Goal: Task Accomplishment & Management: Contribute content

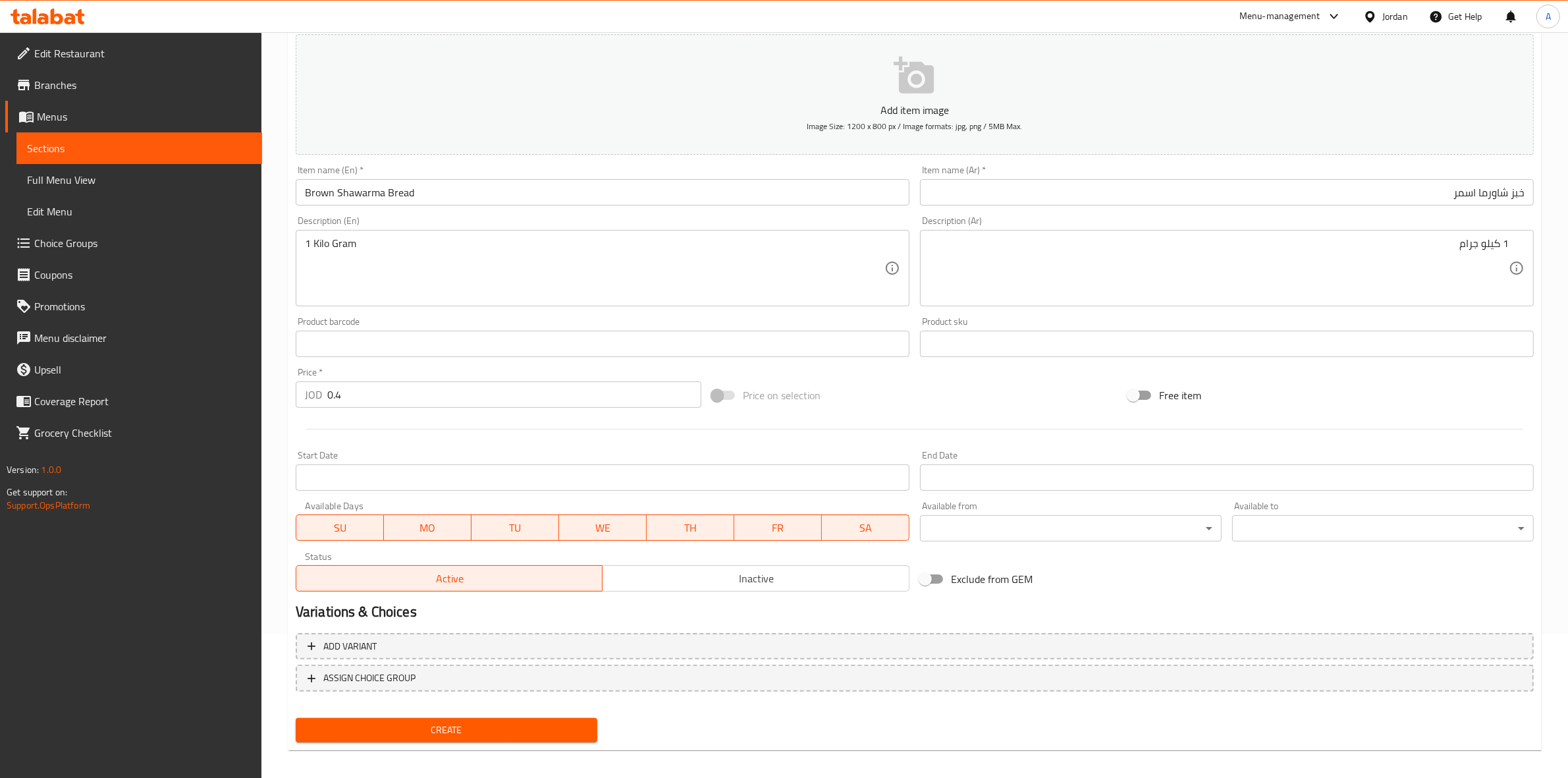
scroll to position [150, 0]
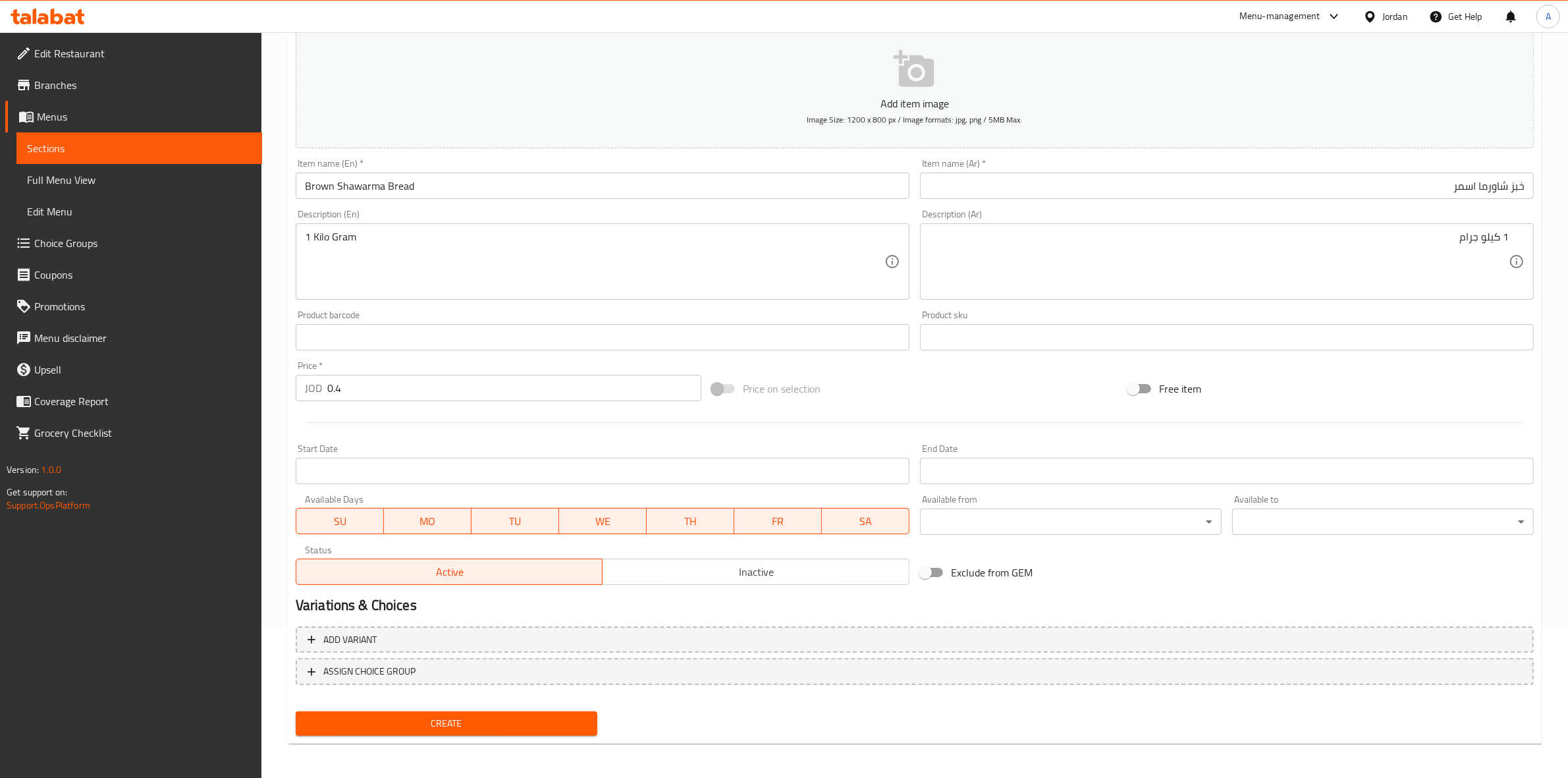
click at [462, 718] on span "Create" at bounding box center [446, 724] width 280 height 17
click at [452, 717] on span "Create" at bounding box center [446, 724] width 280 height 17
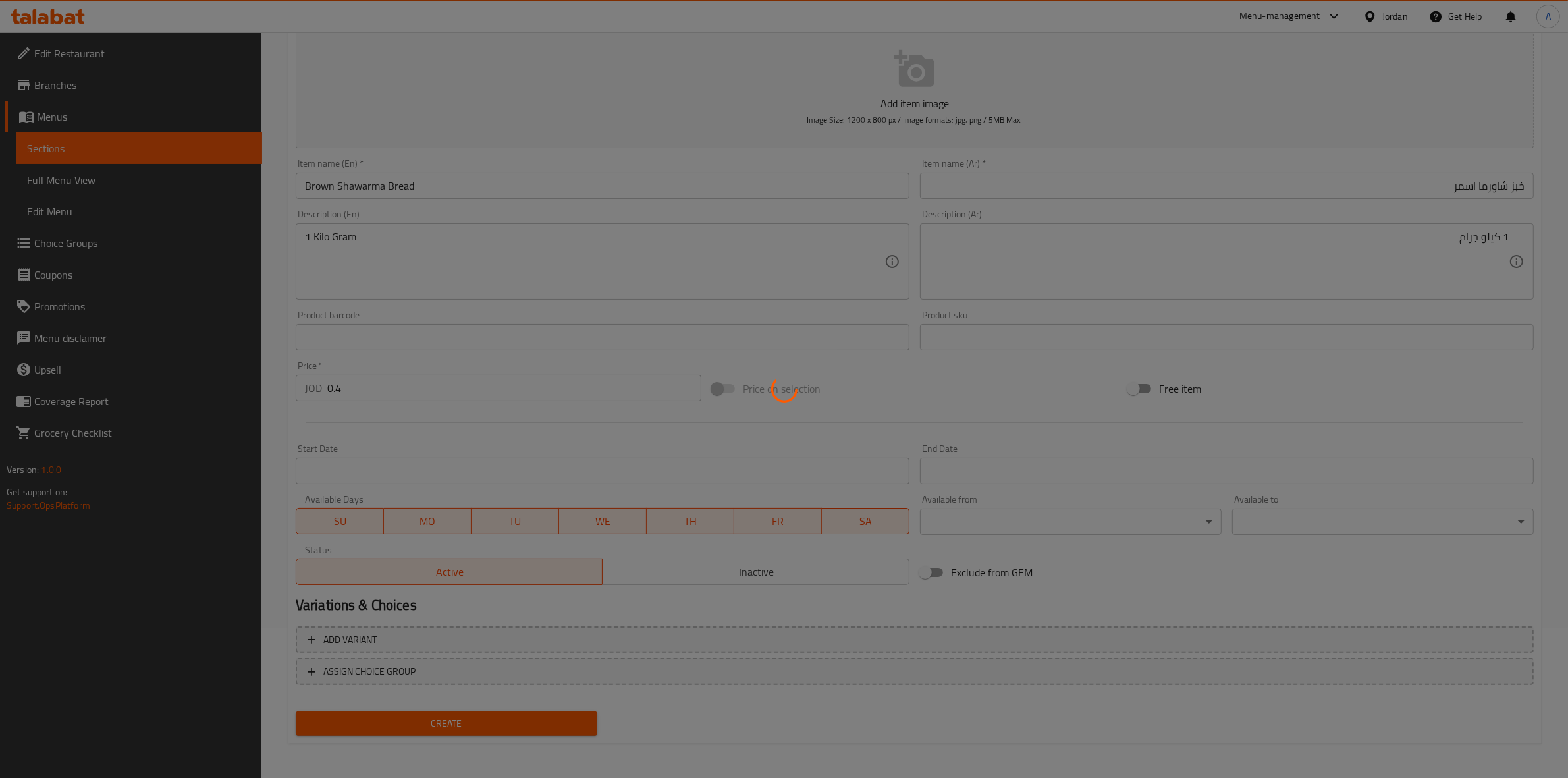
type input "0"
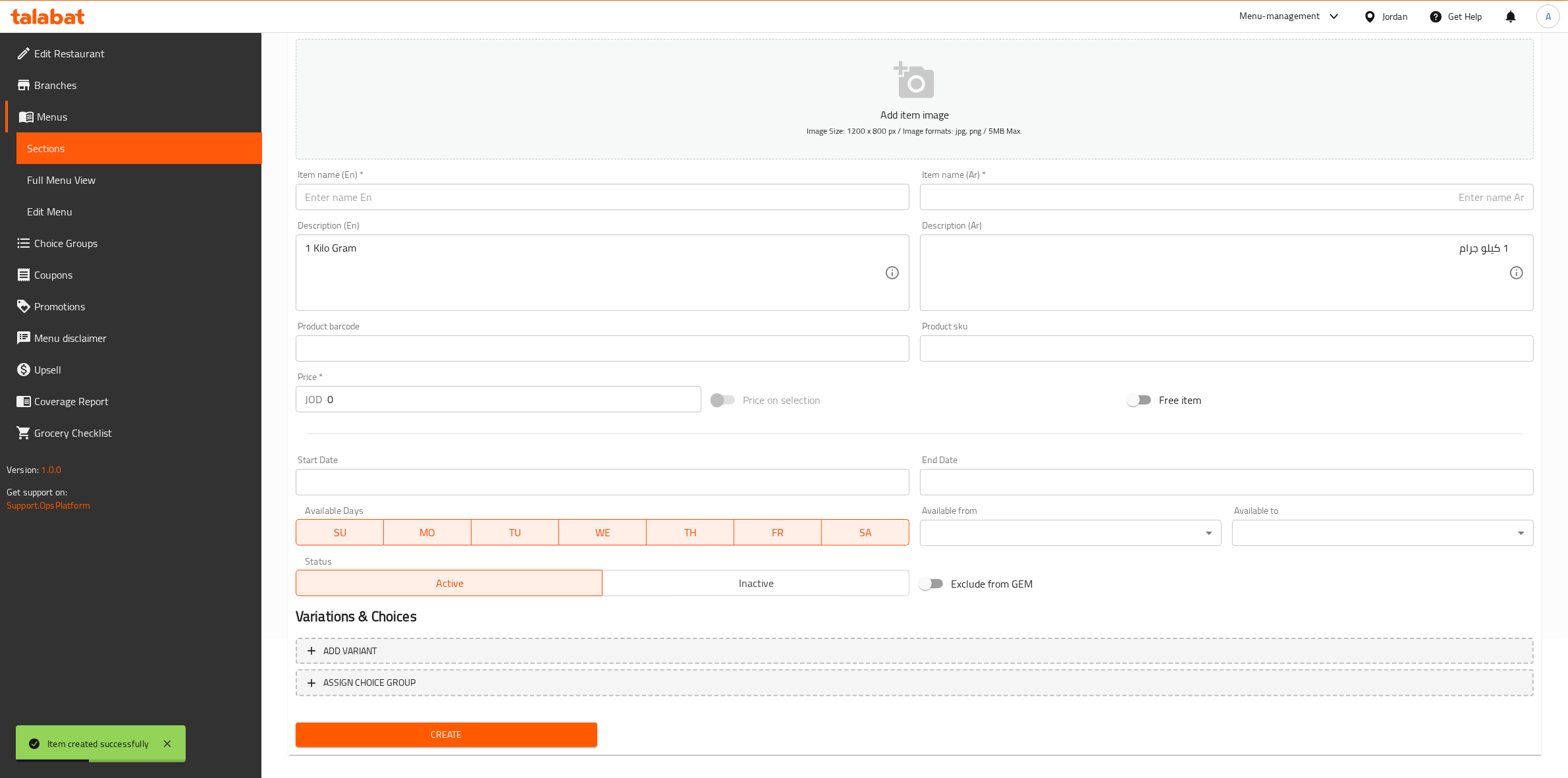
scroll to position [0, 0]
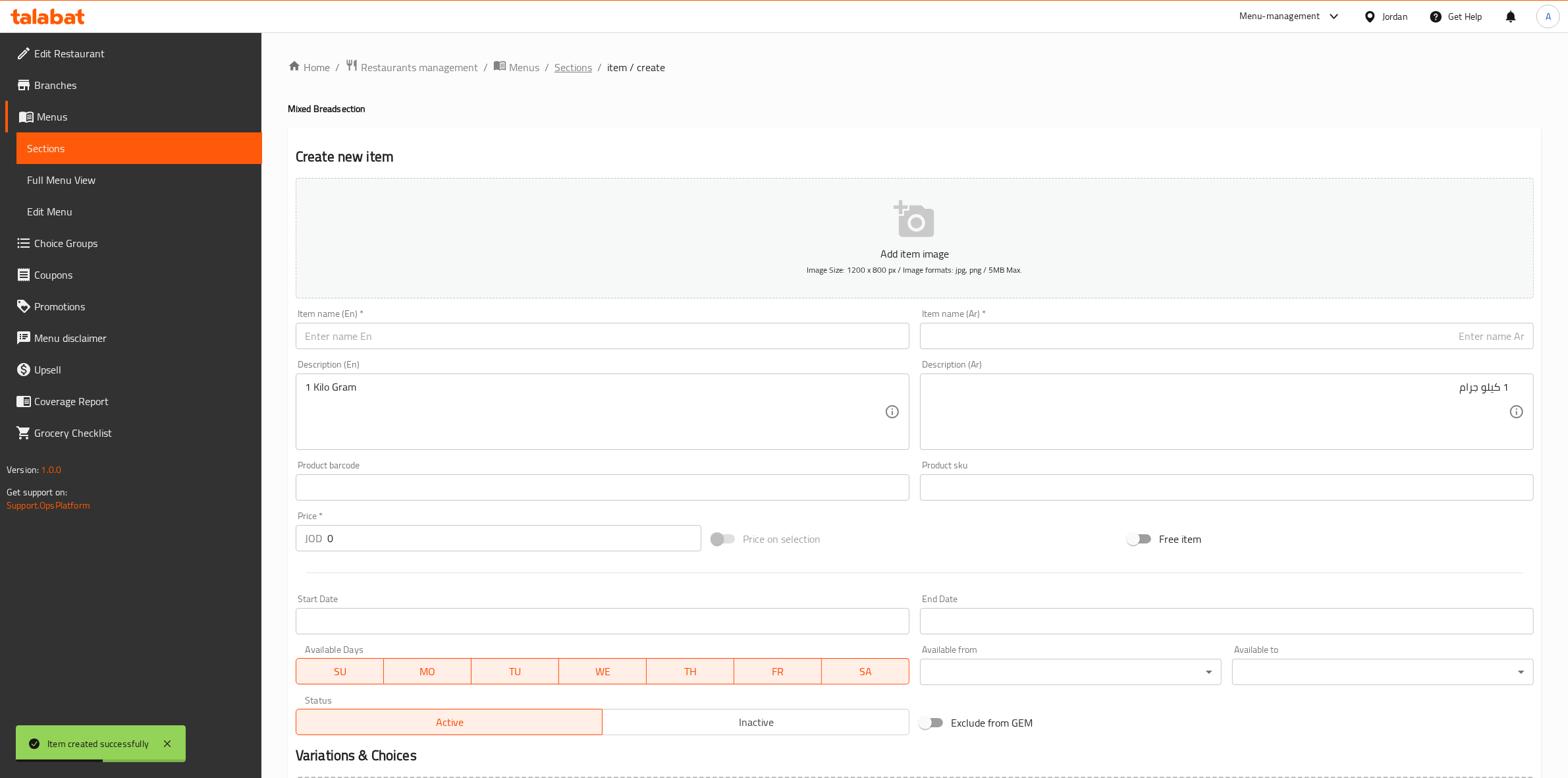
click at [578, 64] on span "Sections" at bounding box center [573, 67] width 38 height 16
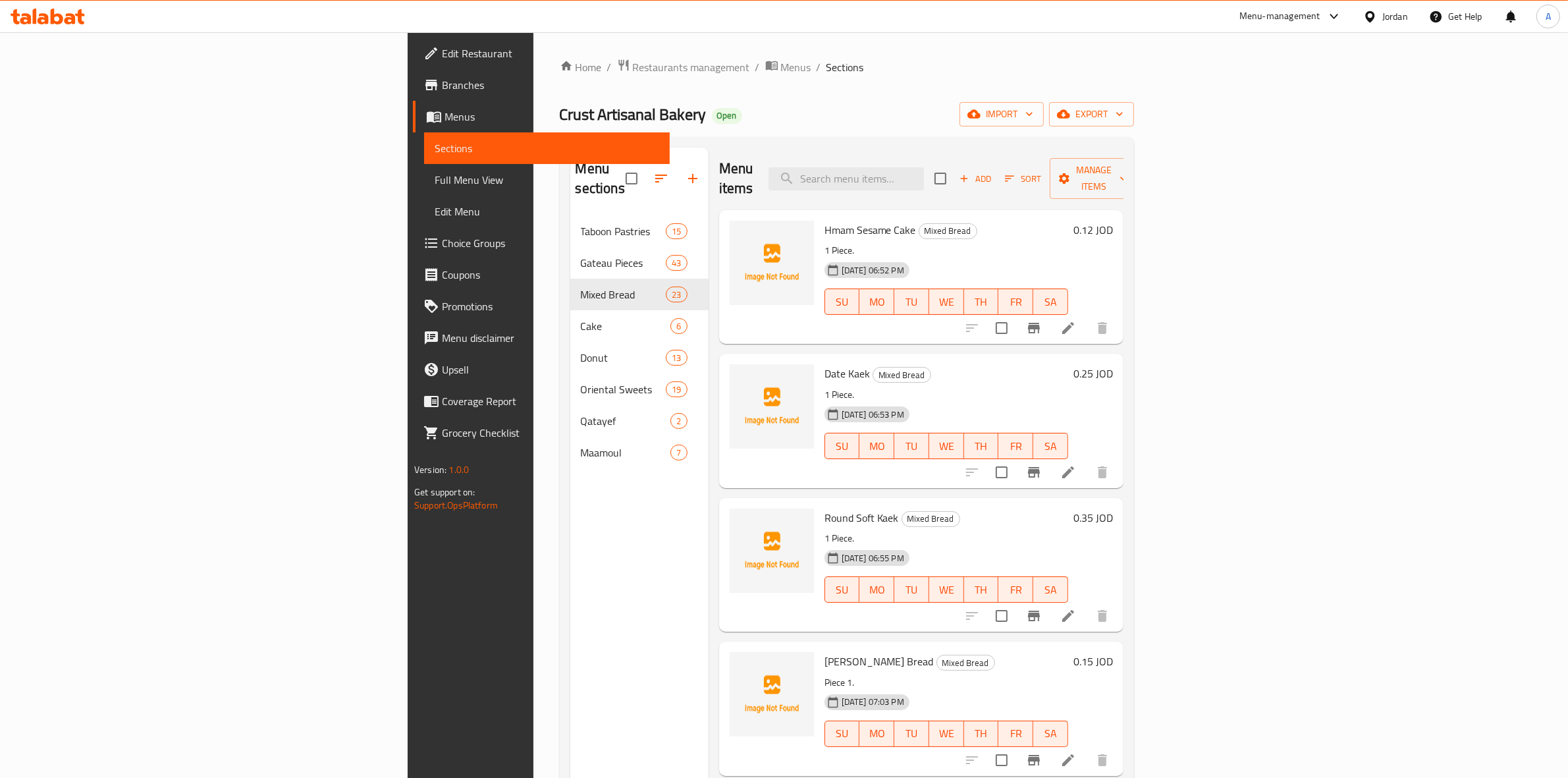
click at [570, 581] on div "Menu sections Taboon Pastries 15 Gateau Pieces 43 Mixed Bread 23 Cake 6 Donut 1…" at bounding box center [639, 536] width 139 height 778
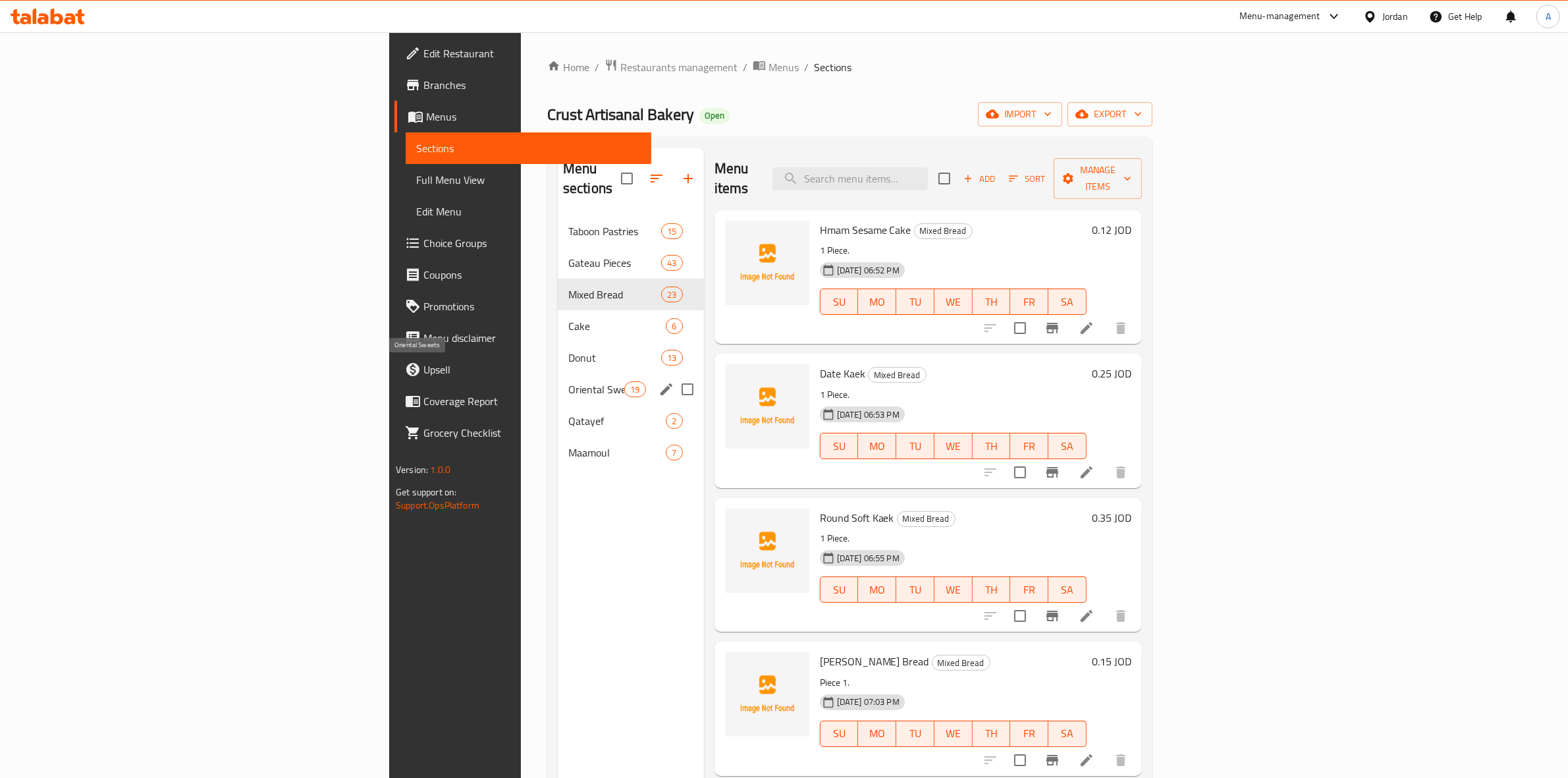
click at [569, 381] on span "Oriental Sweets" at bounding box center [596, 389] width 56 height 16
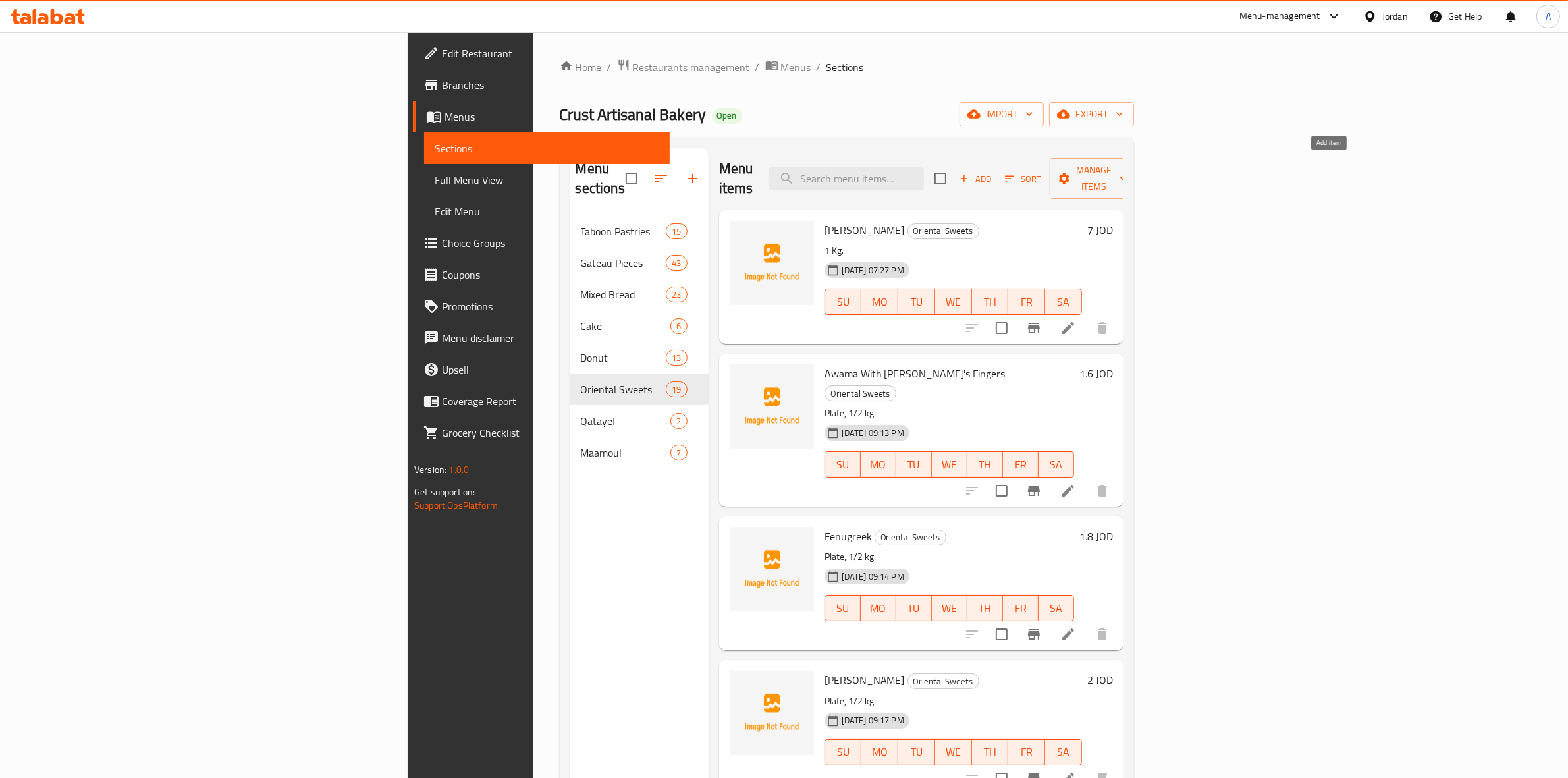
click at [970, 173] on icon "button" at bounding box center [964, 178] width 12 height 12
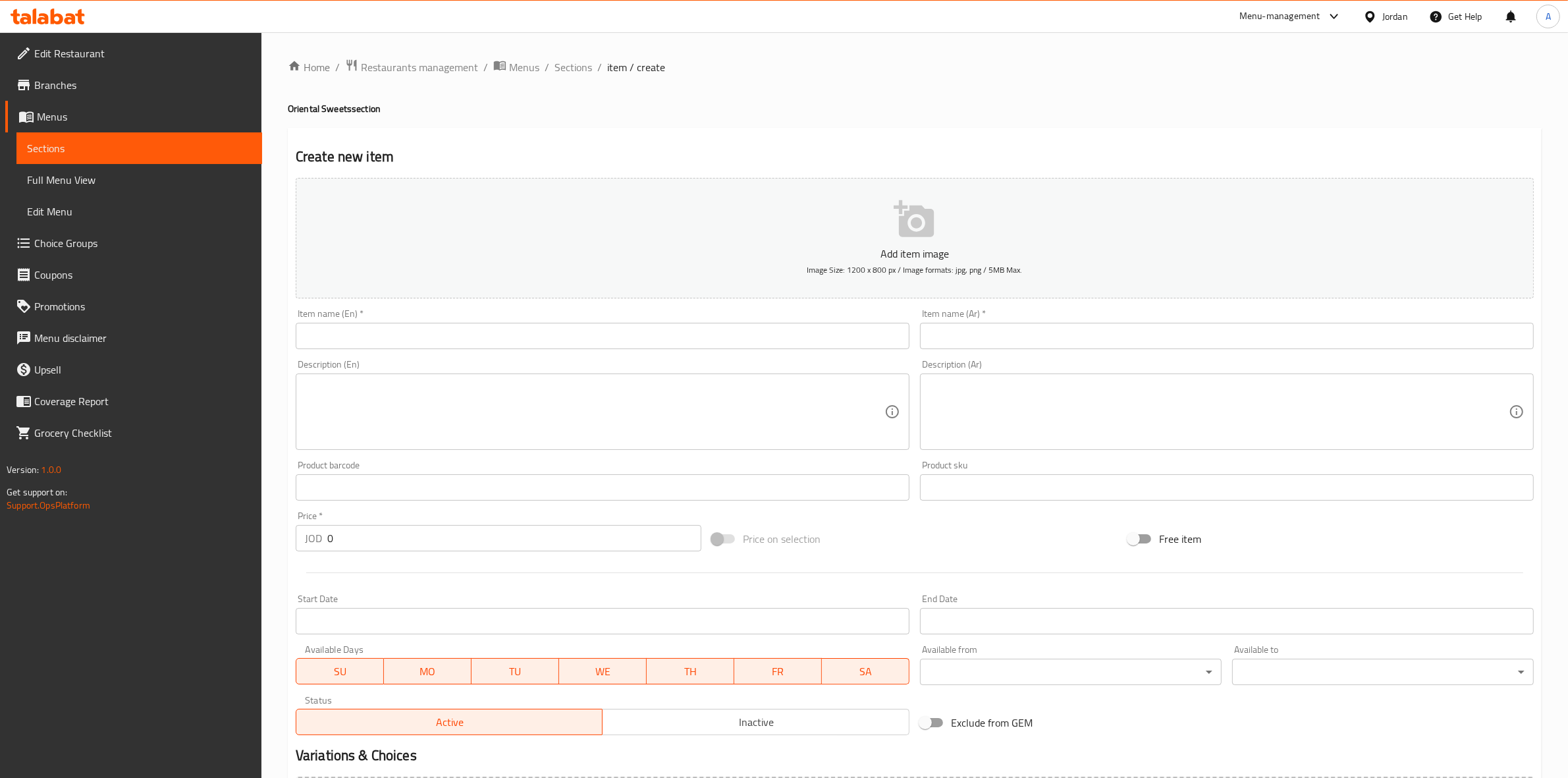
click at [795, 337] on input "text" at bounding box center [603, 335] width 614 height 27
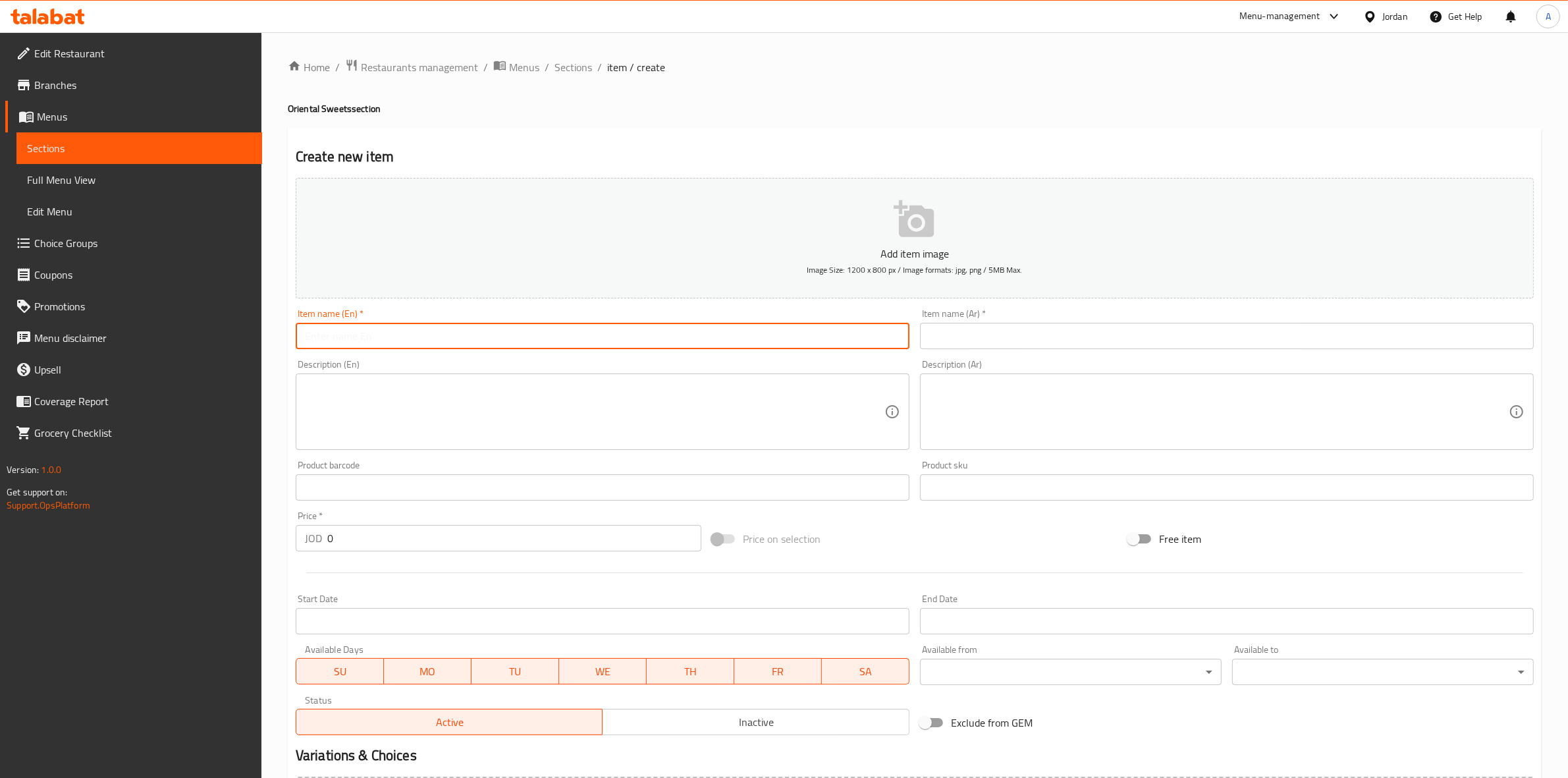
paste input "Cashew Mabrouma"
type input "Cashew Mabrouma"
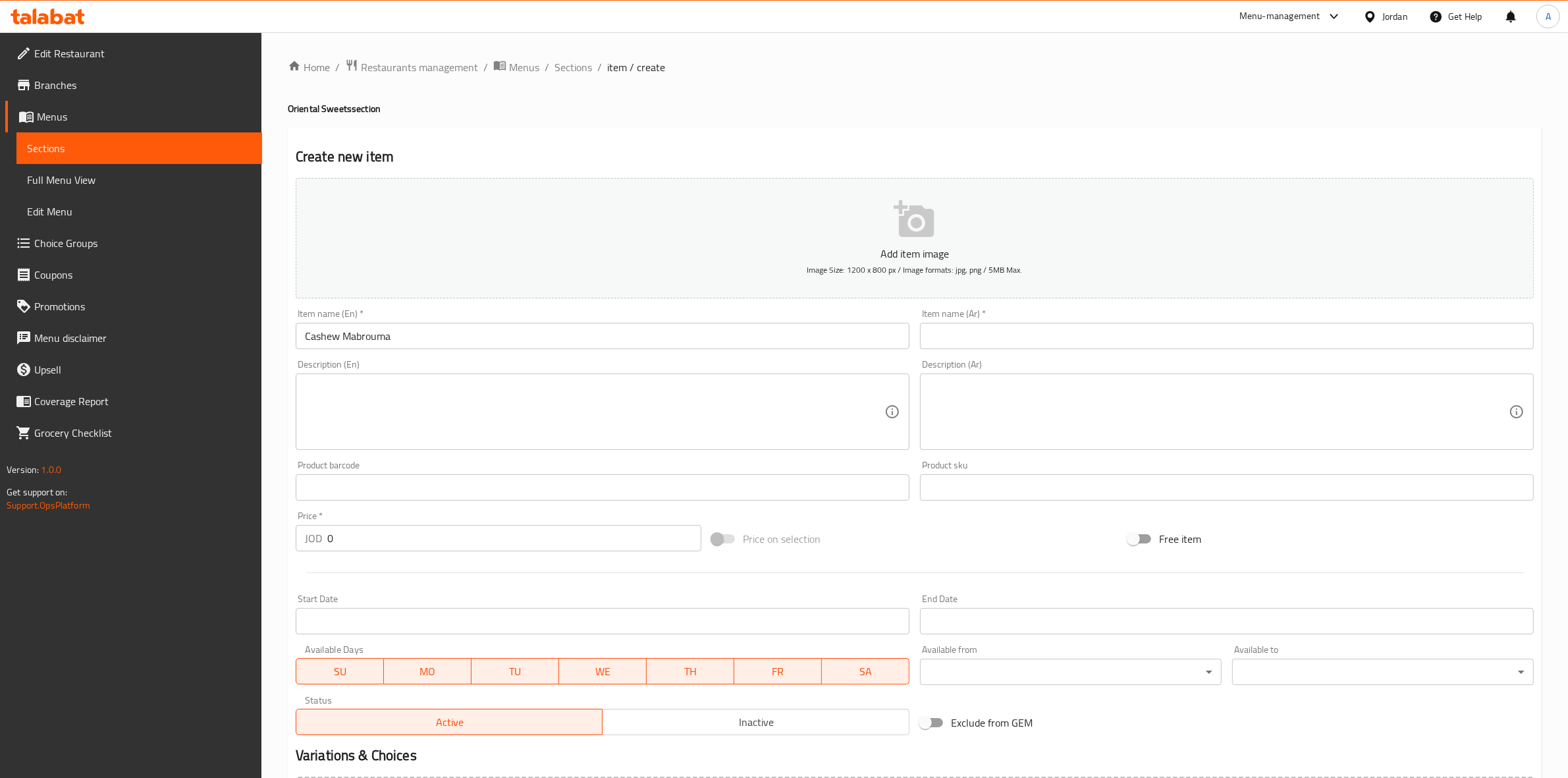
click at [576, 131] on div "Create new item Add item image Image Size: 1200 x 800 px / Image formats: jpg, …" at bounding box center [914, 511] width 1254 height 766
click at [970, 344] on input "text" at bounding box center [1227, 335] width 614 height 27
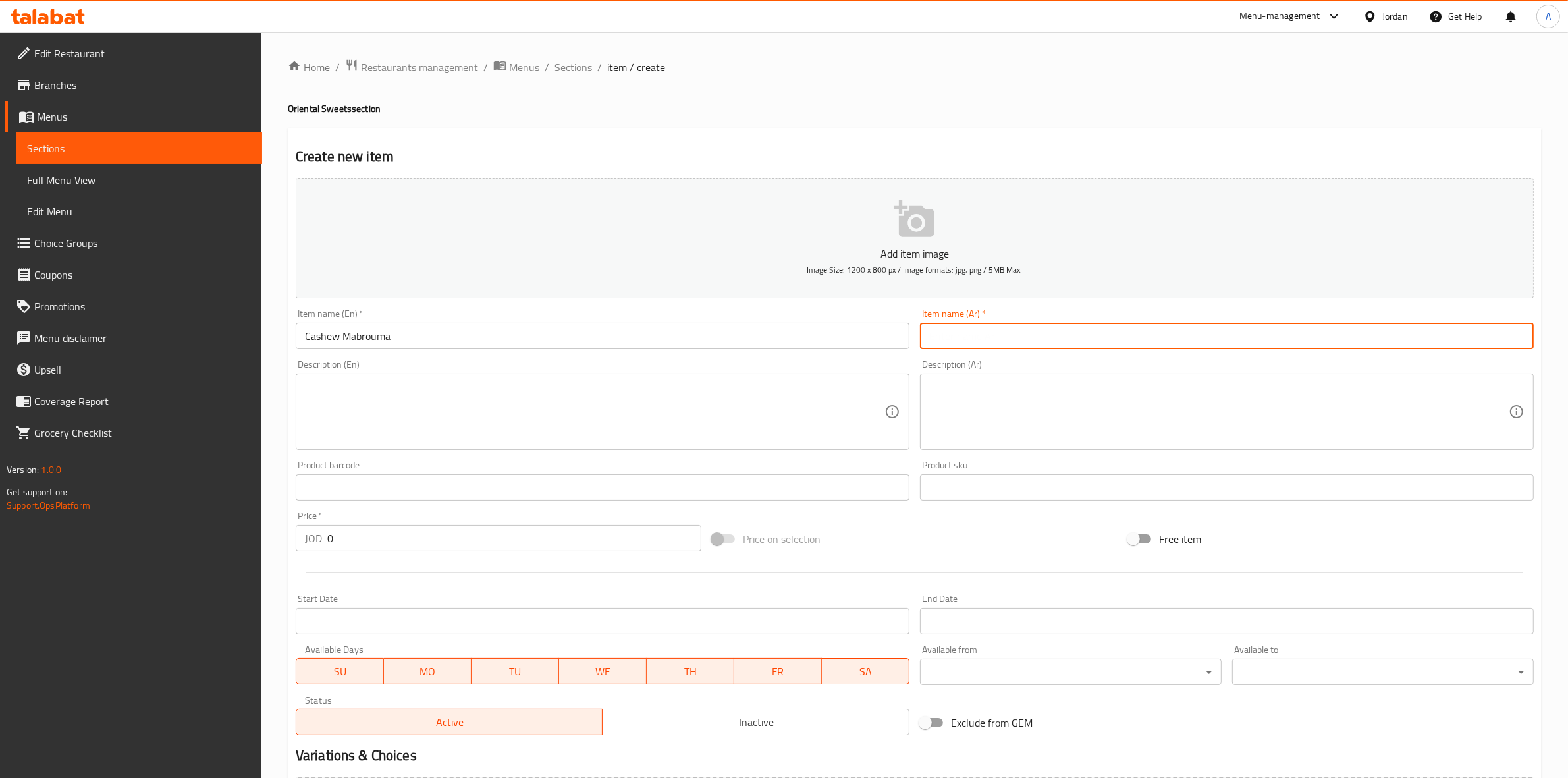
paste input "مبرومة كاجو"
type input "مبرومة كاجو"
click at [1071, 397] on textarea at bounding box center [1219, 412] width 580 height 62
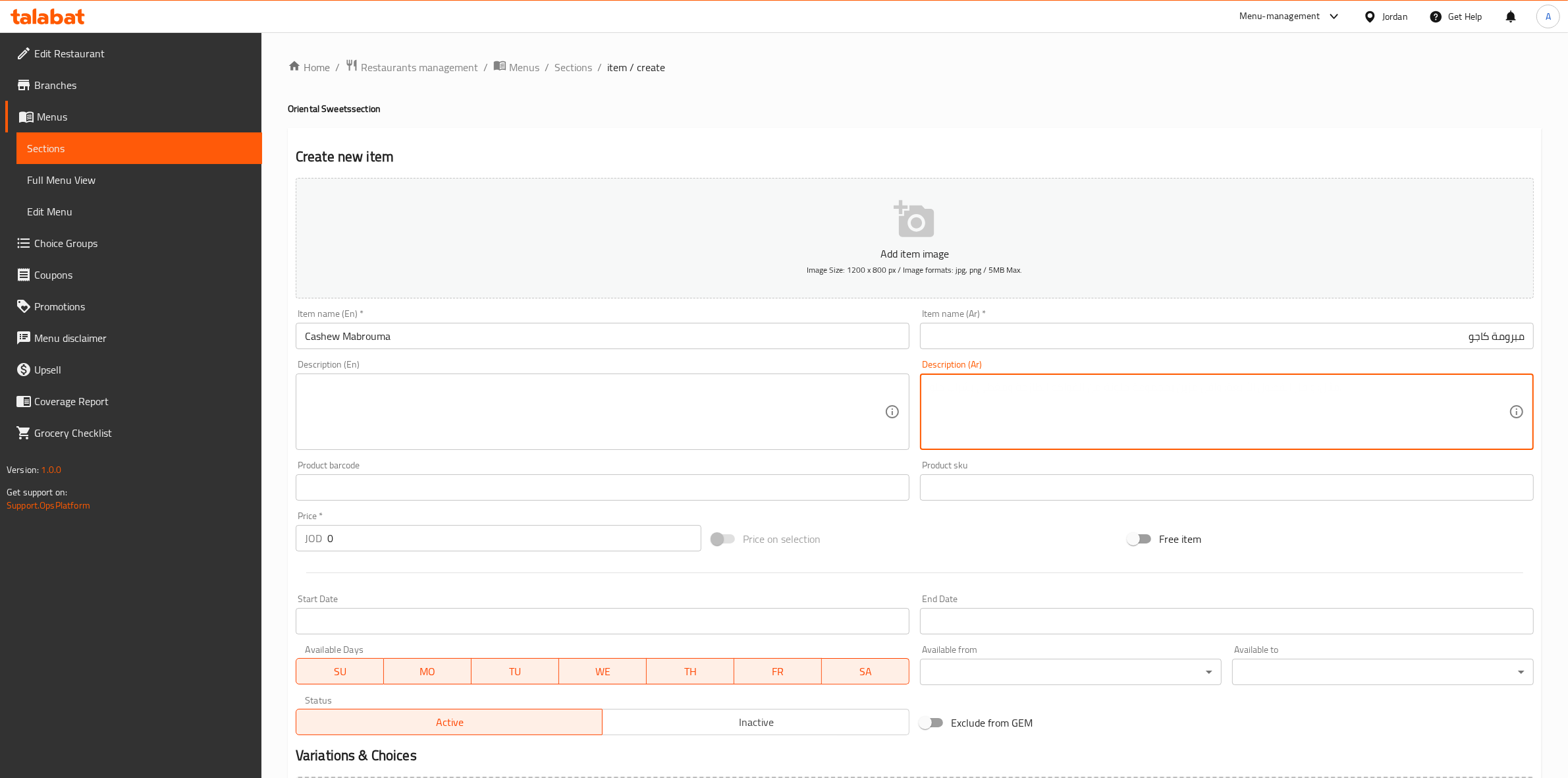
paste textarea "1 كجم"
type textarea "1 كجم"
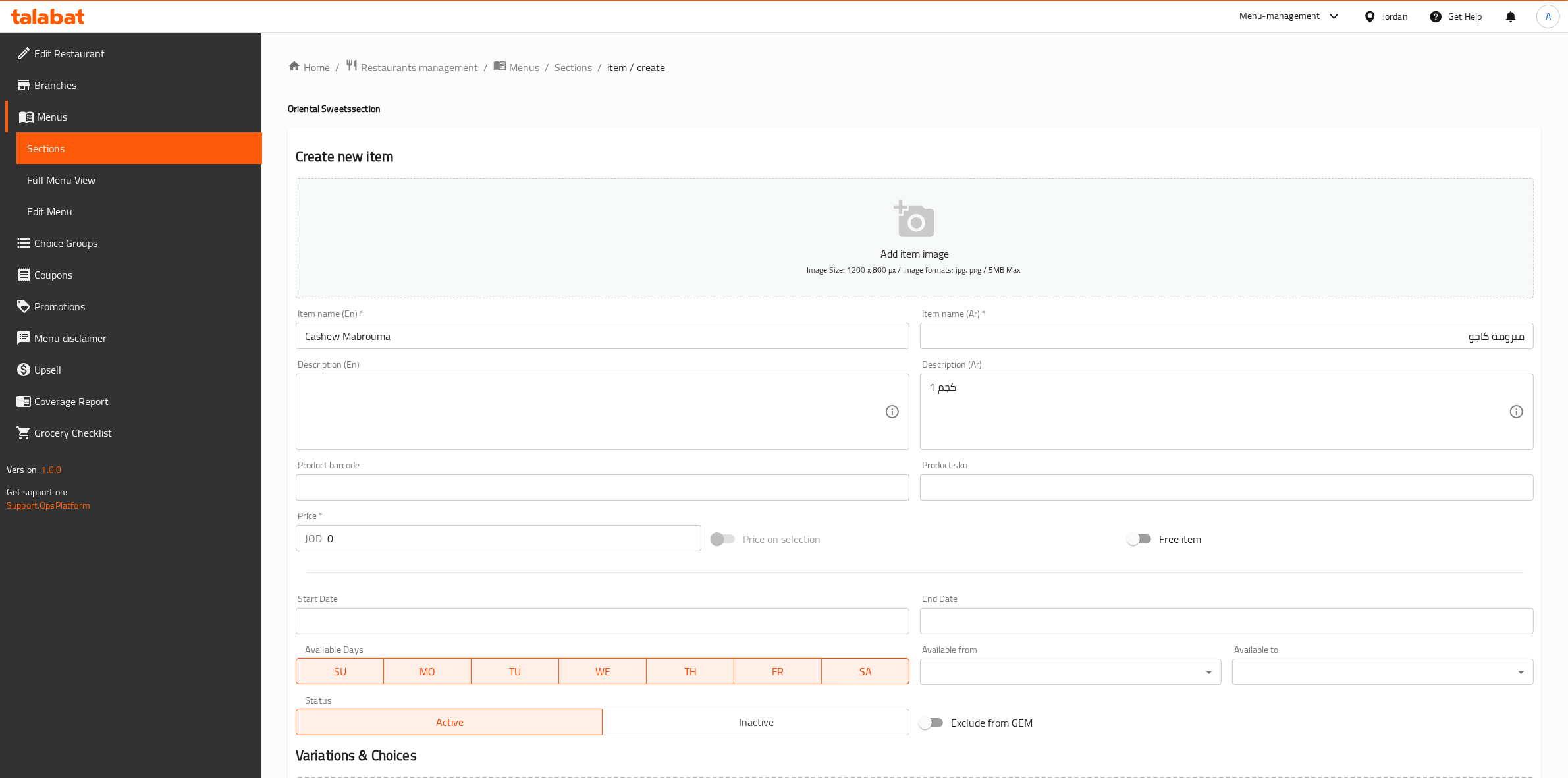
click at [879, 130] on div "Create new item Add item image Image Size: 1200 x 800 px / Image formats: jpg, …" at bounding box center [914, 511] width 1254 height 766
click at [409, 413] on textarea at bounding box center [594, 412] width 580 height 62
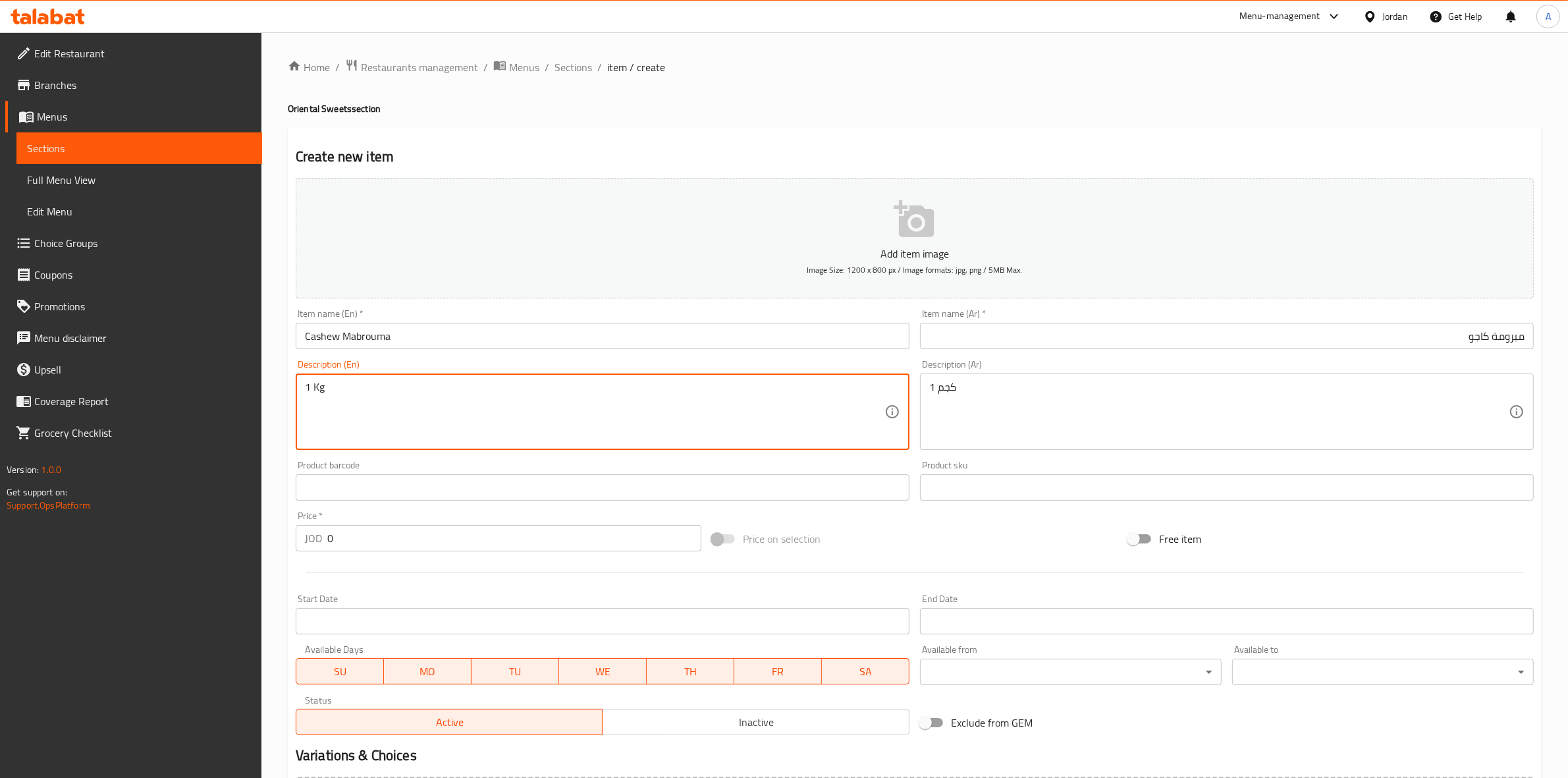
click at [276, 449] on div "Home / Restaurants management / Menus / Sections / item / create Oriental Sweet…" at bounding box center [915, 481] width 1306 height 898
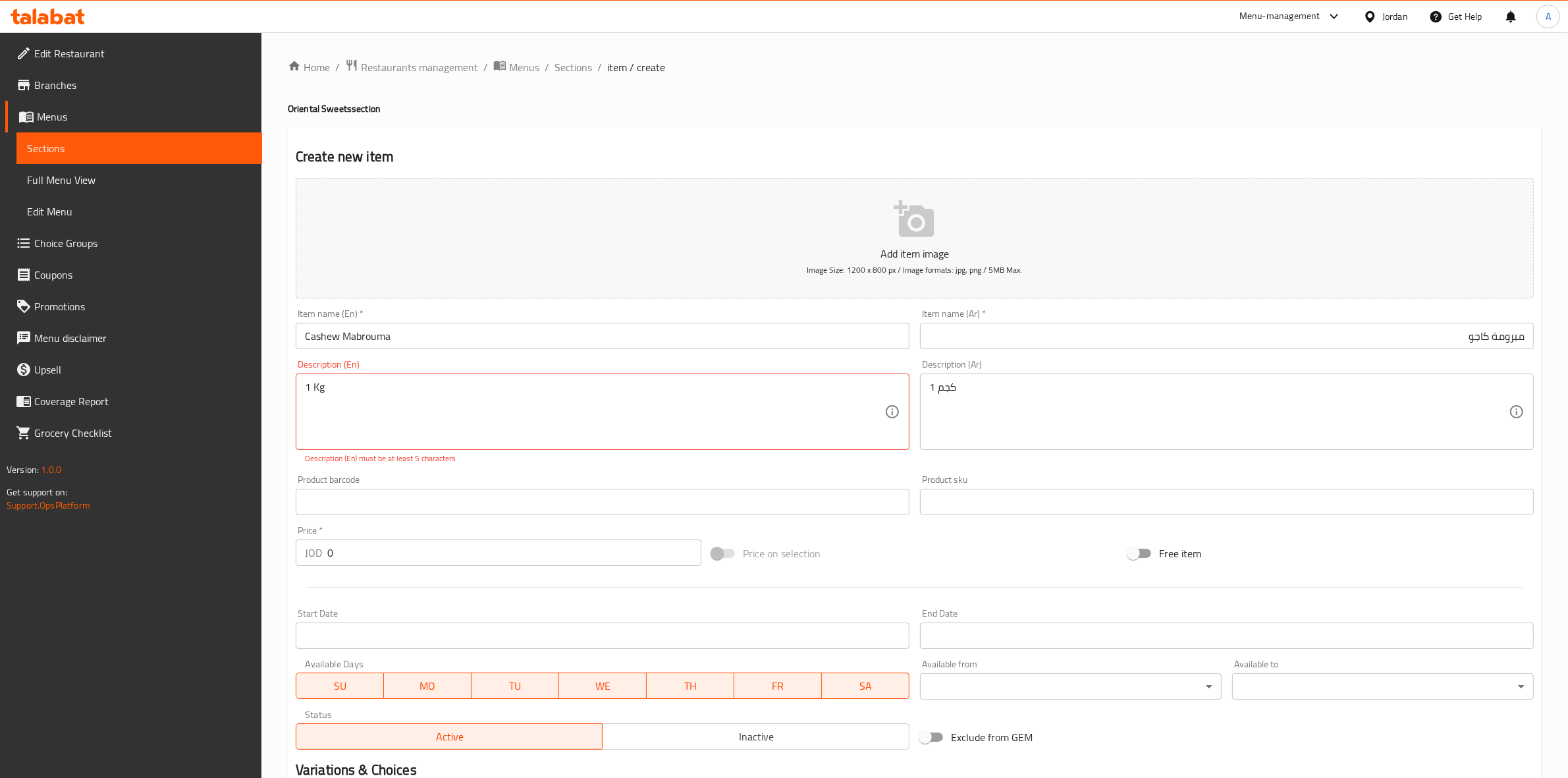
click at [276, 449] on div "Home / Restaurants management / Menus / Sections / item / create Oriental Sweet…" at bounding box center [915, 489] width 1306 height 913
click at [472, 469] on div "Product barcode Product barcode" at bounding box center [603, 494] width 625 height 51
drag, startPoint x: 198, startPoint y: 390, endPoint x: 54, endPoint y: 401, distance: 144.4
paste textarea "k"
click at [276, 462] on div "Home / Restaurants management / Menus / Sections / item / create Oriental Sweet…" at bounding box center [915, 489] width 1306 height 913
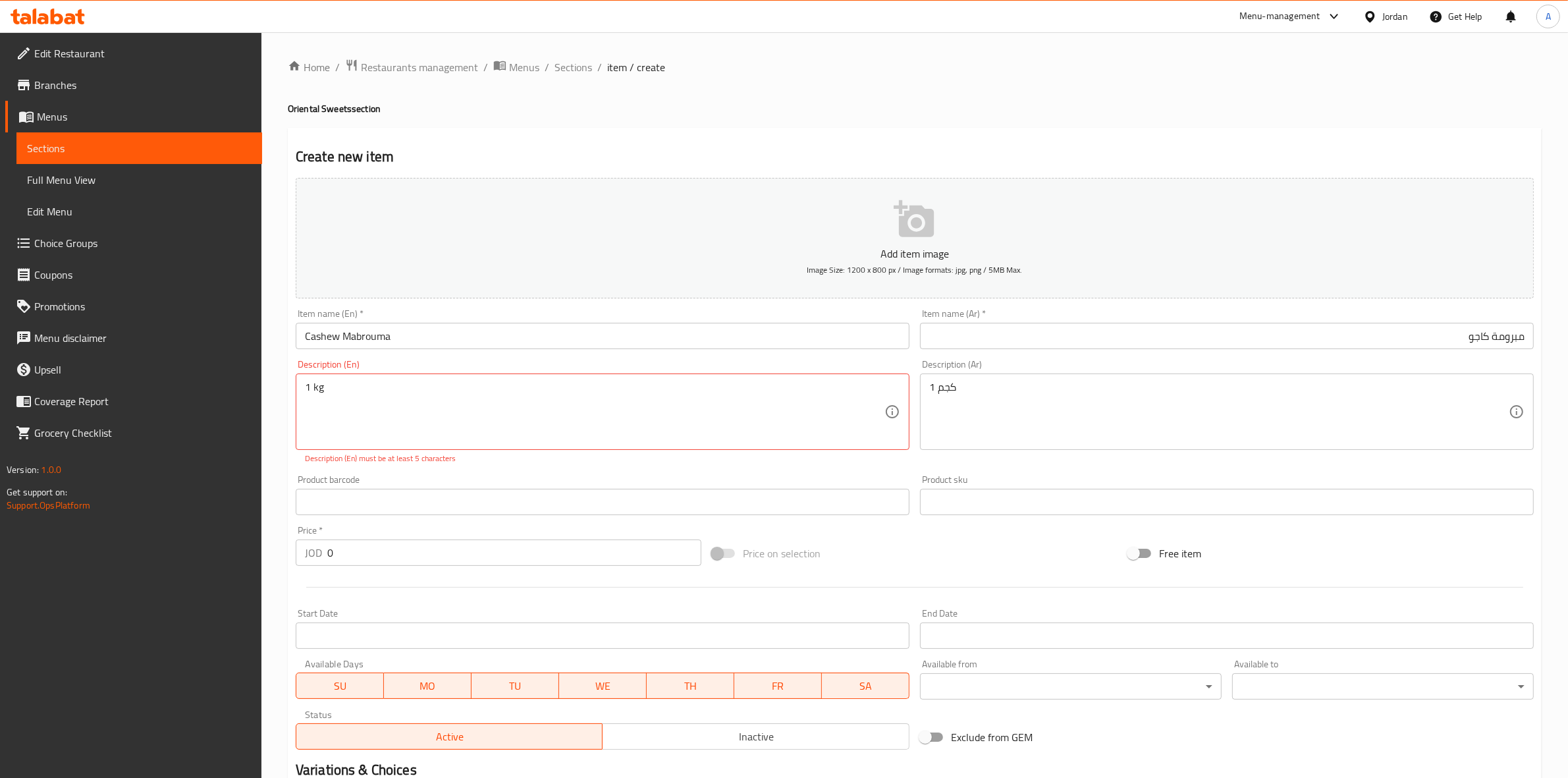
click at [429, 476] on div "Product barcode Product barcode" at bounding box center [603, 495] width 614 height 40
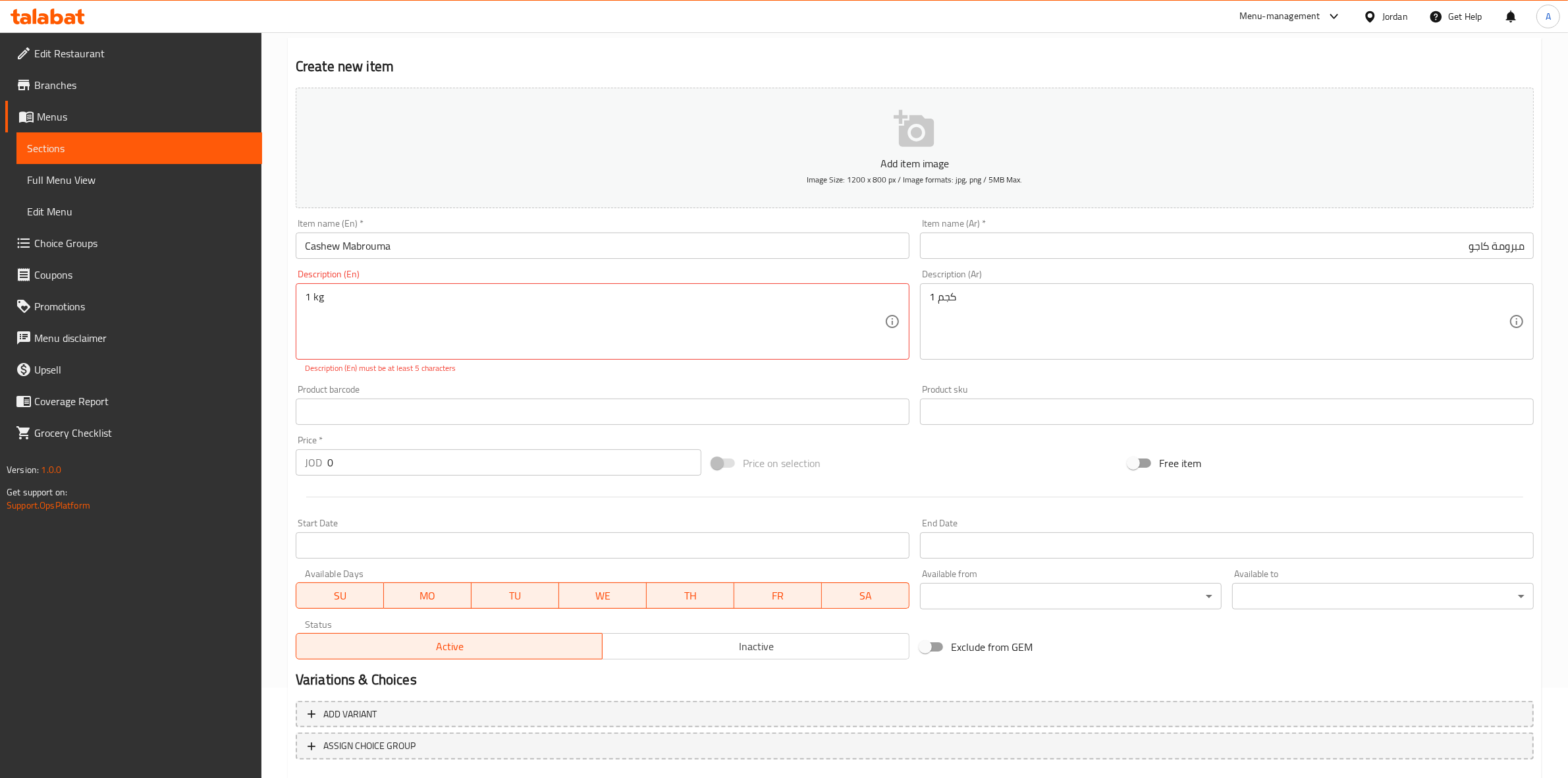
scroll to position [165, 0]
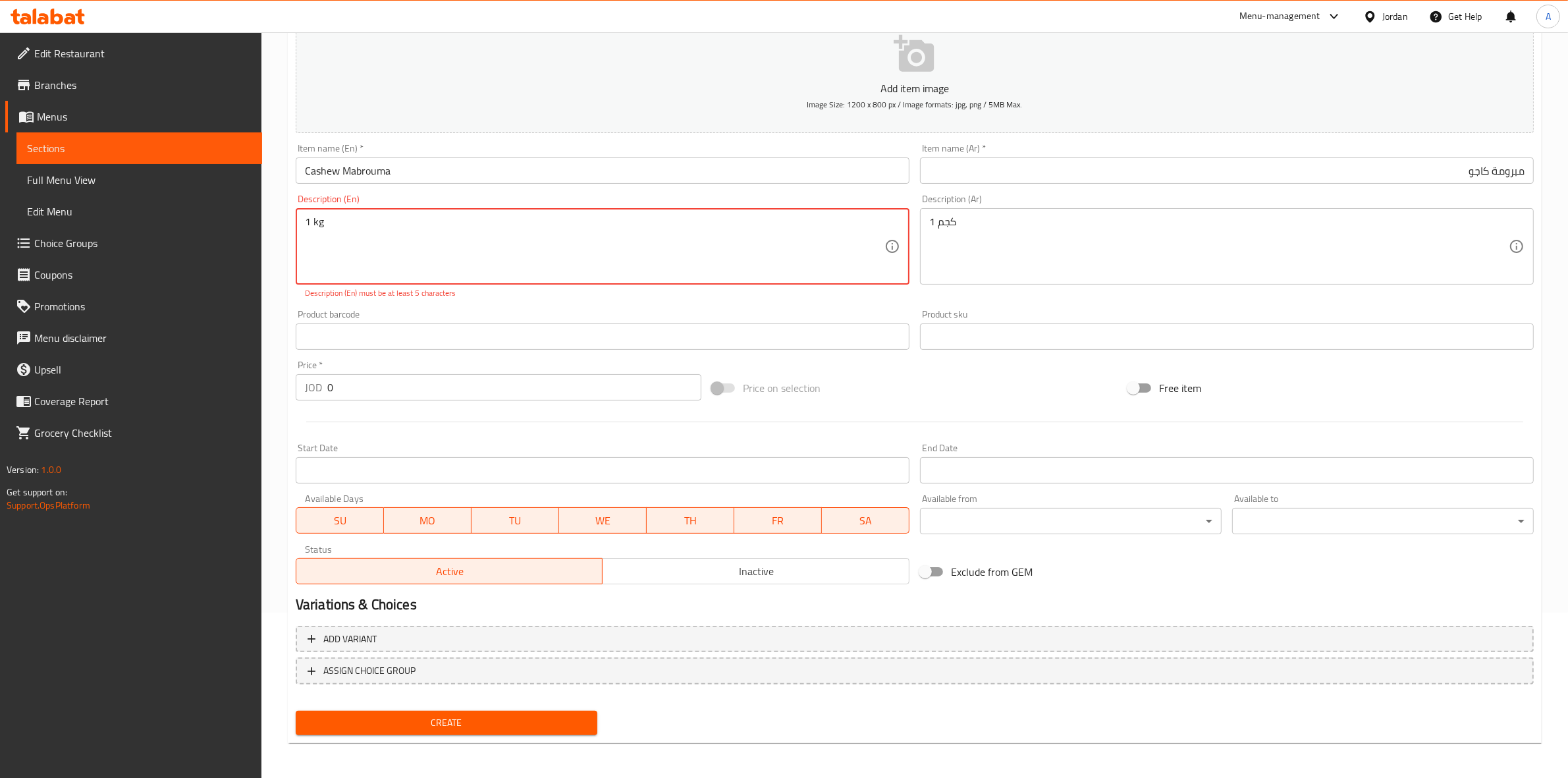
drag, startPoint x: 355, startPoint y: 228, endPoint x: 318, endPoint y: 232, distance: 37.2
type textarea "1 kilo gram"
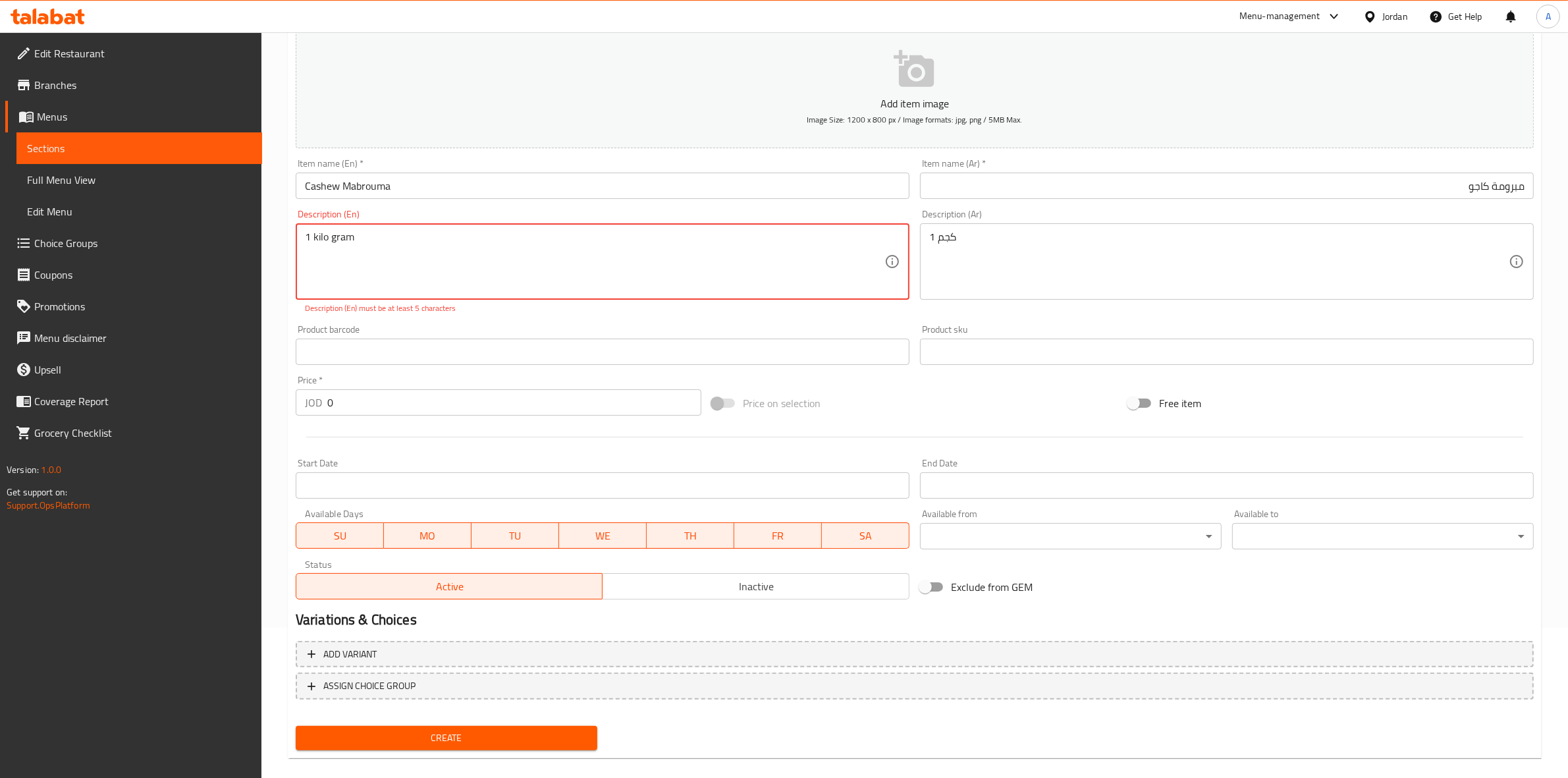
click at [438, 320] on div "Product barcode Product barcode" at bounding box center [603, 344] width 625 height 51
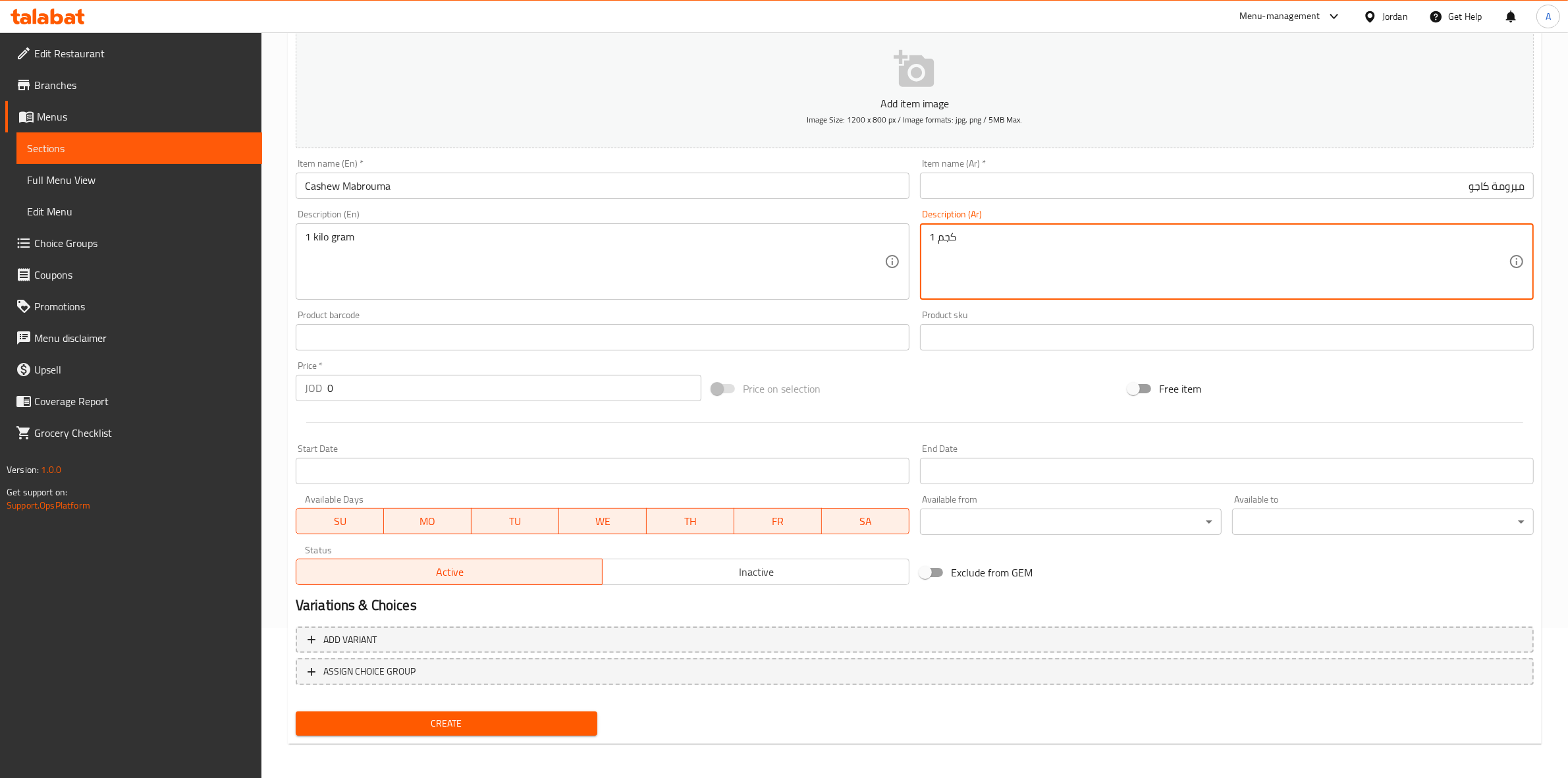
drag, startPoint x: 956, startPoint y: 238, endPoint x: 878, endPoint y: 237, distance: 78.0
type textarea "1 كيلو جرام"
click at [1001, 382] on div "Price on selection" at bounding box center [914, 389] width 416 height 36
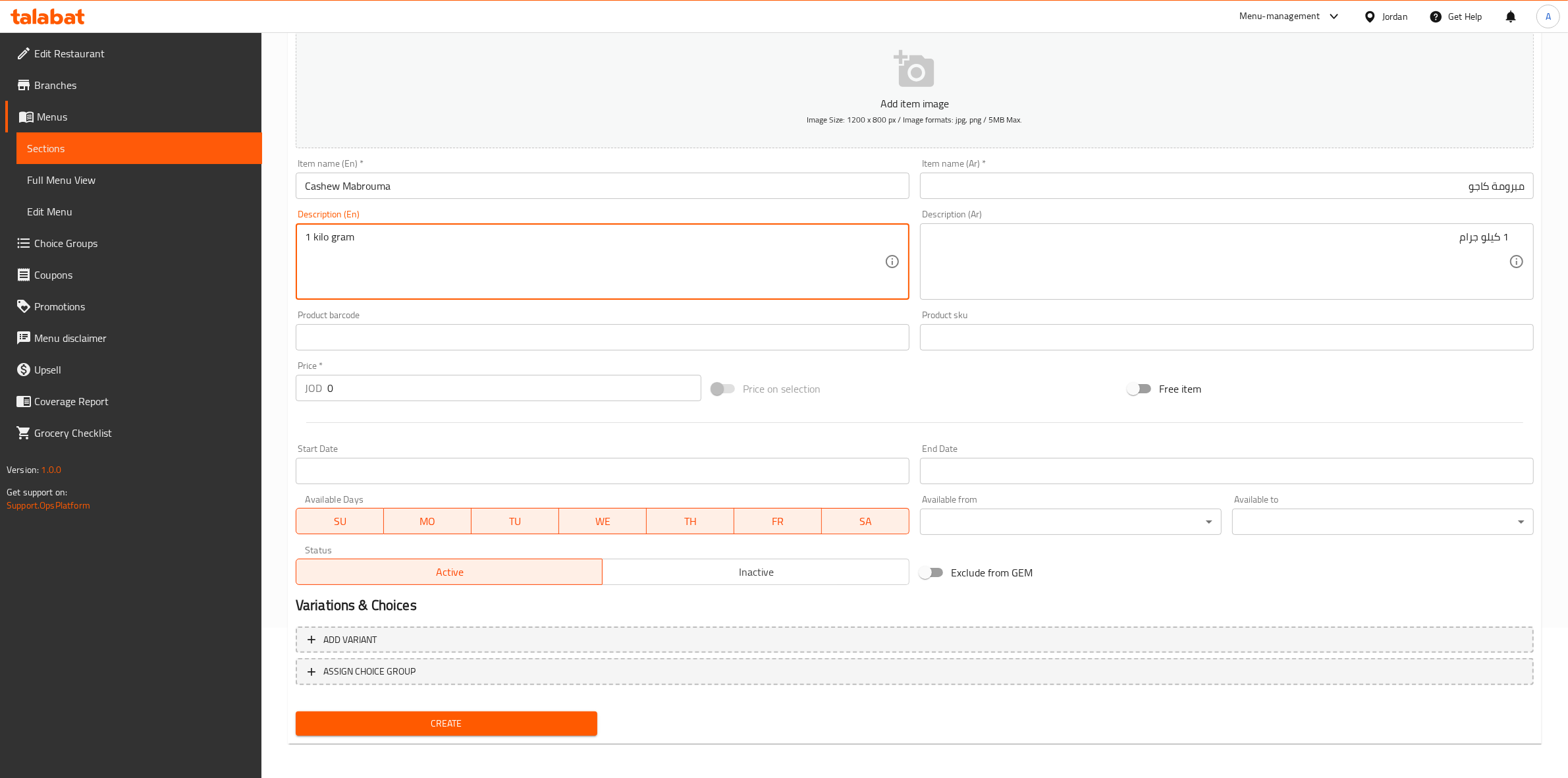
drag, startPoint x: 367, startPoint y: 239, endPoint x: 293, endPoint y: 239, distance: 74.0
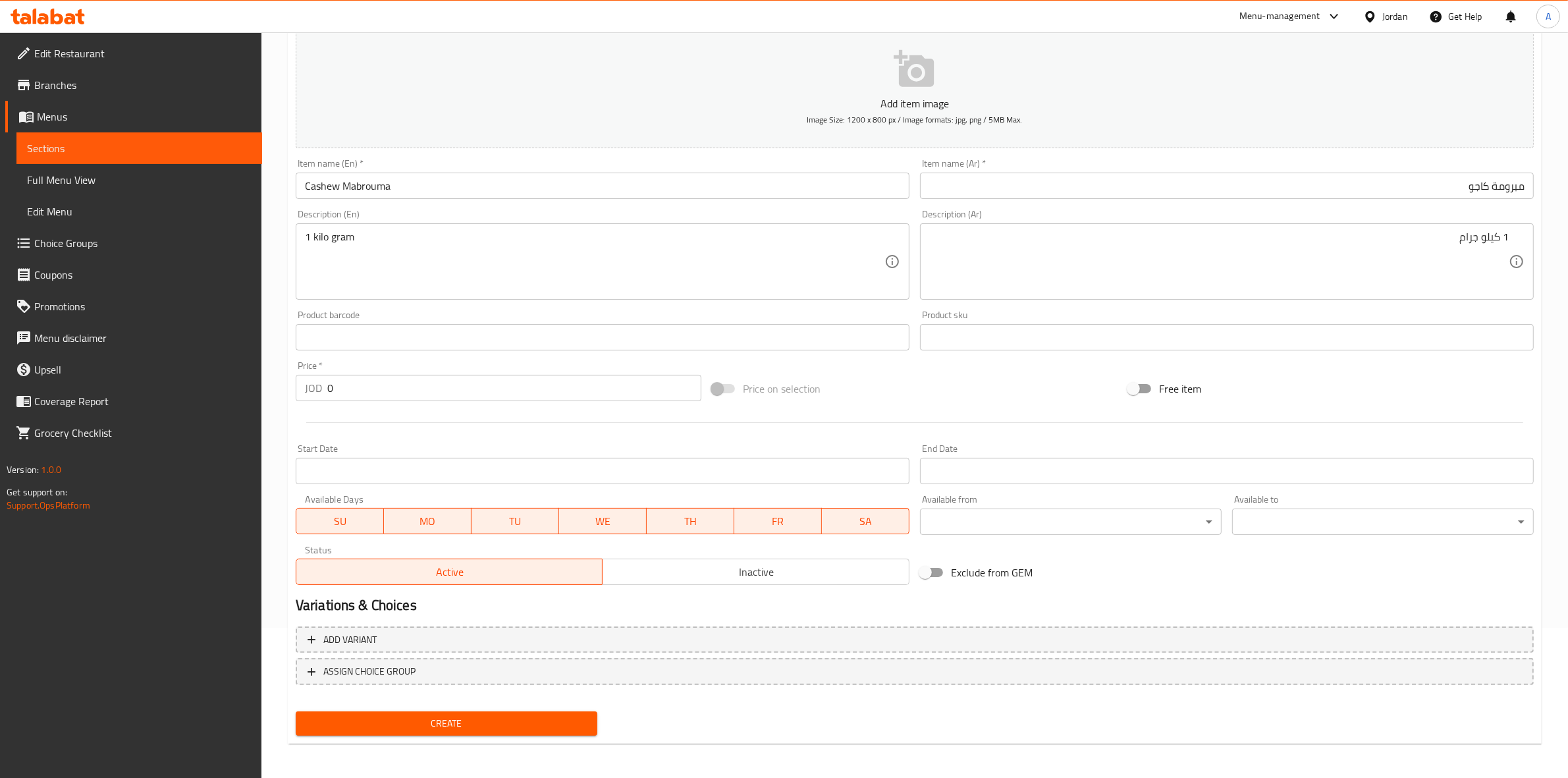
click at [920, 310] on div "Product sku Product sku" at bounding box center [1227, 331] width 614 height 40
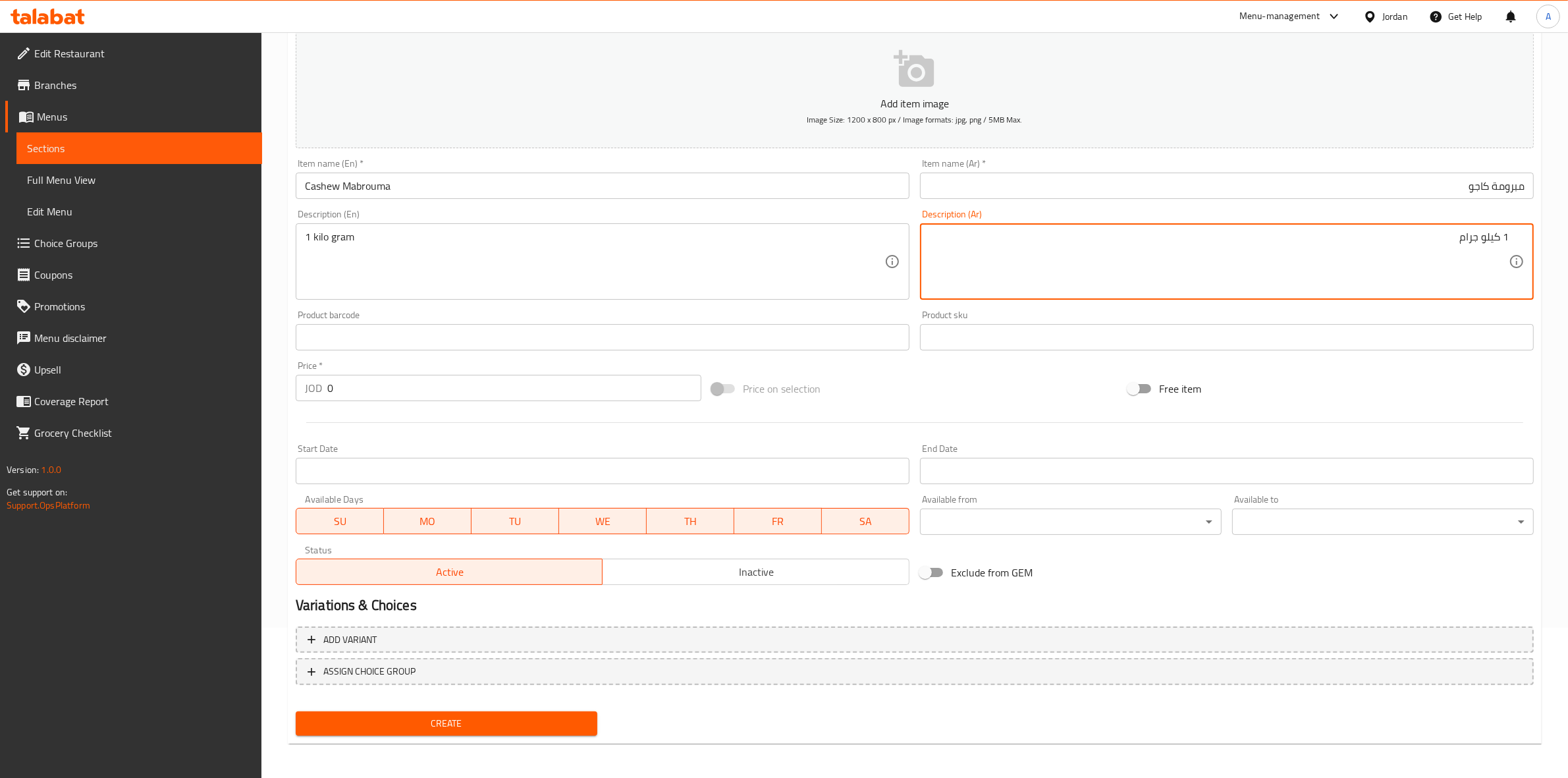
click at [1486, 245] on textarea "1 كيلو جرام" at bounding box center [1219, 262] width 580 height 62
click at [1488, 239] on textarea "1 كيلو جرام" at bounding box center [1219, 262] width 580 height 62
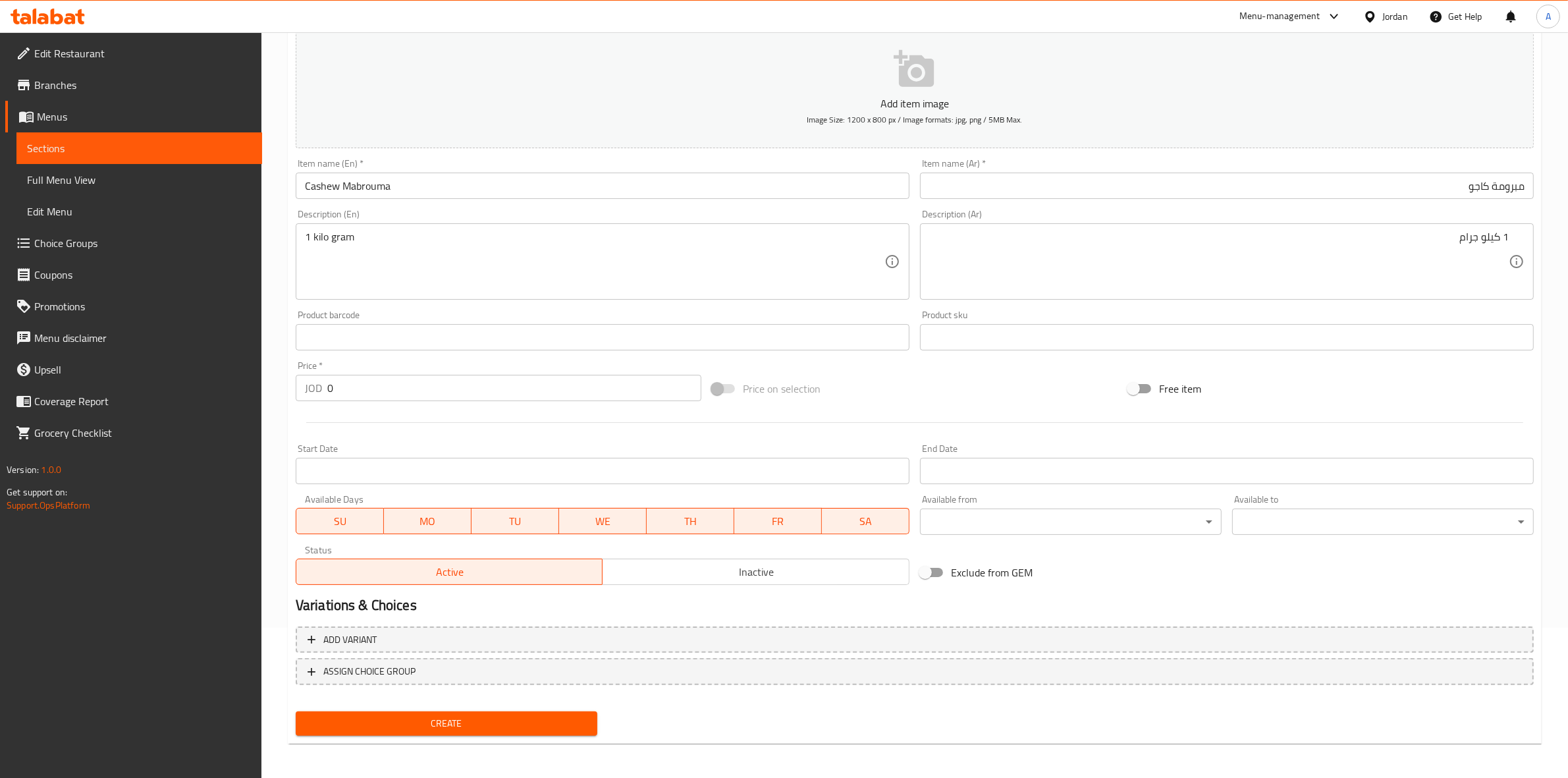
click at [899, 394] on div "Price on selection" at bounding box center [914, 389] width 416 height 36
drag, startPoint x: 340, startPoint y: 389, endPoint x: 290, endPoint y: 389, distance: 50.0
click at [303, 389] on div "JOD 0 Price *" at bounding box center [499, 388] width 406 height 27
paste input "5"
type input "5"
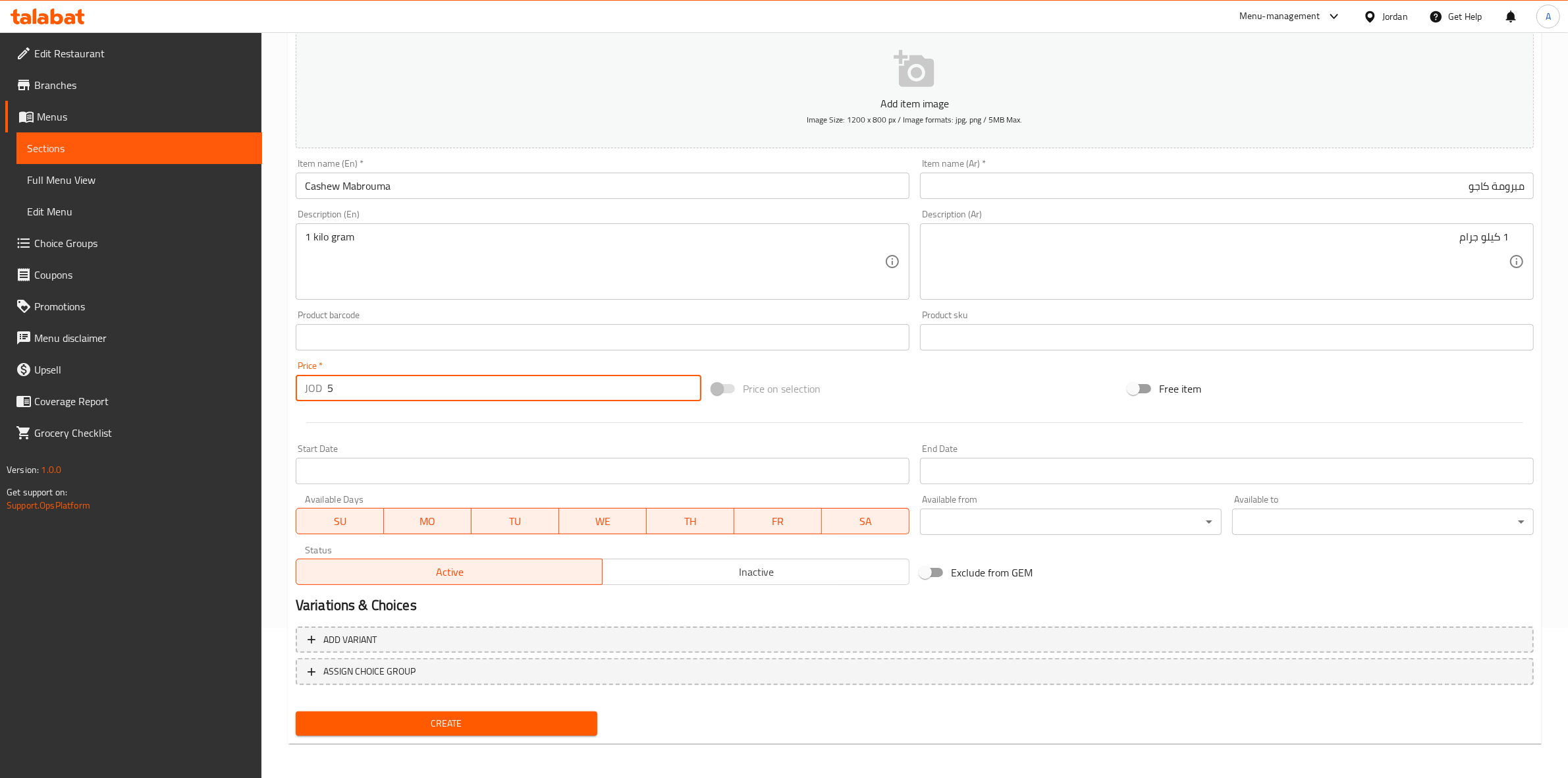
click at [356, 427] on div at bounding box center [914, 422] width 1248 height 32
click at [455, 727] on span "Create" at bounding box center [446, 724] width 280 height 17
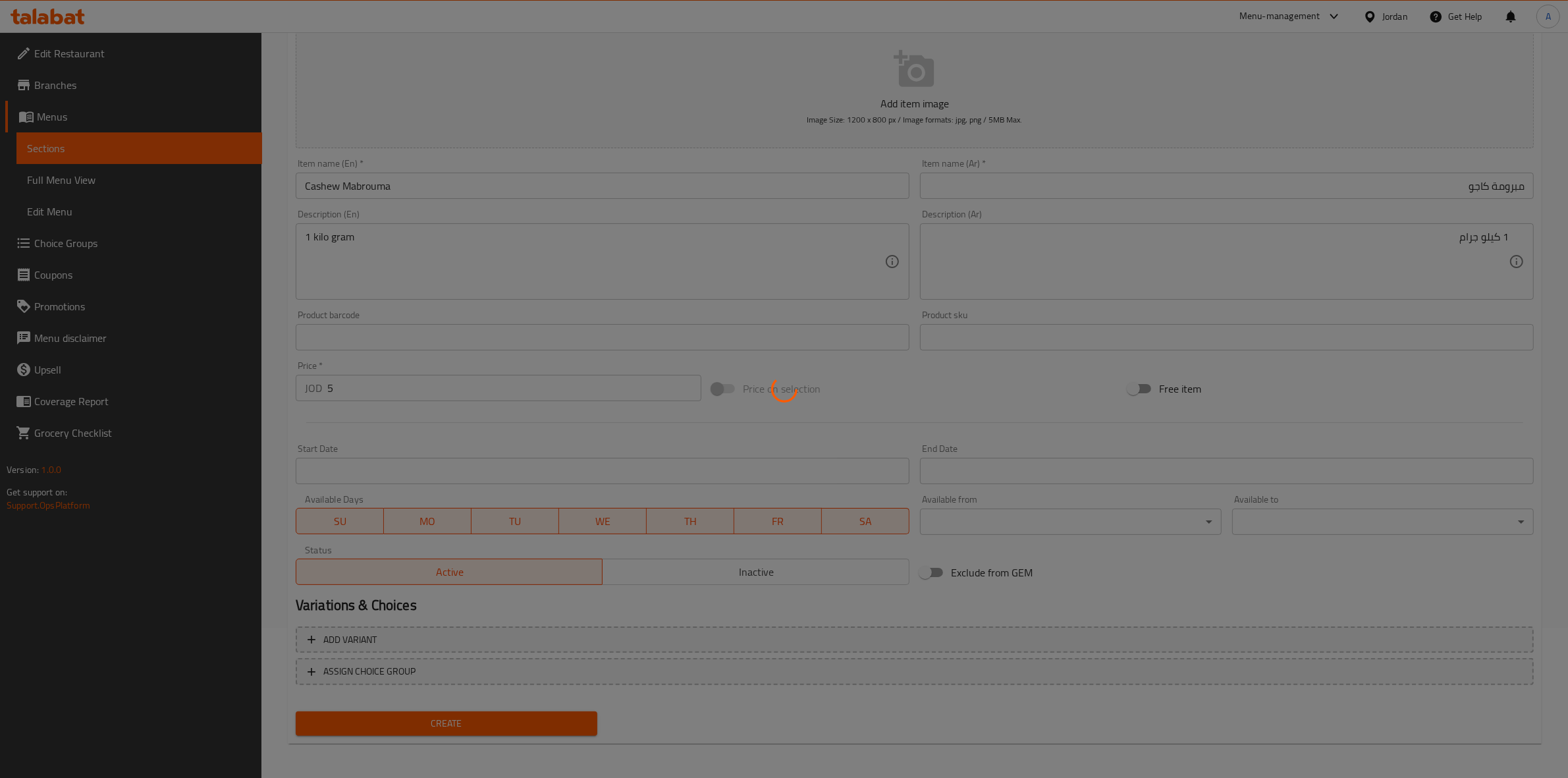
type input "0"
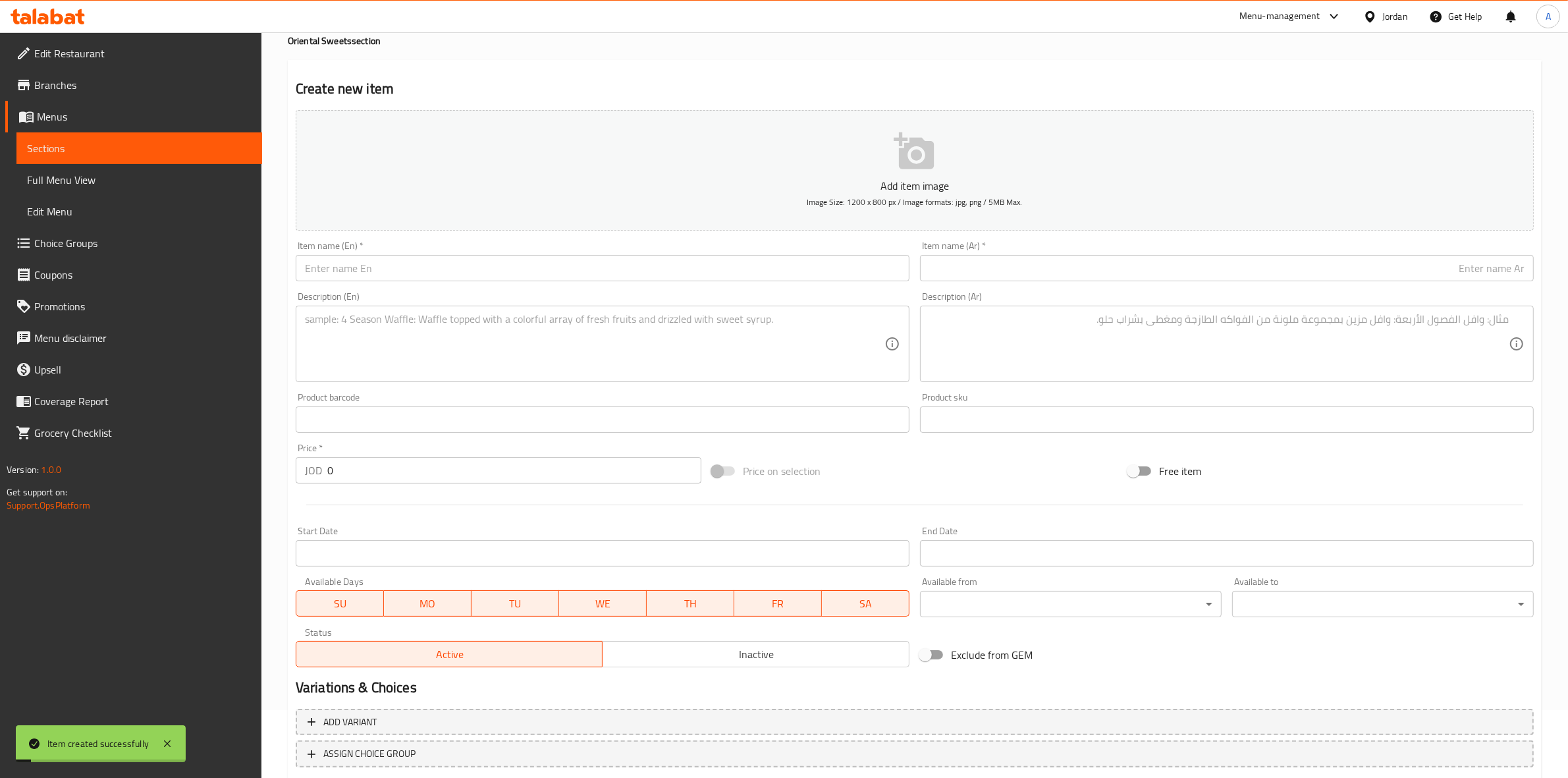
scroll to position [0, 0]
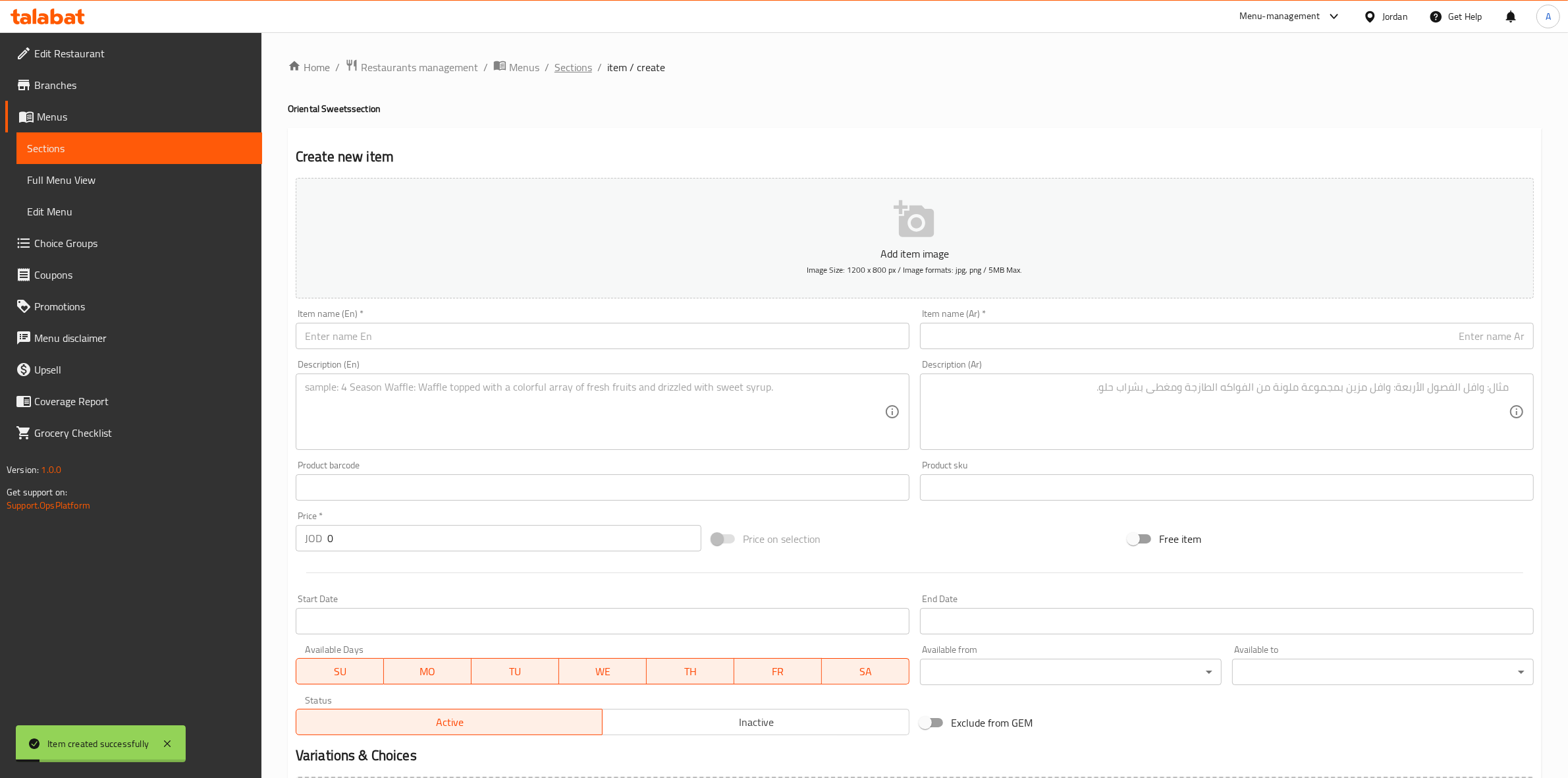
click at [569, 70] on span "Sections" at bounding box center [573, 67] width 38 height 16
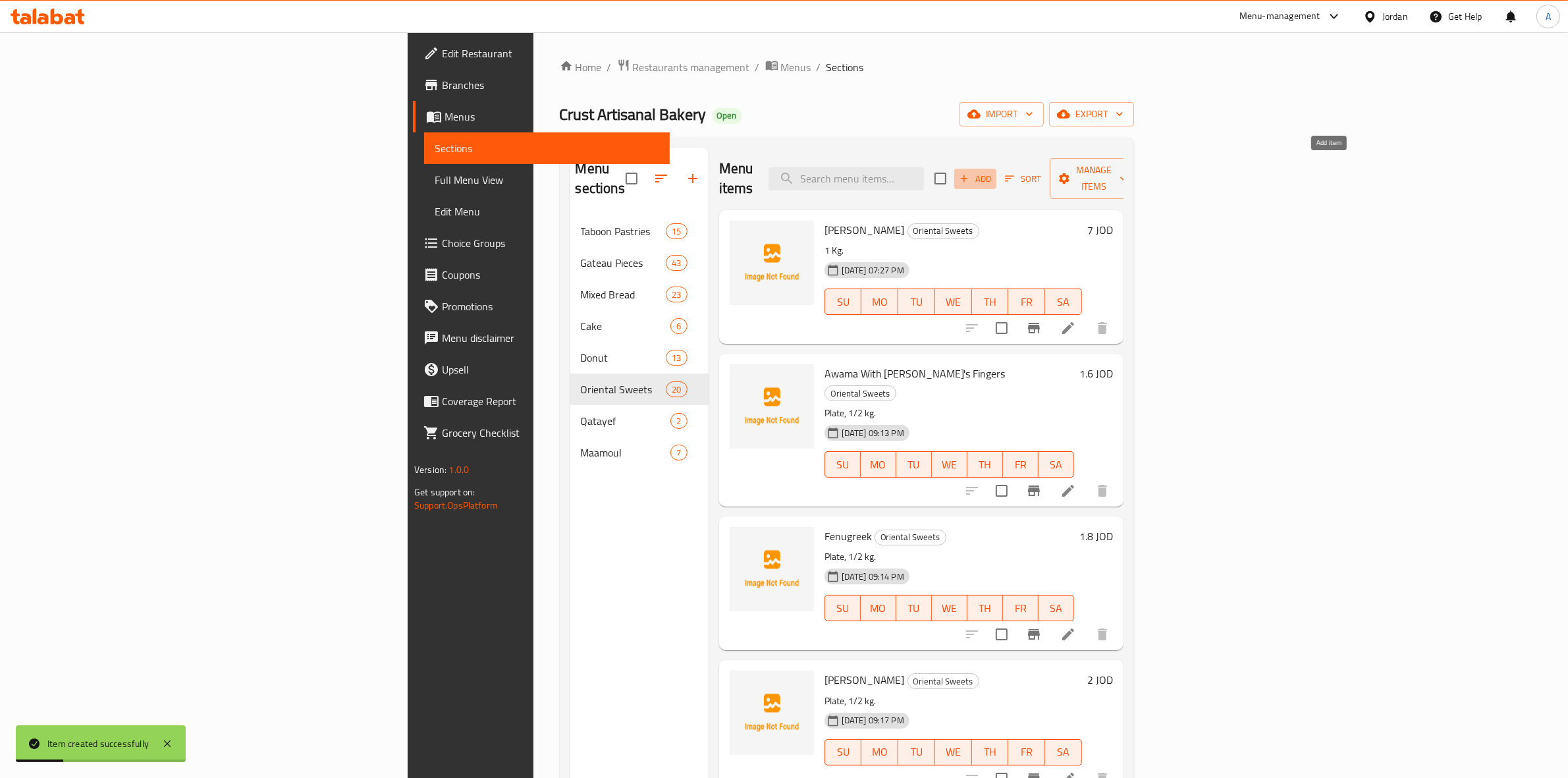
click at [993, 171] on span "Add" at bounding box center [975, 178] width 36 height 15
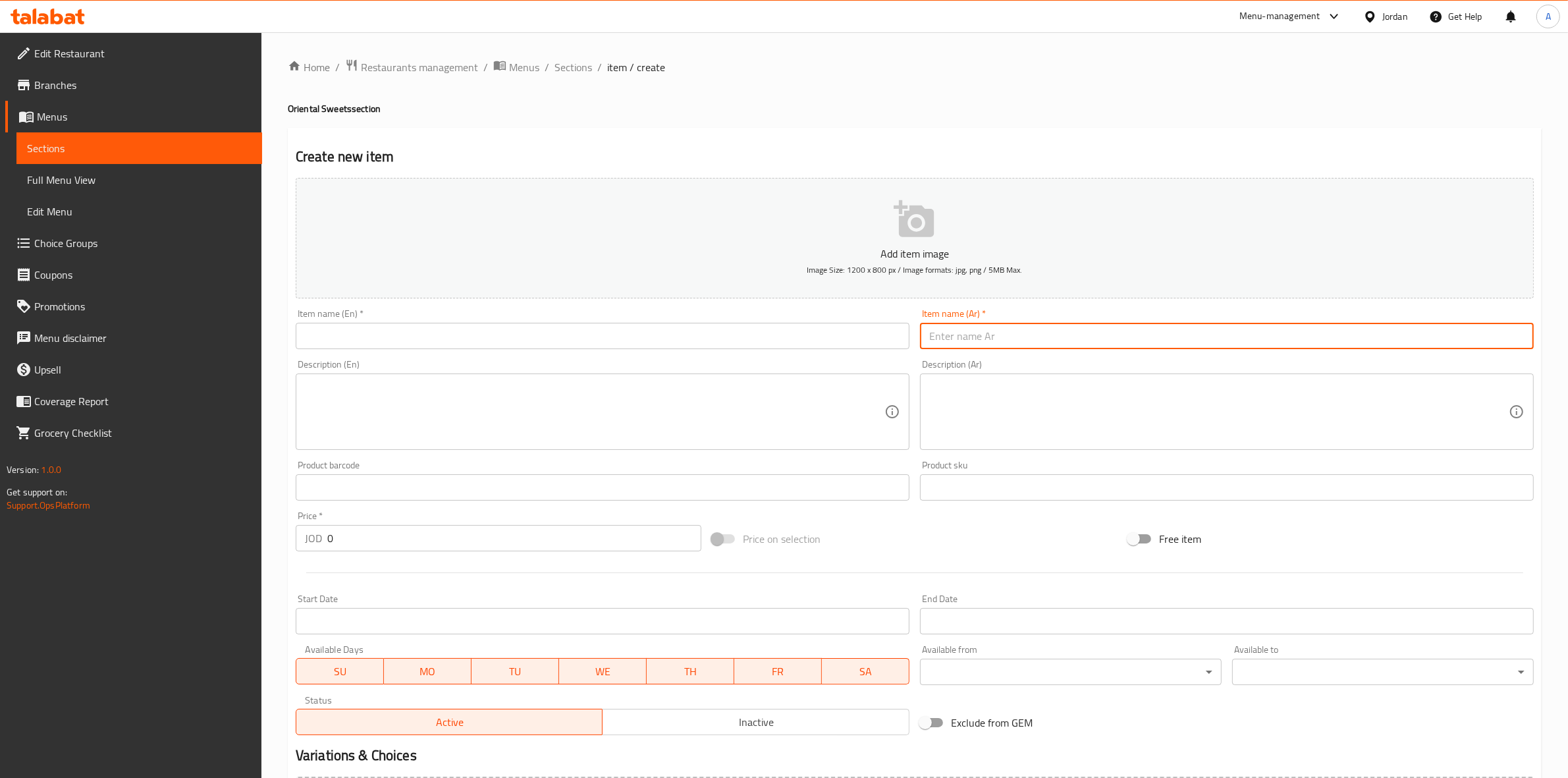
click at [1052, 332] on input "text" at bounding box center [1227, 335] width 614 height 27
paste input "كنافة نوتيلا"
drag, startPoint x: 1450, startPoint y: 337, endPoint x: 1574, endPoint y: 333, distance: 124.1
click at [1567, 333] on html "​ Menu-management Jordan Get Help A Edit Restaurant Branches Menus Sections Ful…" at bounding box center [784, 389] width 1568 height 778
type input "كنافة نوتيلا"
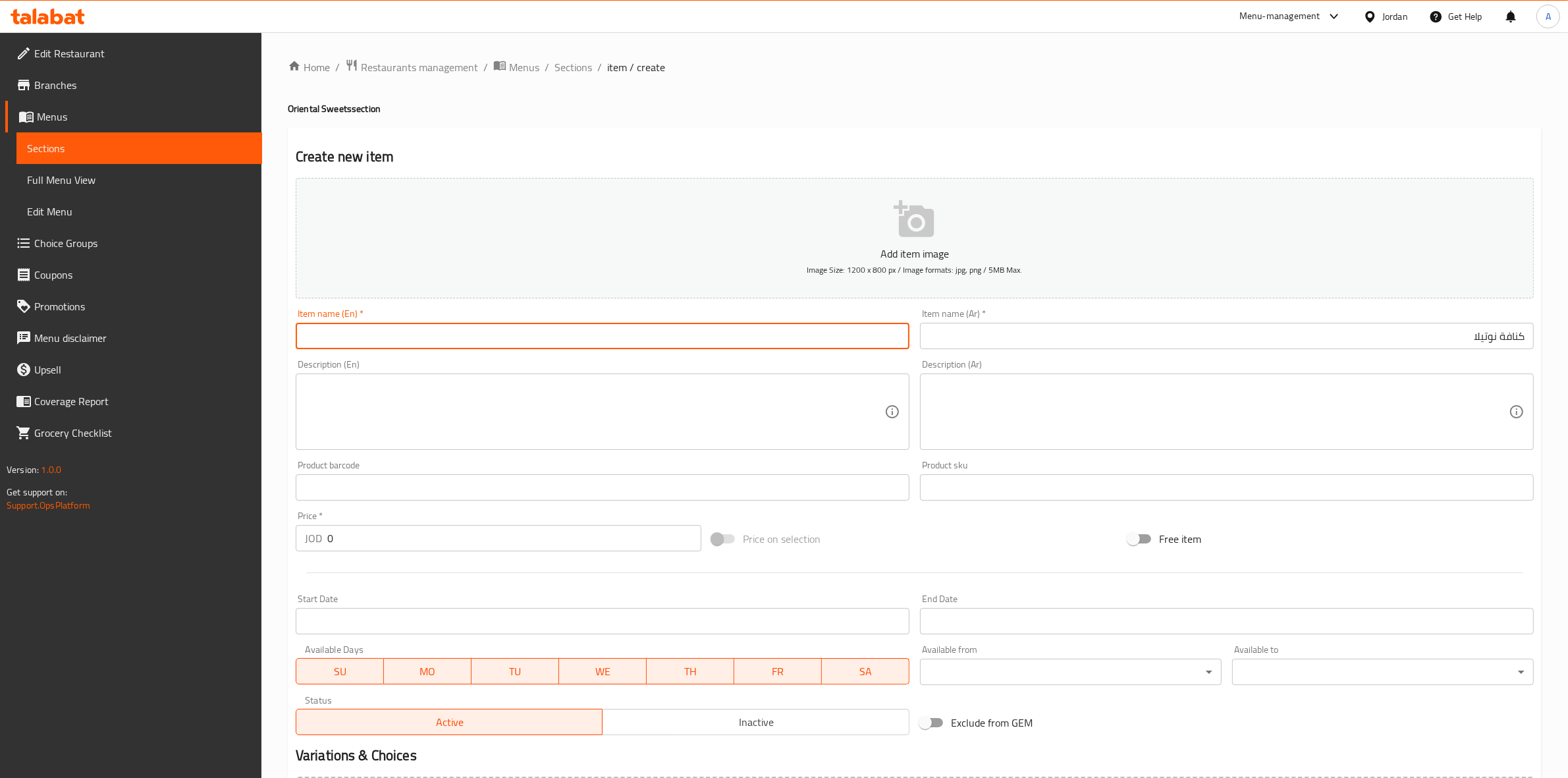
click at [397, 340] on input "text" at bounding box center [603, 335] width 614 height 27
paste input "[PERSON_NAME]"
type input "[PERSON_NAME]"
click at [266, 400] on div "Home / Restaurants management / Menus / Sections / item / create Oriental Sweet…" at bounding box center [915, 481] width 1306 height 898
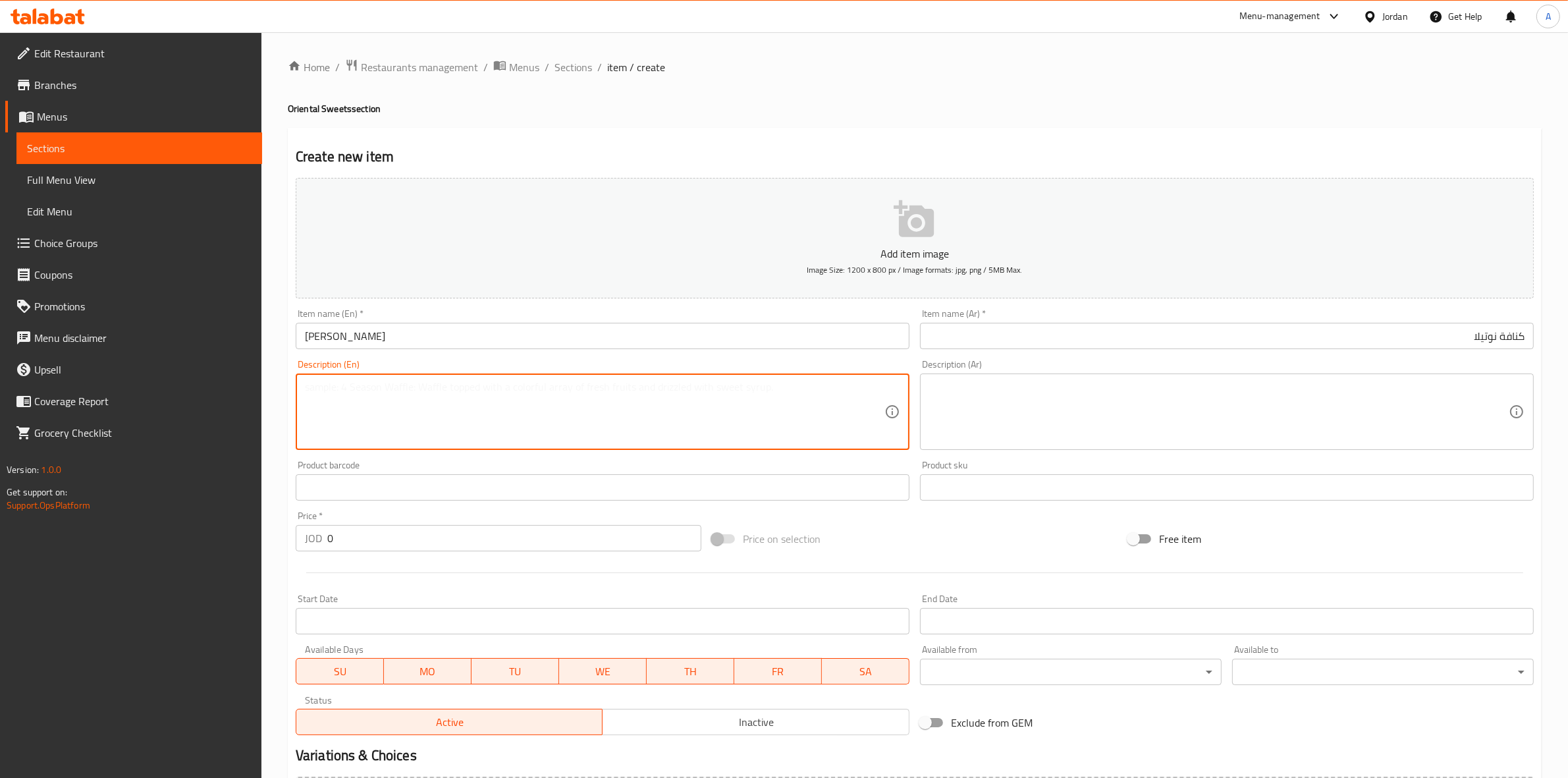
click at [420, 422] on textarea at bounding box center [594, 412] width 580 height 62
paste textarea "1 kilo gram"
type textarea "1 kilo gram"
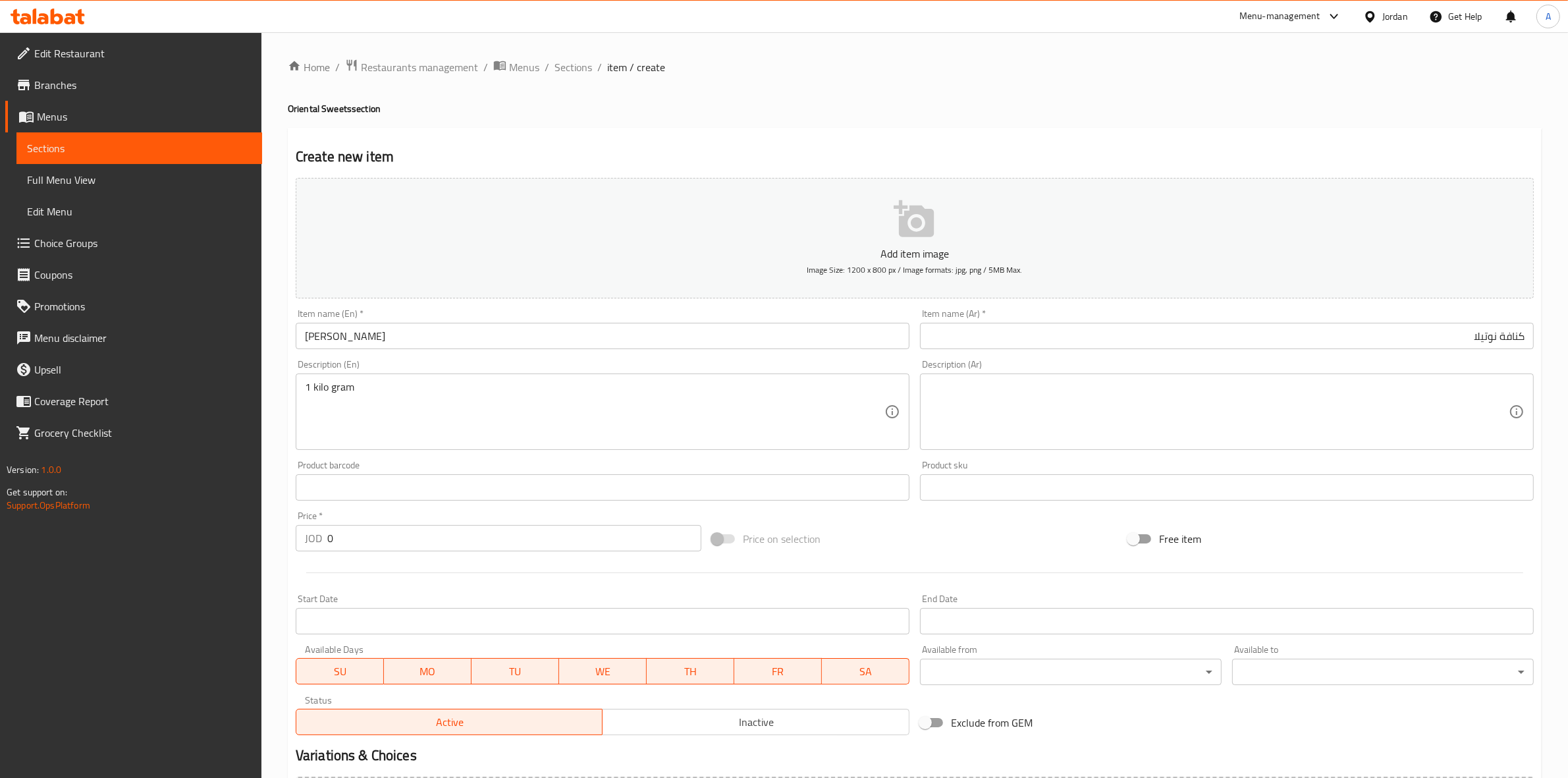
click at [281, 499] on div "Home / Restaurants management / Menus / Sections / item / create Oriental Sweet…" at bounding box center [915, 481] width 1306 height 898
click at [989, 132] on div "Create new item Add item image Image Size: 1200 x 800 px / Image formats: jpg, …" at bounding box center [914, 511] width 1254 height 766
click at [1194, 399] on textarea at bounding box center [1219, 412] width 580 height 62
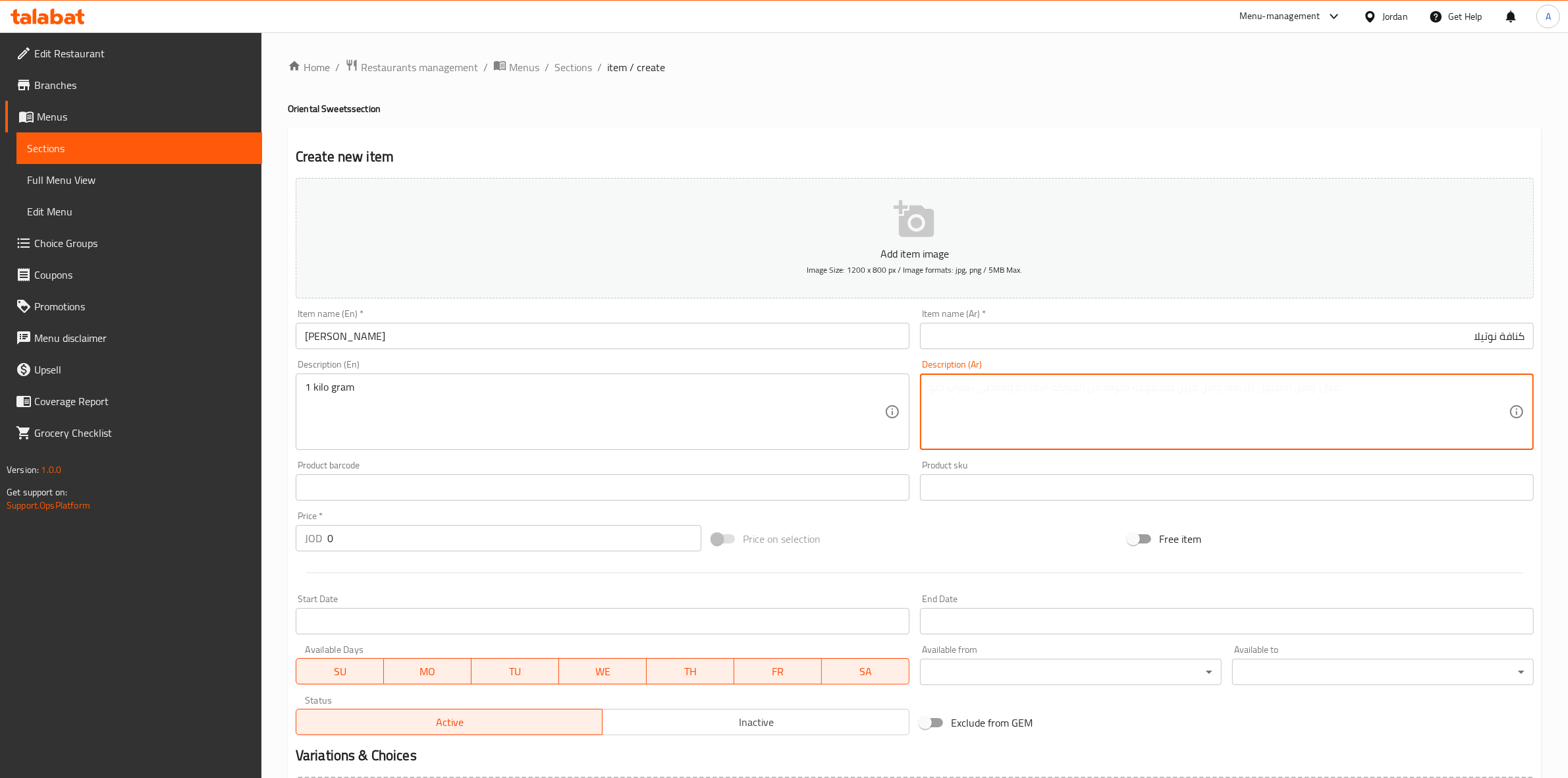
paste textarea "1 كيلو جرام"
type textarea "1 كيلو جرام"
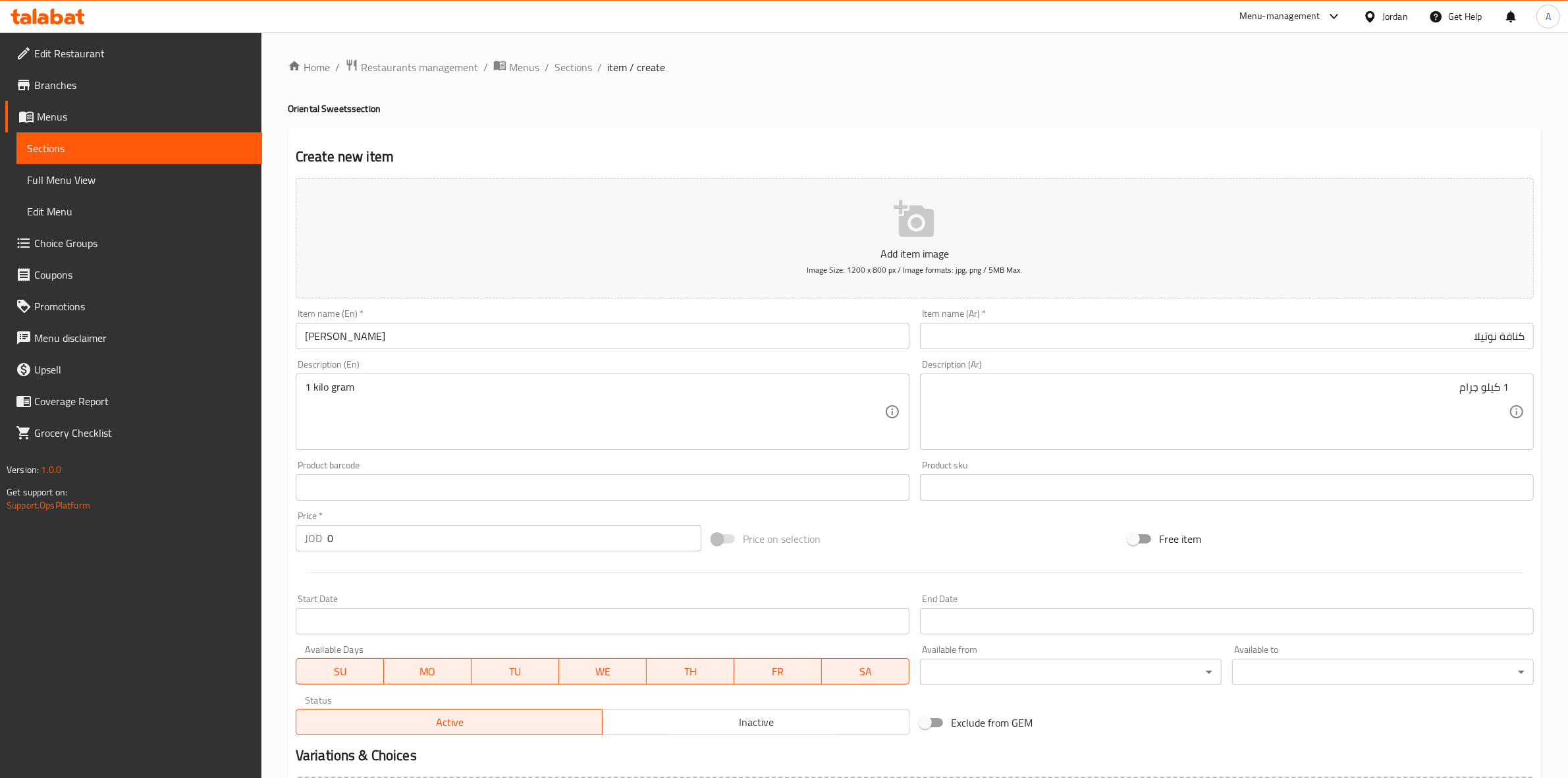
click at [1072, 141] on div "Create new item Add item image Image Size: 1200 x 800 px / Image formats: jpg, …" at bounding box center [914, 511] width 1254 height 766
drag, startPoint x: 341, startPoint y: 534, endPoint x: 321, endPoint y: 554, distance: 28.3
click at [299, 534] on div "JOD 0 Price *" at bounding box center [499, 537] width 406 height 27
type input "5"
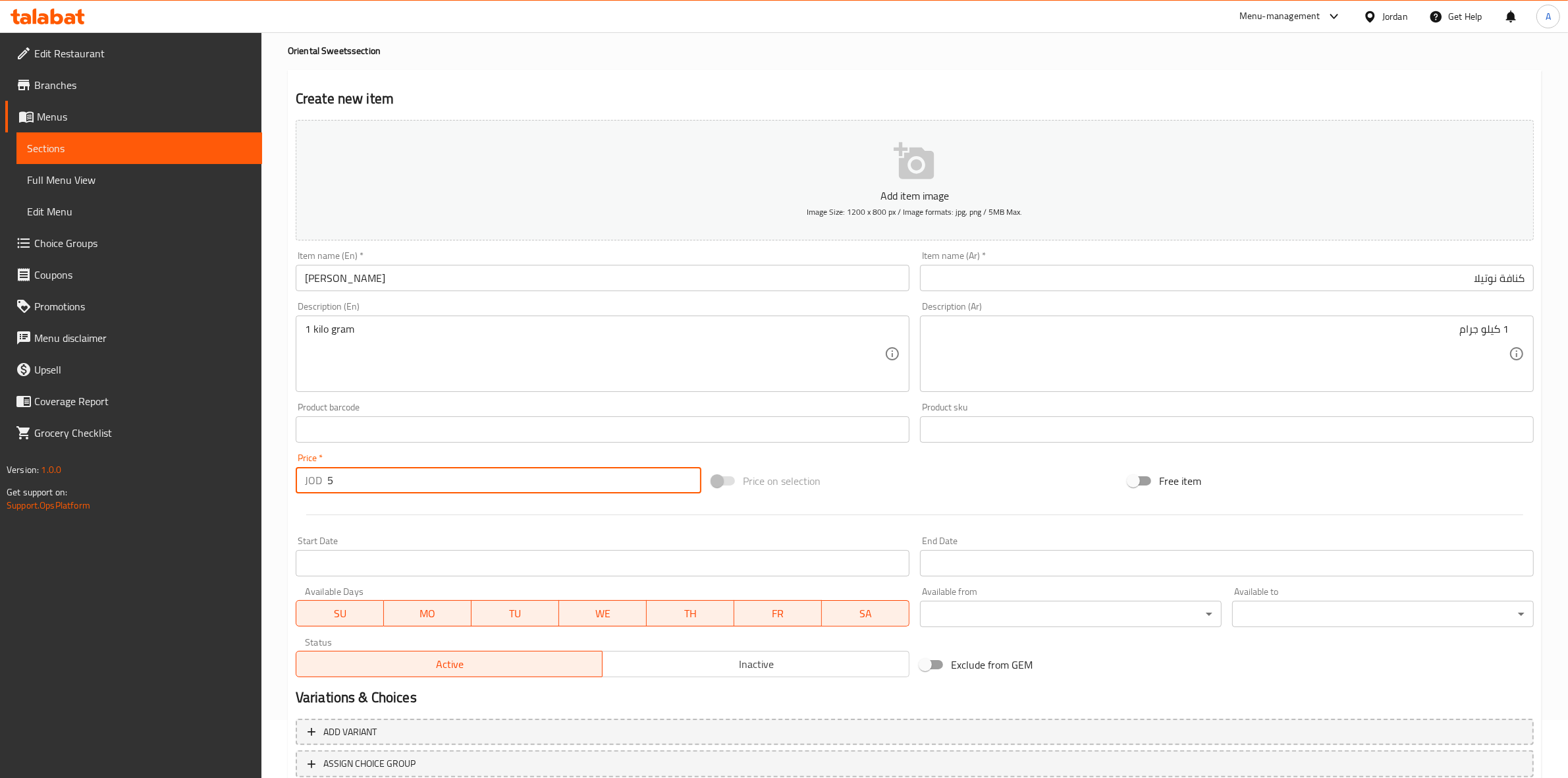
scroll to position [150, 0]
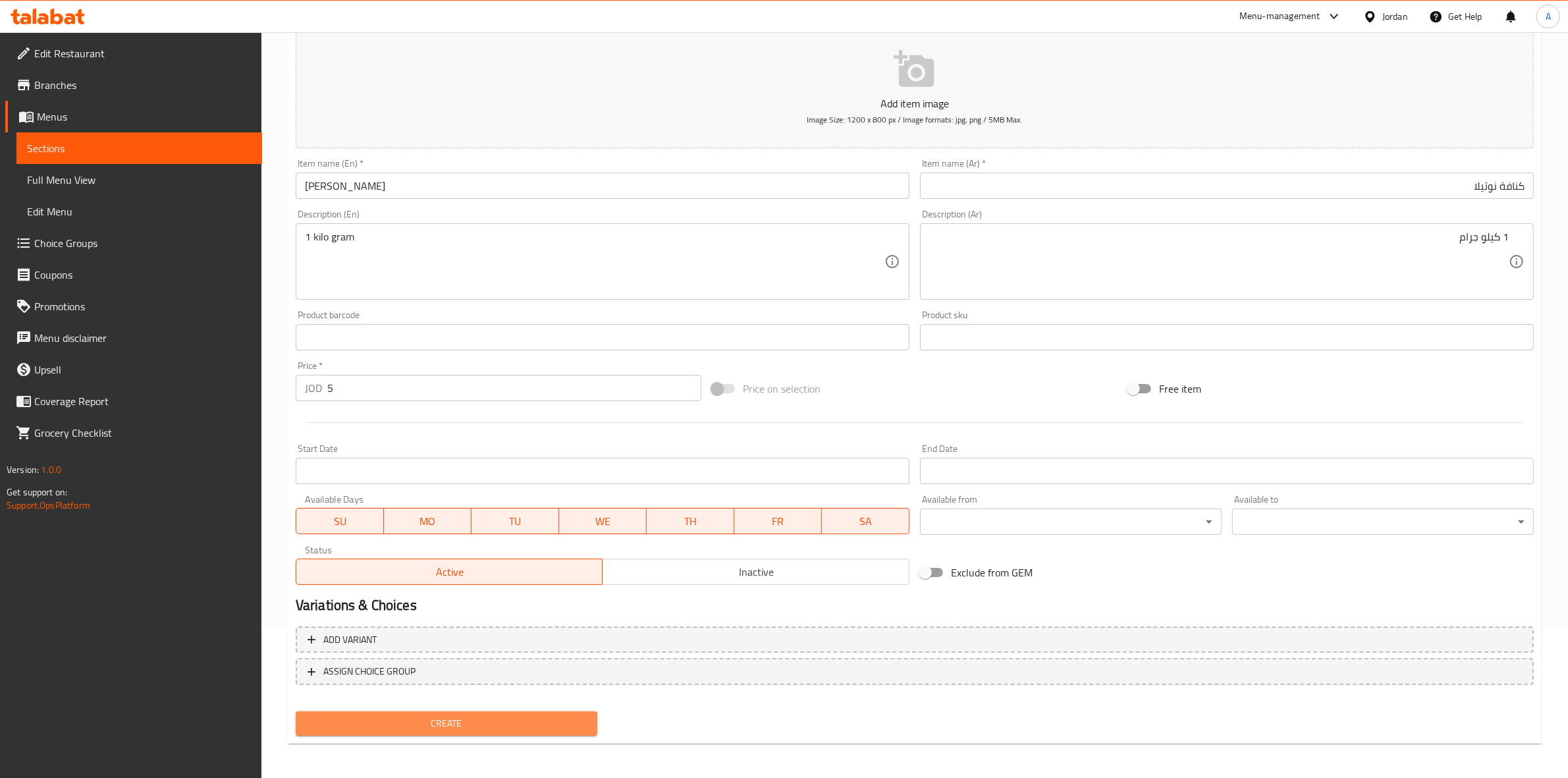
click at [408, 718] on span "Create" at bounding box center [446, 724] width 280 height 17
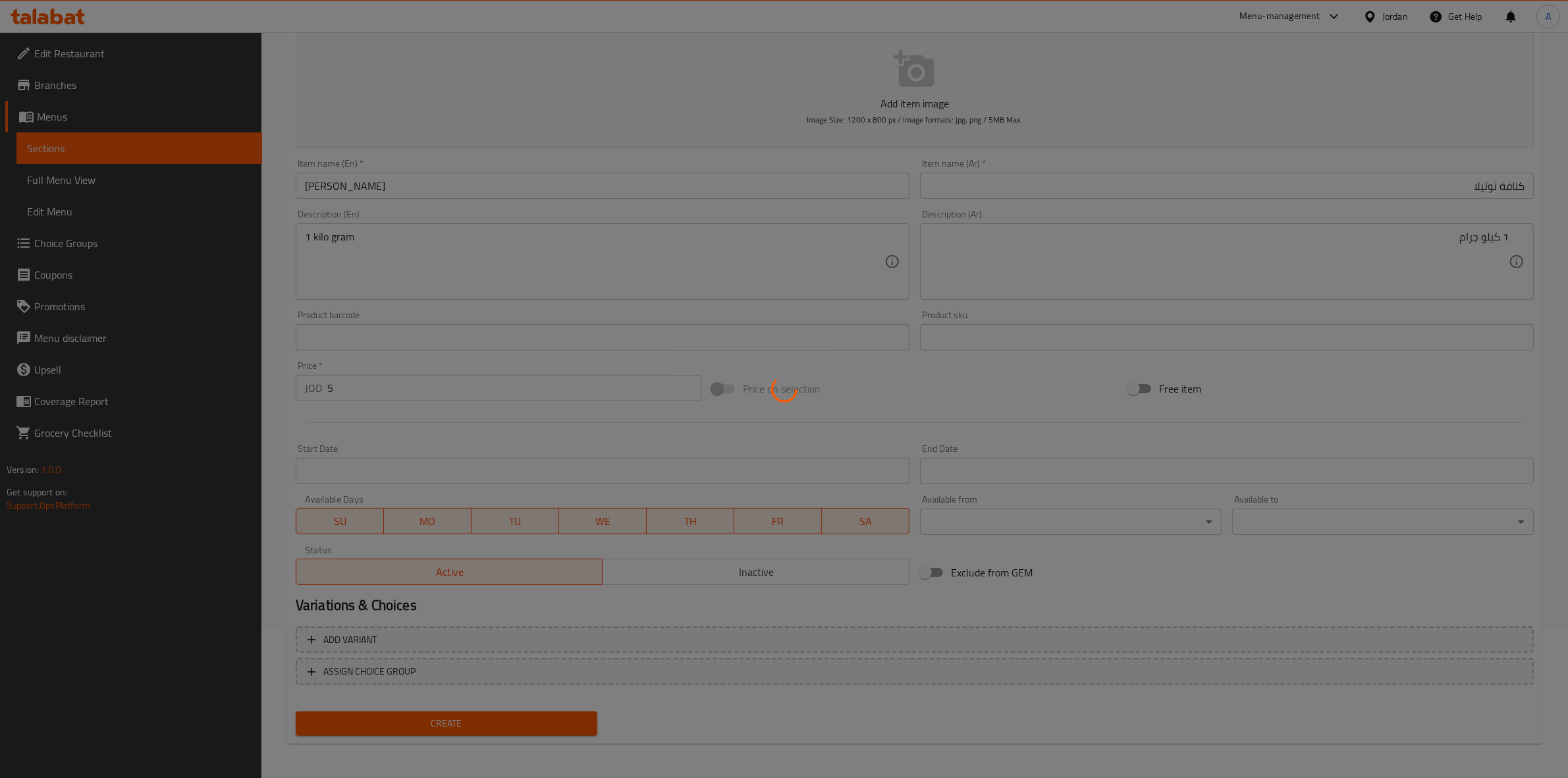
type input "0"
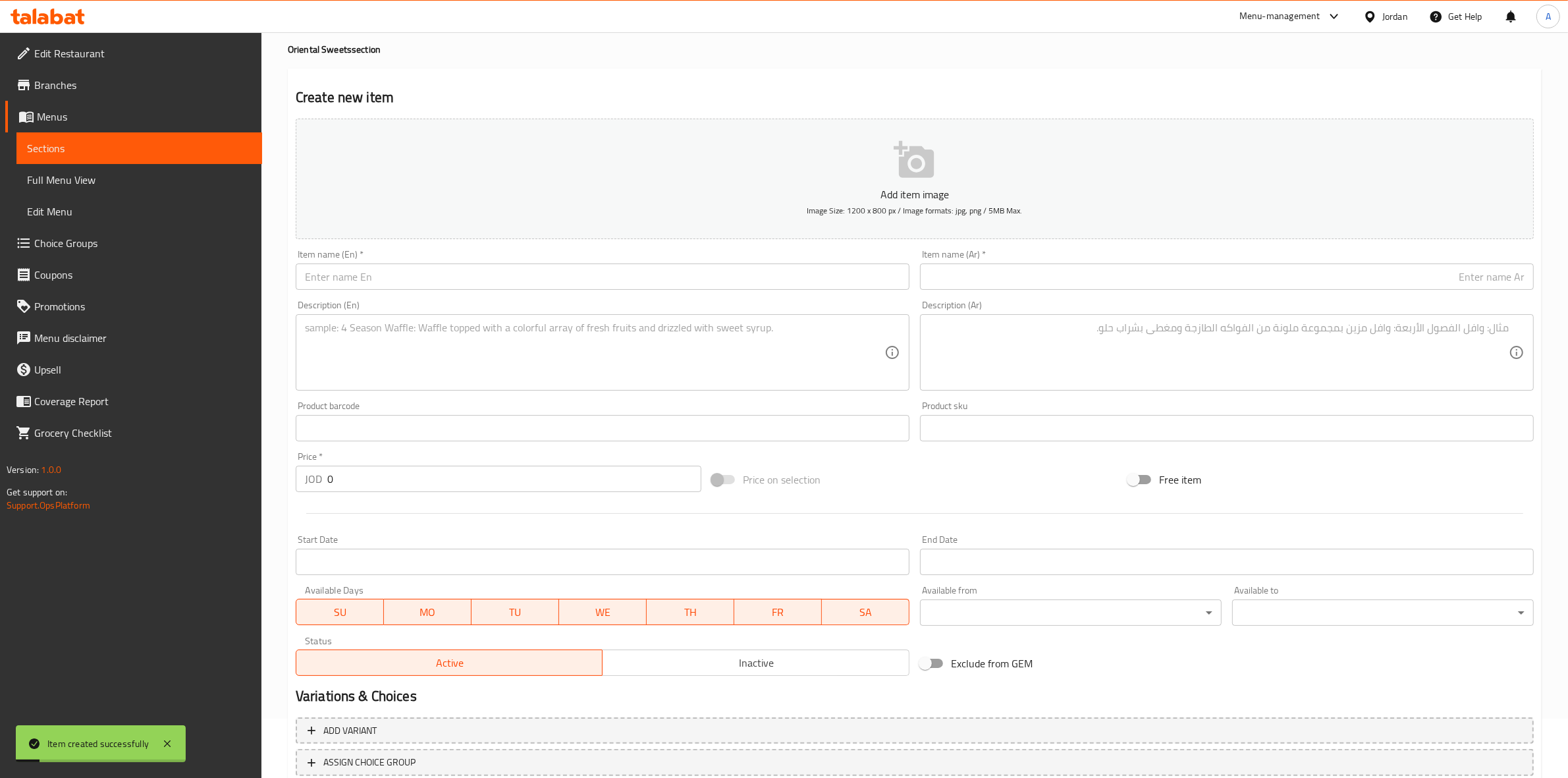
scroll to position [0, 0]
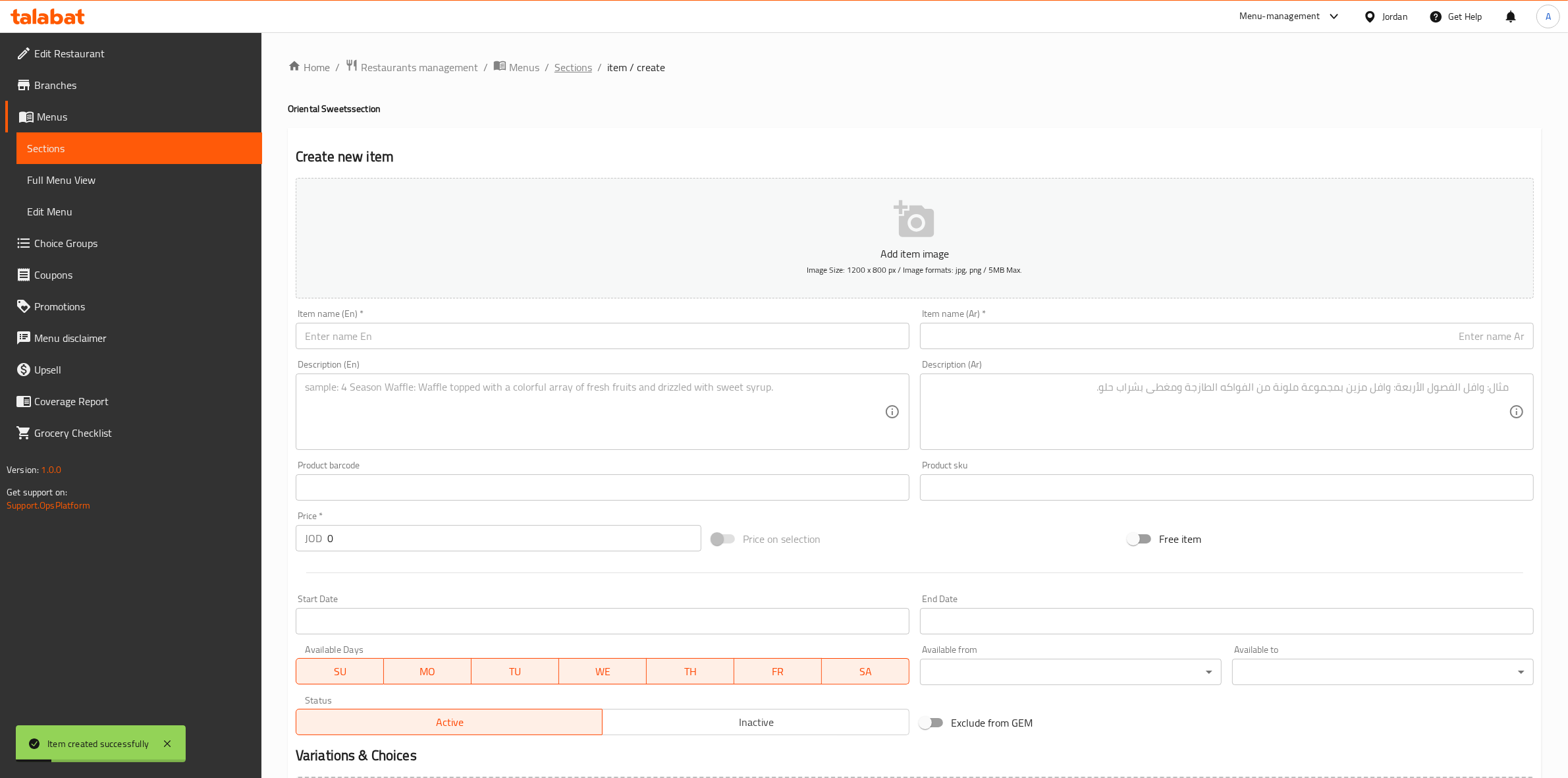
click at [571, 73] on span "Sections" at bounding box center [573, 67] width 38 height 16
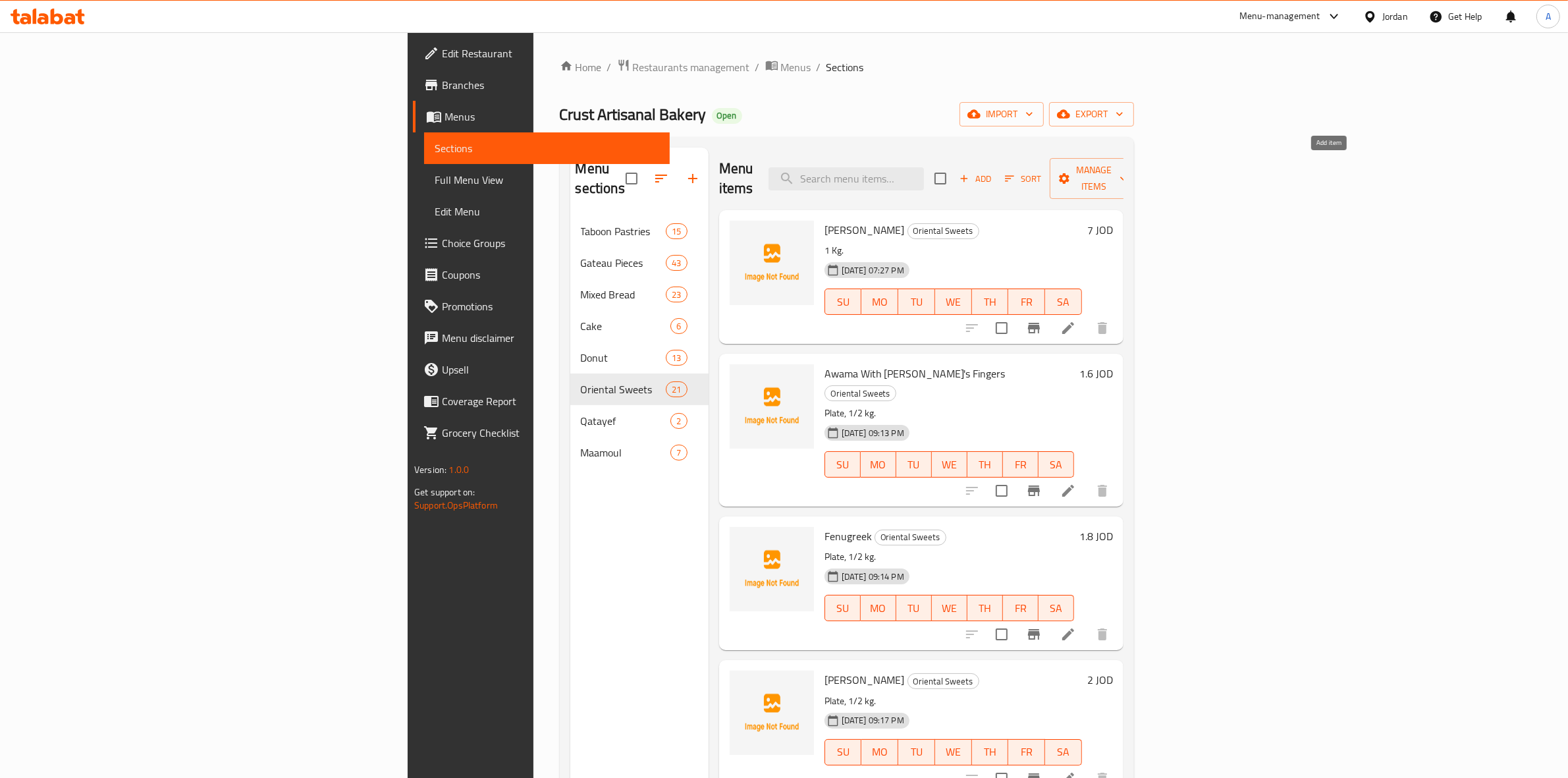
click at [970, 173] on icon "button" at bounding box center [964, 178] width 12 height 12
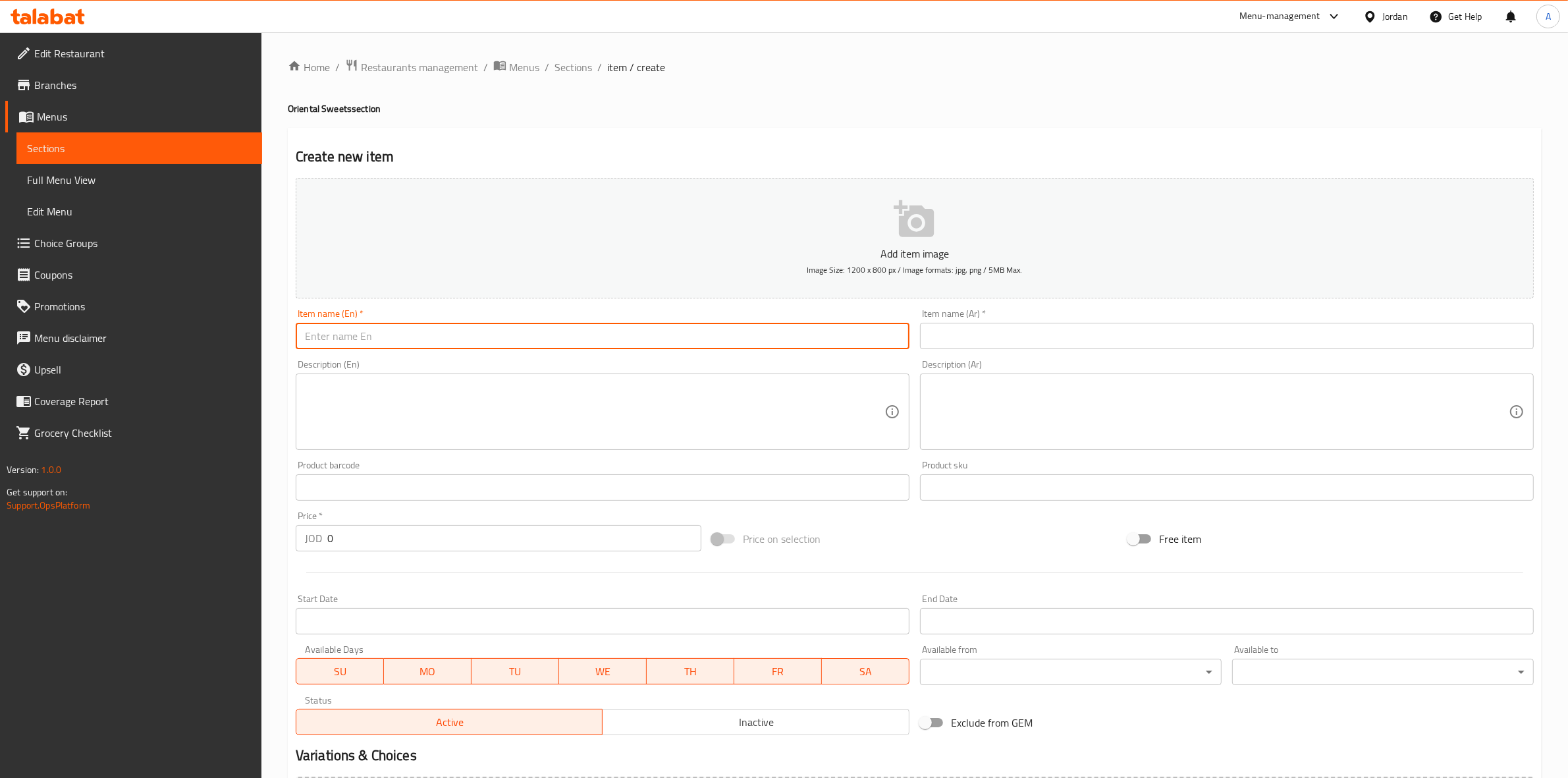
click at [344, 333] on input "text" at bounding box center [603, 335] width 614 height 27
paste input "Lotus Kunafa"
type input "Lotus Kunafa"
click at [274, 385] on div "Home / Restaurants management / Menus / Sections / item / create Oriental Sweet…" at bounding box center [915, 481] width 1306 height 898
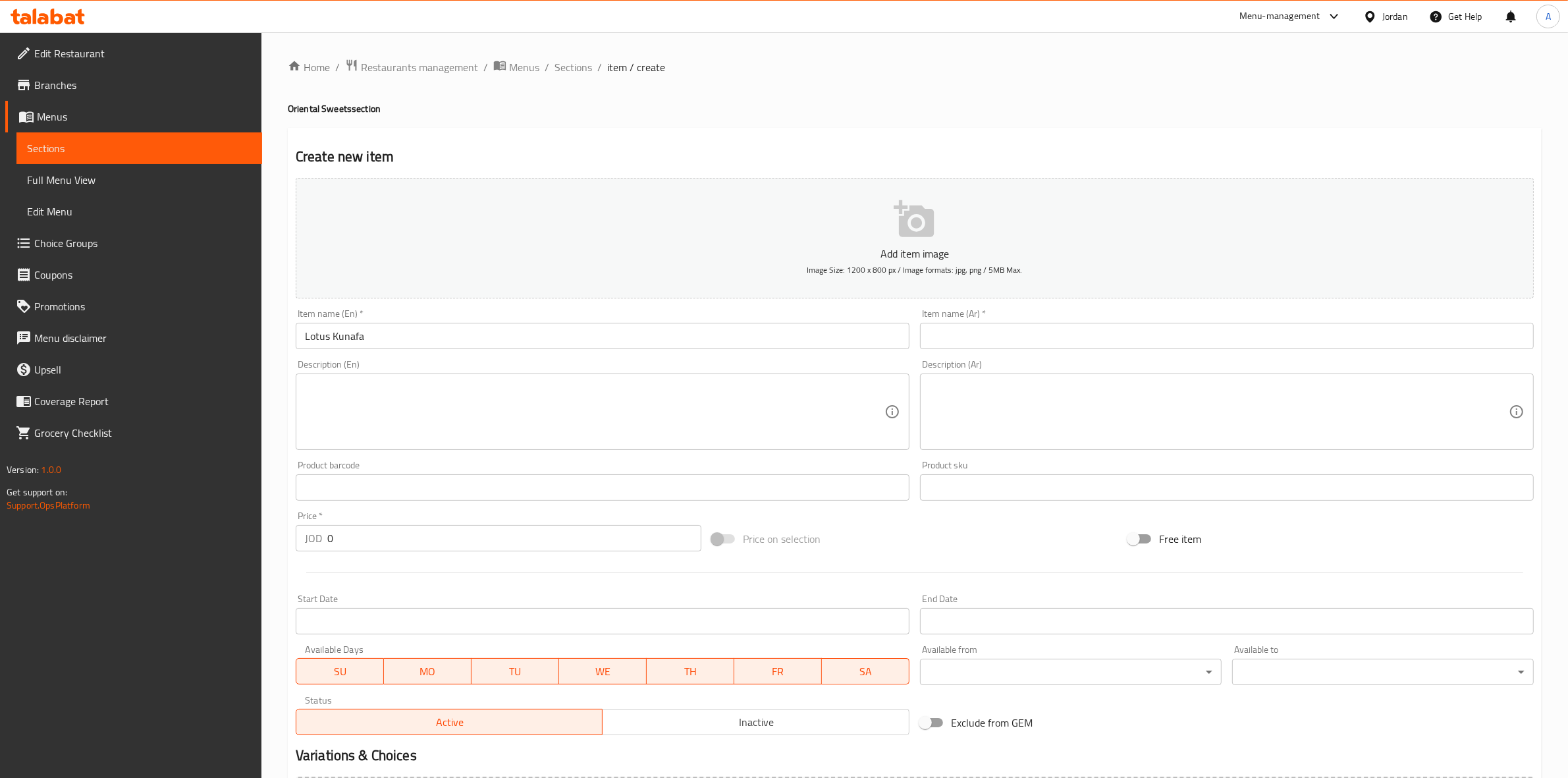
click at [983, 328] on input "text" at bounding box center [1227, 335] width 614 height 27
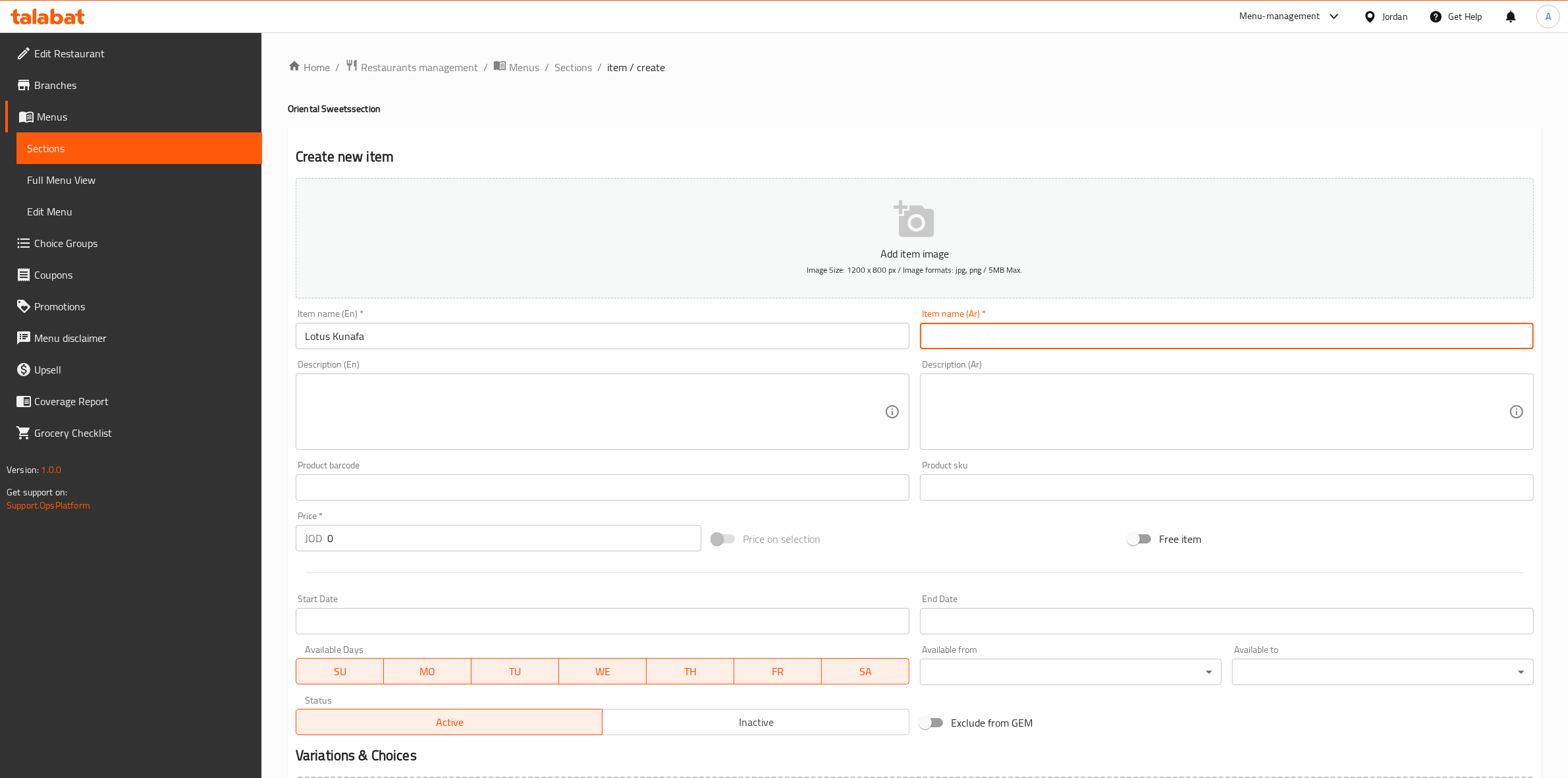
paste input "كنافة لوتس"
type input "كنافة لوتس"
click at [1021, 401] on textarea at bounding box center [1219, 412] width 580 height 62
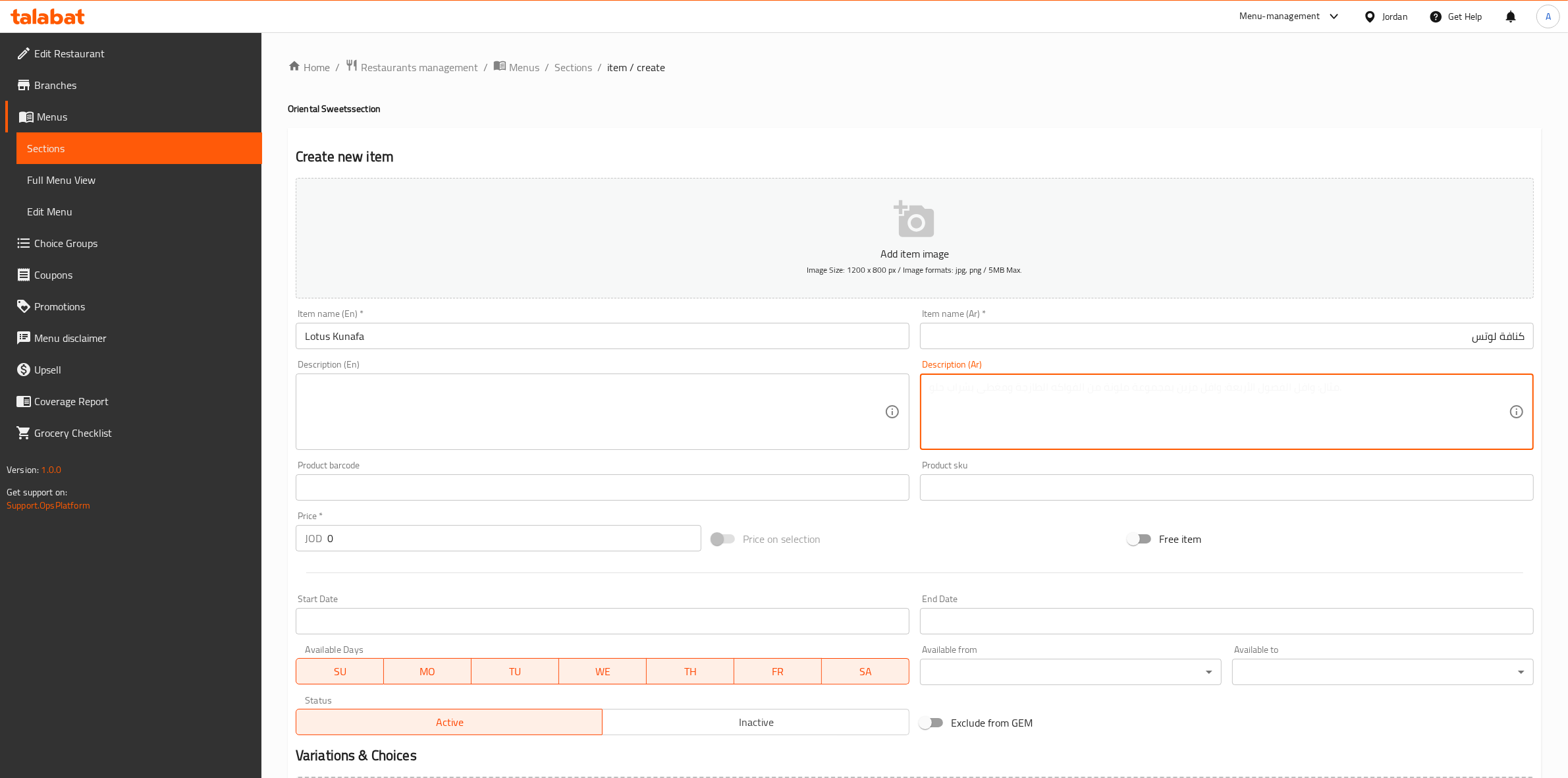
paste textarea "1 كجم"
type textarea "1 كجم"
click at [981, 148] on h2 "Create new item" at bounding box center [915, 157] width 1238 height 20
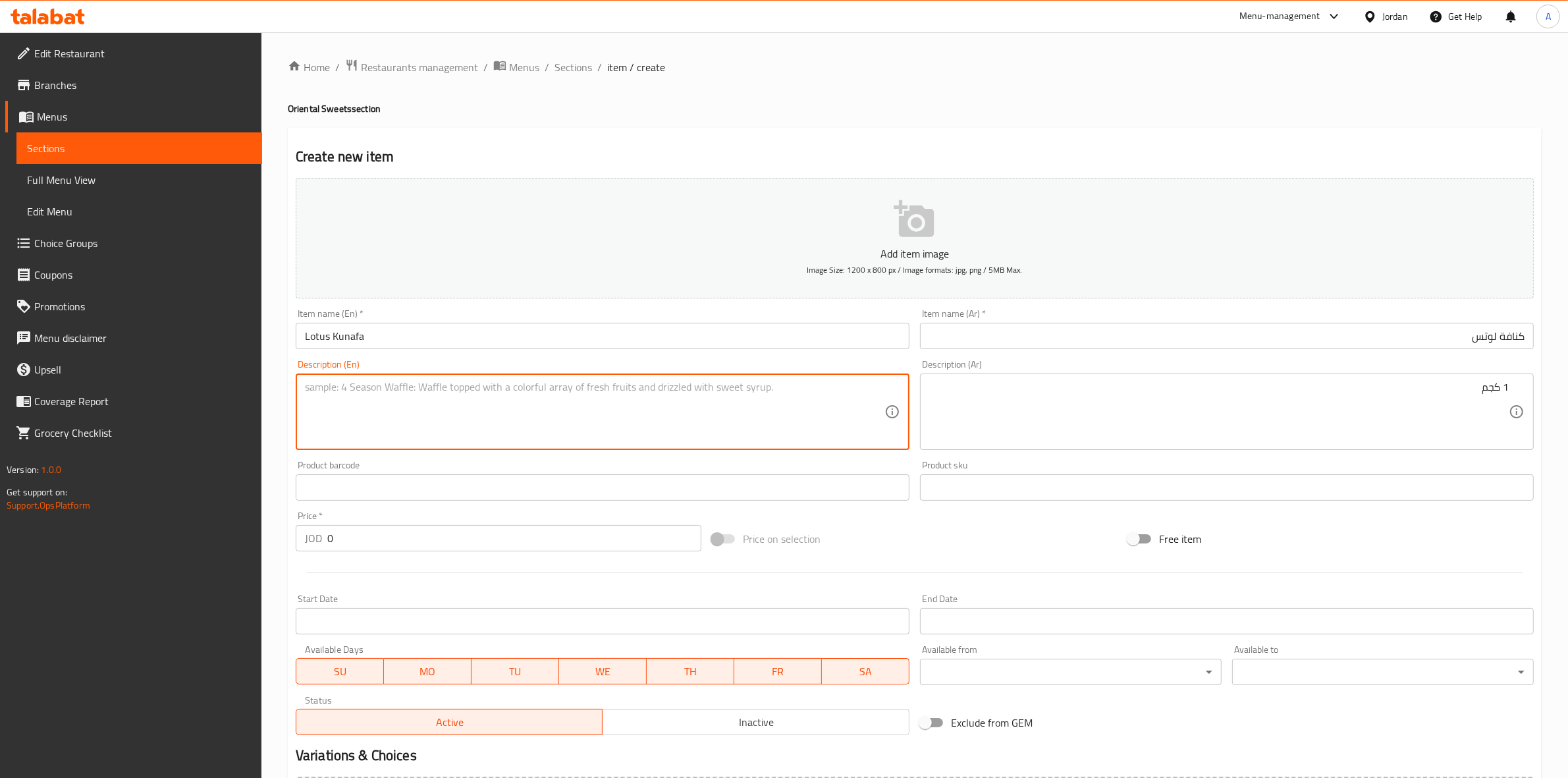
click at [438, 416] on textarea at bounding box center [594, 412] width 580 height 62
type textarea "1 kg."
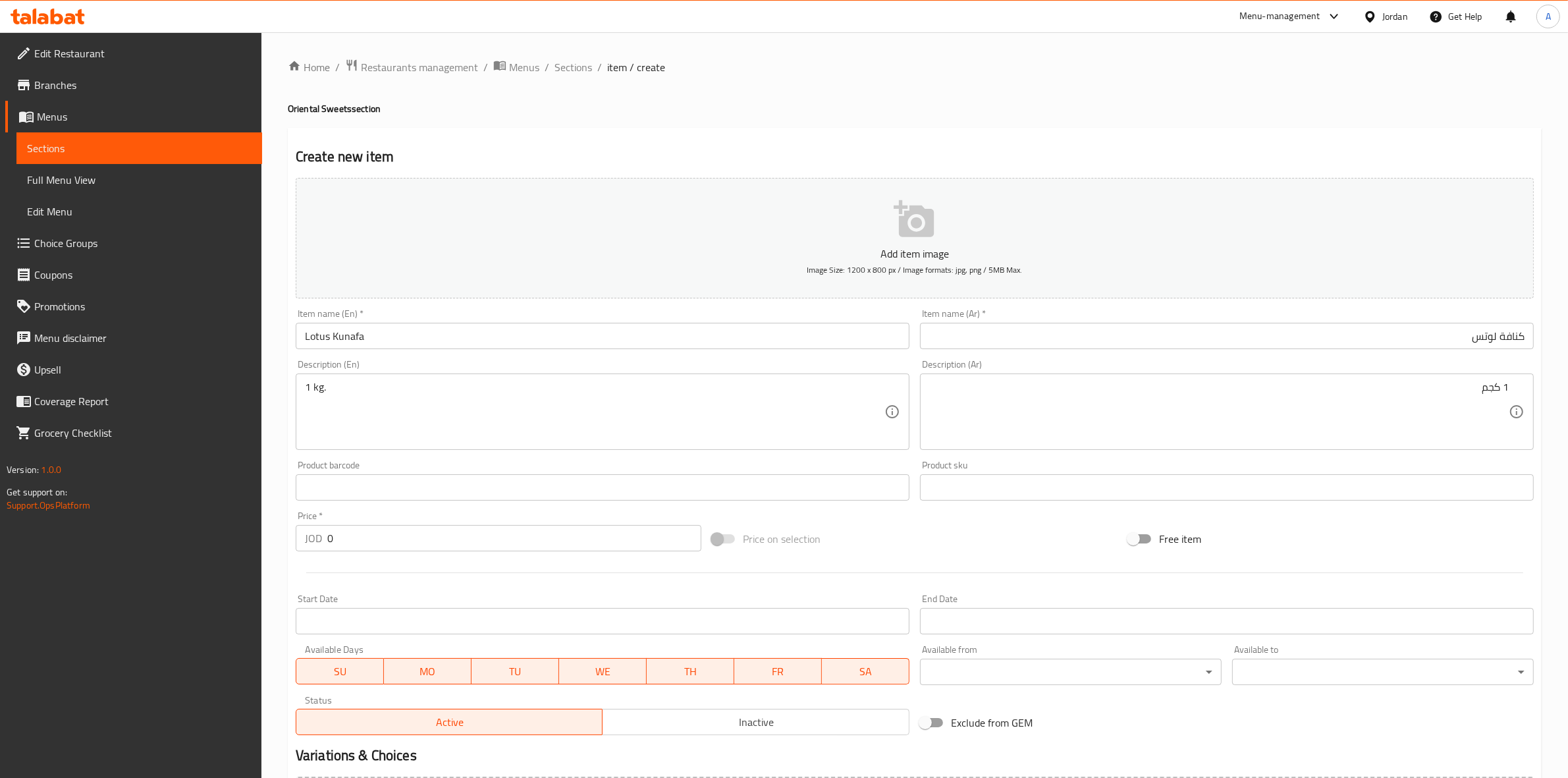
click at [280, 445] on div "Home / Restaurants management / Menus / Sections / item / create Oriental Sweet…" at bounding box center [915, 481] width 1306 height 898
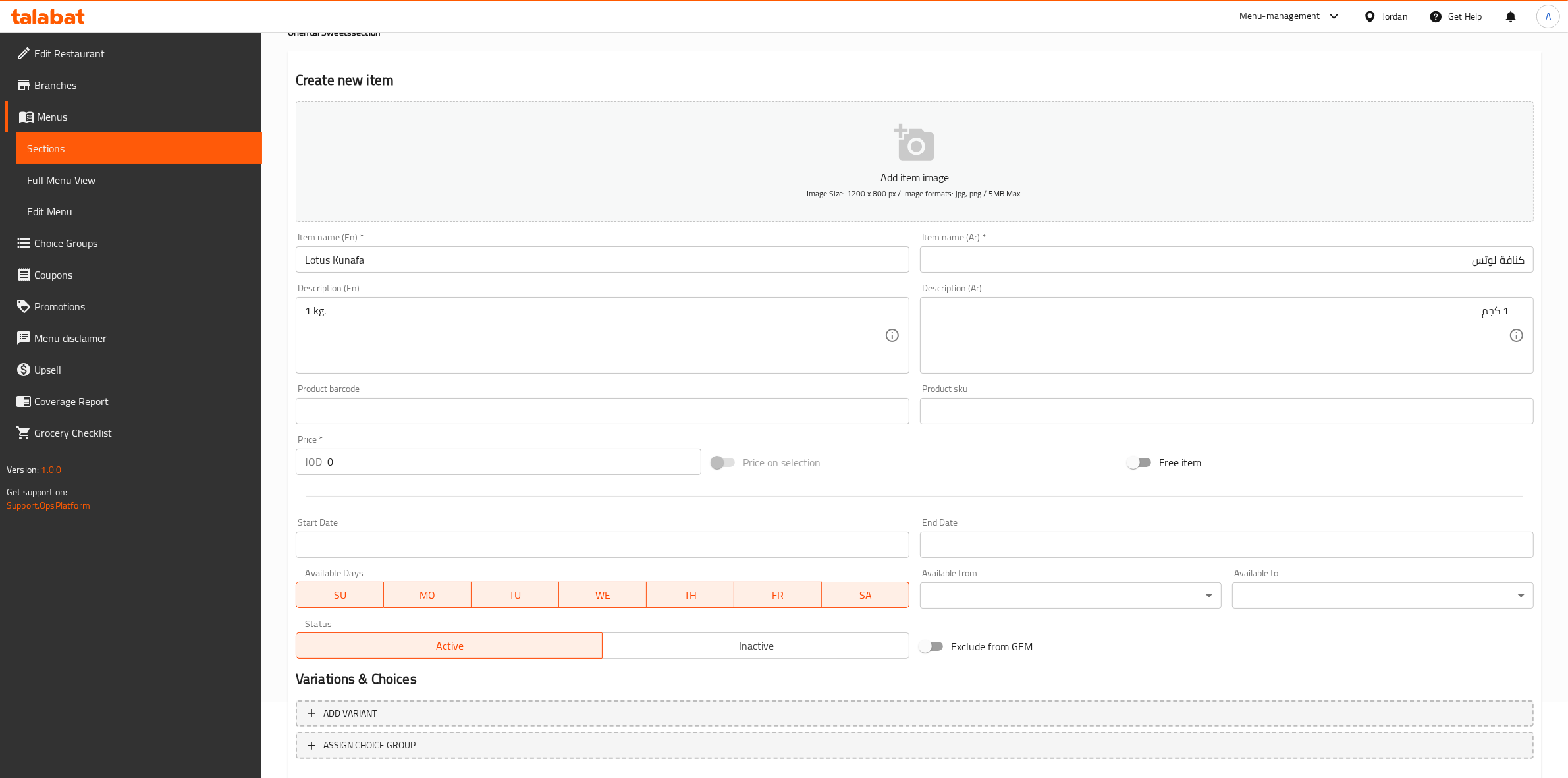
scroll to position [150, 0]
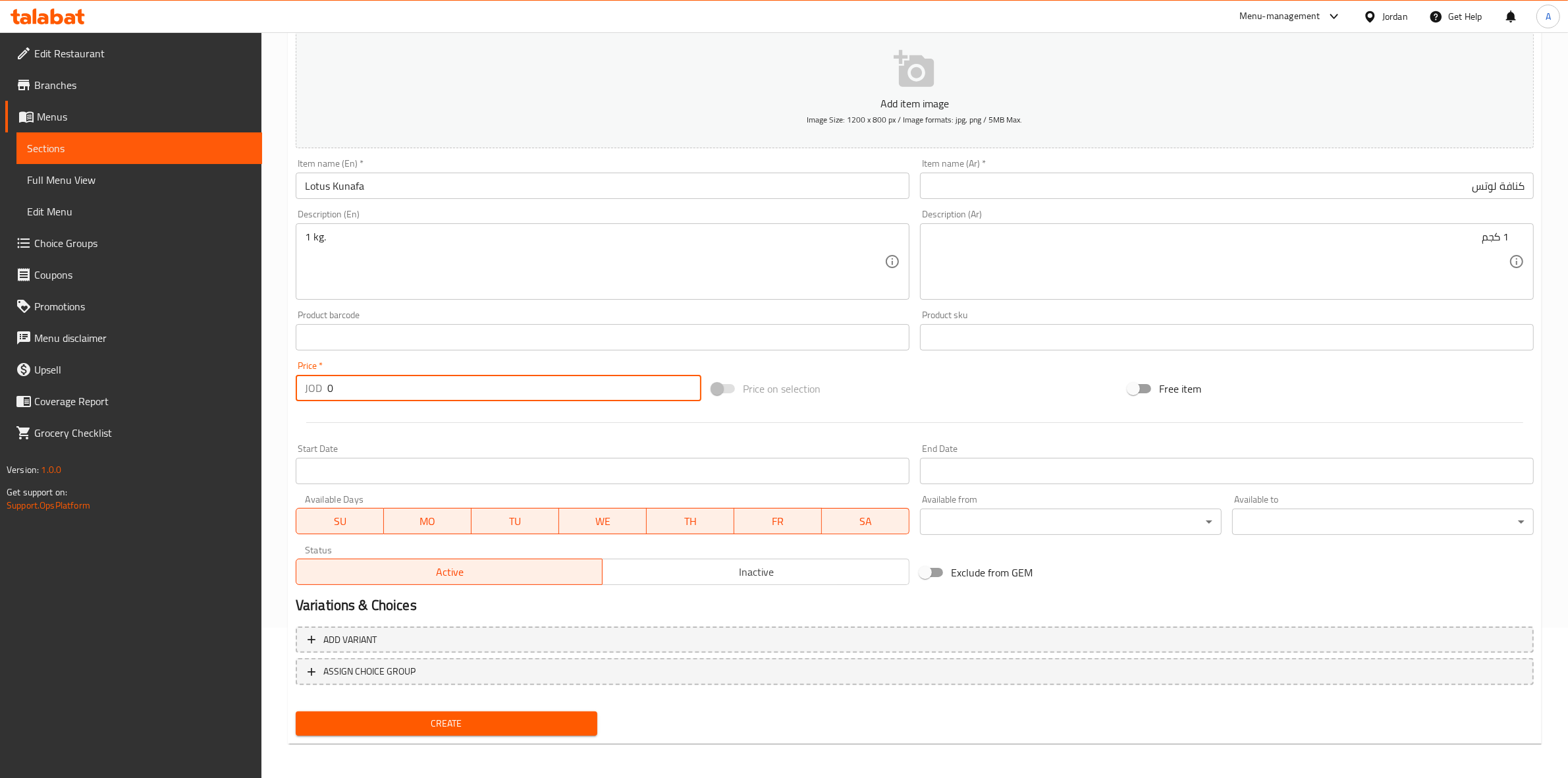
drag, startPoint x: 338, startPoint y: 382, endPoint x: 300, endPoint y: 378, distance: 38.2
click at [300, 378] on div "JOD 0 Price *" at bounding box center [499, 388] width 406 height 27
paste input "5"
type input "5"
click at [285, 445] on div "Home / Restaurants management / Menus / Sections / item / create Oriental Sweet…" at bounding box center [915, 332] width 1306 height 898
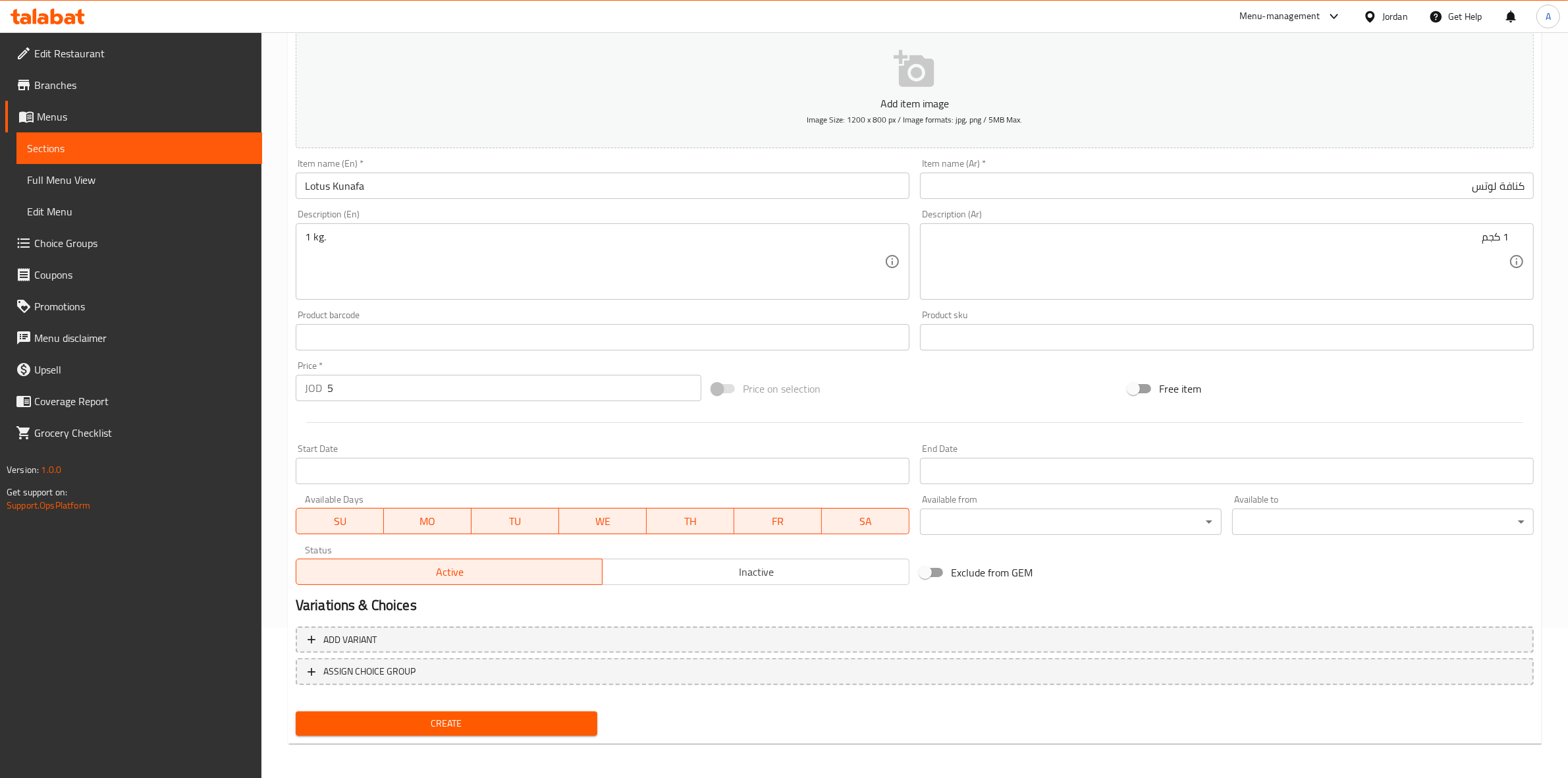
click at [453, 725] on span "Create" at bounding box center [446, 724] width 280 height 17
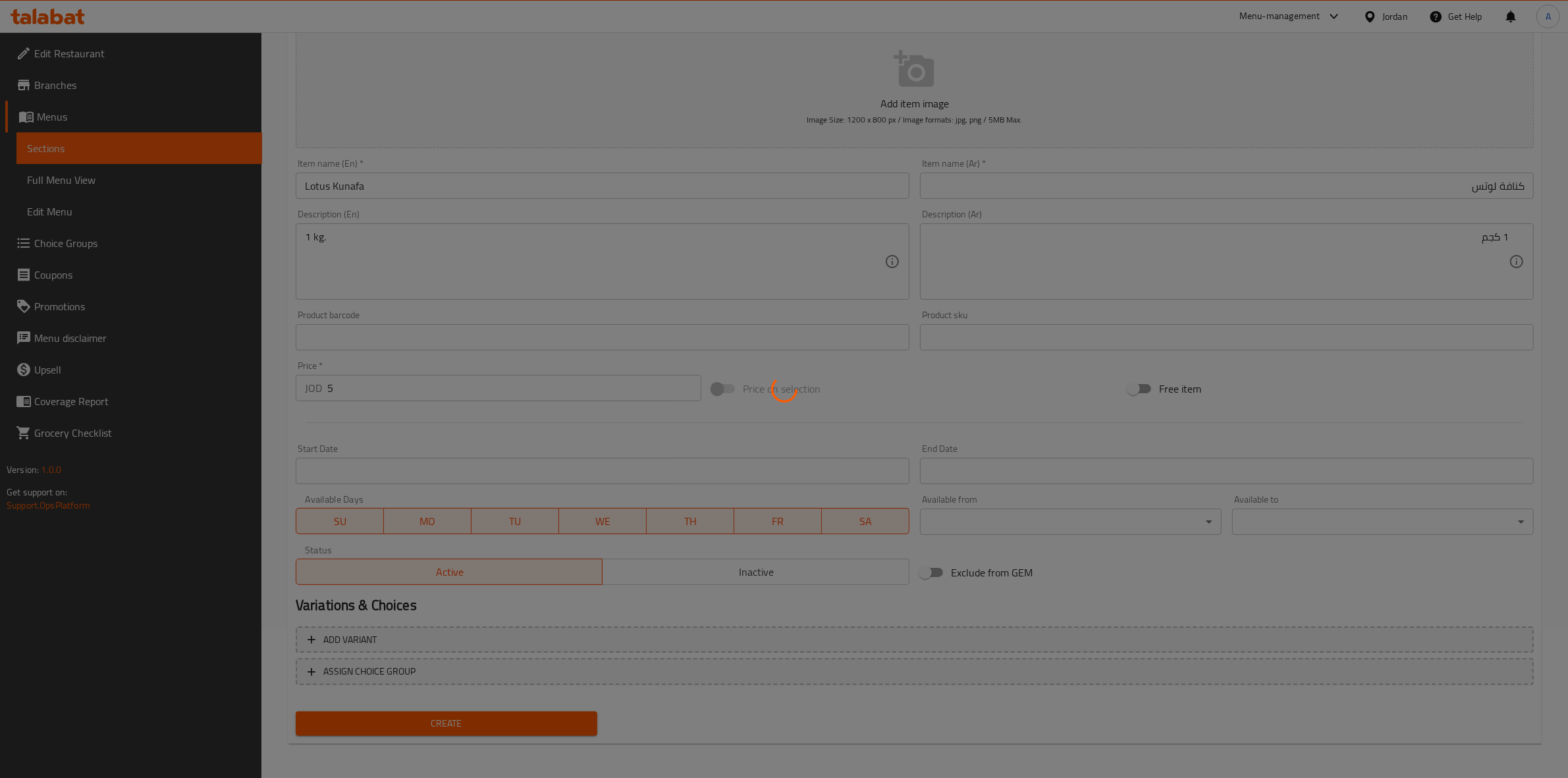
type input "0"
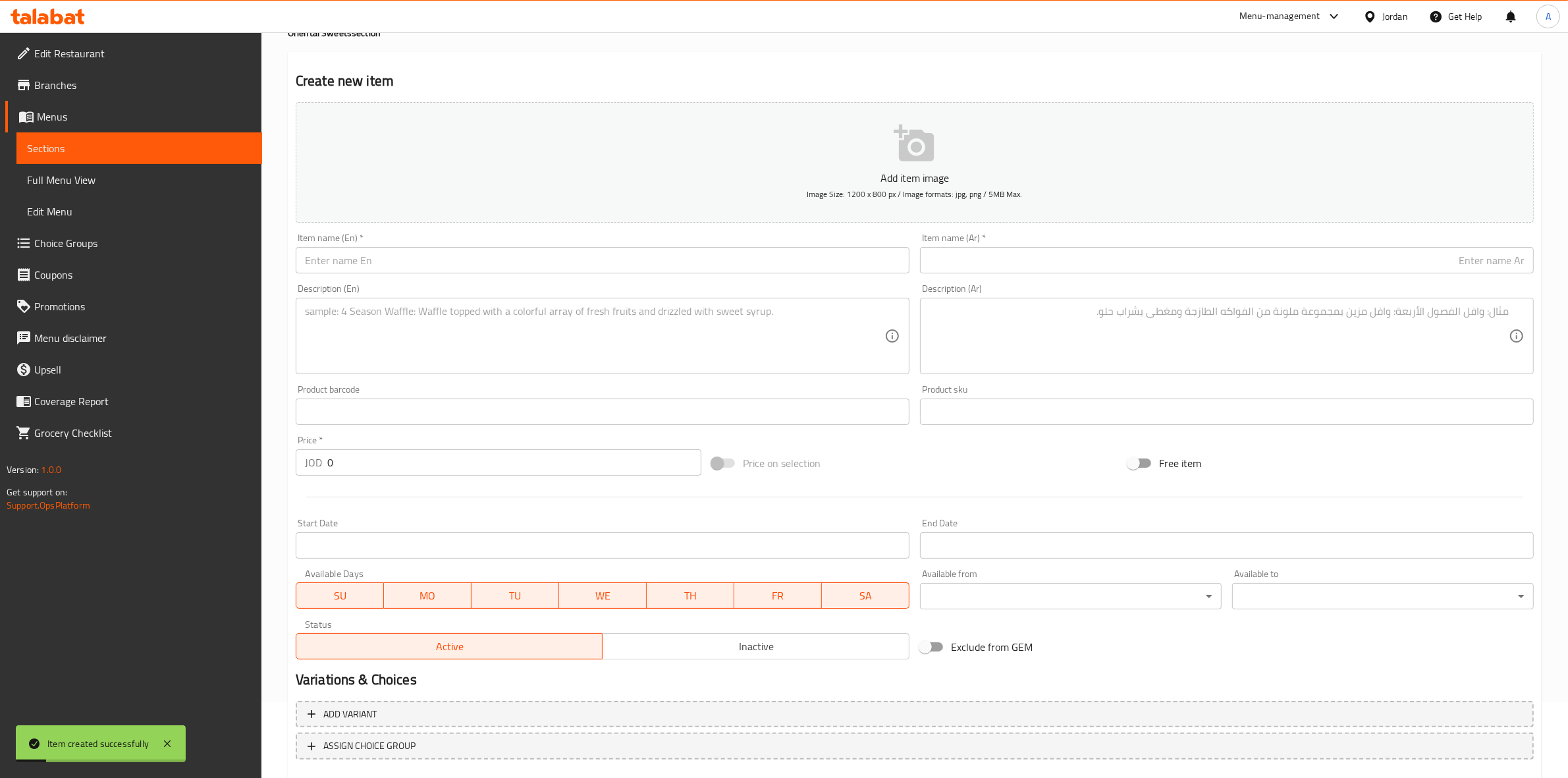
scroll to position [0, 0]
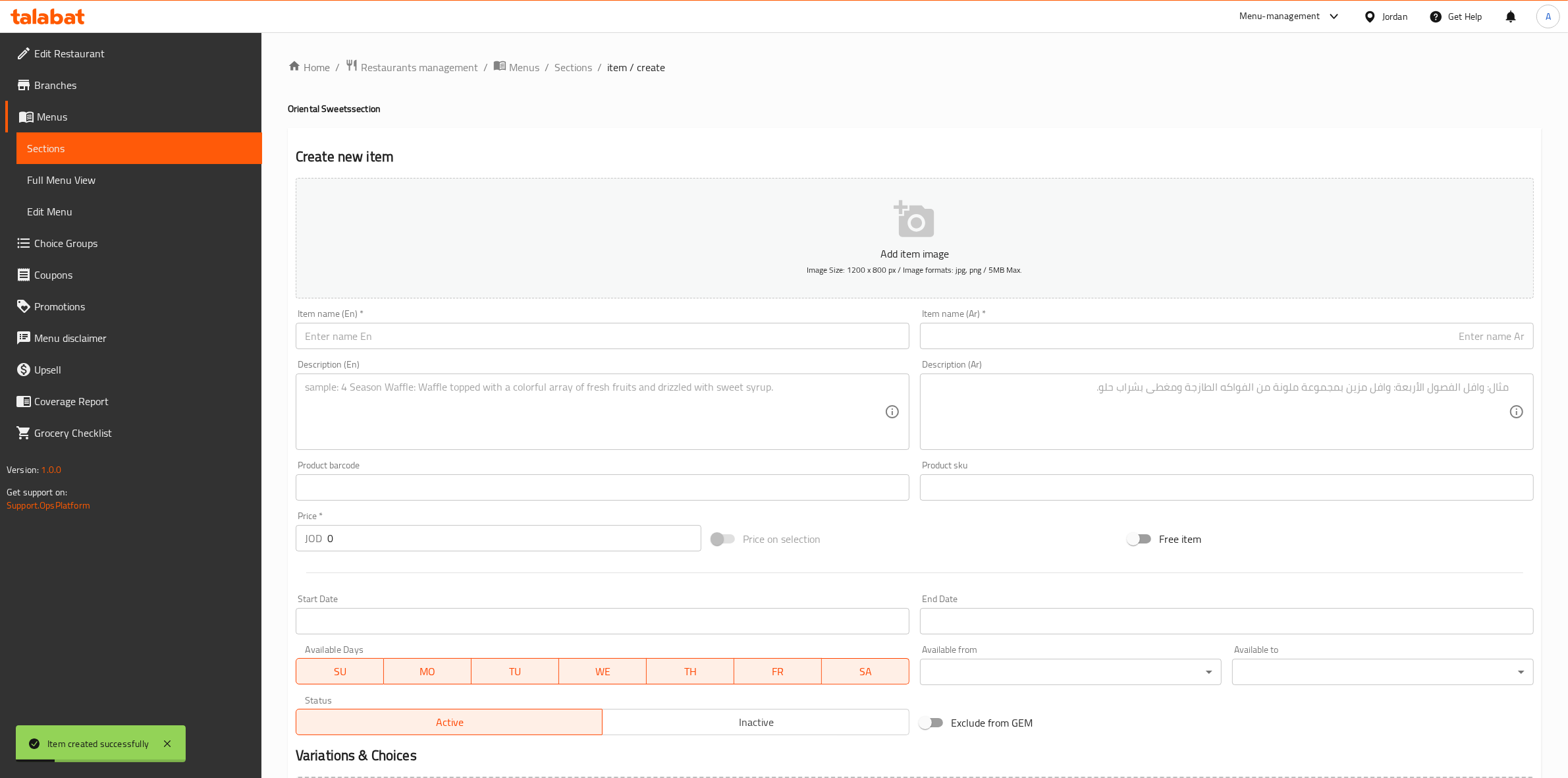
click at [578, 77] on div "Home / Restaurants management / Menus / Sections / item / create Oriental Sweet…" at bounding box center [914, 481] width 1254 height 846
click at [576, 70] on span "Sections" at bounding box center [573, 67] width 38 height 16
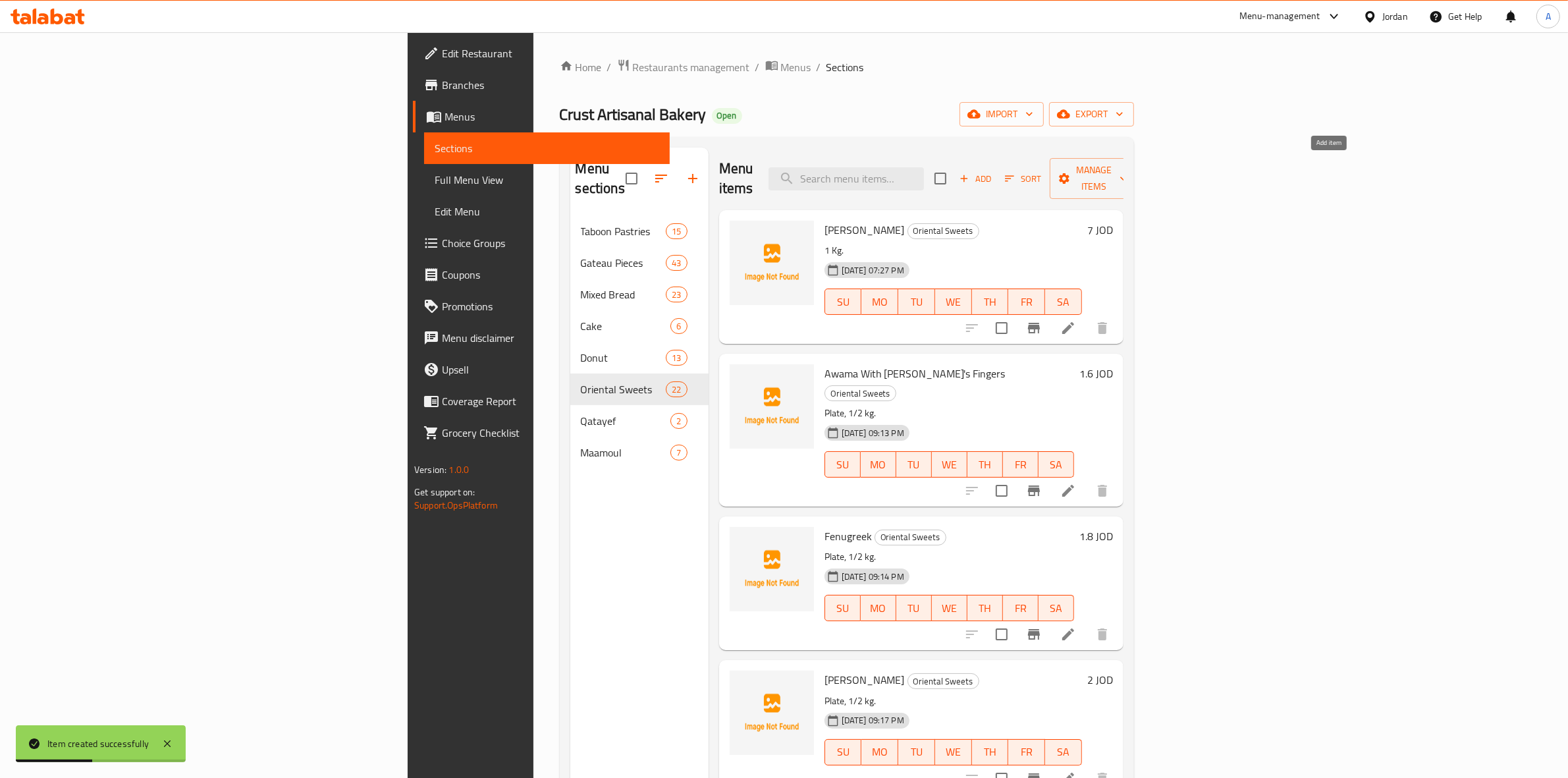
click at [993, 174] on span "Add" at bounding box center [975, 178] width 36 height 15
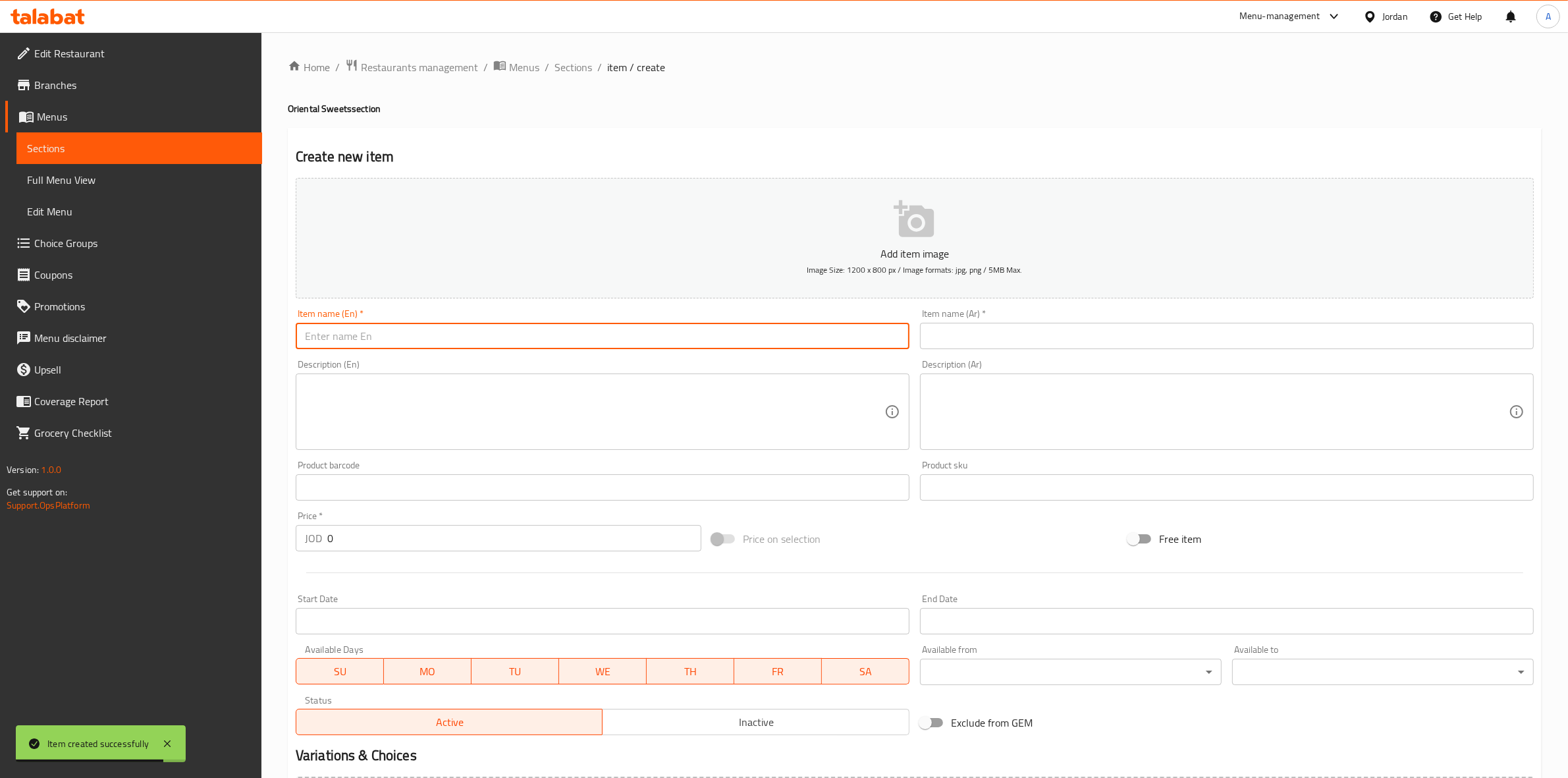
click at [344, 333] on input "text" at bounding box center [603, 335] width 614 height 27
paste input "بلورية حلبي"
type input "بلورية حلبي"
drag, startPoint x: 393, startPoint y: 338, endPoint x: 244, endPoint y: 338, distance: 149.0
click at [244, 338] on div "Edit Restaurant Branches Menus Sections Full Menu View Edit Menu Choice Groups …" at bounding box center [784, 481] width 1568 height 898
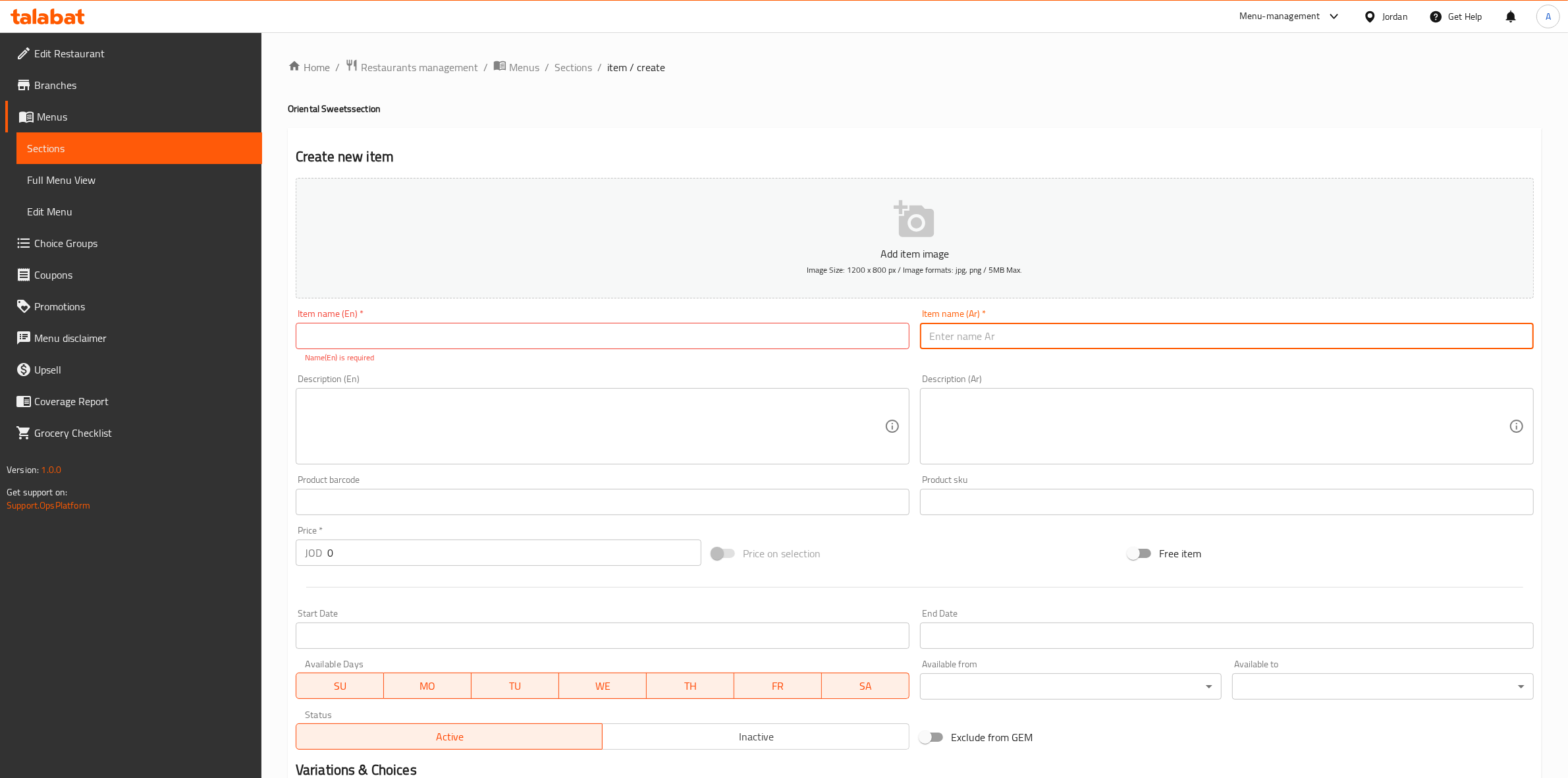
click at [1094, 324] on input "text" at bounding box center [1227, 335] width 614 height 27
paste input "بلورية حلبي"
type input "بلورية حلبي"
click at [968, 112] on h4 "Oriental Sweets section" at bounding box center [914, 108] width 1254 height 13
drag, startPoint x: 995, startPoint y: 331, endPoint x: 894, endPoint y: 336, distance: 101.1
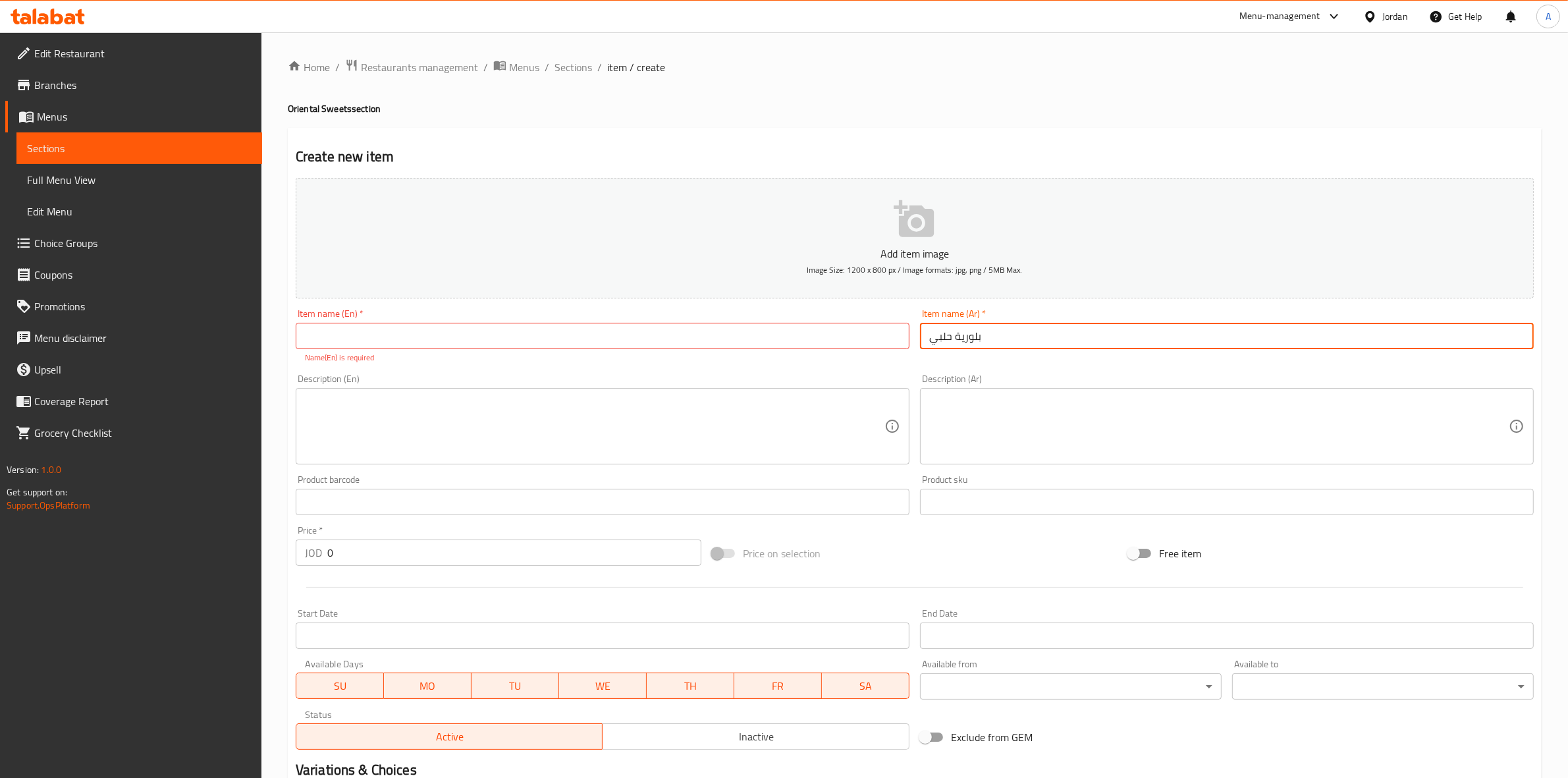
click at [894, 336] on div "Add item image Image Size: 1200 x 800 px / Image formats: jpg, png / 5MB Max. I…" at bounding box center [914, 464] width 1248 height 582
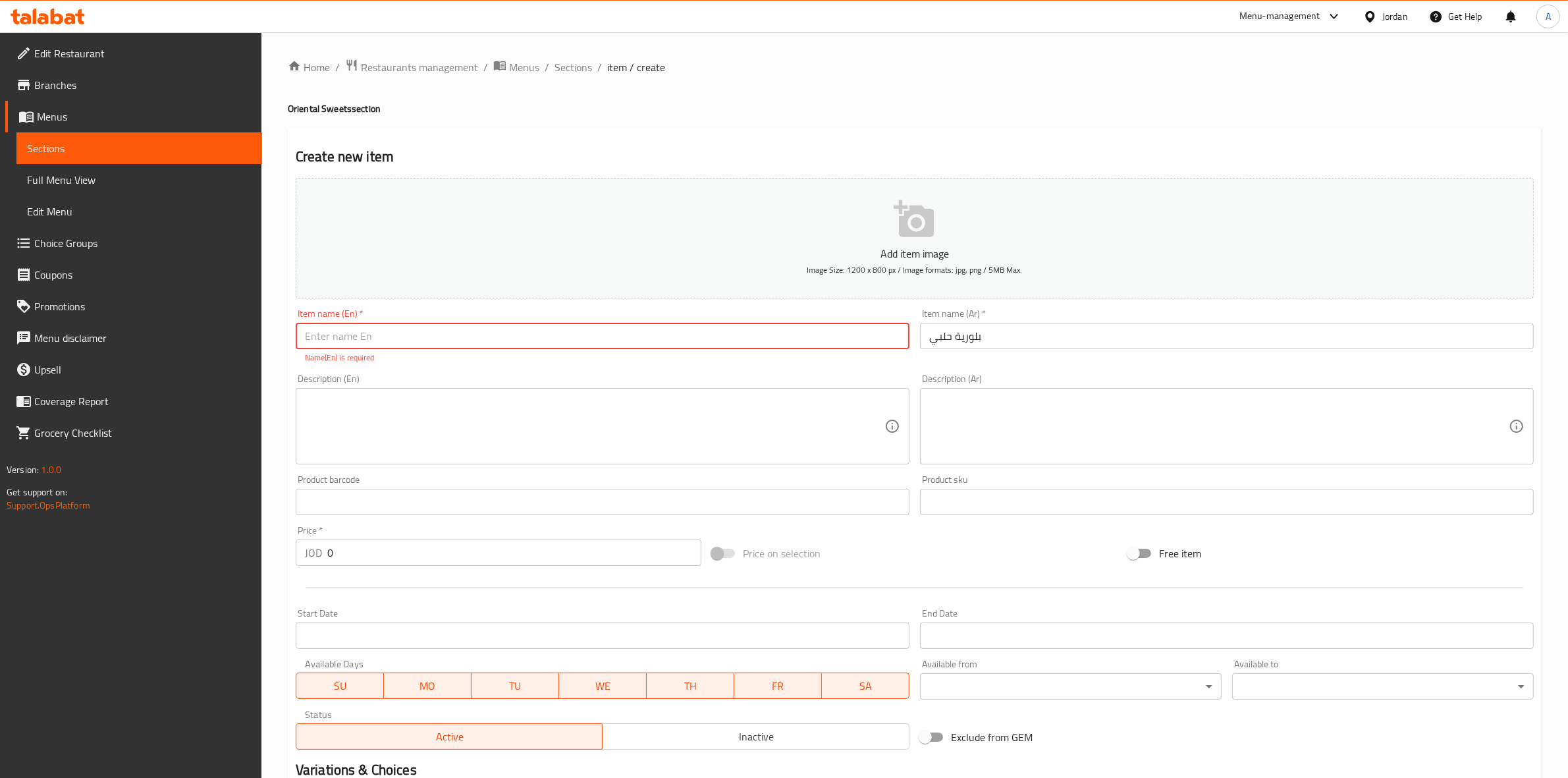
click at [397, 337] on input "text" at bounding box center [603, 335] width 614 height 27
paste input "Baloriyah"
click at [282, 372] on div "Home / Restaurants management / Menus / Sections / item / create Oriental Sweet…" at bounding box center [915, 489] width 1306 height 913
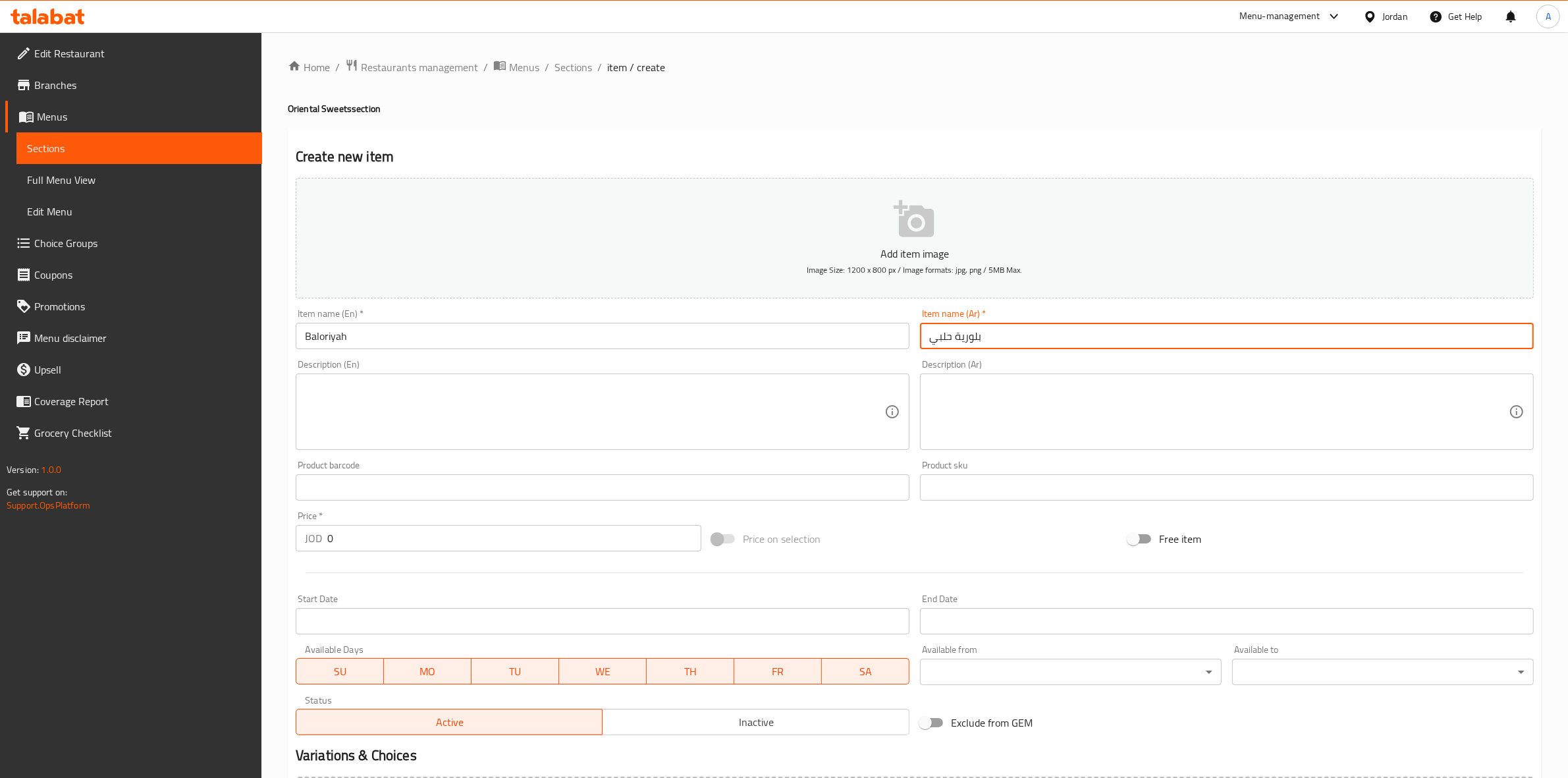
drag, startPoint x: 951, startPoint y: 340, endPoint x: 922, endPoint y: 343, distance: 29.2
click at [922, 343] on input "بلورية حلبي" at bounding box center [1227, 335] width 614 height 27
click at [479, 347] on input "Baloriyah" at bounding box center [603, 335] width 614 height 27
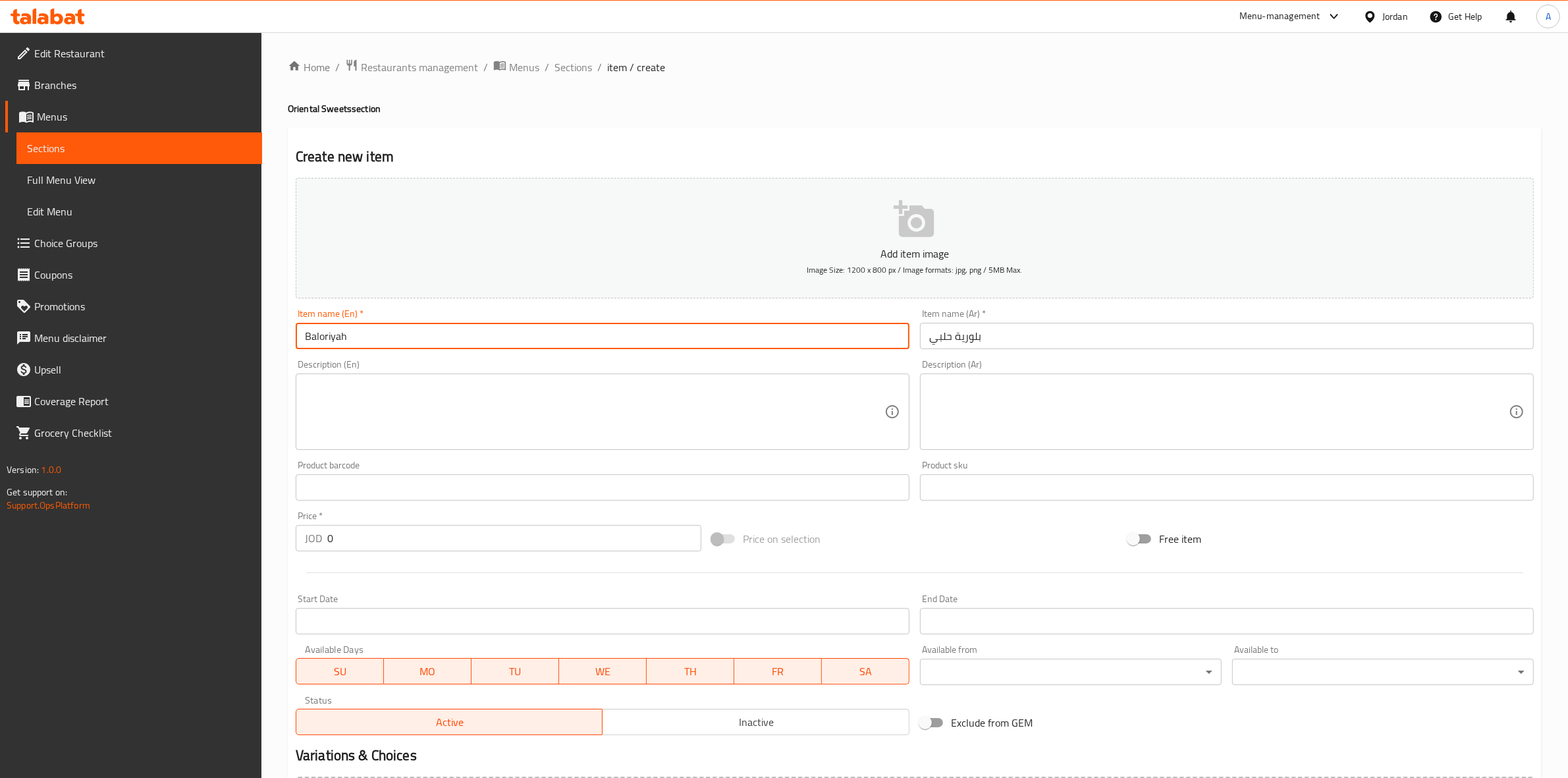
paste input "[DEMOGRAPHIC_DATA]"
click at [397, 344] on input "Baloriyah" at bounding box center [603, 335] width 614 height 27
paste input "[DEMOGRAPHIC_DATA]"
type input "[PERSON_NAME]"
click at [280, 420] on div "Home / Restaurants management / Menus / Sections / item / create Oriental Sweet…" at bounding box center [915, 481] width 1306 height 898
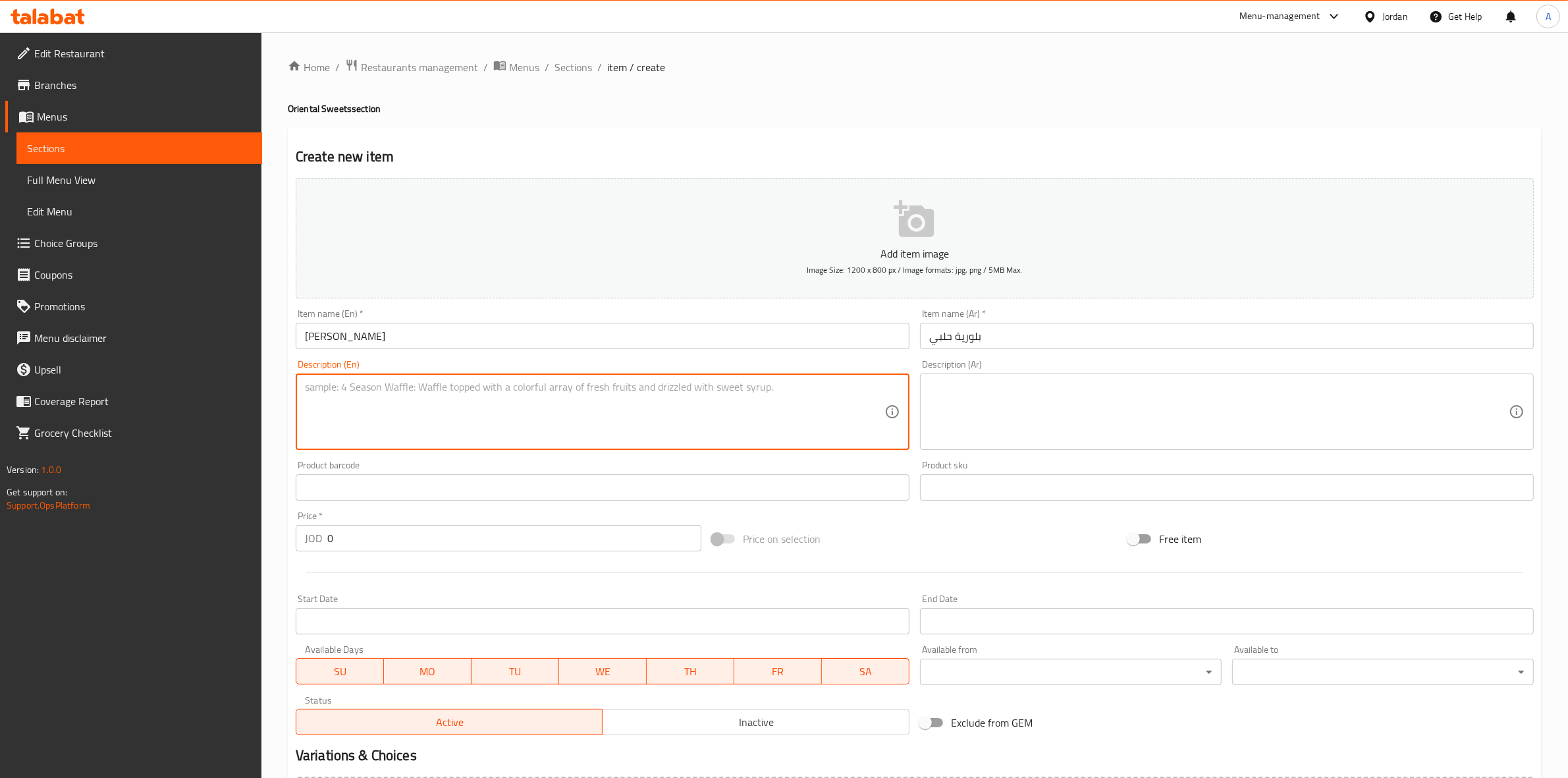
click at [330, 383] on textarea at bounding box center [594, 412] width 580 height 62
paste textarea "1 كجم"
type textarea "1 كجم"
drag, startPoint x: 360, startPoint y: 383, endPoint x: 253, endPoint y: 384, distance: 107.0
click at [253, 384] on div "Edit Restaurant Branches Menus Sections Full Menu View Edit Menu Choice Groups …" at bounding box center [784, 481] width 1568 height 898
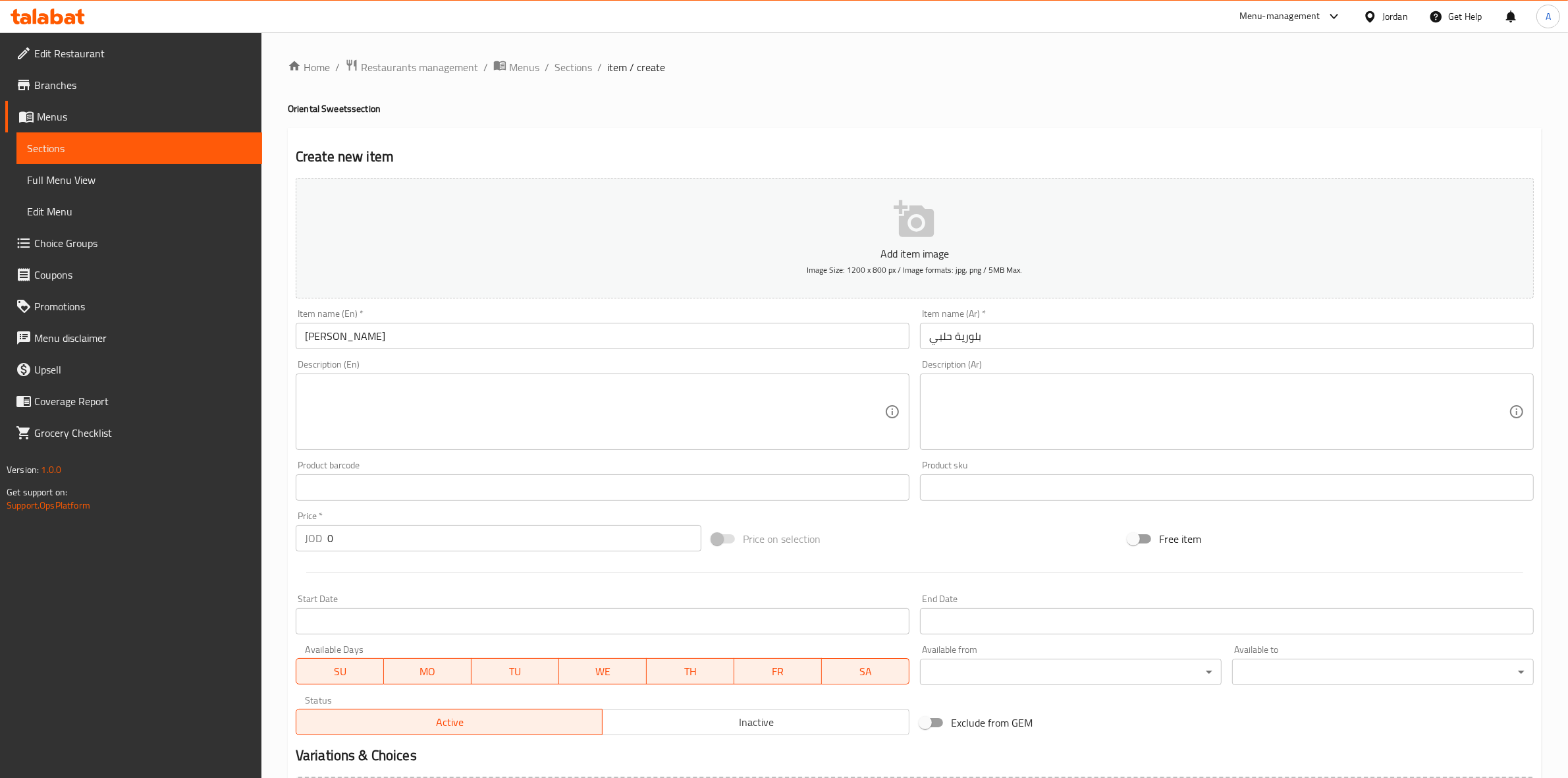
click at [1066, 378] on div "Description (Ar)" at bounding box center [1227, 411] width 614 height 76
paste textarea "1 كجم"
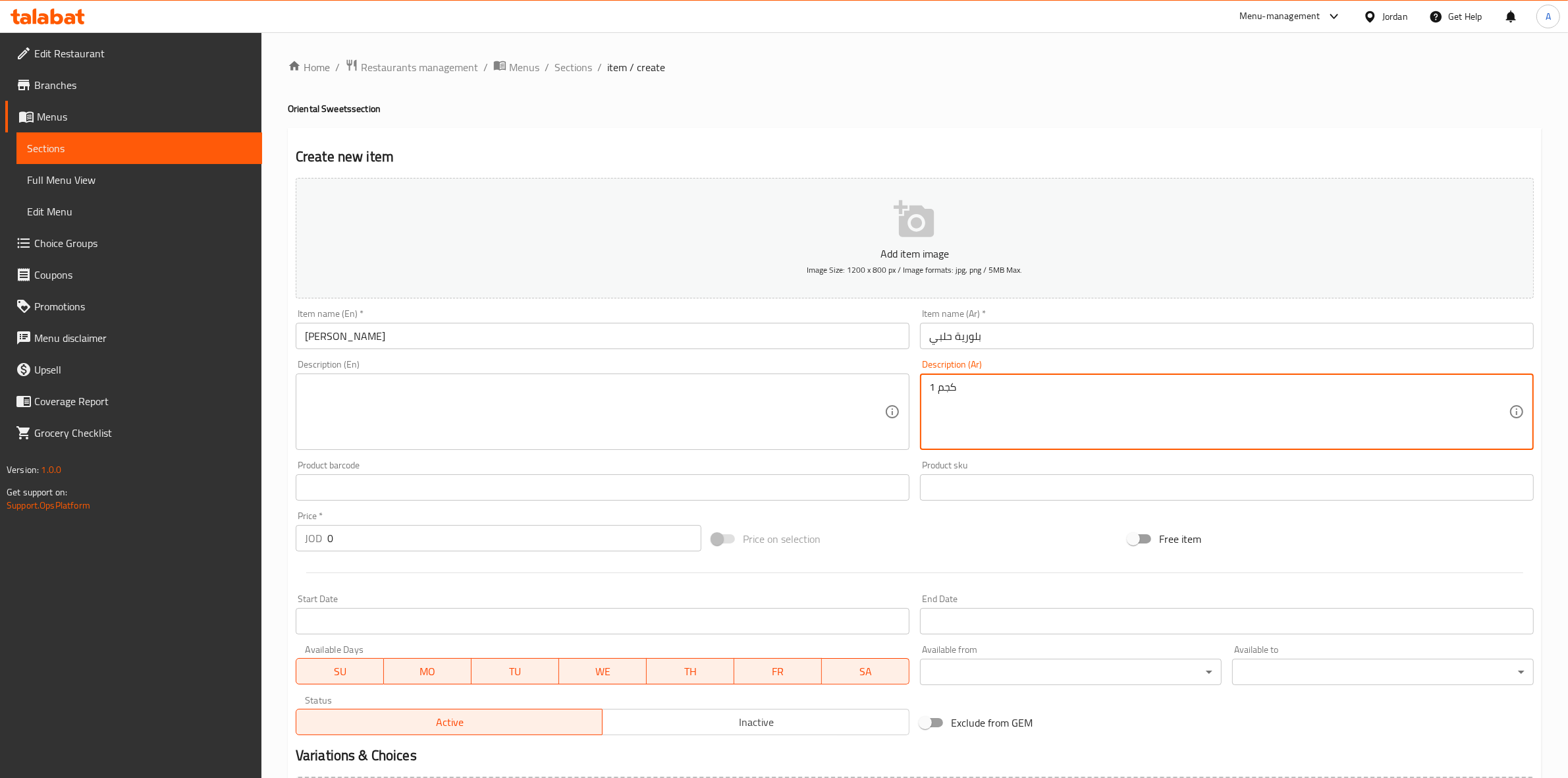
type textarea "1 كجم"
click at [362, 412] on textarea at bounding box center [594, 412] width 580 height 62
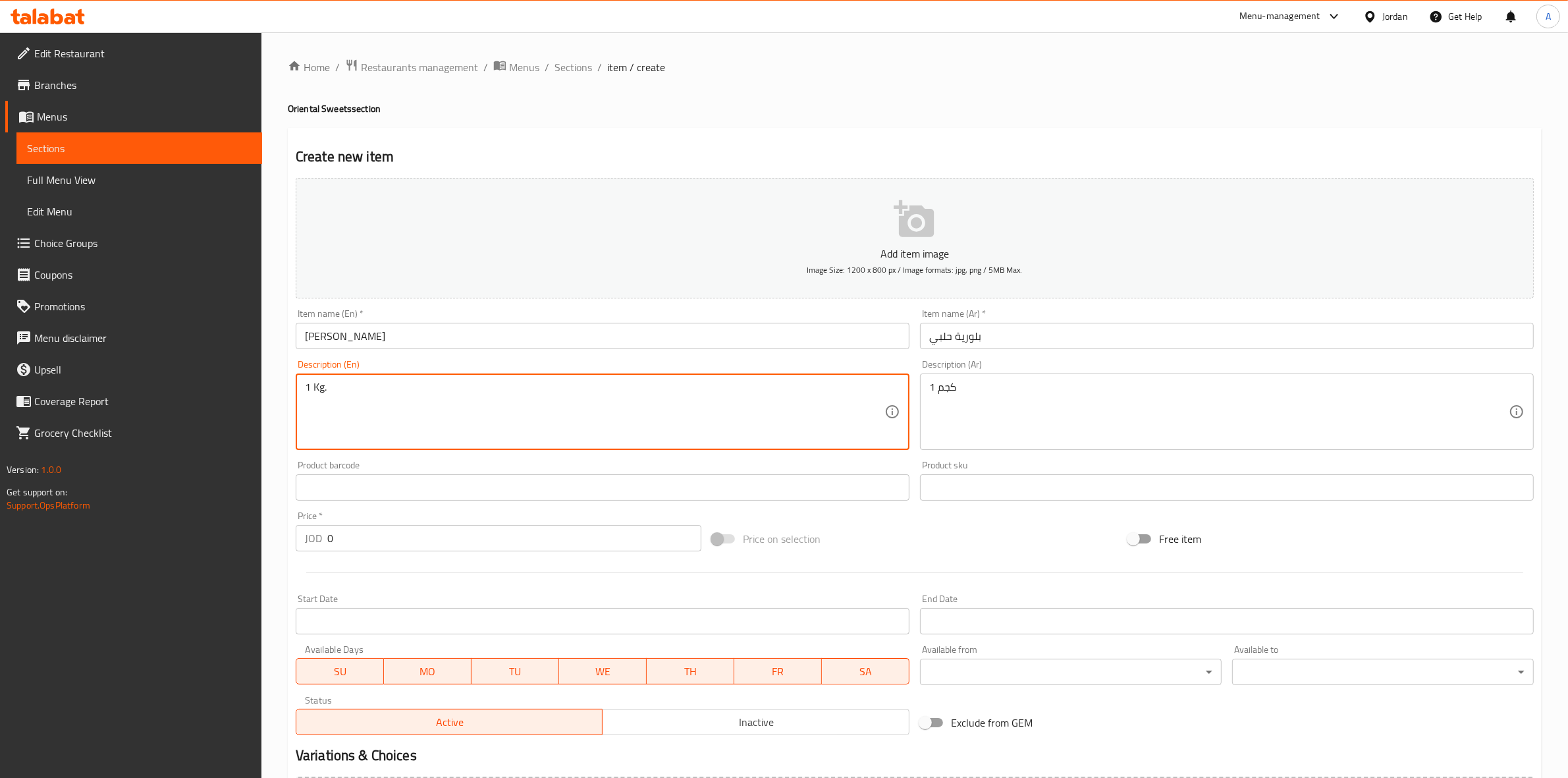
type textarea "1 Kg."
click at [280, 436] on div "Home / Restaurants management / Menus / Sections / item / create Oriental Sweet…" at bounding box center [915, 481] width 1306 height 898
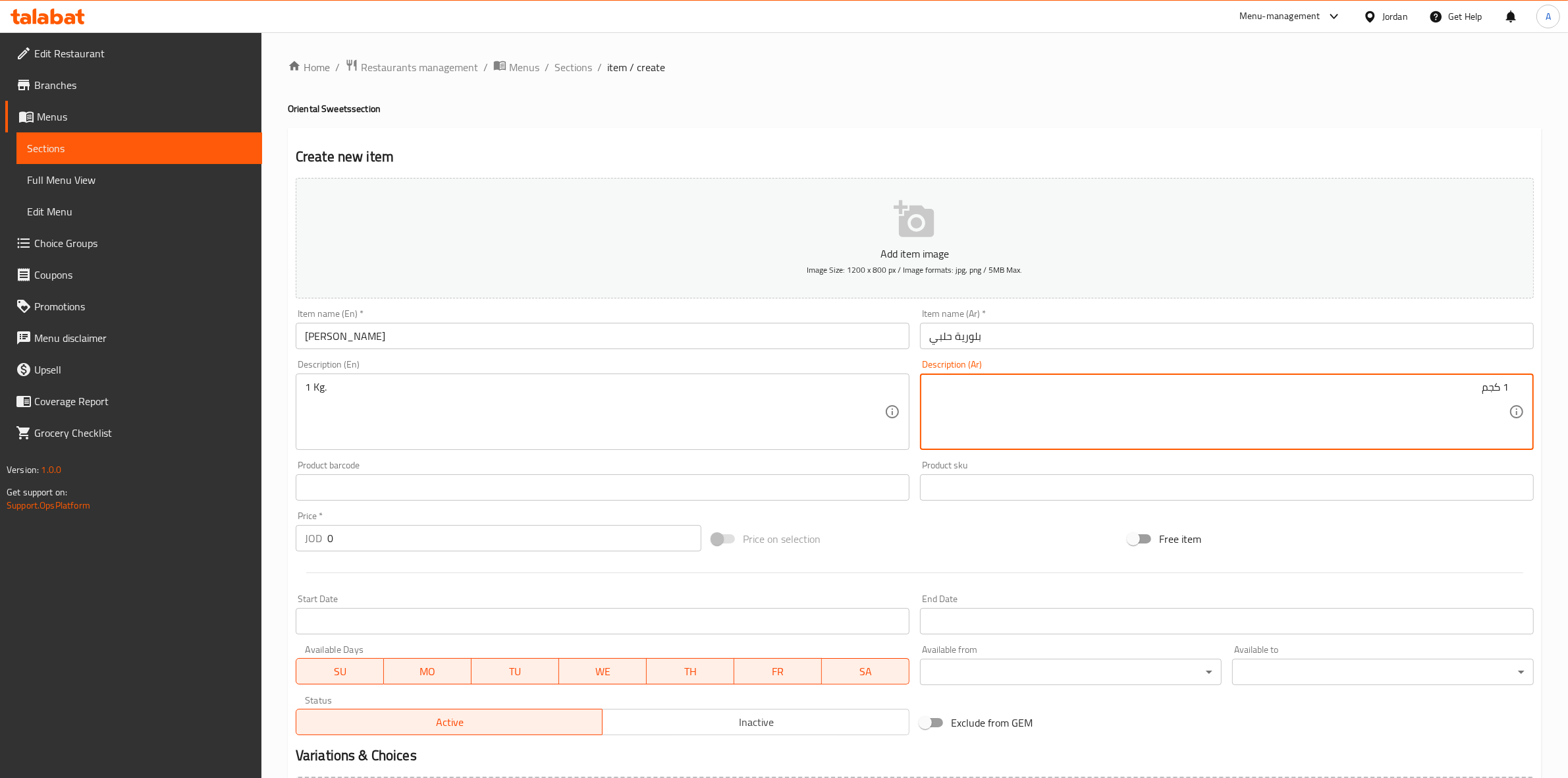
click at [952, 133] on div "Create new item Add item image Image Size: 1200 x 800 px / Image formats: jpg, …" at bounding box center [914, 511] width 1254 height 766
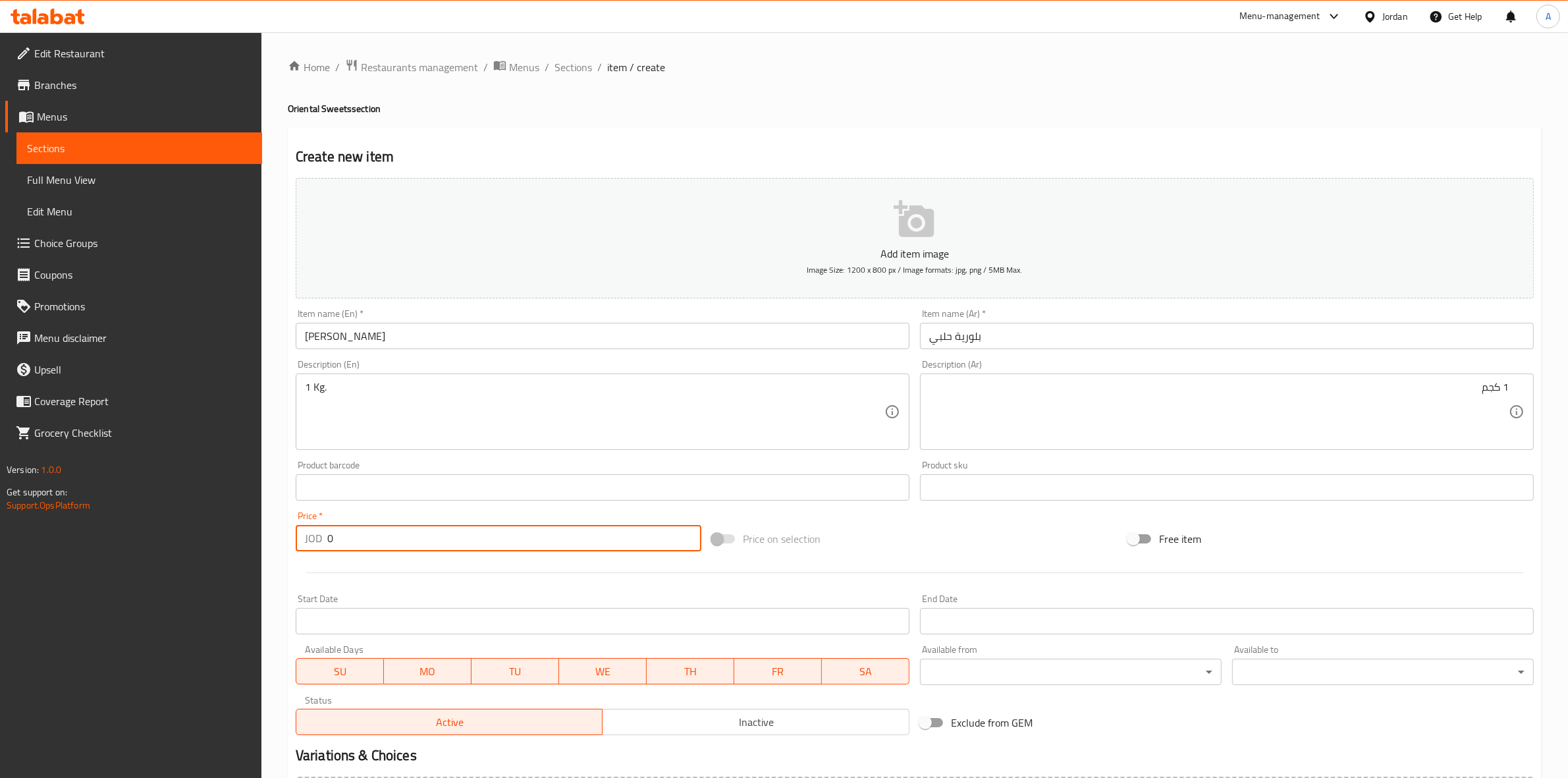
drag, startPoint x: 359, startPoint y: 541, endPoint x: 289, endPoint y: 547, distance: 70.3
click at [290, 547] on div "Price   * JOD 0 Price *" at bounding box center [498, 531] width 416 height 51
drag, startPoint x: 346, startPoint y: 538, endPoint x: 305, endPoint y: 536, distance: 41.0
click at [304, 536] on div "JOD 5 Price *" at bounding box center [499, 537] width 406 height 27
type input "10"
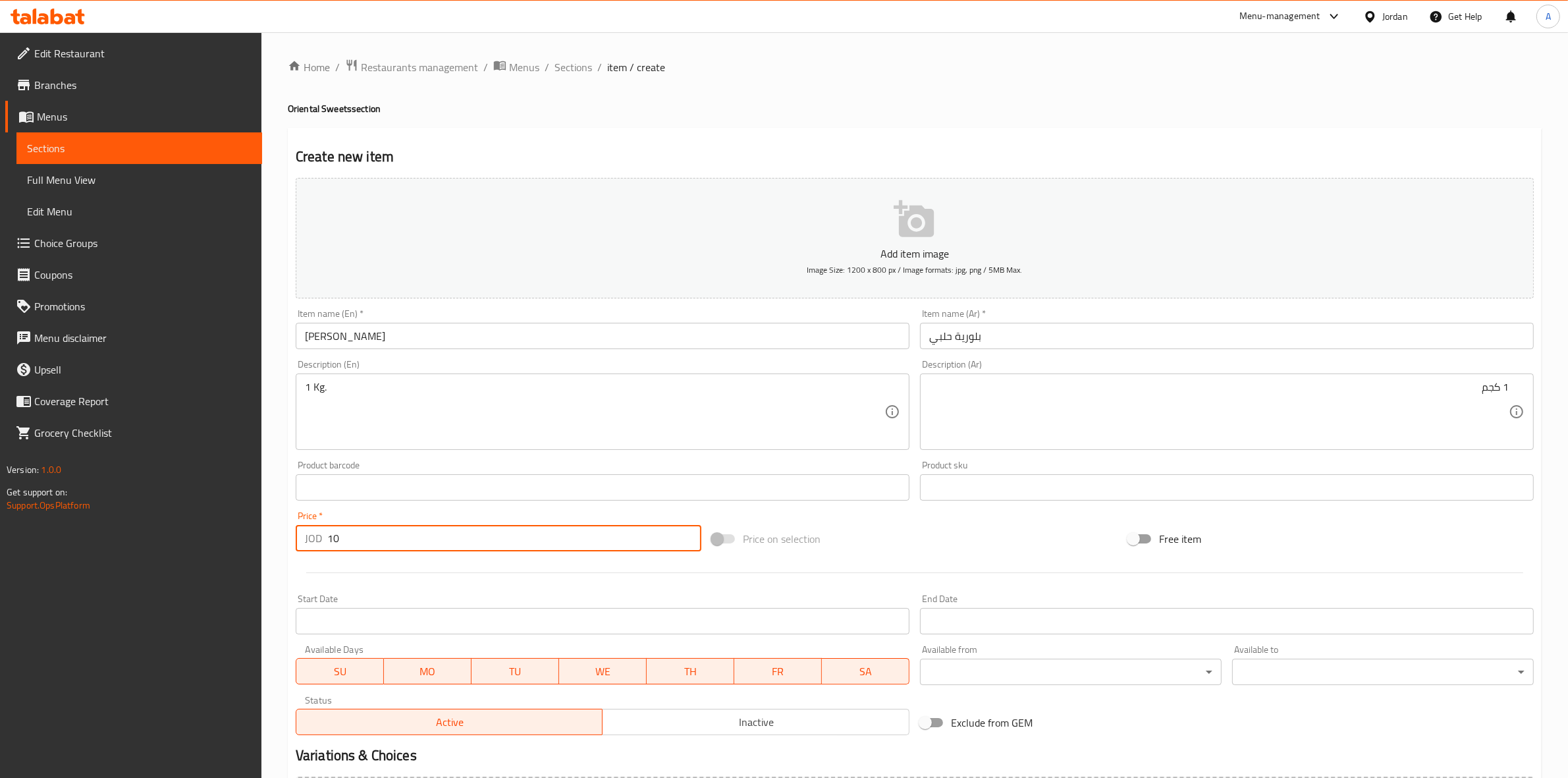
click at [281, 611] on div "Home / Restaurants management / Menus / Sections / item / create Oriental Sweet…" at bounding box center [915, 481] width 1306 height 898
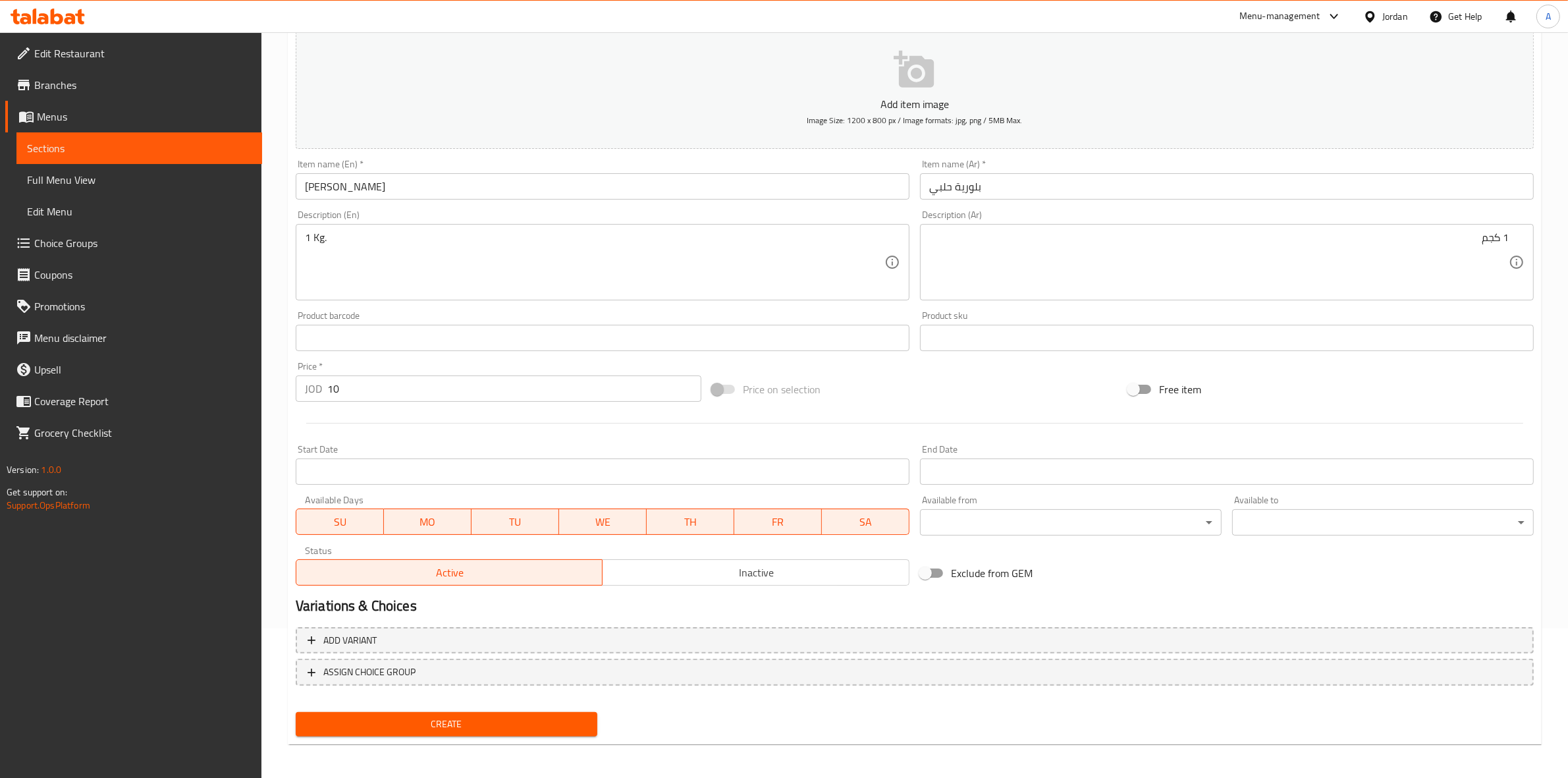
scroll to position [150, 0]
click at [441, 726] on span "Create" at bounding box center [446, 724] width 280 height 17
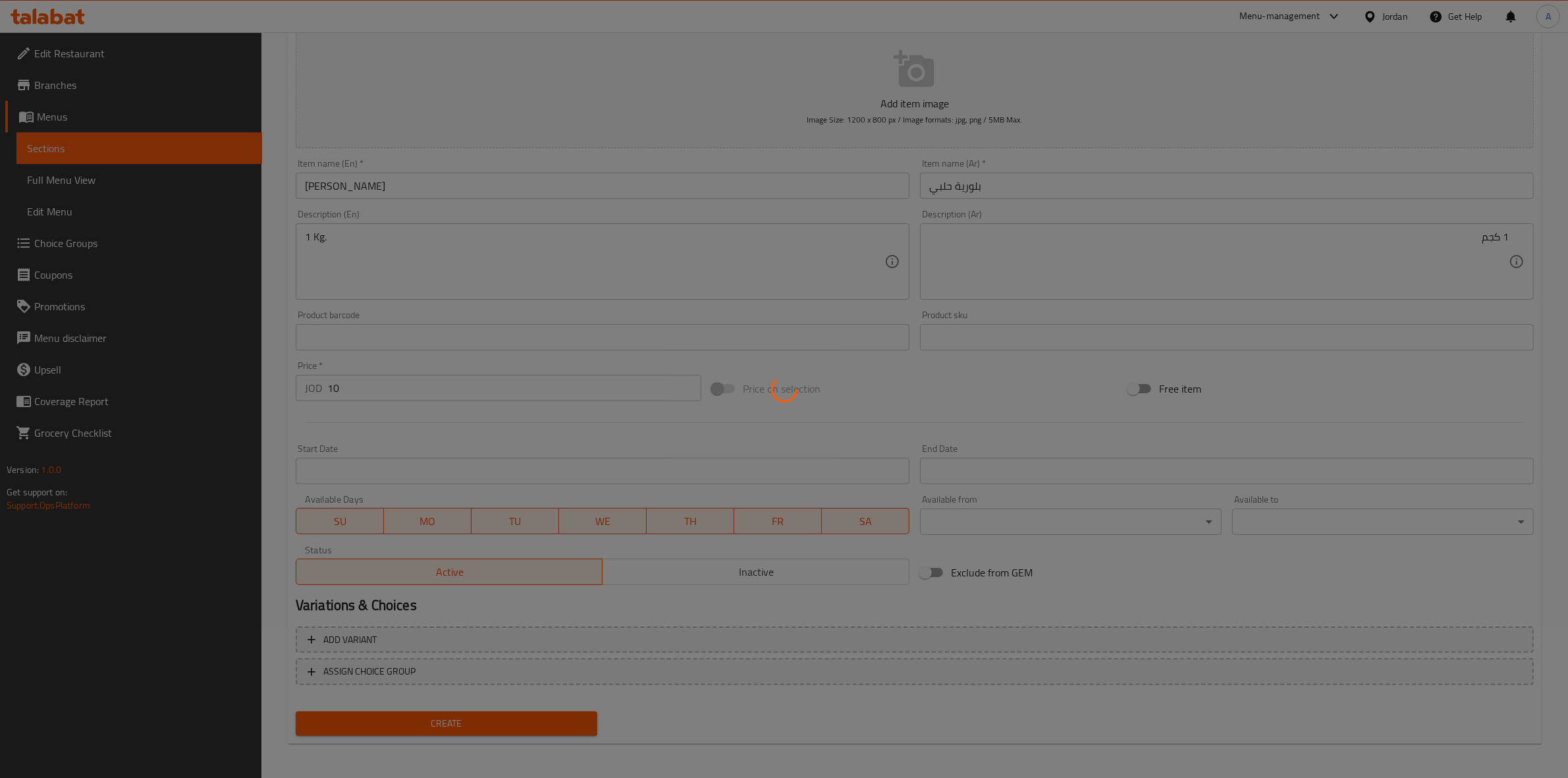
type input "0"
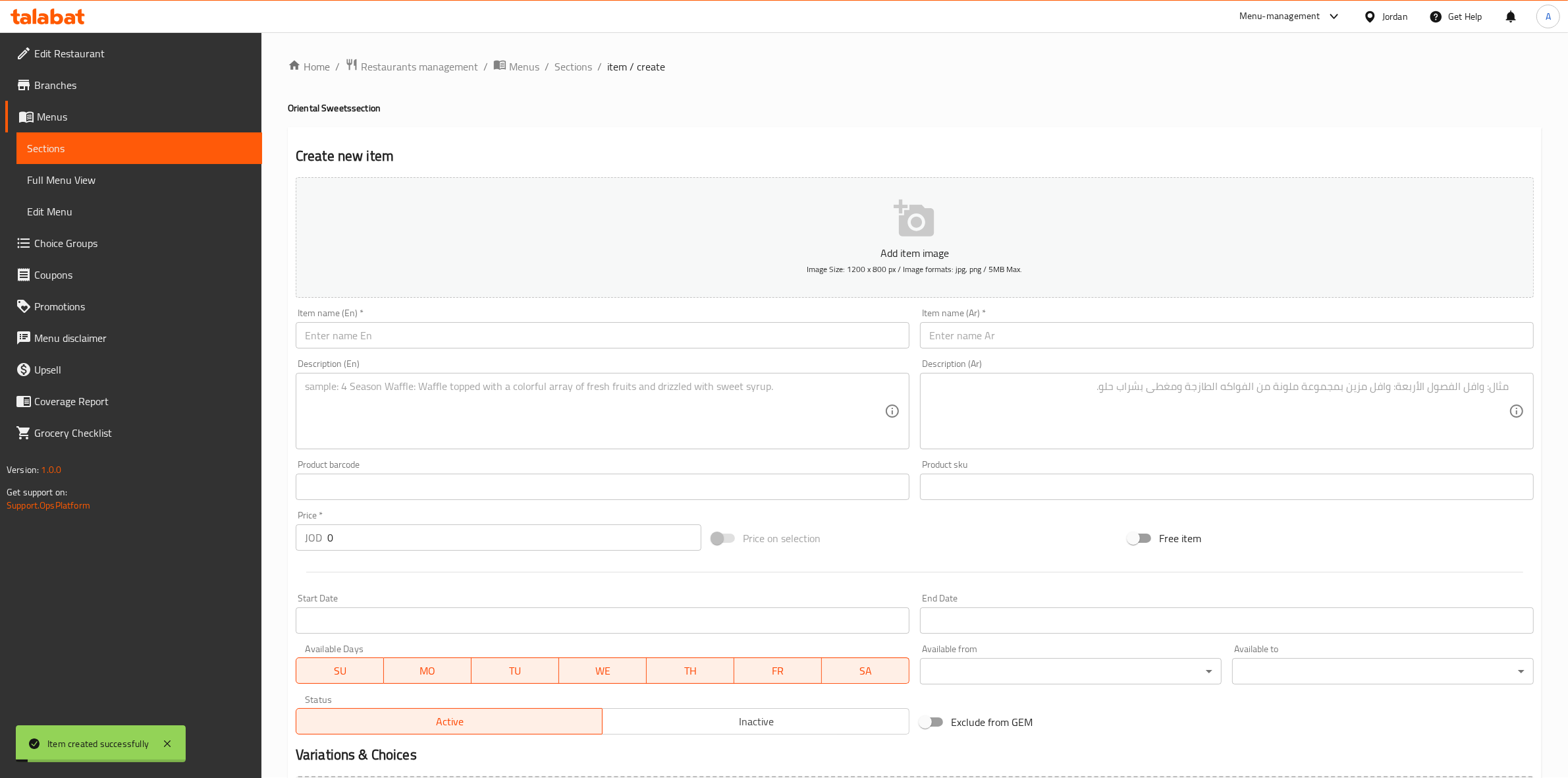
scroll to position [0, 0]
click at [571, 64] on span "Sections" at bounding box center [573, 67] width 38 height 16
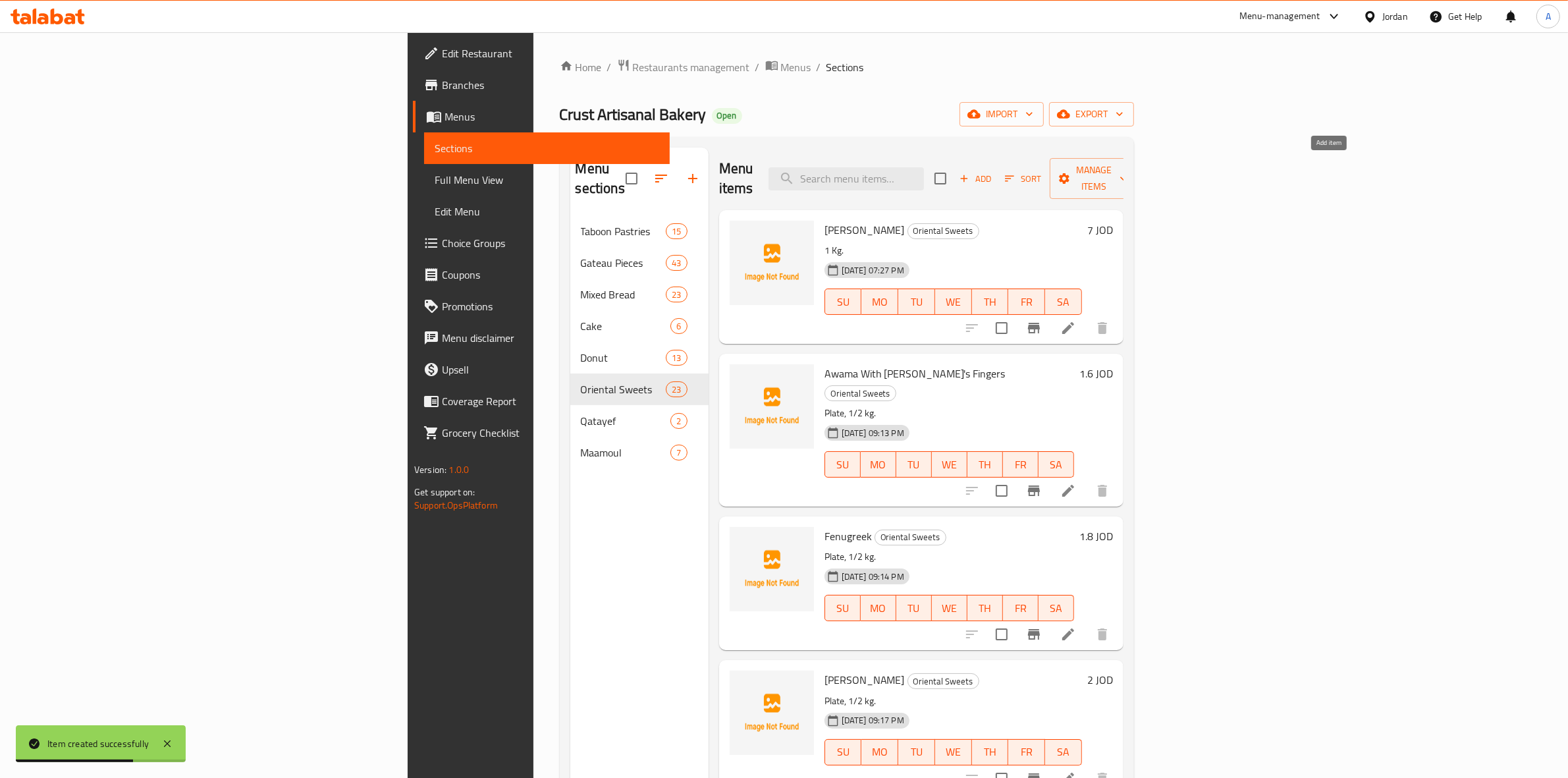
click at [970, 173] on icon "button" at bounding box center [964, 178] width 12 height 12
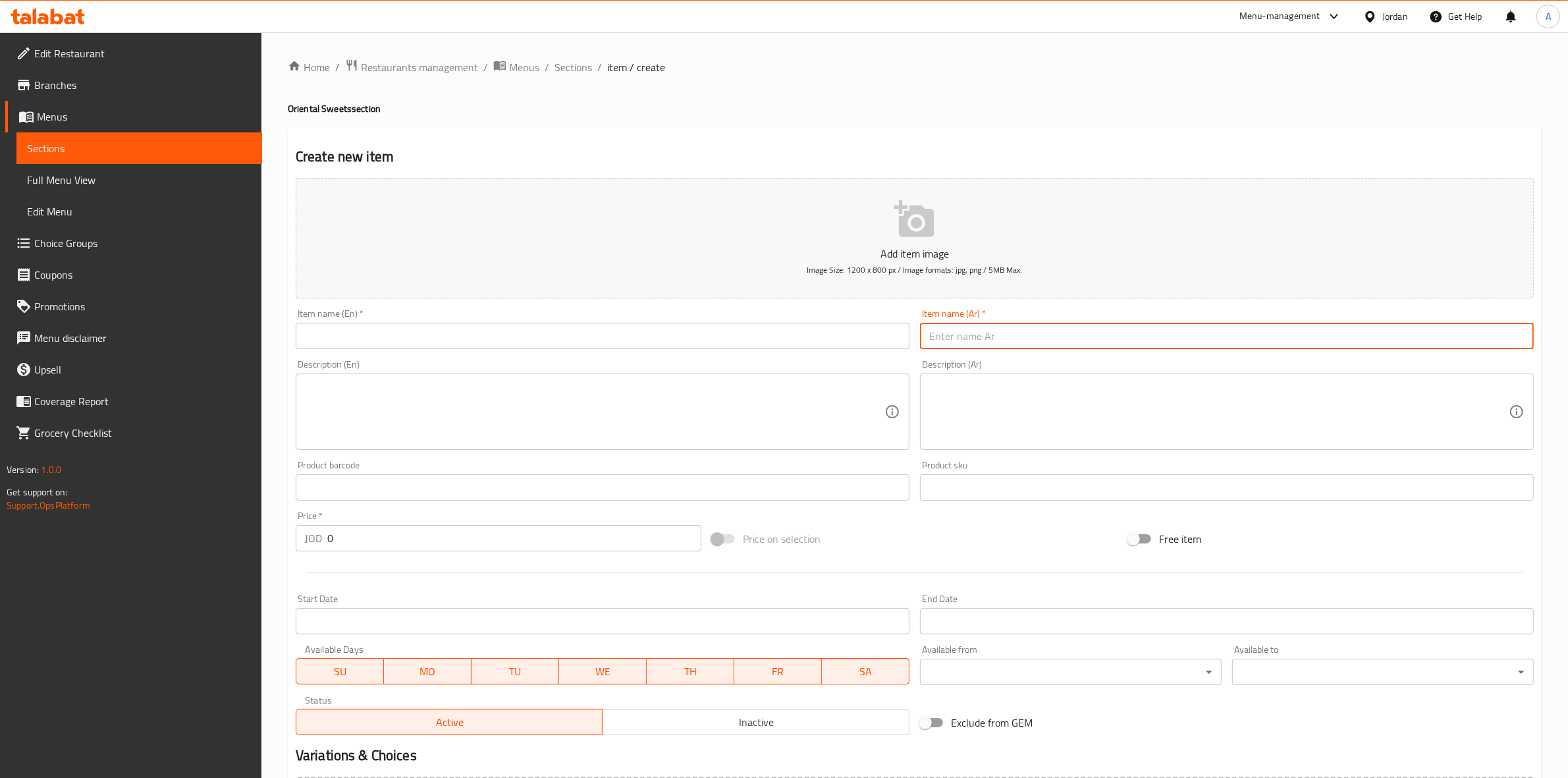
click at [1085, 338] on input "text" at bounding box center [1227, 335] width 614 height 27
paste input "تاج الملك"
drag, startPoint x: 1485, startPoint y: 339, endPoint x: 1529, endPoint y: 339, distance: 44.0
click at [1529, 339] on input "تاج الملك" at bounding box center [1227, 335] width 614 height 27
type input "تاج الملك"
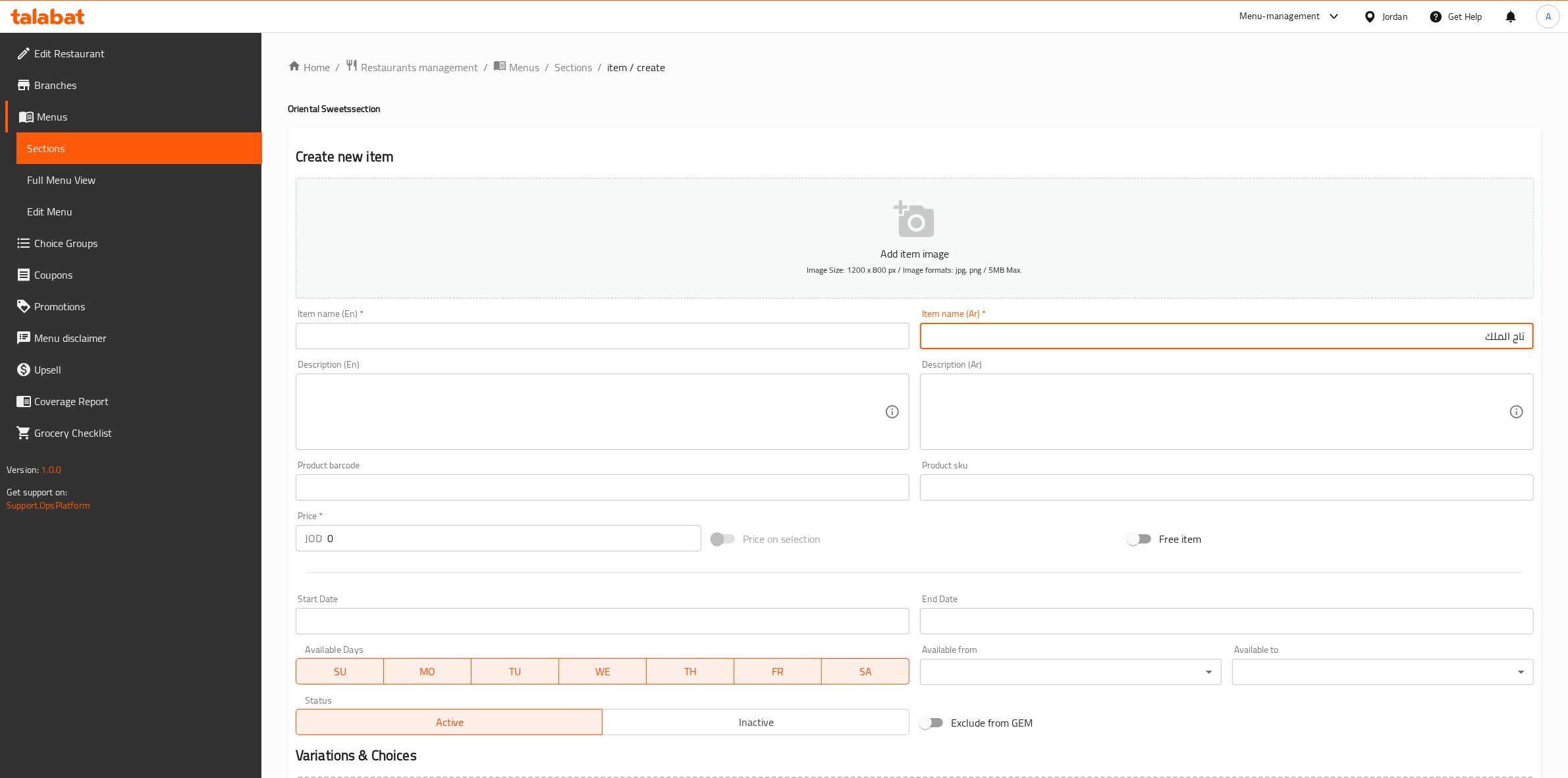
click at [1094, 136] on div "Create new item Add item image Image Size: 1200 x 800 px / Image formats: jpg, …" at bounding box center [914, 511] width 1254 height 766
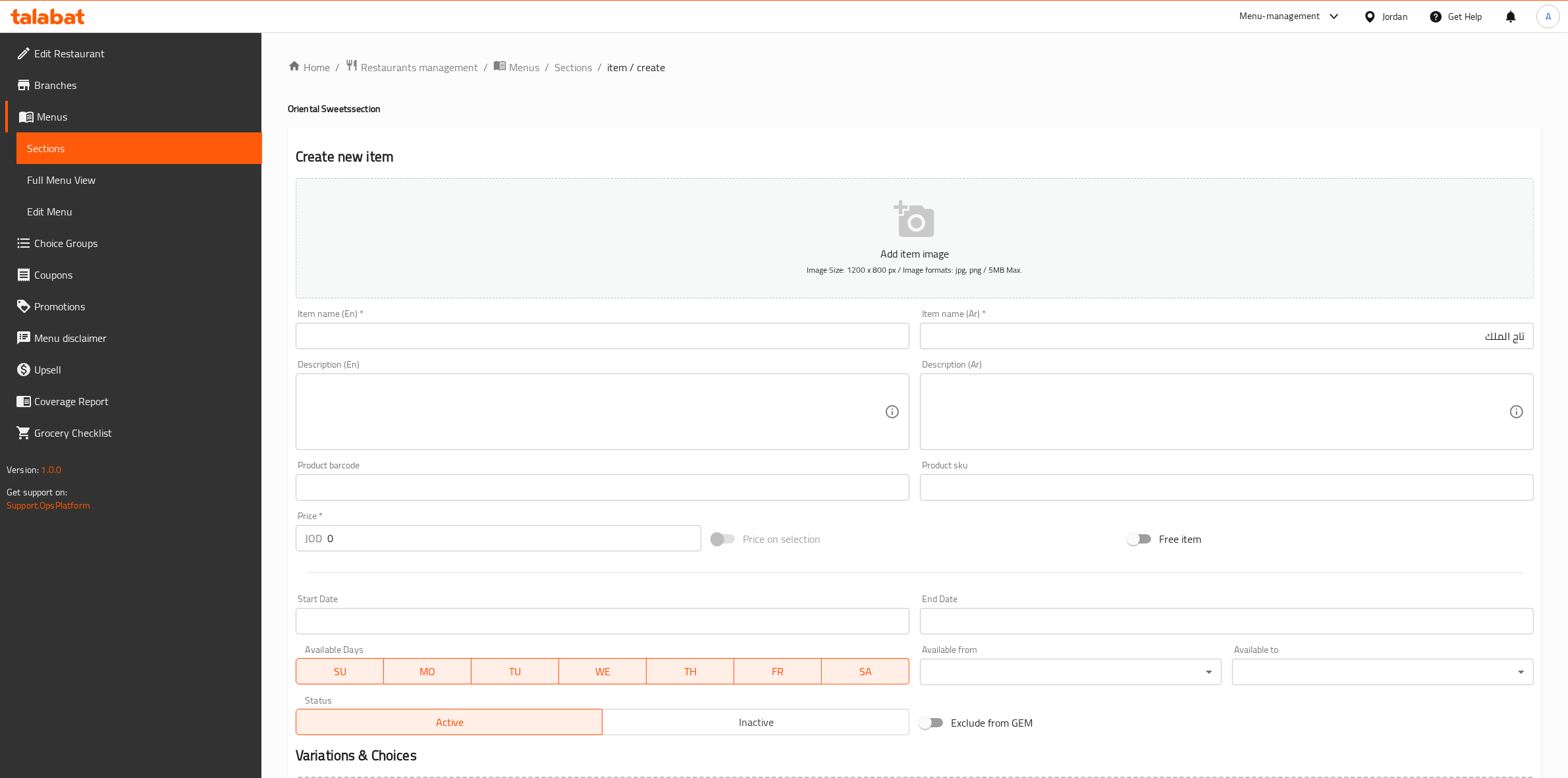
click at [383, 340] on input "text" at bounding box center [603, 335] width 614 height 27
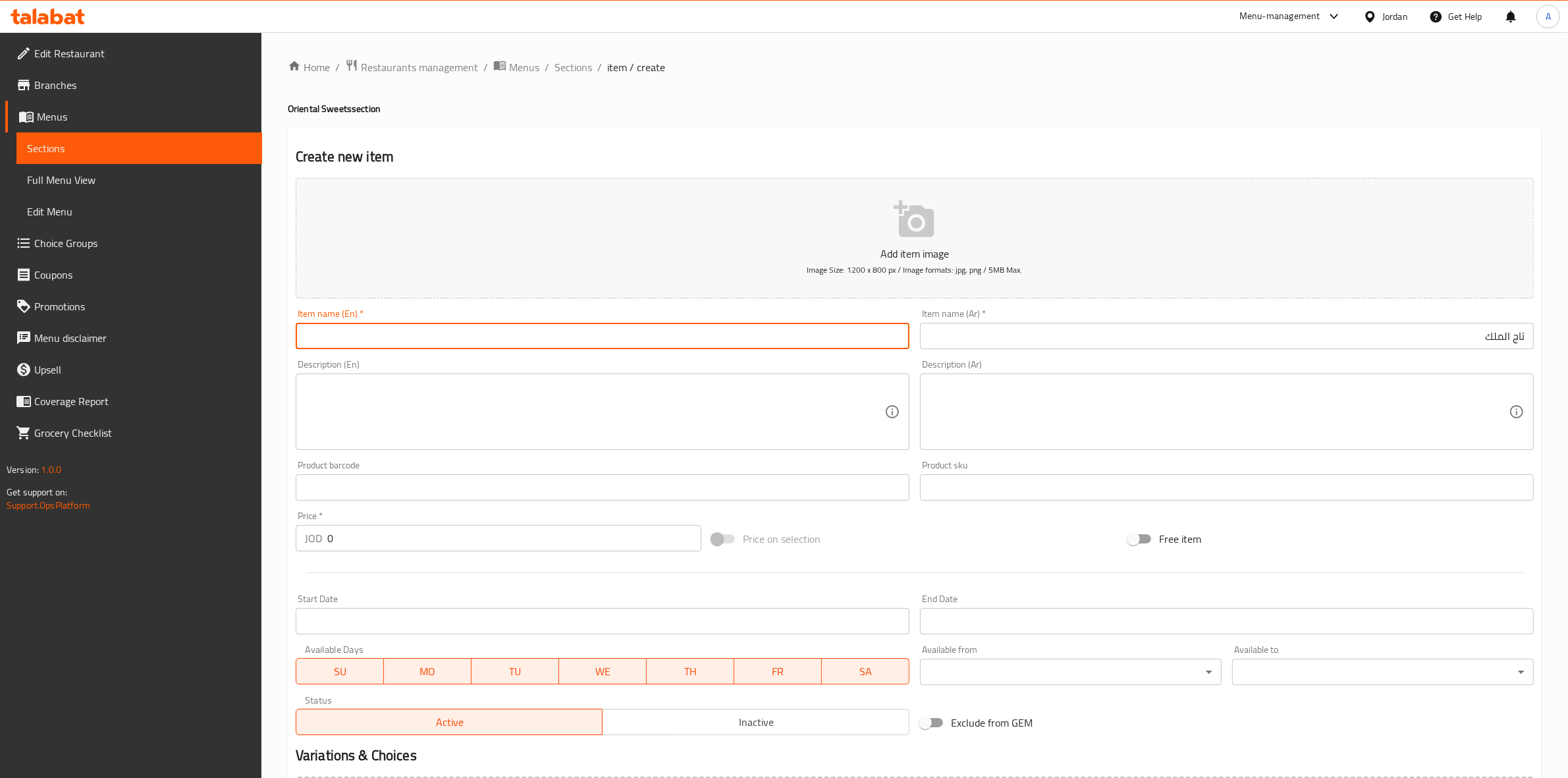
paste input "Crown of the King"
type input "Crown of the King"
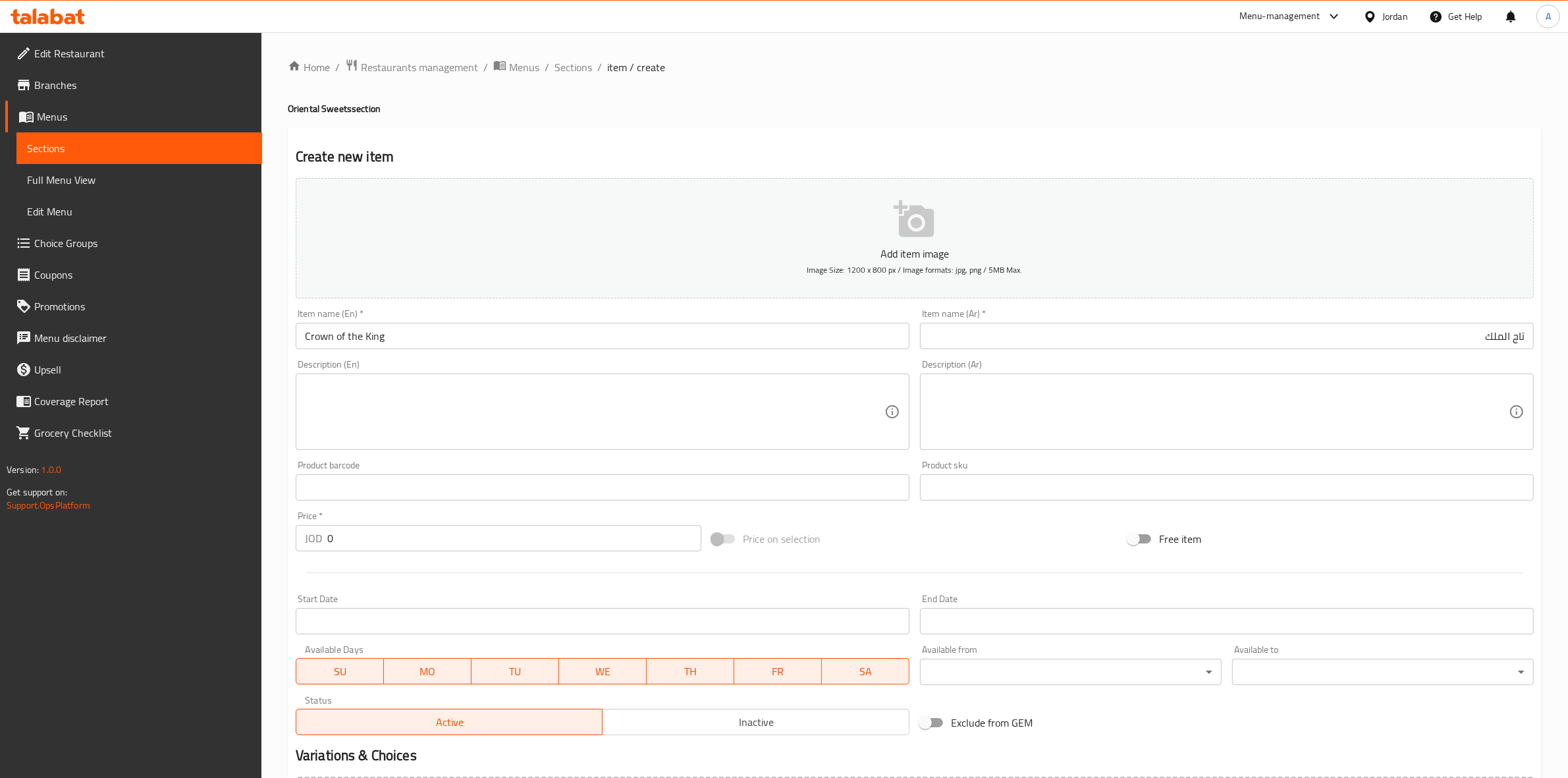
click at [275, 388] on div "Home / Restaurants management / Menus / Sections / item / create Oriental Sweet…" at bounding box center [915, 481] width 1306 height 898
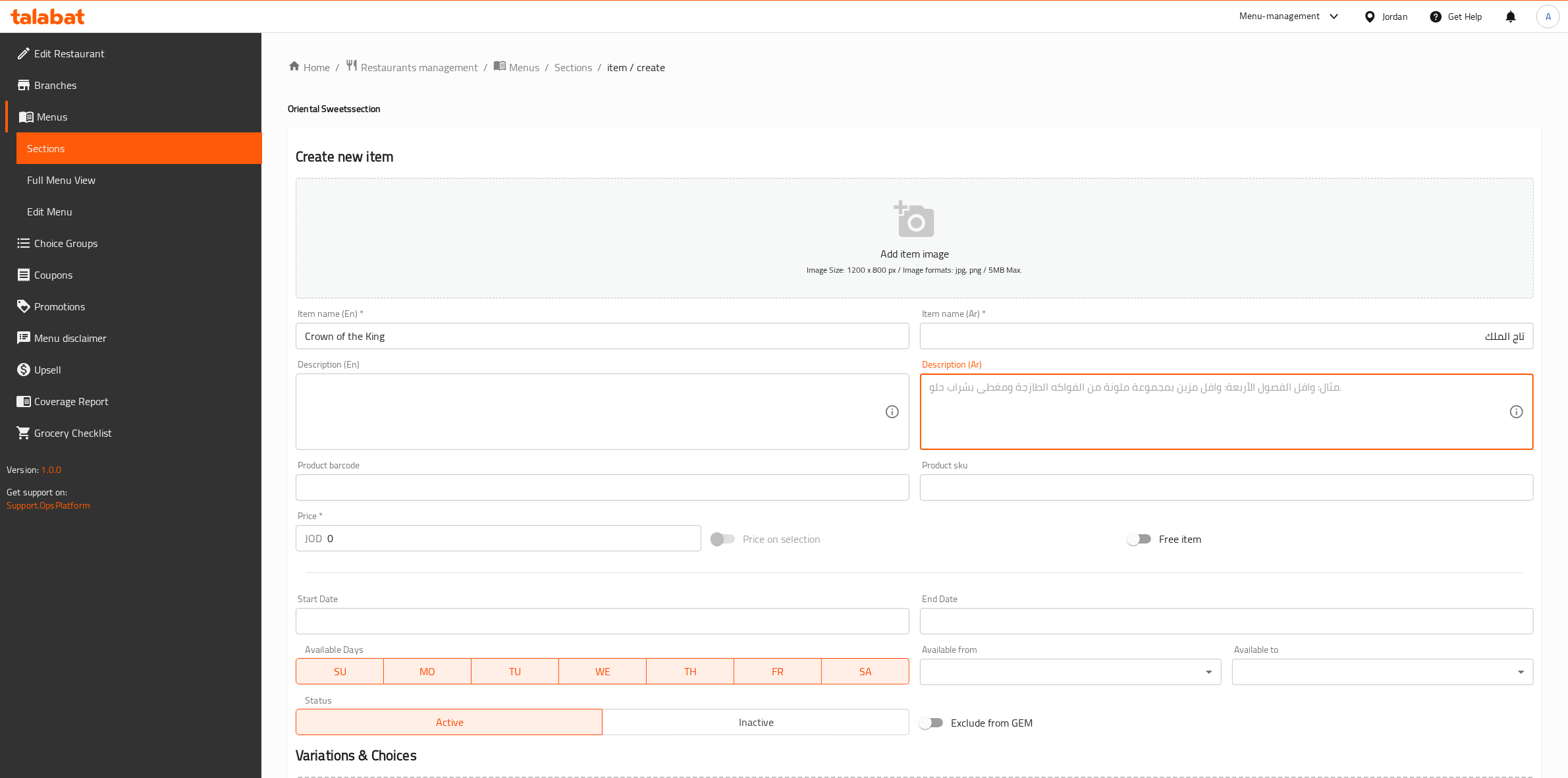
click at [1069, 403] on textarea at bounding box center [1219, 412] width 580 height 62
paste textarea "1 كجم"
type textarea "1 كجم"
click at [1028, 132] on div "Create new item Add item image Image Size: 1200 x 800 px / Image formats: jpg, …" at bounding box center [914, 511] width 1254 height 766
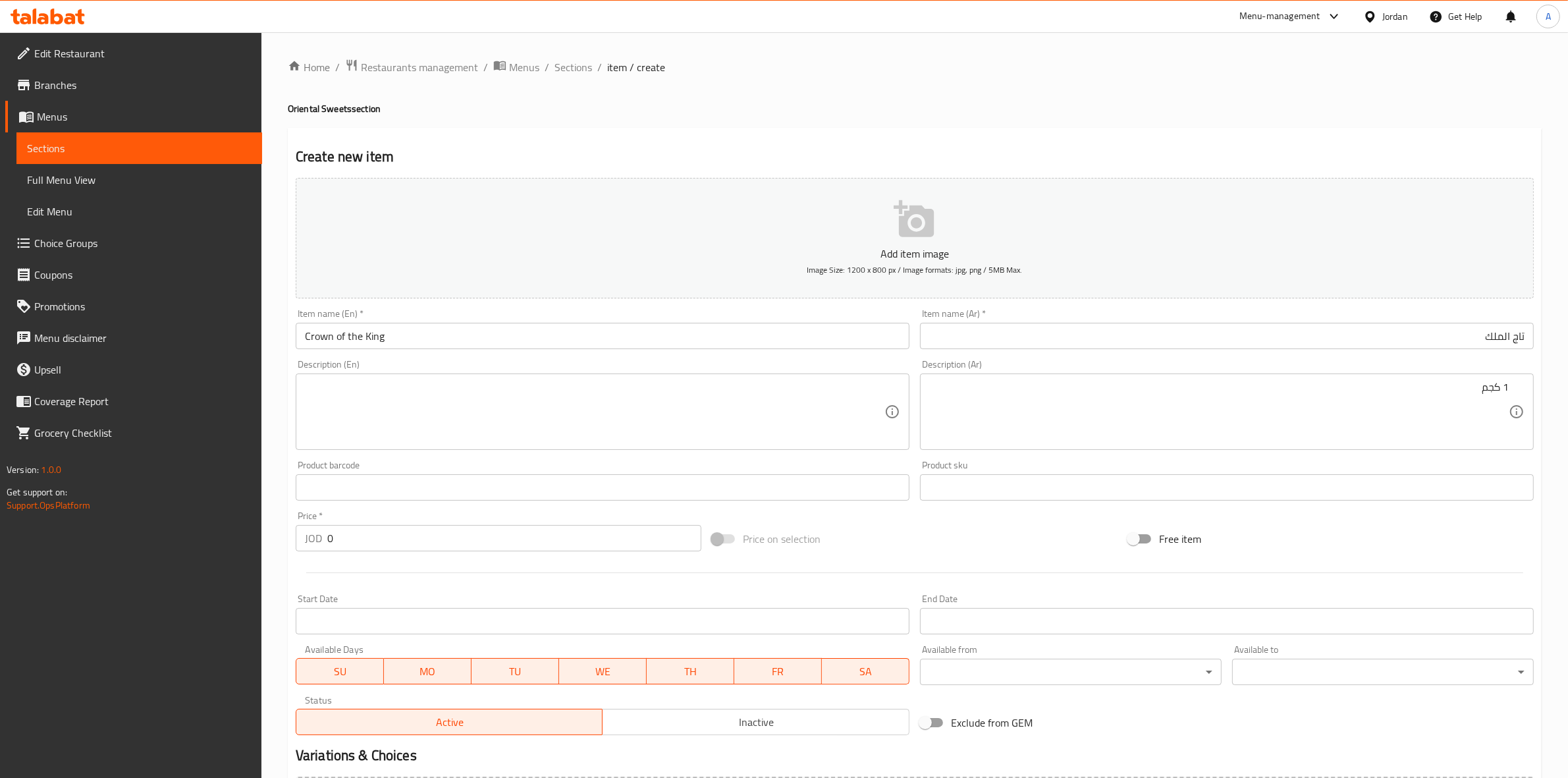
click at [376, 395] on textarea at bounding box center [594, 412] width 580 height 62
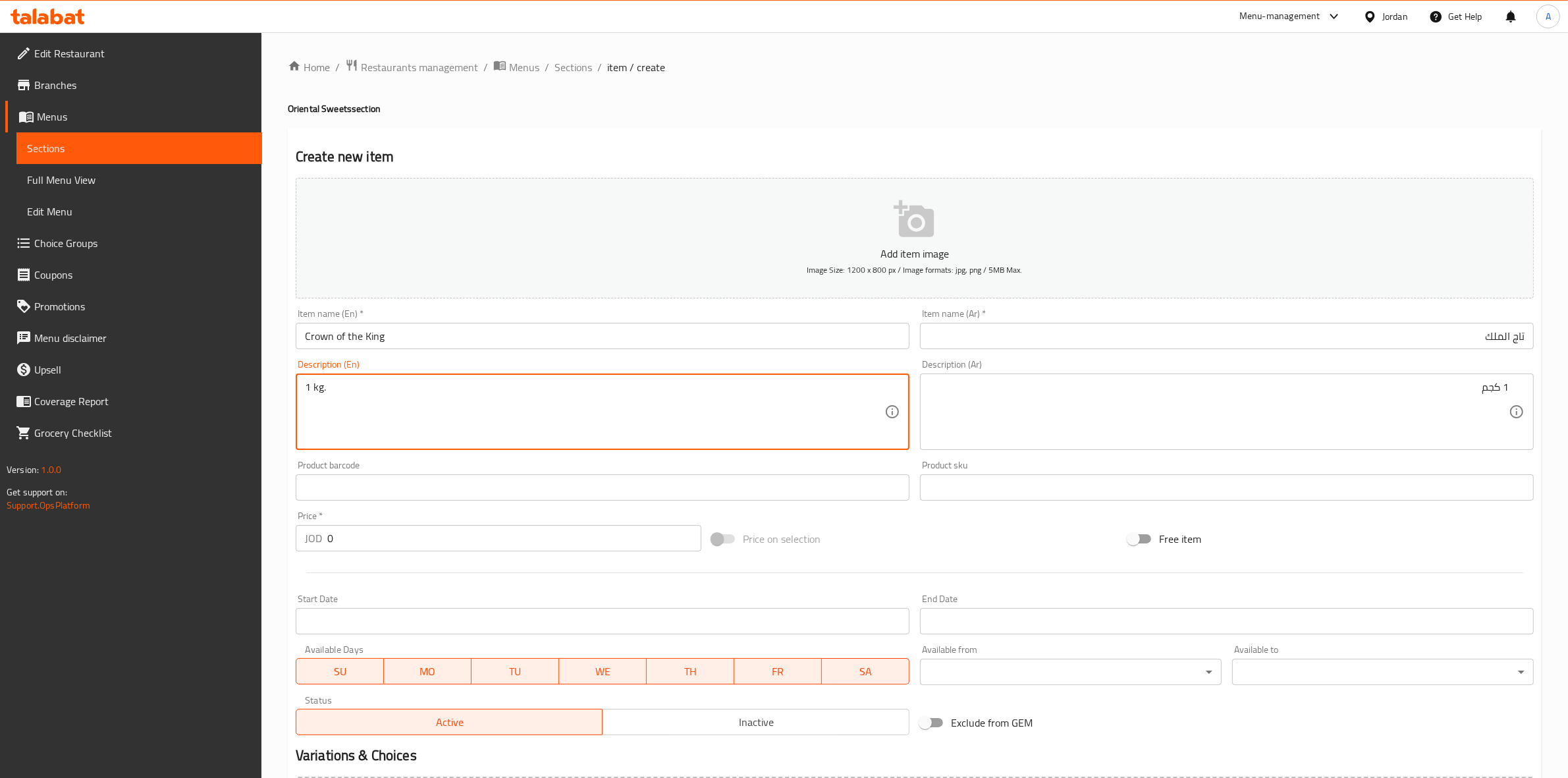
type textarea "1 kg."
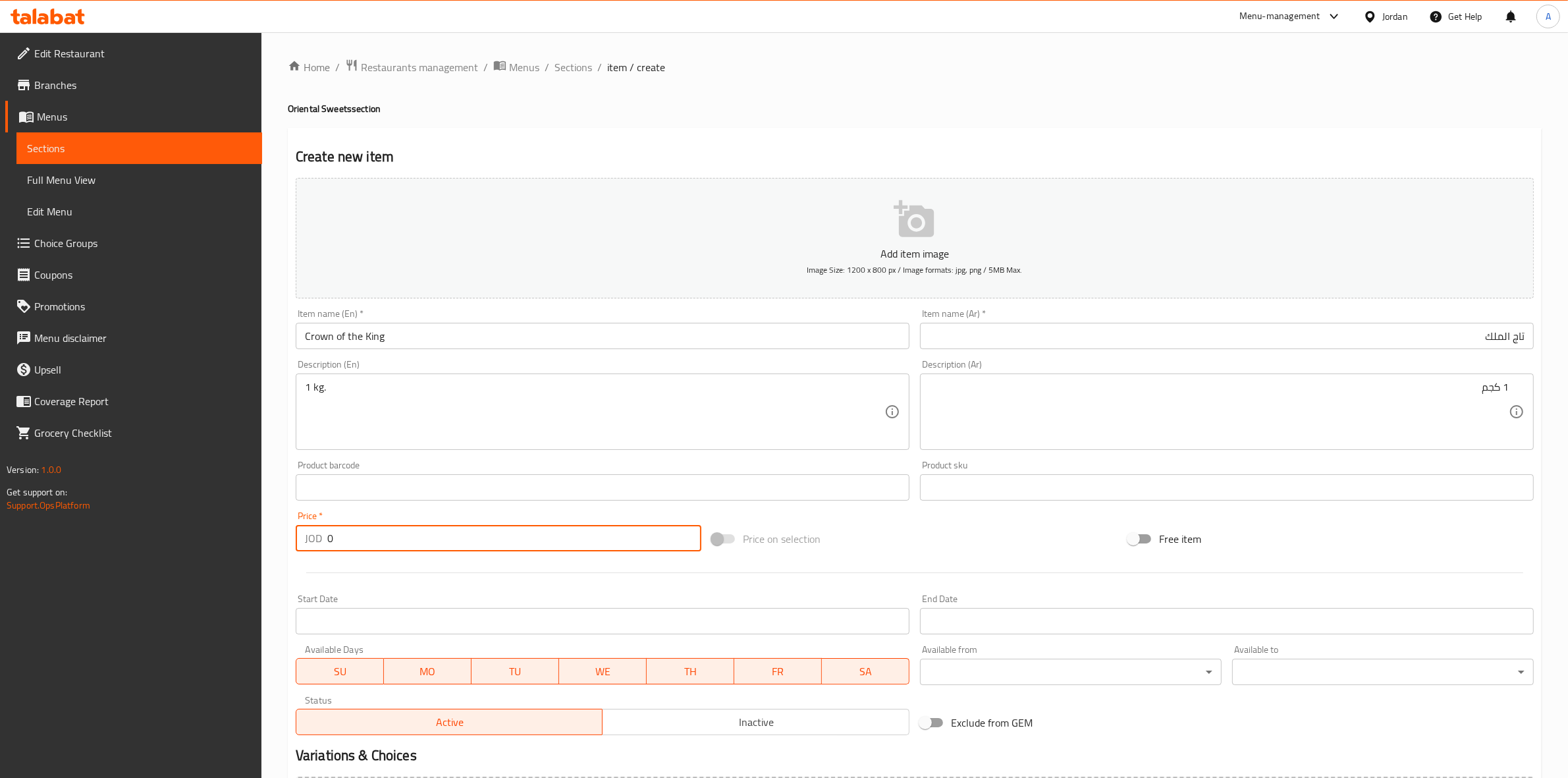
drag, startPoint x: 339, startPoint y: 538, endPoint x: 322, endPoint y: 536, distance: 17.1
click at [322, 536] on div "JOD 0 Price *" at bounding box center [499, 537] width 406 height 27
type input "7"
click at [353, 581] on div at bounding box center [914, 572] width 1248 height 32
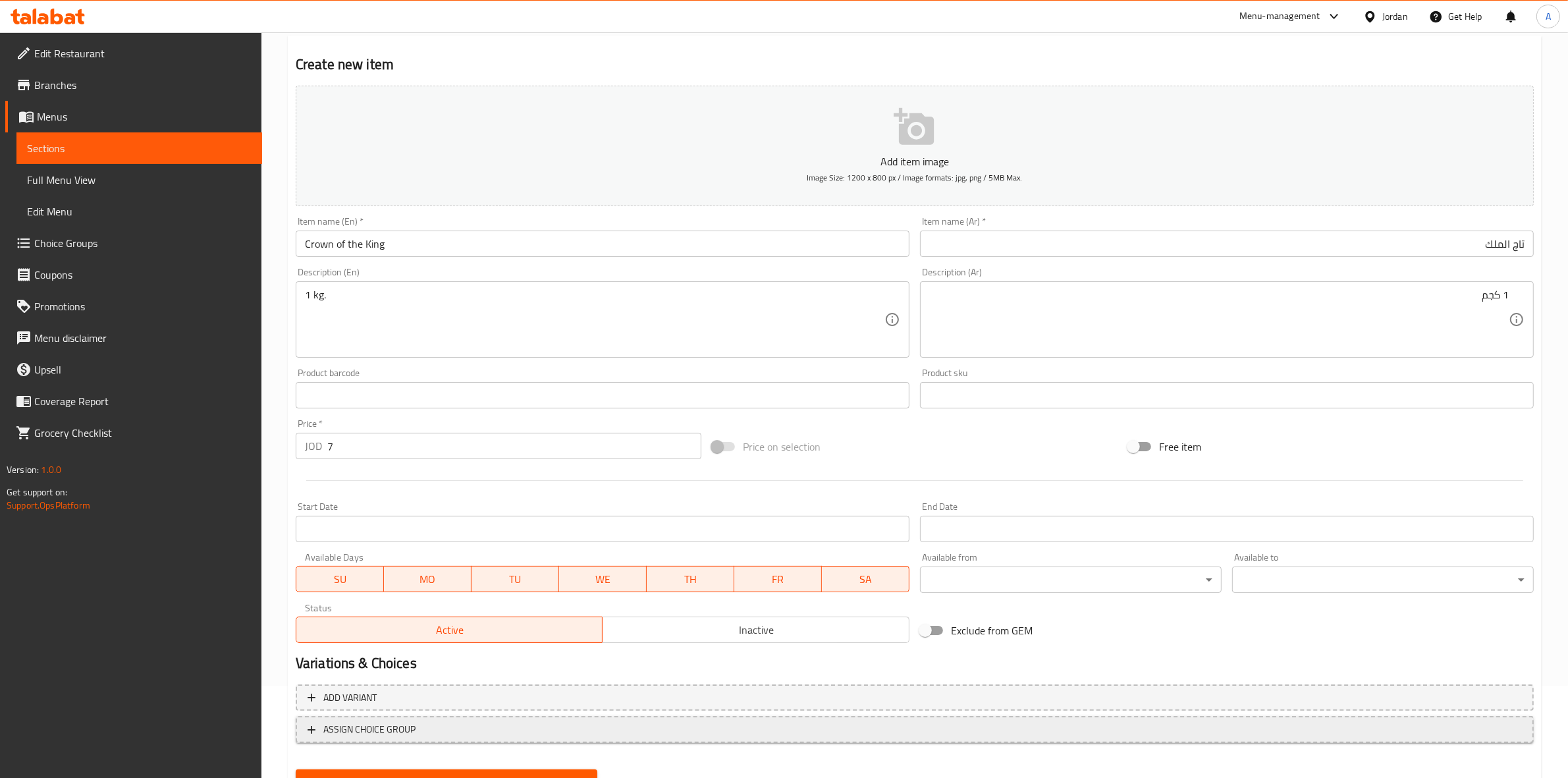
scroll to position [150, 0]
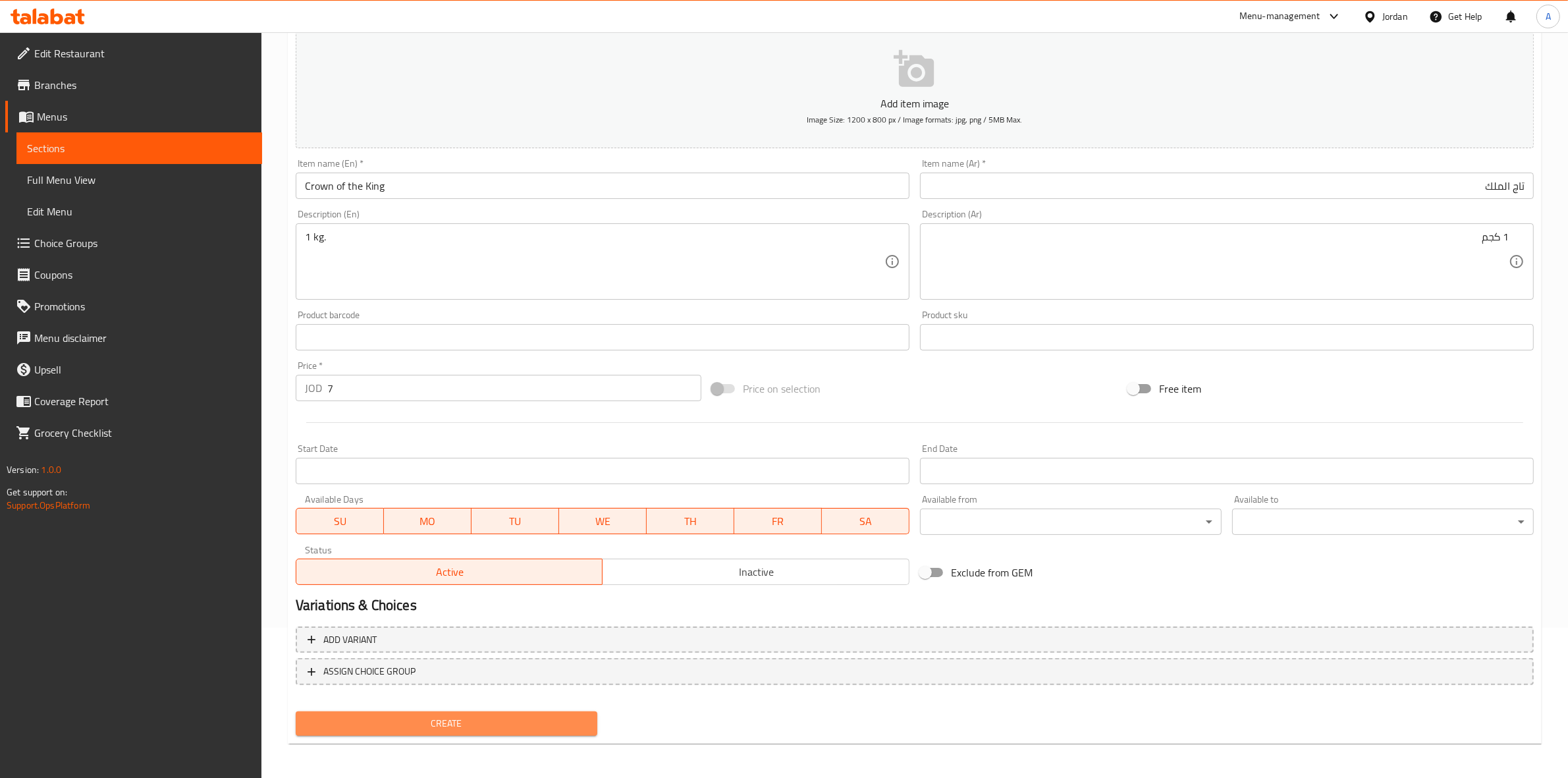
click at [449, 722] on span "Create" at bounding box center [446, 724] width 280 height 17
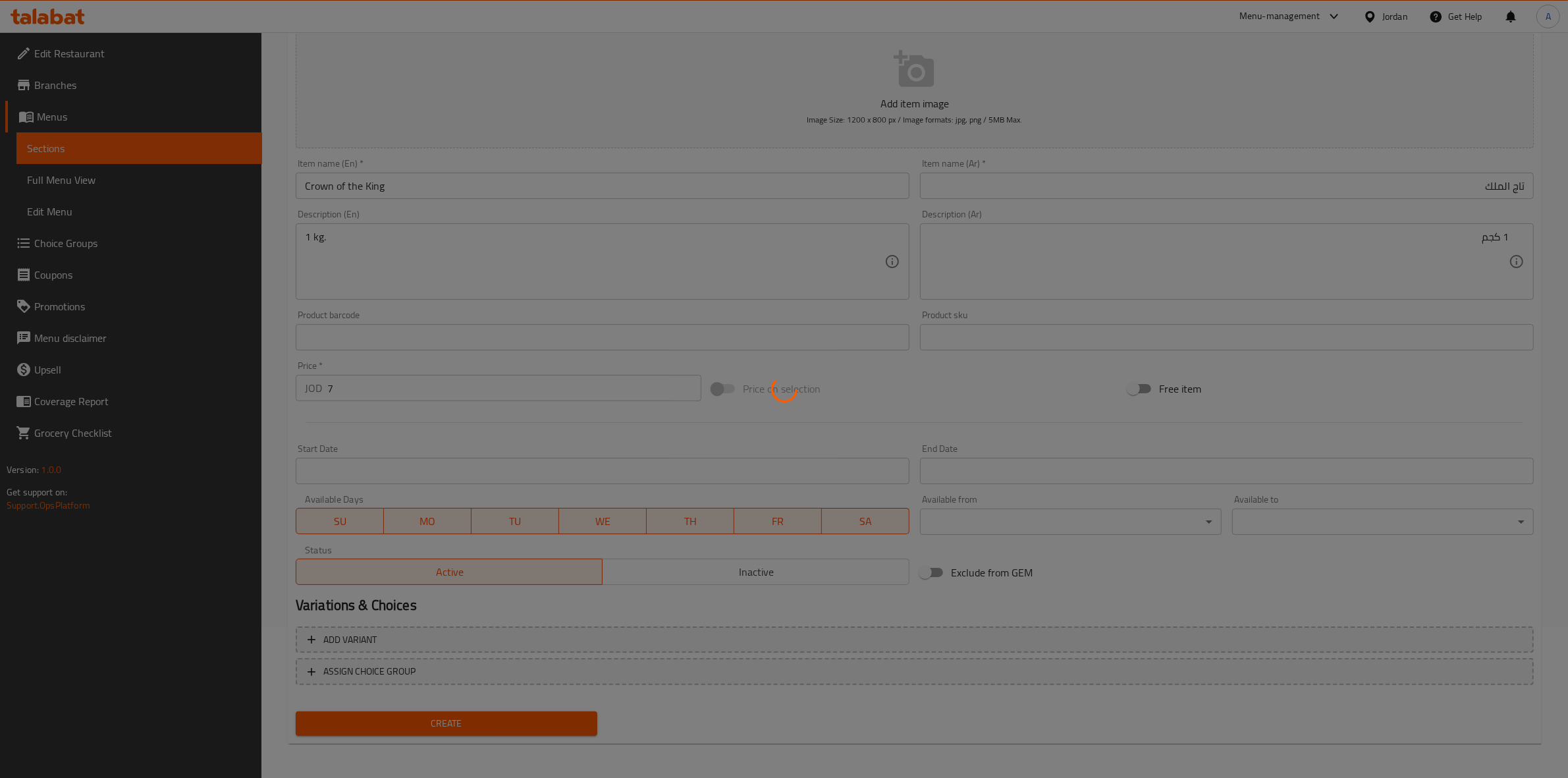
type input "0"
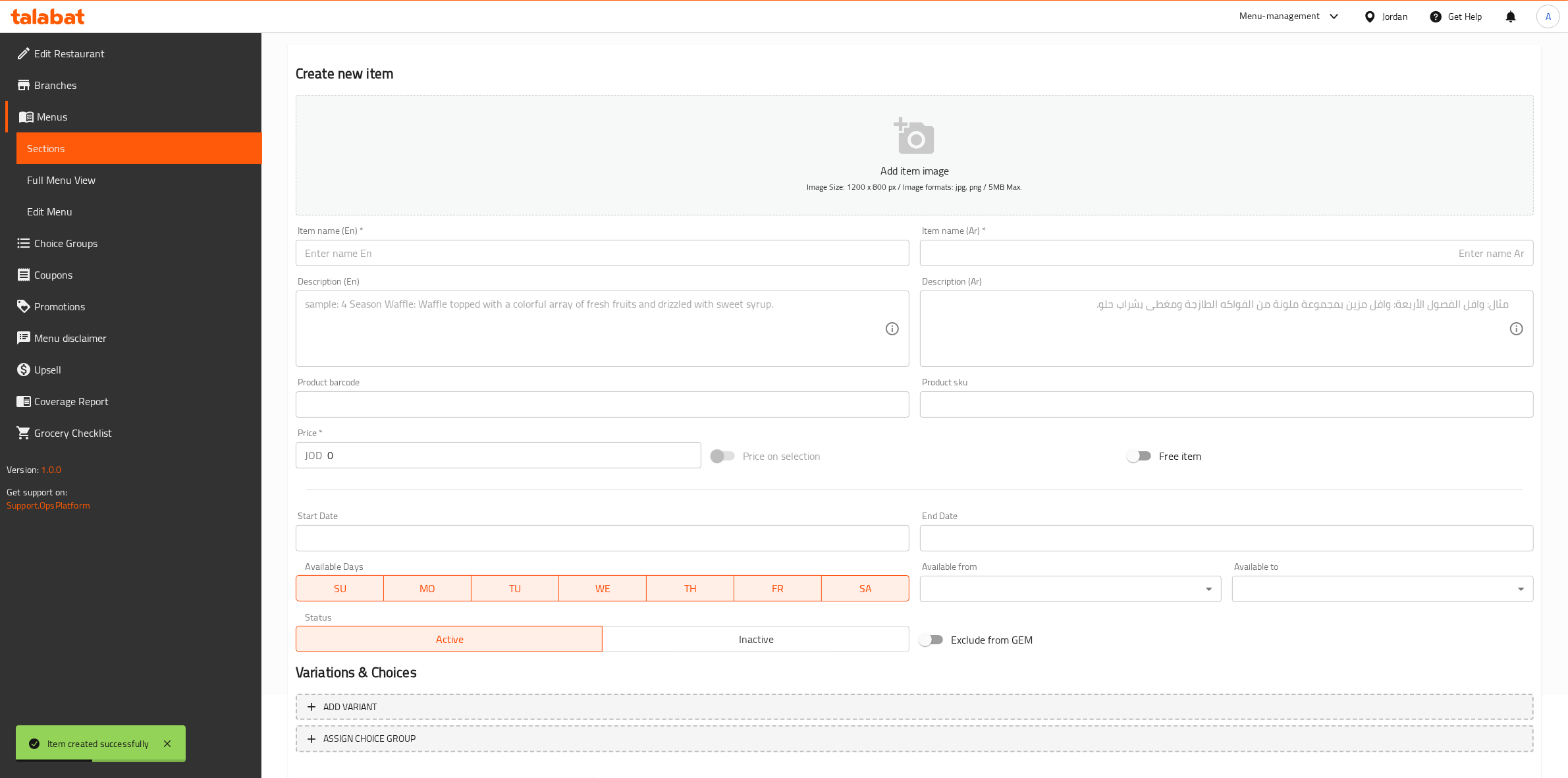
scroll to position [0, 0]
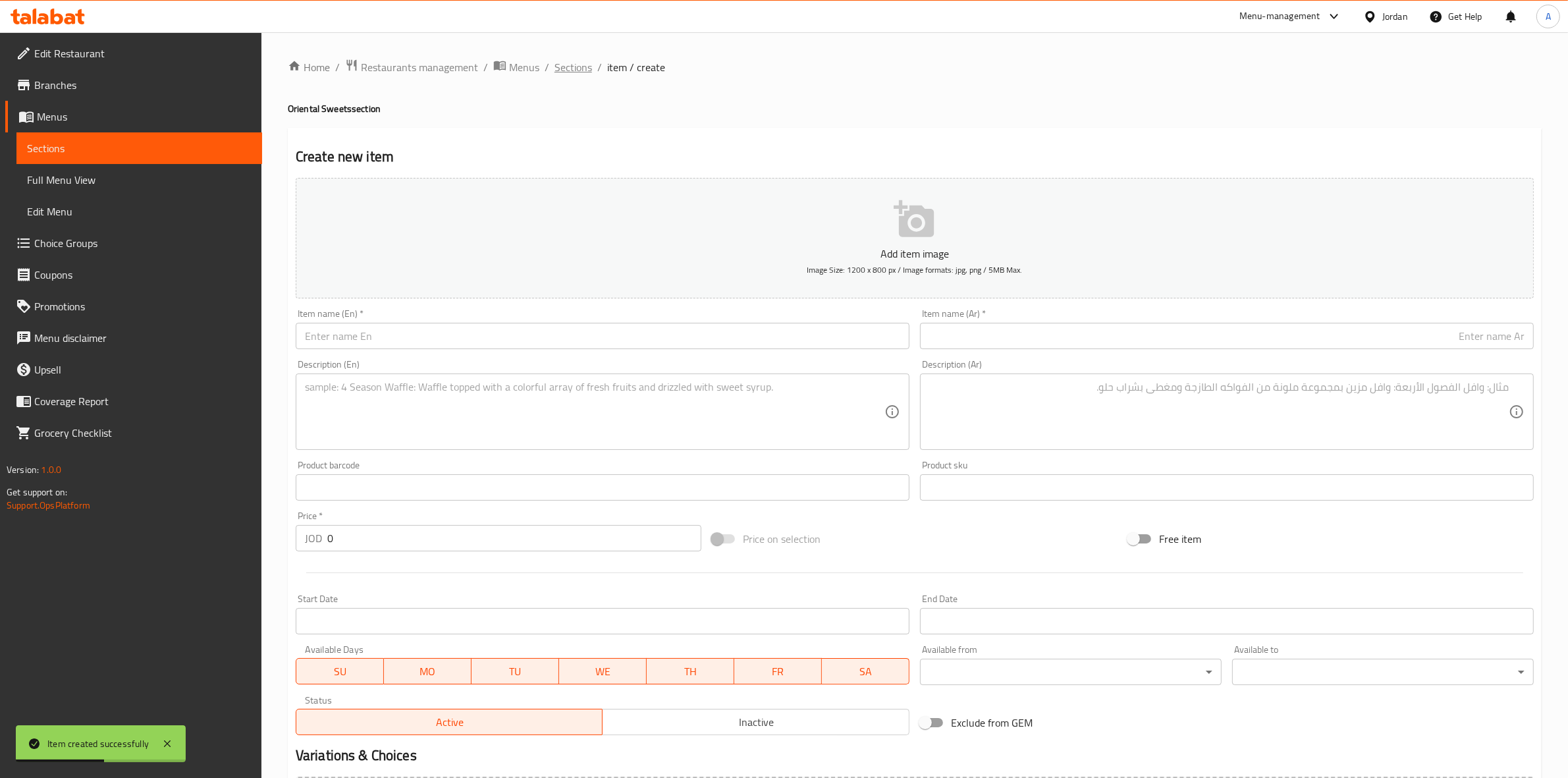
click at [570, 63] on span "Sections" at bounding box center [573, 67] width 38 height 16
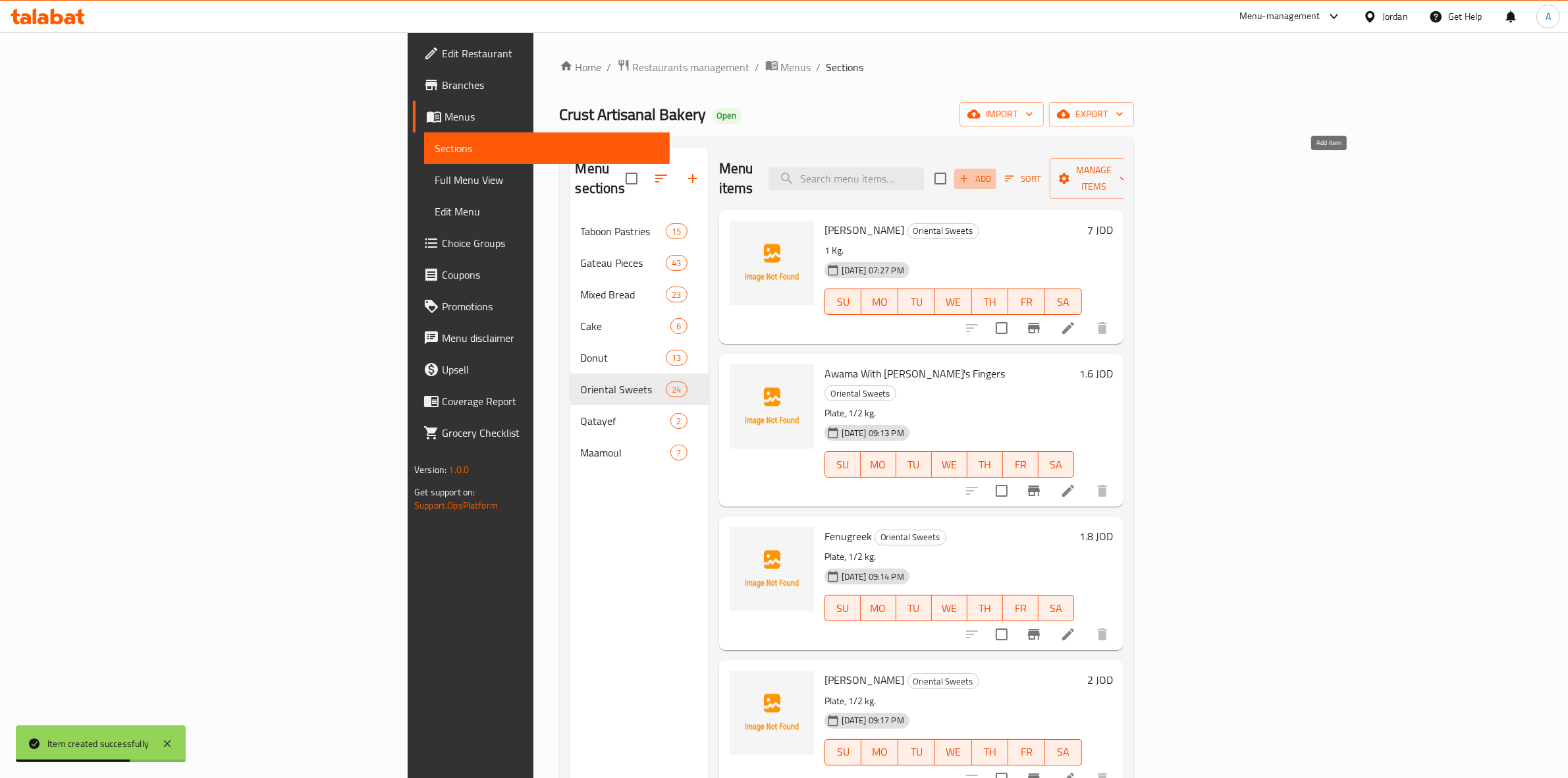
click at [993, 173] on span "Add" at bounding box center [975, 178] width 36 height 15
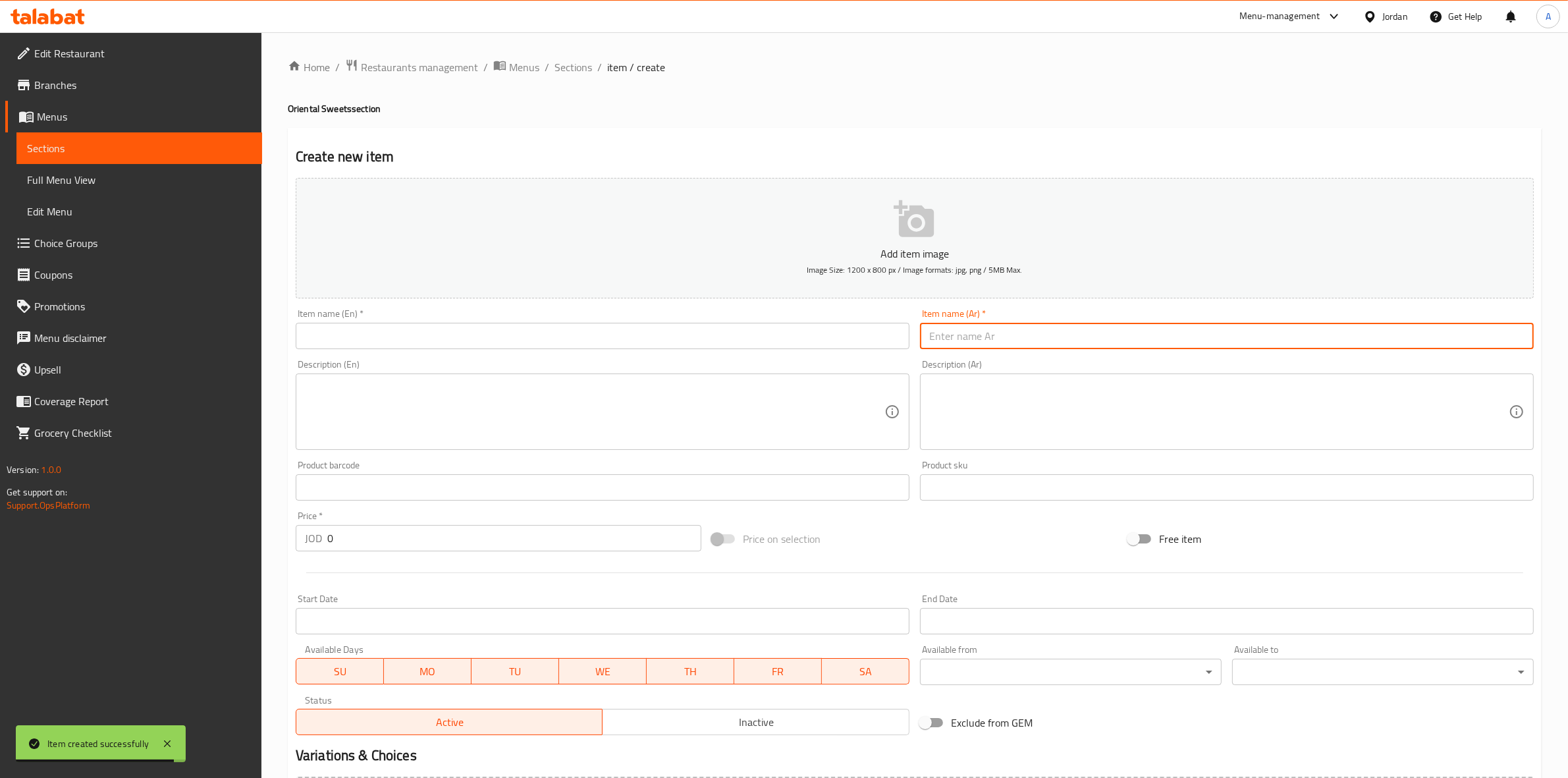
click at [1055, 336] on input "text" at bounding box center [1227, 335] width 614 height 27
paste input "عش لوتس"
type input "عش لوتس"
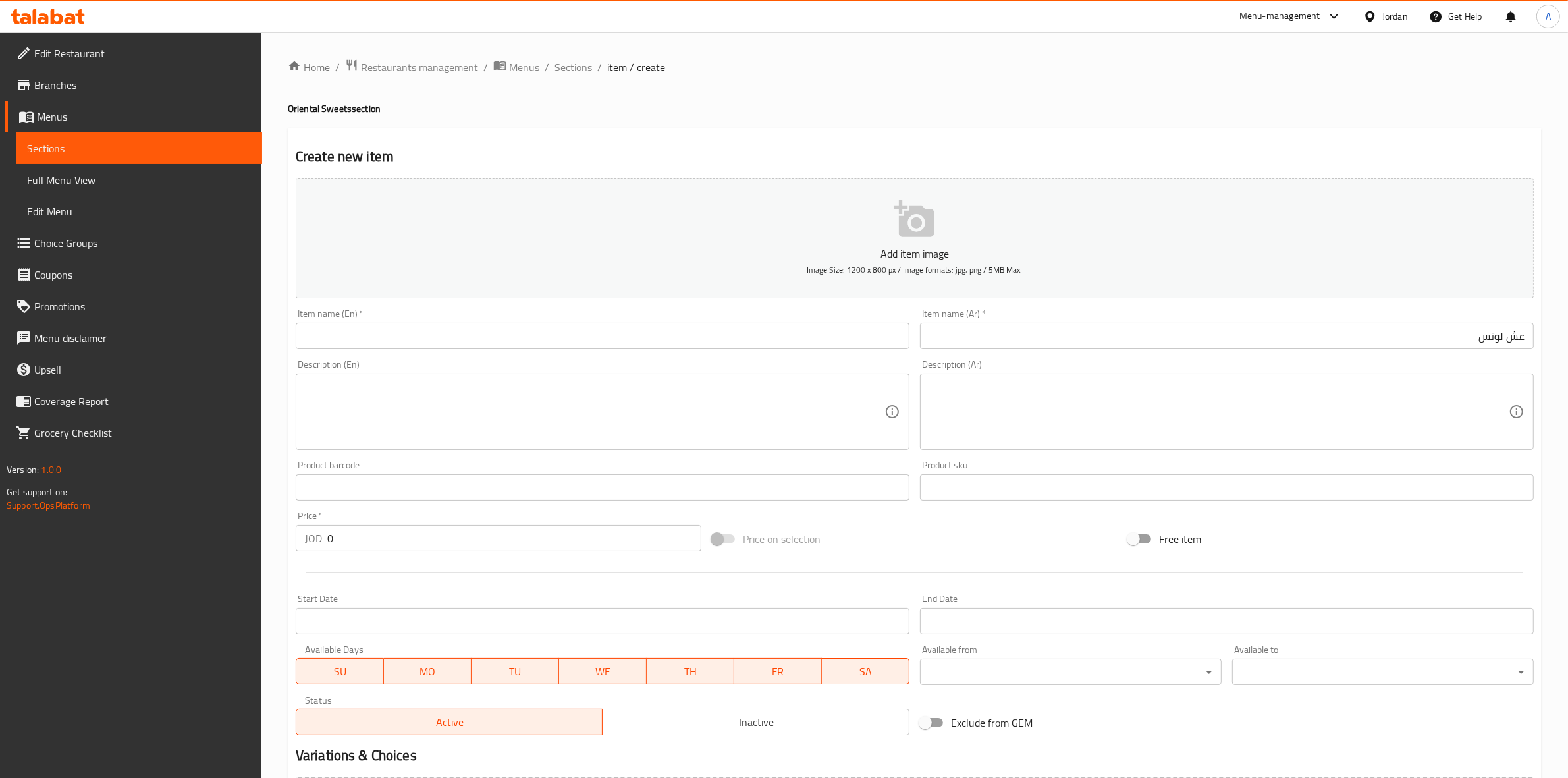
click at [1325, 137] on div "Create new item Add item image Image Size: 1200 x 800 px / Image formats: jpg, …" at bounding box center [914, 511] width 1254 height 766
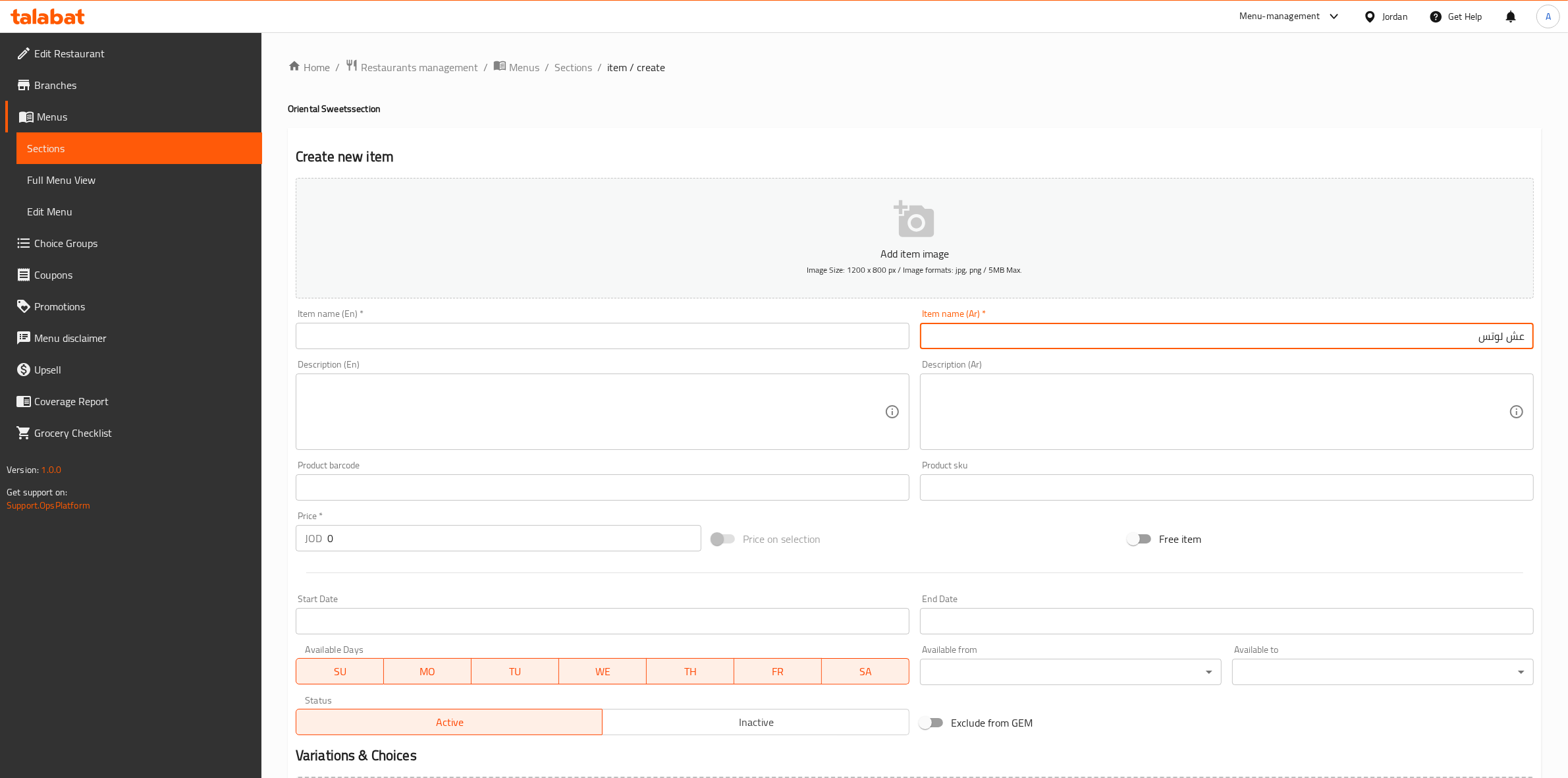
drag, startPoint x: 1471, startPoint y: 343, endPoint x: 1579, endPoint y: 318, distance: 110.9
click at [1567, 318] on html "​ Menu-management Jordan Get Help A Edit Restaurant Branches Menus Sections Ful…" at bounding box center [784, 389] width 1568 height 778
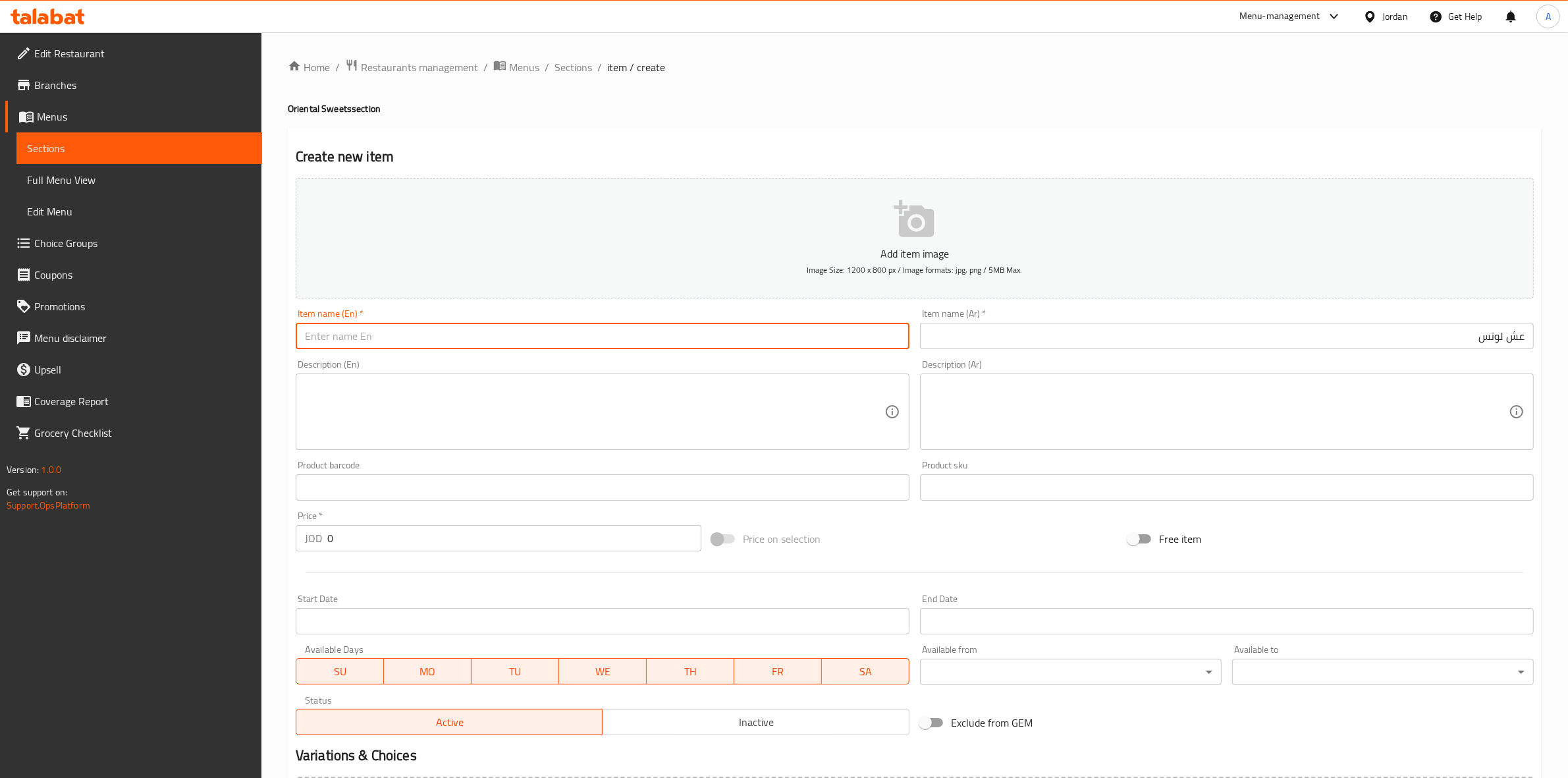
click at [363, 336] on input "text" at bounding box center [603, 335] width 614 height 27
paste input "Lotus"
type input "Lotus Esh"
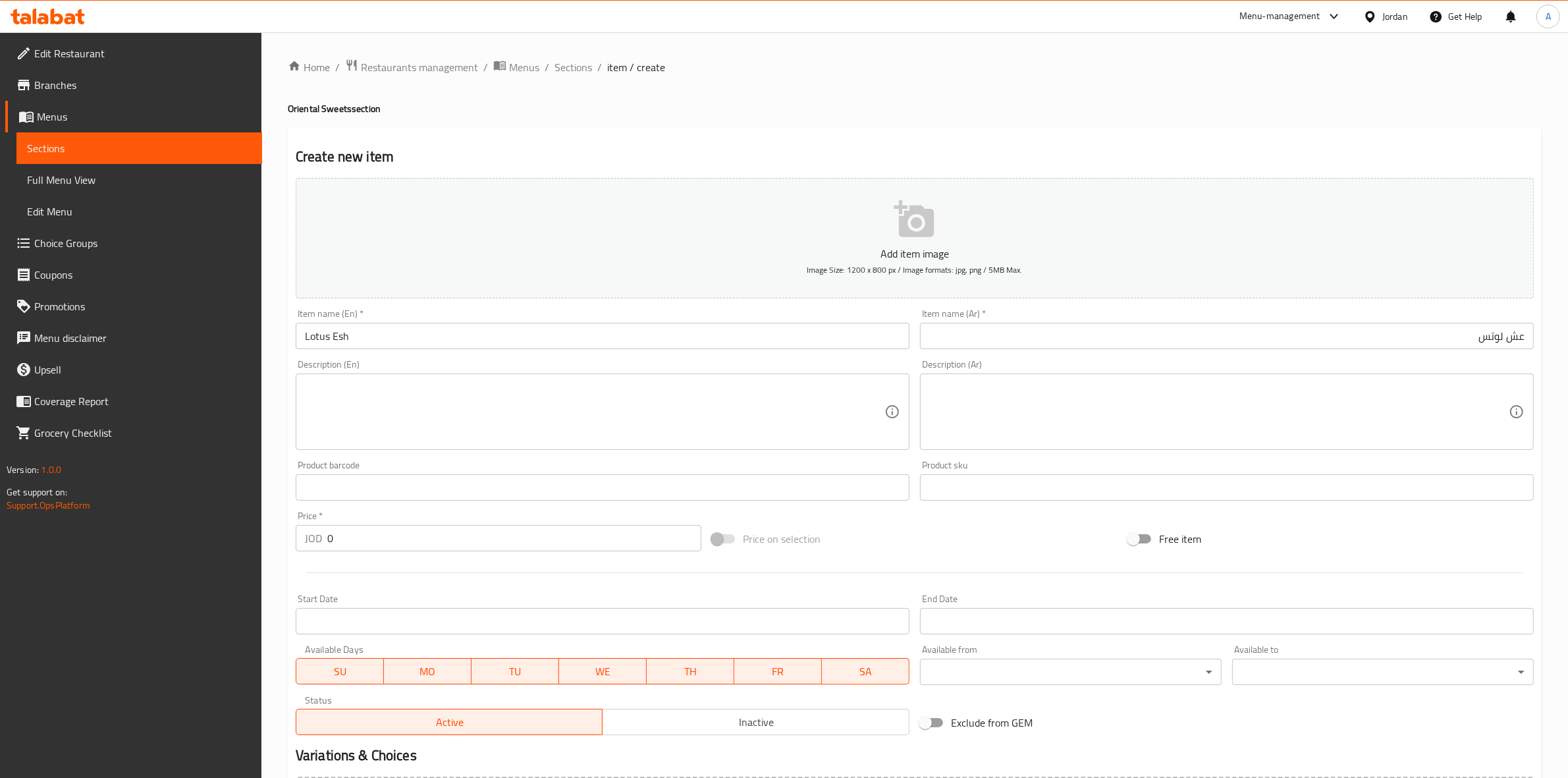
click at [532, 139] on div "Create new item Add item image Image Size: 1200 x 800 px / Image formats: jpg, …" at bounding box center [914, 511] width 1254 height 766
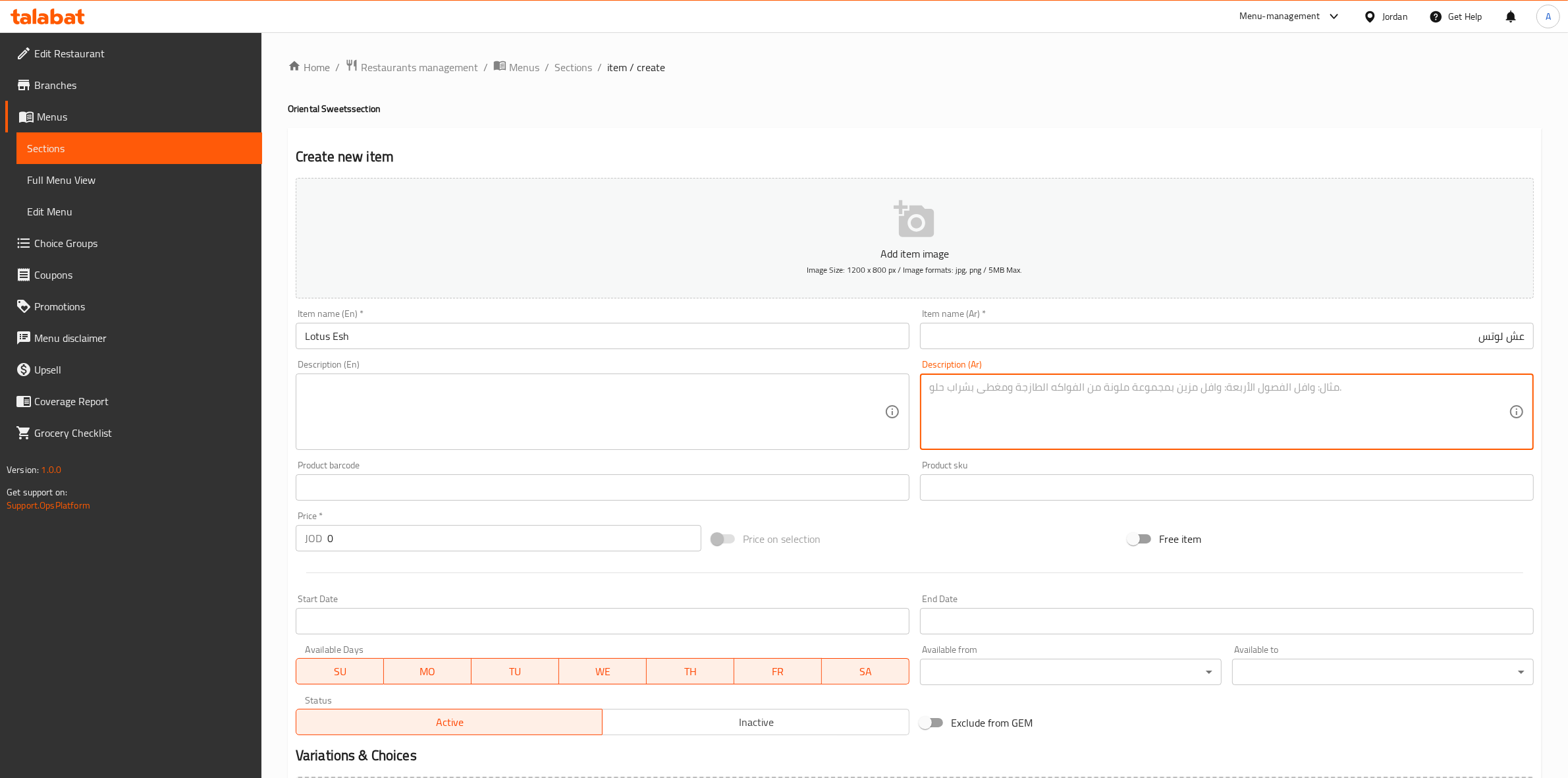
click at [1098, 400] on textarea at bounding box center [1219, 412] width 580 height 62
paste textarea "1 كجم"
type textarea "1 كجم"
click at [867, 120] on div "Home / Restaurants management / Menus / Sections / item / create Oriental Sweet…" at bounding box center [914, 481] width 1254 height 846
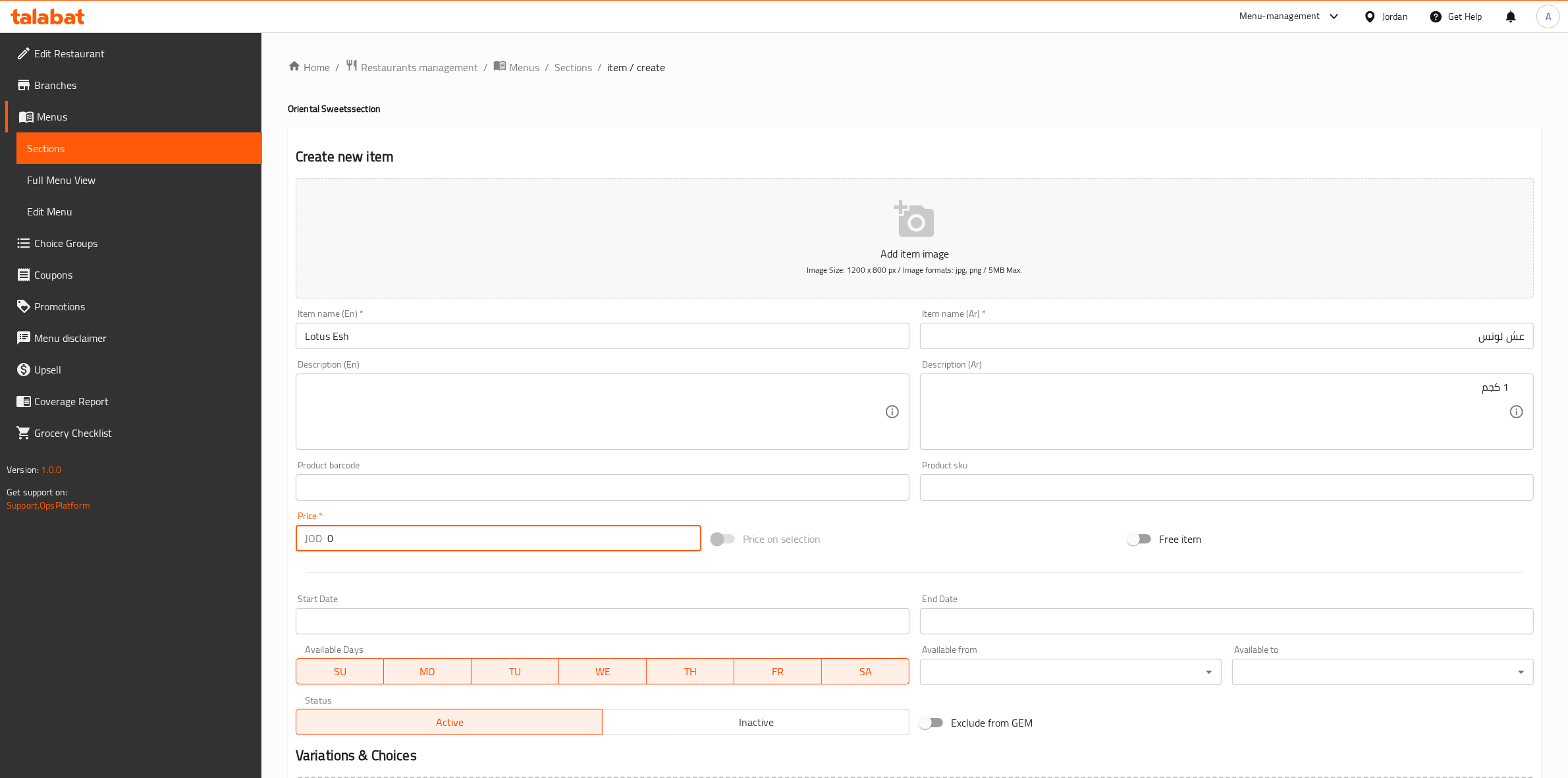
drag, startPoint x: 336, startPoint y: 536, endPoint x: 288, endPoint y: 536, distance: 48.0
click at [288, 536] on div "Create new item Add item image Image Size: 1200 x 800 px / Image formats: jpg, …" at bounding box center [914, 511] width 1254 height 766
type input "7"
click at [417, 590] on div "Start Date Start Date" at bounding box center [603, 614] width 625 height 51
click at [407, 403] on textarea at bounding box center [594, 412] width 580 height 62
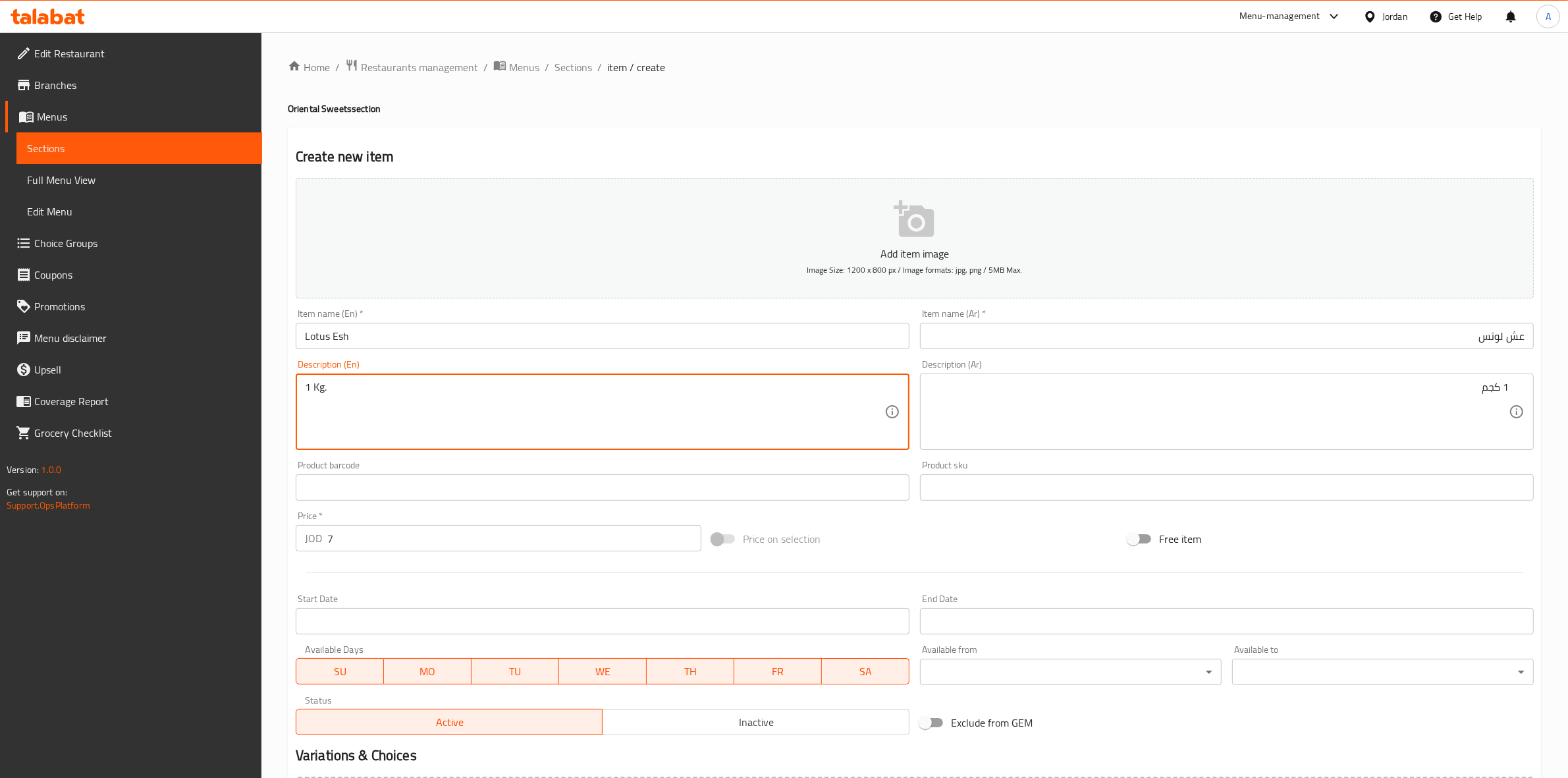
type textarea "1 Kg."
click at [278, 486] on div "Home / Restaurants management / Menus / Sections / item / create Oriental Sweet…" at bounding box center [915, 481] width 1306 height 898
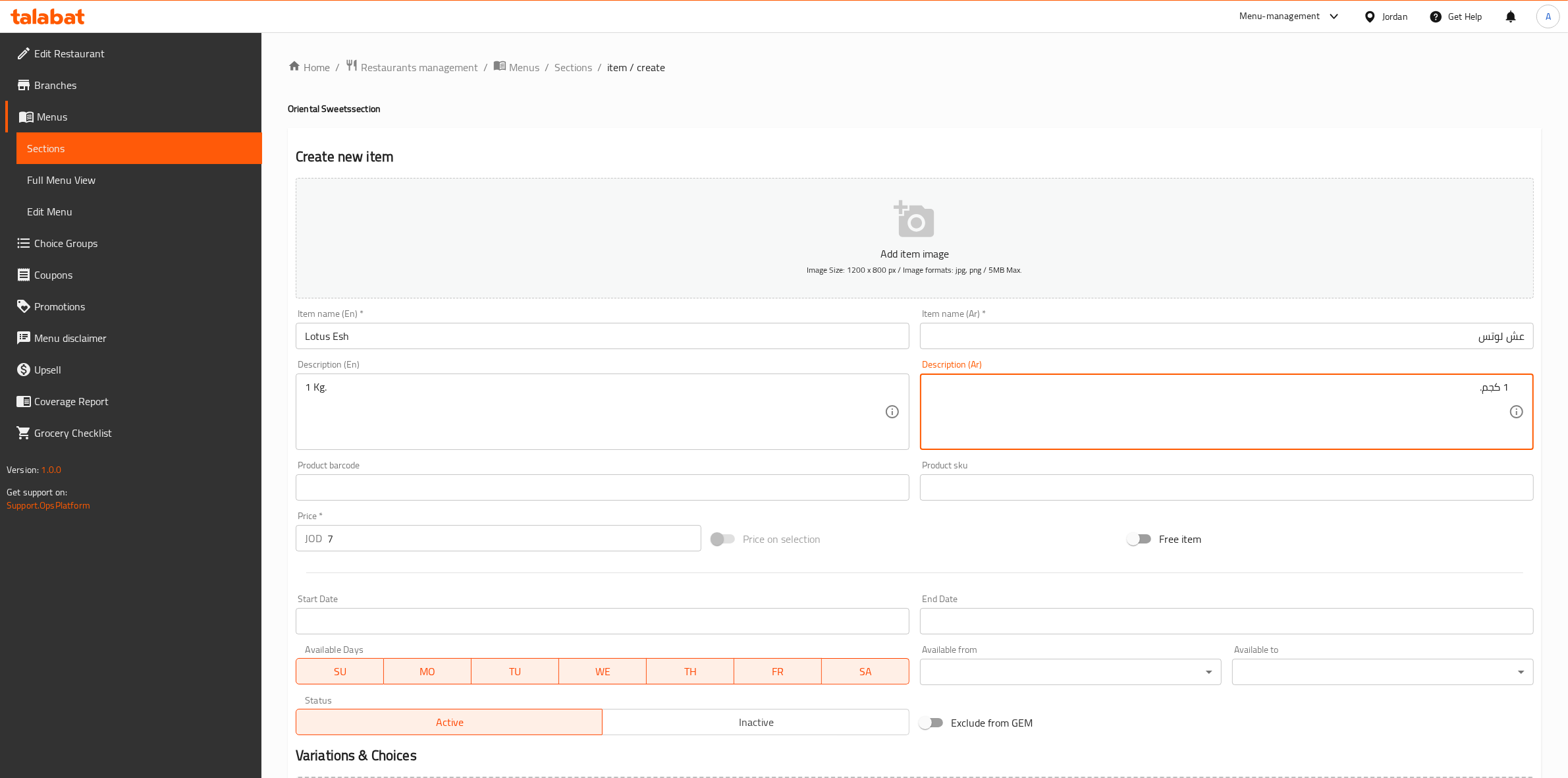
type textarea "1 كجم."
click at [283, 503] on div "Home / Restaurants management / Menus / Sections / item / create Oriental Sweet…" at bounding box center [915, 481] width 1306 height 898
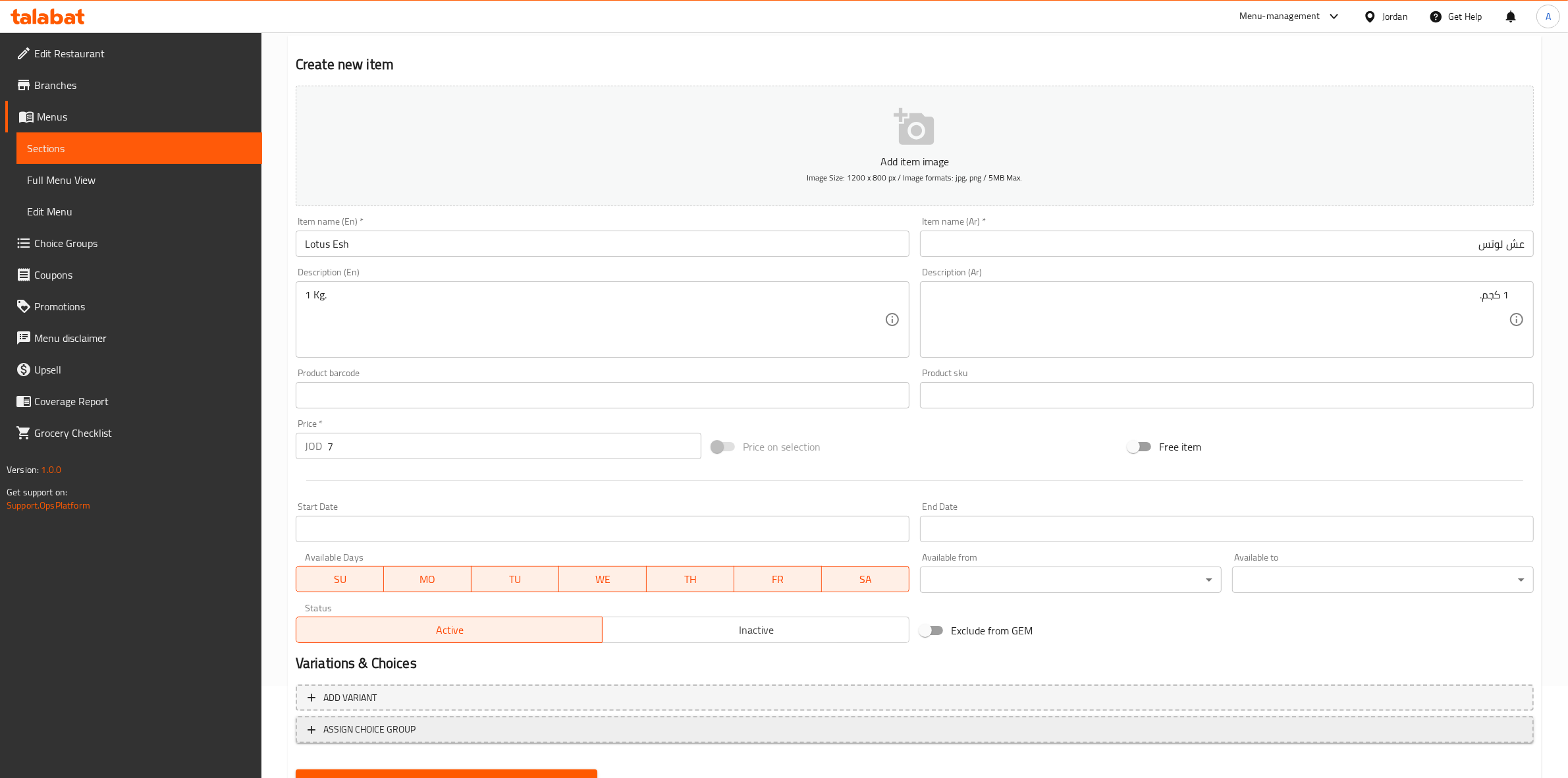
scroll to position [150, 0]
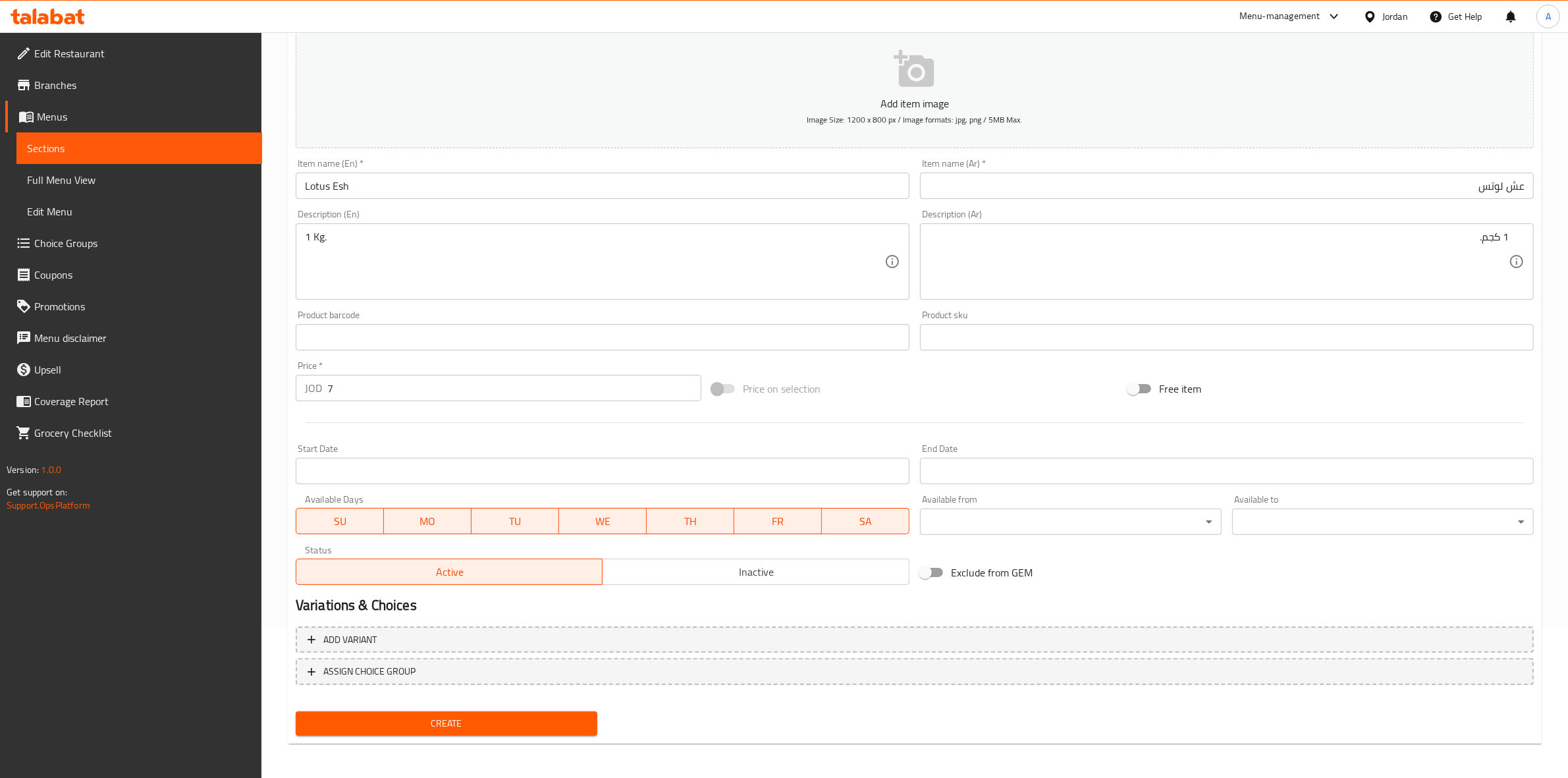
click at [481, 725] on span "Create" at bounding box center [446, 724] width 280 height 17
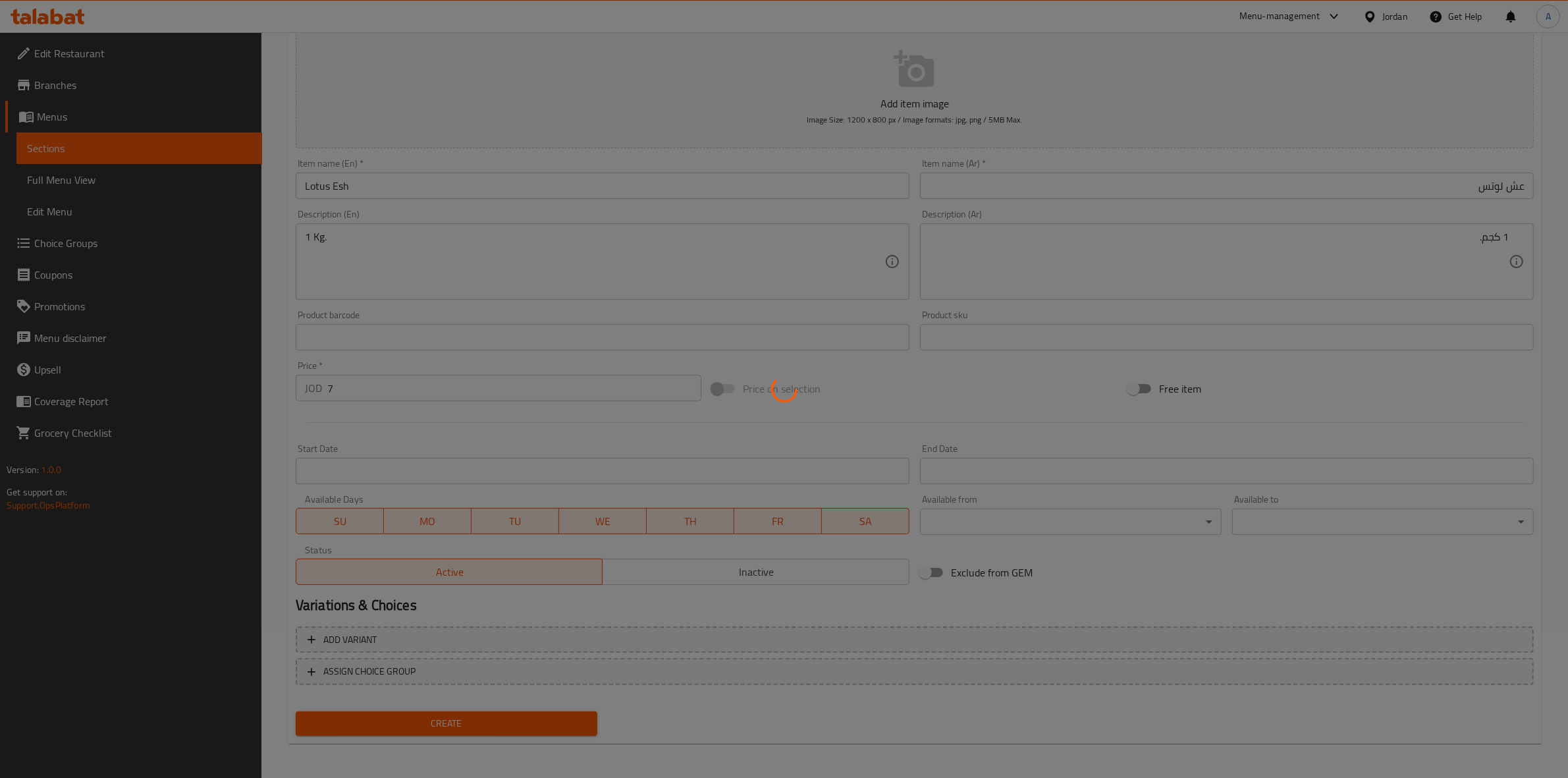
type input "0"
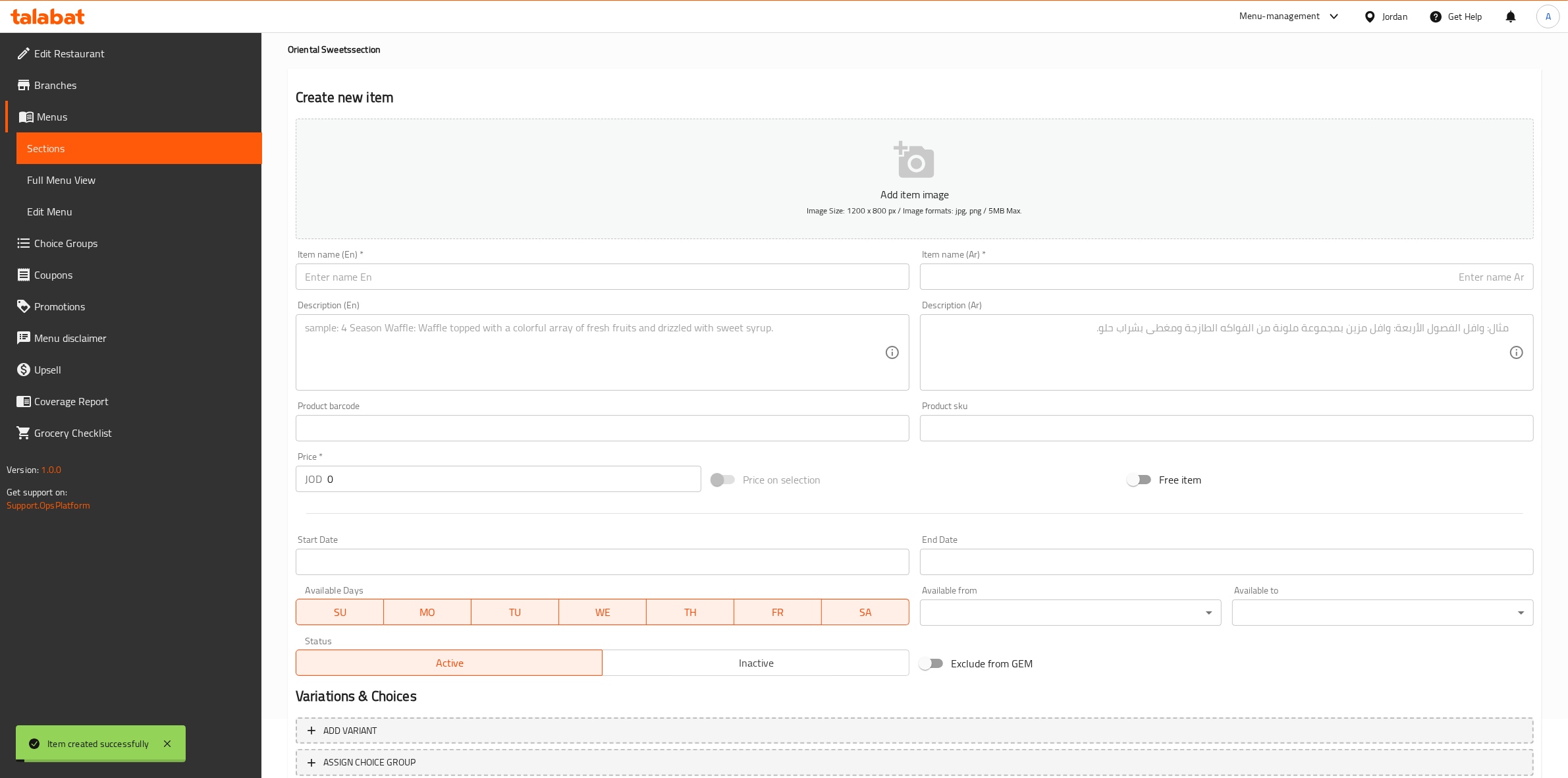
scroll to position [0, 0]
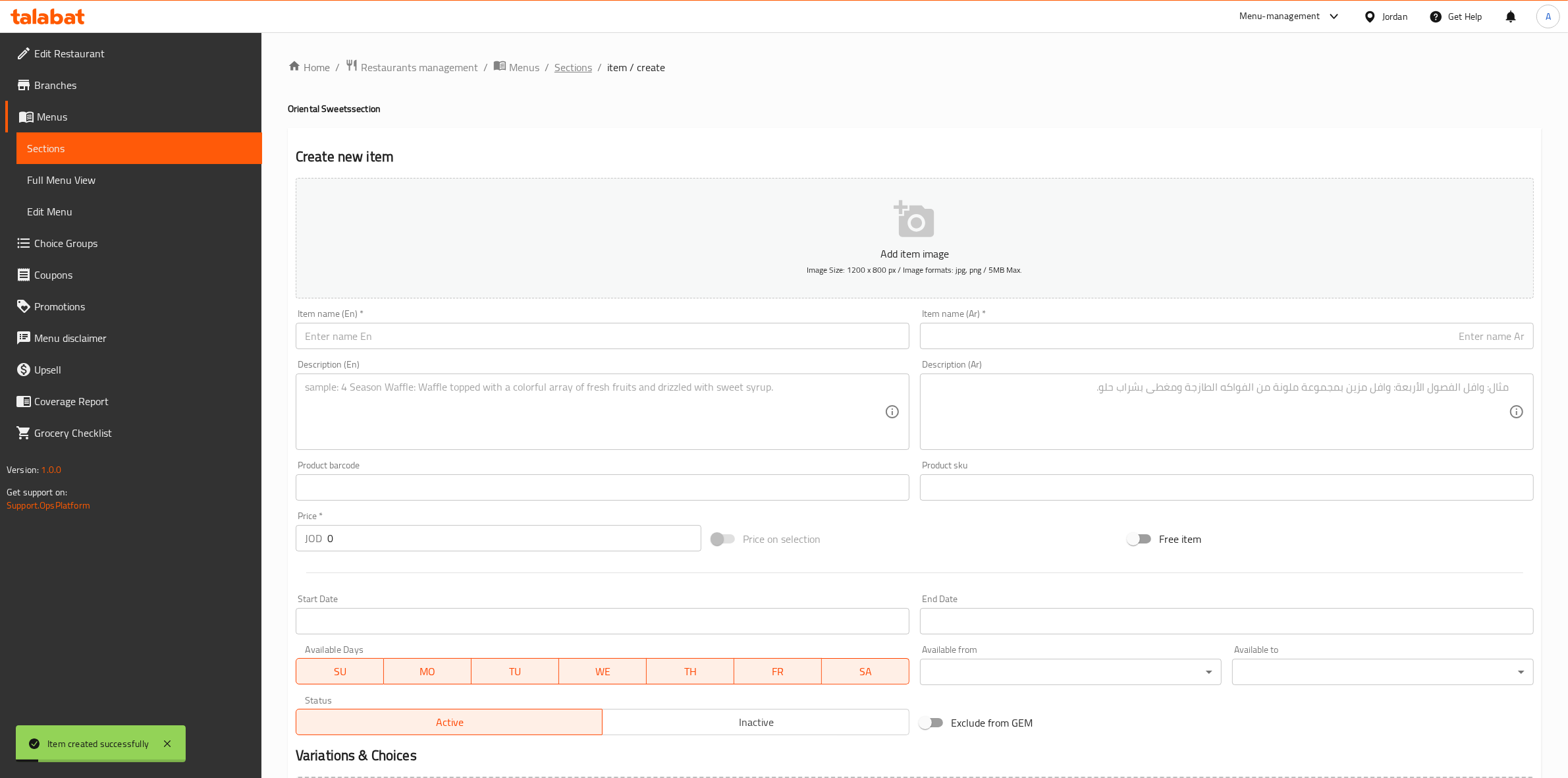
click at [569, 73] on span "Sections" at bounding box center [573, 67] width 38 height 16
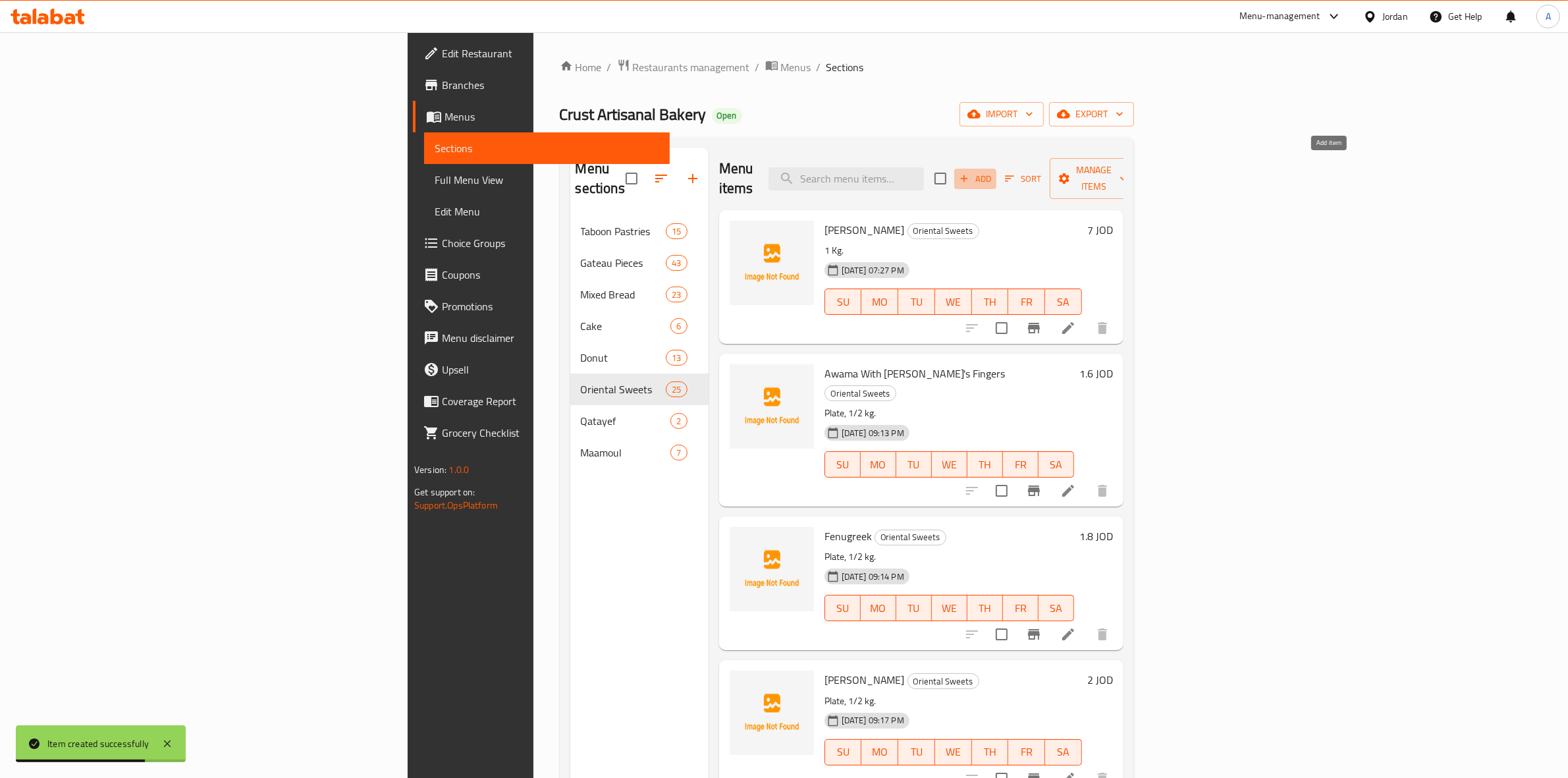
click at [993, 171] on span "Add" at bounding box center [975, 178] width 36 height 15
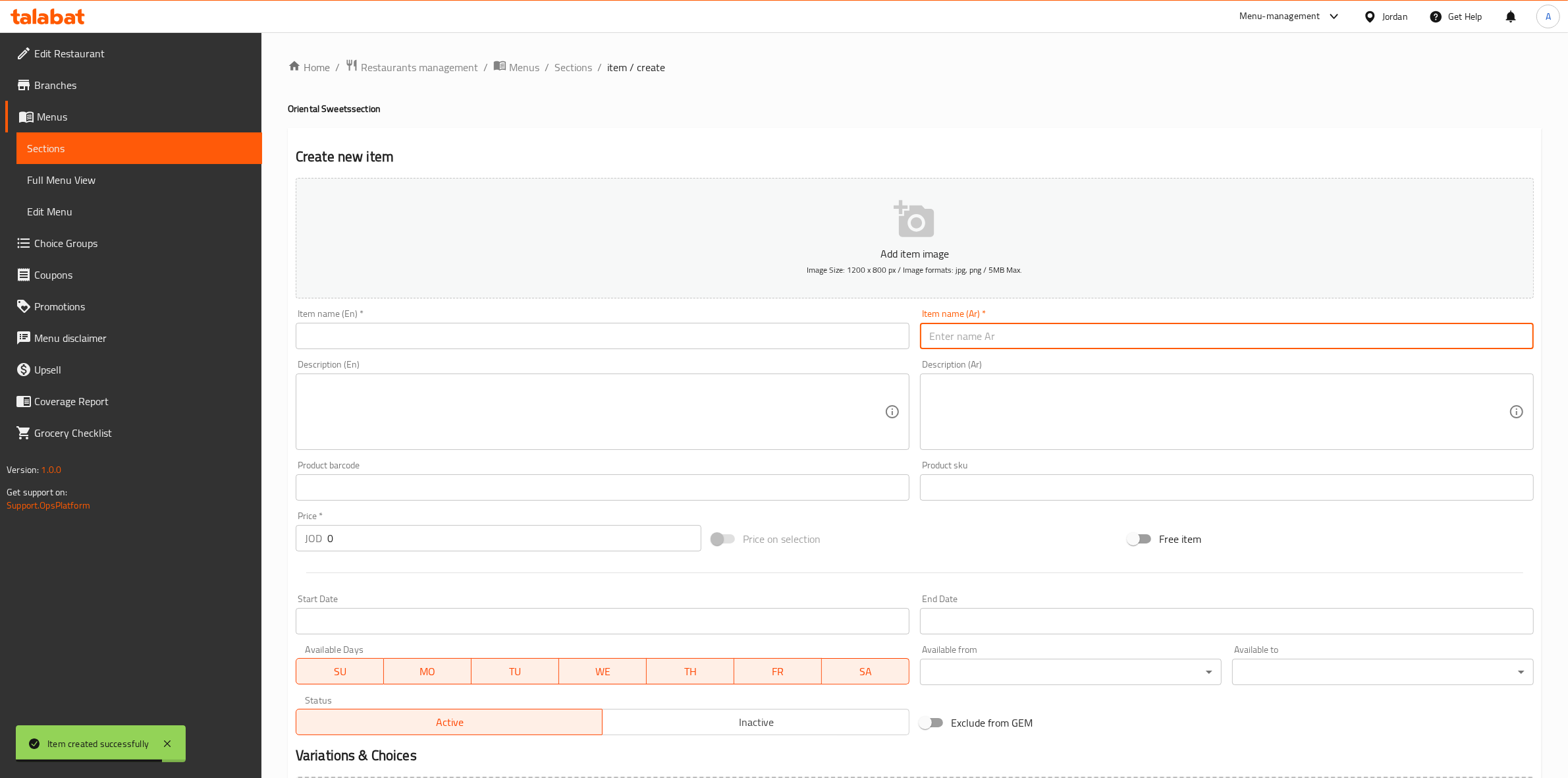
click at [1065, 338] on input "text" at bounding box center [1227, 335] width 614 height 27
paste input "عش نوتيلا"
type input "عش نوتيلا"
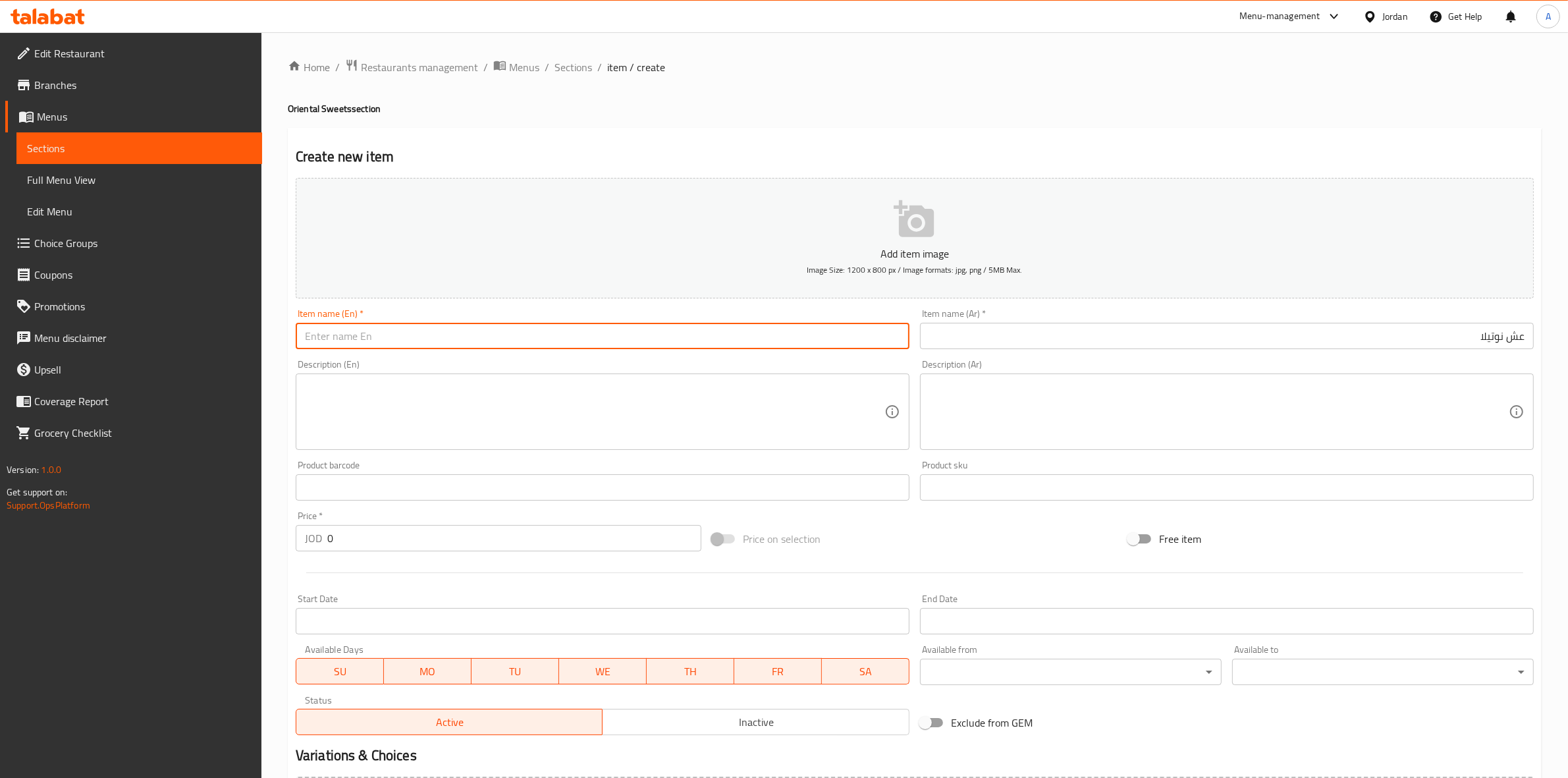
click at [355, 334] on input "text" at bounding box center [603, 335] width 614 height 27
paste input "Nutella"
type input "Nutella Esh"
click at [265, 403] on div "Home / Restaurants management / Menus / Sections / item / create Oriental Sweet…" at bounding box center [915, 481] width 1306 height 898
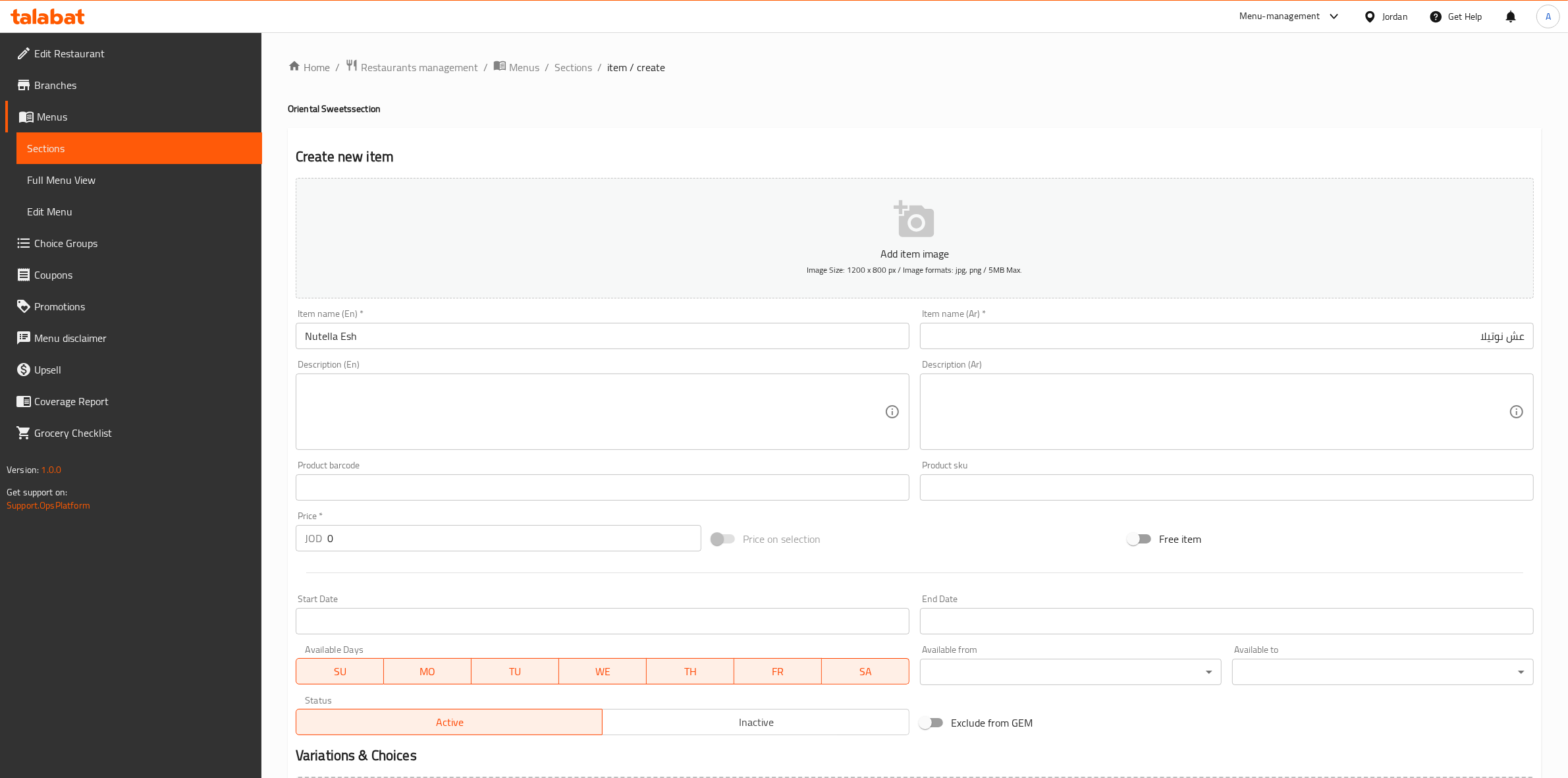
click at [355, 399] on textarea at bounding box center [594, 412] width 580 height 62
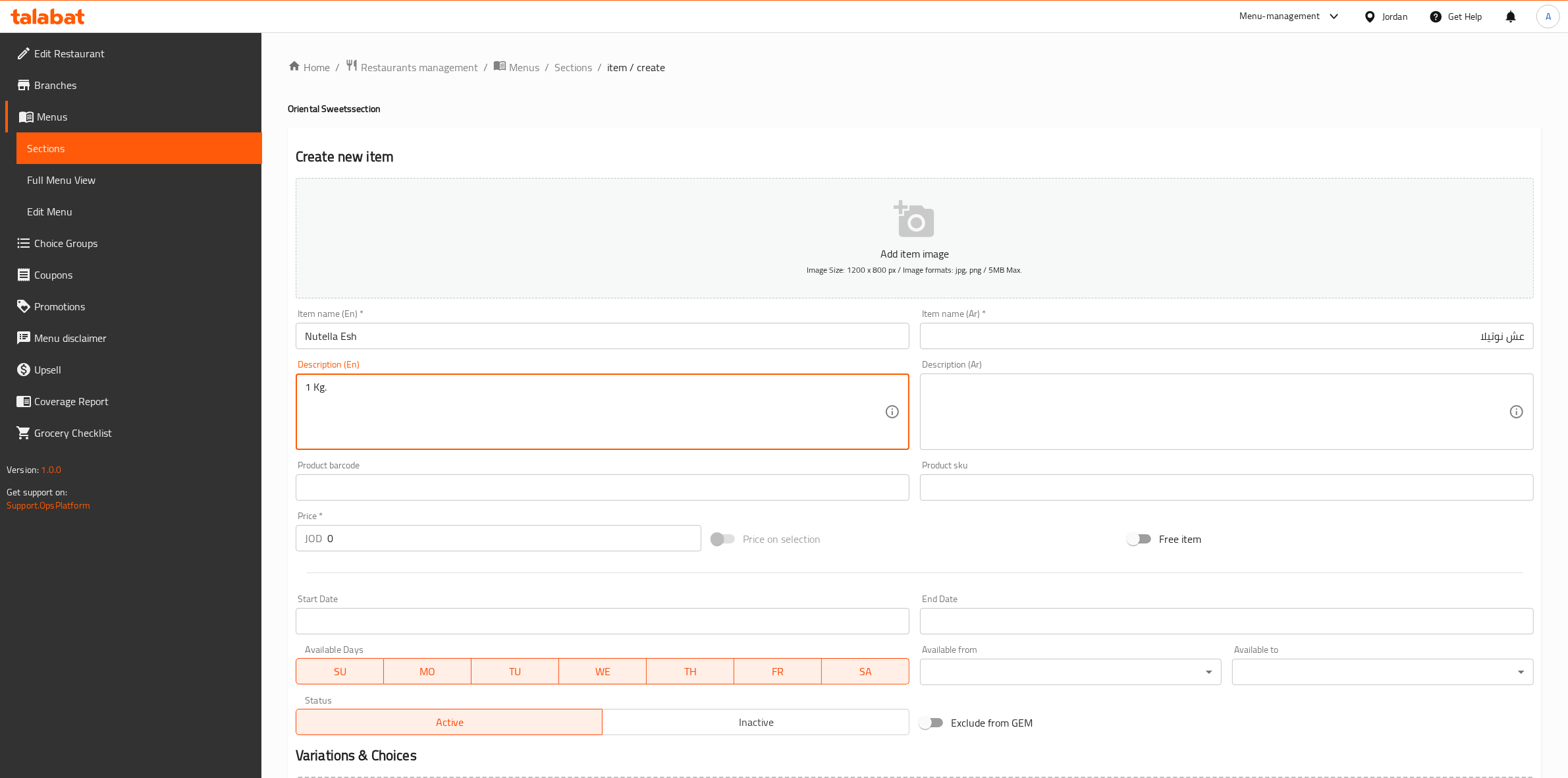
type textarea "1 Kg."
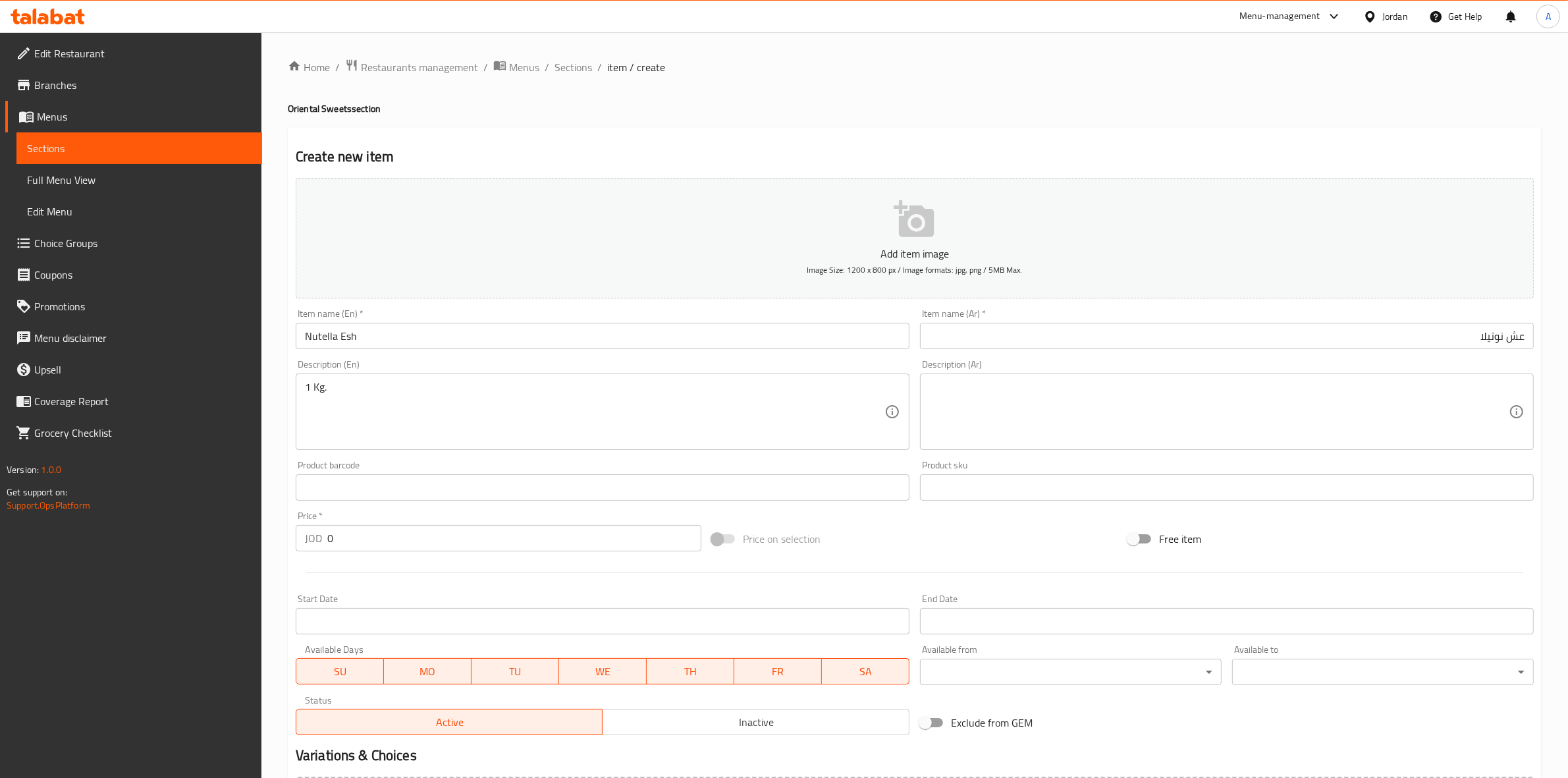
click at [453, 36] on div "Home / Restaurants management / Menus / Sections / item / create Oriental Sweet…" at bounding box center [915, 481] width 1306 height 898
click at [1035, 395] on textarea at bounding box center [1219, 412] width 580 height 62
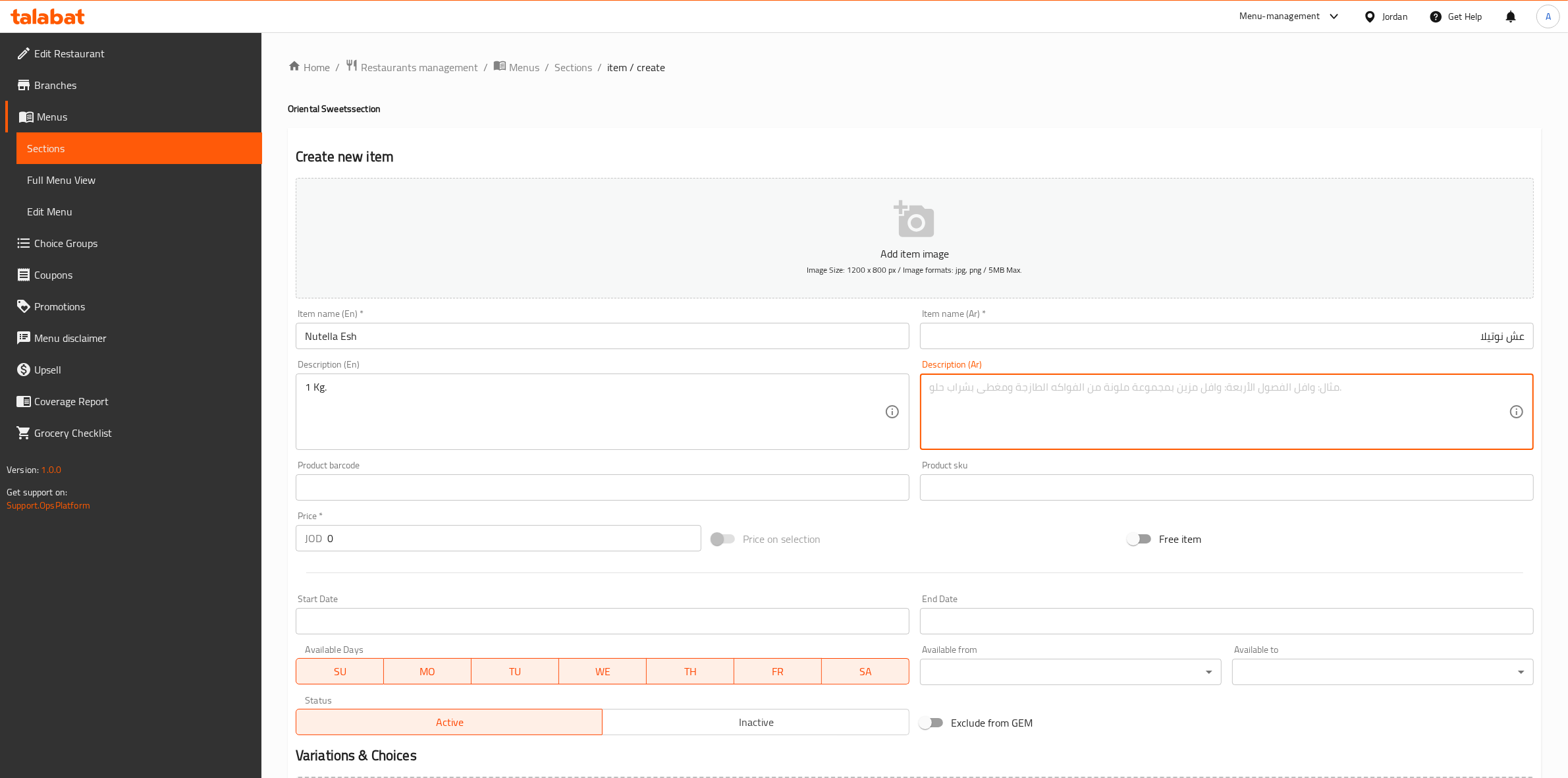
paste textarea "1 كجم"
type textarea "1 كجم"
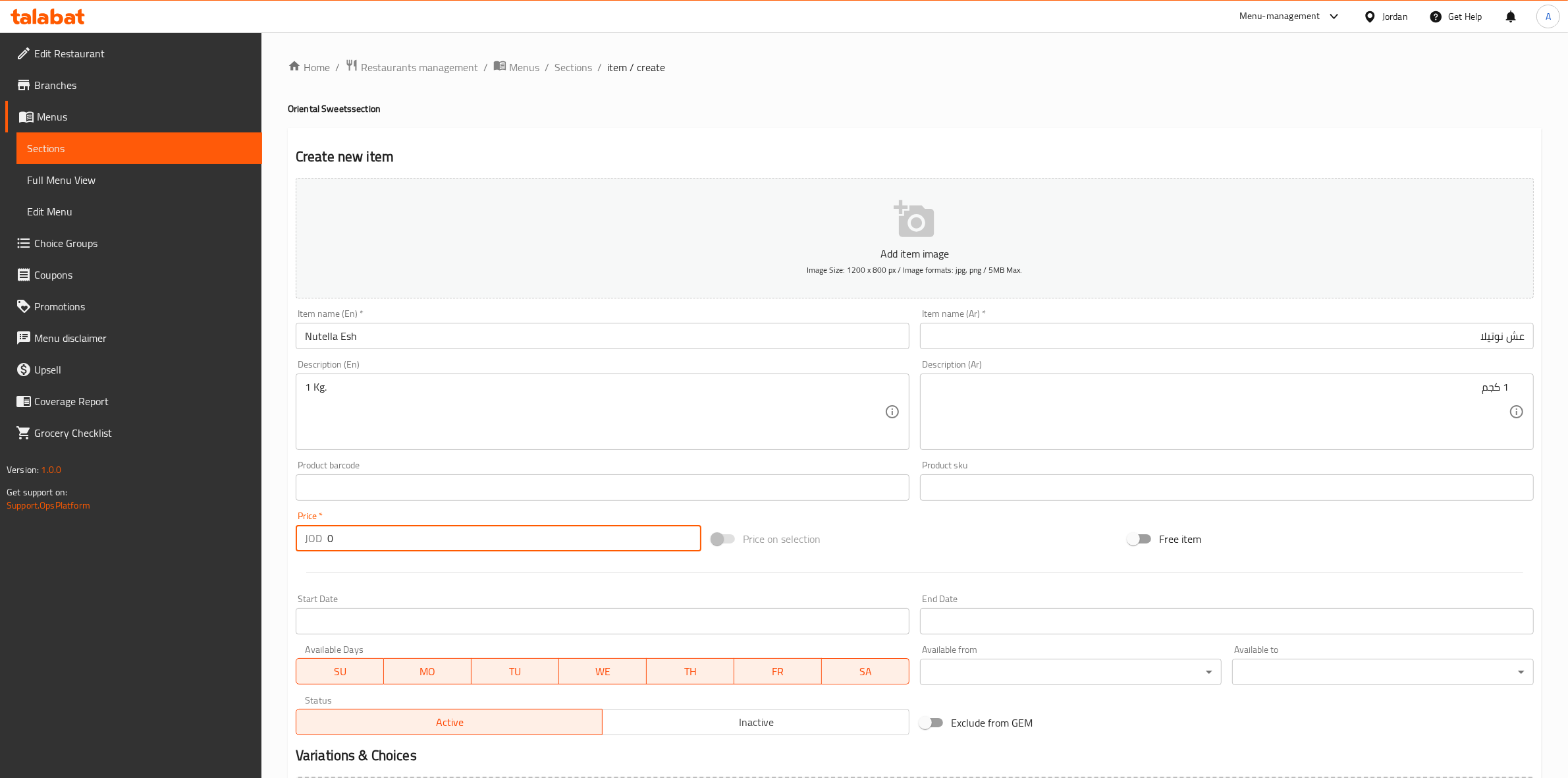
drag, startPoint x: 338, startPoint y: 545, endPoint x: 281, endPoint y: 545, distance: 57.0
click at [281, 545] on div "Home / Restaurants management / Menus / Sections / item / create Oriental Sweet…" at bounding box center [915, 481] width 1306 height 898
type input "7"
click at [430, 592] on div "Start Date Start Date" at bounding box center [603, 614] width 625 height 51
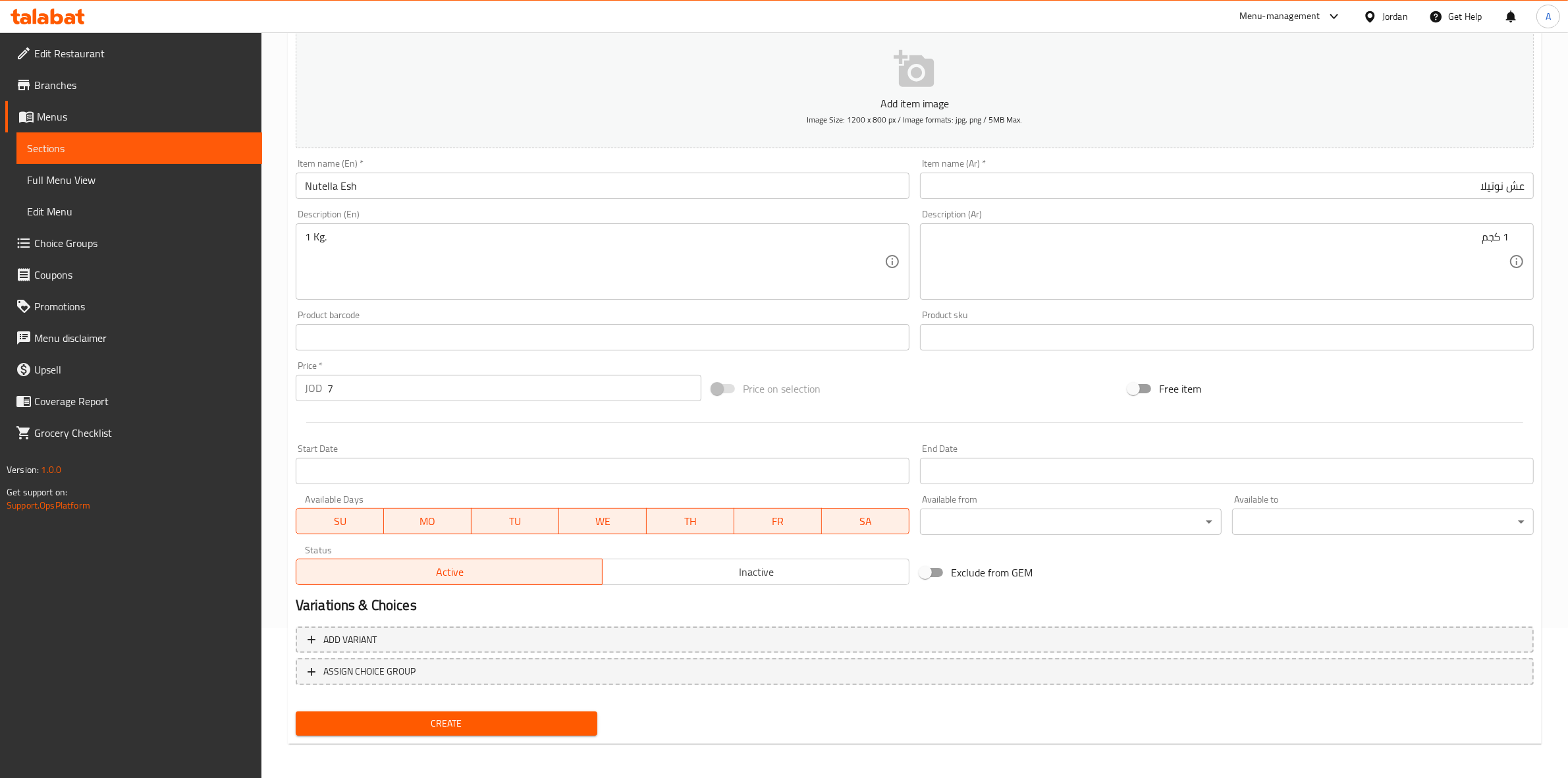
click at [499, 718] on span "Create" at bounding box center [446, 724] width 280 height 17
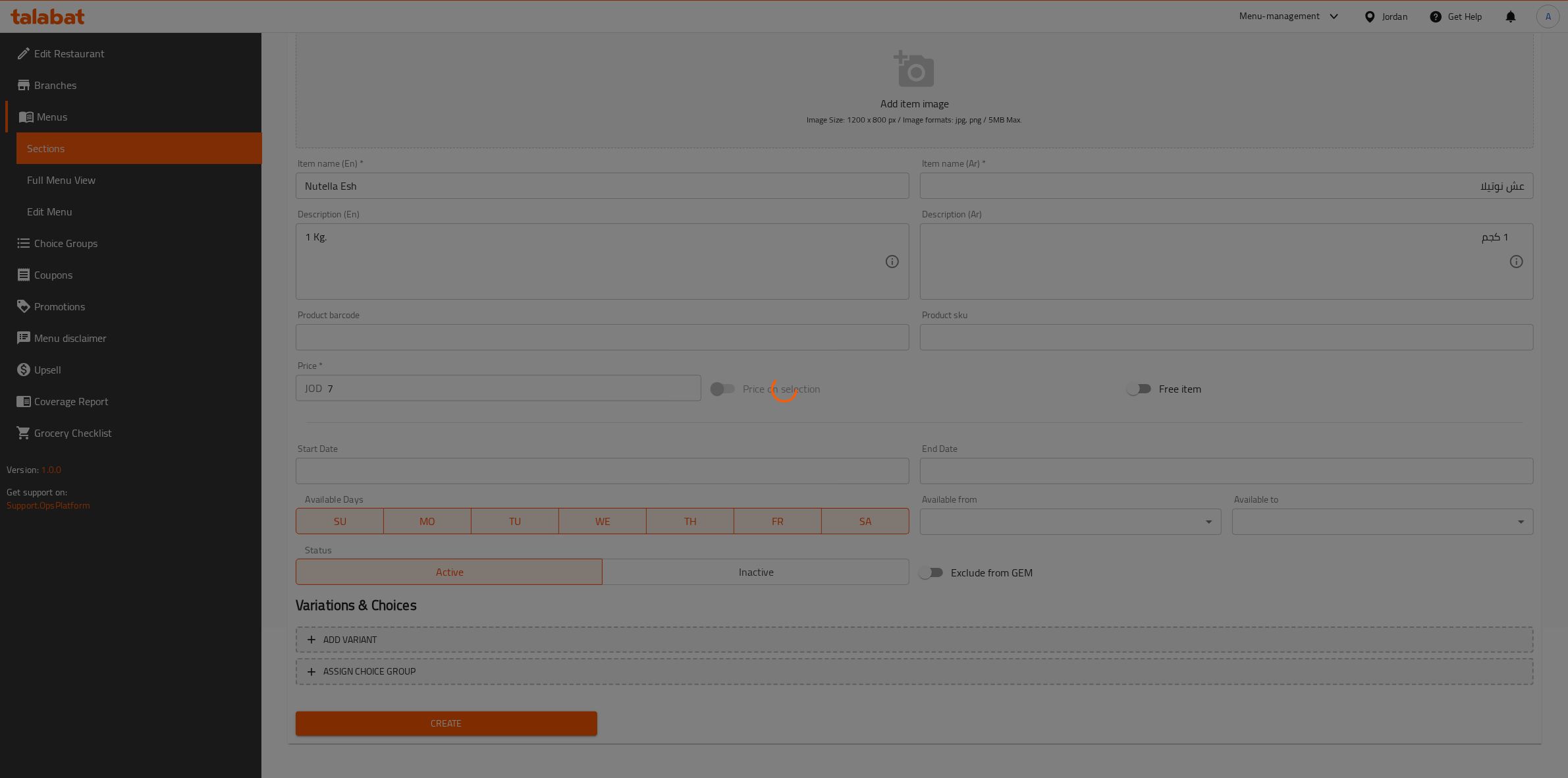
type input "0"
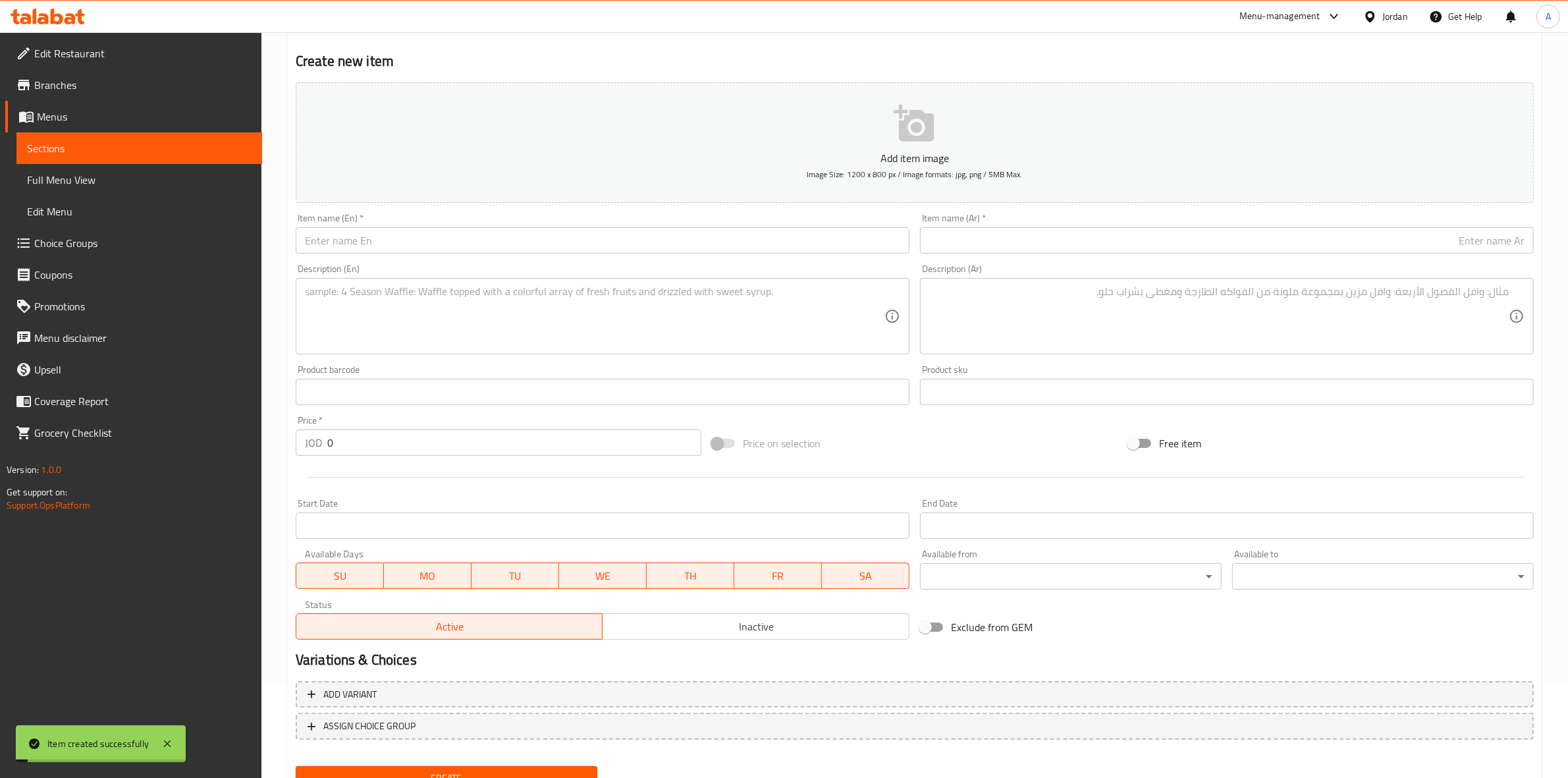
scroll to position [0, 0]
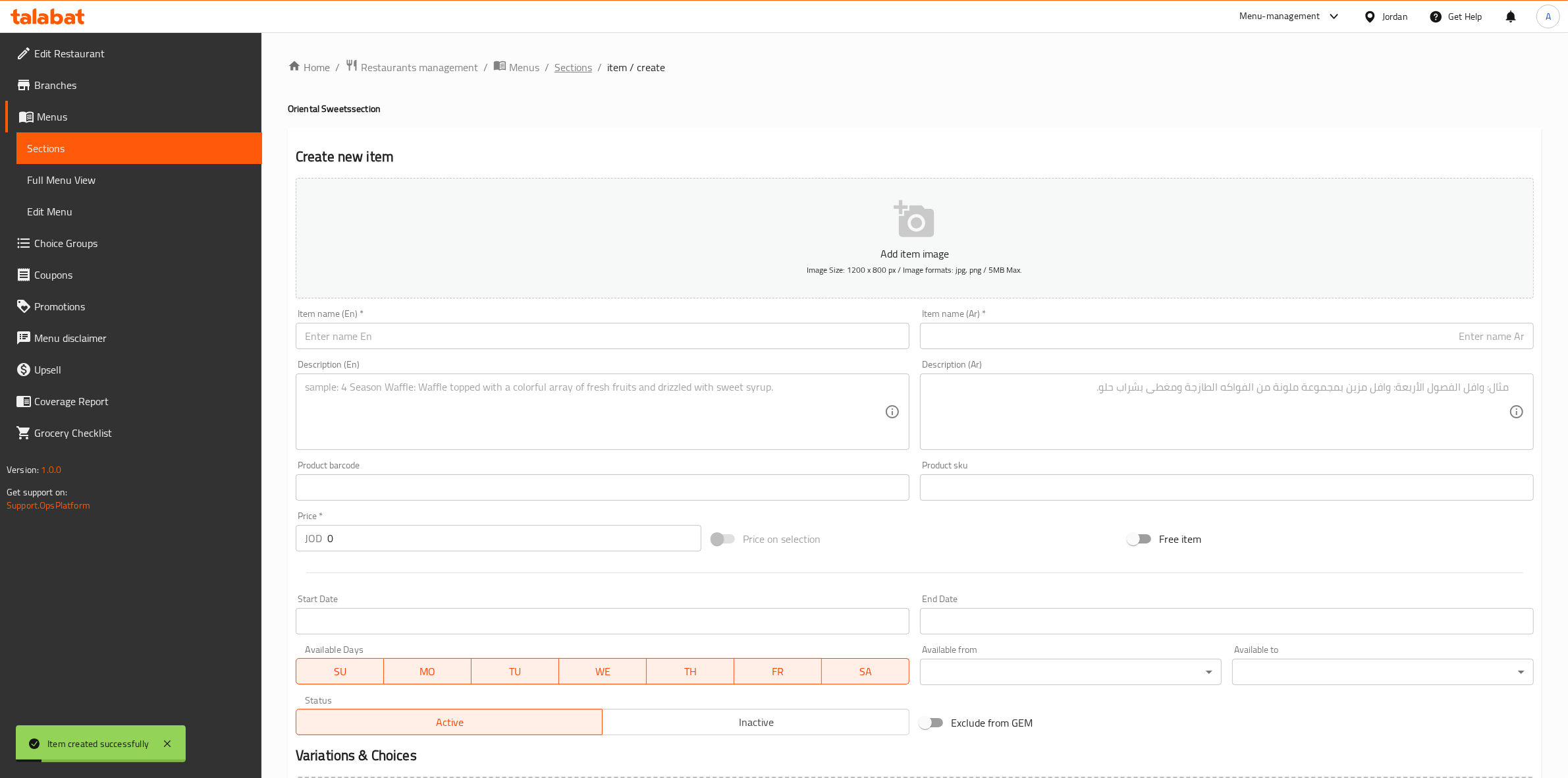
click at [576, 66] on span "Sections" at bounding box center [573, 67] width 38 height 16
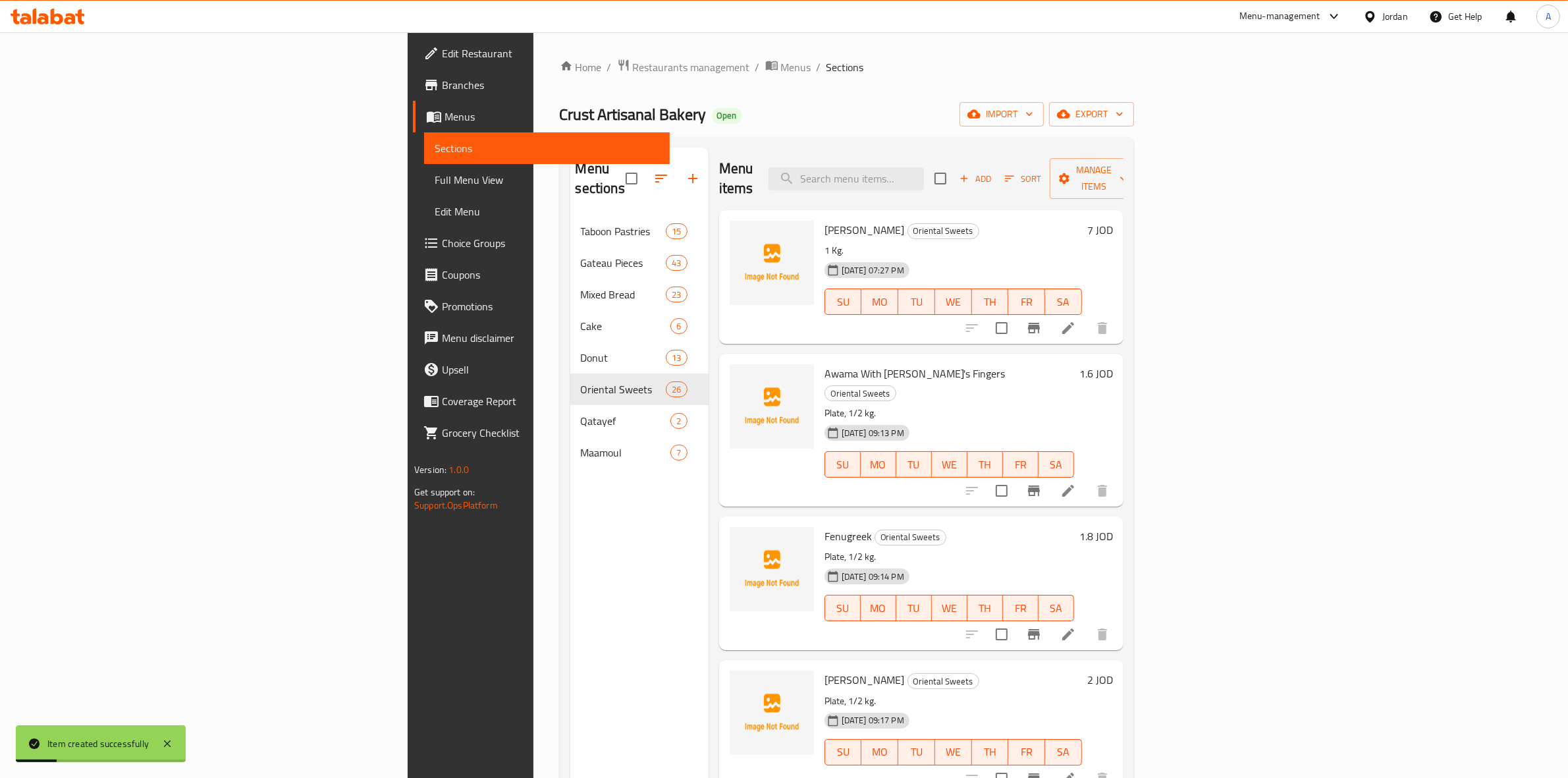
click at [993, 176] on span "Add" at bounding box center [975, 178] width 36 height 15
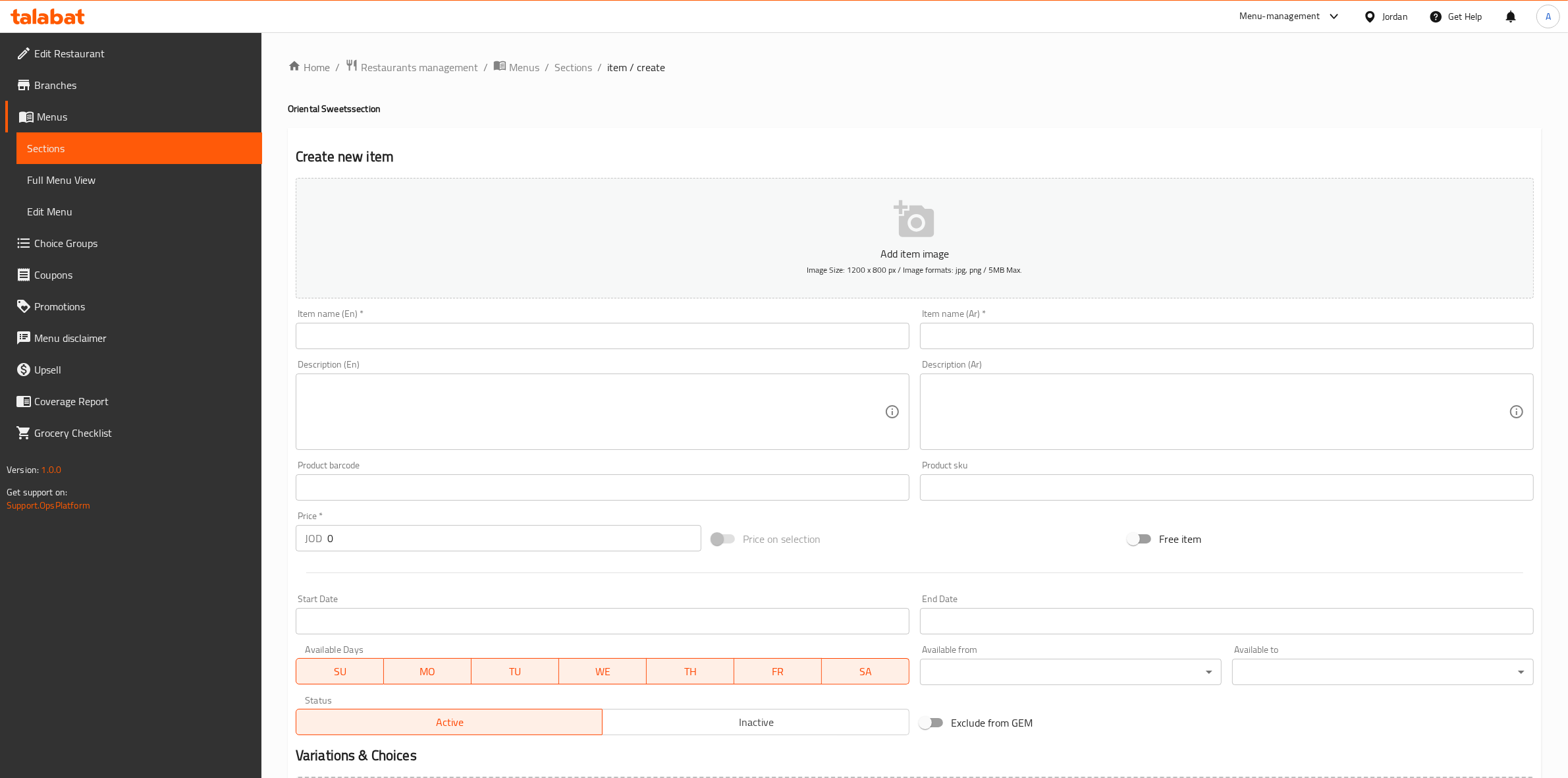
click at [513, 344] on input "text" at bounding box center [603, 335] width 614 height 27
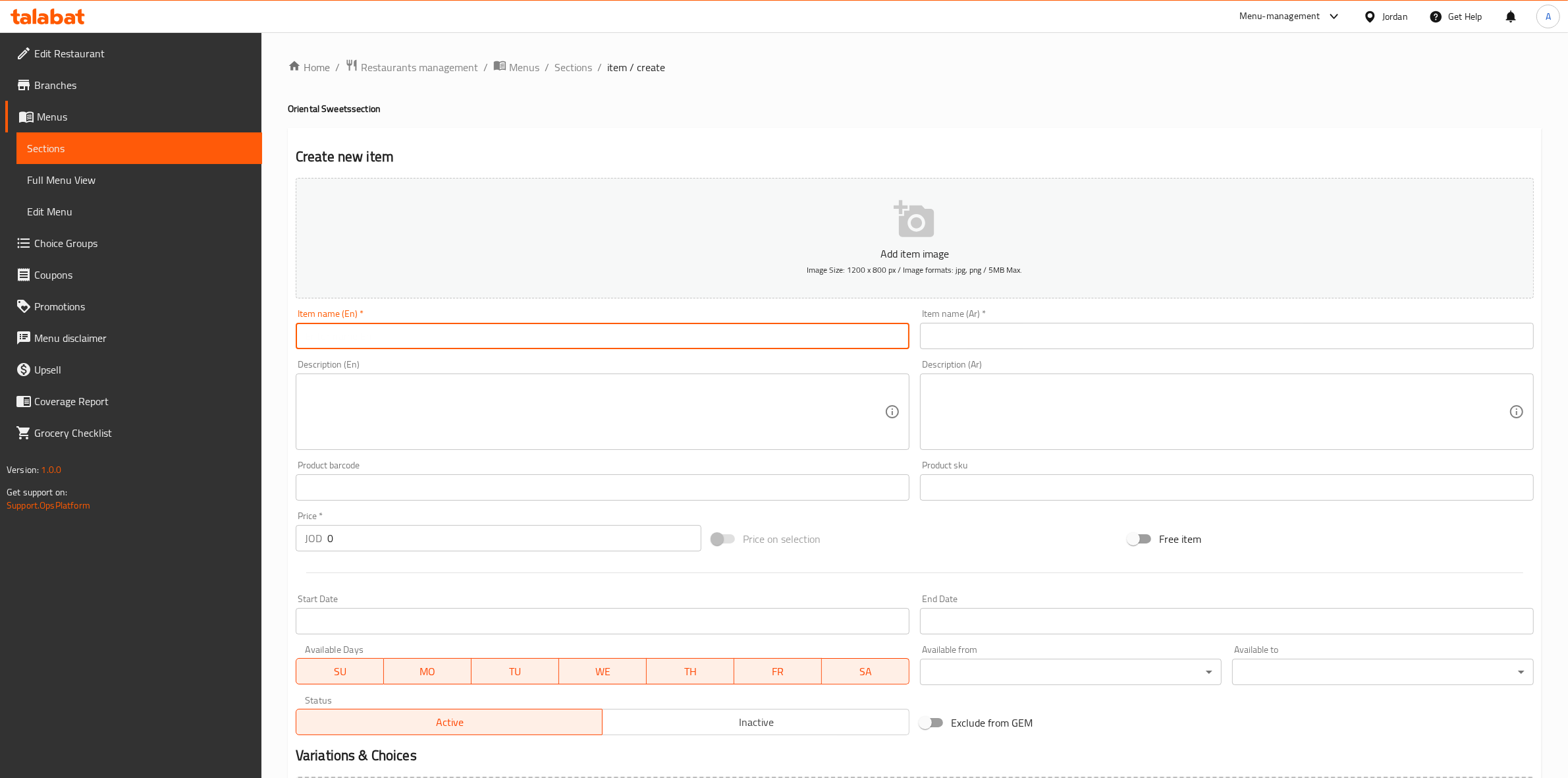
paste input "نمورة حلبي"
type input "نمورة حلبي"
drag, startPoint x: 393, startPoint y: 339, endPoint x: 297, endPoint y: 329, distance: 96.5
click at [239, 338] on div "Edit Restaurant Branches Menus Sections Full Menu View Edit Menu Choice Groups …" at bounding box center [784, 481] width 1568 height 898
click at [1015, 336] on input "text" at bounding box center [1227, 335] width 614 height 27
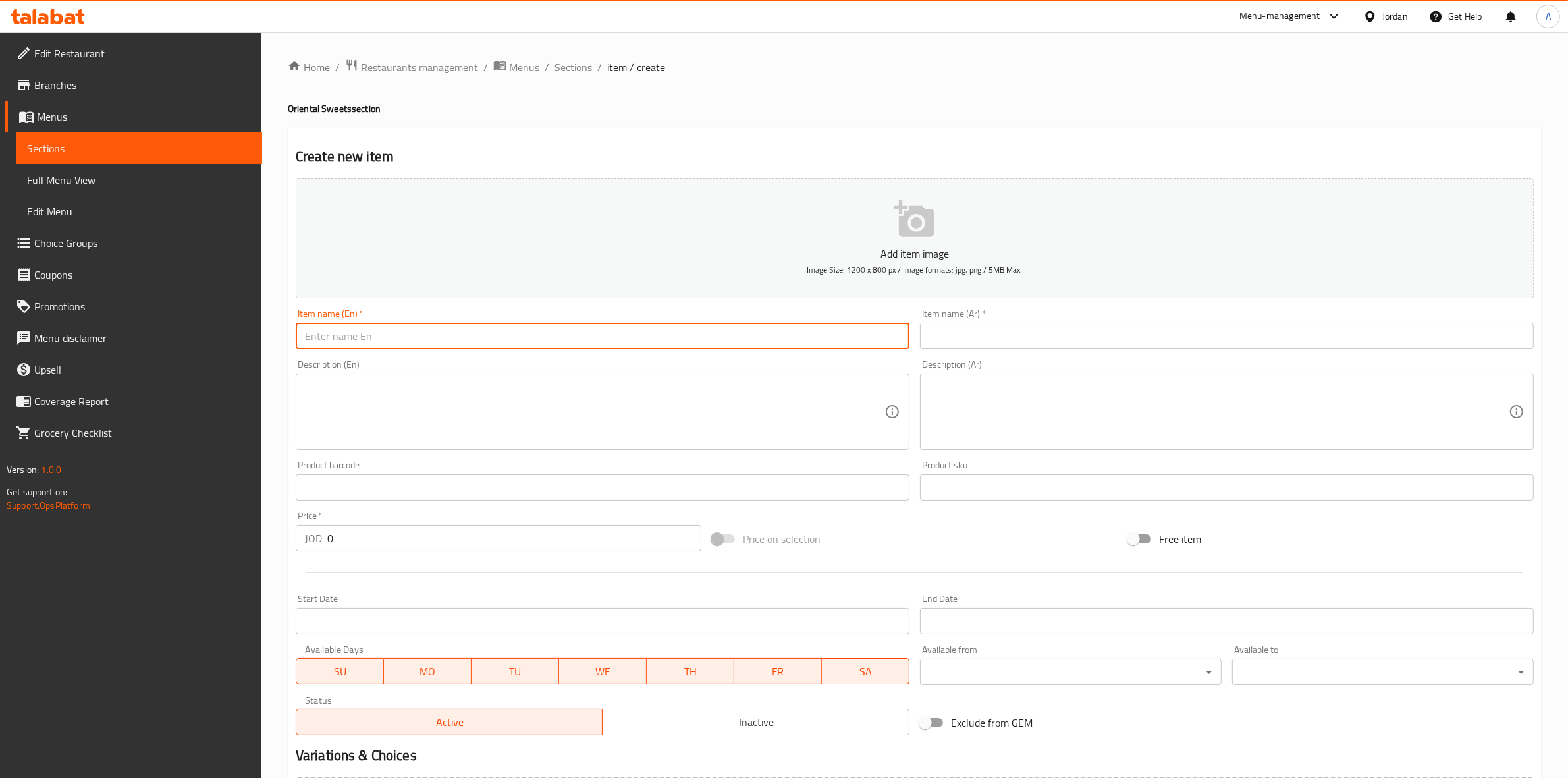
paste input "نمورة حلبي"
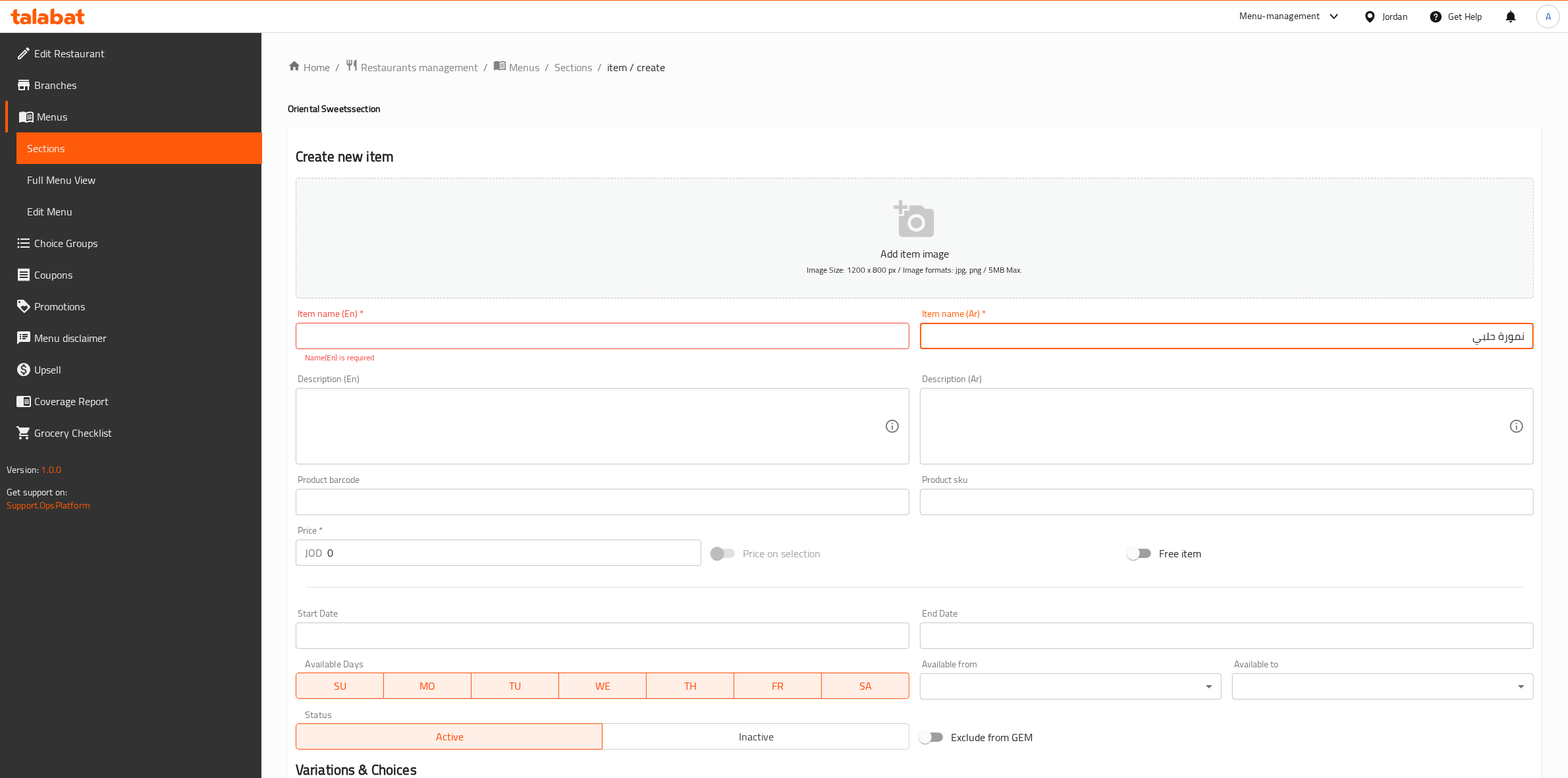
type input "نمورة حلبي"
click at [1076, 133] on div "Create new item Add item image Image Size: 1200 x 800 px / Image formats: jpg, …" at bounding box center [914, 518] width 1254 height 781
drag, startPoint x: 1499, startPoint y: 339, endPoint x: 1543, endPoint y: 340, distance: 44.0
click at [1543, 340] on div "Home / Restaurants management / Menus / Sections / item / create Oriental Sweet…" at bounding box center [915, 489] width 1306 height 913
drag, startPoint x: 1466, startPoint y: 343, endPoint x: 1579, endPoint y: 343, distance: 113.0
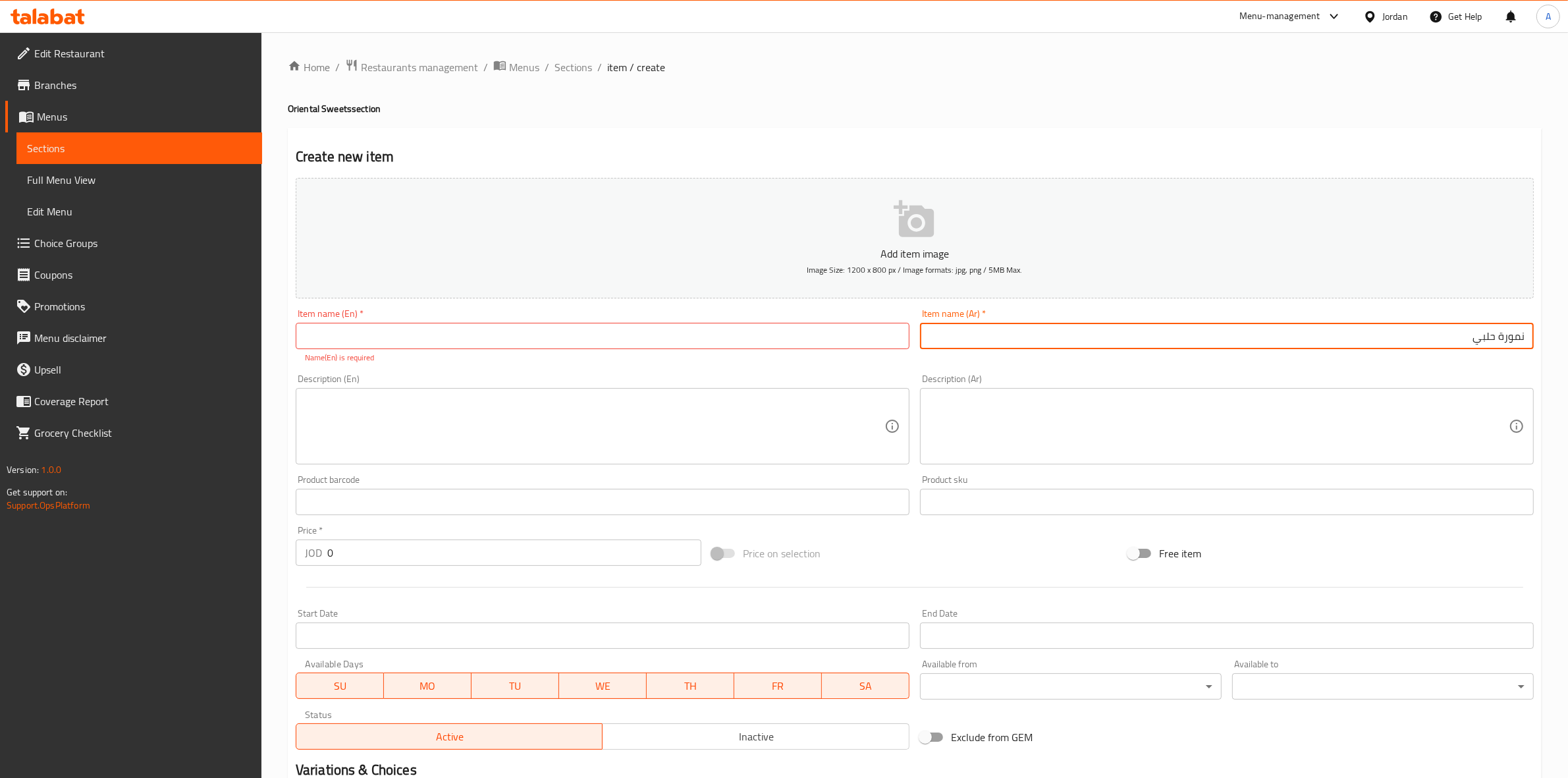
click at [1567, 343] on html "​ Menu-management Jordan Get Help A Edit Restaurant Branches Menus Sections Ful…" at bounding box center [784, 389] width 1568 height 778
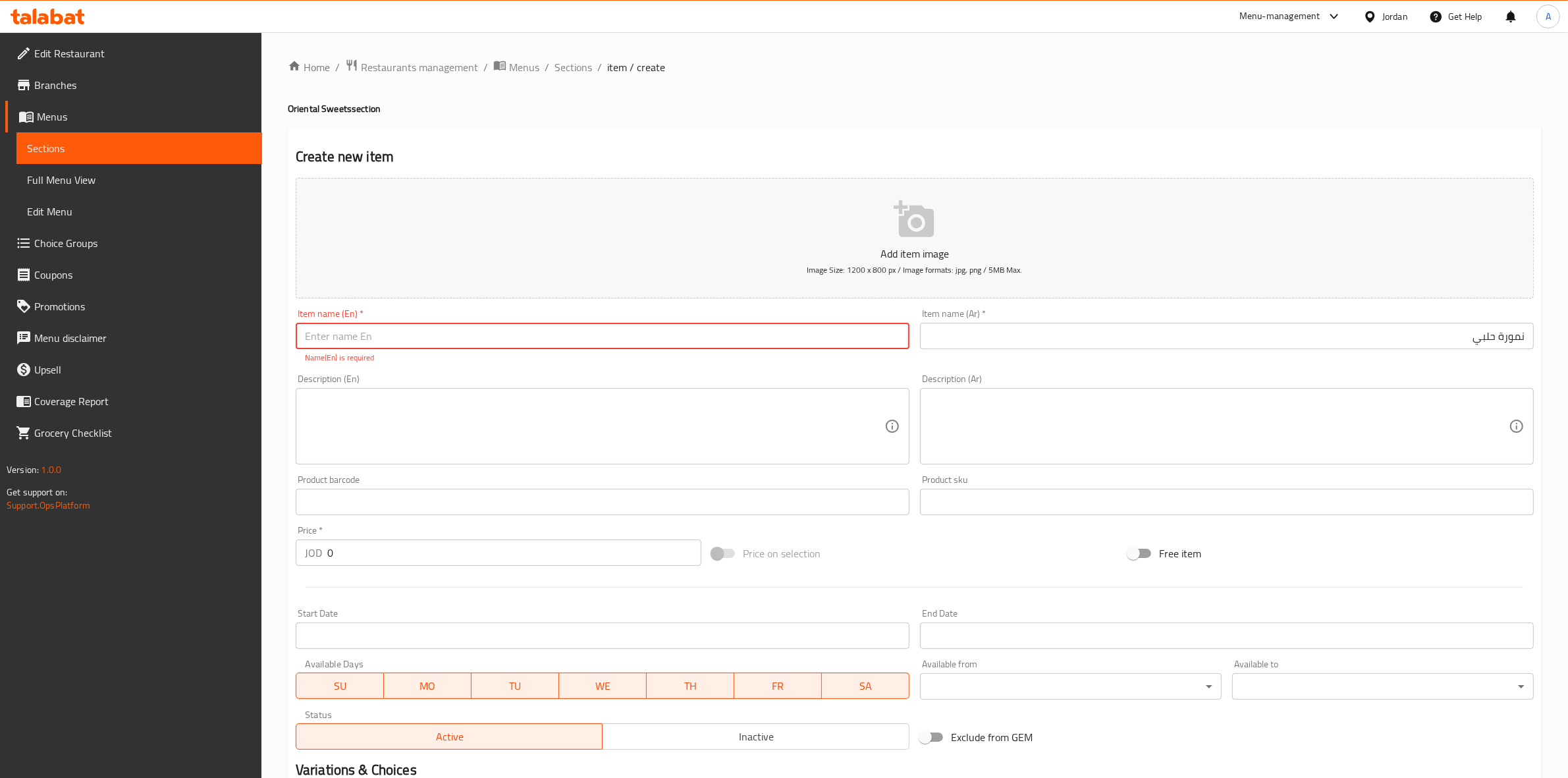
click at [387, 331] on input "text" at bounding box center [603, 335] width 614 height 27
paste input "Namoura"
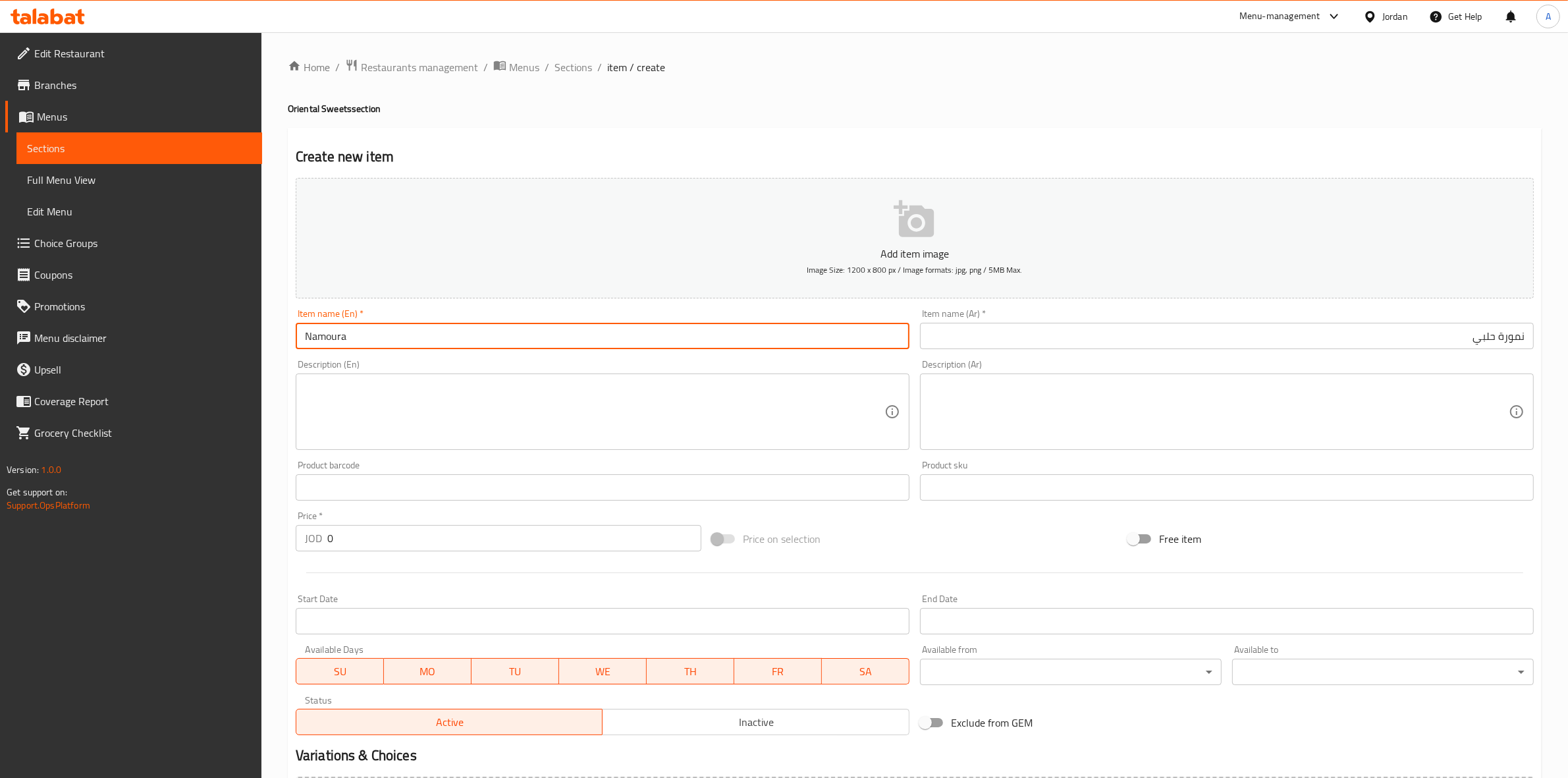
paste input "[DEMOGRAPHIC_DATA]"
type input "Namoura Halabi"
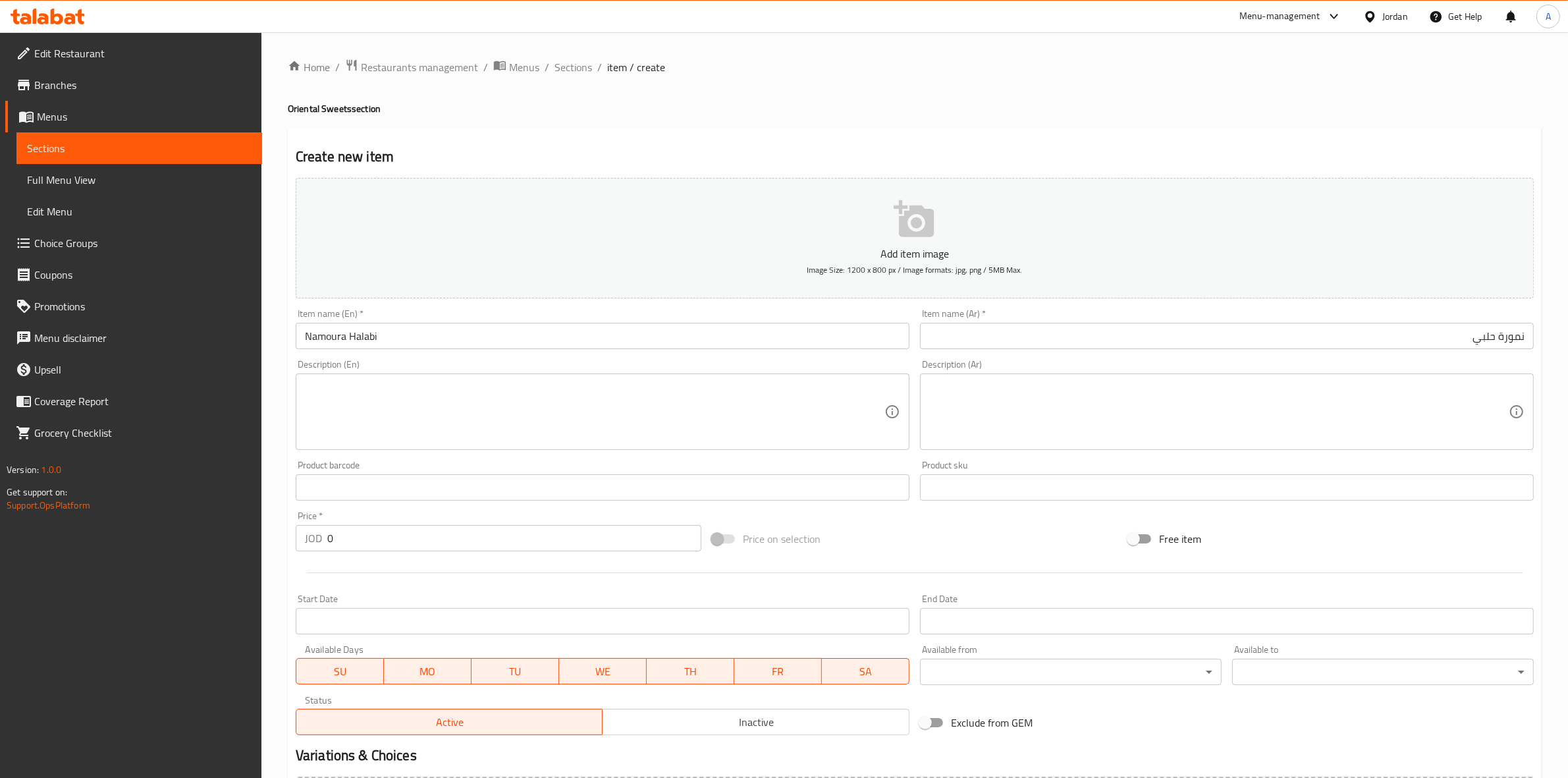
click at [276, 374] on div "Home / Restaurants management / Menus / Sections / item / create Oriental Sweet…" at bounding box center [915, 481] width 1306 height 898
click at [354, 403] on textarea at bounding box center [594, 412] width 580 height 62
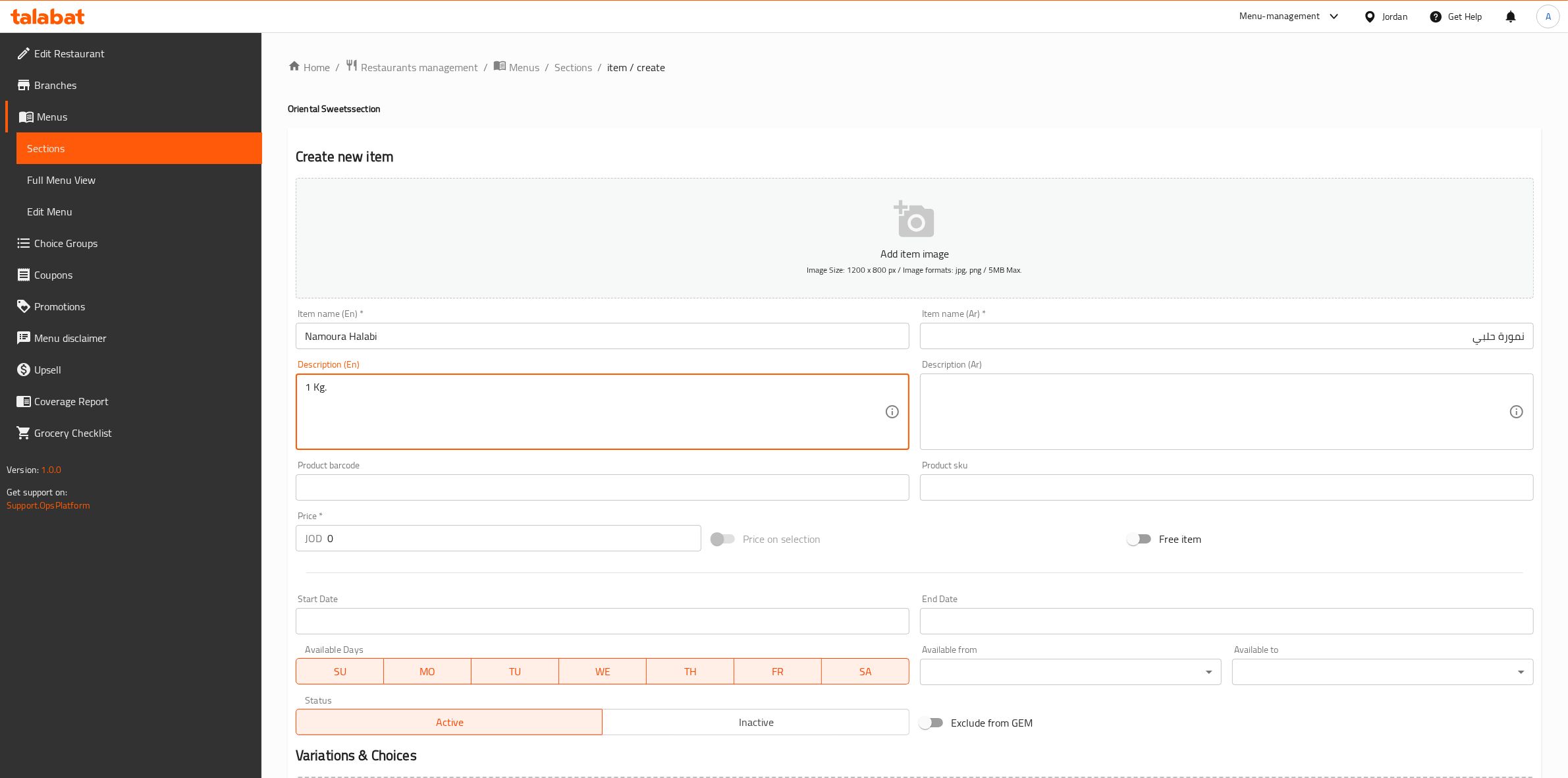
type textarea "1 Kg."
click at [1031, 412] on textarea at bounding box center [1219, 412] width 580 height 62
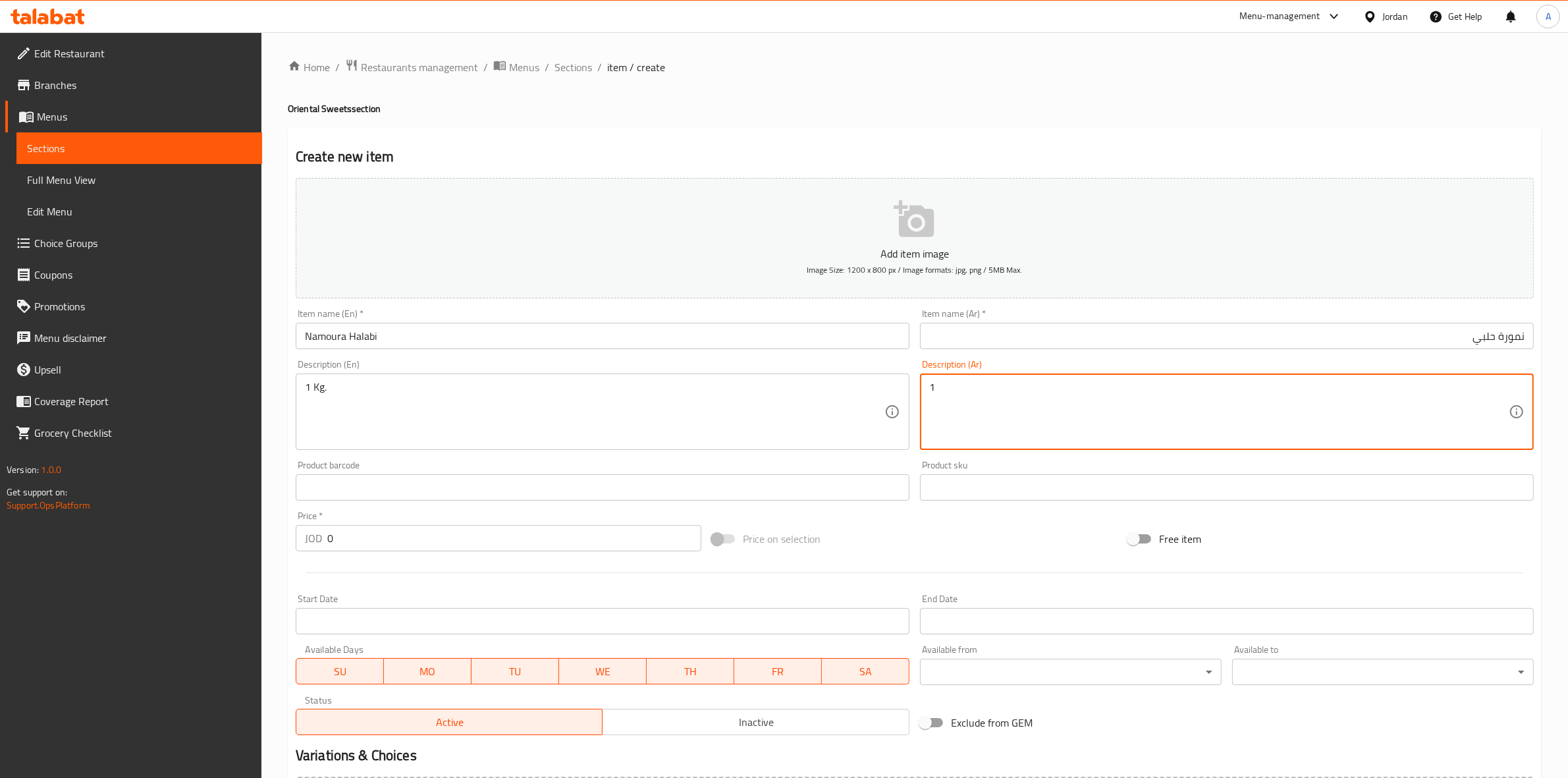
type textarea "1"
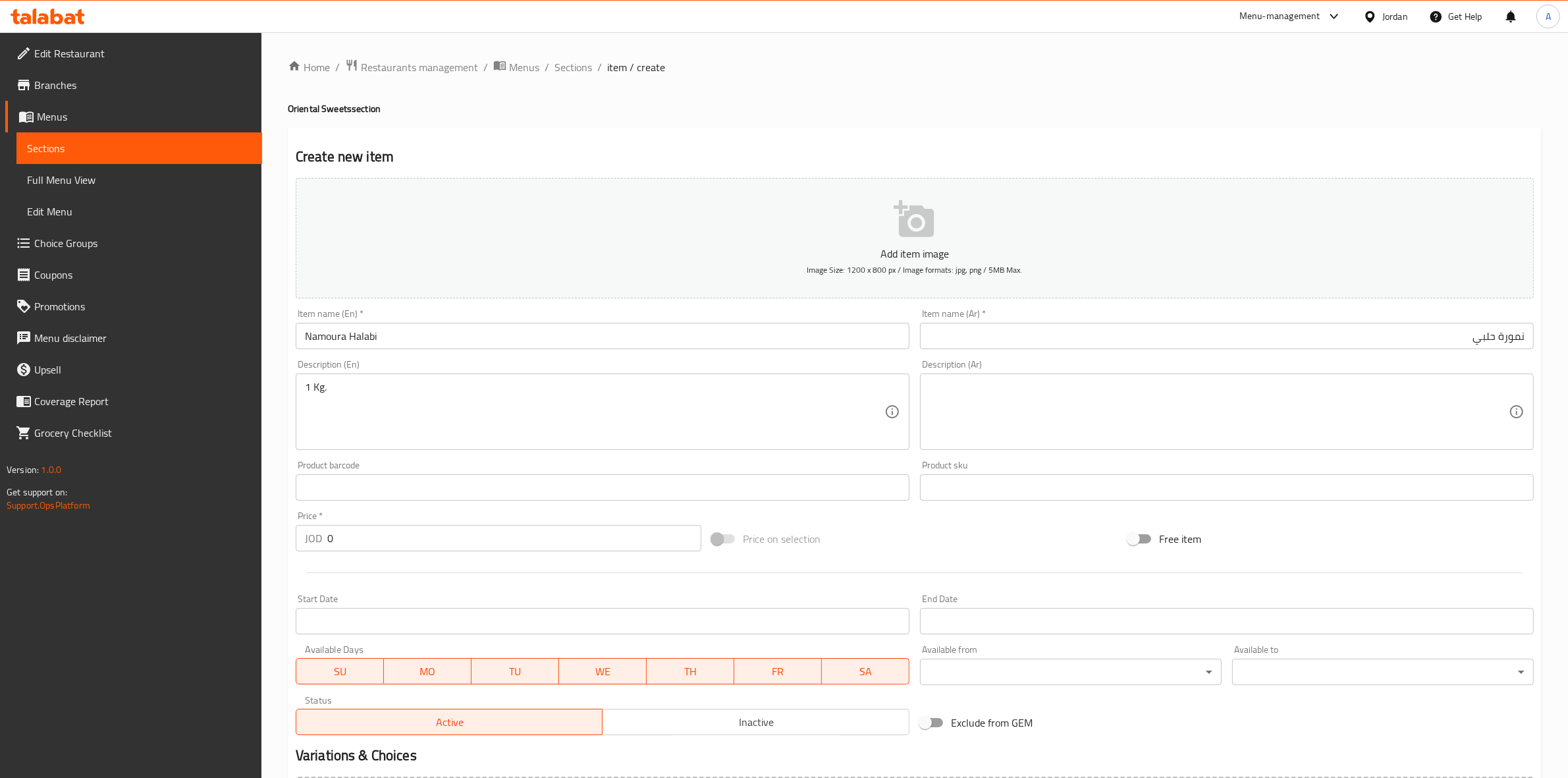
click at [1097, 377] on div "Description (Ar)" at bounding box center [1227, 411] width 614 height 76
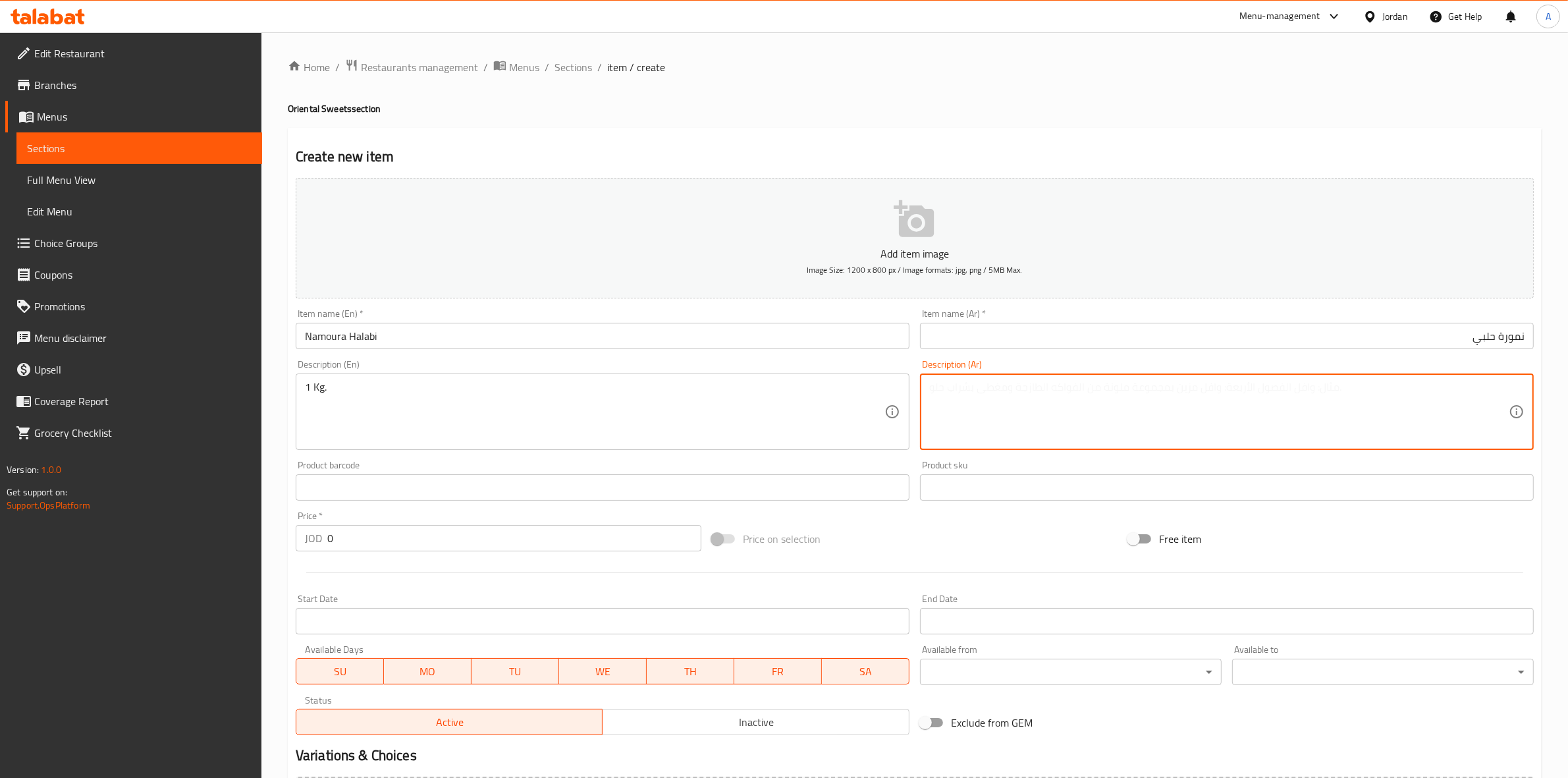
paste textarea "1 كجم"
type textarea "1 كجم"
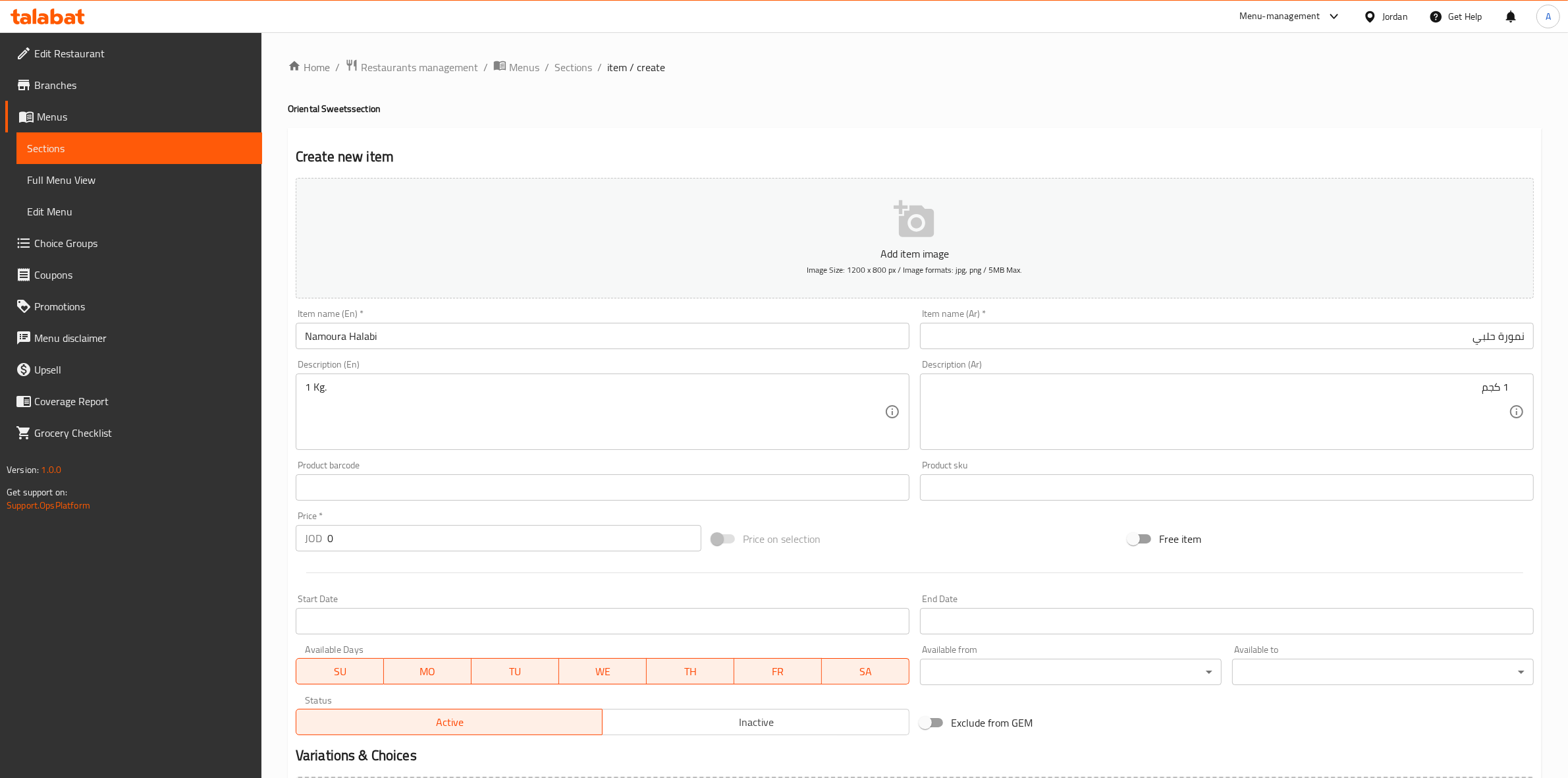
click at [1057, 118] on div "Home / Restaurants management / Menus / Sections / item / create Oriental Sweet…" at bounding box center [914, 481] width 1254 height 846
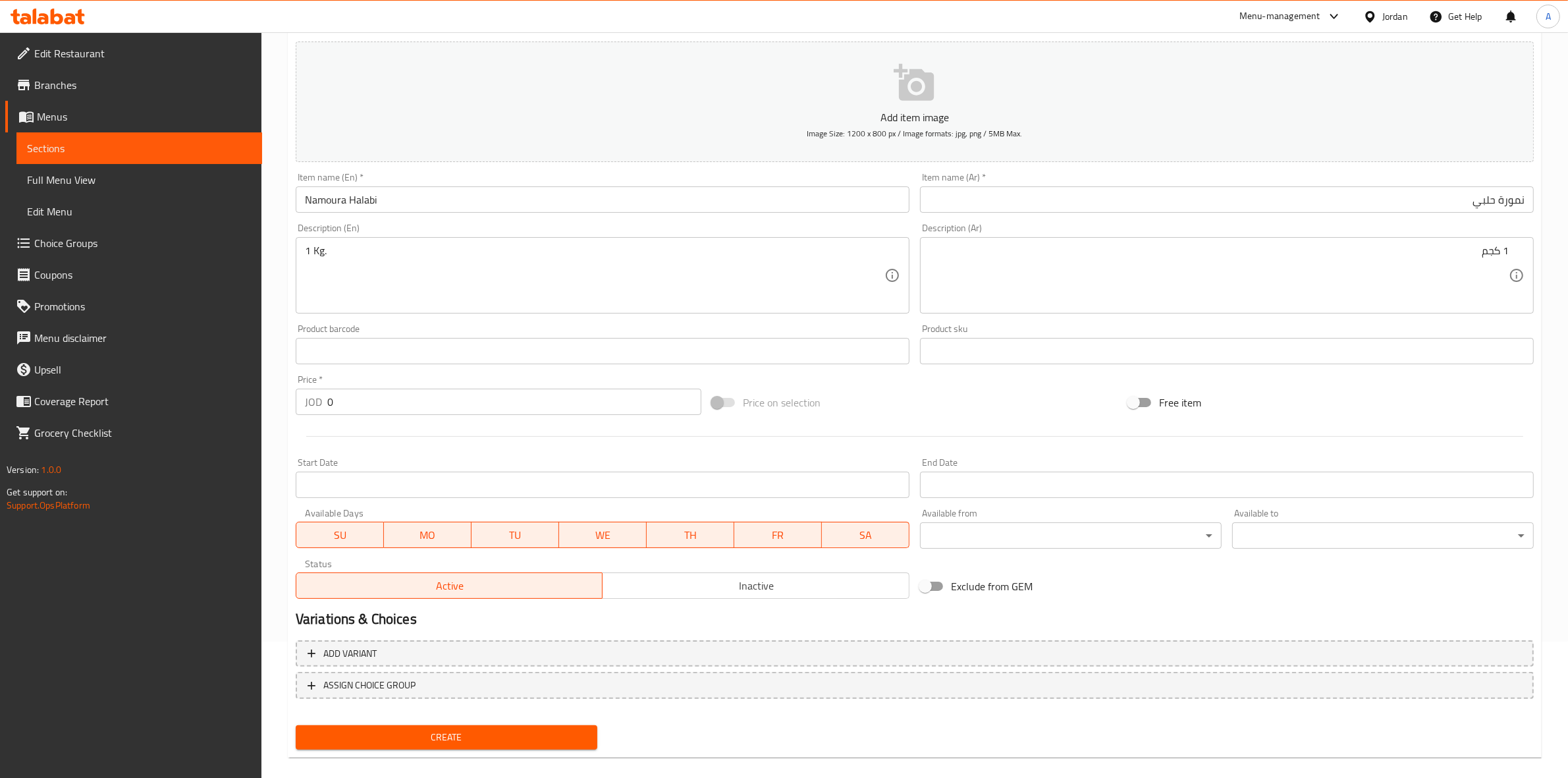
scroll to position [150, 0]
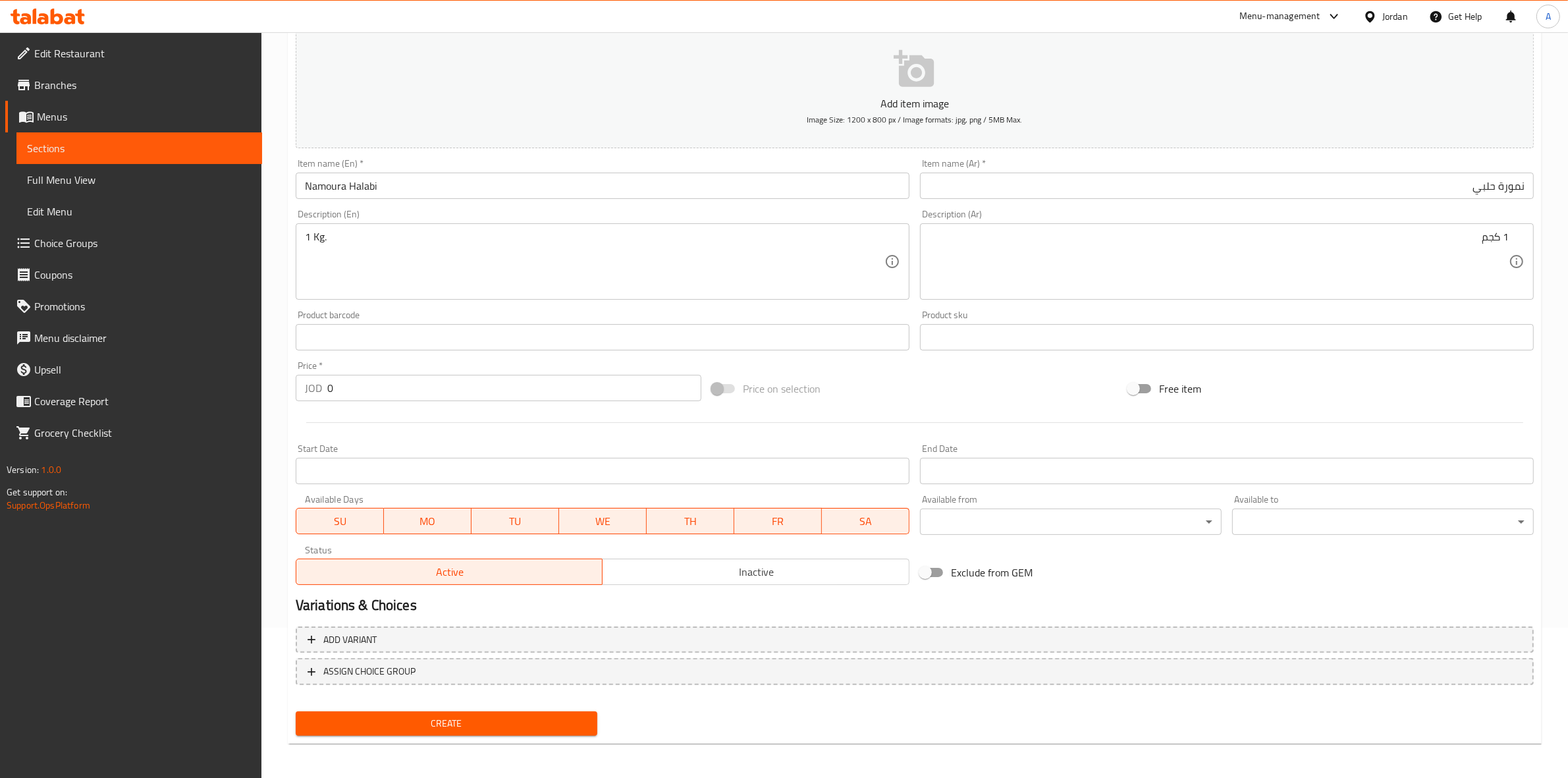
click at [415, 718] on span "Create" at bounding box center [446, 724] width 280 height 17
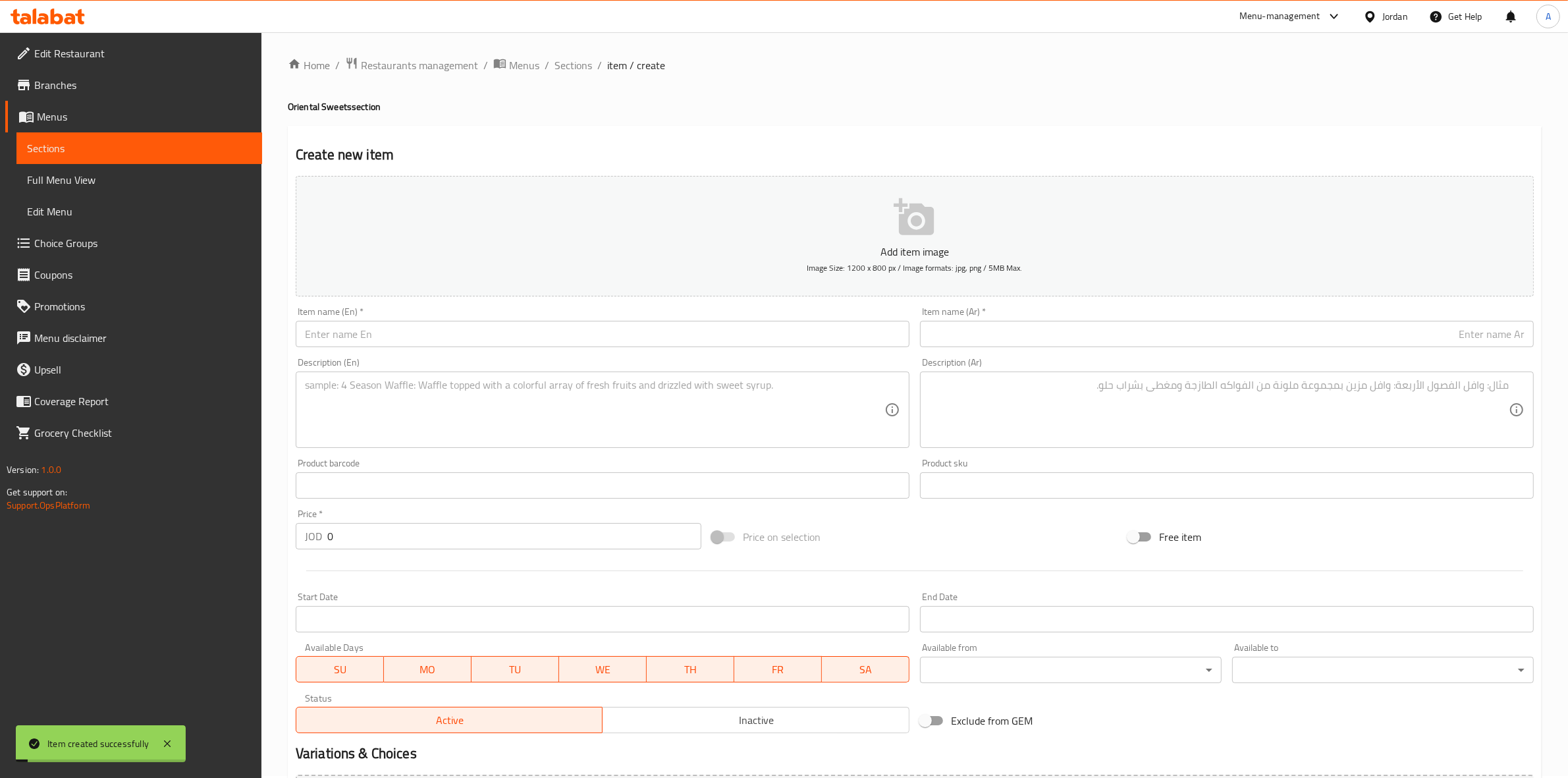
scroll to position [0, 0]
click at [578, 75] on span "Sections" at bounding box center [573, 67] width 38 height 16
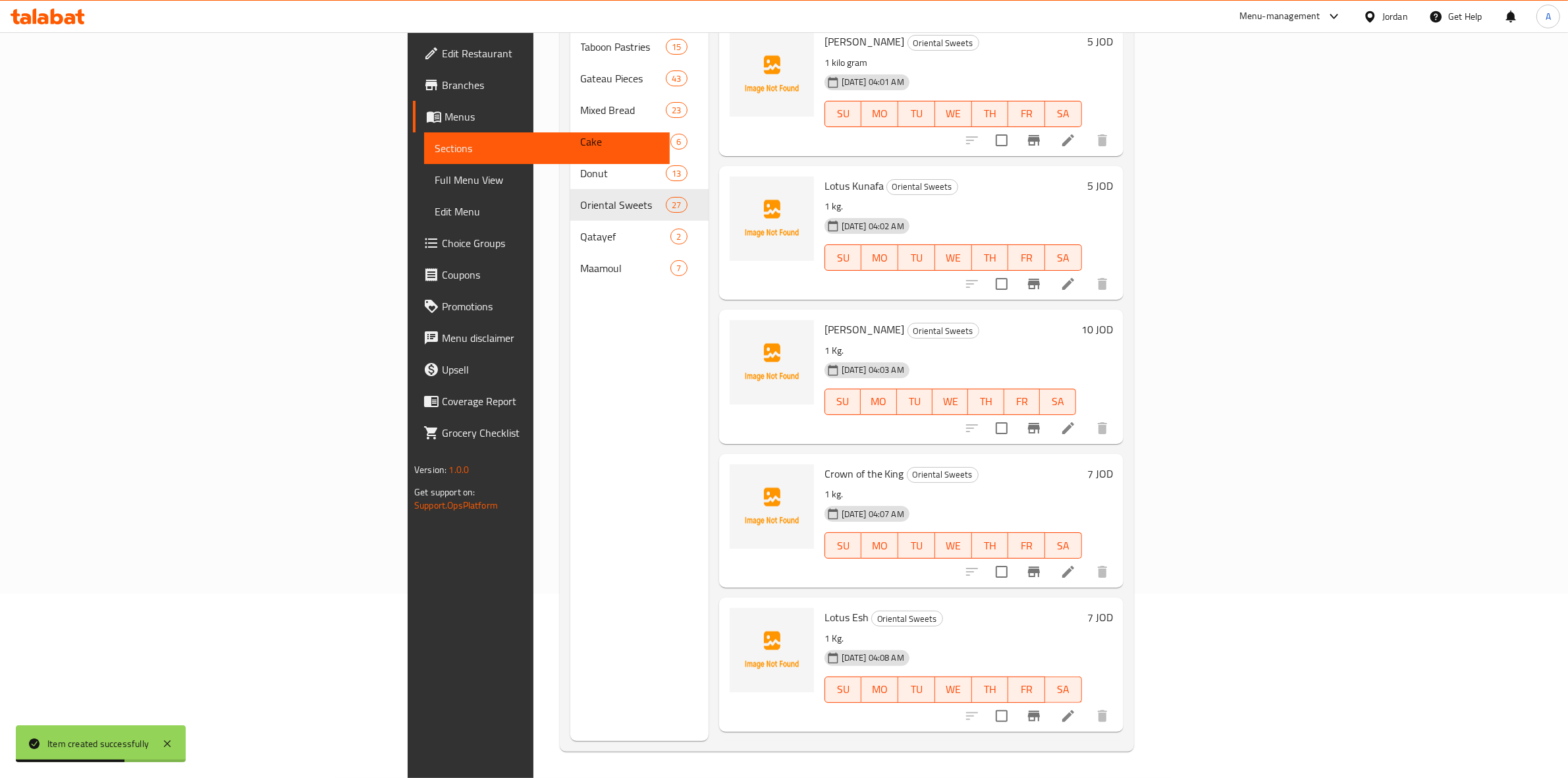
scroll to position [3137, 0]
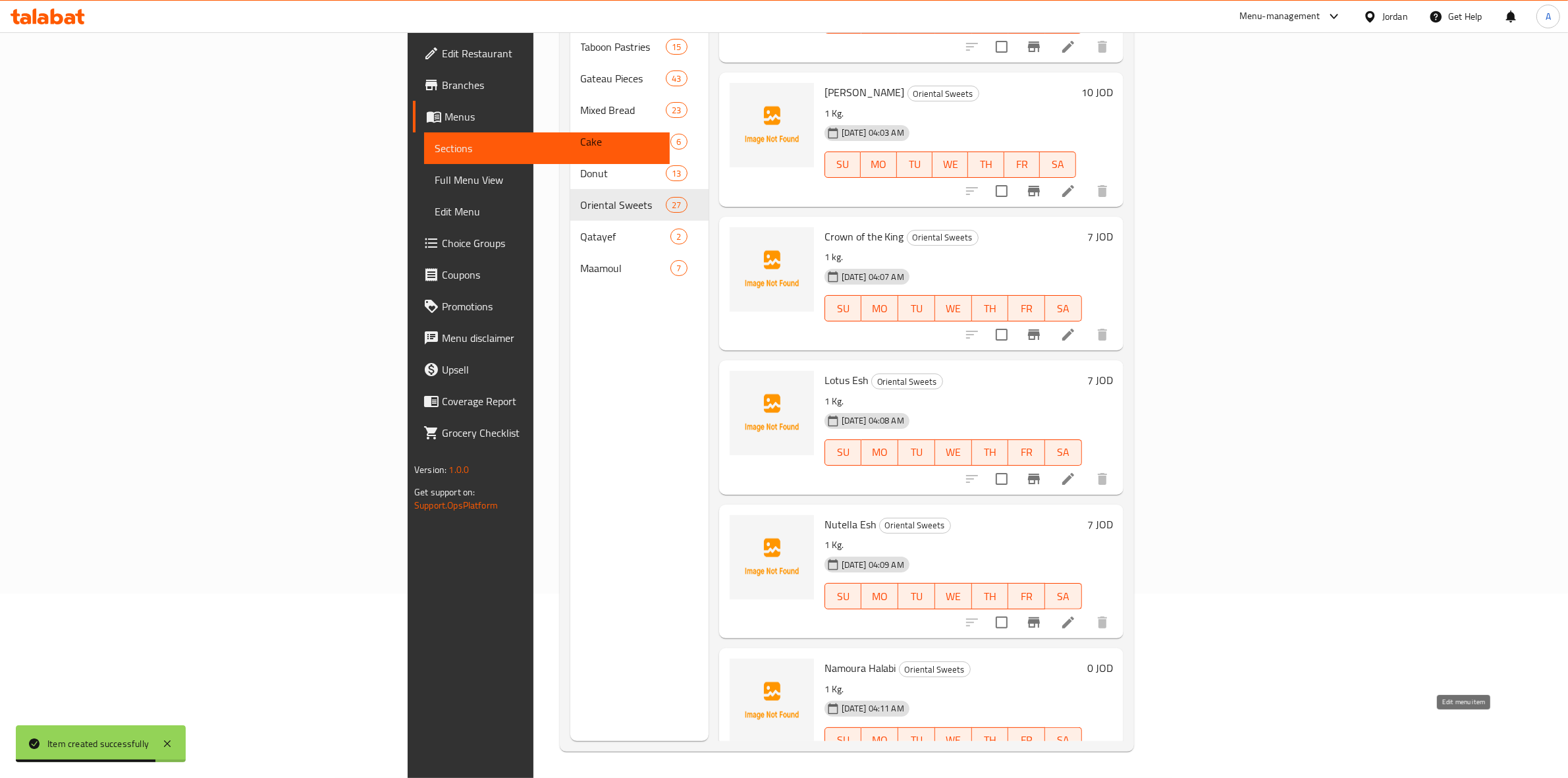
click at [1076, 759] on icon at bounding box center [1067, 766] width 16 height 16
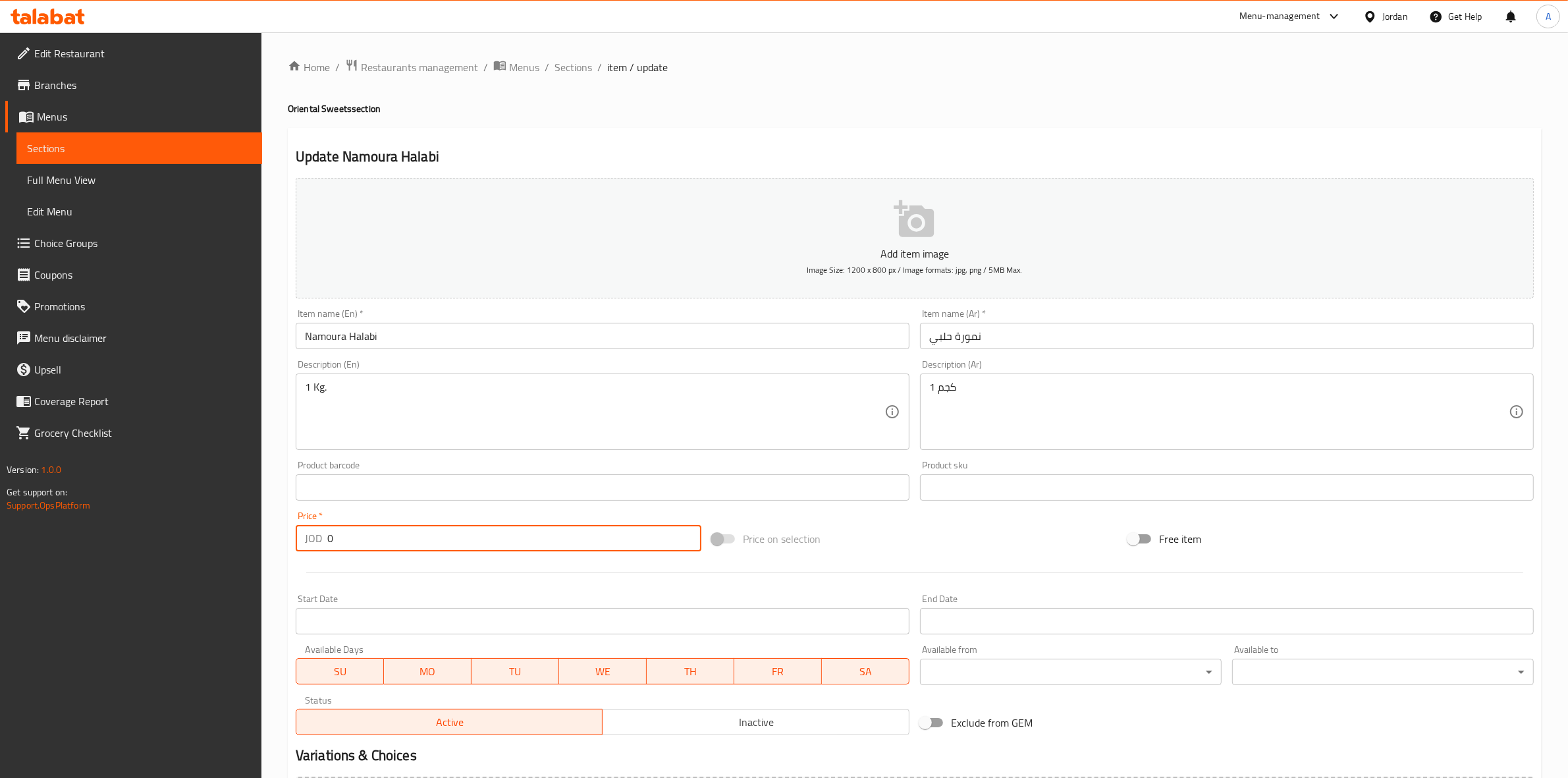
drag, startPoint x: 377, startPoint y: 538, endPoint x: 260, endPoint y: 534, distance: 117.1
click at [260, 534] on div "Edit Restaurant Branches Menus Sections Full Menu View Edit Menu Choice Groups …" at bounding box center [784, 481] width 1568 height 898
type input "10"
click at [350, 592] on div "Start Date Start Date" at bounding box center [603, 614] width 625 height 51
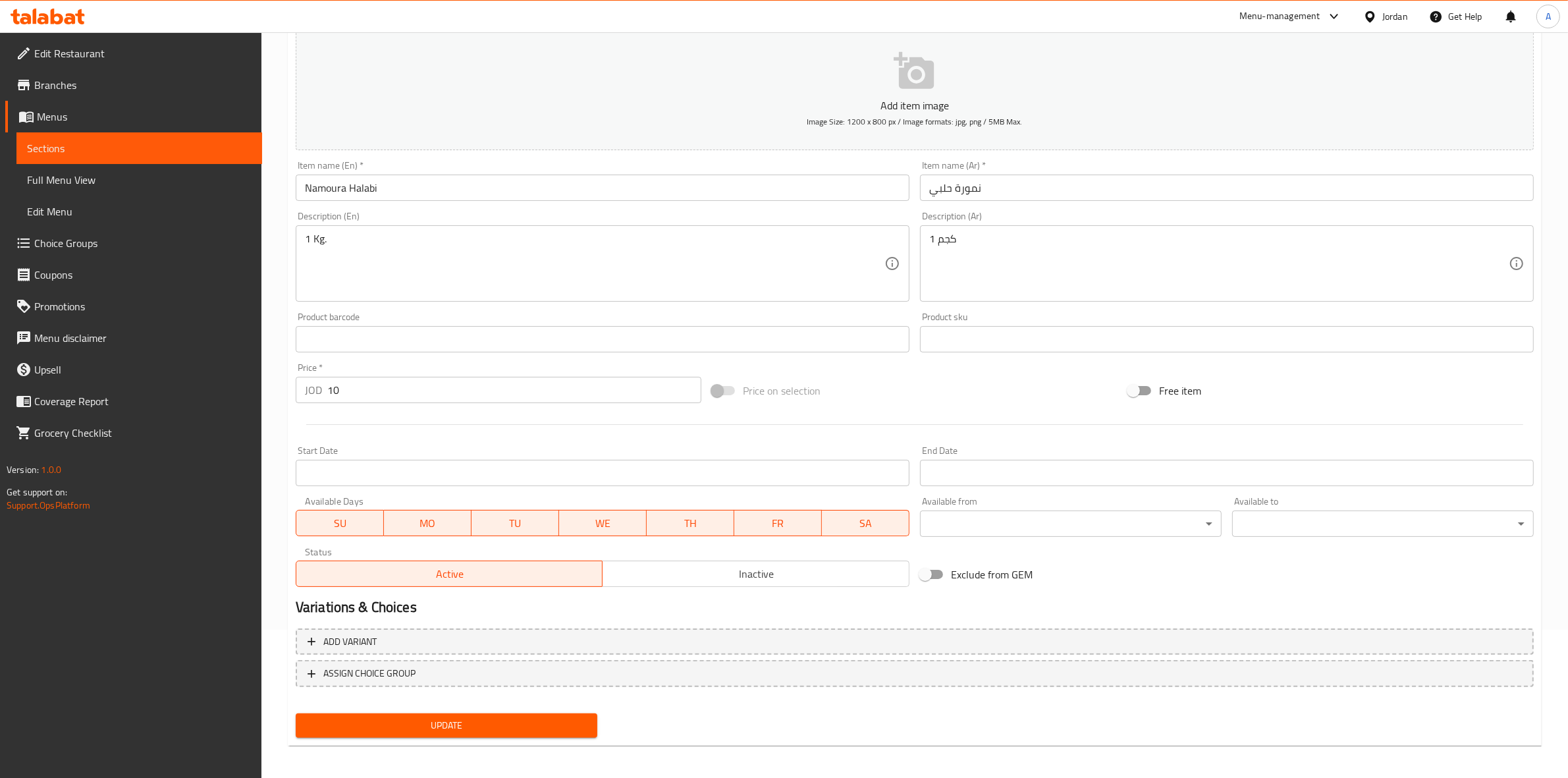
scroll to position [150, 0]
click at [408, 716] on span "Update" at bounding box center [446, 724] width 280 height 17
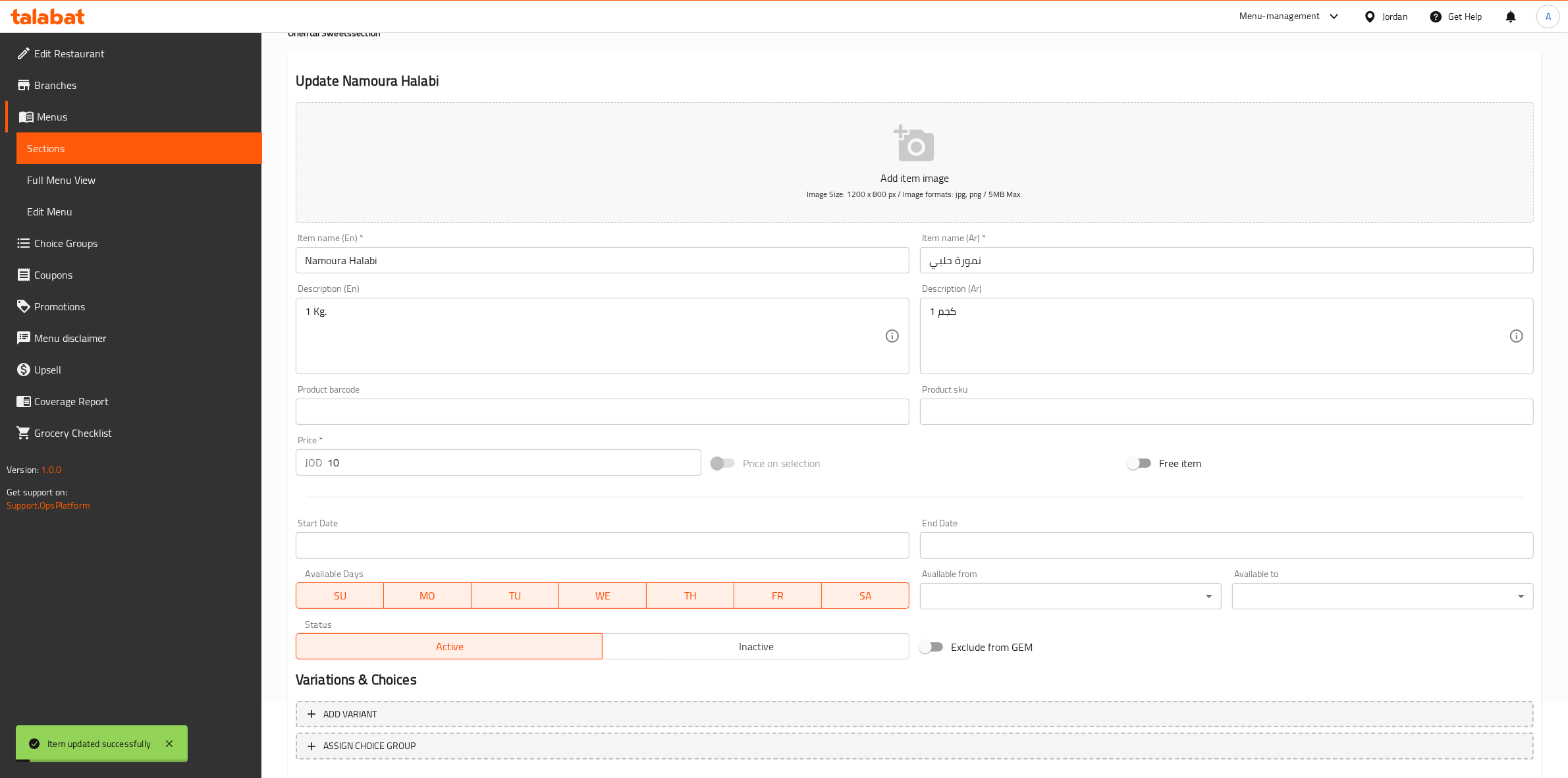
scroll to position [0, 0]
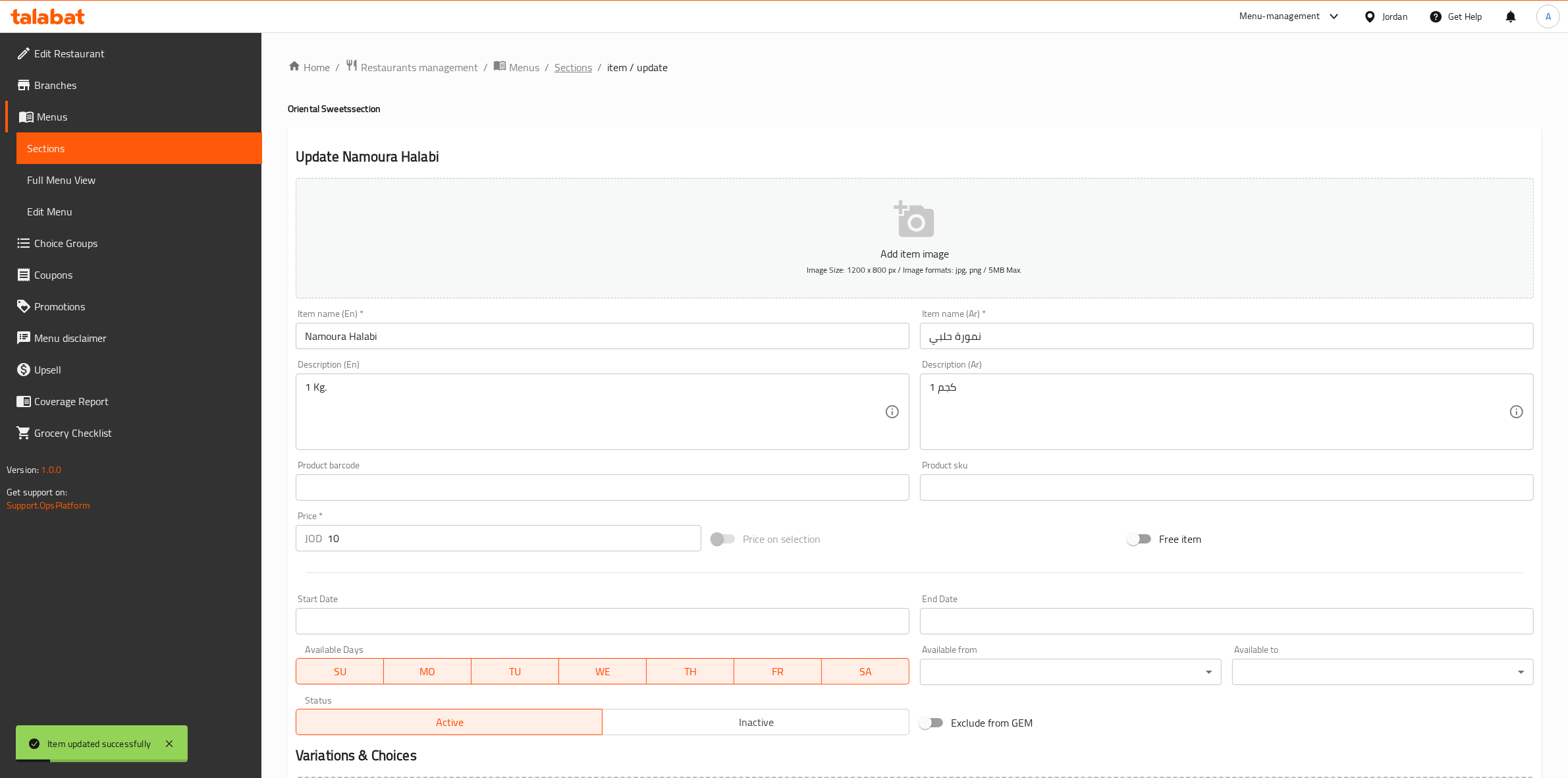
click at [574, 66] on span "Sections" at bounding box center [573, 67] width 38 height 16
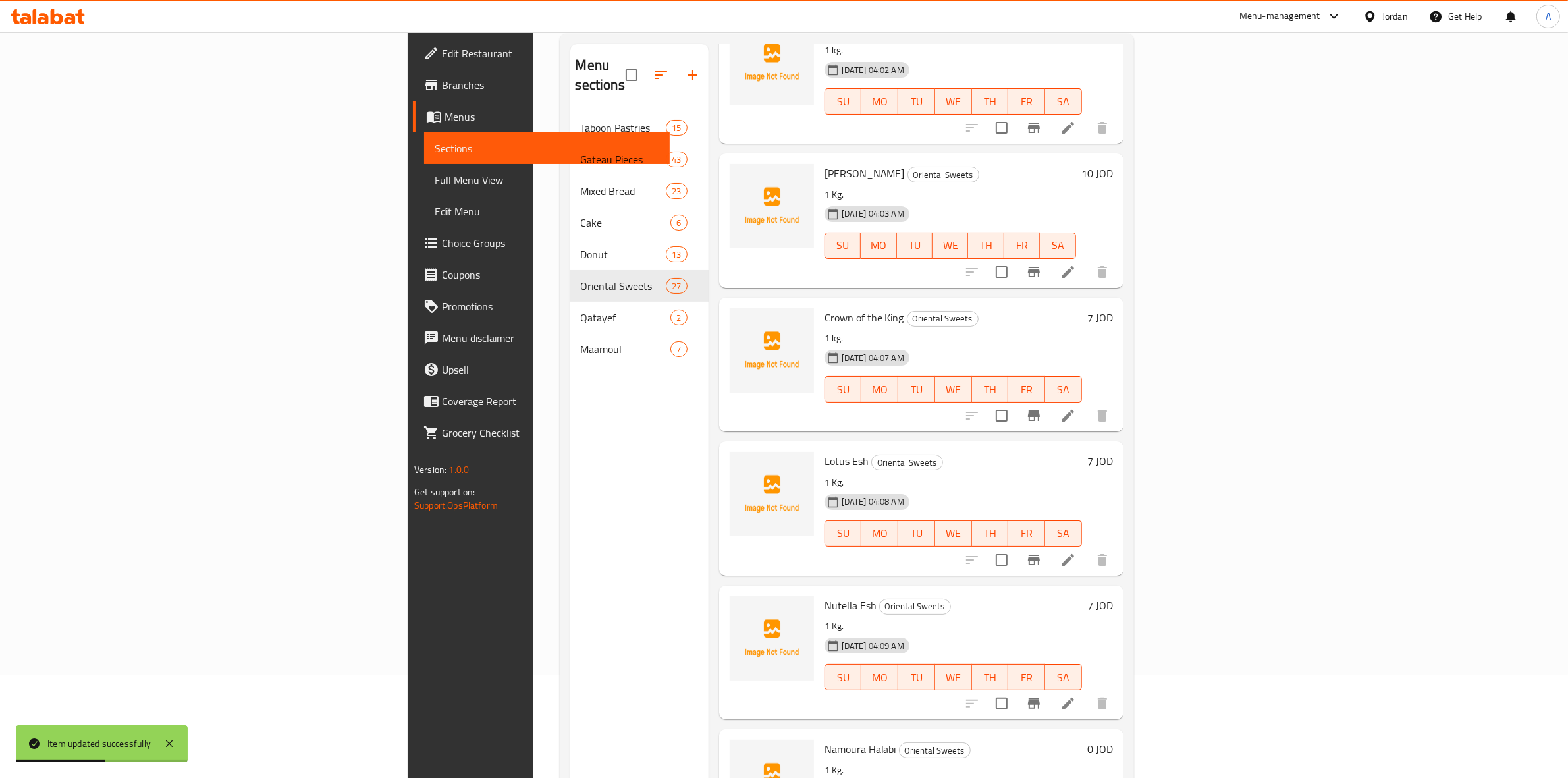
scroll to position [185, 0]
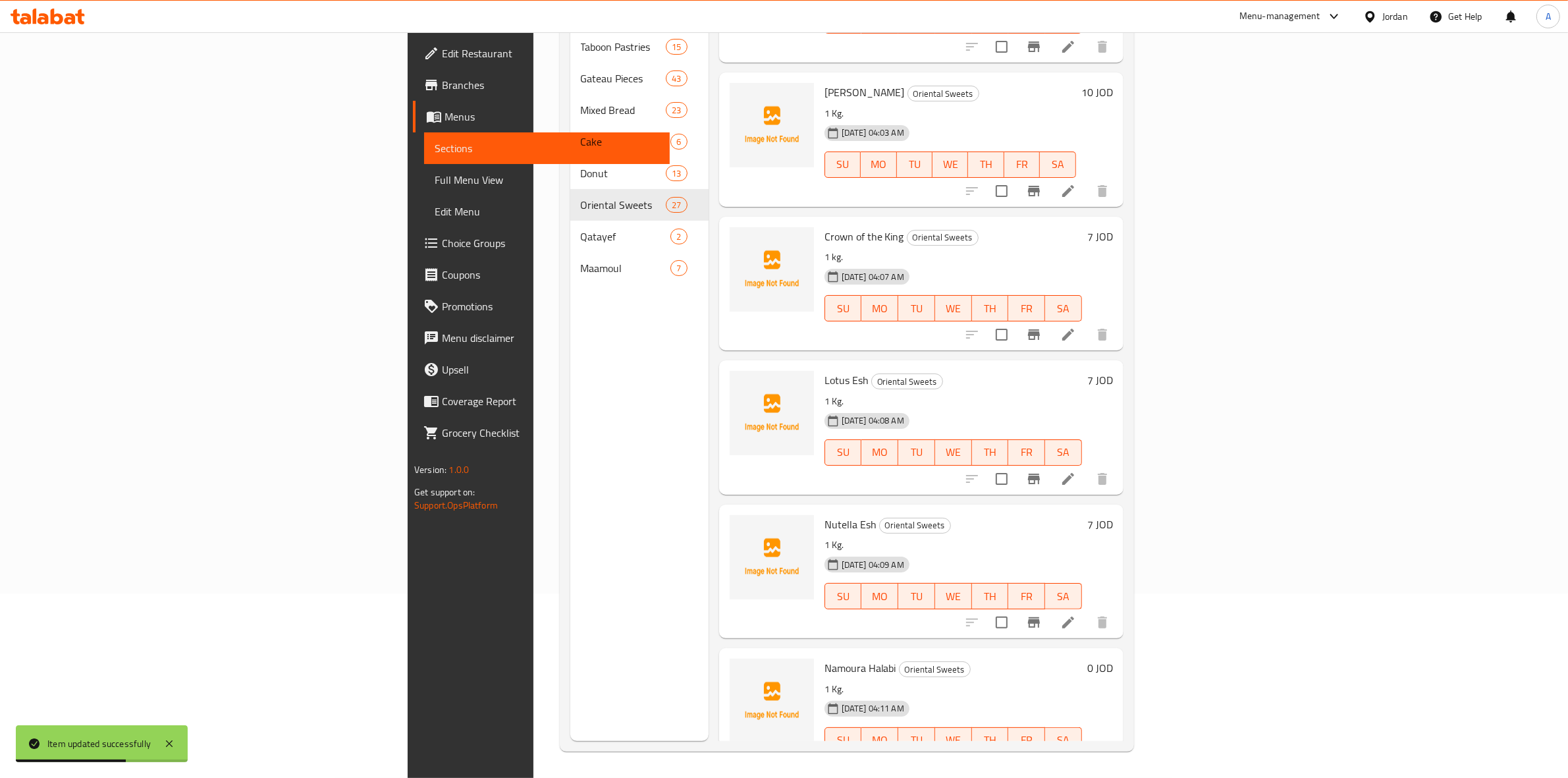
click at [1087, 755] on li at bounding box center [1068, 767] width 37 height 24
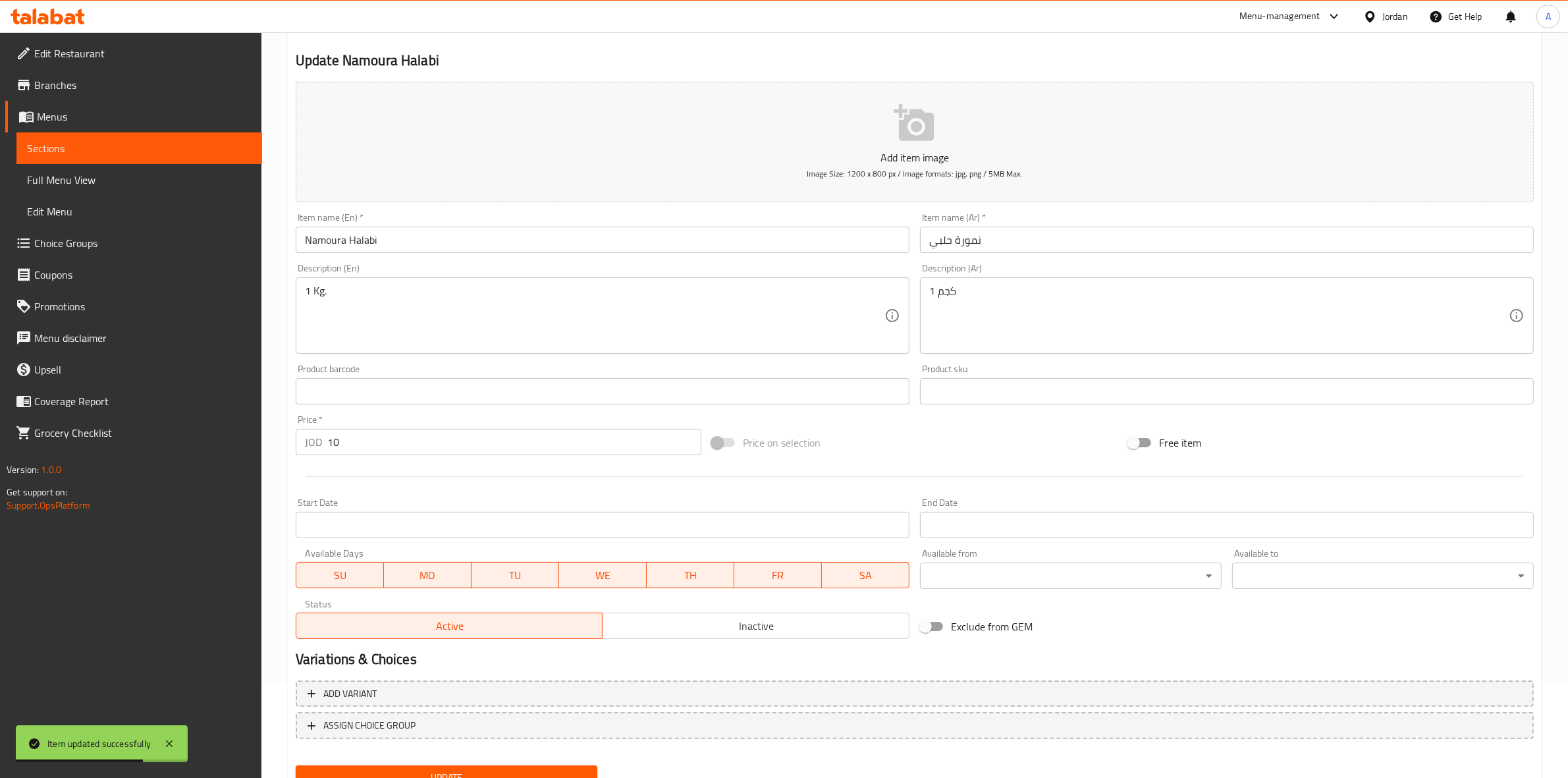
scroll to position [150, 0]
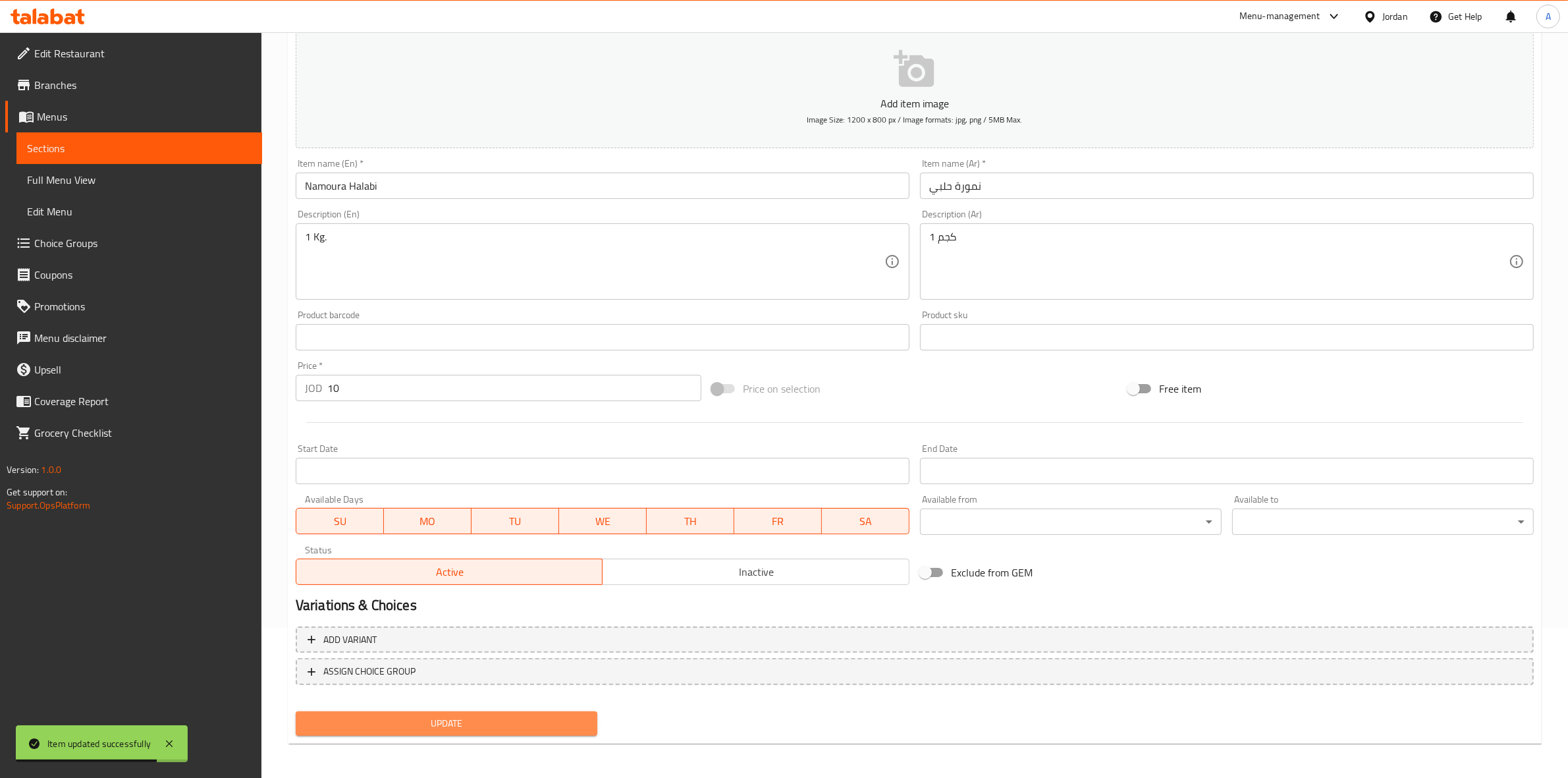
click at [441, 718] on span "Update" at bounding box center [446, 724] width 280 height 17
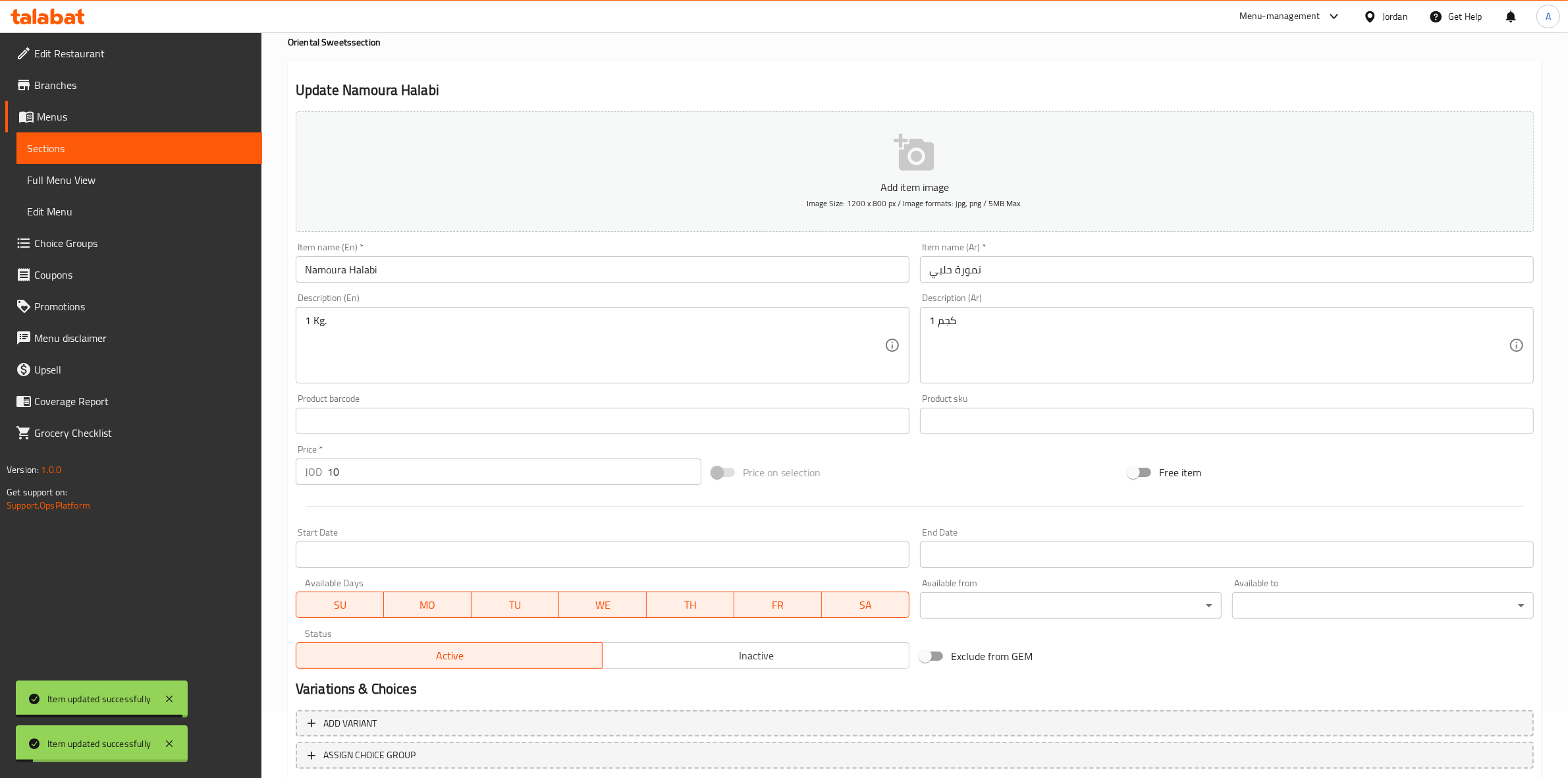
scroll to position [0, 0]
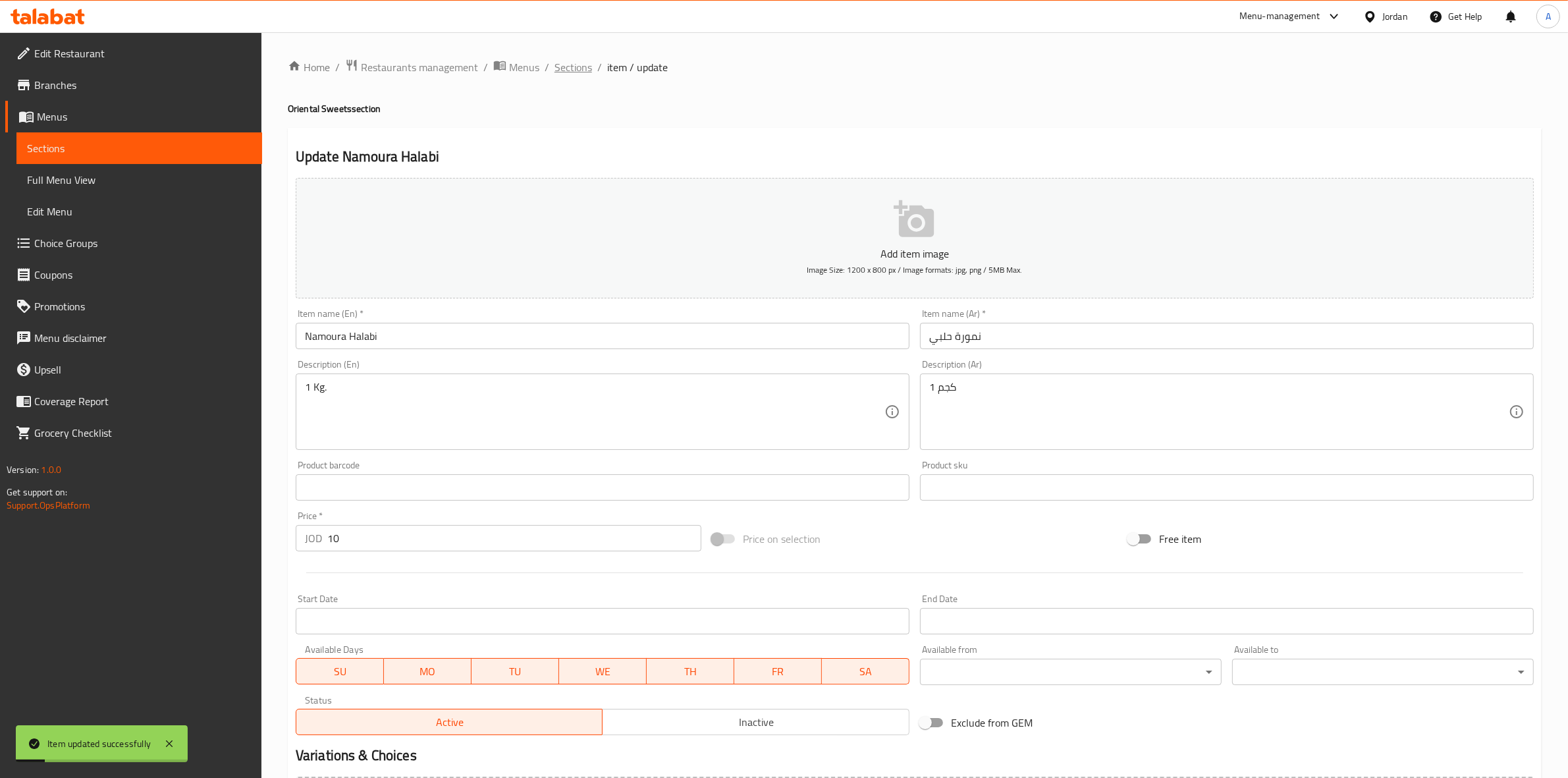
click at [570, 69] on span "Sections" at bounding box center [573, 67] width 38 height 16
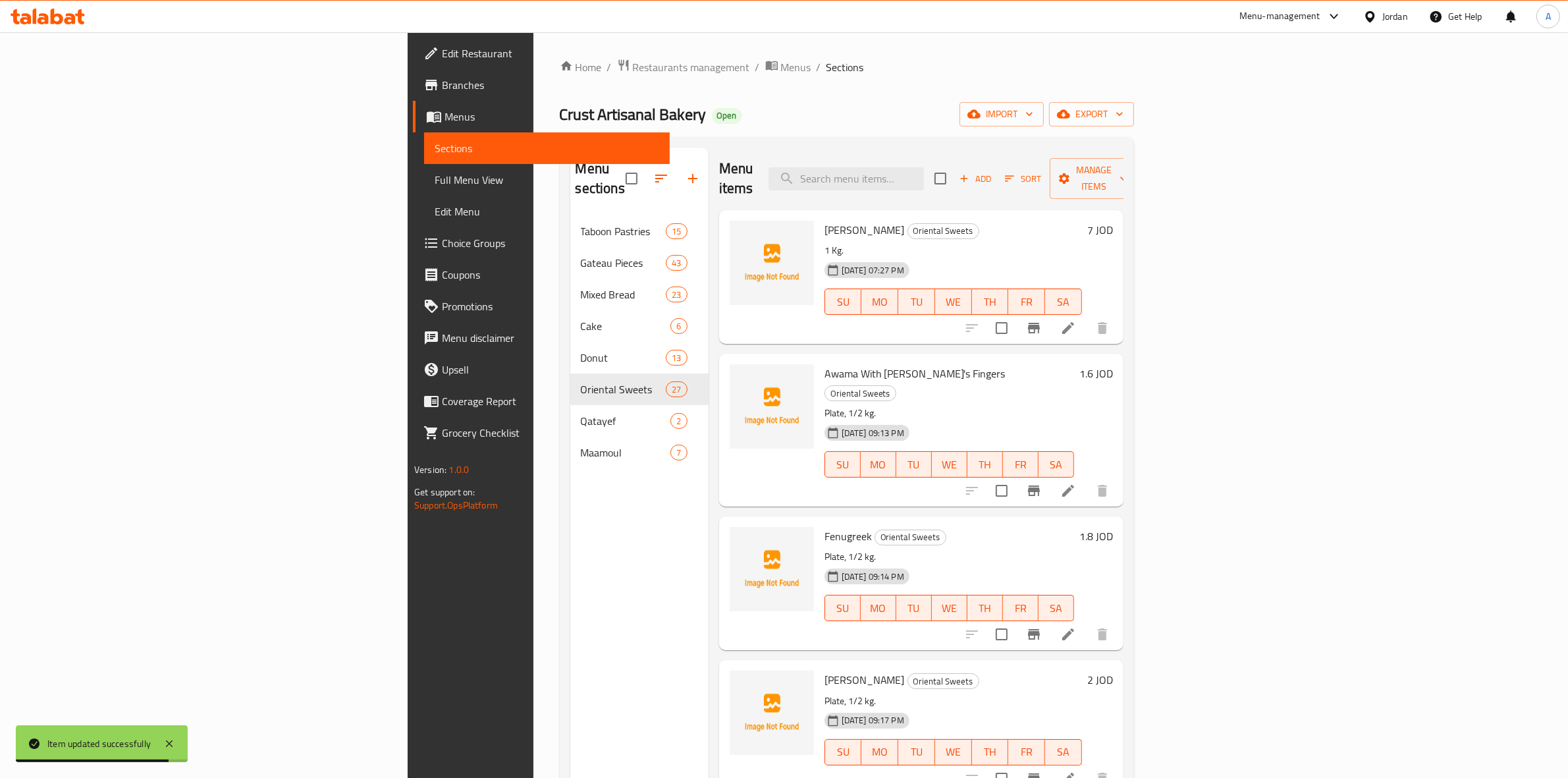
click at [570, 666] on div "Menu sections Taboon Pastries 15 Gateau Pieces 43 Mixed Bread 23 Cake 6 Donut 1…" at bounding box center [639, 536] width 139 height 778
click at [1138, 180] on div "Add Sort Manage items" at bounding box center [1036, 178] width 204 height 40
click at [993, 172] on span "Add" at bounding box center [975, 178] width 36 height 15
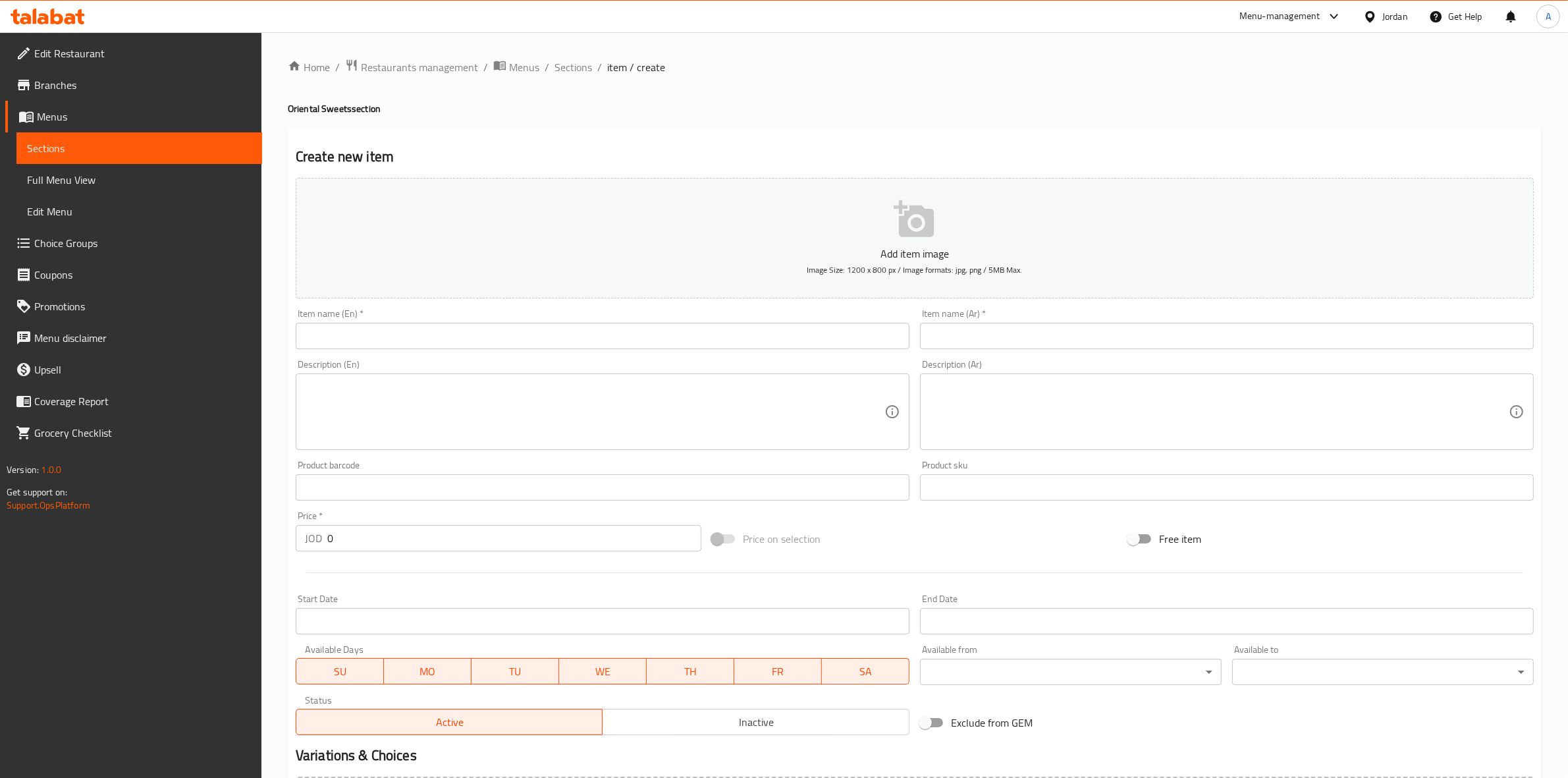
click at [1029, 344] on input "text" at bounding box center [1227, 335] width 614 height 27
paste input "كنافة مكسرات"
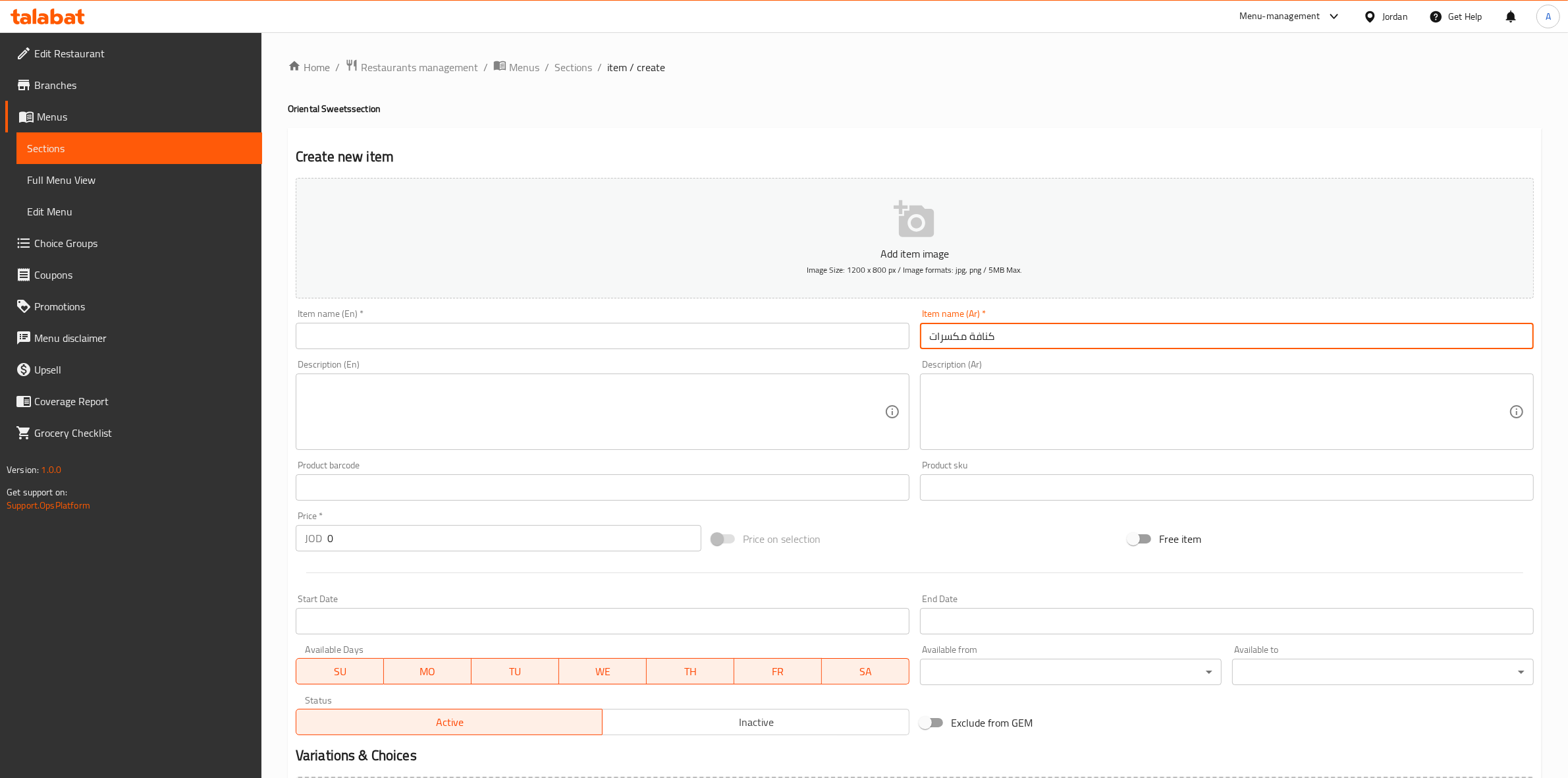
type input "كنافة مكسرات"
drag, startPoint x: 340, startPoint y: 532, endPoint x: 289, endPoint y: 532, distance: 51.0
click at [290, 532] on div "Price   * JOD 0 Price *" at bounding box center [498, 531] width 416 height 51
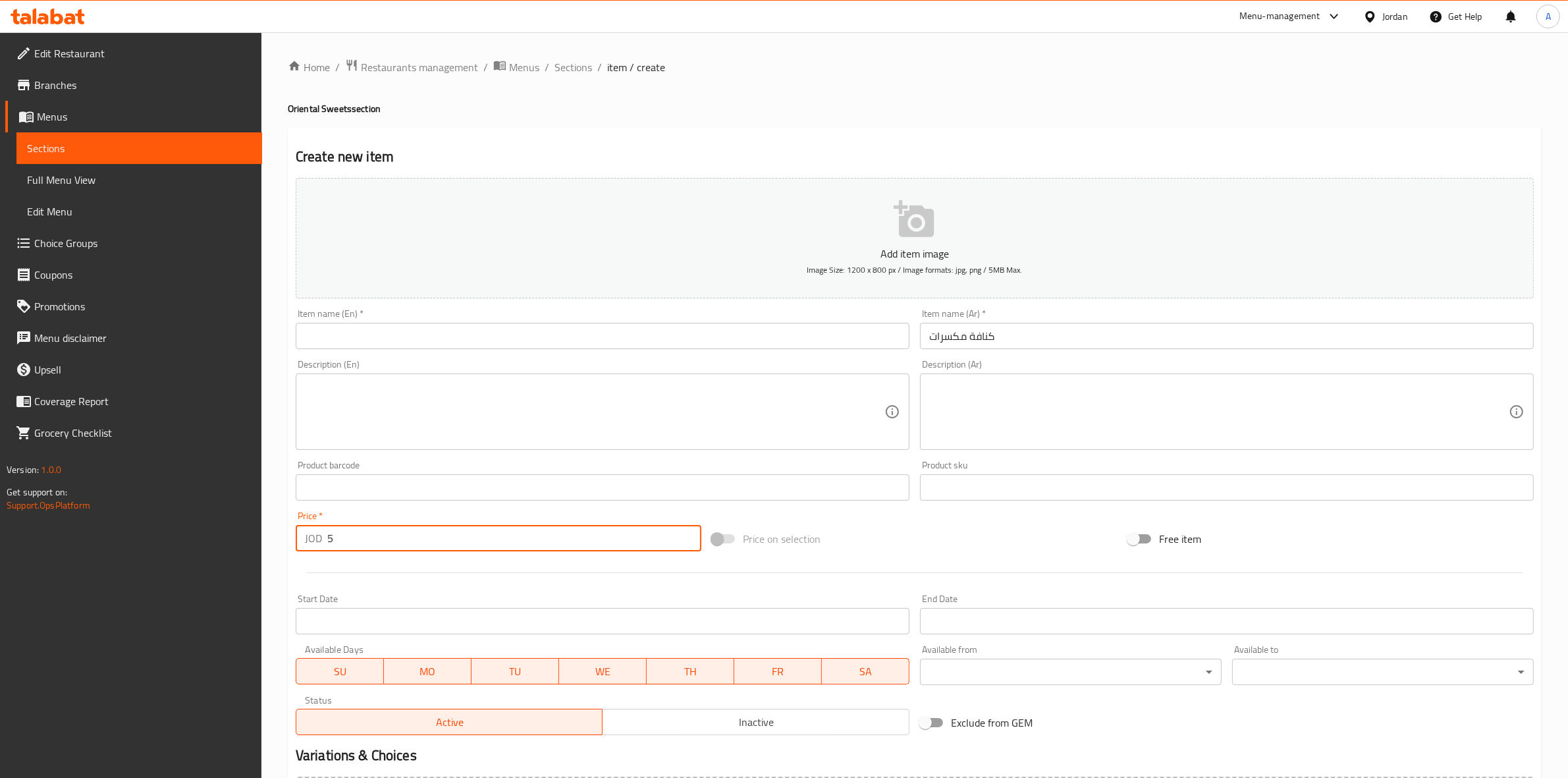
type input "5"
click at [417, 582] on div at bounding box center [914, 572] width 1248 height 32
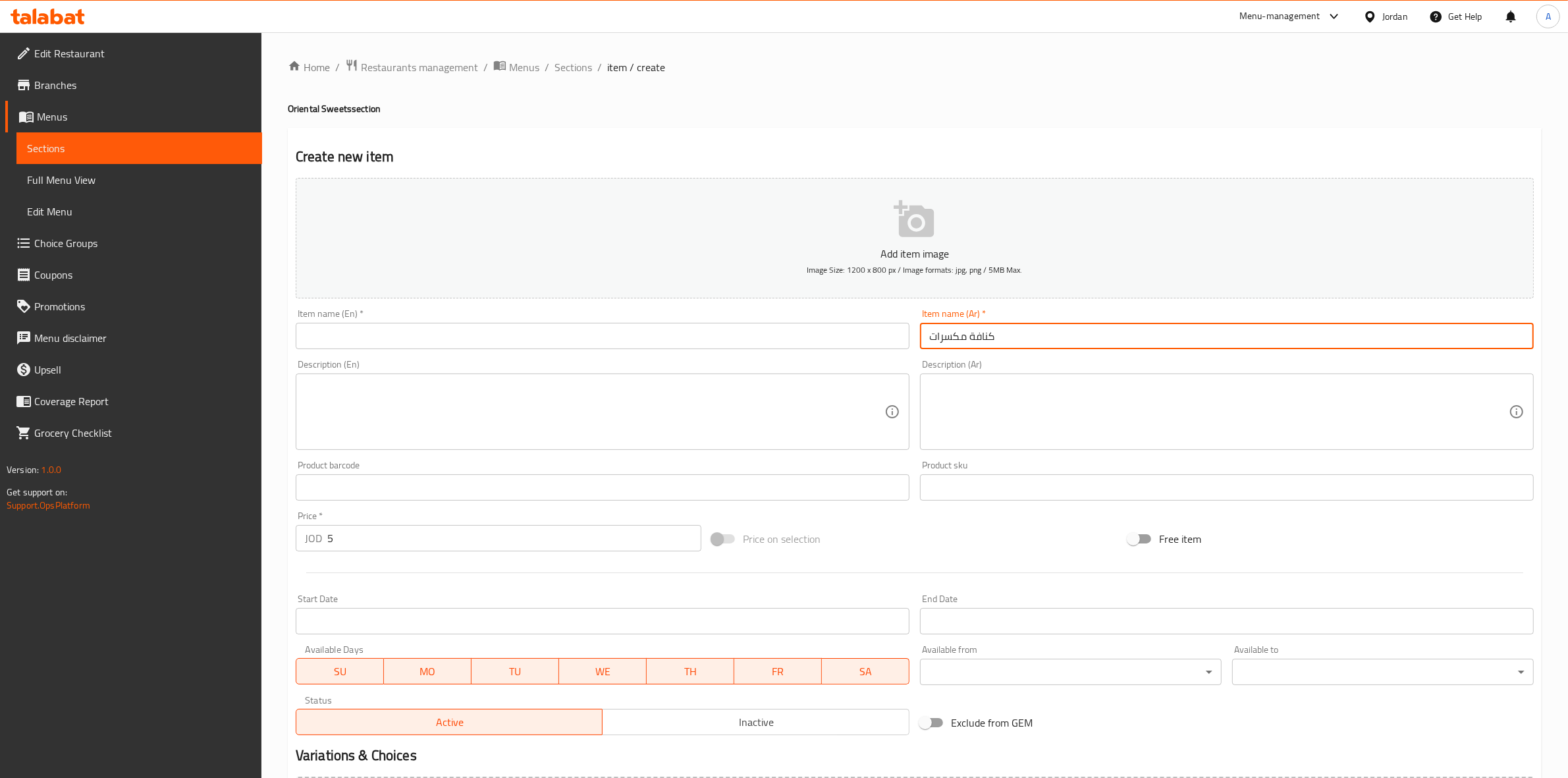
drag, startPoint x: 1015, startPoint y: 336, endPoint x: 800, endPoint y: 339, distance: 215.0
click at [800, 339] on div "Add item image Image Size: 1200 x 800 px / Image formats: jpg, png / 5MB Max. I…" at bounding box center [914, 457] width 1248 height 568
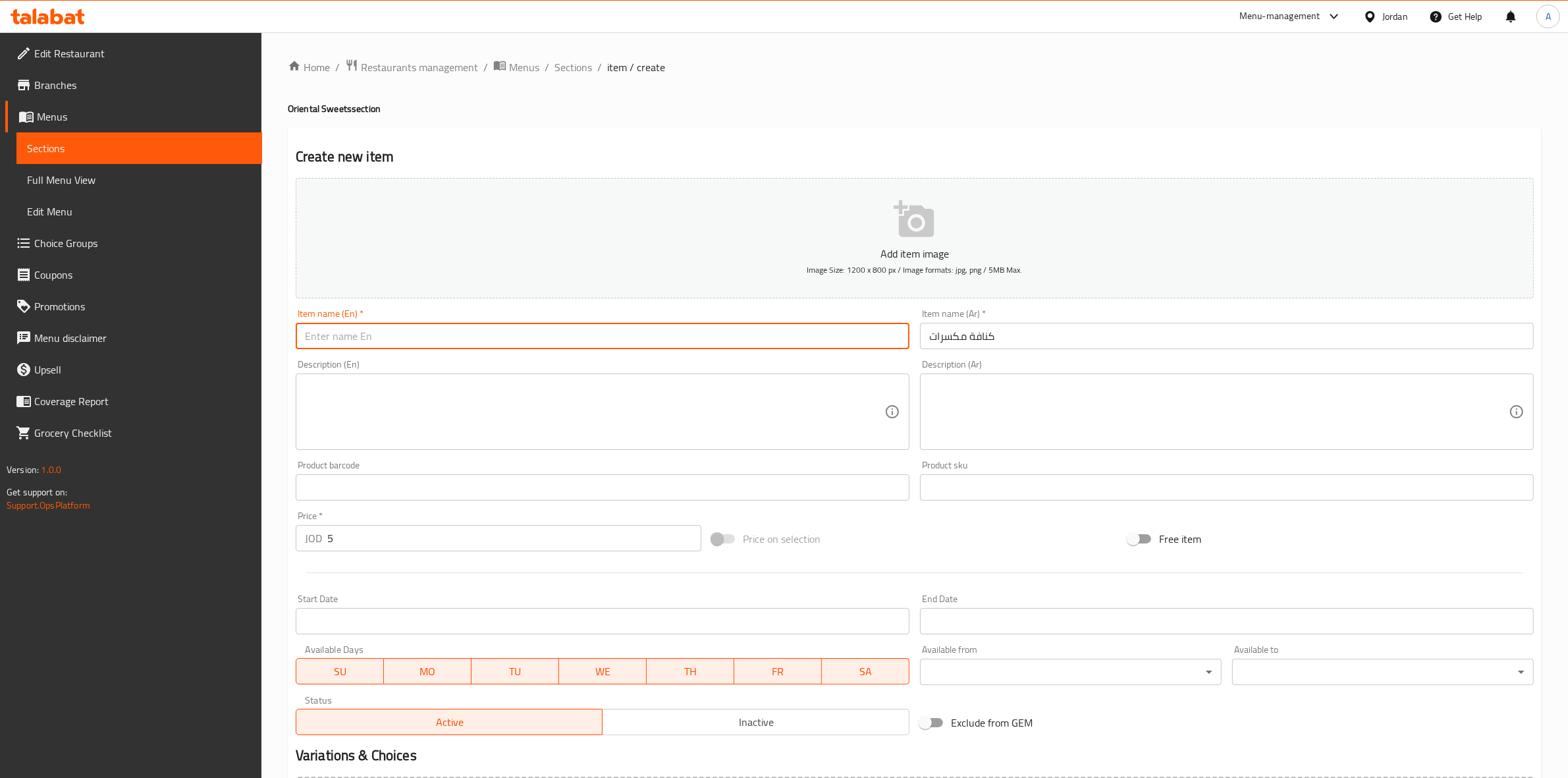
click at [448, 334] on input "text" at bounding box center [603, 335] width 614 height 27
paste input "Kunafa with Nuts"
drag, startPoint x: 357, startPoint y: 337, endPoint x: 341, endPoint y: 337, distance: 16.0
click at [341, 337] on input "Kunafa with Nuts" at bounding box center [603, 335] width 614 height 27
type input "Kunafa Nuts"
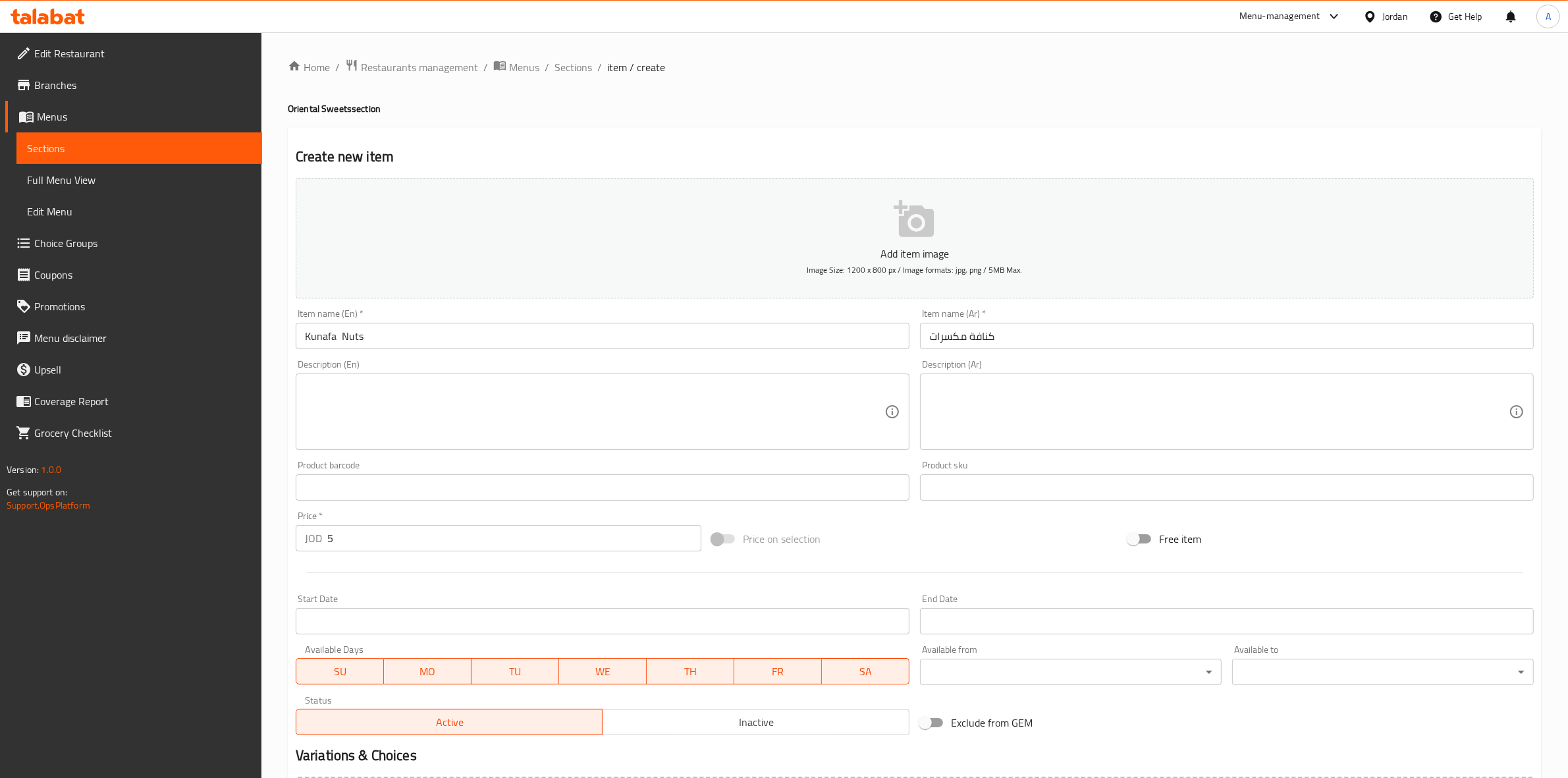
click at [569, 108] on h4 "Oriental Sweets section" at bounding box center [914, 108] width 1254 height 13
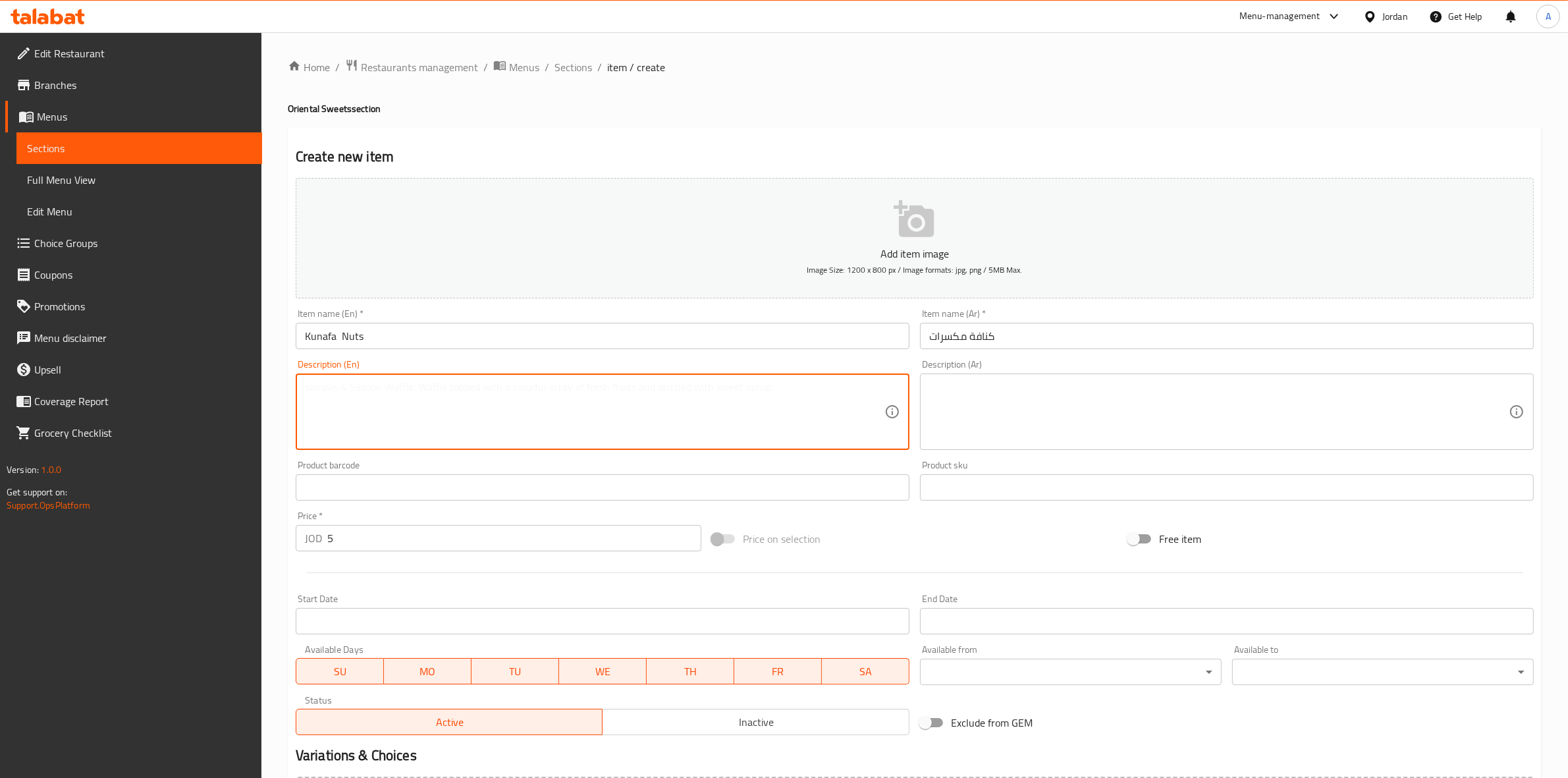
click at [353, 388] on textarea at bounding box center [594, 412] width 580 height 62
type textarea "1 Kg."
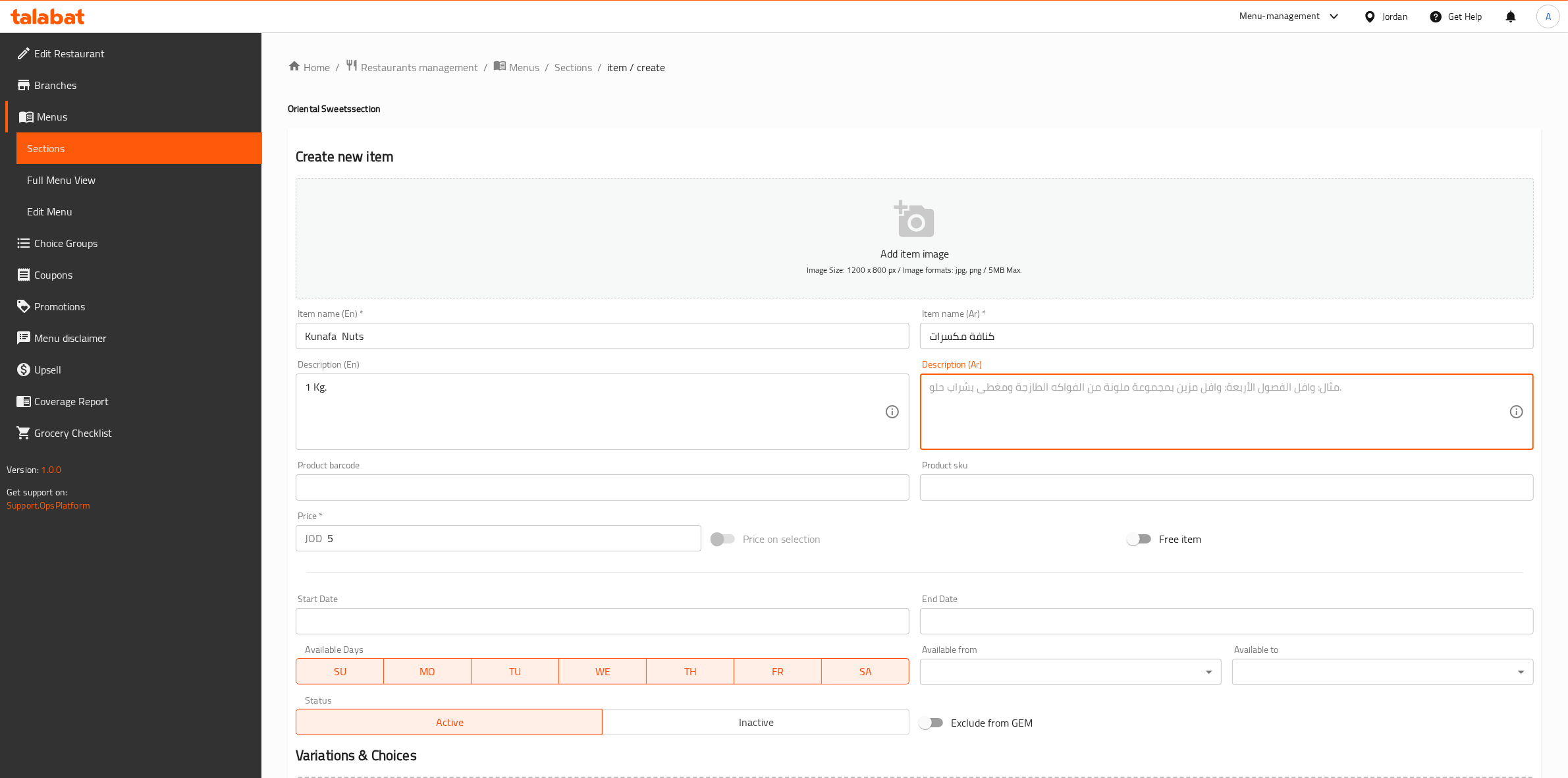
click at [970, 400] on textarea at bounding box center [1219, 412] width 580 height 62
paste textarea "1 كجم"
type textarea "1 كجم"
click at [1020, 333] on input "كنافة مكسرات" at bounding box center [1227, 335] width 614 height 27
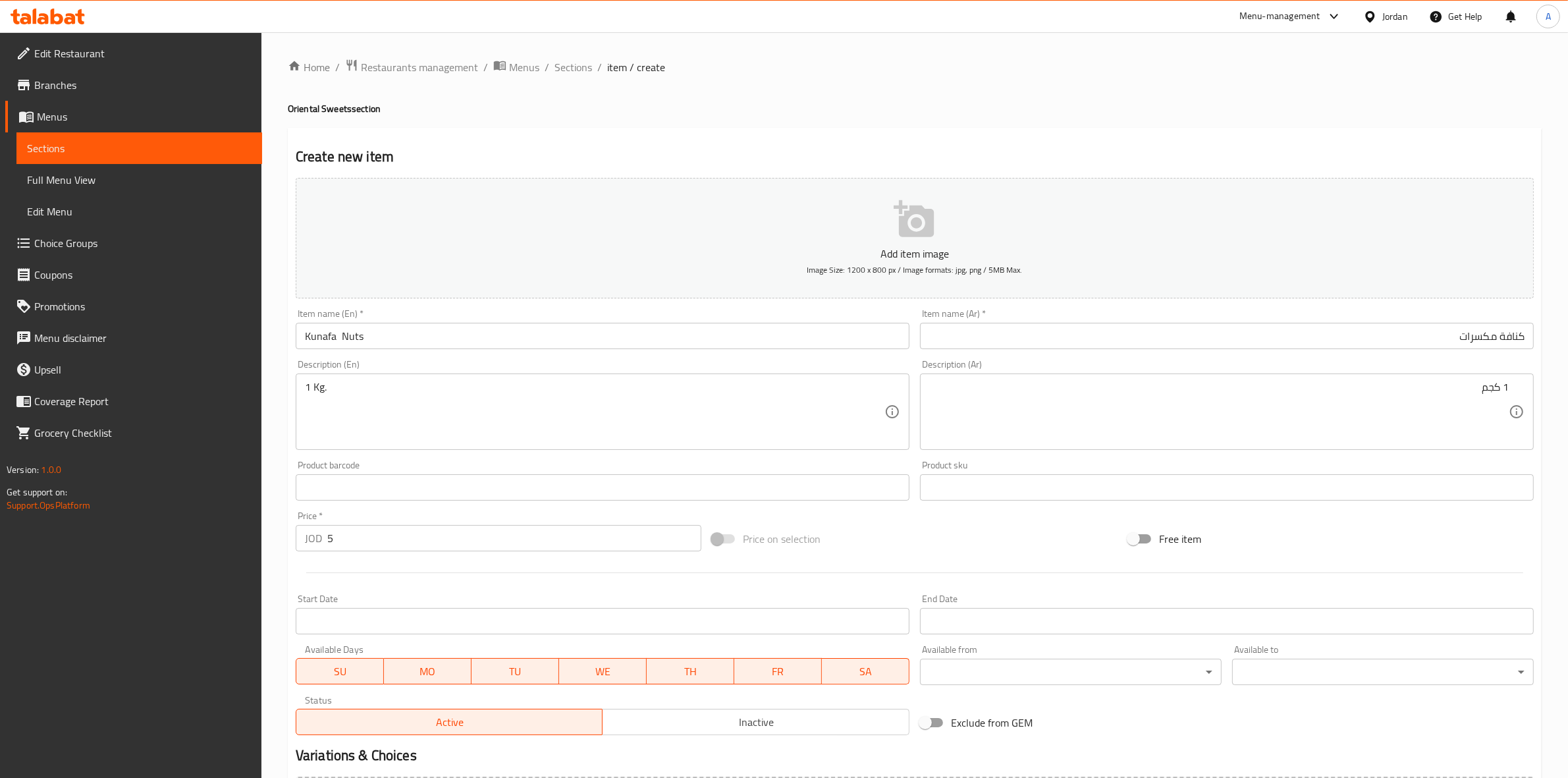
click at [962, 135] on div "Create new item Add item image Image Size: 1200 x 800 px / Image formats: jpg, …" at bounding box center [914, 511] width 1254 height 766
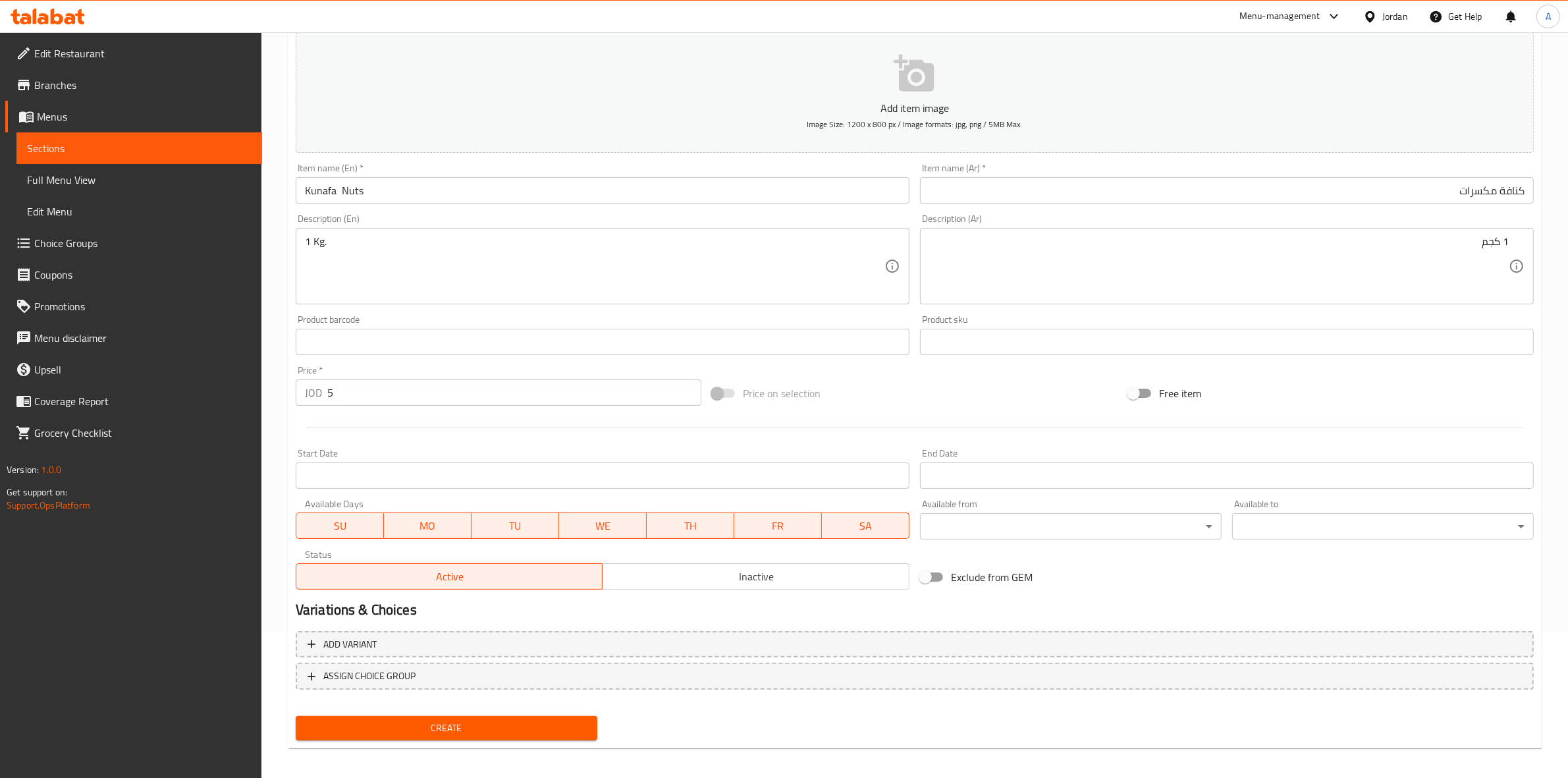
scroll to position [150, 0]
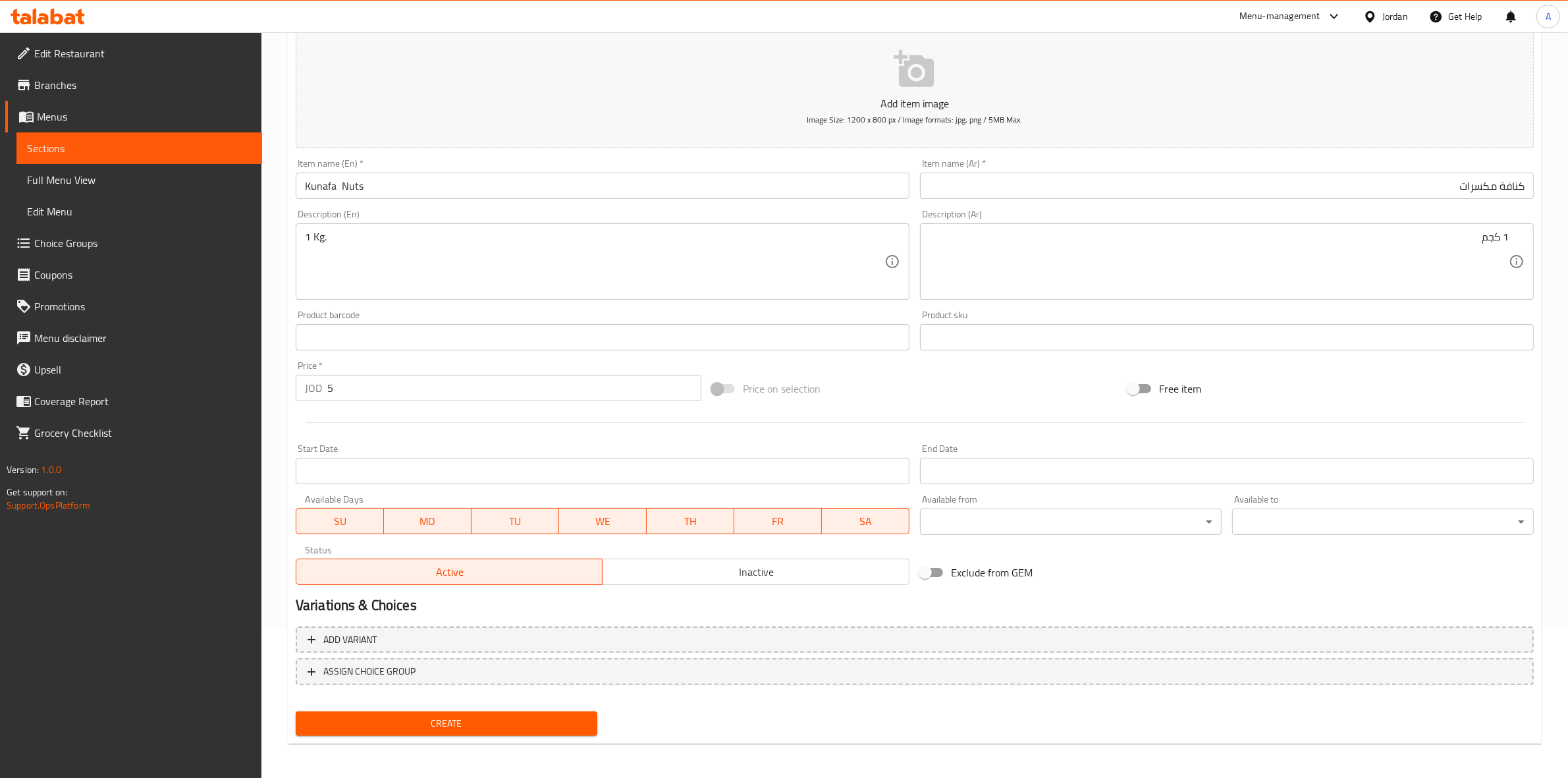
click at [430, 726] on span "Create" at bounding box center [446, 724] width 280 height 17
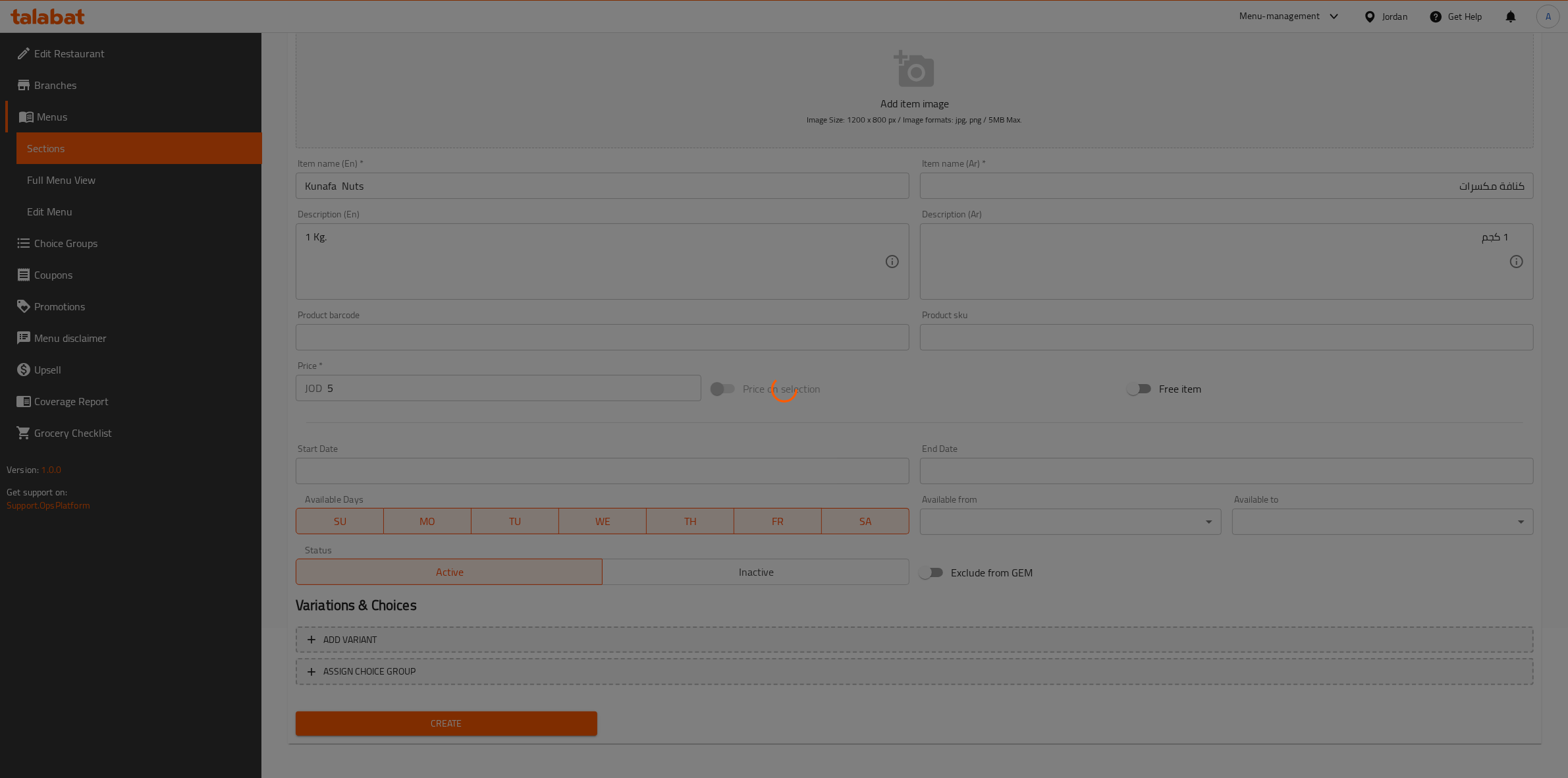
type input "0"
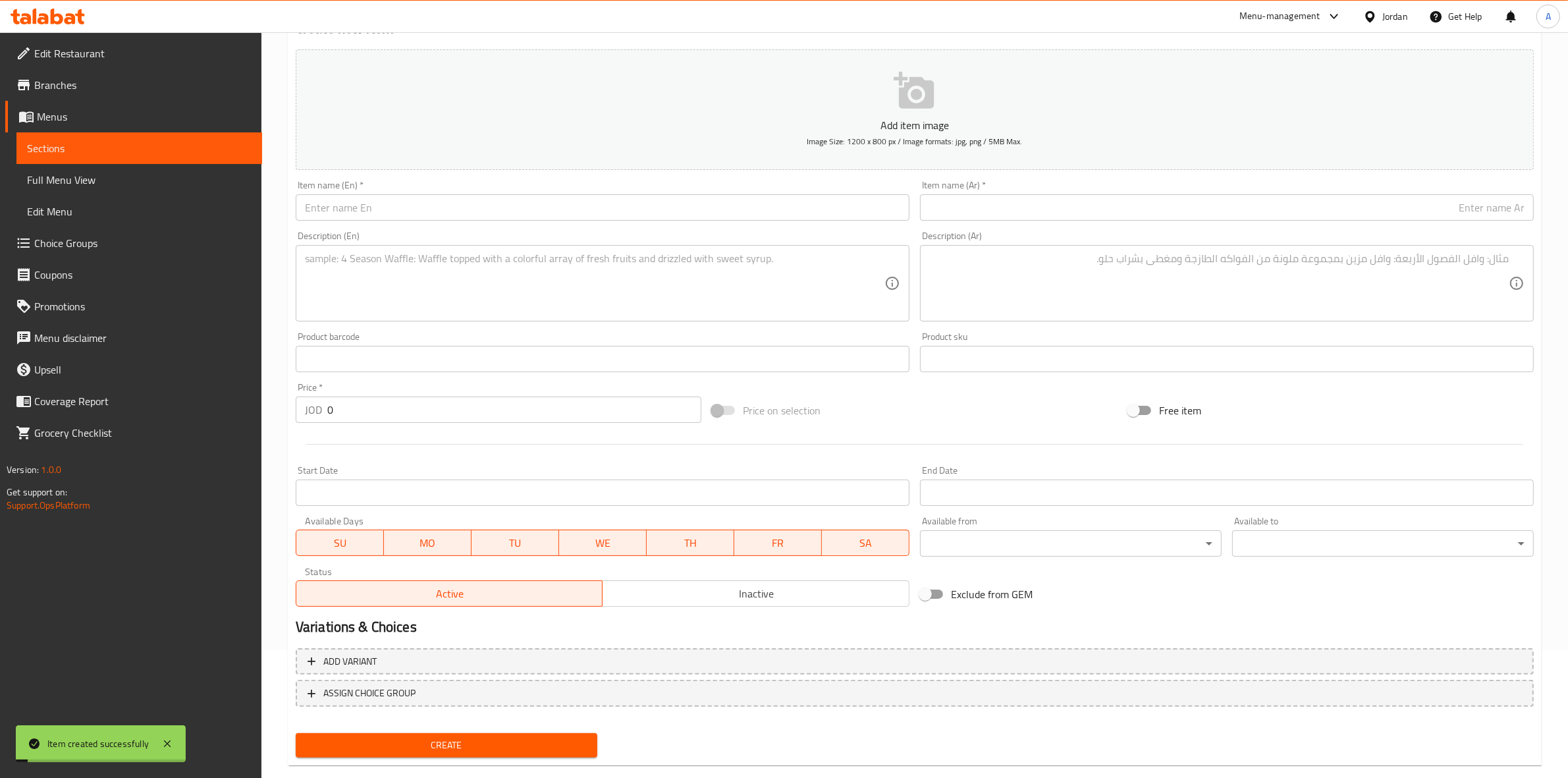
scroll to position [0, 0]
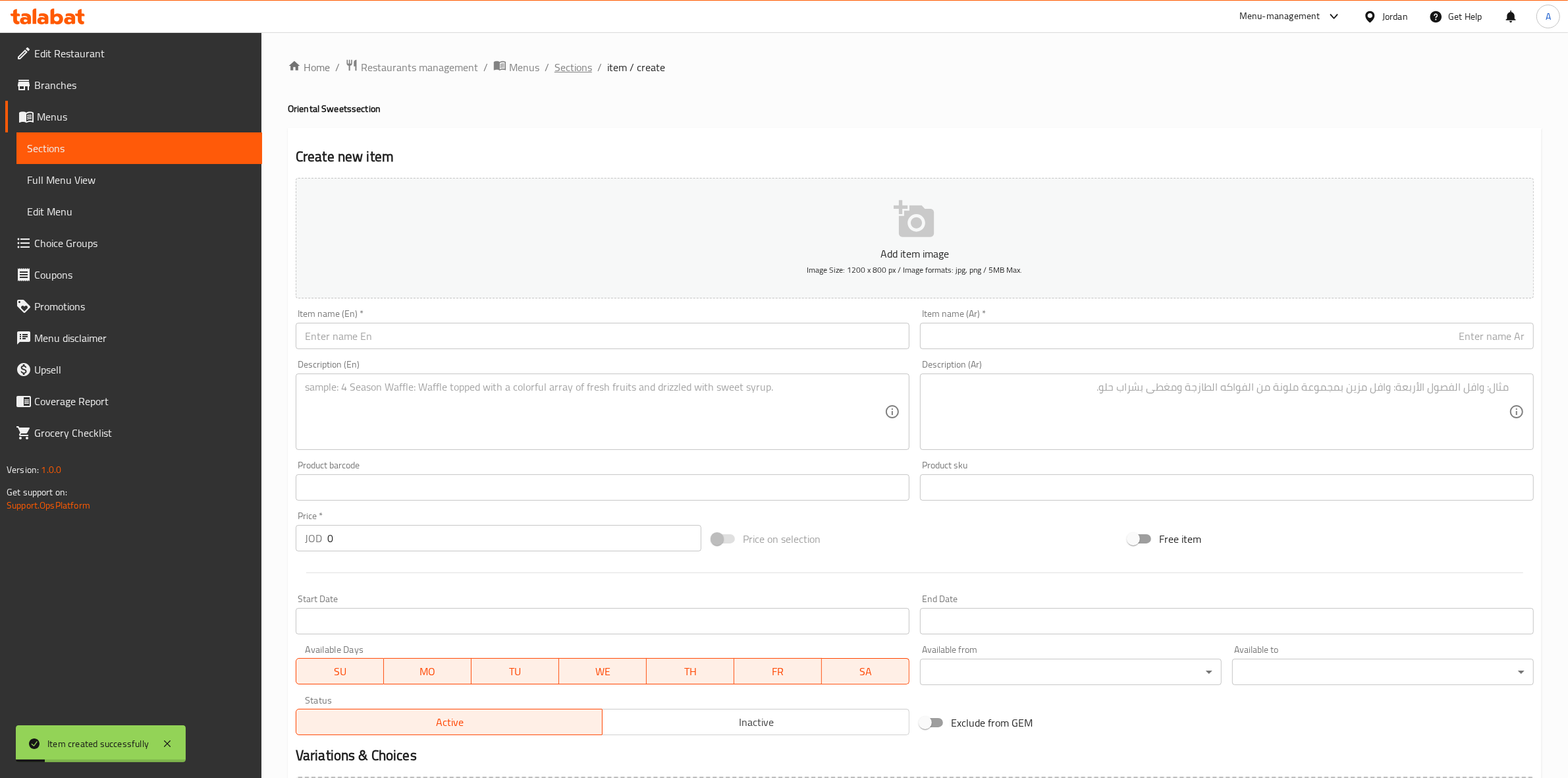
click at [562, 70] on span "Sections" at bounding box center [573, 67] width 38 height 16
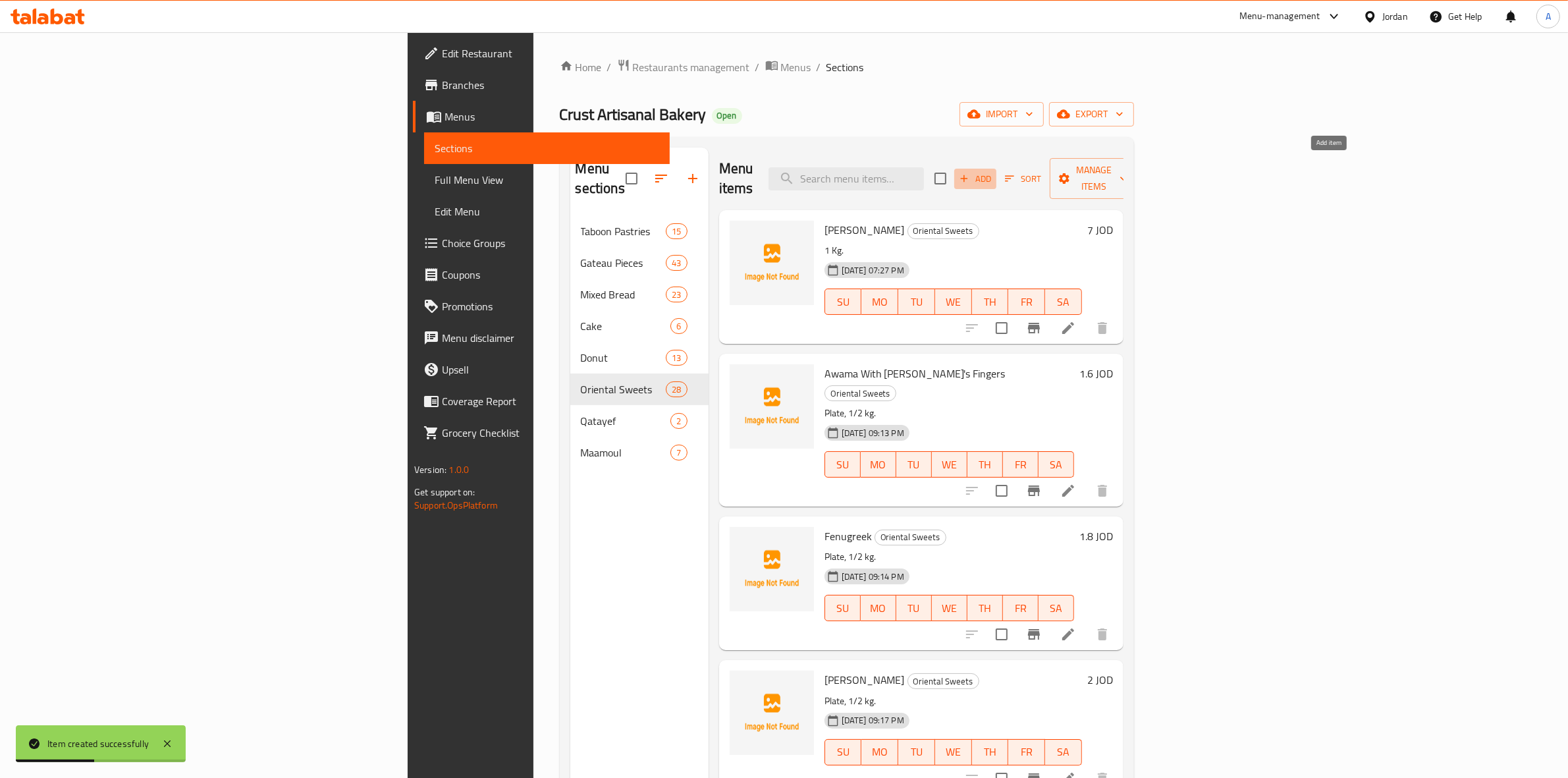
click at [993, 176] on span "Add" at bounding box center [975, 178] width 36 height 15
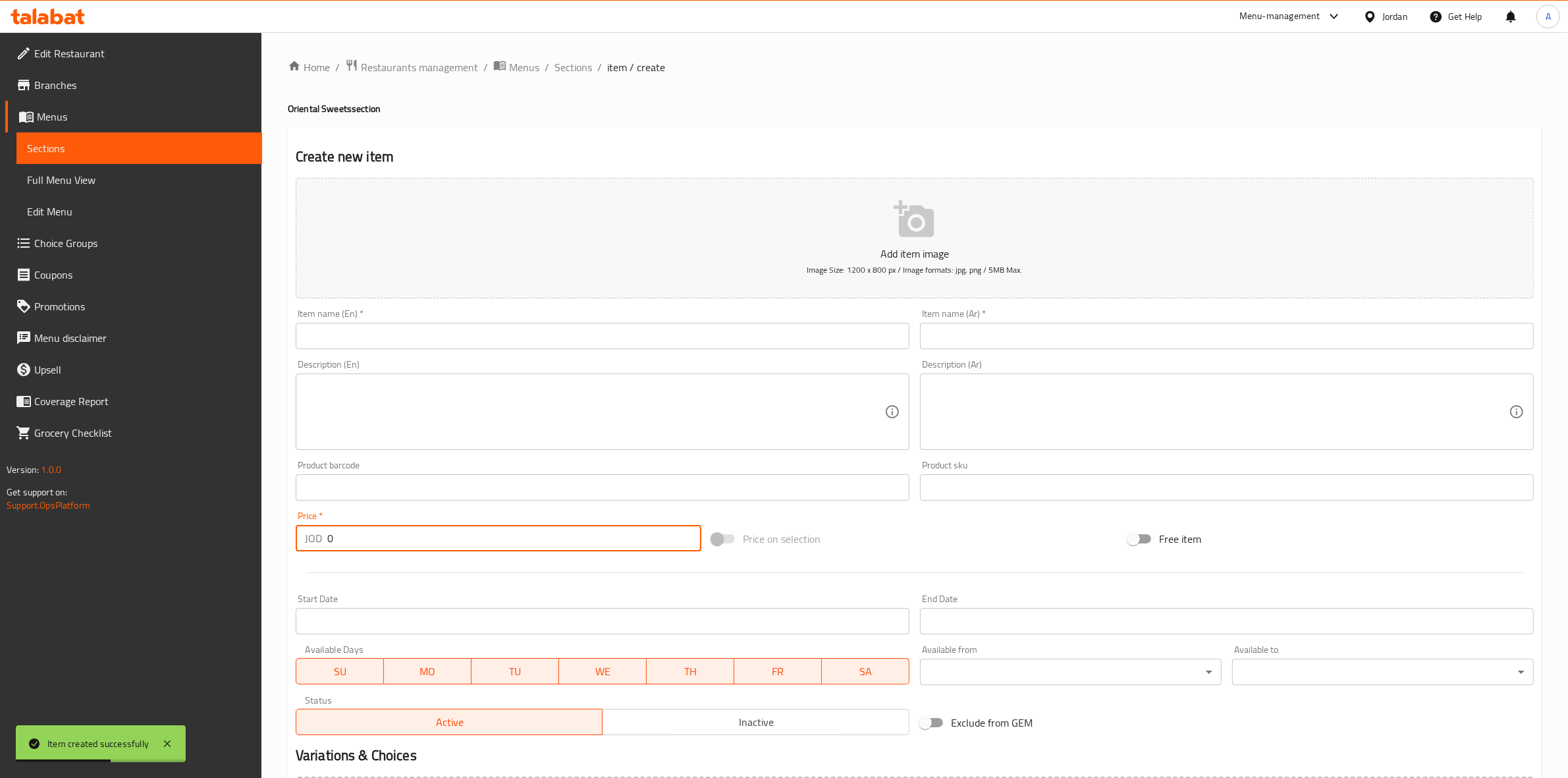
drag, startPoint x: 345, startPoint y: 541, endPoint x: 260, endPoint y: 534, distance: 85.3
click at [260, 534] on div "Edit Restaurant Branches Menus Sections Full Menu View Edit Menu Choice Groups …" at bounding box center [784, 481] width 1568 height 898
type input "5"
click at [402, 380] on textarea at bounding box center [594, 412] width 580 height 62
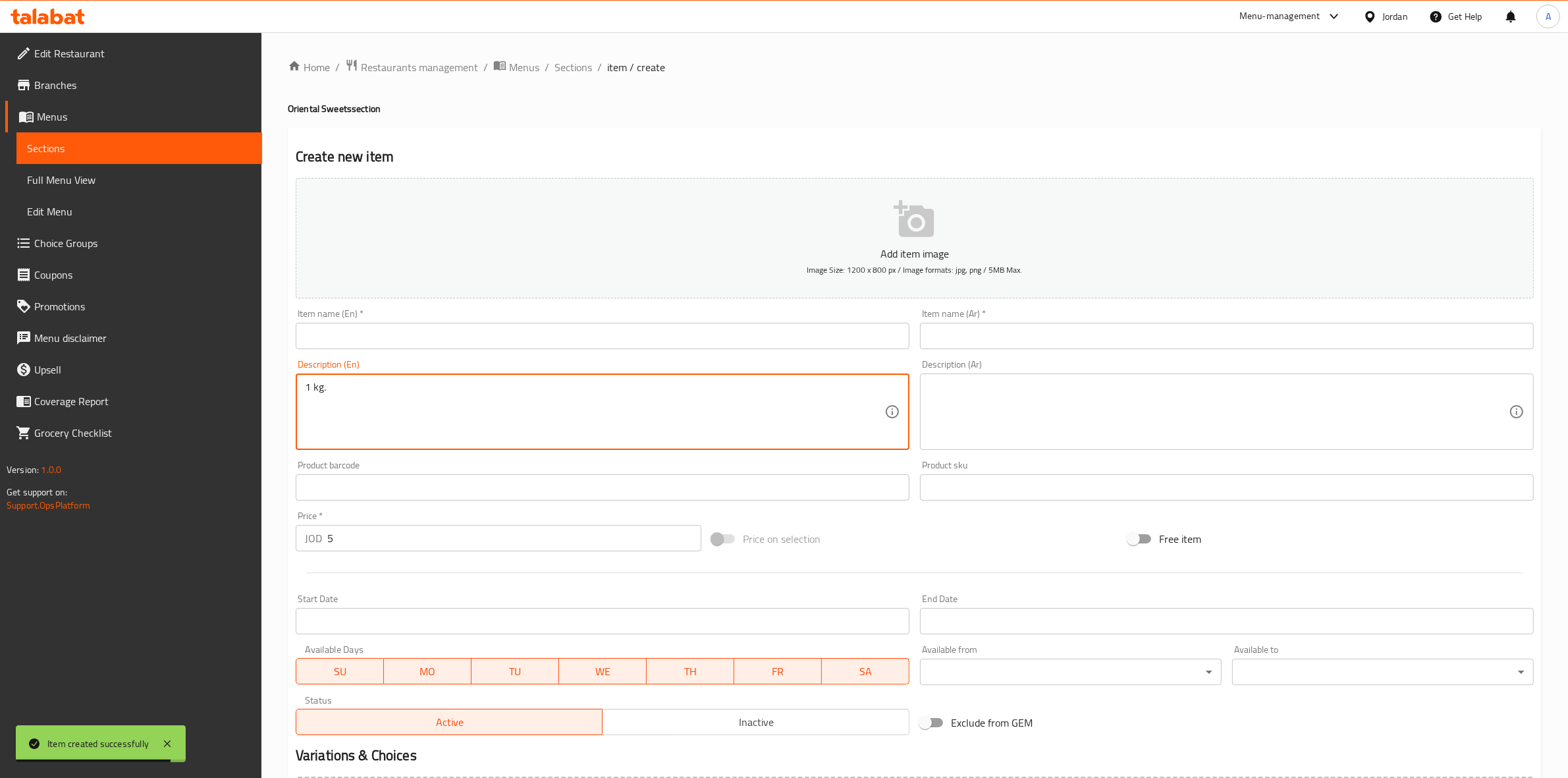
type textarea "1 kg."
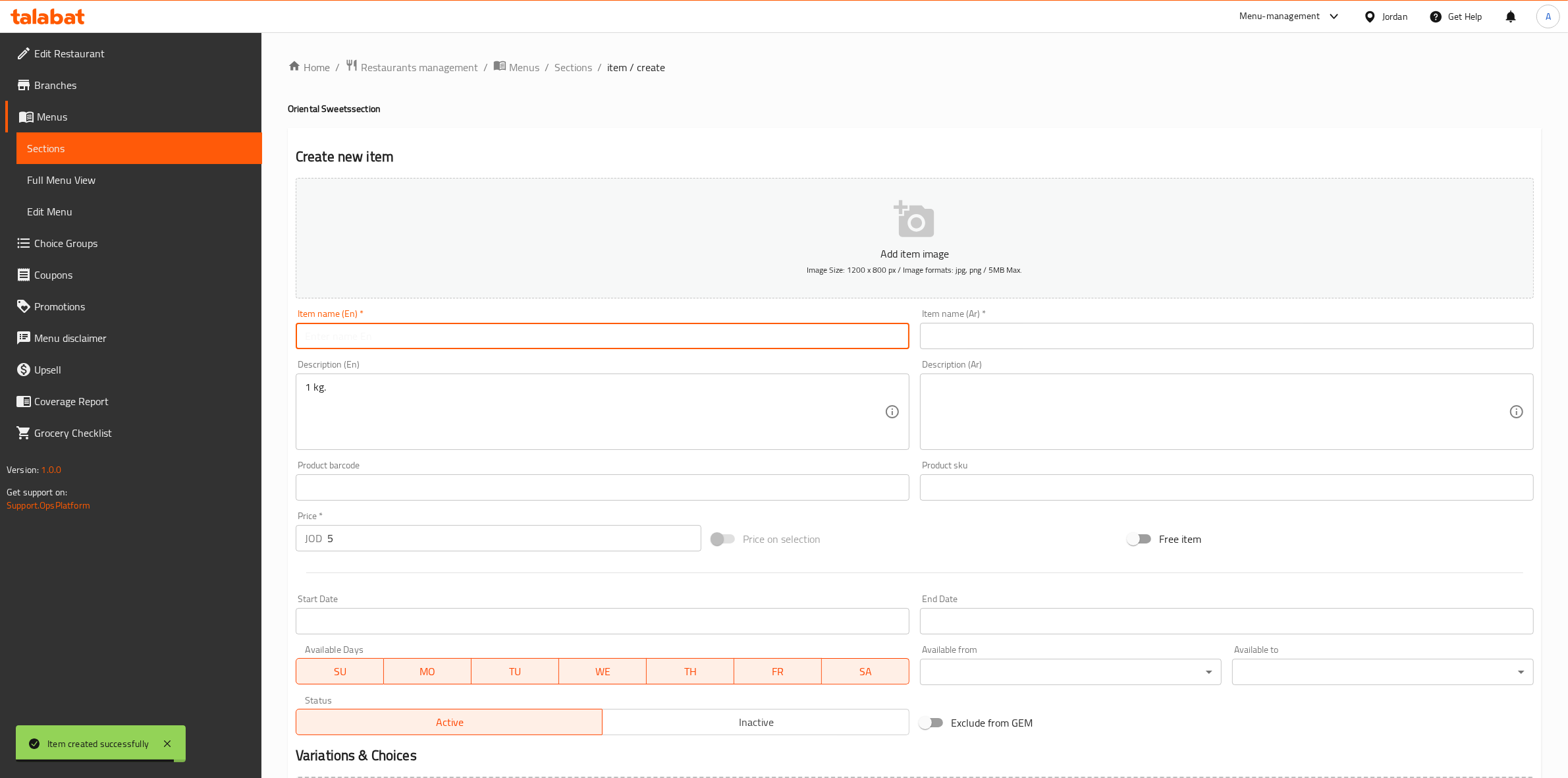
click at [403, 341] on input "text" at bounding box center [603, 335] width 614 height 27
paste input "[PERSON_NAME]"
type input "[PERSON_NAME]"
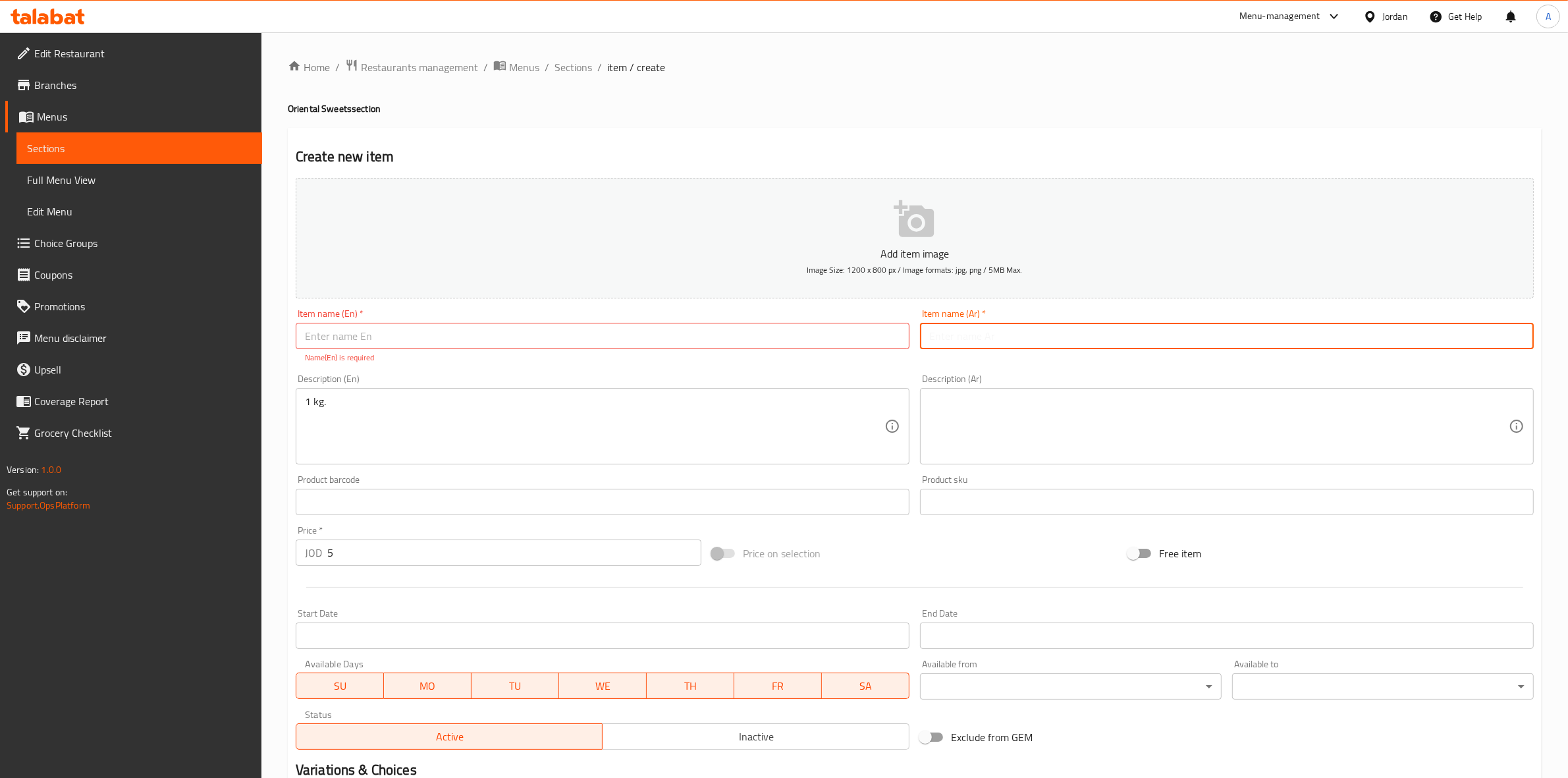
click at [990, 344] on input "text" at bounding box center [1227, 335] width 614 height 27
paste input "[PERSON_NAME]"
drag, startPoint x: 1022, startPoint y: 340, endPoint x: 852, endPoint y: 340, distance: 170.0
click at [852, 340] on div "Add item image Image Size: 1200 x 800 px / Image formats: jpg, png / 5MB Max. I…" at bounding box center [914, 464] width 1248 height 582
type input "[PERSON_NAME]"
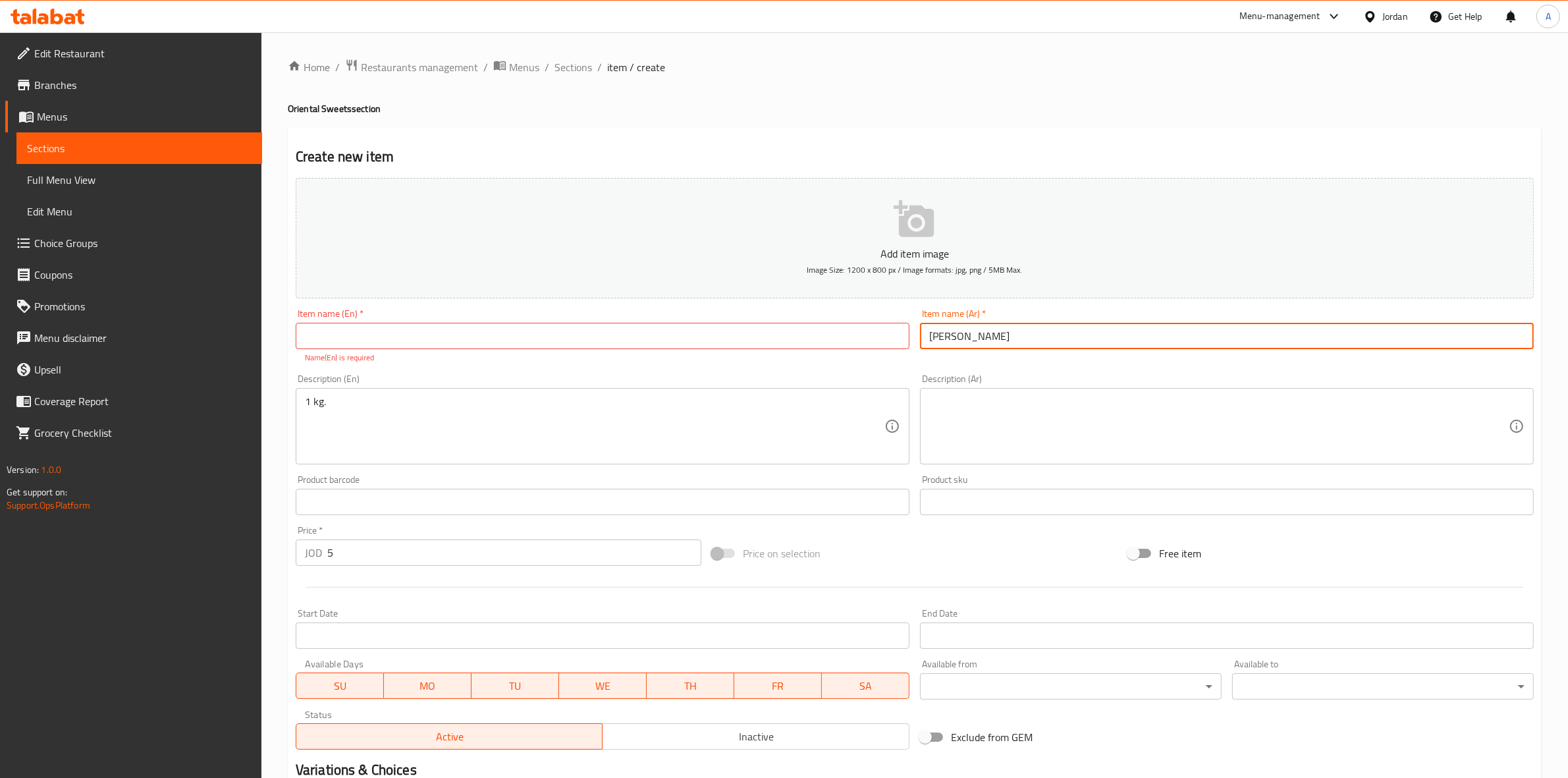
click at [446, 338] on input "text" at bounding box center [603, 335] width 614 height 27
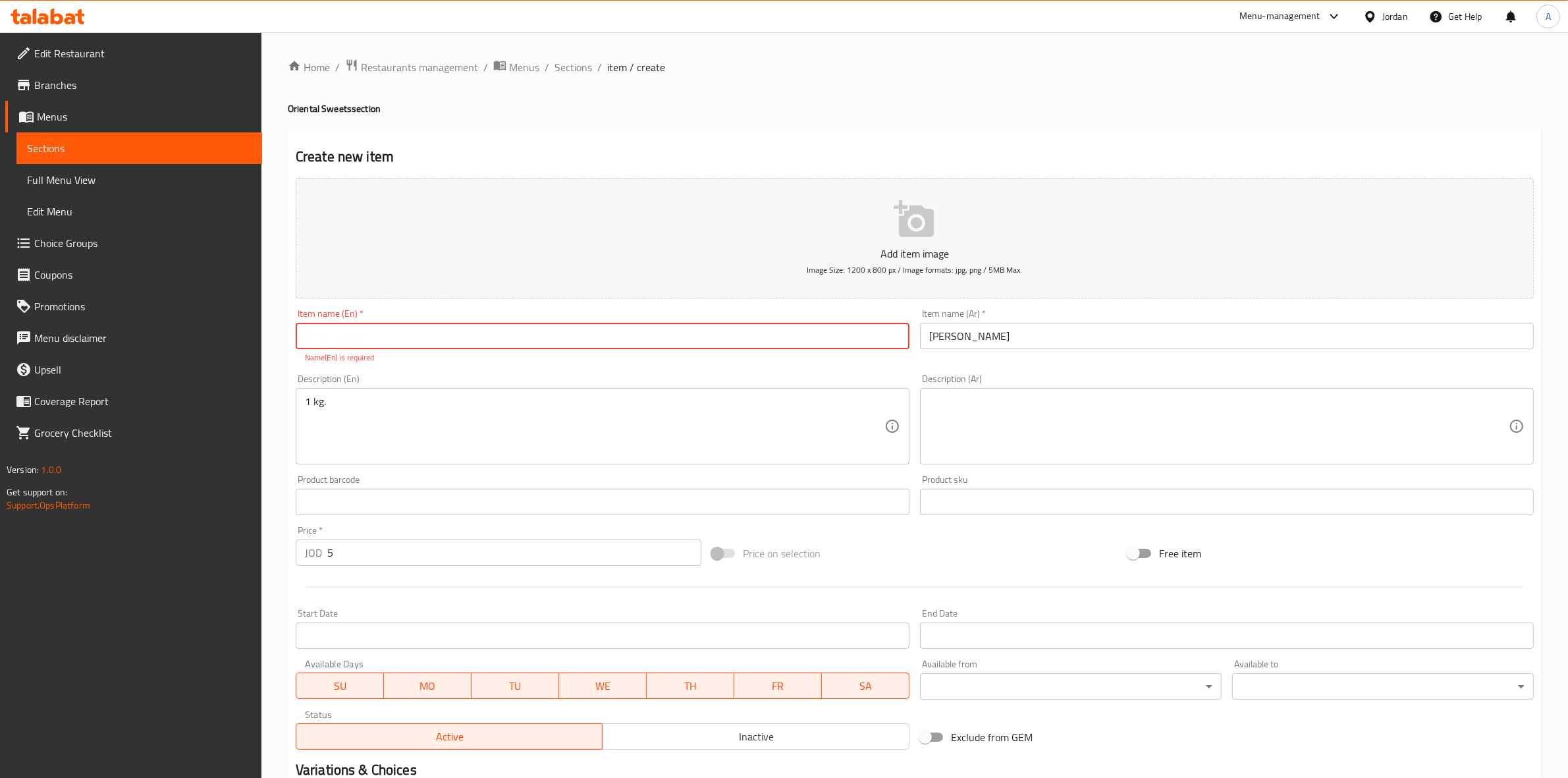
paste input "Cashew Prawns"
type input "Cashew Prawns"
click at [278, 407] on div "Home / Restaurants management / Menus / Sections / item / create Oriental Sweet…" at bounding box center [915, 489] width 1306 height 913
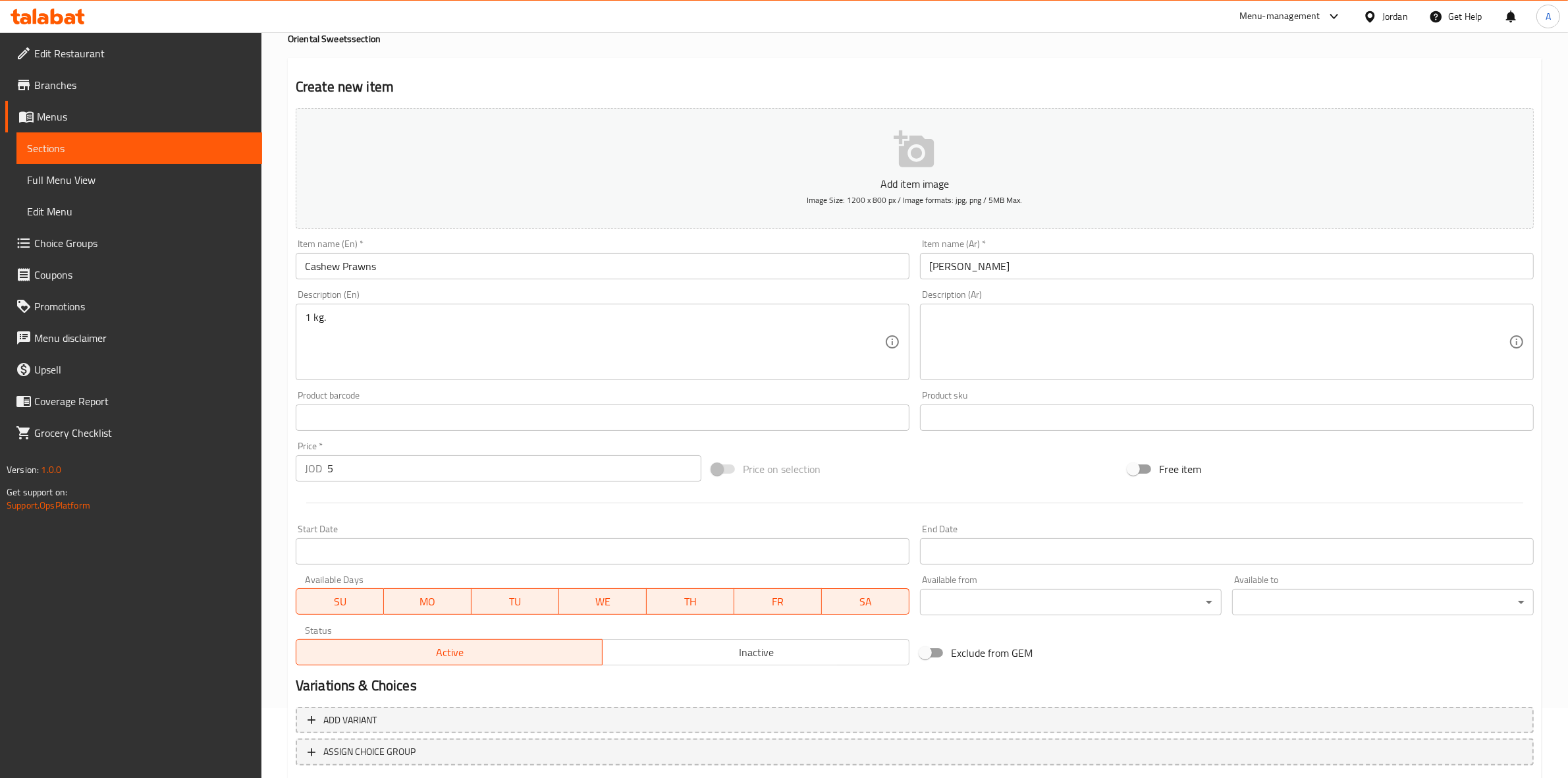
scroll to position [150, 0]
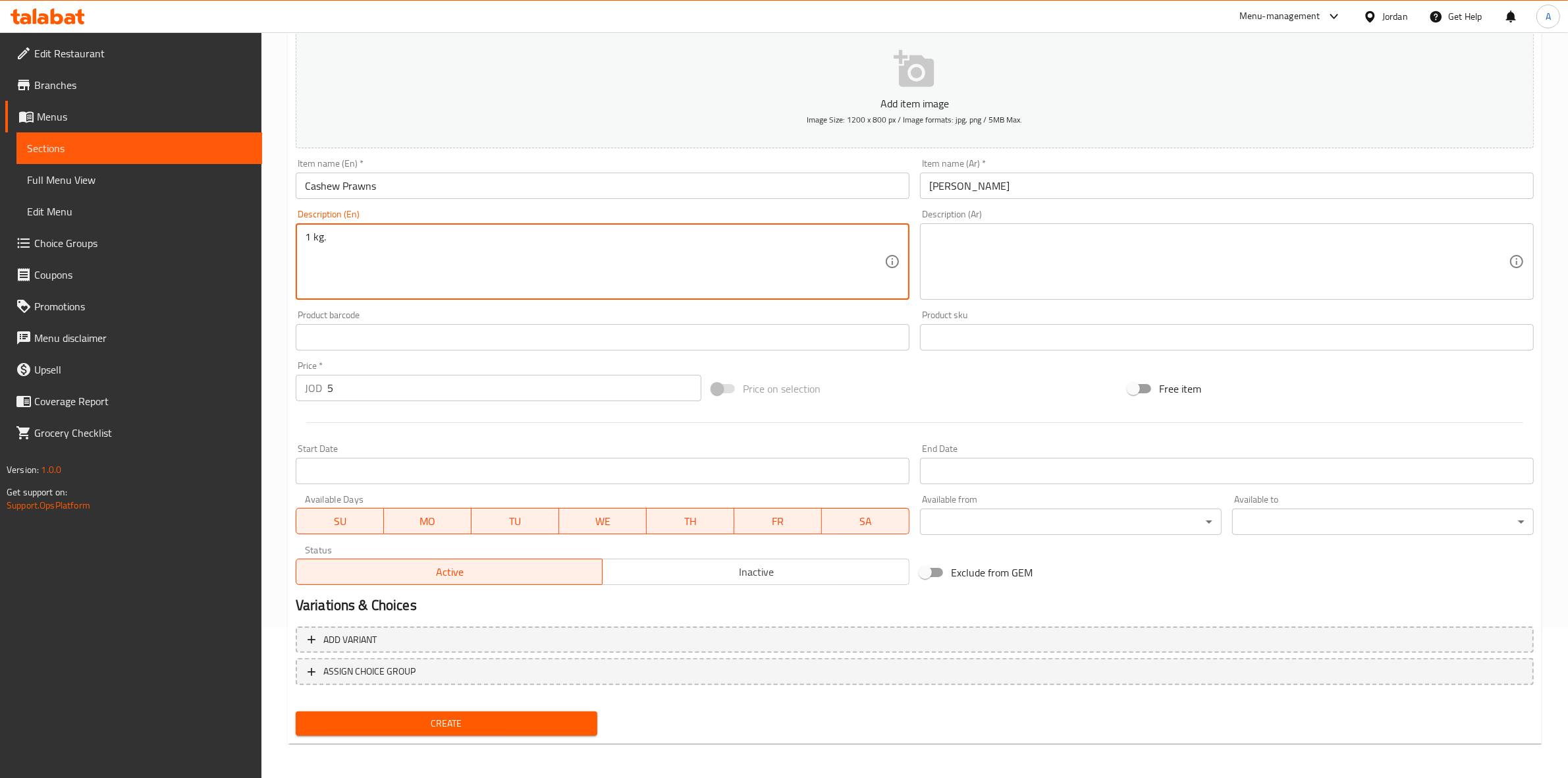
drag, startPoint x: 350, startPoint y: 242, endPoint x: 274, endPoint y: 241, distance: 76.0
click at [1010, 253] on textarea at bounding box center [1219, 262] width 580 height 62
paste textarea "1 كجم"
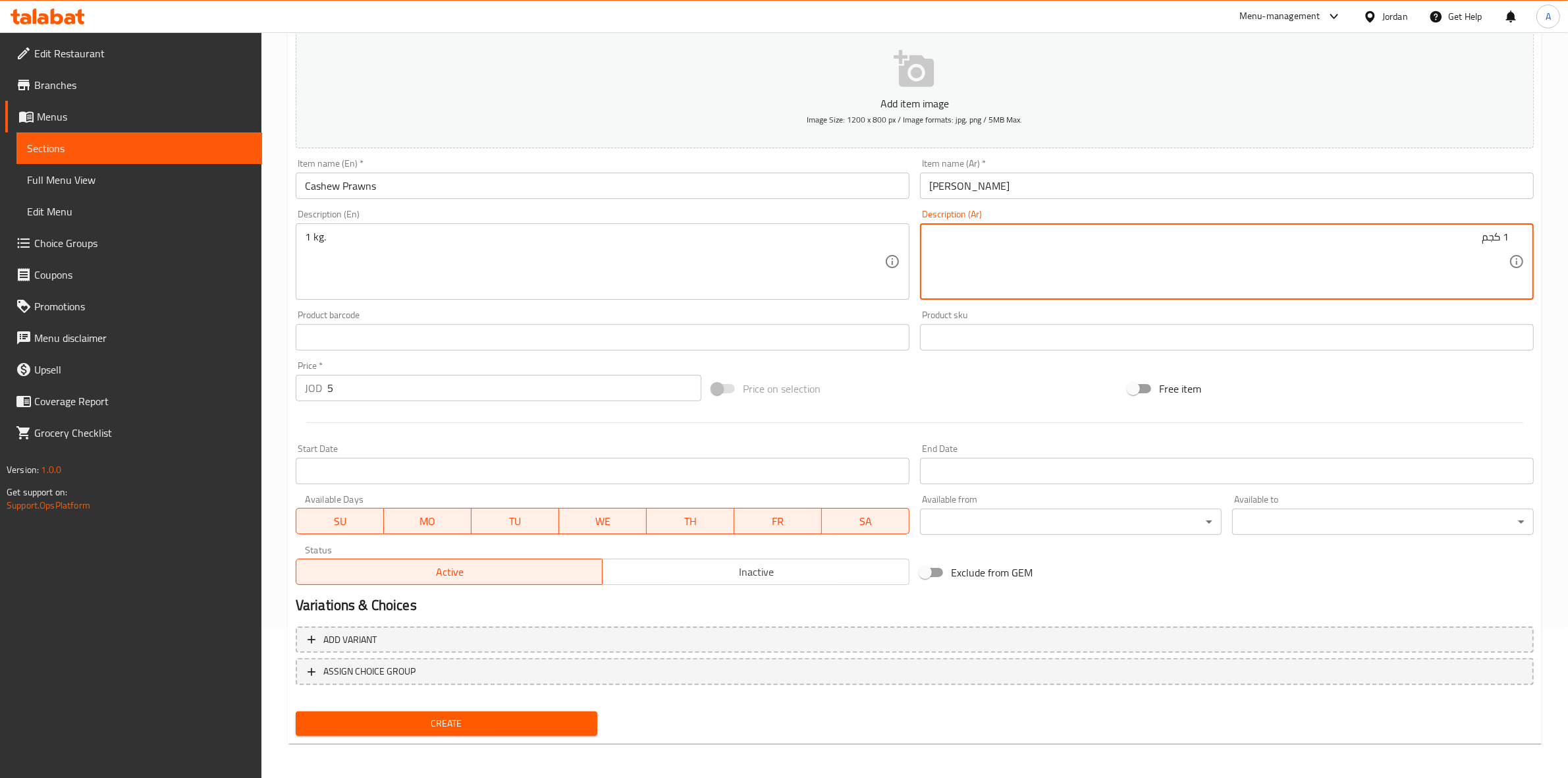
type textarea "1 كجم"
click at [1076, 198] on input "[PERSON_NAME]" at bounding box center [1227, 186] width 614 height 27
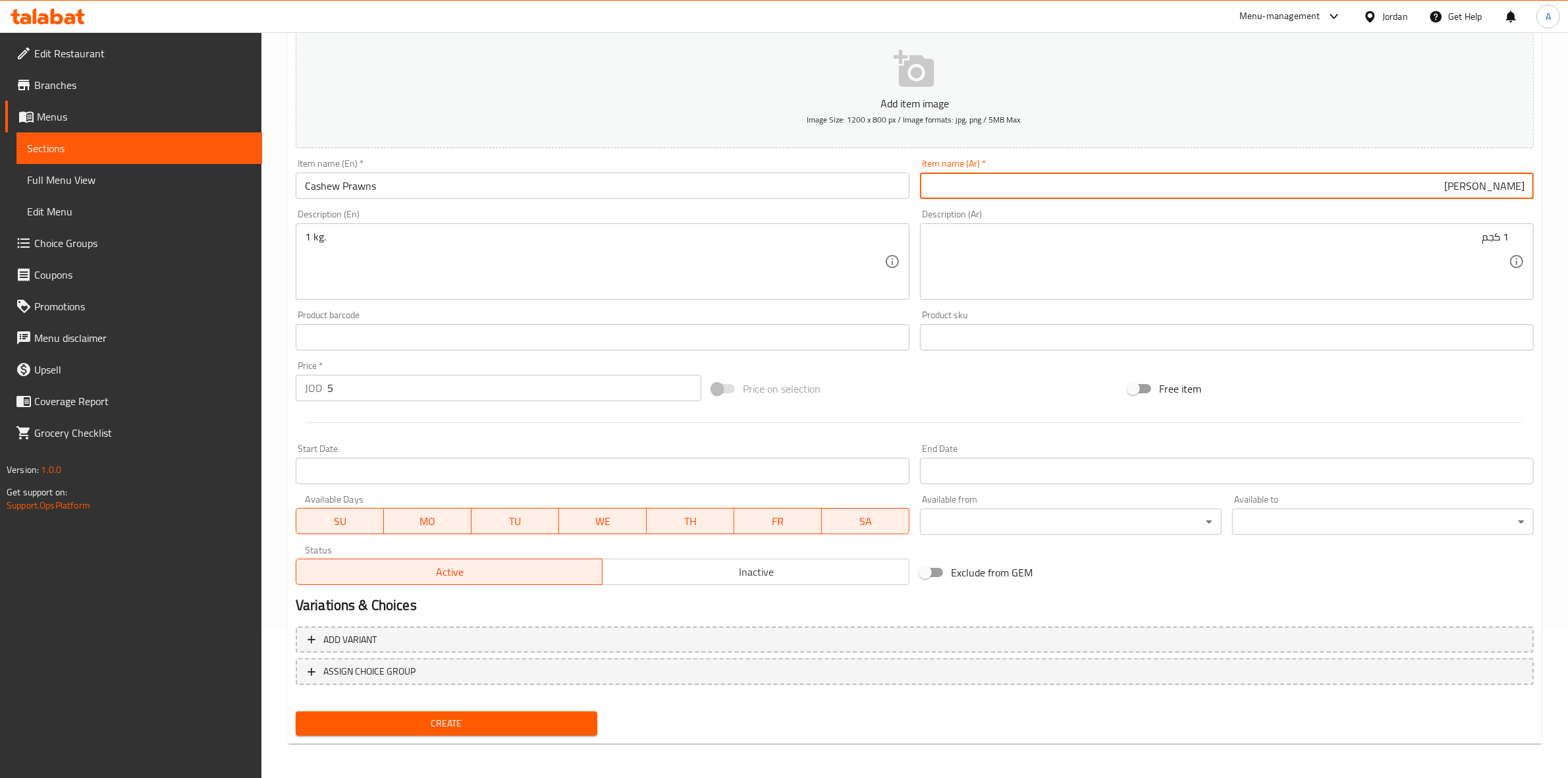
click at [637, 607] on h2 "Variations & Choices" at bounding box center [915, 605] width 1238 height 20
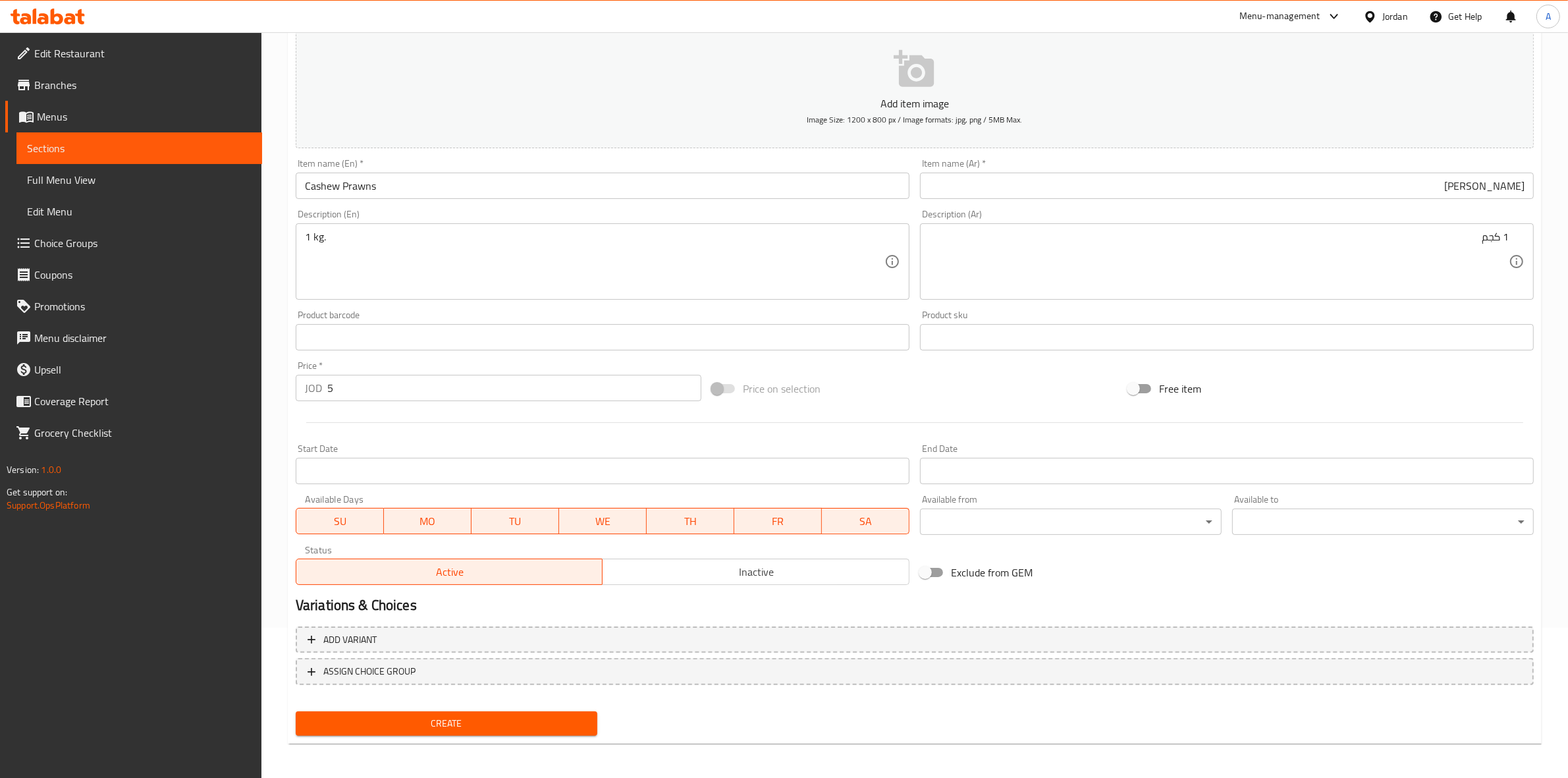
click at [459, 716] on span "Create" at bounding box center [446, 724] width 280 height 17
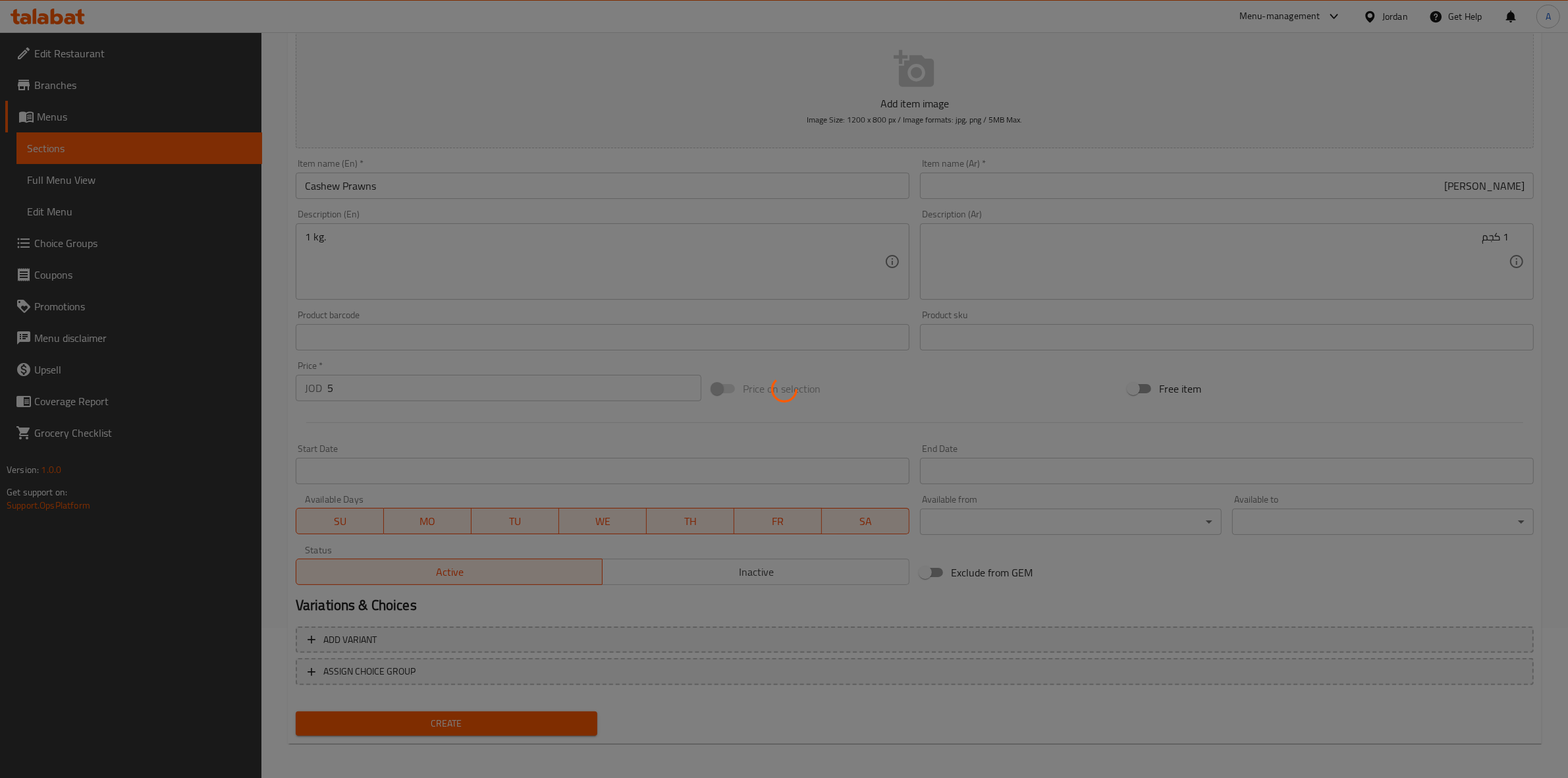
type input "0"
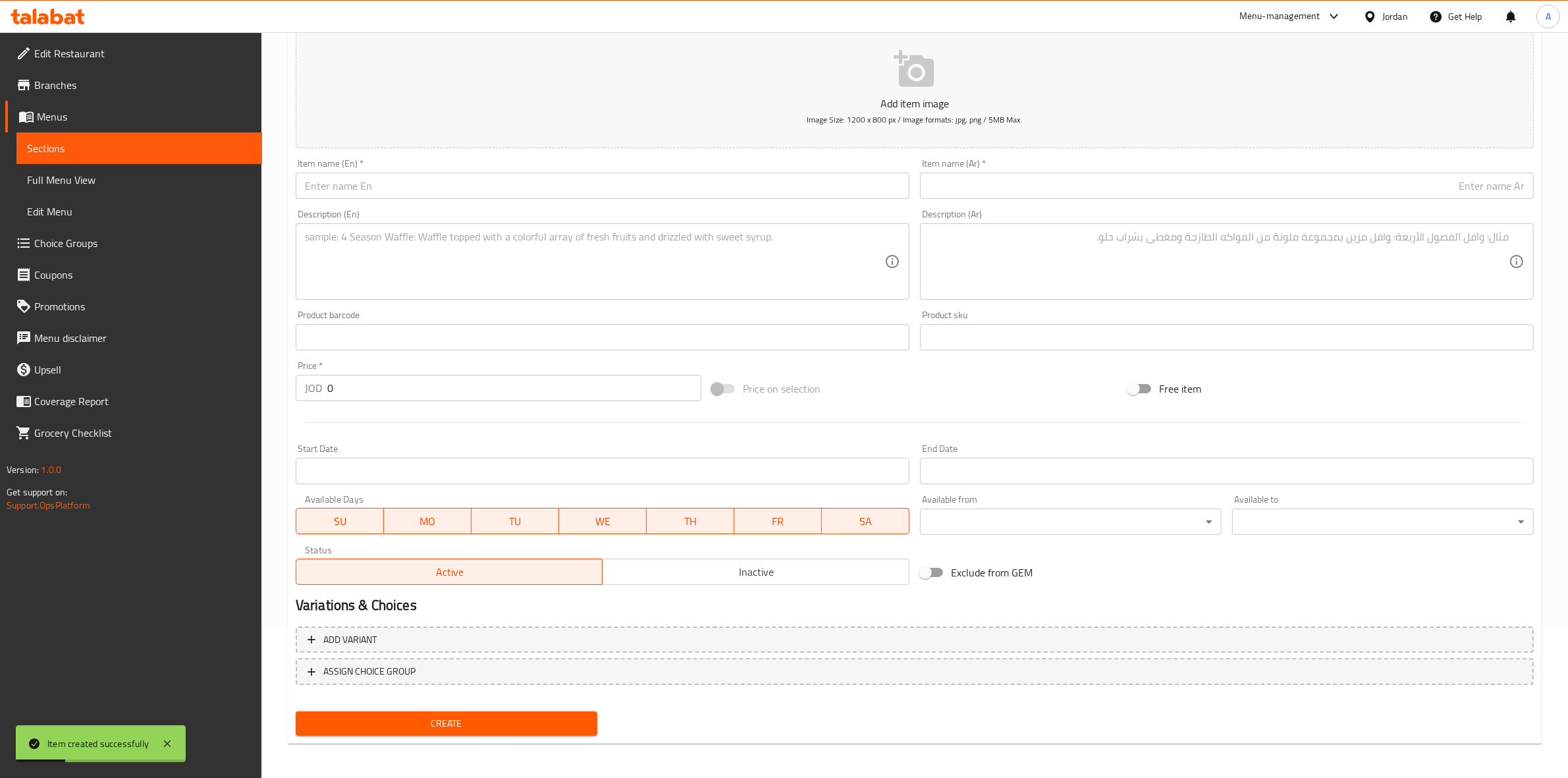
click at [1066, 189] on input "text" at bounding box center [1227, 186] width 614 height 27
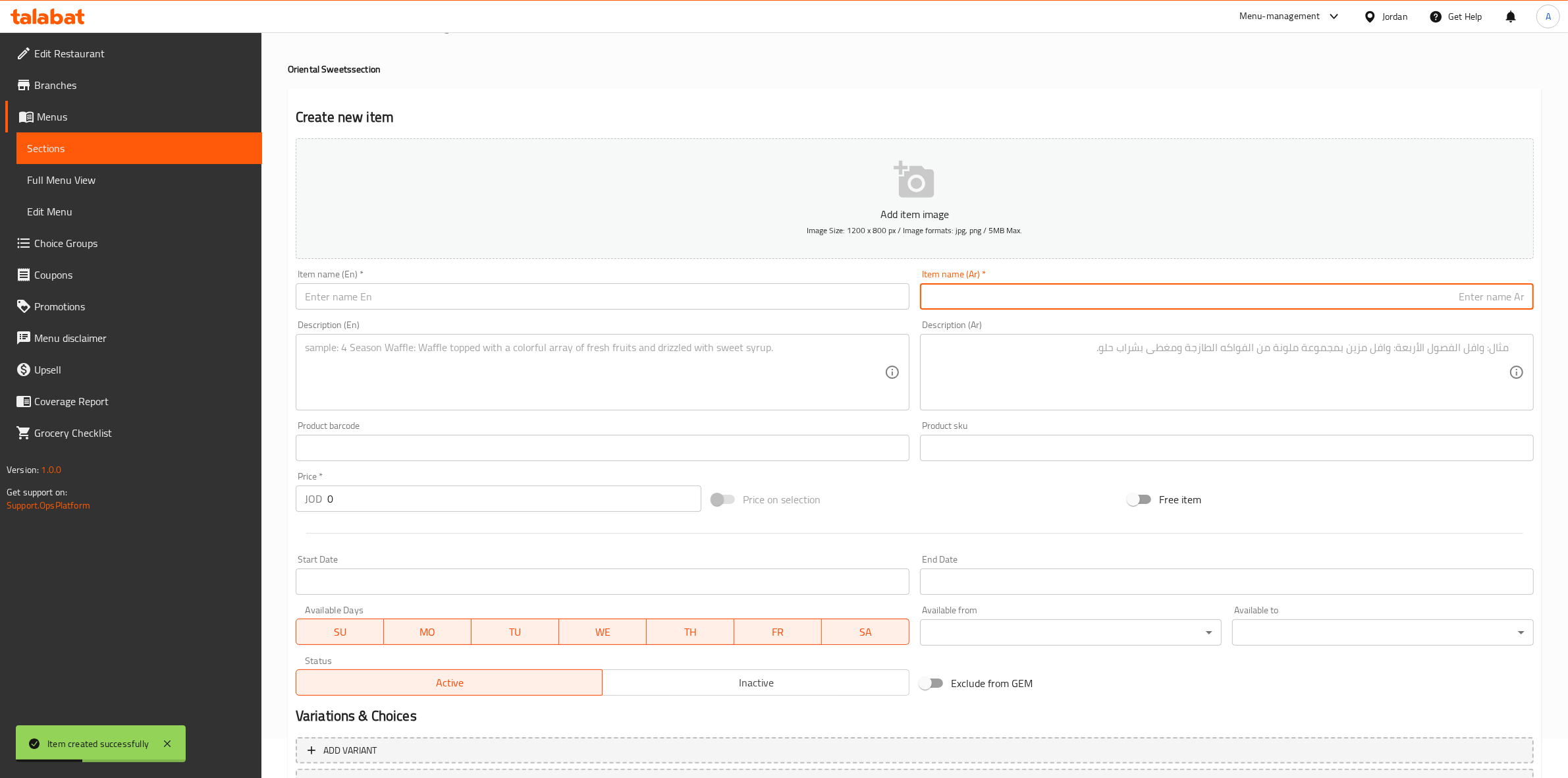
scroll to position [0, 0]
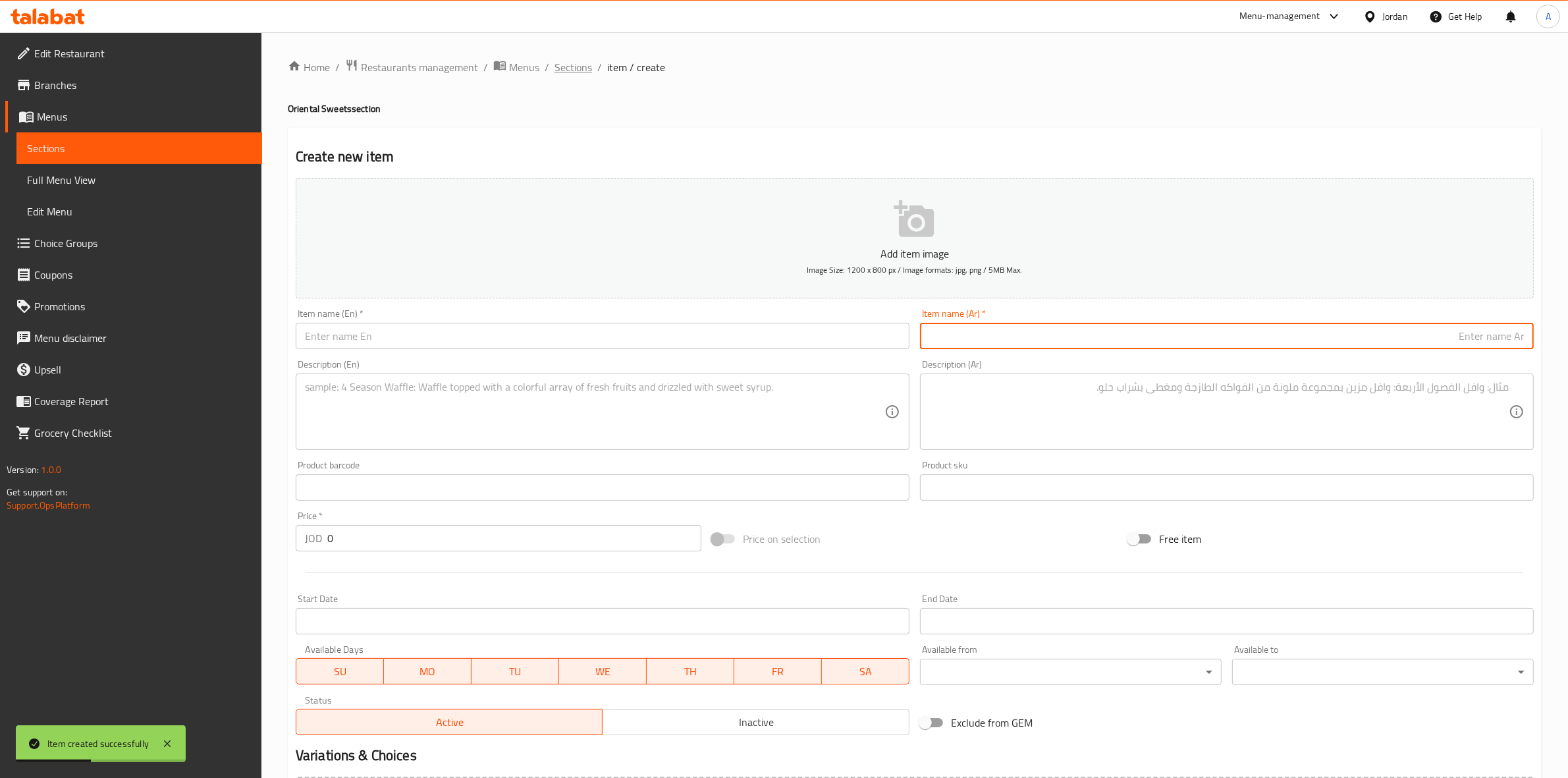
click at [573, 66] on span "Sections" at bounding box center [573, 67] width 38 height 16
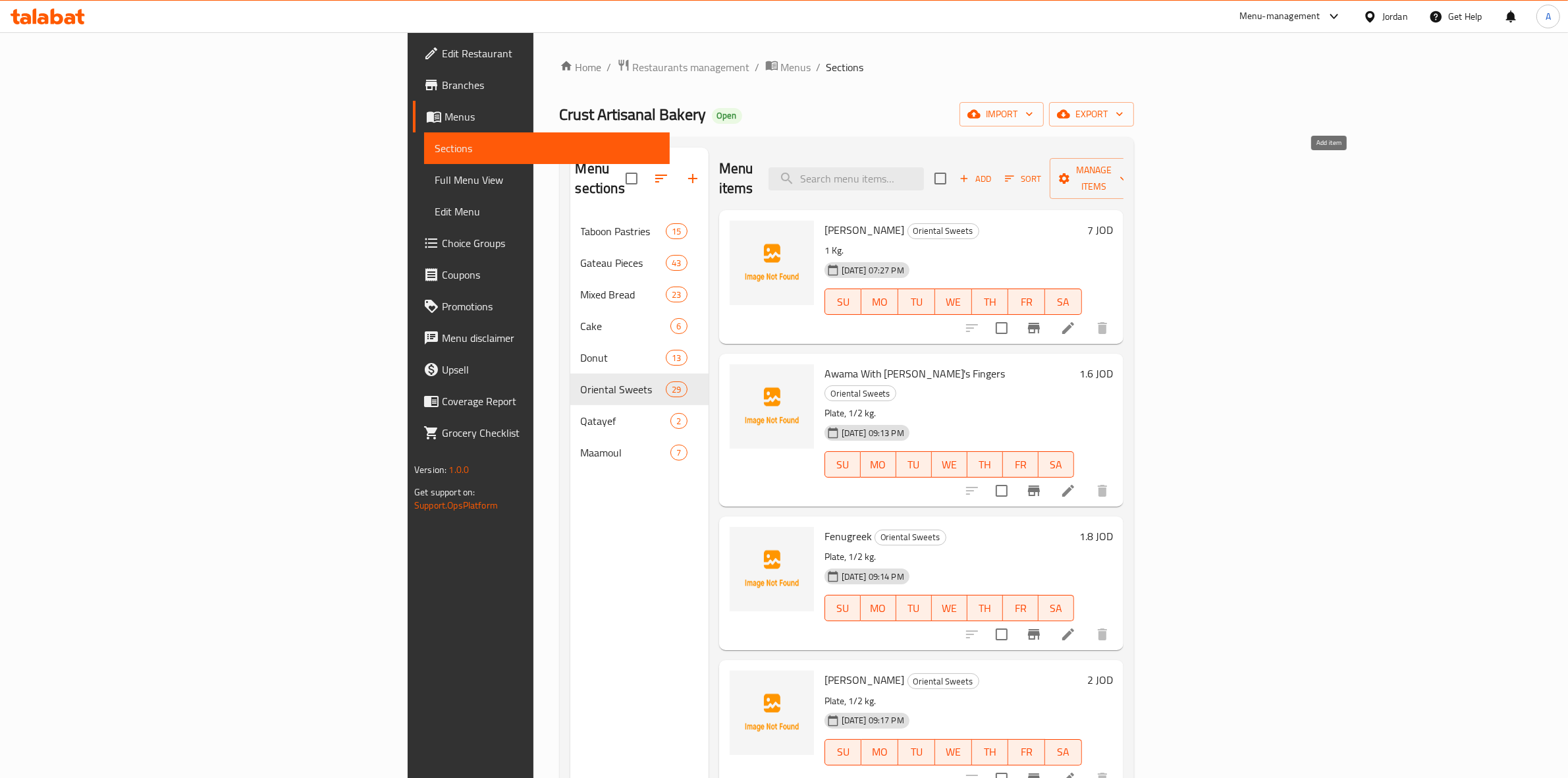
click at [993, 171] on span "Add" at bounding box center [975, 178] width 36 height 15
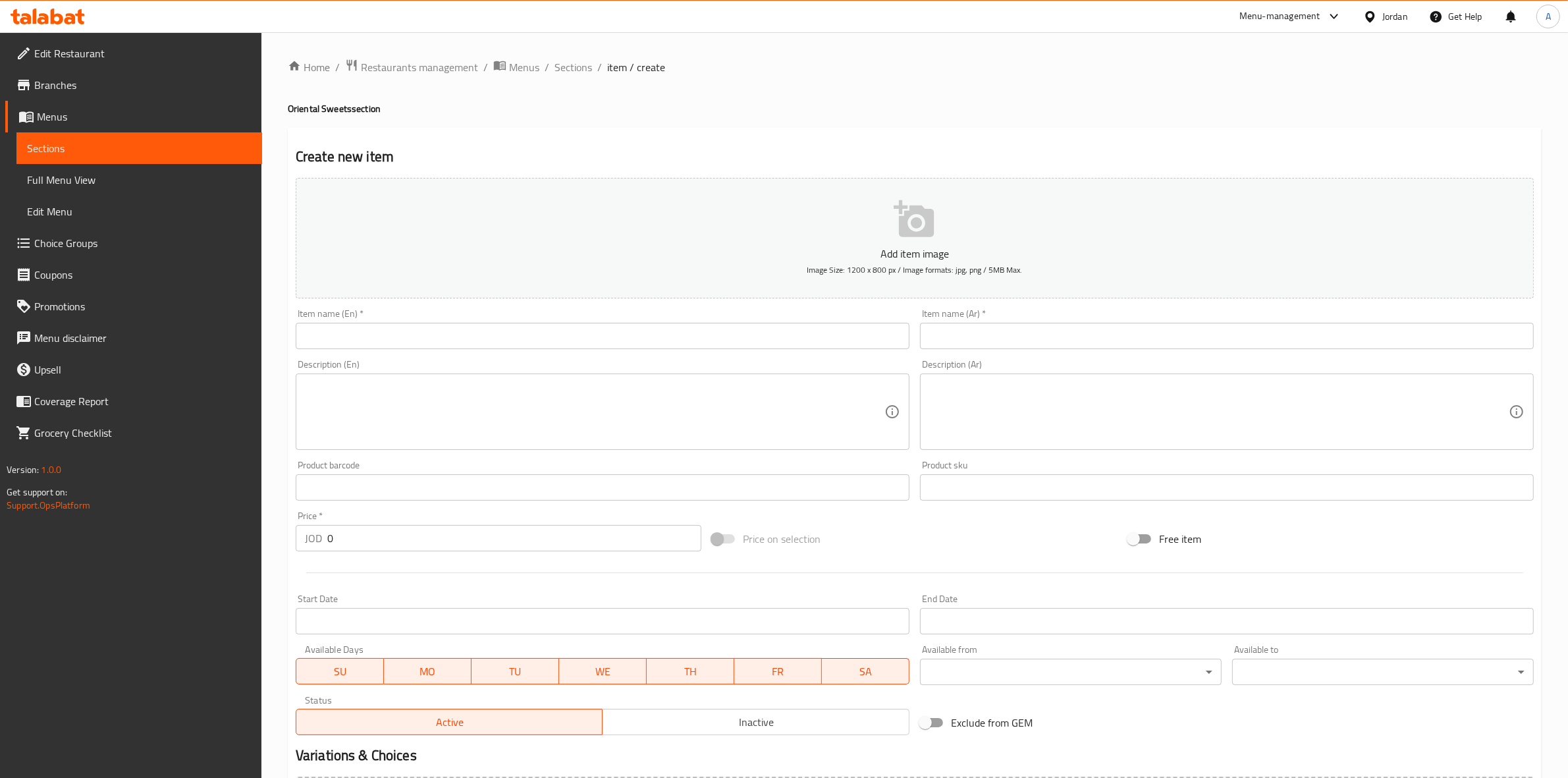
click at [482, 333] on input "text" at bounding box center [603, 335] width 614 height 27
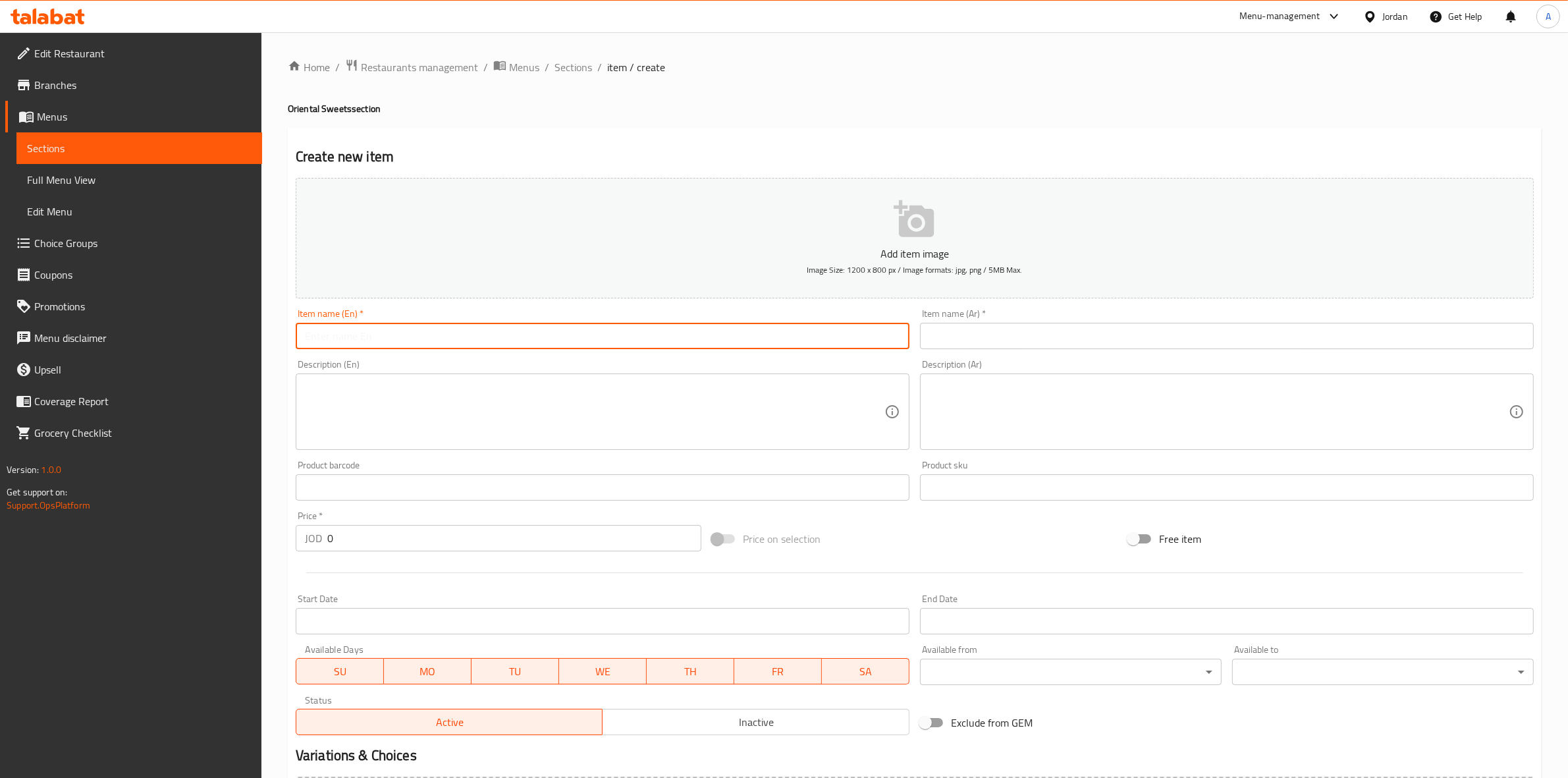
paste input "هريسة في القشطة"
type input "هريسة في القشطة"
drag, startPoint x: 420, startPoint y: 344, endPoint x: 124, endPoint y: 320, distance: 297.0
click at [115, 323] on div "Edit Restaurant Branches Menus Sections Full Menu View Edit Menu Choice Groups …" at bounding box center [784, 481] width 1568 height 898
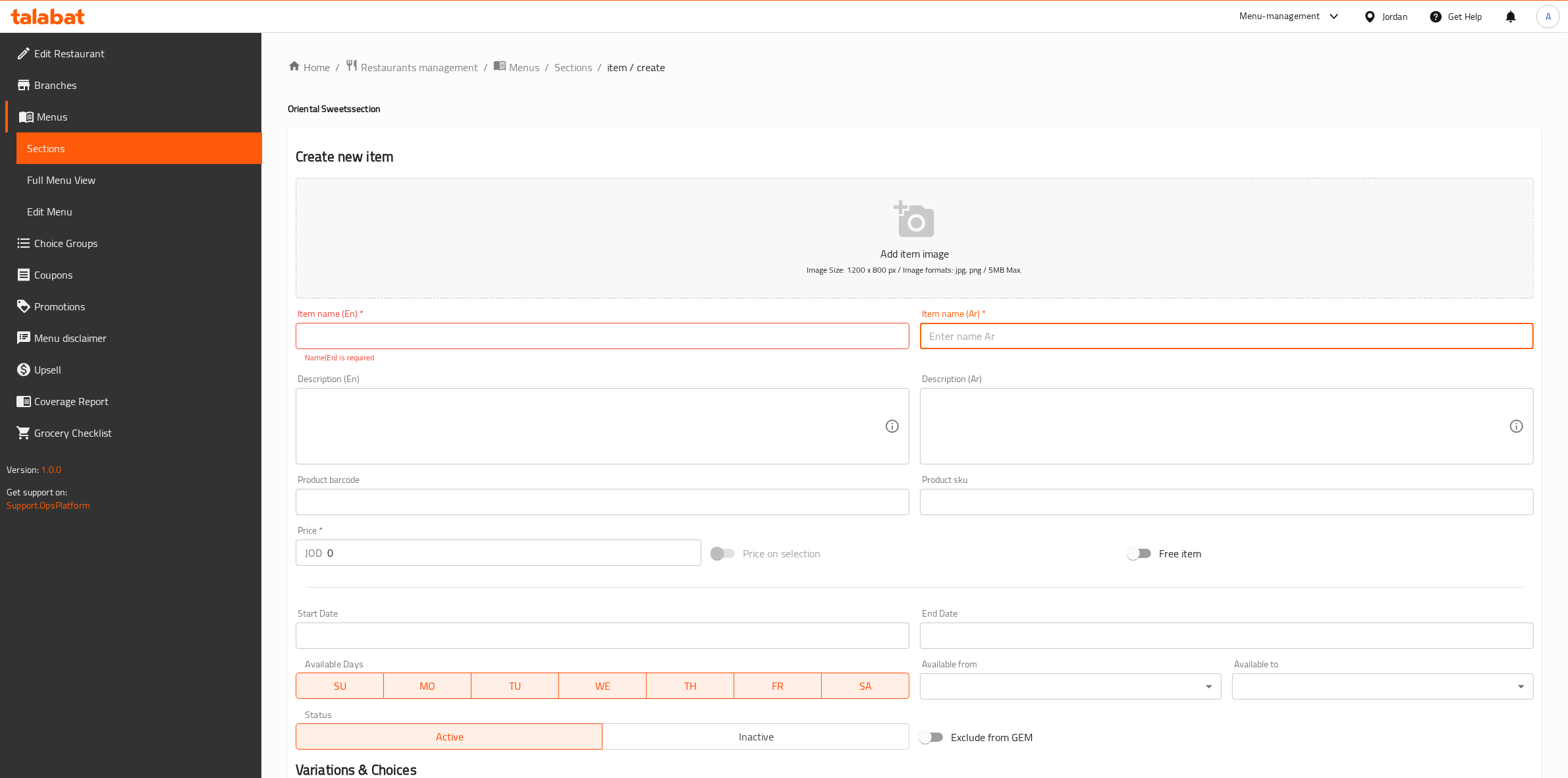
click at [1001, 345] on input "text" at bounding box center [1227, 335] width 614 height 27
paste input "هريسة في القشطة"
type input "هريسة في القشطة"
click at [1009, 133] on div "Create new item Add item image Image Size: 1200 x 800 px / Image formats: jpg, …" at bounding box center [914, 518] width 1254 height 781
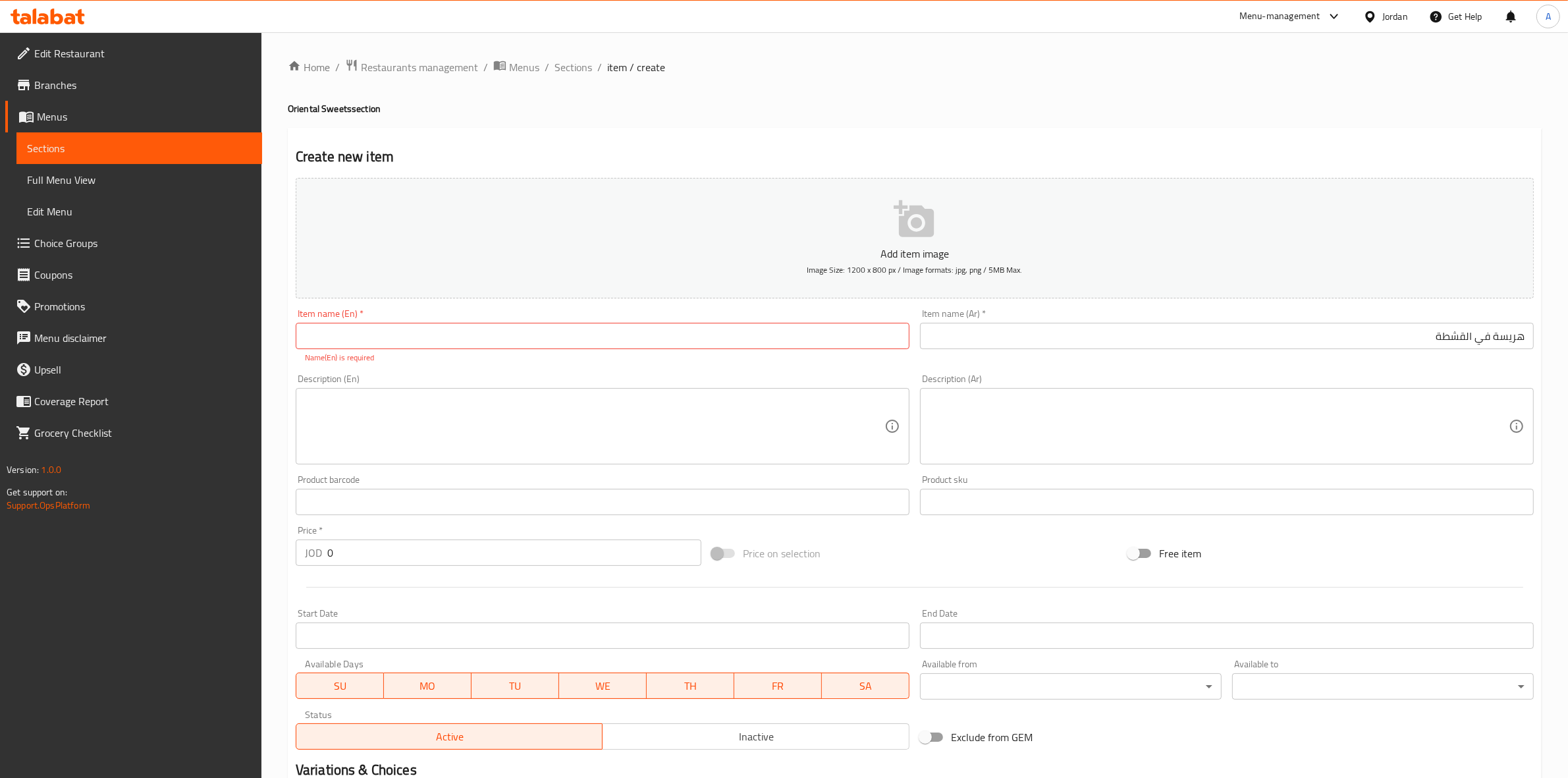
click at [1127, 405] on textarea at bounding box center [1219, 426] width 580 height 62
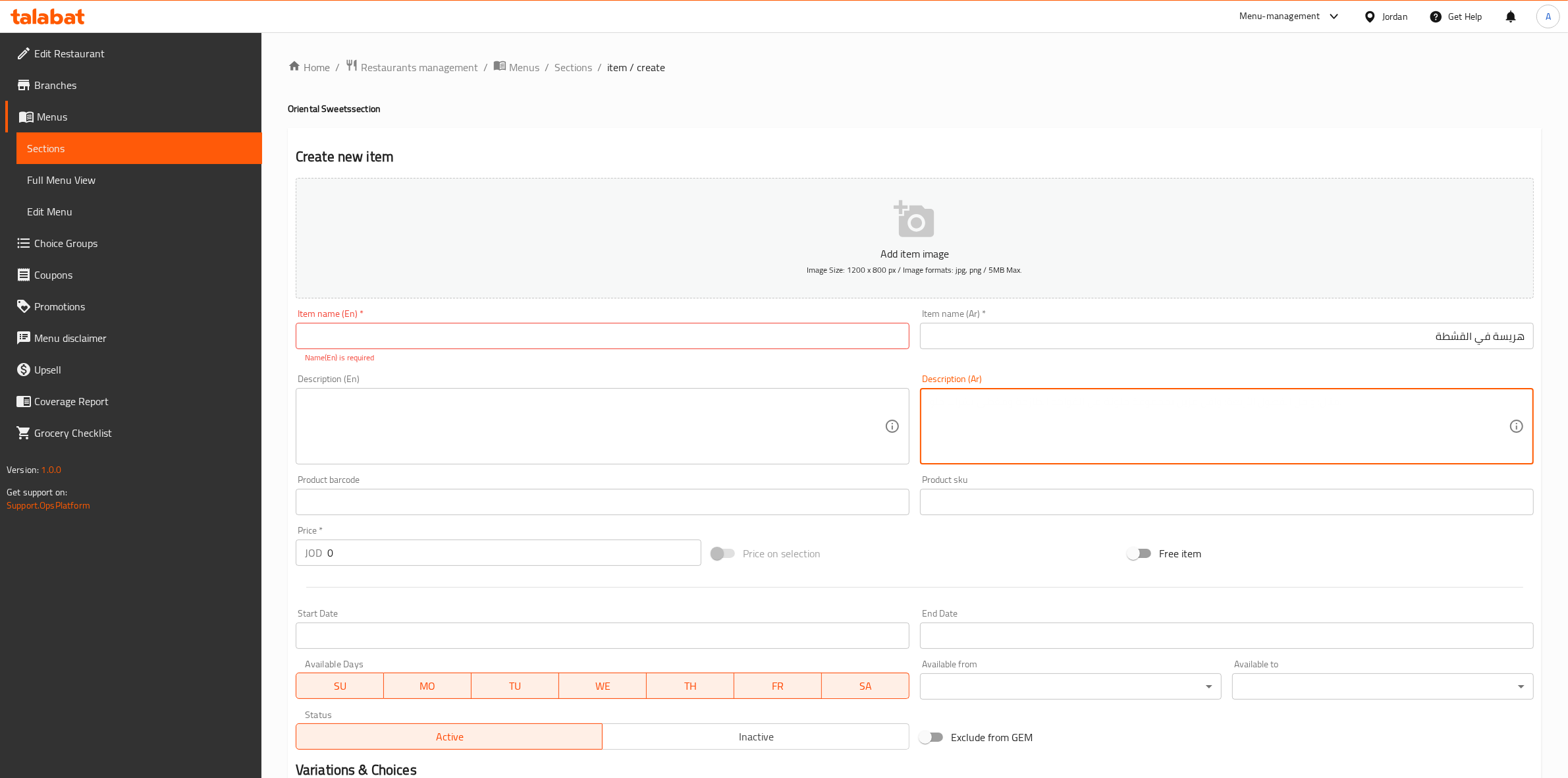
paste textarea "1 كجم"
type textarea "1 كجم"
click at [757, 130] on div "Create new item Add item image Image Size: 1200 x 800 px / Image formats: jpg, …" at bounding box center [914, 518] width 1254 height 781
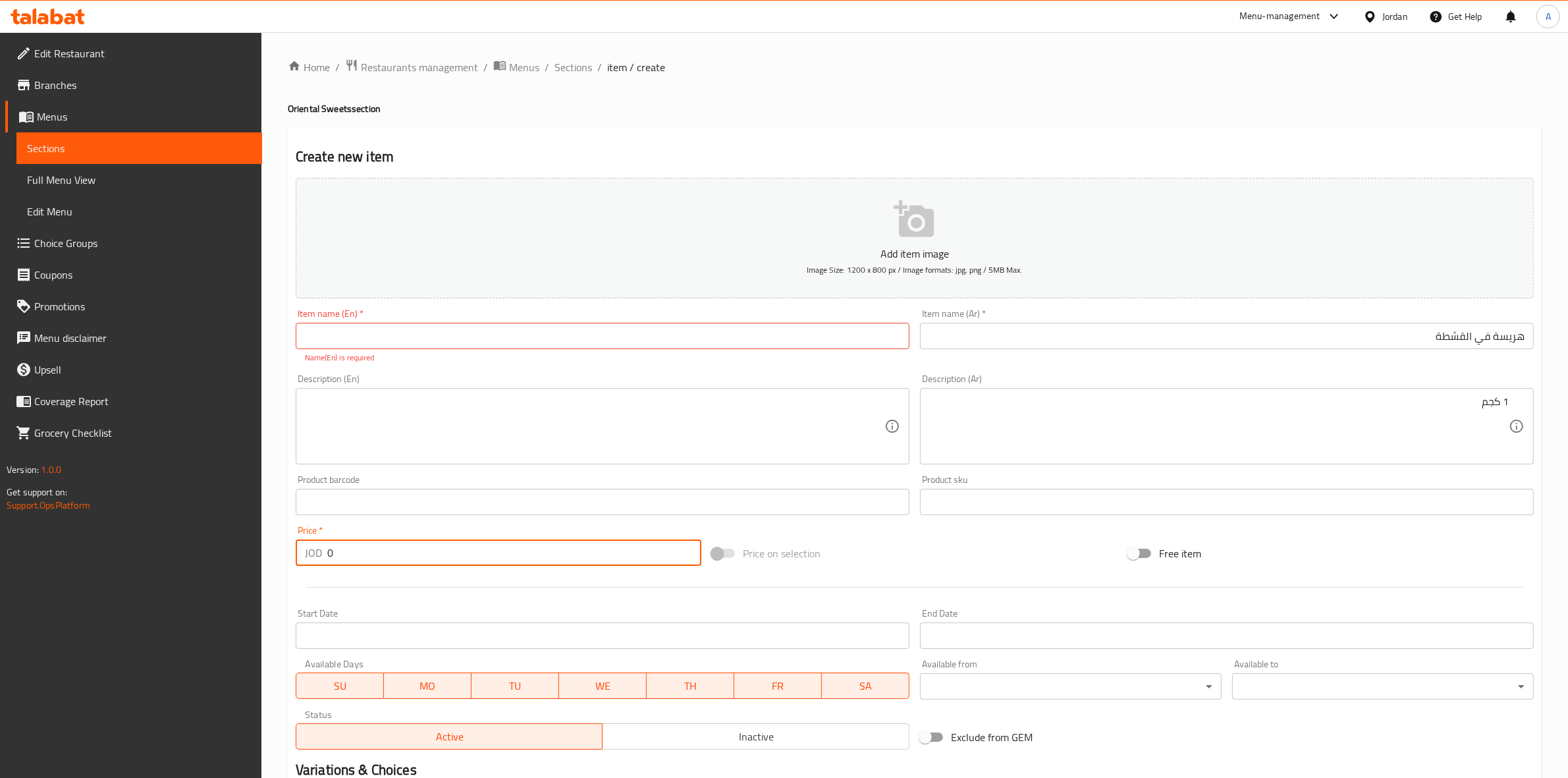
drag, startPoint x: 348, startPoint y: 552, endPoint x: 287, endPoint y: 554, distance: 61.0
click at [287, 554] on div "Home / Restaurants management / Menus / Sections / item / create Oriental Sweet…" at bounding box center [915, 489] width 1306 height 913
type input "5"
click at [401, 592] on div at bounding box center [914, 587] width 1248 height 32
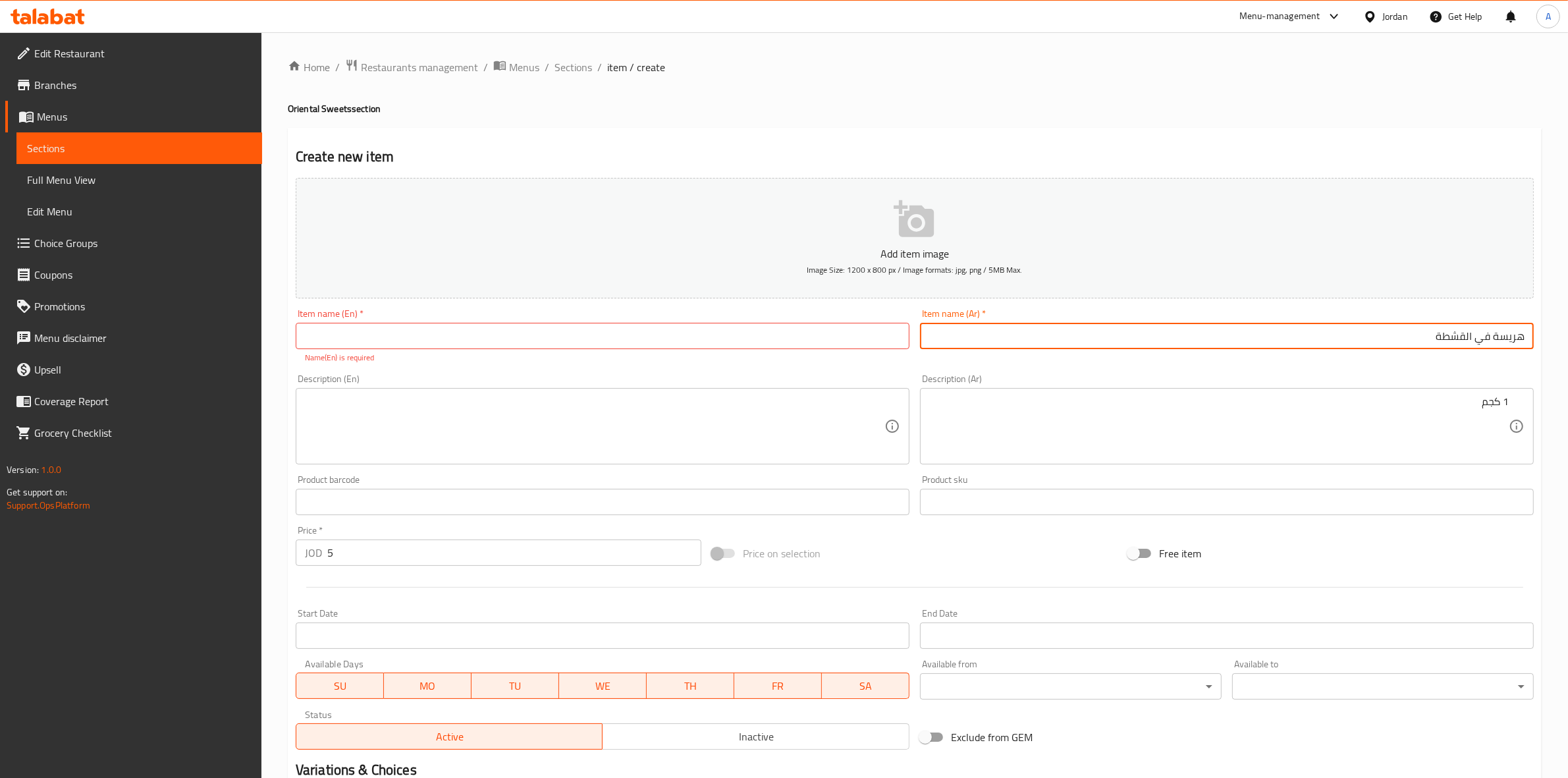
drag, startPoint x: 1419, startPoint y: 339, endPoint x: 1579, endPoint y: 327, distance: 160.4
click at [1567, 327] on html "​ Menu-management Jordan Get Help A Edit Restaurant Branches Menus Sections Ful…" at bounding box center [784, 389] width 1568 height 778
click at [491, 329] on input "text" at bounding box center [603, 335] width 614 height 27
paste input "Harissa with Cream"
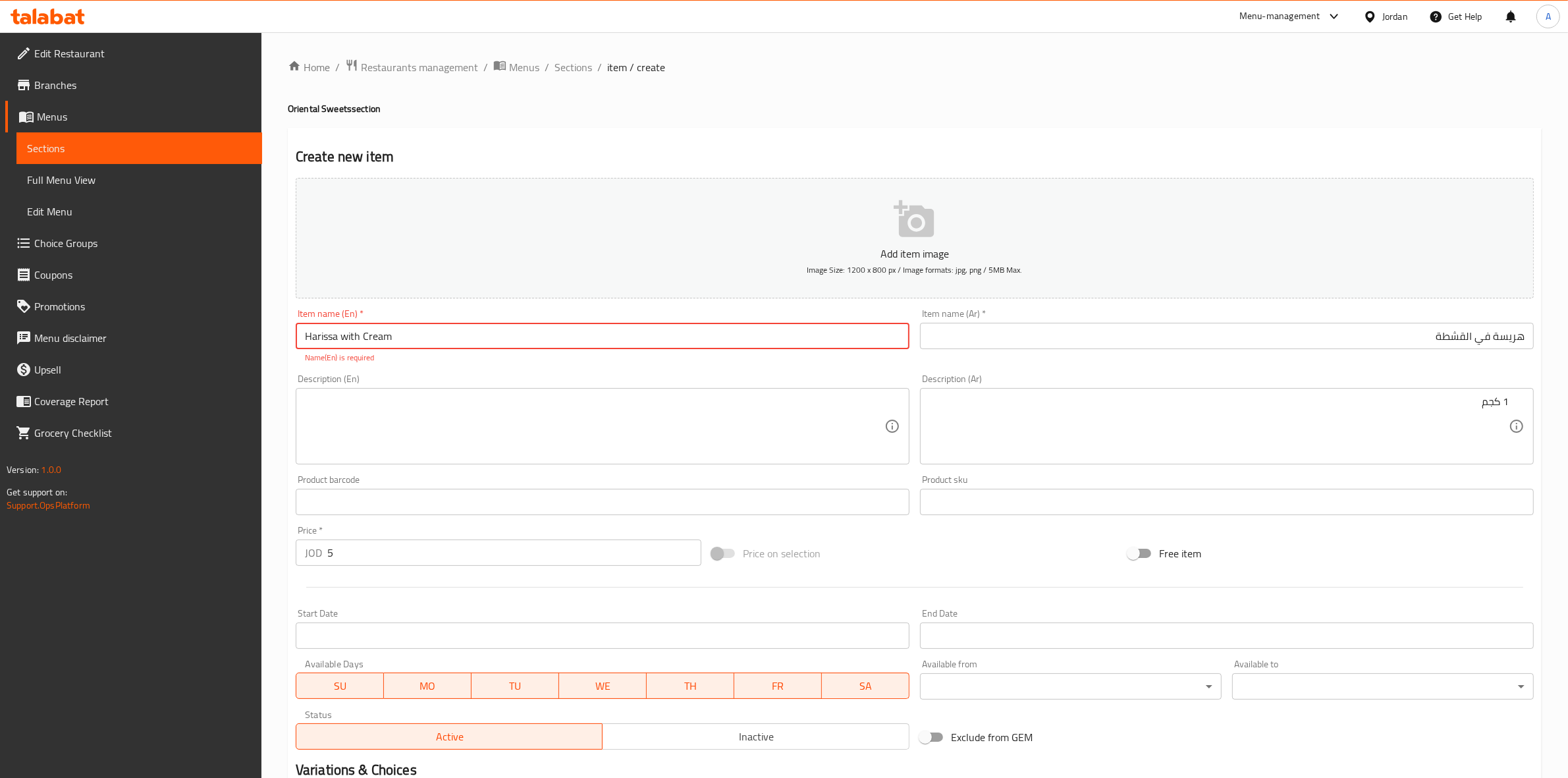
type input "Harissa with Cream"
click at [268, 429] on div "Home / Restaurants management / Menus / Sections / item / create Oriental Sweet…" at bounding box center [915, 489] width 1306 height 913
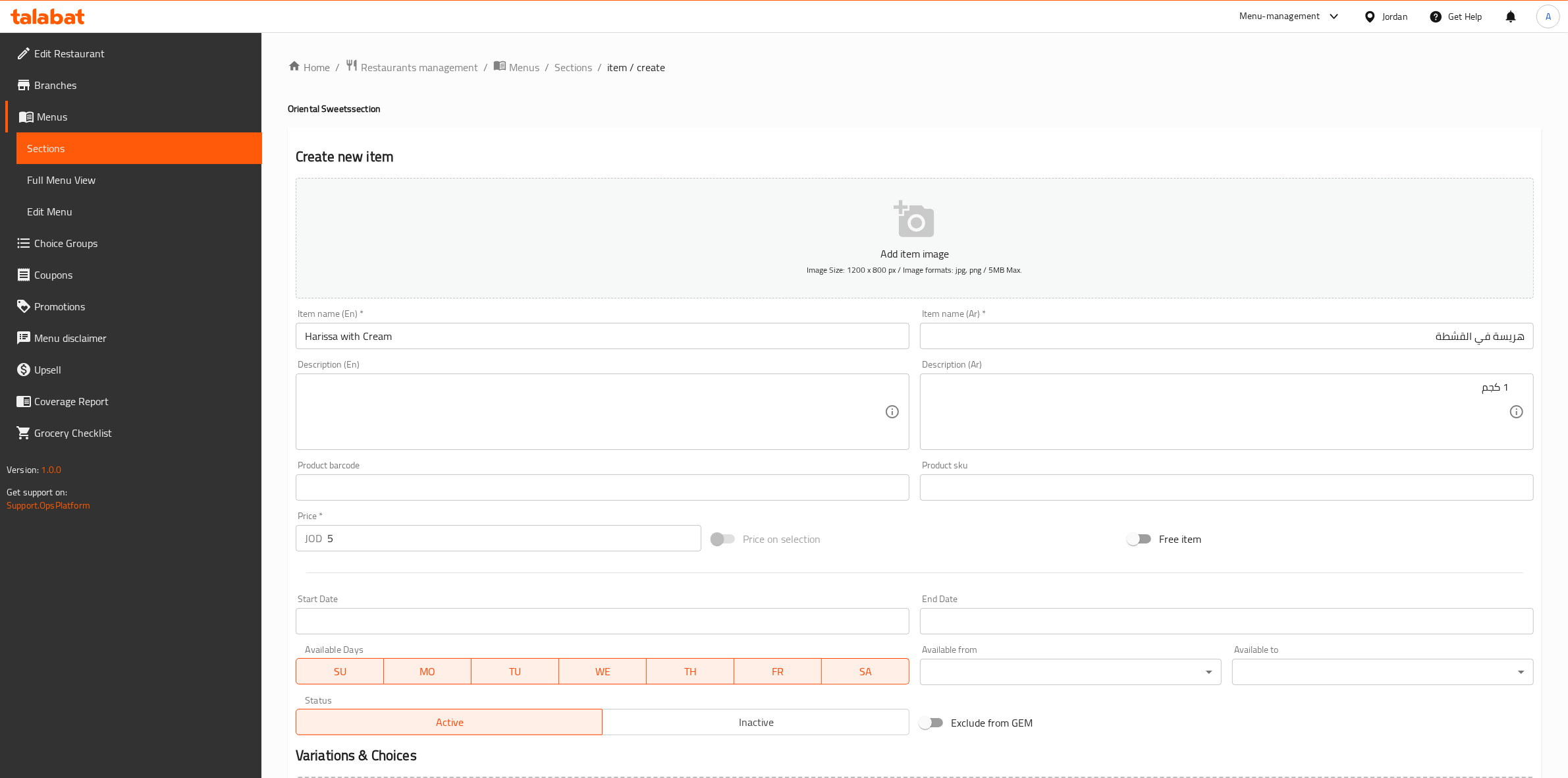
click at [350, 405] on textarea at bounding box center [594, 412] width 580 height 62
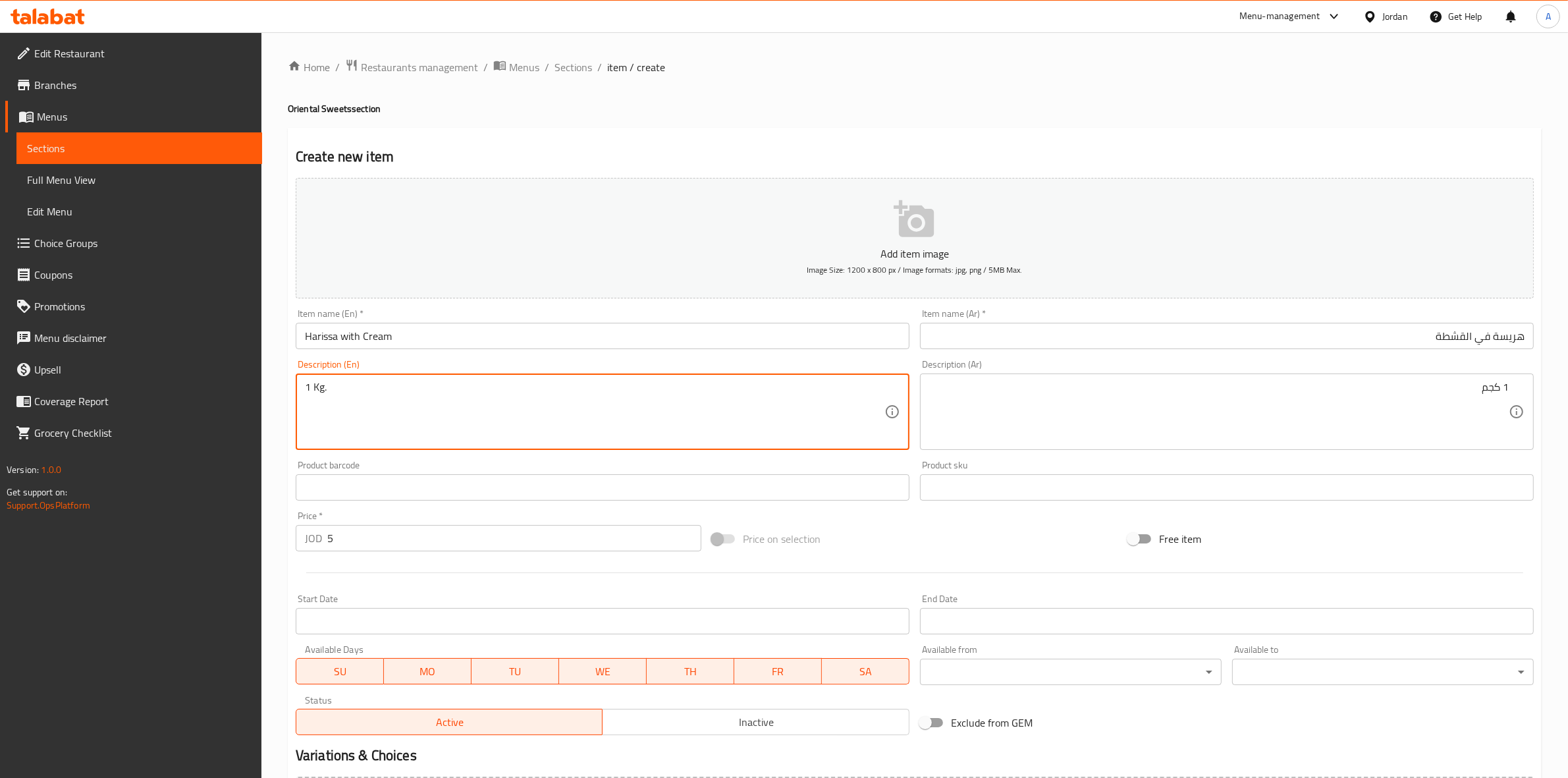
type textarea "1 Kg."
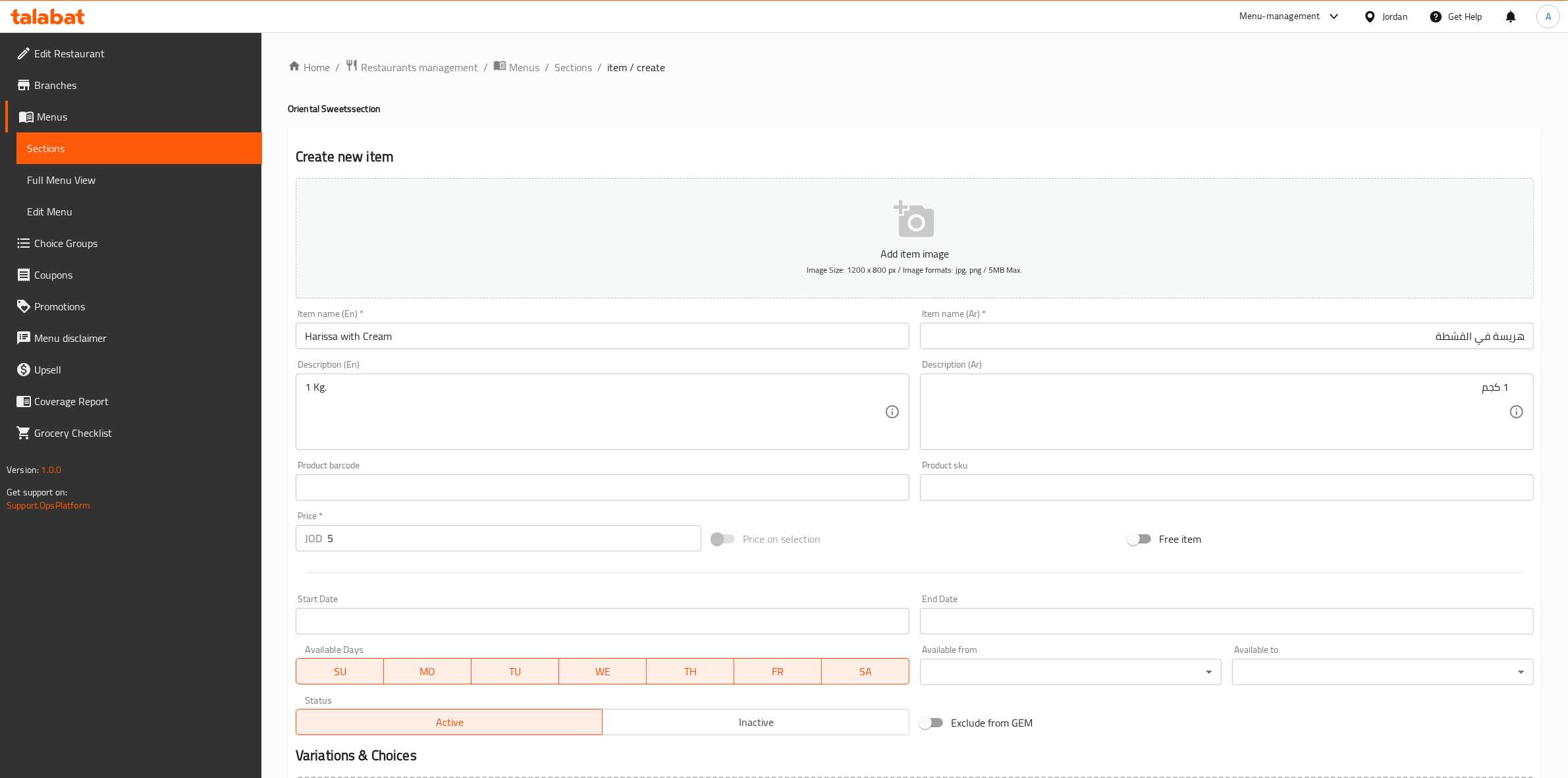
click at [276, 475] on div "Home / Restaurants management / Menus / Sections / item / create Oriental Sweet…" at bounding box center [915, 481] width 1306 height 898
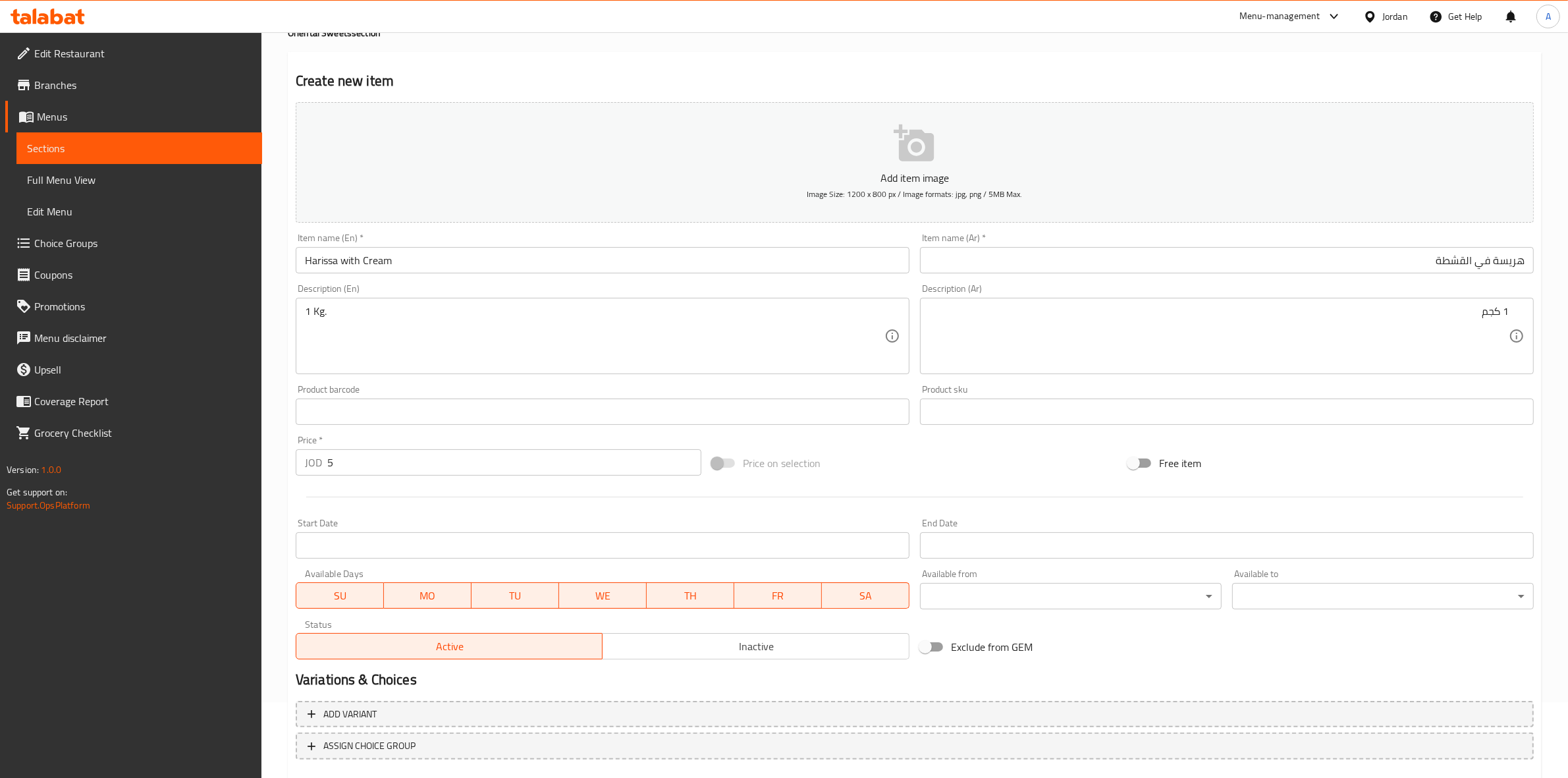
scroll to position [150, 0]
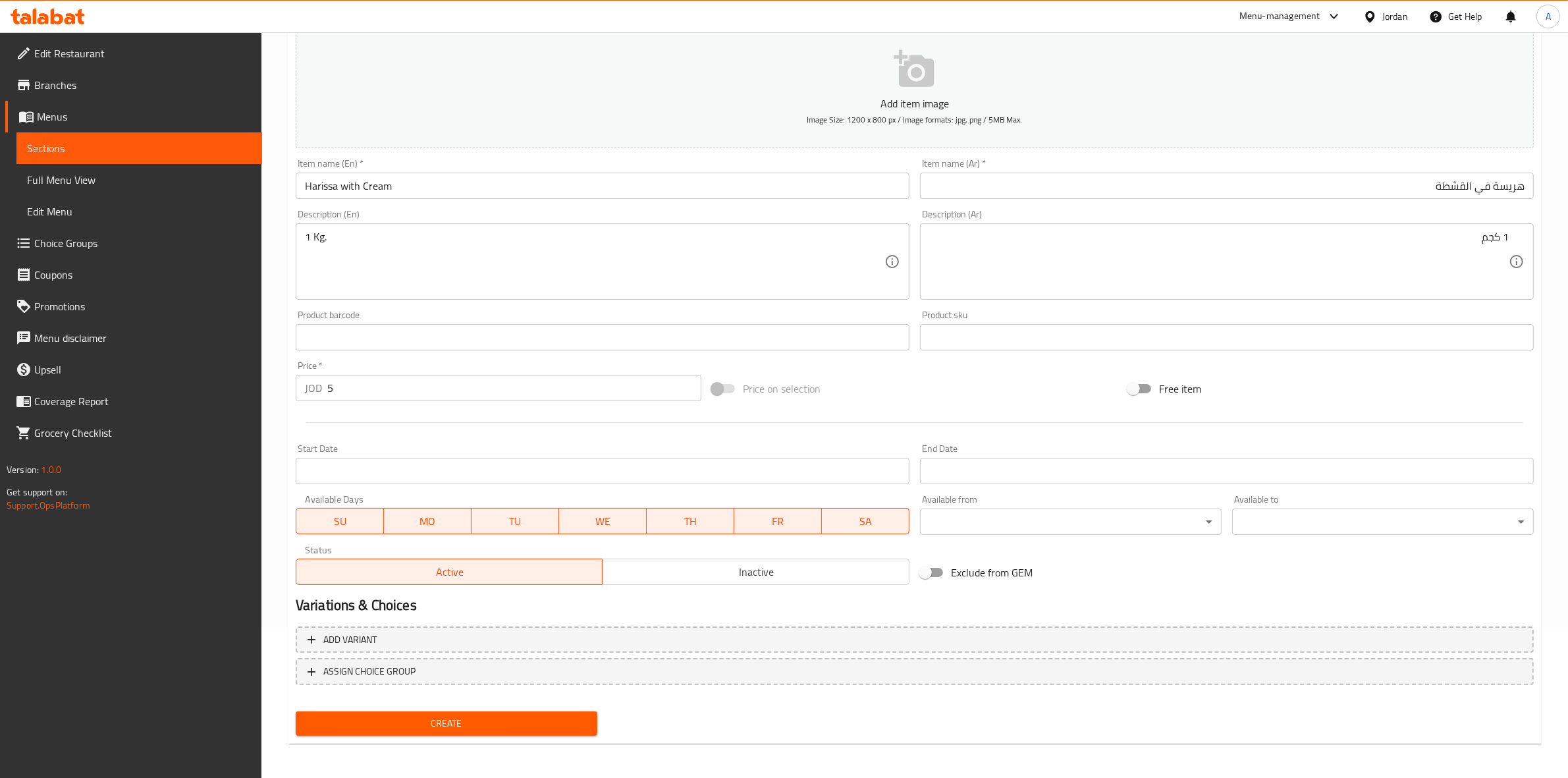
click at [459, 716] on span "Create" at bounding box center [446, 724] width 280 height 17
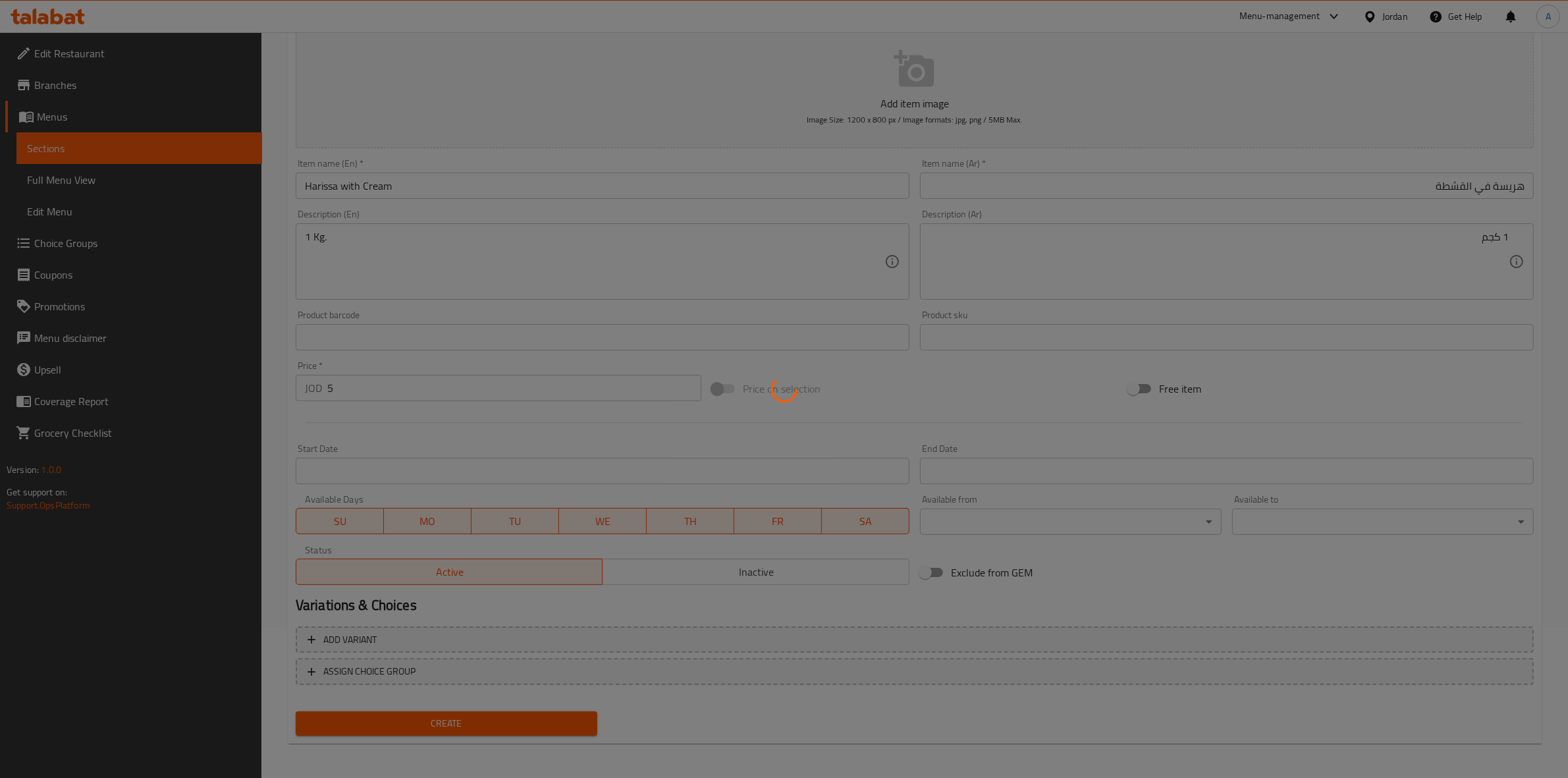
type input "0"
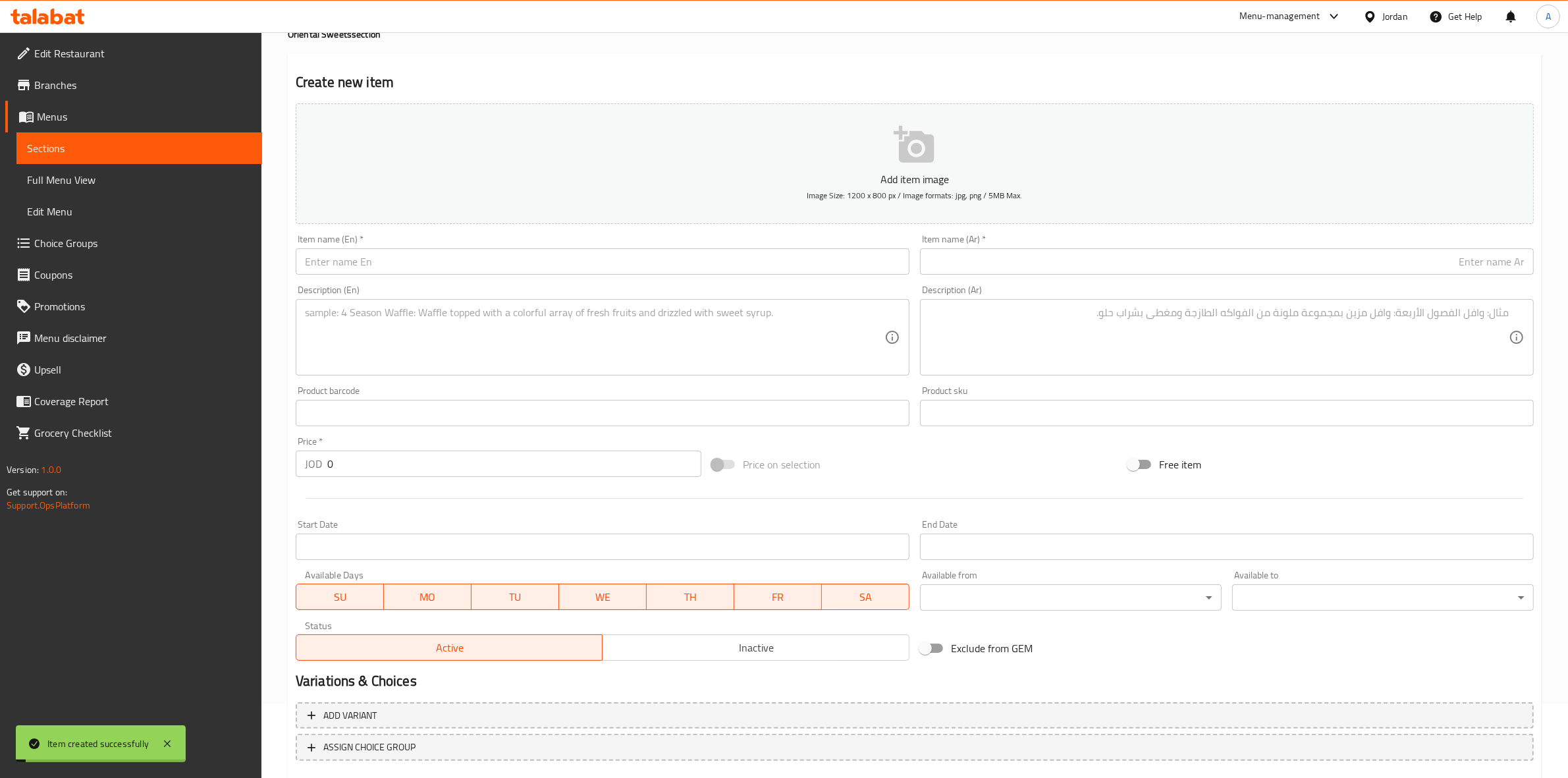
scroll to position [0, 0]
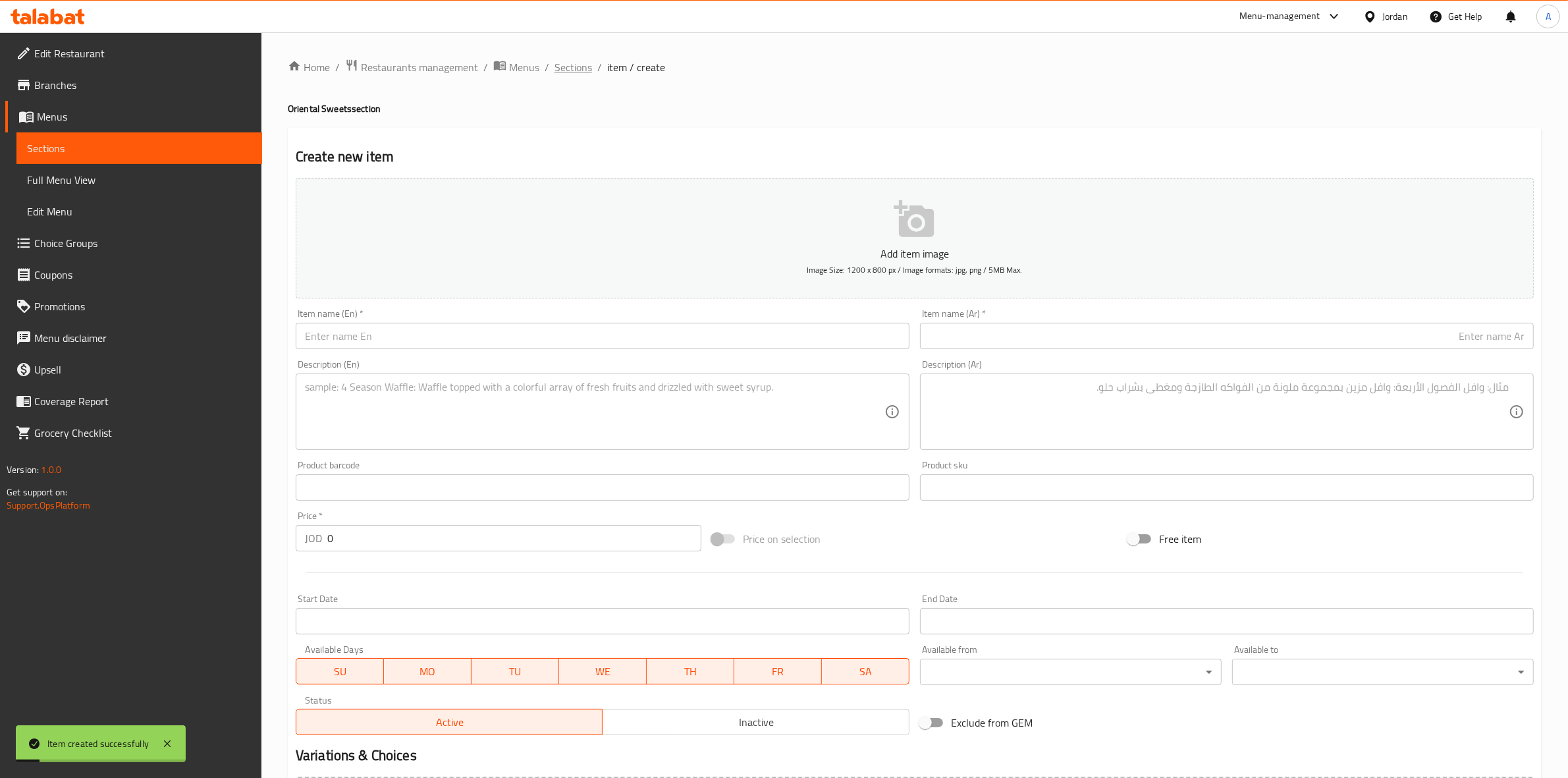
click at [577, 66] on span "Sections" at bounding box center [573, 67] width 38 height 16
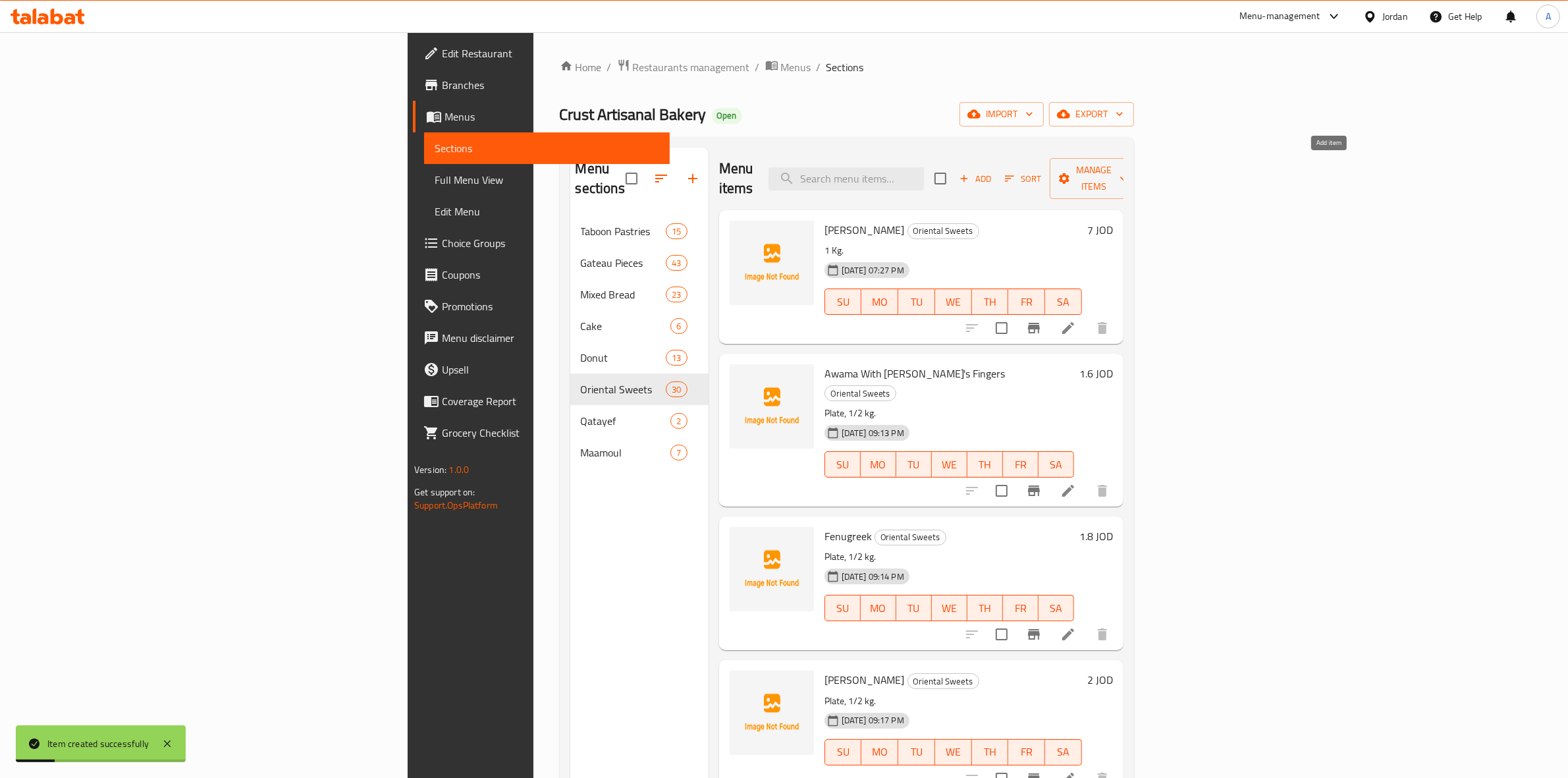
click at [993, 171] on span "Add" at bounding box center [975, 178] width 36 height 15
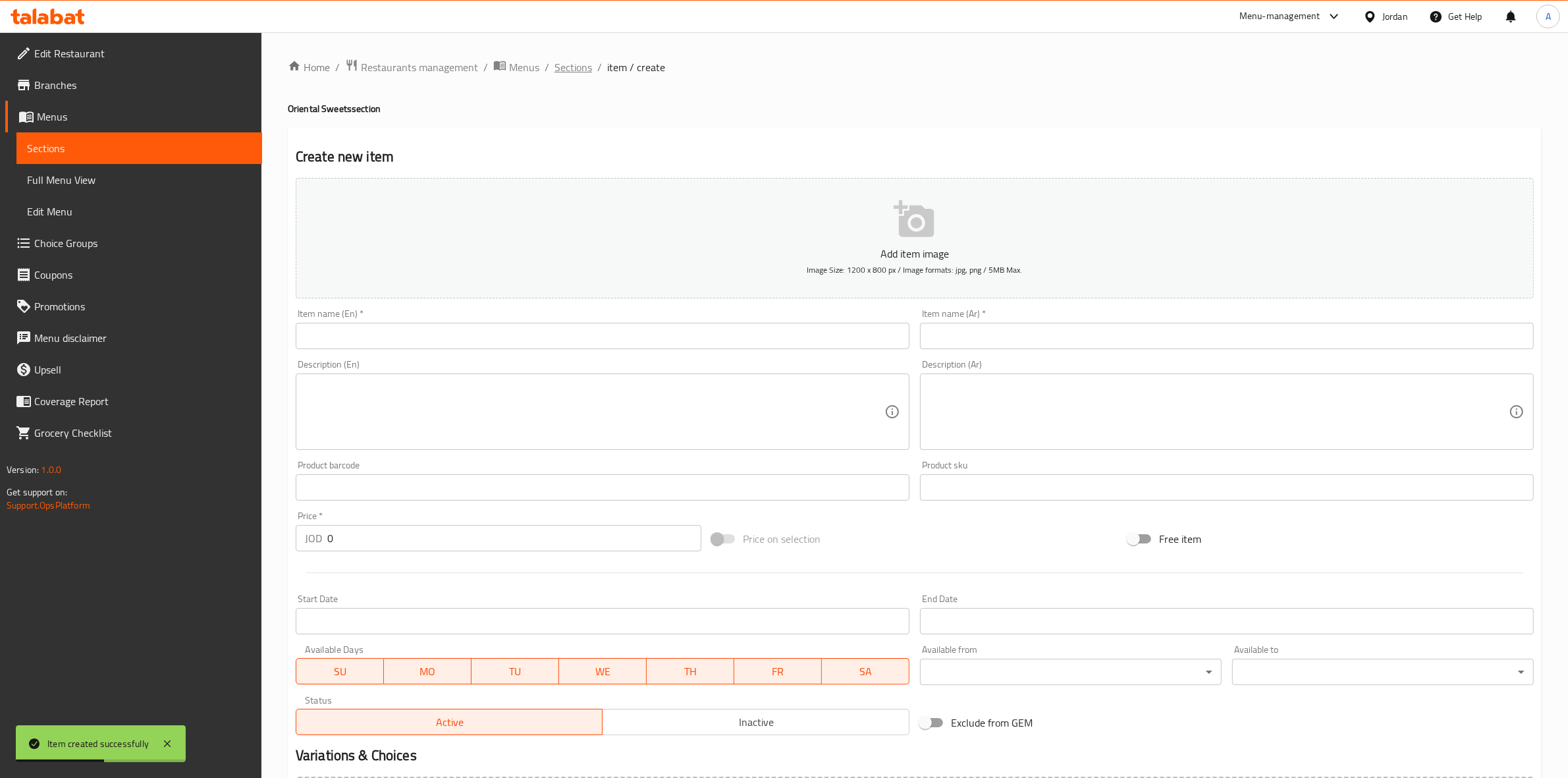
click at [573, 60] on span "Sections" at bounding box center [573, 67] width 38 height 16
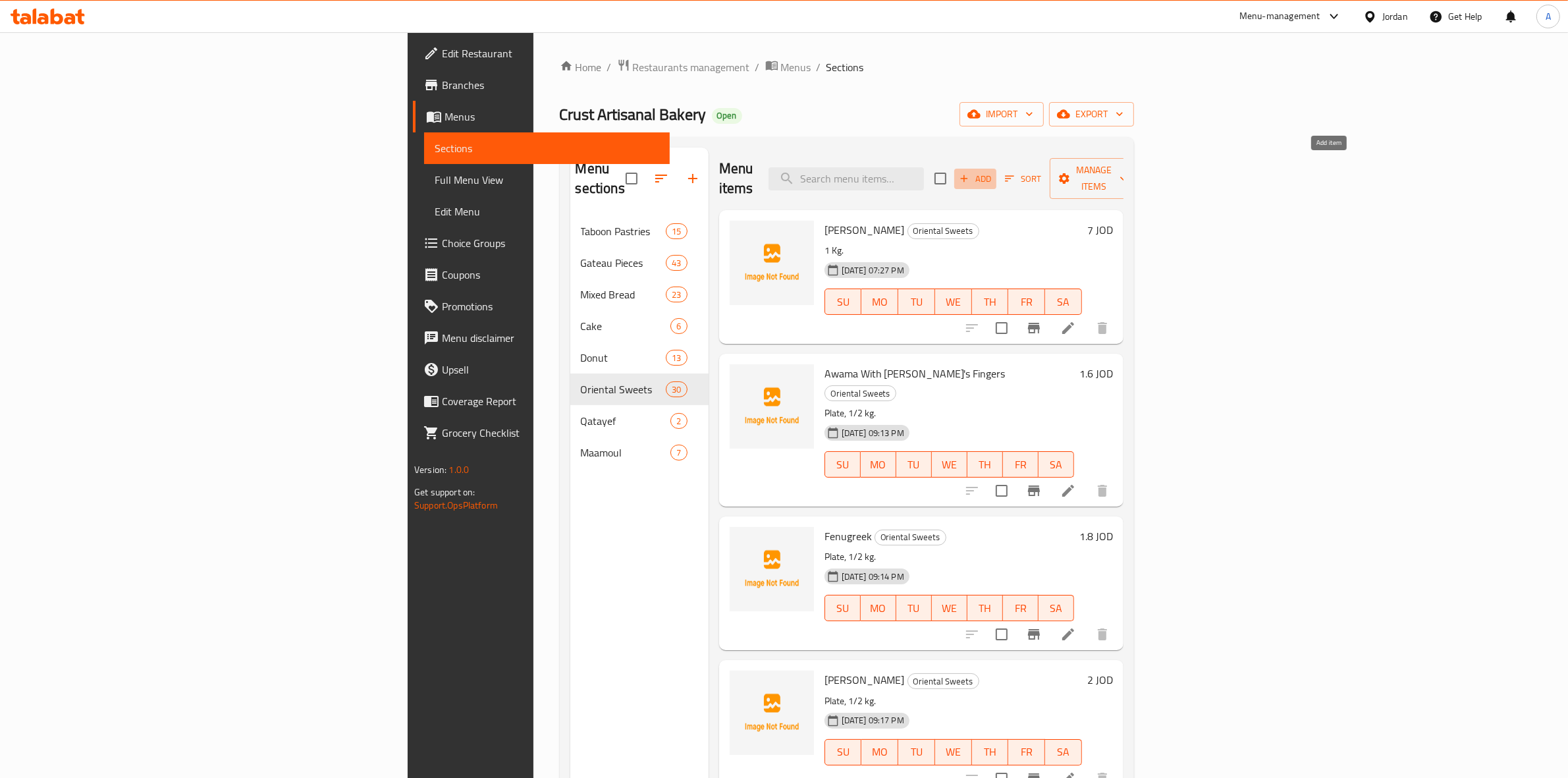
click at [993, 171] on span "Add" at bounding box center [975, 178] width 36 height 15
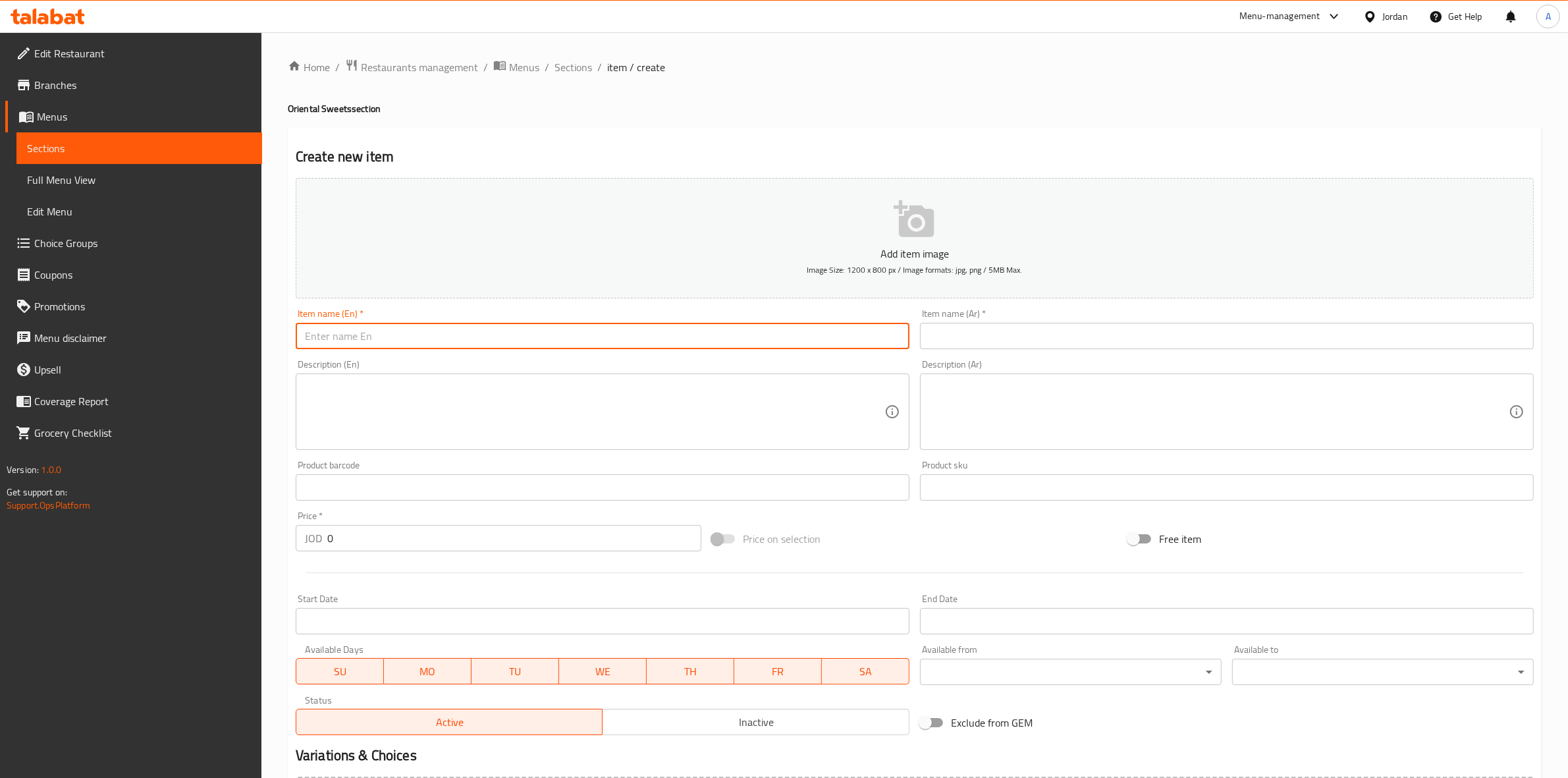
click at [336, 334] on input "text" at bounding box center [603, 335] width 614 height 27
paste input "دحدح"
type input "دحدح"
drag, startPoint x: 344, startPoint y: 334, endPoint x: 187, endPoint y: 334, distance: 157.0
click at [187, 334] on div "Edit Restaurant Branches Menus Sections Full Menu View Edit Menu Choice Groups …" at bounding box center [784, 481] width 1568 height 898
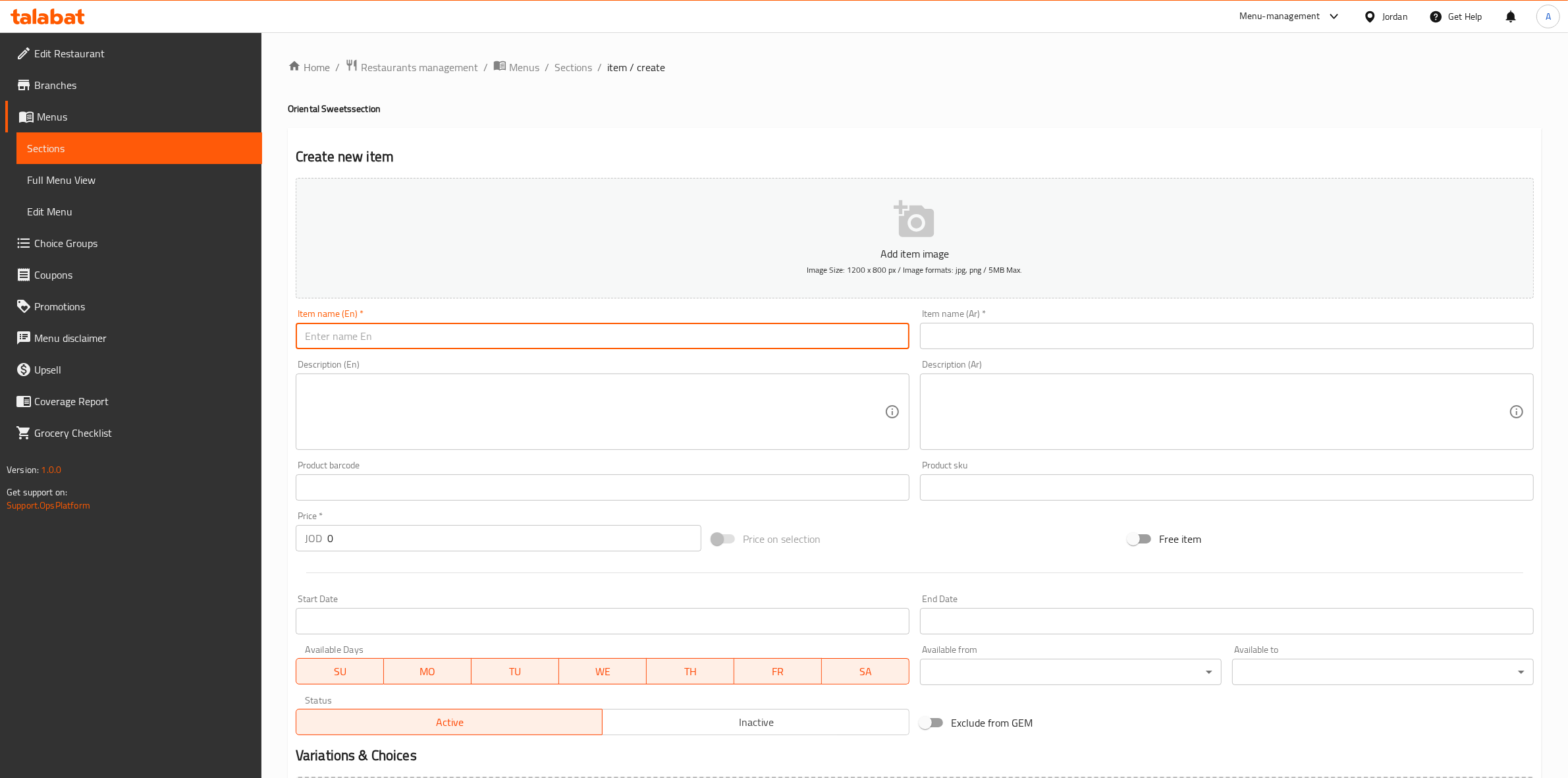
click at [1085, 354] on div "Item name (Ar)   * Item name (Ar) *" at bounding box center [1227, 329] width 625 height 51
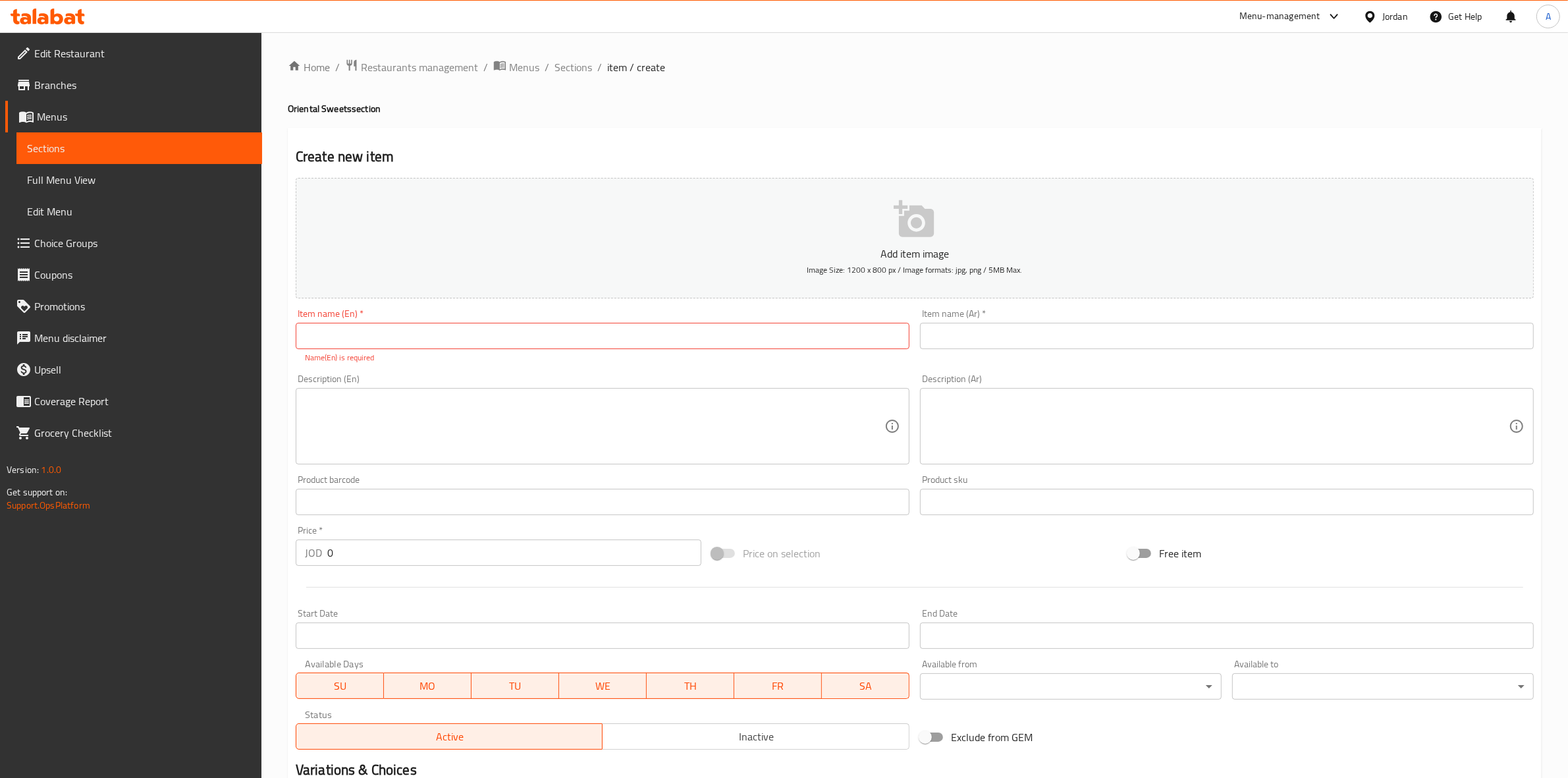
click at [1078, 341] on input "text" at bounding box center [1227, 335] width 614 height 27
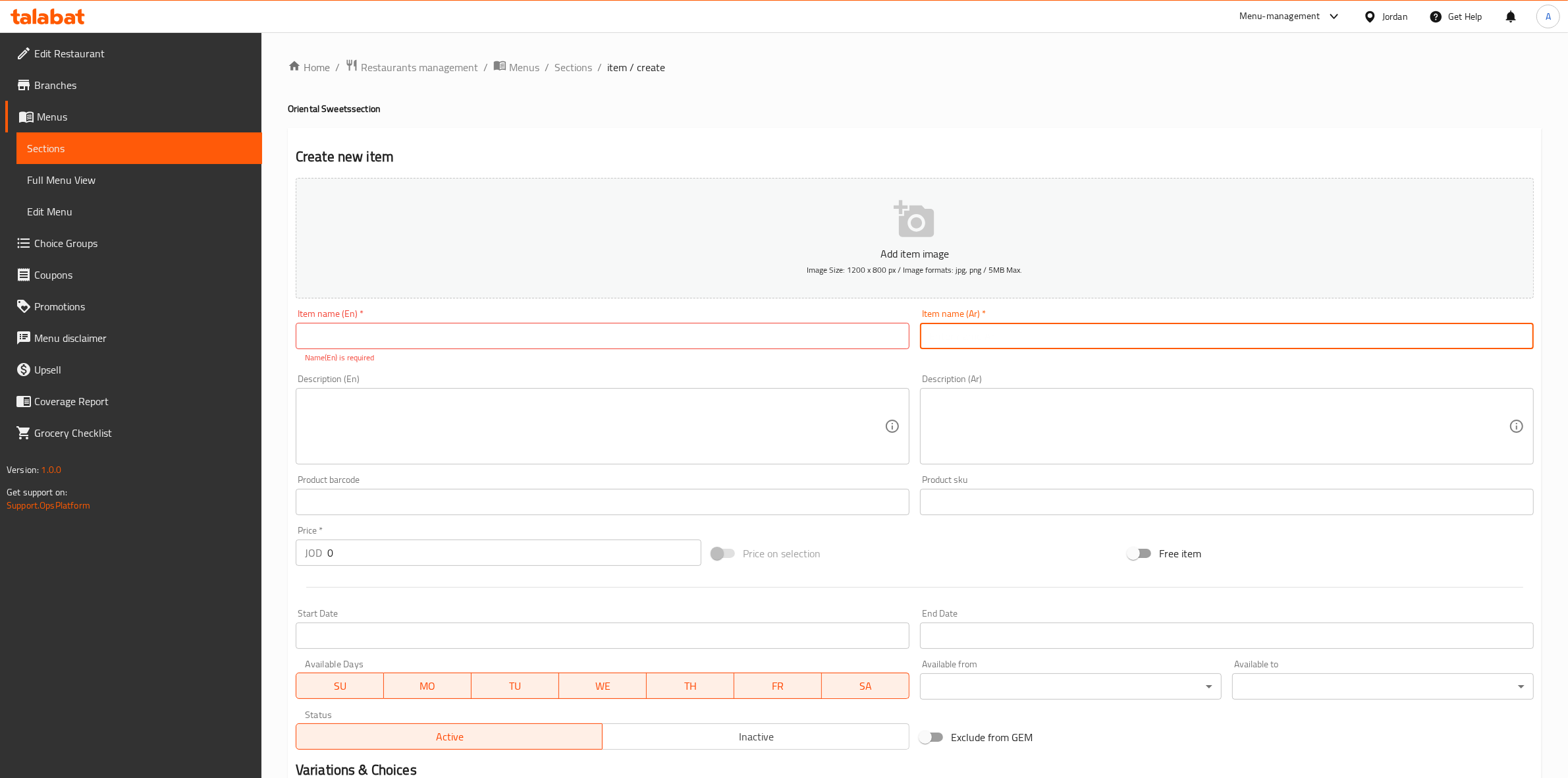
paste input "دحدح"
type input "دحدح"
click at [481, 364] on div "Item name (En)   * Item name (En) * Name(En) is required" at bounding box center [603, 336] width 625 height 65
click at [973, 328] on input "دحدح" at bounding box center [1227, 335] width 614 height 27
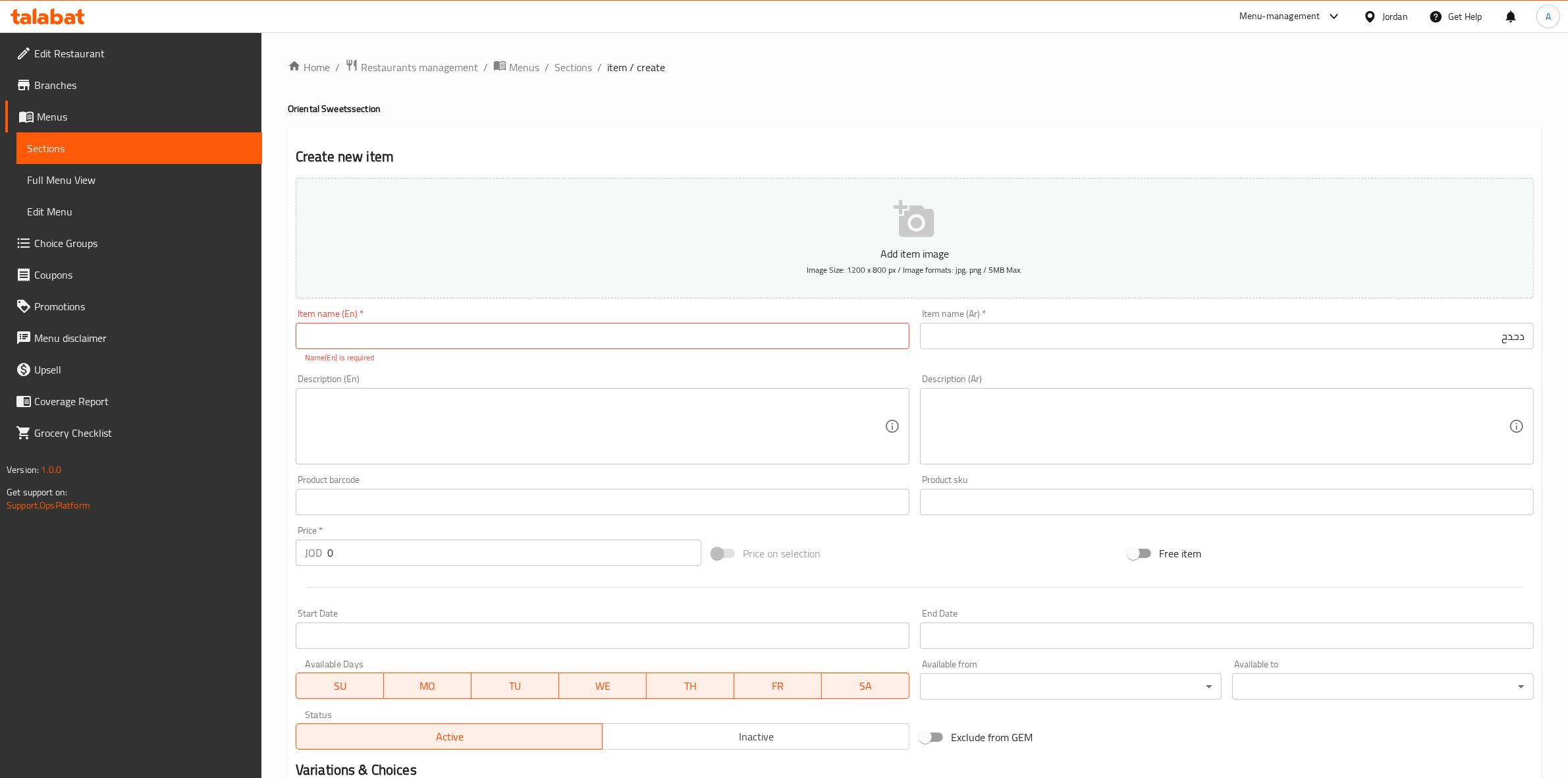
click at [679, 366] on div "Item name (En)   * Item name (En) * Name(En) is required" at bounding box center [603, 336] width 625 height 65
click at [609, 329] on input "text" at bounding box center [603, 335] width 614 height 27
click at [277, 370] on div "Home / Restaurants management / Menus / Sections / item / create Oriental Sweet…" at bounding box center [915, 489] width 1306 height 913
click at [855, 150] on h2 "Create new item" at bounding box center [915, 157] width 1238 height 20
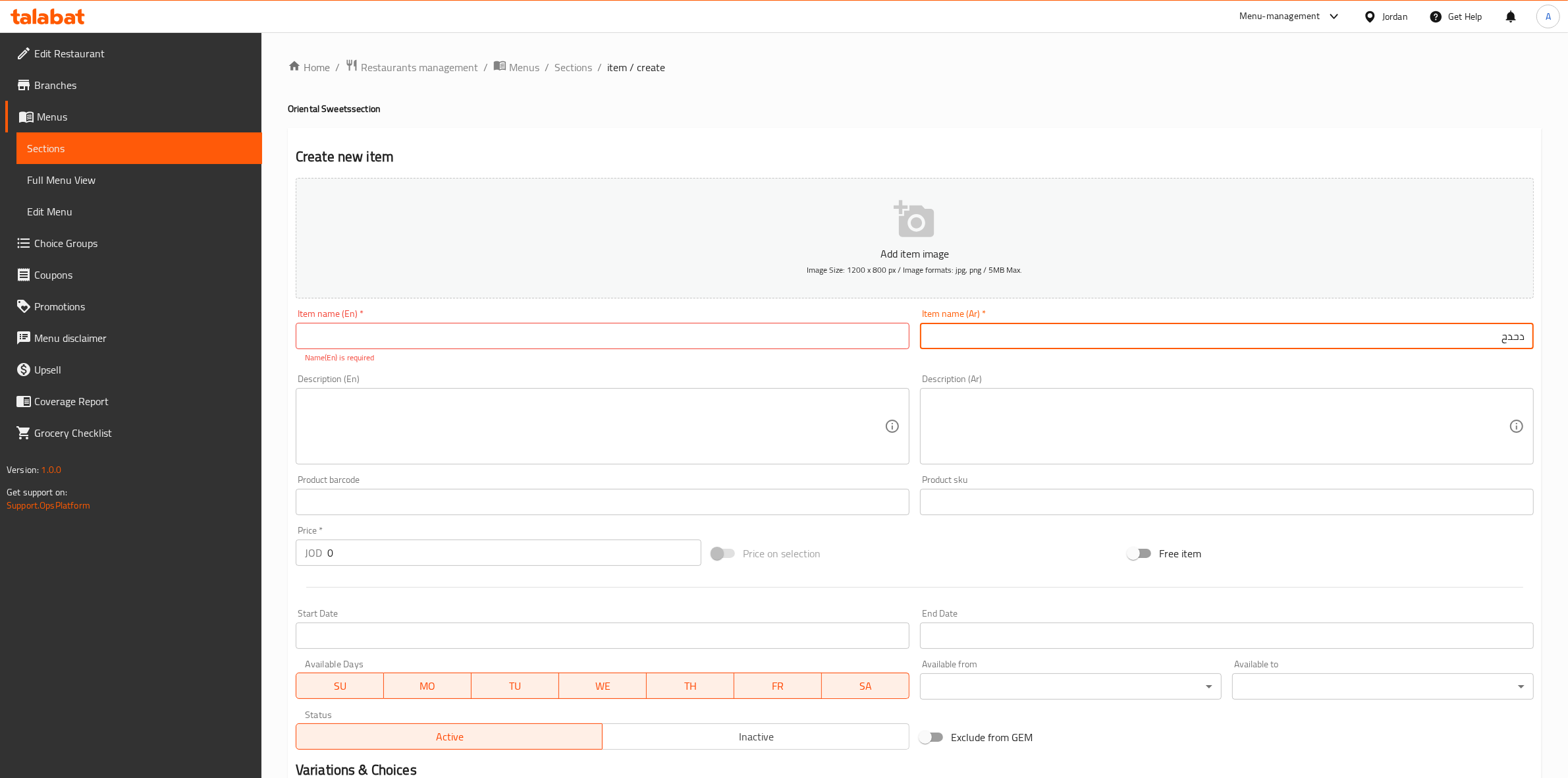
drag, startPoint x: 1489, startPoint y: 337, endPoint x: 1579, endPoint y: 333, distance: 90.1
click at [1567, 333] on html "​ Menu-management Jordan Get Help A Edit Restaurant Branches Menus Sections Ful…" at bounding box center [784, 389] width 1568 height 778
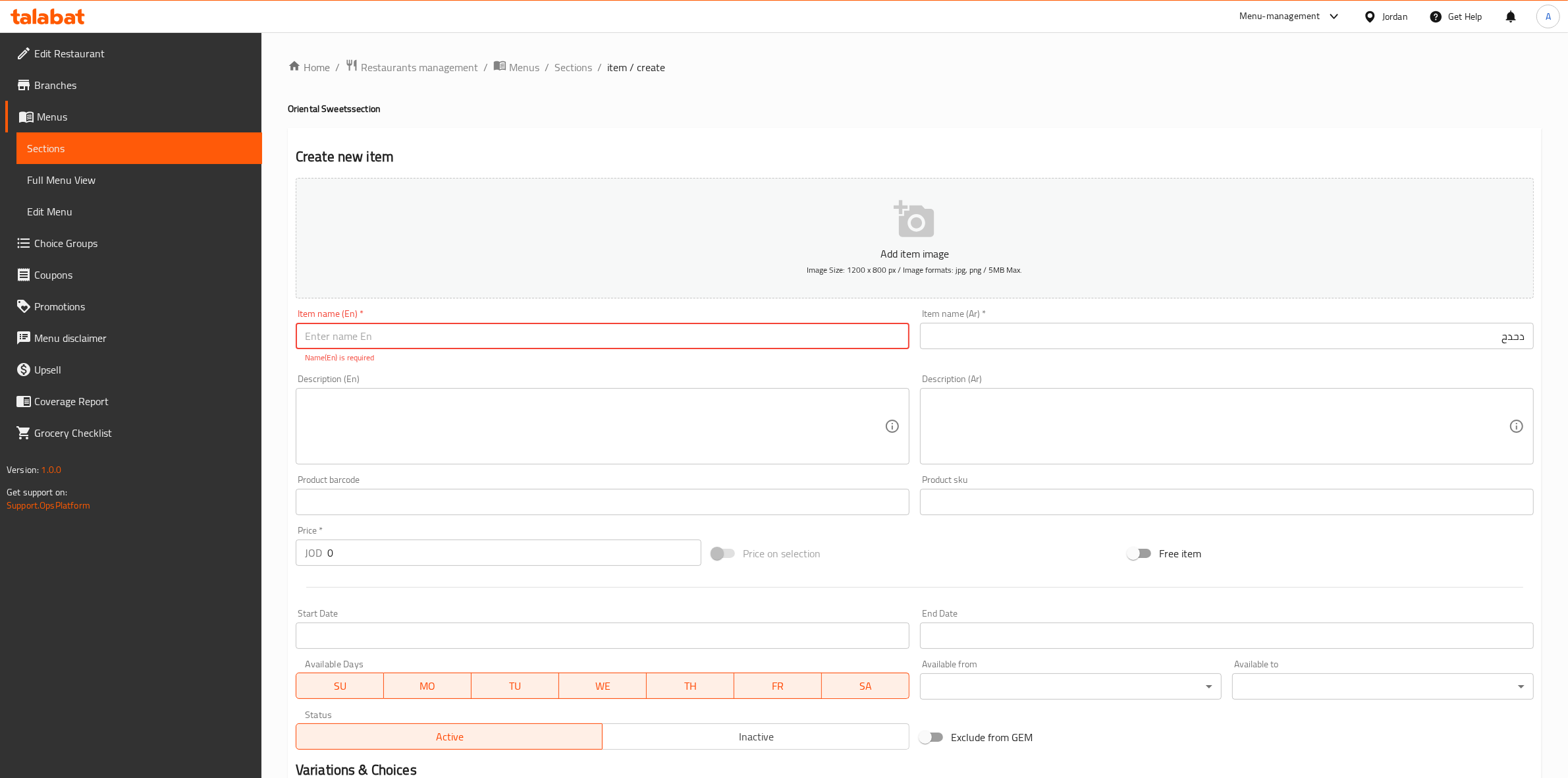
click at [508, 338] on input "text" at bounding box center [603, 335] width 614 height 27
paste input "[PERSON_NAME]"
type input "[PERSON_NAME]"
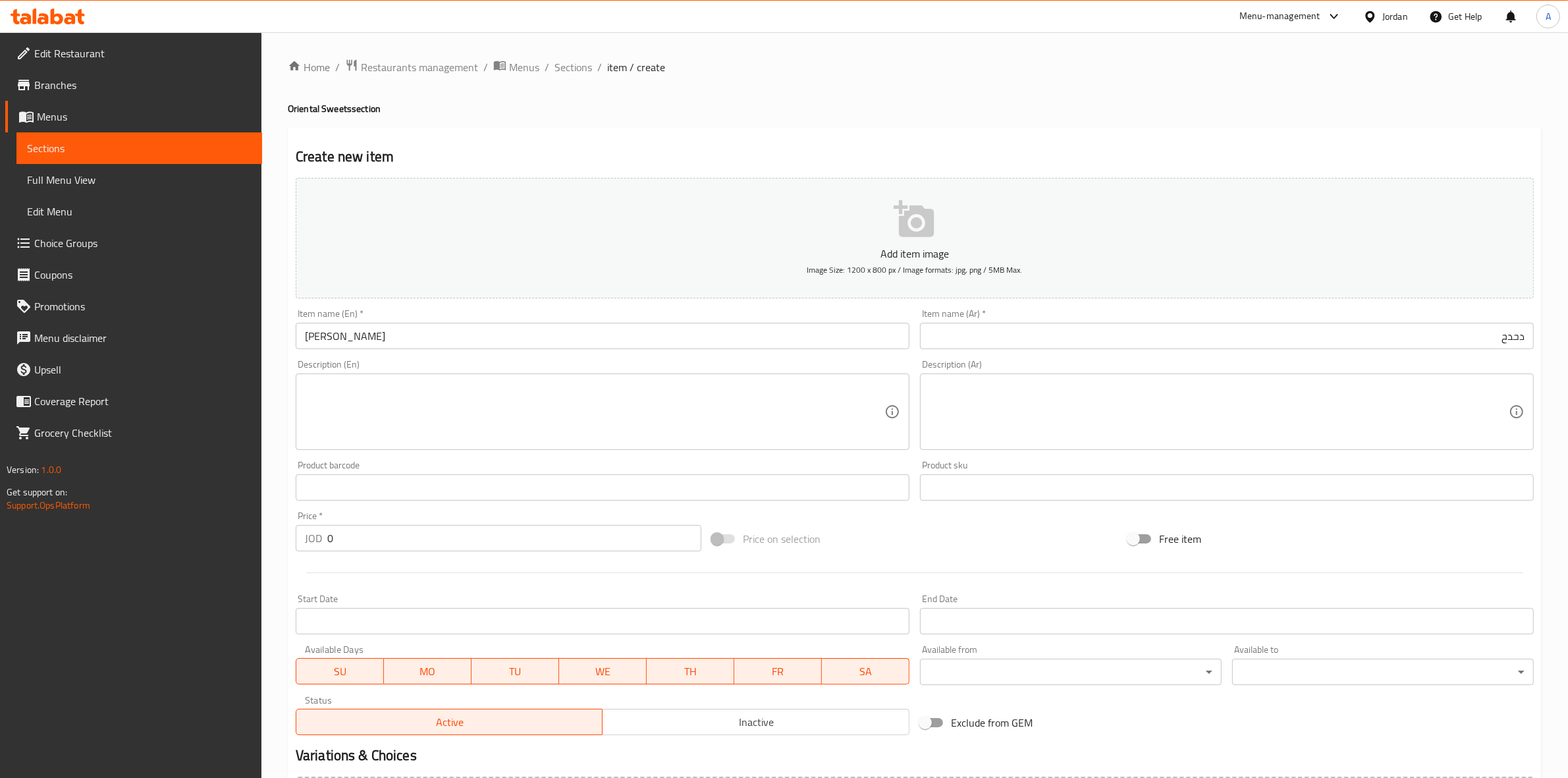
click at [278, 383] on div "Home / Restaurants management / Menus / Sections / item / create Oriental Sweet…" at bounding box center [915, 481] width 1306 height 898
click at [1101, 403] on textarea at bounding box center [1219, 412] width 580 height 62
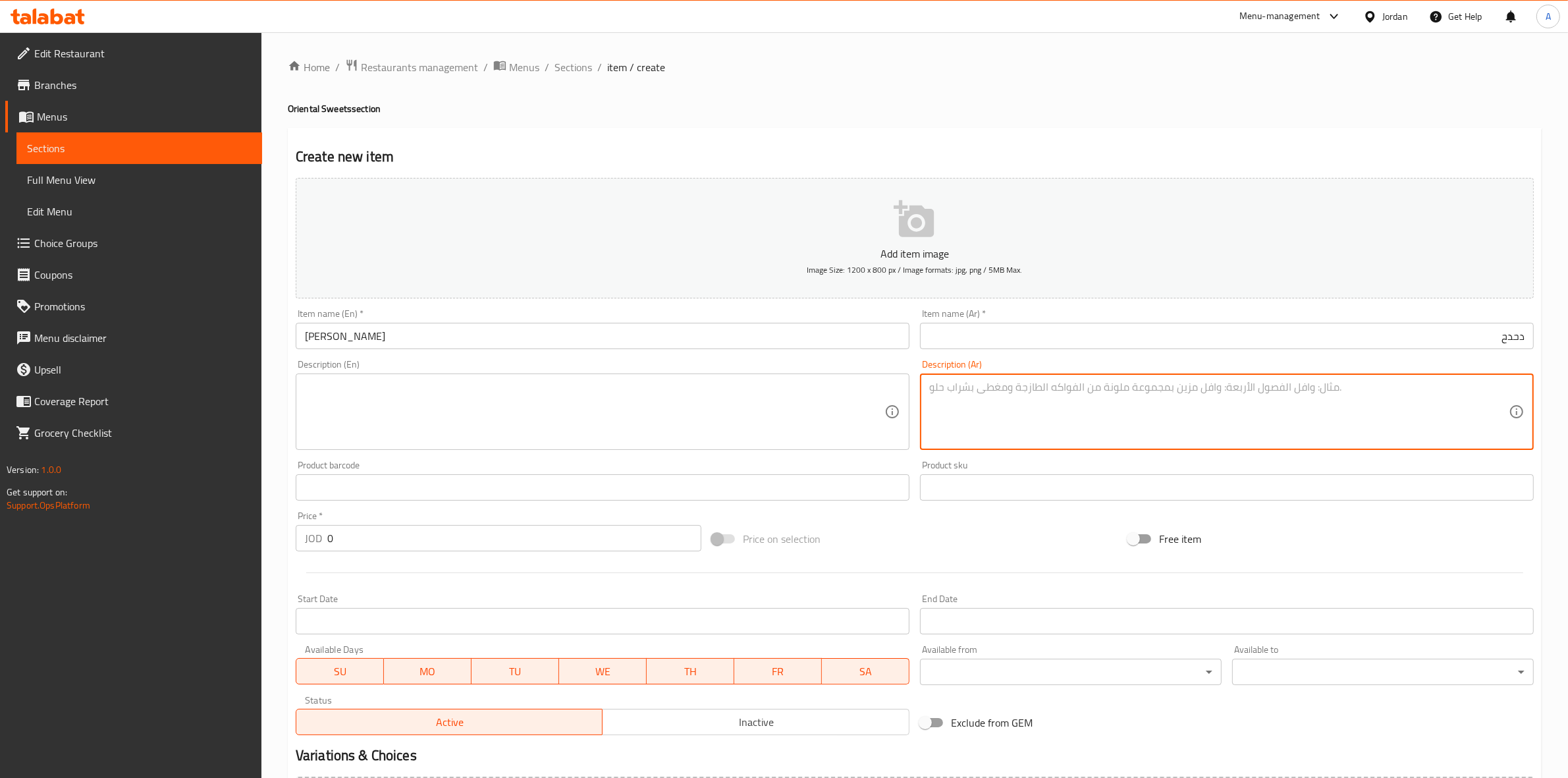
paste textarea "1 كجم"
type textarea "1 كجم"
drag, startPoint x: 341, startPoint y: 537, endPoint x: 243, endPoint y: 546, distance: 98.4
click at [243, 546] on div "Edit Restaurant Branches Menus Sections Full Menu View Edit Menu Choice Groups …" at bounding box center [784, 481] width 1568 height 898
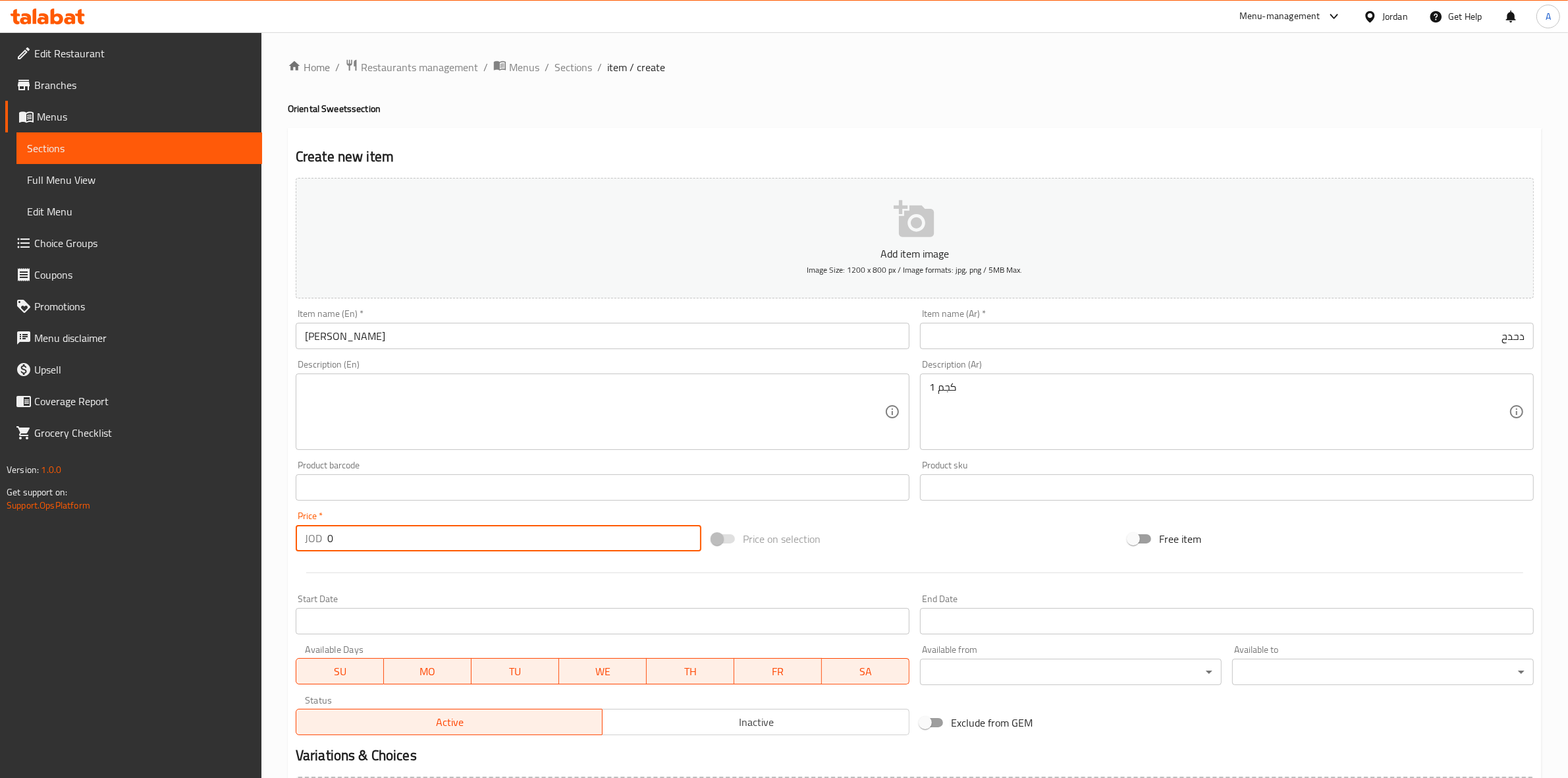
type input "3"
type input "3.5"
click at [534, 592] on div "Start Date Start Date" at bounding box center [603, 614] width 625 height 51
click at [637, 396] on textarea at bounding box center [594, 412] width 580 height 62
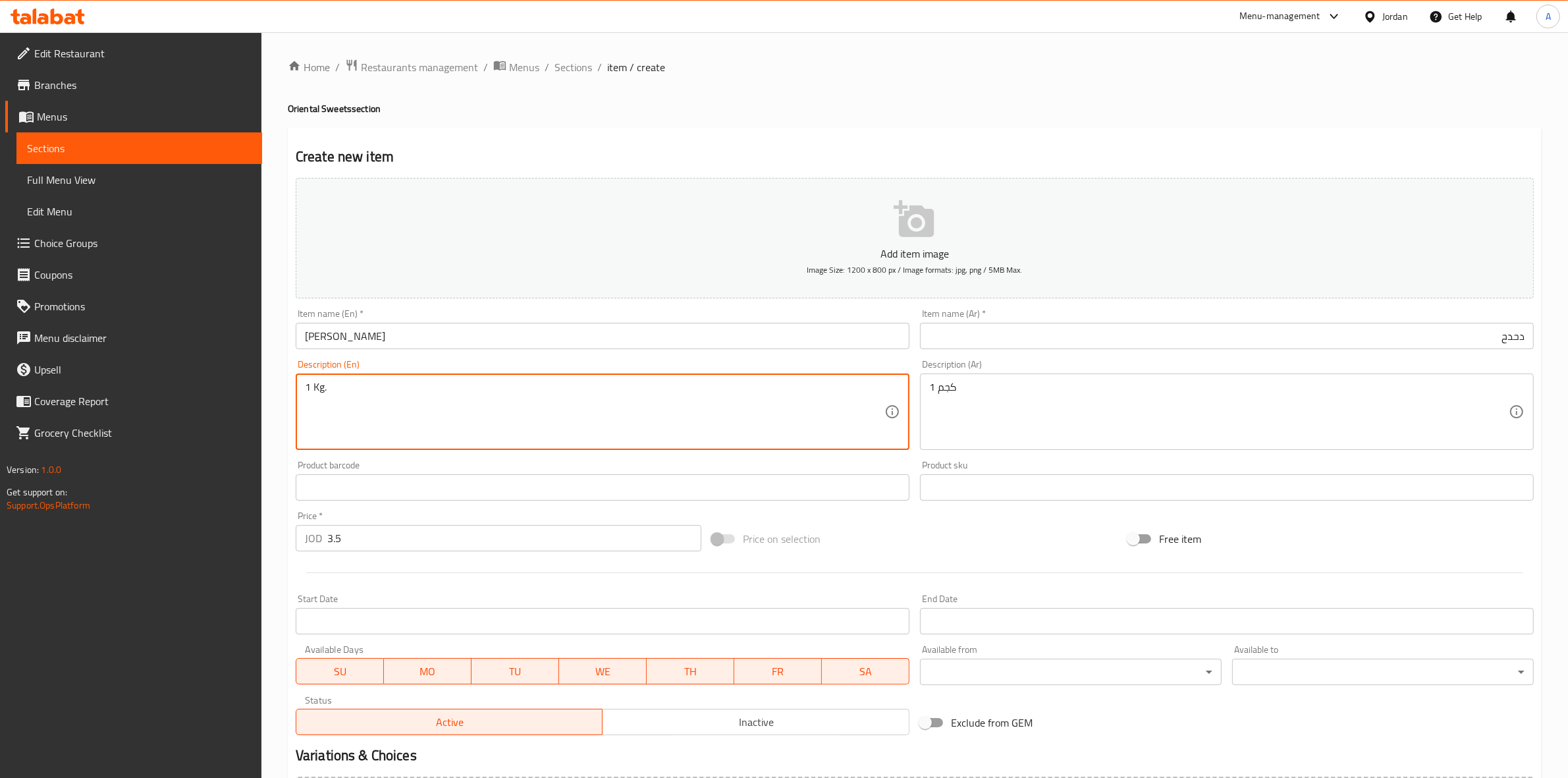
type textarea "1 Kg."
click at [270, 587] on div "Home / Restaurants management / Menus / Sections / item / create Oriental Sweet…" at bounding box center [915, 481] width 1306 height 898
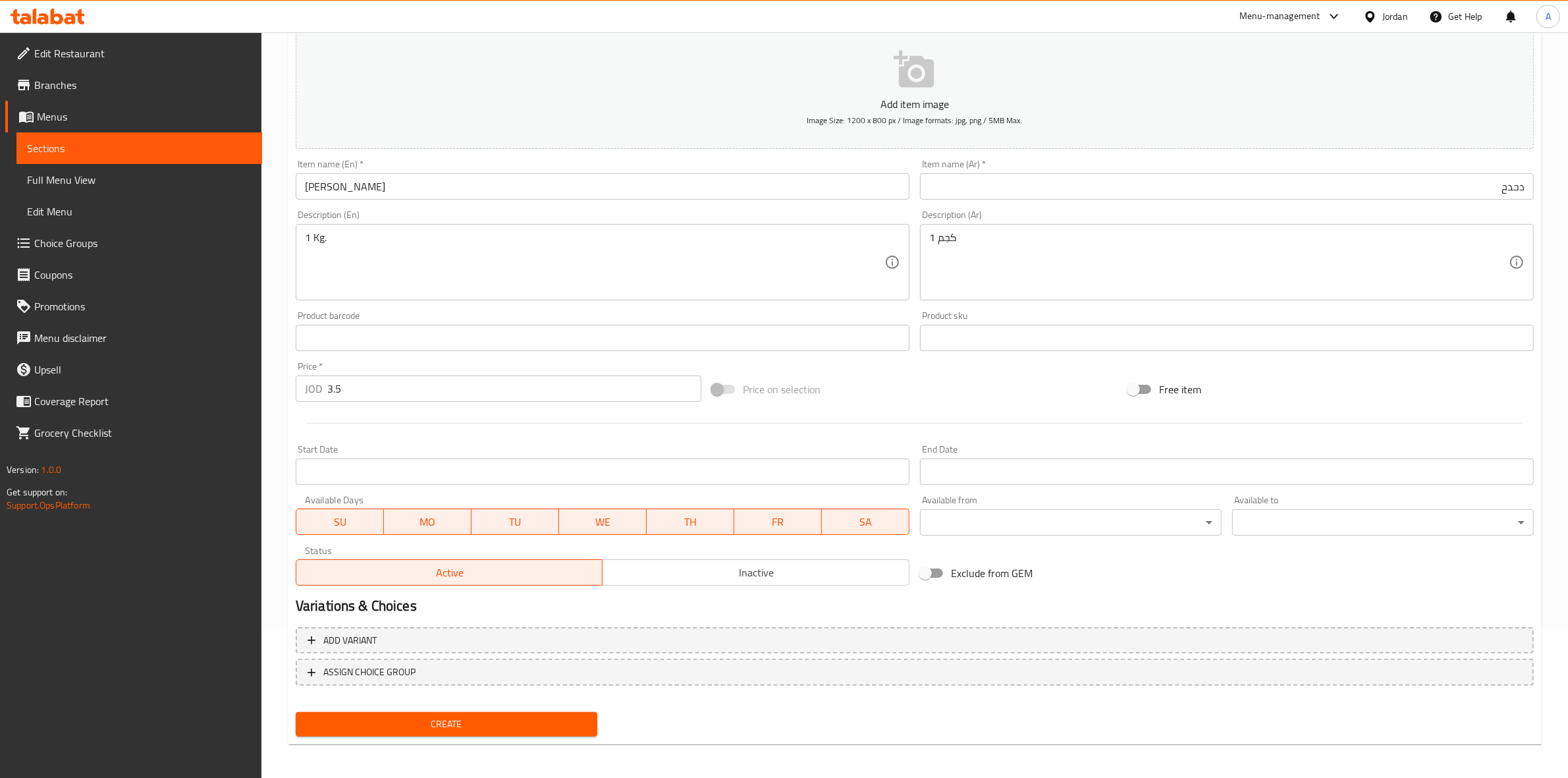
scroll to position [150, 0]
click at [981, 223] on div "1 كجم Description (Ar)" at bounding box center [1227, 261] width 614 height 76
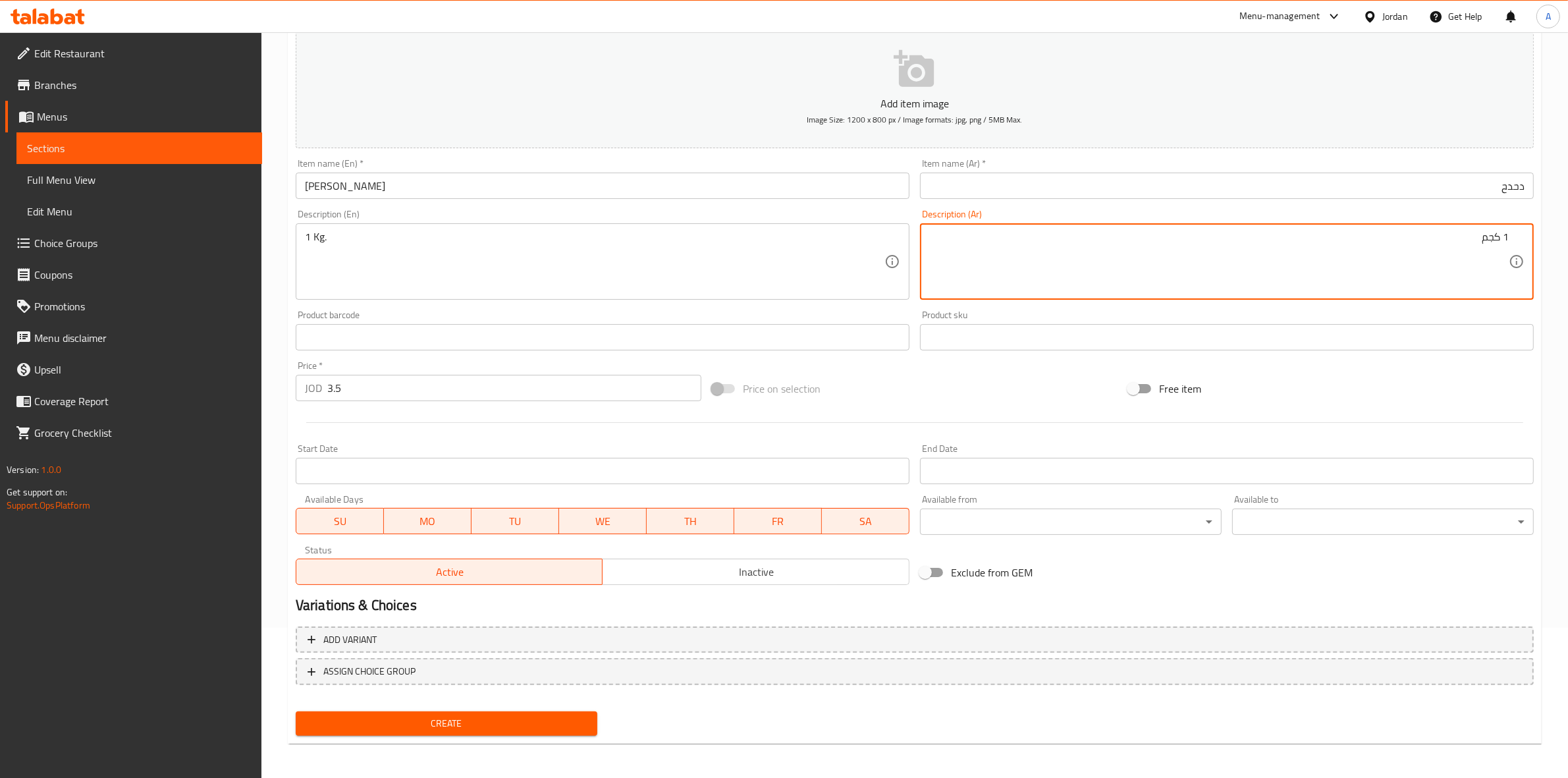
click at [274, 571] on div "Home / Restaurants management / Menus / Sections / item / create Oriental Sweet…" at bounding box center [915, 332] width 1306 height 898
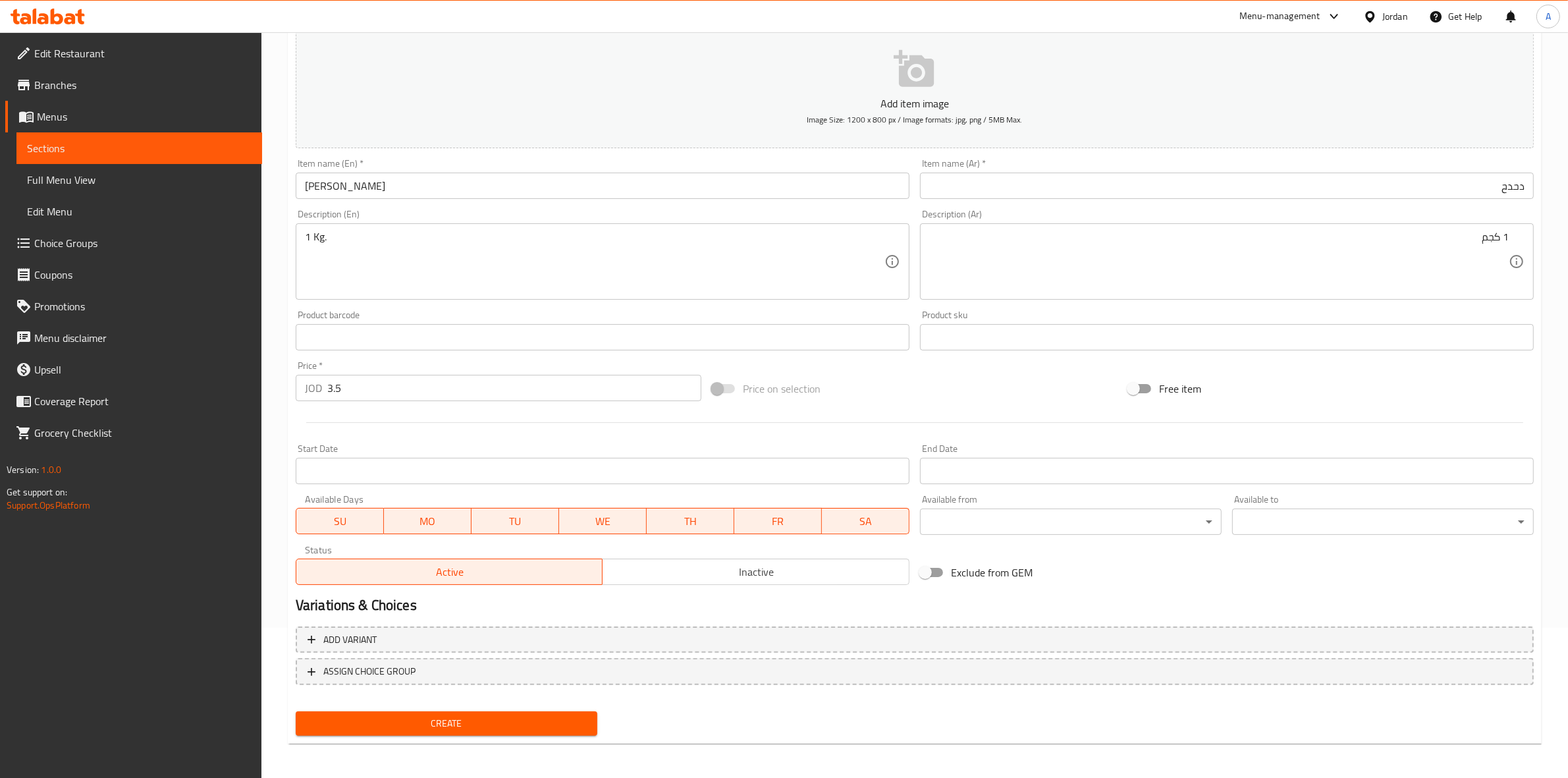
click at [489, 722] on span "Create" at bounding box center [446, 724] width 280 height 17
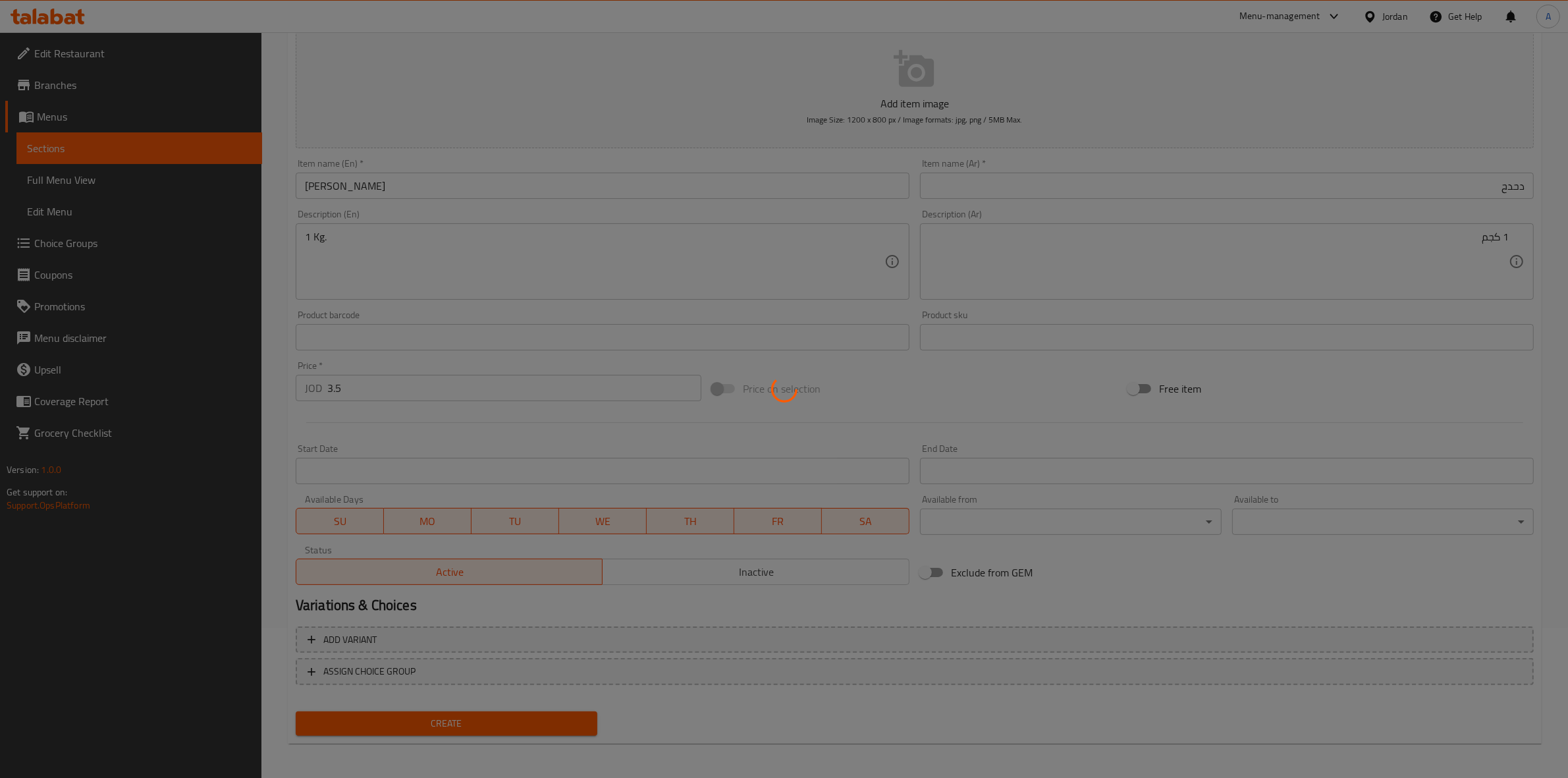
type input "0"
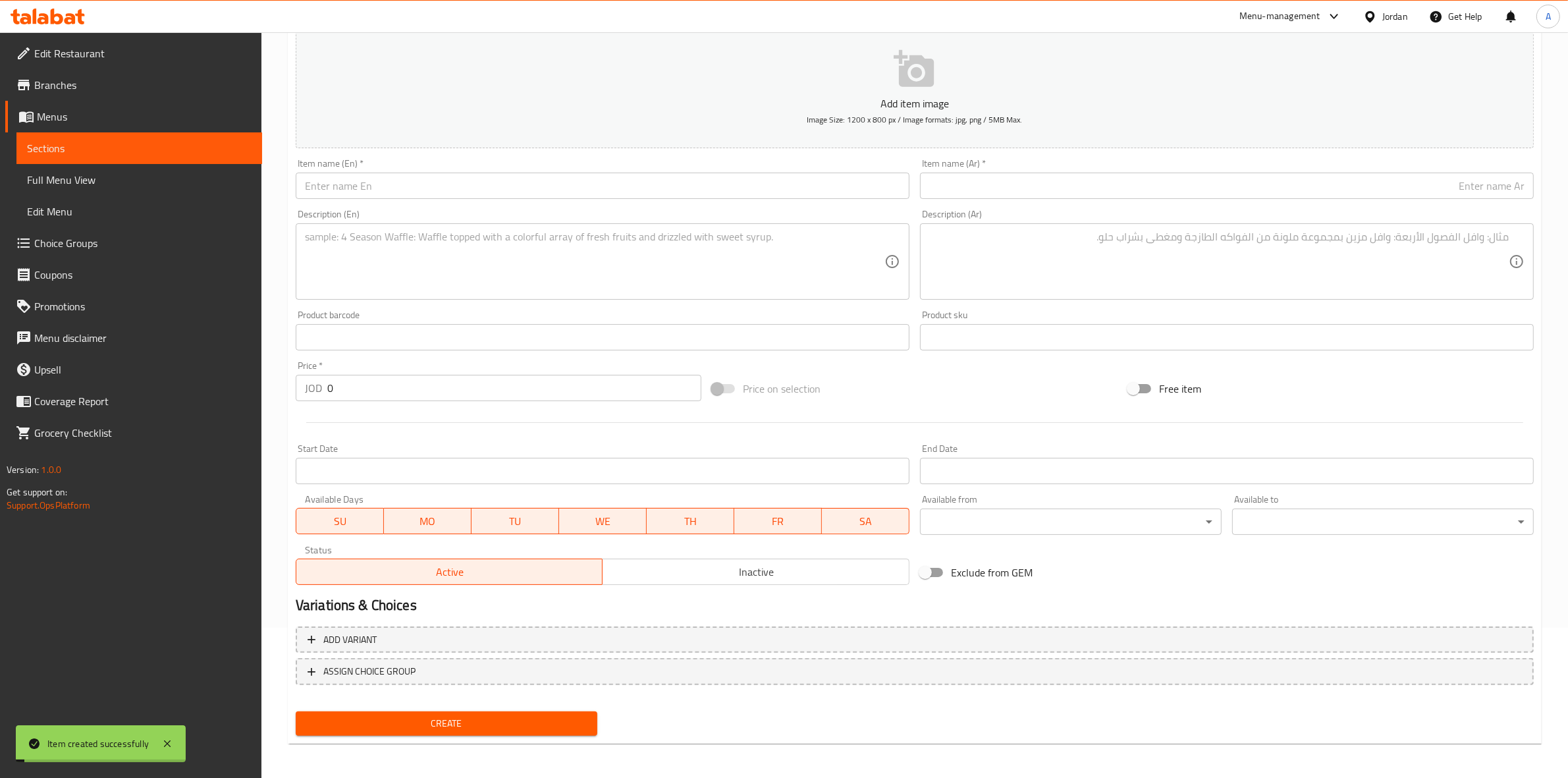
scroll to position [0, 0]
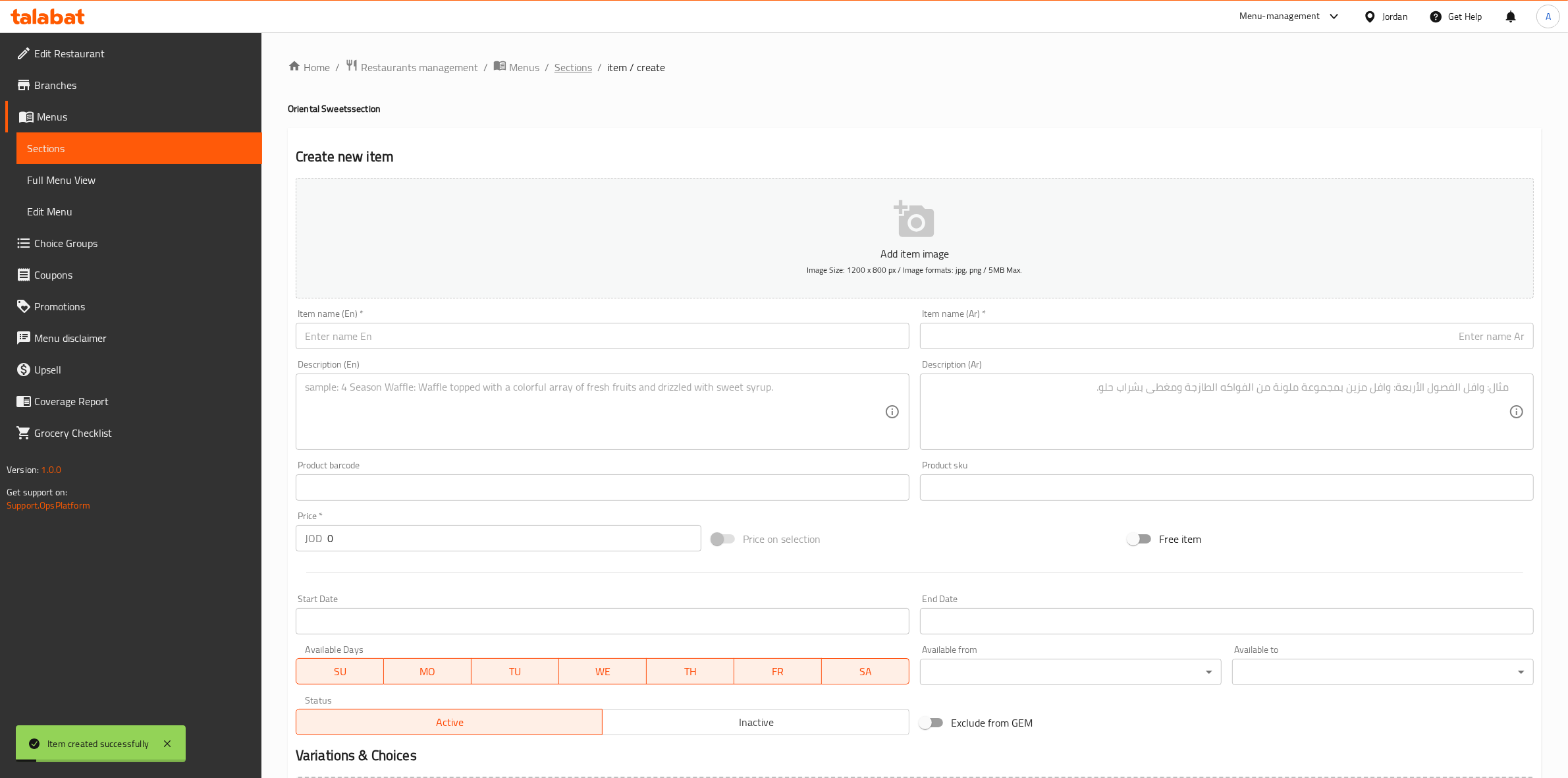
click at [568, 75] on span "Sections" at bounding box center [573, 67] width 38 height 16
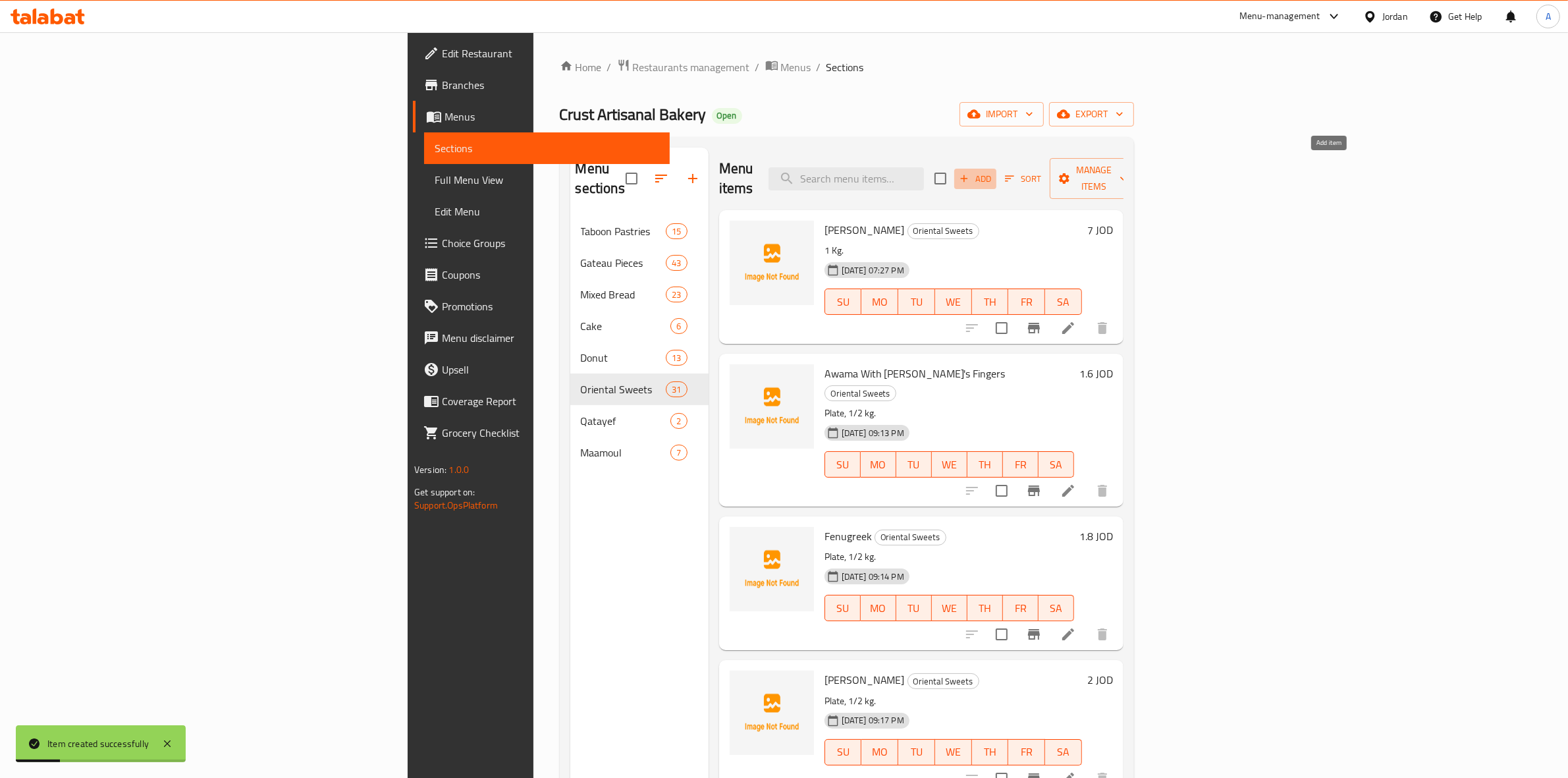
click at [993, 171] on span "Add" at bounding box center [975, 178] width 36 height 15
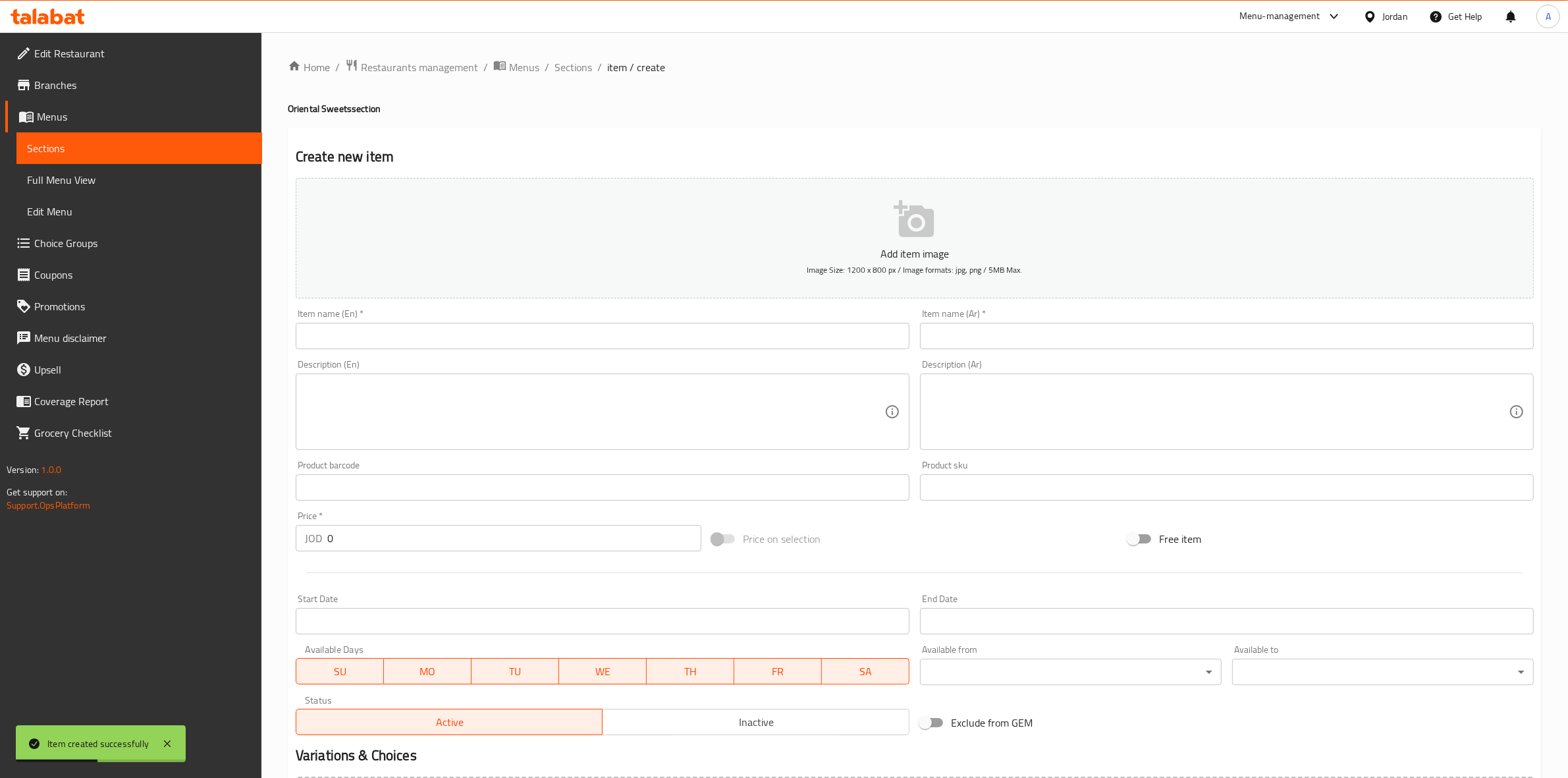
click at [992, 329] on input "text" at bounding box center [1227, 335] width 614 height 27
paste input "سمسمية"
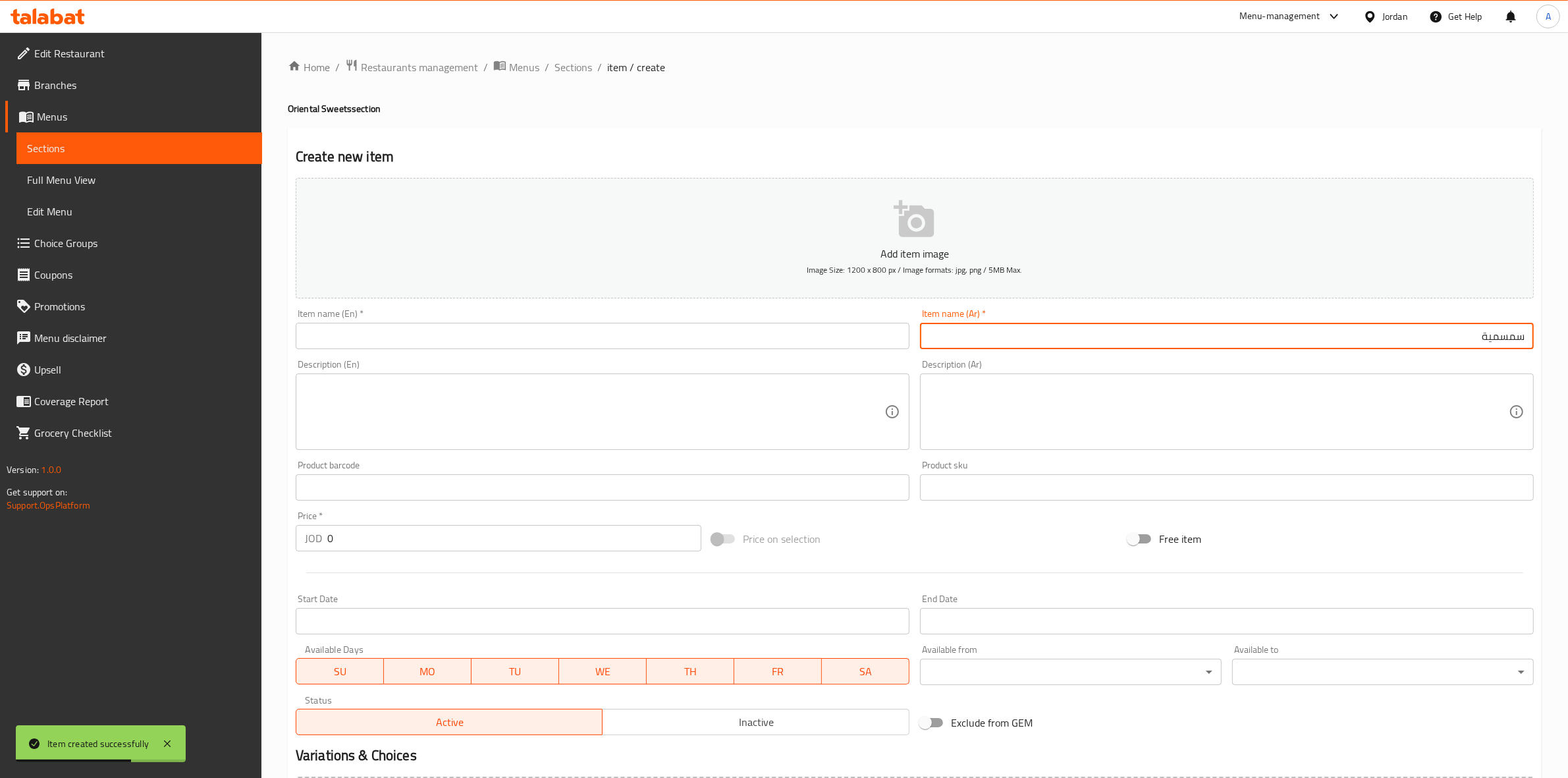
drag, startPoint x: 1471, startPoint y: 340, endPoint x: 1579, endPoint y: 331, distance: 108.4
click at [1567, 331] on html "Item created successfully ​ Menu-management Jordan Get Help A Edit Restaurant B…" at bounding box center [784, 389] width 1568 height 778
type input "سمسمية"
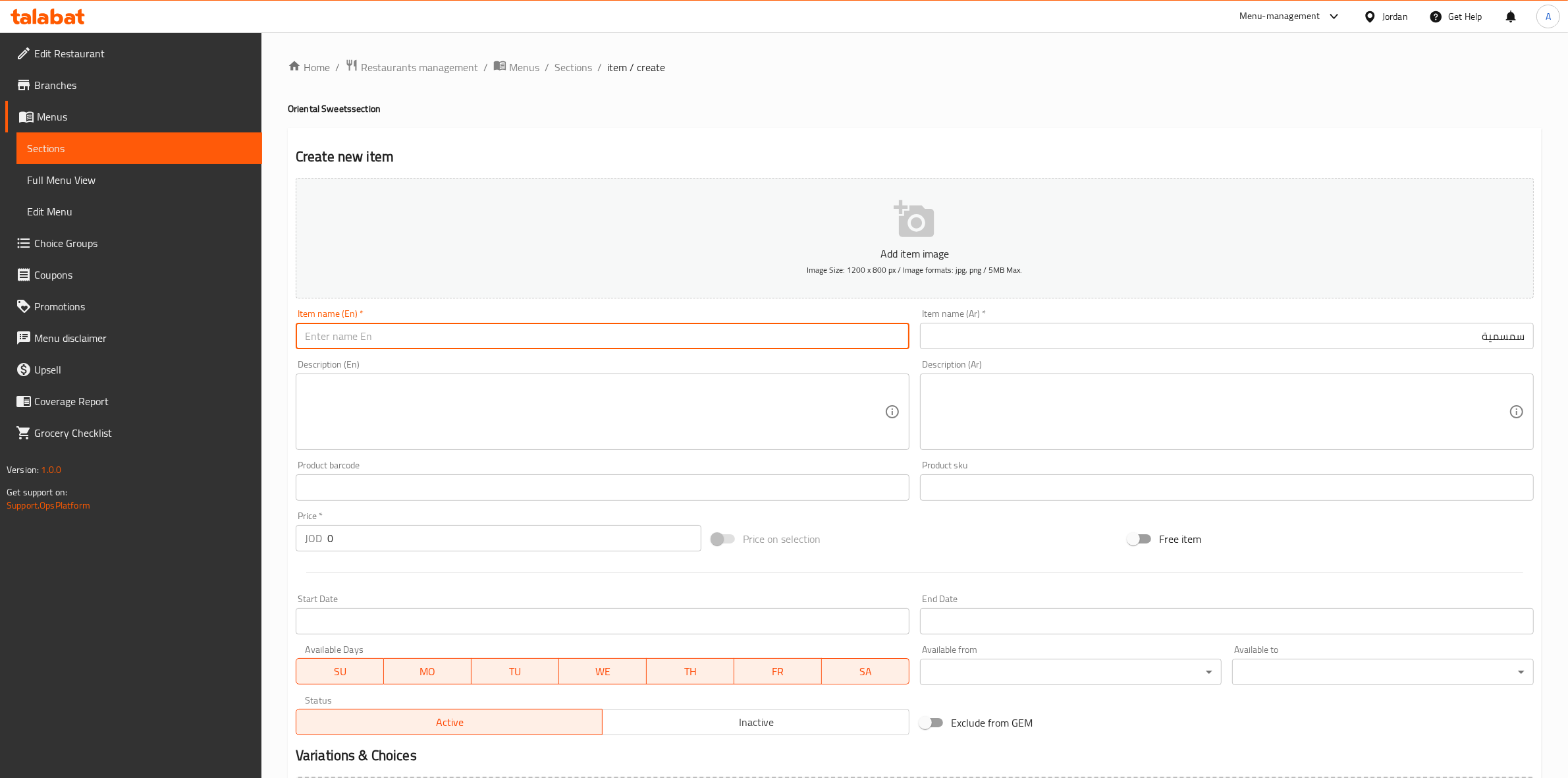
click at [330, 341] on input "text" at bounding box center [603, 335] width 614 height 27
paste input "simsimīya"
click at [337, 339] on input "simsimīya" at bounding box center [603, 335] width 614 height 27
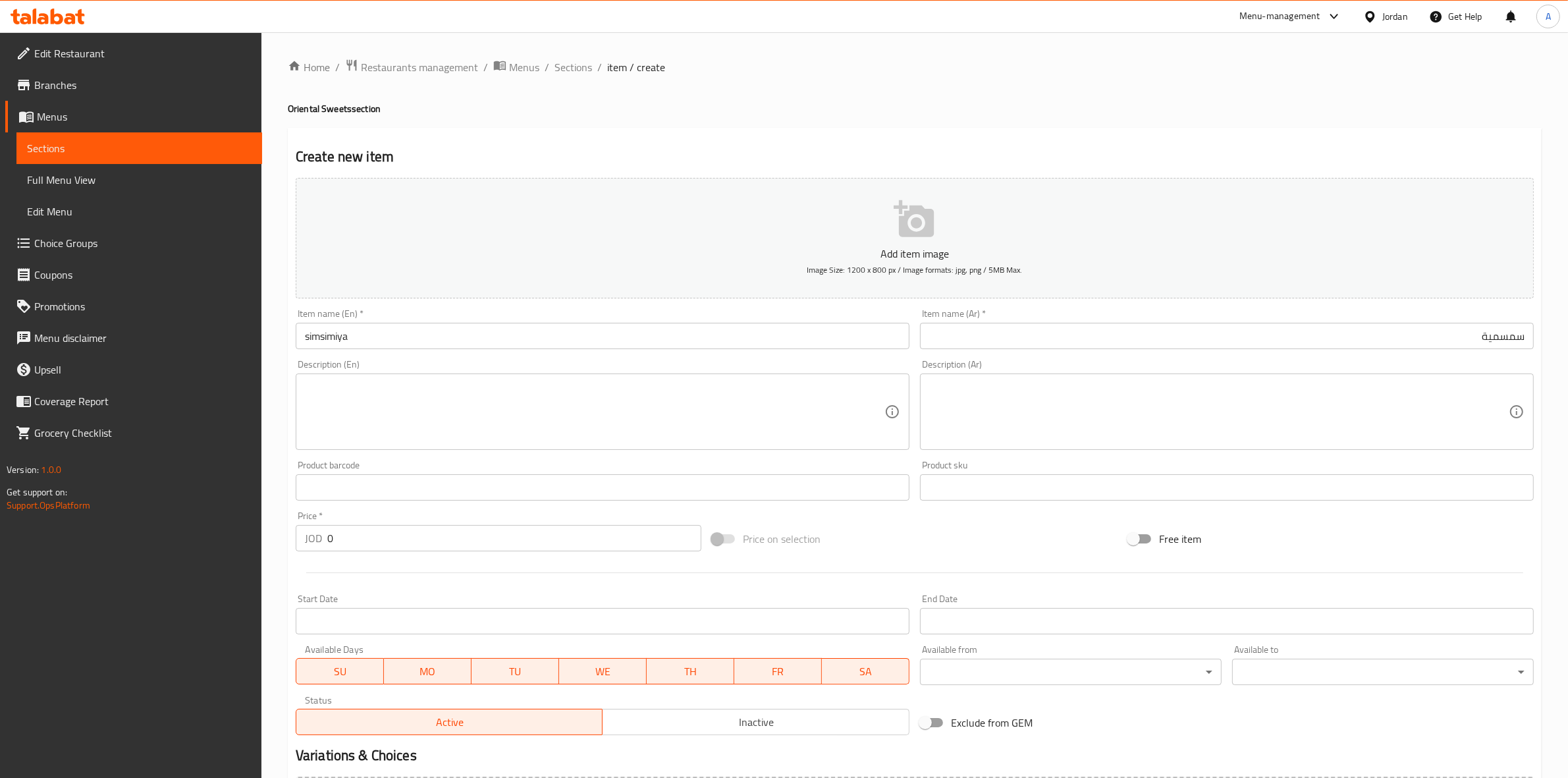
click at [276, 389] on div "Home / Restaurants management / Menus / Sections / item / create Oriental Sweet…" at bounding box center [915, 481] width 1306 height 898
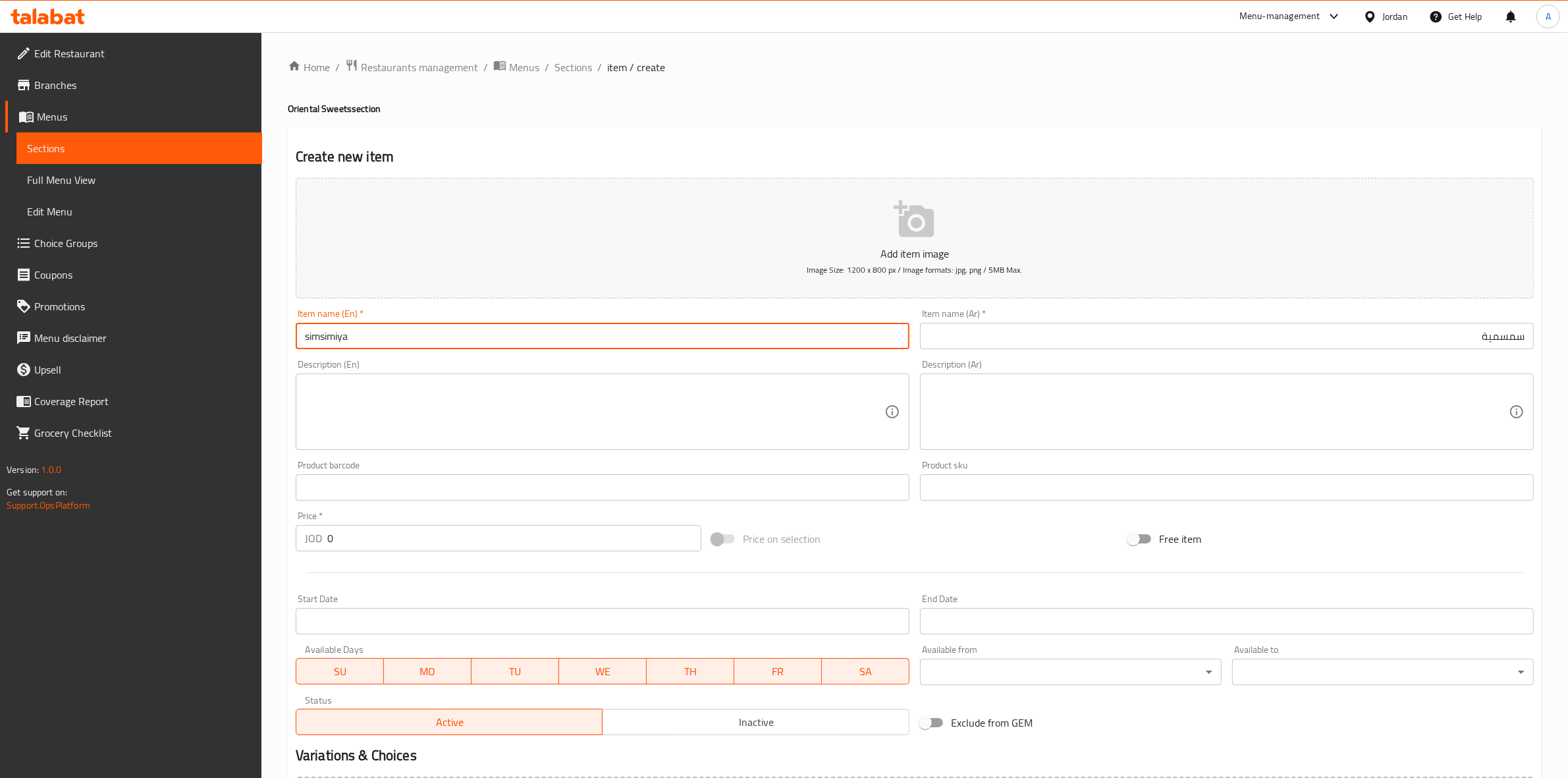
drag, startPoint x: 367, startPoint y: 341, endPoint x: 288, endPoint y: 338, distance: 79.1
click at [288, 338] on div "Create new item Add item image Image Size: 1200 x 800 px / Image formats: jpg, …" at bounding box center [914, 511] width 1254 height 766
type input "Simsimiya"
click at [274, 389] on div "Home / Restaurants management / Menus / Sections / item / create Oriental Sweet…" at bounding box center [915, 481] width 1306 height 898
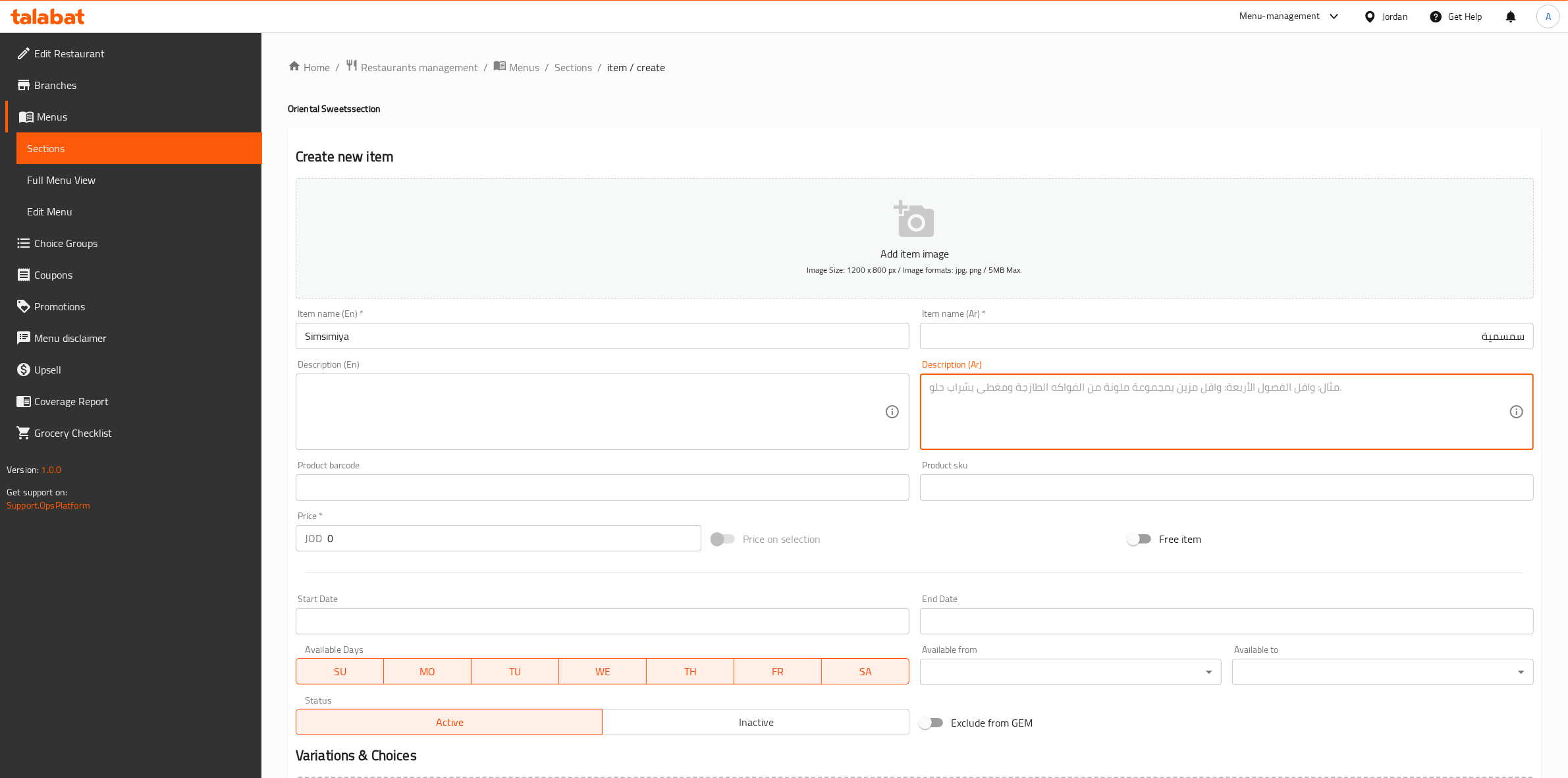
click at [1021, 397] on textarea at bounding box center [1219, 412] width 580 height 62
paste textarea "صحن"
type textarea "صحن"
click at [405, 397] on textarea at bounding box center [594, 412] width 580 height 62
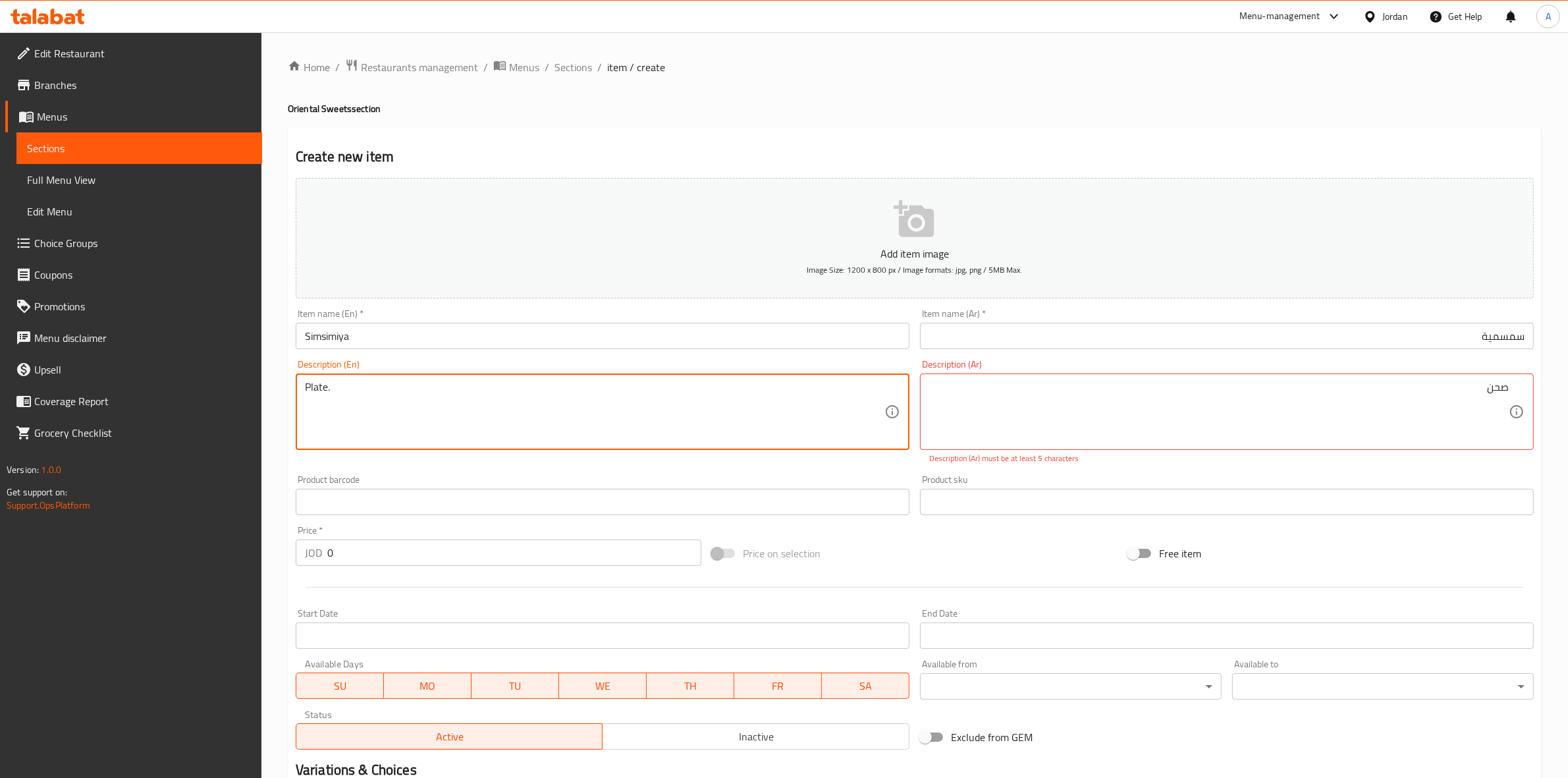
type textarea "Plate."
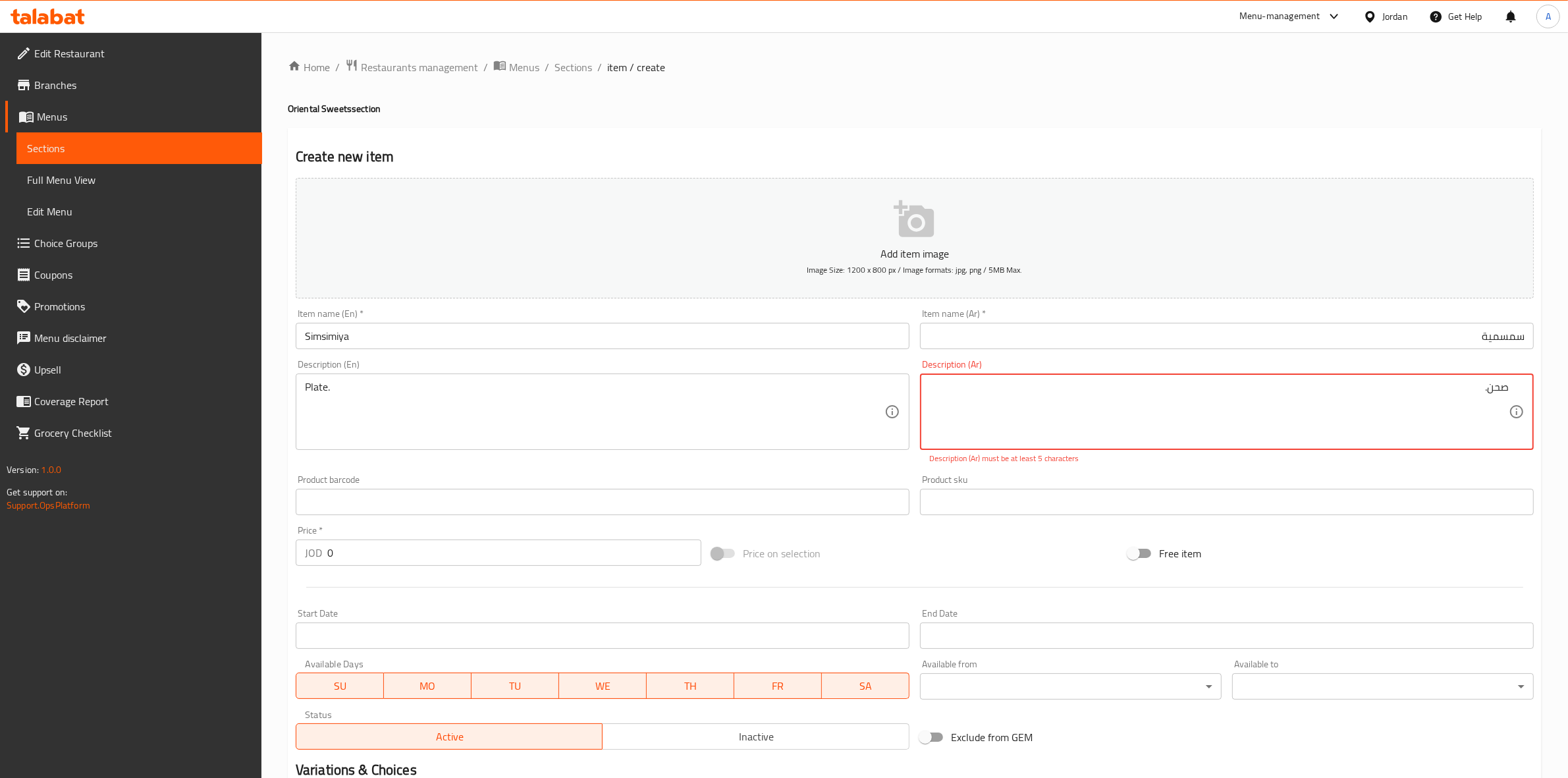
click at [1353, 466] on div "Description (Ar) صحن. Description (Ar) Description (Ar) must be at least 5 char…" at bounding box center [1227, 412] width 625 height 115
click at [900, 476] on div "Product barcode Product barcode" at bounding box center [603, 495] width 614 height 40
click at [1386, 464] on p "Description (Ar) must be at least 5 characters" at bounding box center [1227, 458] width 595 height 12
click at [1117, 478] on div "Product sku Product sku" at bounding box center [1227, 495] width 614 height 40
type textarea "ص"
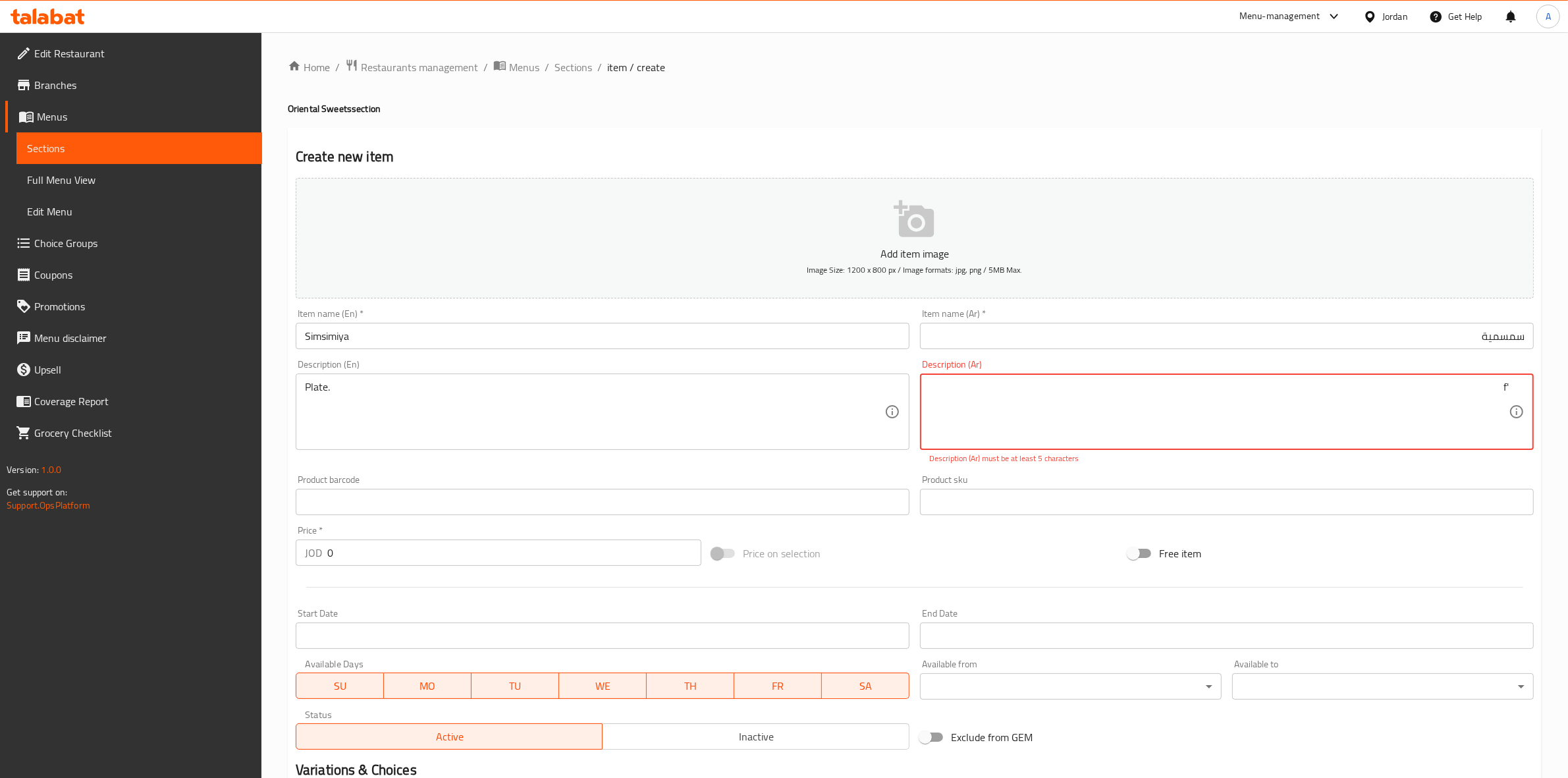
type textarea "'"
click at [1179, 60] on ol "Home / Restaurants management / Menus / Sections / item / create" at bounding box center [914, 67] width 1254 height 17
type textarea "ط"
type textarea "صحن سمسمية"
click at [1394, 469] on div "Product sku Product sku" at bounding box center [1227, 494] width 625 height 51
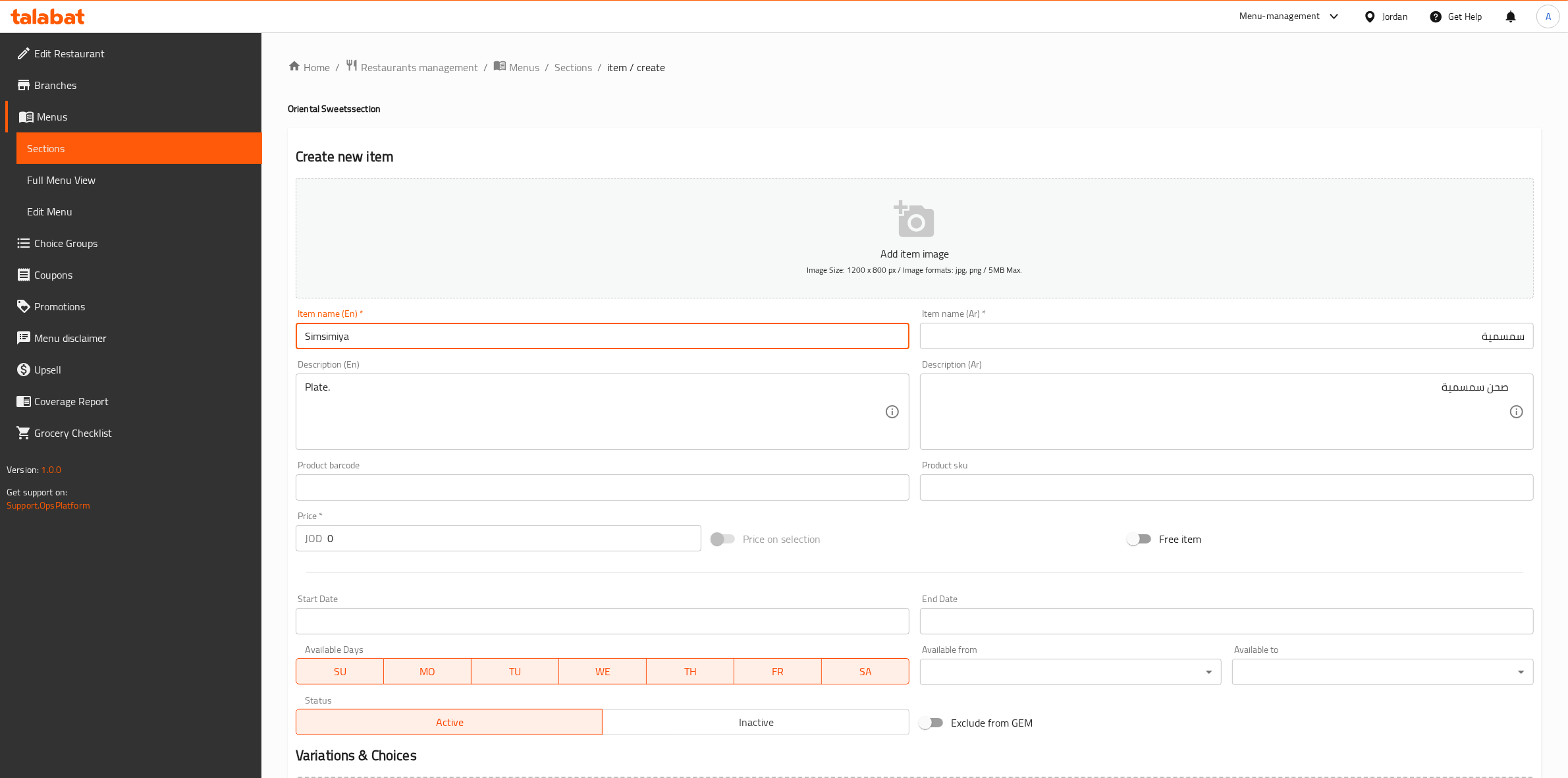
drag, startPoint x: 367, startPoint y: 333, endPoint x: 300, endPoint y: 344, distance: 67.9
click at [300, 344] on input "Simsimiya" at bounding box center [603, 335] width 614 height 27
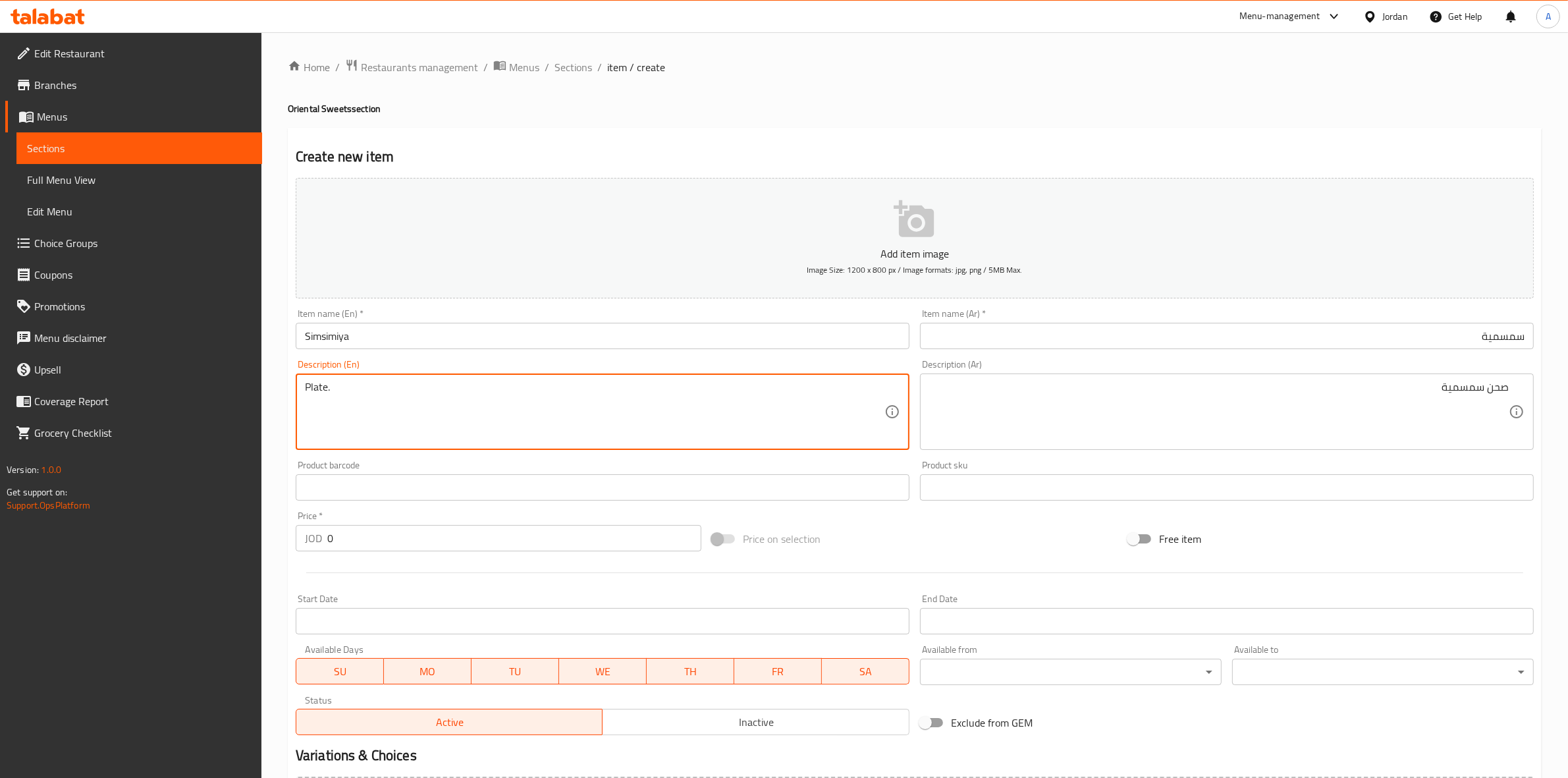
paste textarea "Simsimiya"
type textarea "Simsimiya Plate."
click at [274, 461] on div "Home / Restaurants management / Menus / Sections / item / create Oriental Sweet…" at bounding box center [915, 481] width 1306 height 898
drag, startPoint x: 337, startPoint y: 383, endPoint x: 274, endPoint y: 412, distance: 69.4
click at [274, 412] on div "Home / Restaurants management / Menus / Sections / item / create Oriental Sweet…" at bounding box center [915, 481] width 1306 height 898
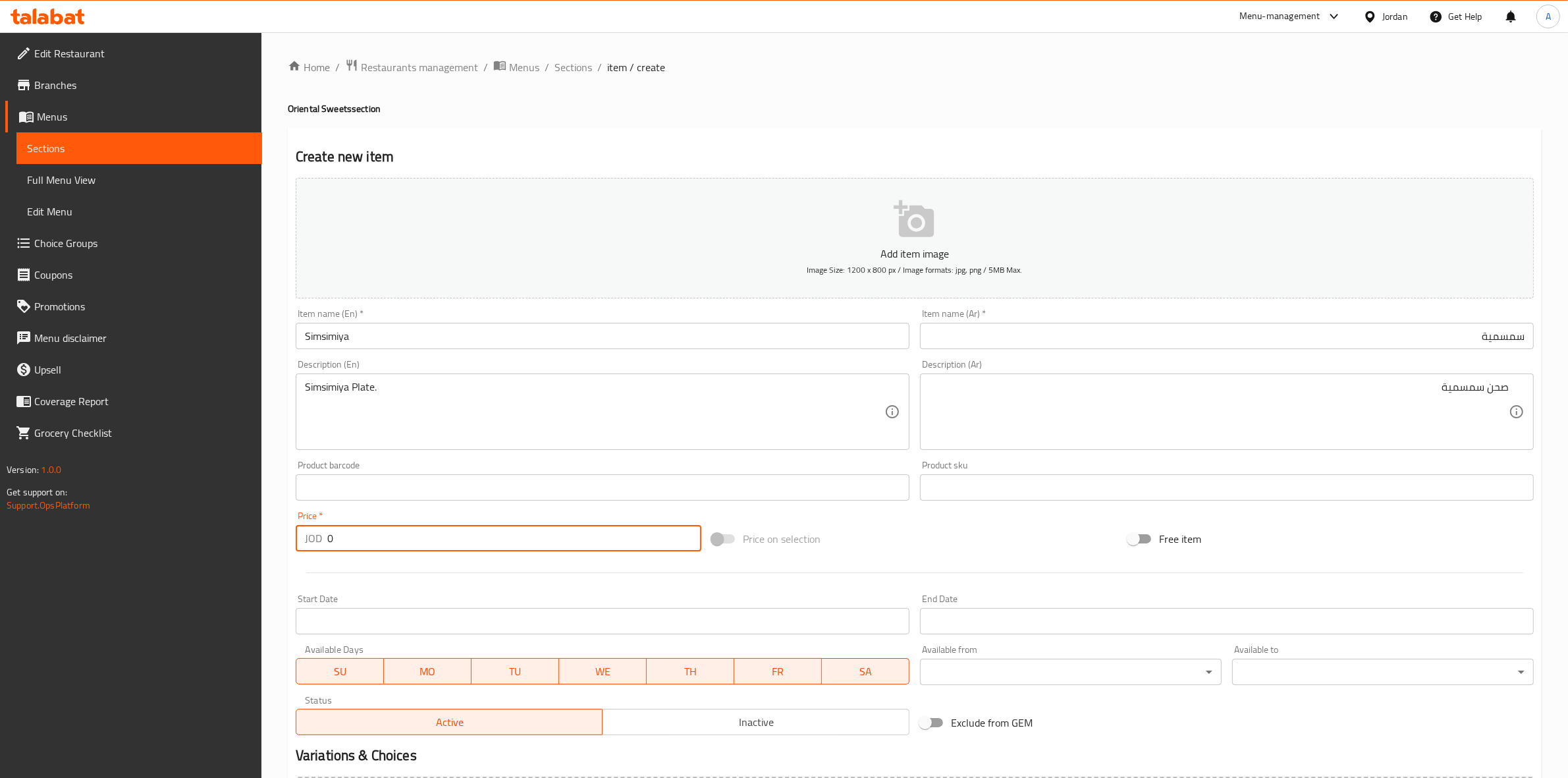
drag, startPoint x: 344, startPoint y: 538, endPoint x: 285, endPoint y: 532, distance: 59.3
click at [287, 532] on div "Home / Restaurants management / Menus / Sections / item / create Oriental Sweet…" at bounding box center [915, 481] width 1306 height 898
type input "1.5"
click at [269, 578] on div "Home / Restaurants management / Menus / Sections / item / create Oriental Sweet…" at bounding box center [915, 481] width 1306 height 898
click at [276, 648] on div "Home / Restaurants management / Menus / Sections / item / create Oriental Sweet…" at bounding box center [915, 481] width 1306 height 898
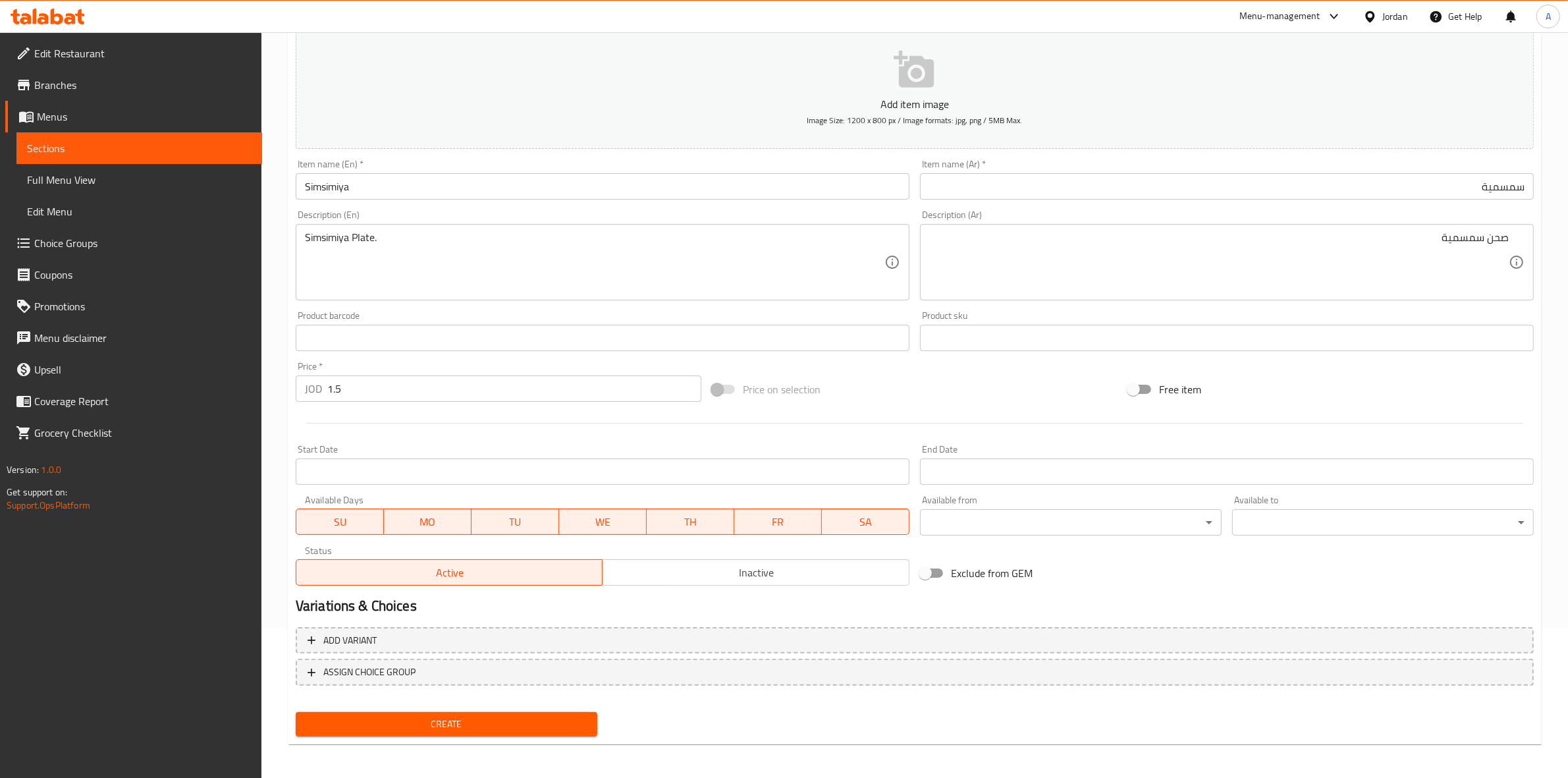
scroll to position [150, 0]
click at [446, 721] on span "Create" at bounding box center [446, 724] width 280 height 17
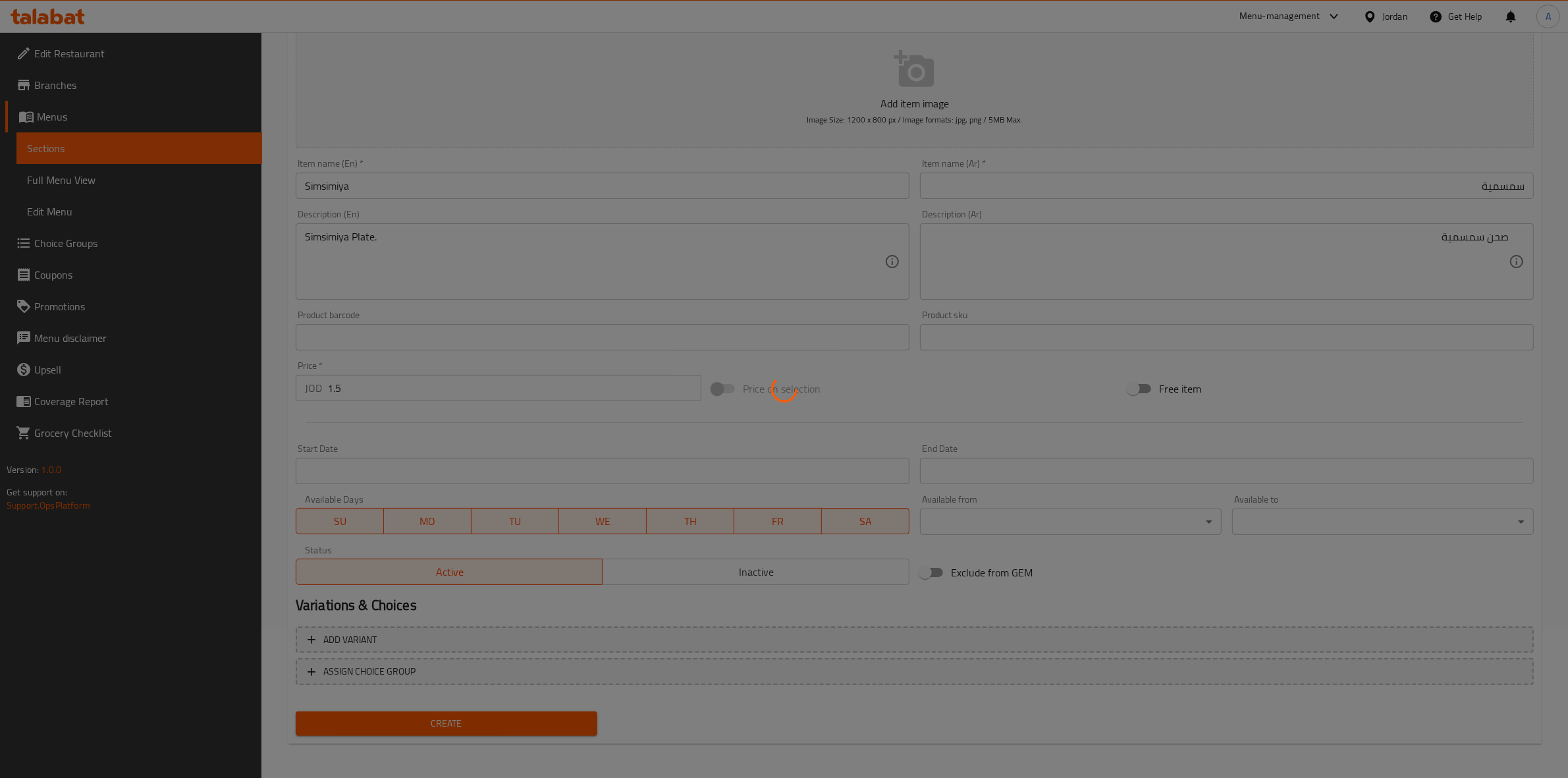
type input "0"
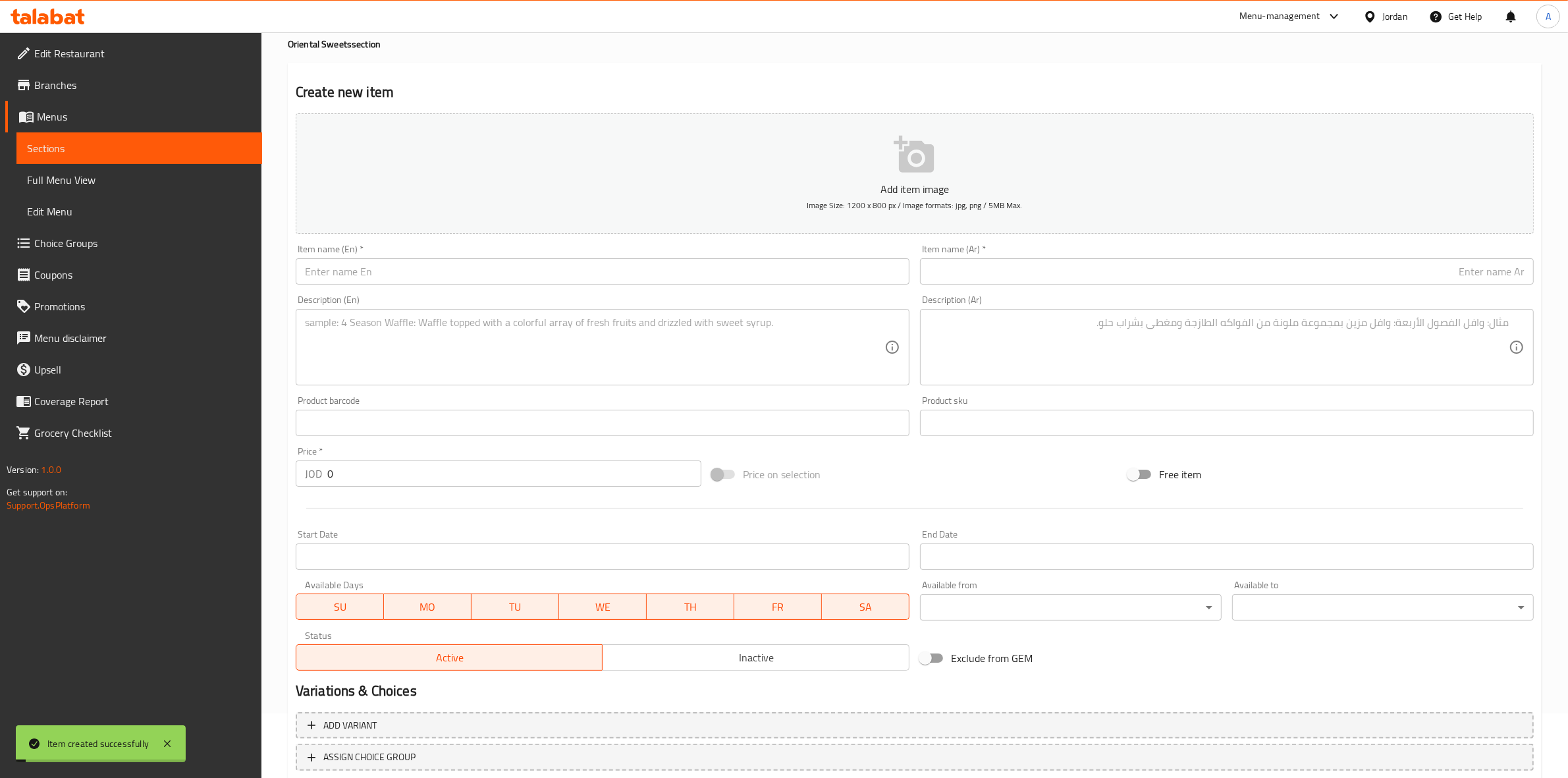
scroll to position [0, 0]
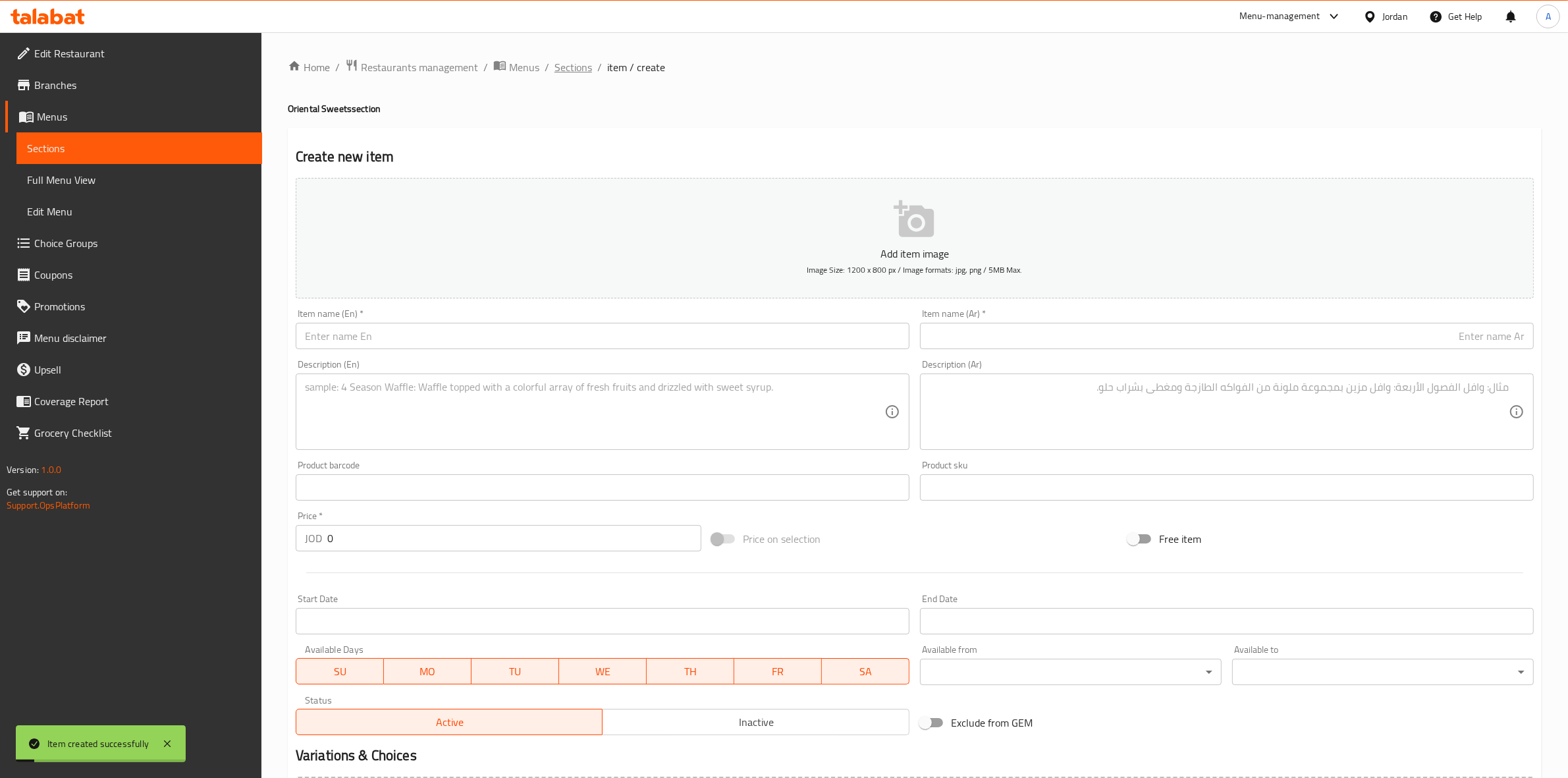
click at [575, 64] on span "Sections" at bounding box center [573, 67] width 38 height 16
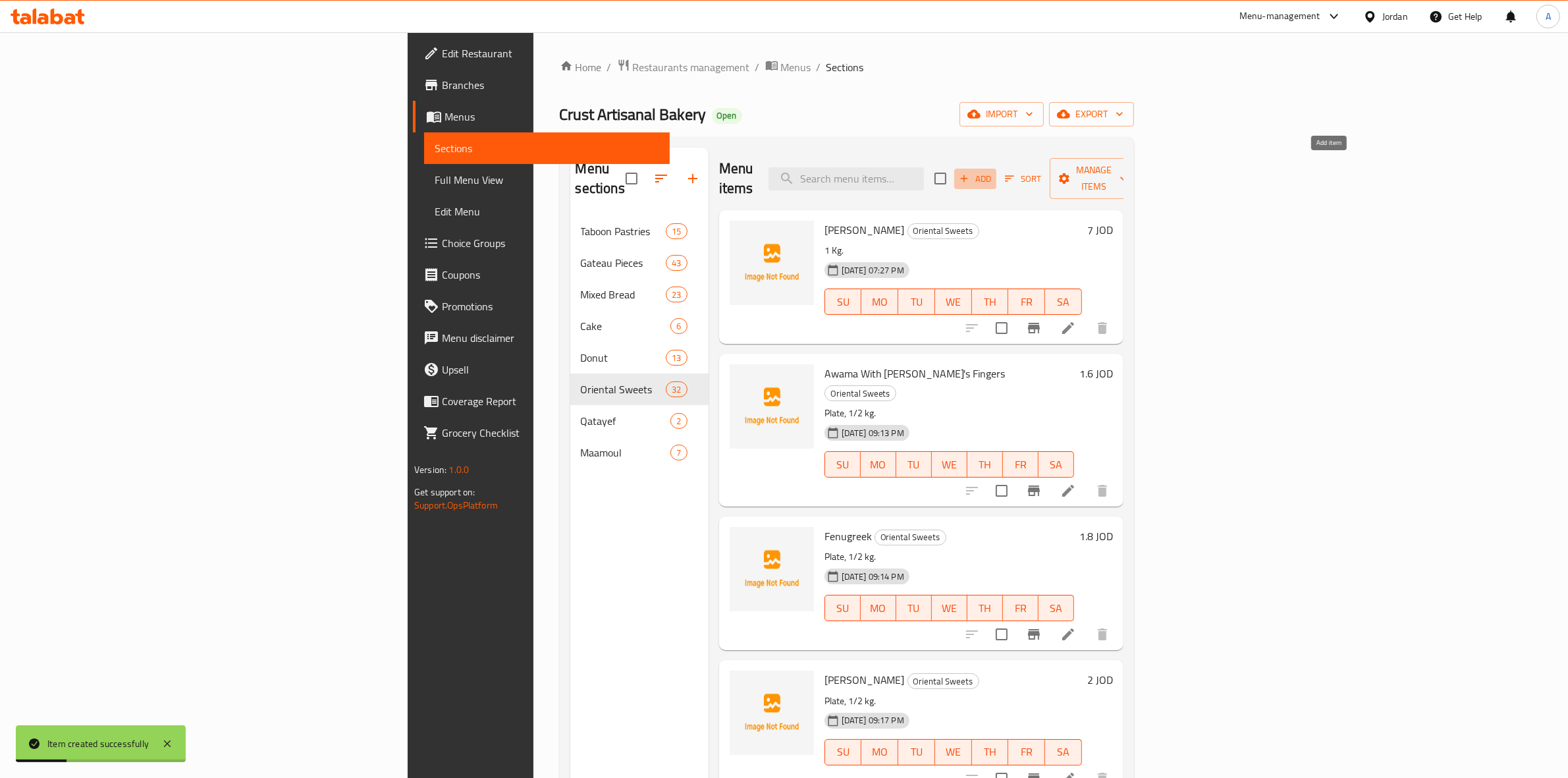
click at [970, 173] on icon "button" at bounding box center [964, 178] width 12 height 12
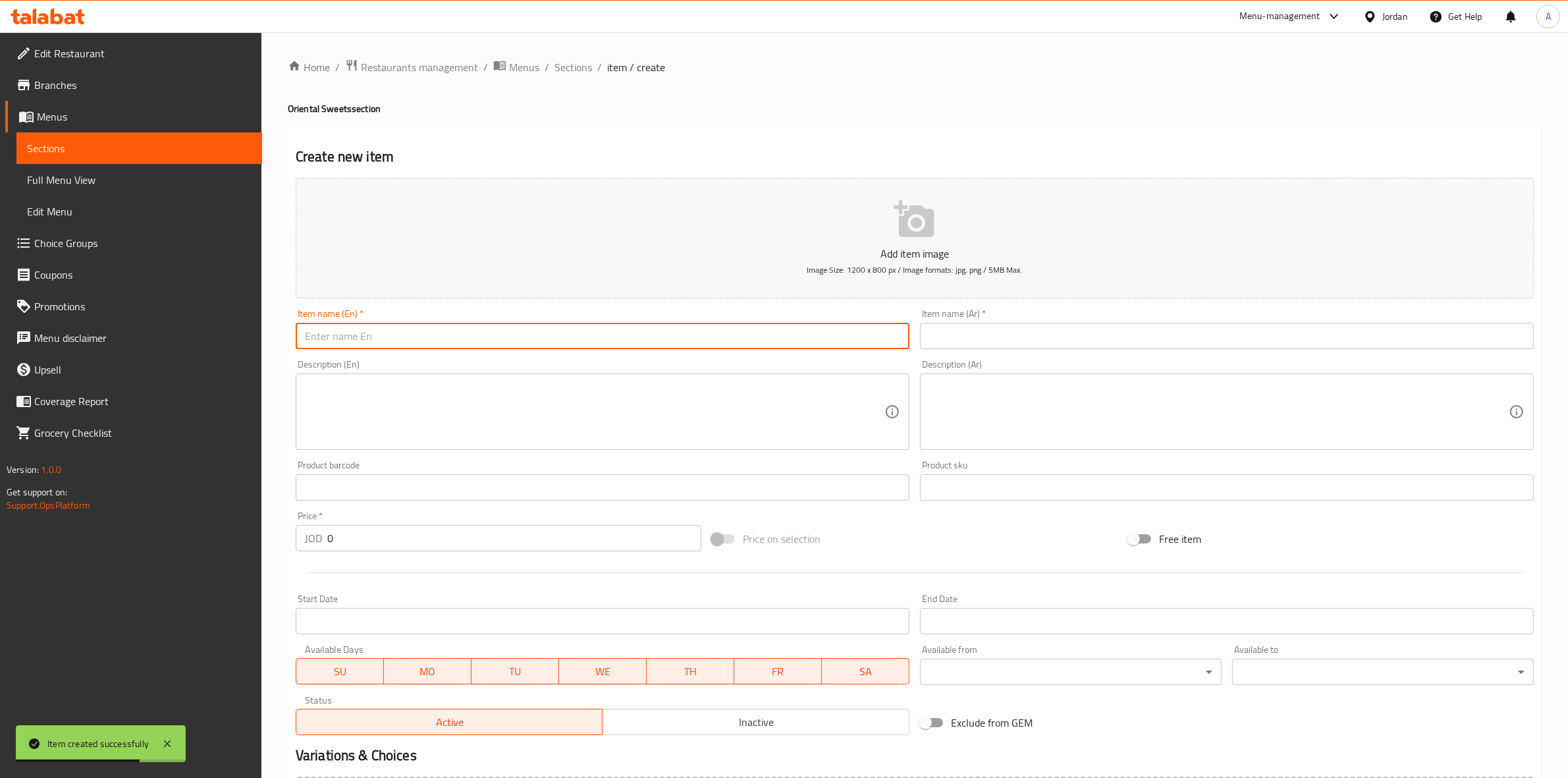
click at [372, 341] on input "text" at bounding box center [603, 335] width 614 height 27
paste input "ليالي لبنان"
type input "ليالي لبنان"
drag, startPoint x: 384, startPoint y: 343, endPoint x: 271, endPoint y: 339, distance: 113.1
click at [271, 339] on div "Home / Restaurants management / Menus / Sections / item / create Oriental Sweet…" at bounding box center [915, 481] width 1306 height 898
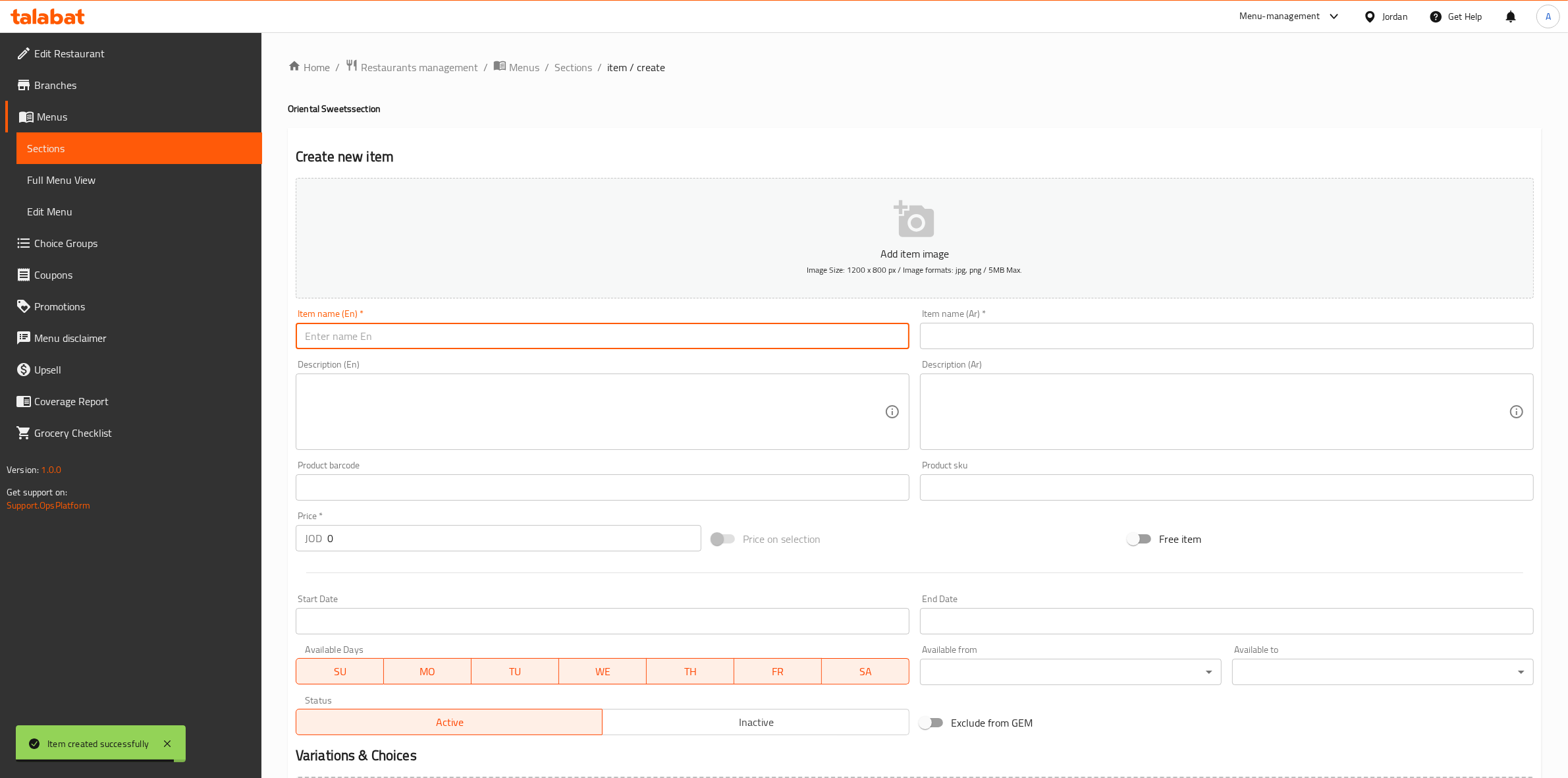
click at [1051, 336] on input "text" at bounding box center [1227, 335] width 614 height 27
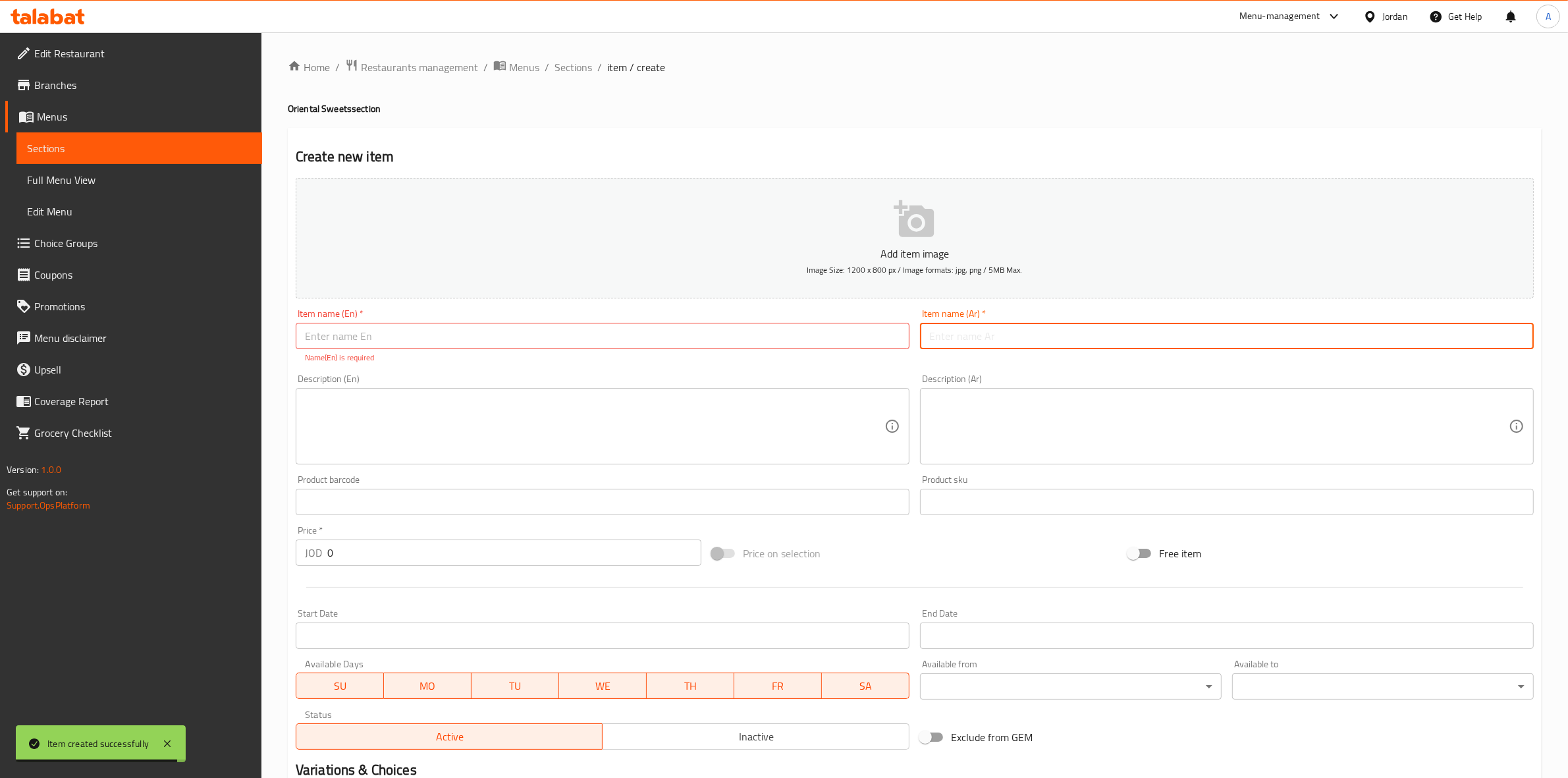
paste input "ليالي لبنان"
type input "ليالي لبنان"
click at [910, 133] on div "Create new item Add item image Image Size: 1200 x 800 px / Image formats: jpg, …" at bounding box center [914, 518] width 1254 height 781
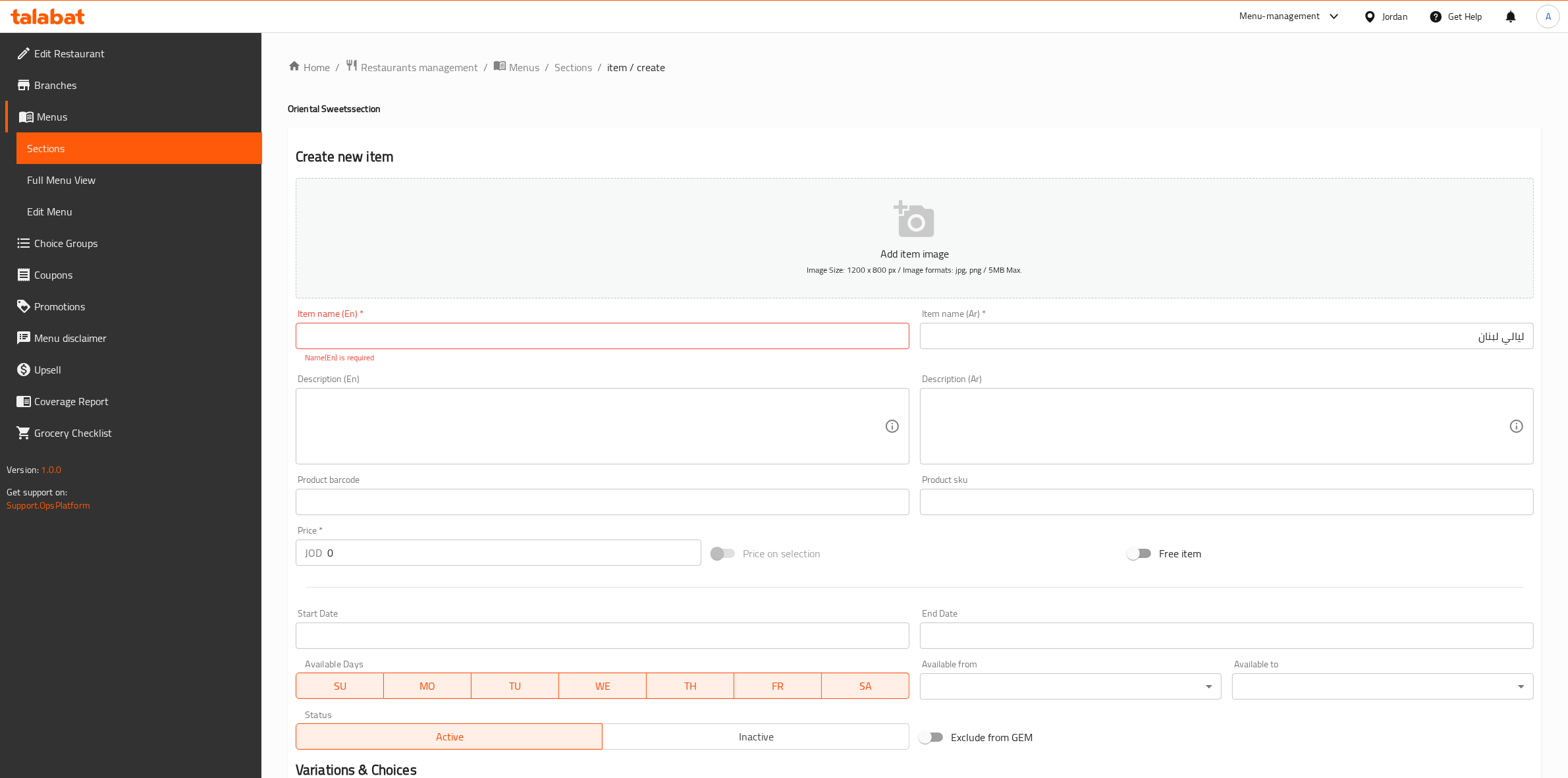
click at [323, 334] on input "text" at bounding box center [603, 335] width 614 height 27
paste input "Nights of [GEOGRAPHIC_DATA]"
type input "Nights of [GEOGRAPHIC_DATA]"
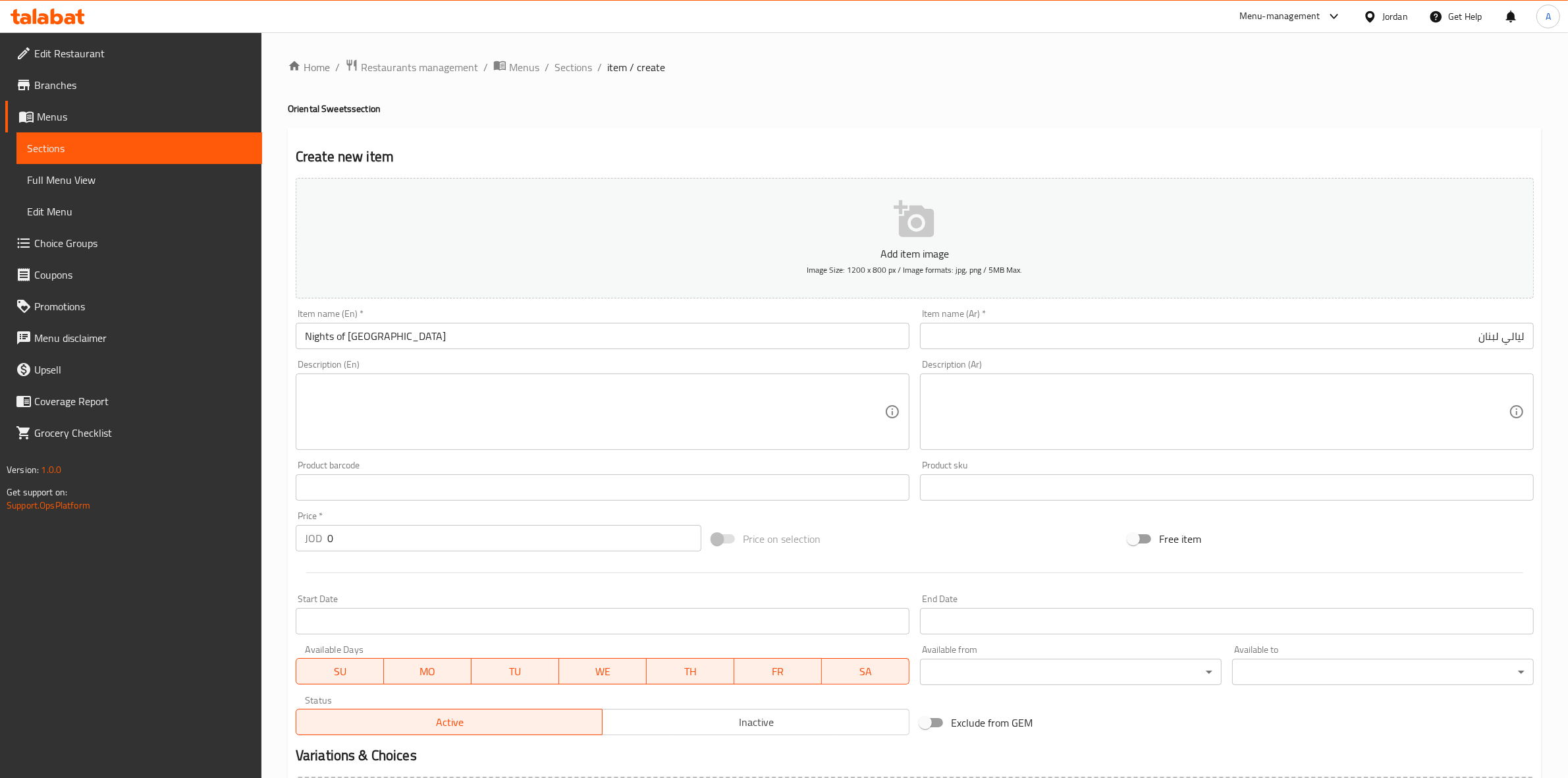
click at [276, 396] on div "Home / Restaurants management / Menus / Sections / item / create Oriental Sweet…" at bounding box center [915, 481] width 1306 height 898
click at [1062, 405] on textarea at bounding box center [1219, 412] width 580 height 62
paste textarea "صحن"
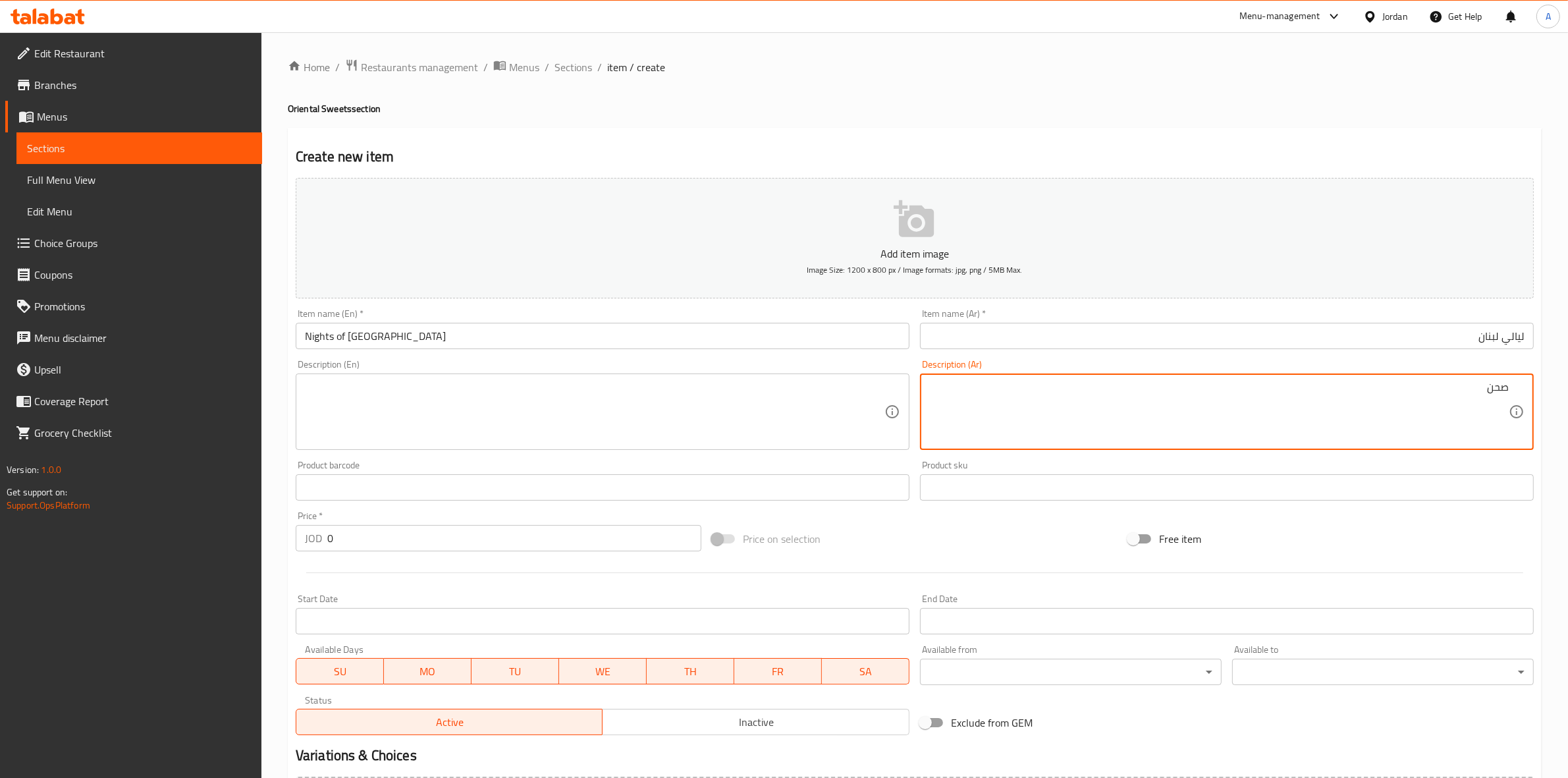
type textarea "صحن"
click at [1032, 128] on div "Create new item Add item image Image Size: 1200 x 800 px / Image formats: jpg, …" at bounding box center [914, 511] width 1254 height 766
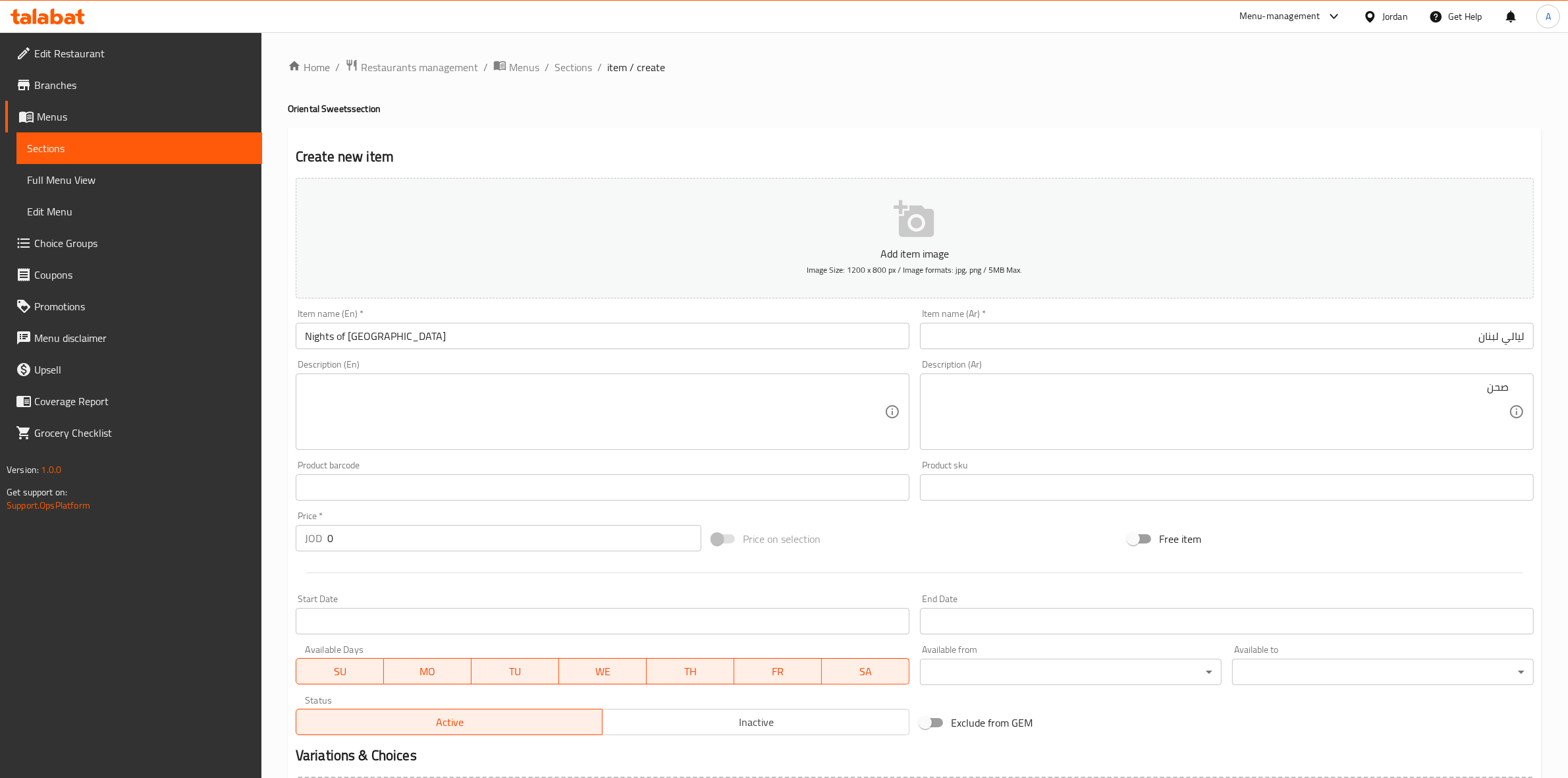
drag, startPoint x: 356, startPoint y: 542, endPoint x: 272, endPoint y: 532, distance: 84.6
click at [272, 532] on div "Home / Restaurants management / Menus / Sections / item / create Oriental Sweet…" at bounding box center [915, 481] width 1306 height 898
paste input "1.5"
type input "1.5"
click at [359, 573] on hr at bounding box center [914, 572] width 1217 height 1
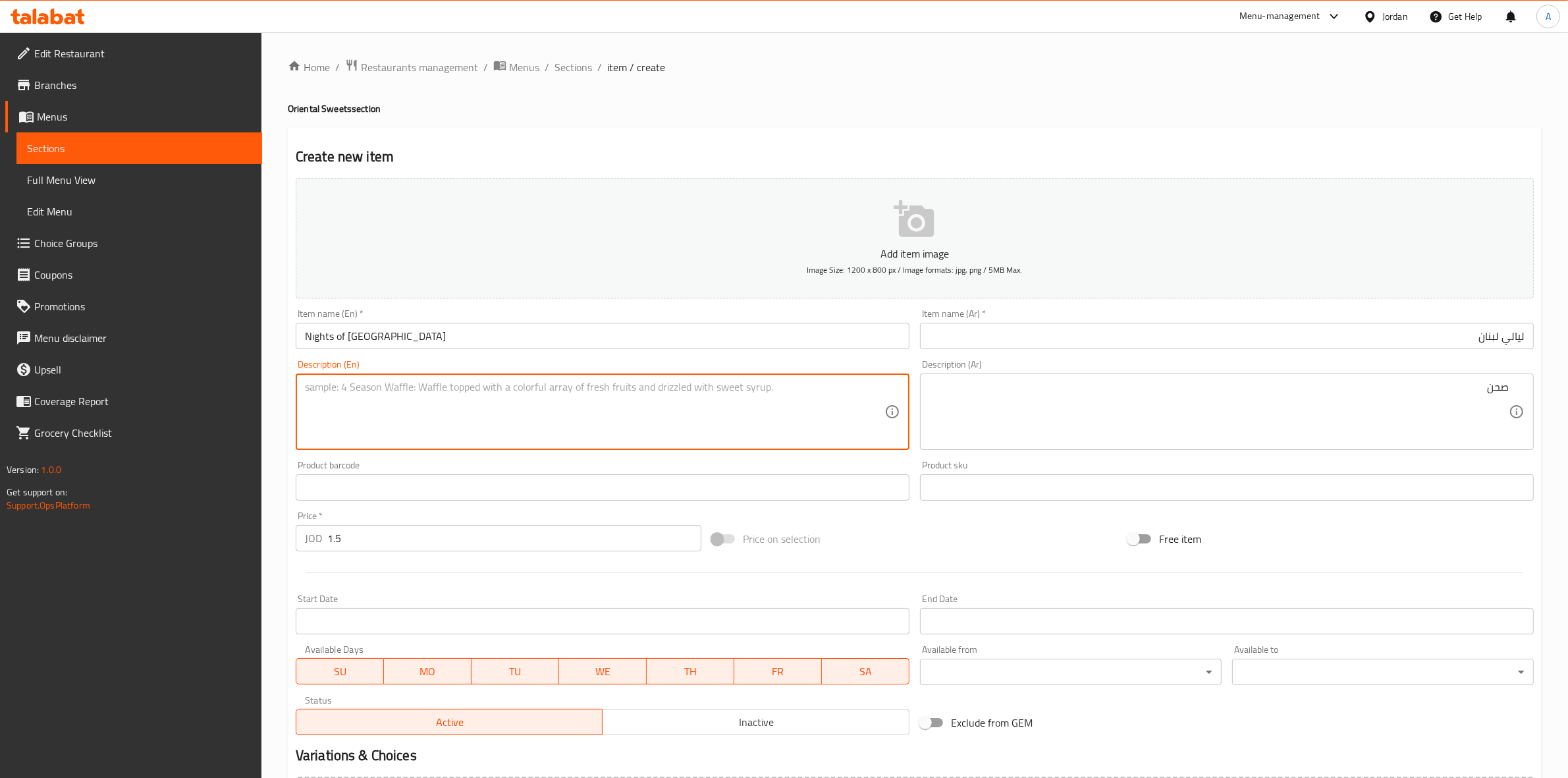
click at [350, 417] on textarea at bounding box center [594, 412] width 580 height 62
type textarea "Plate"
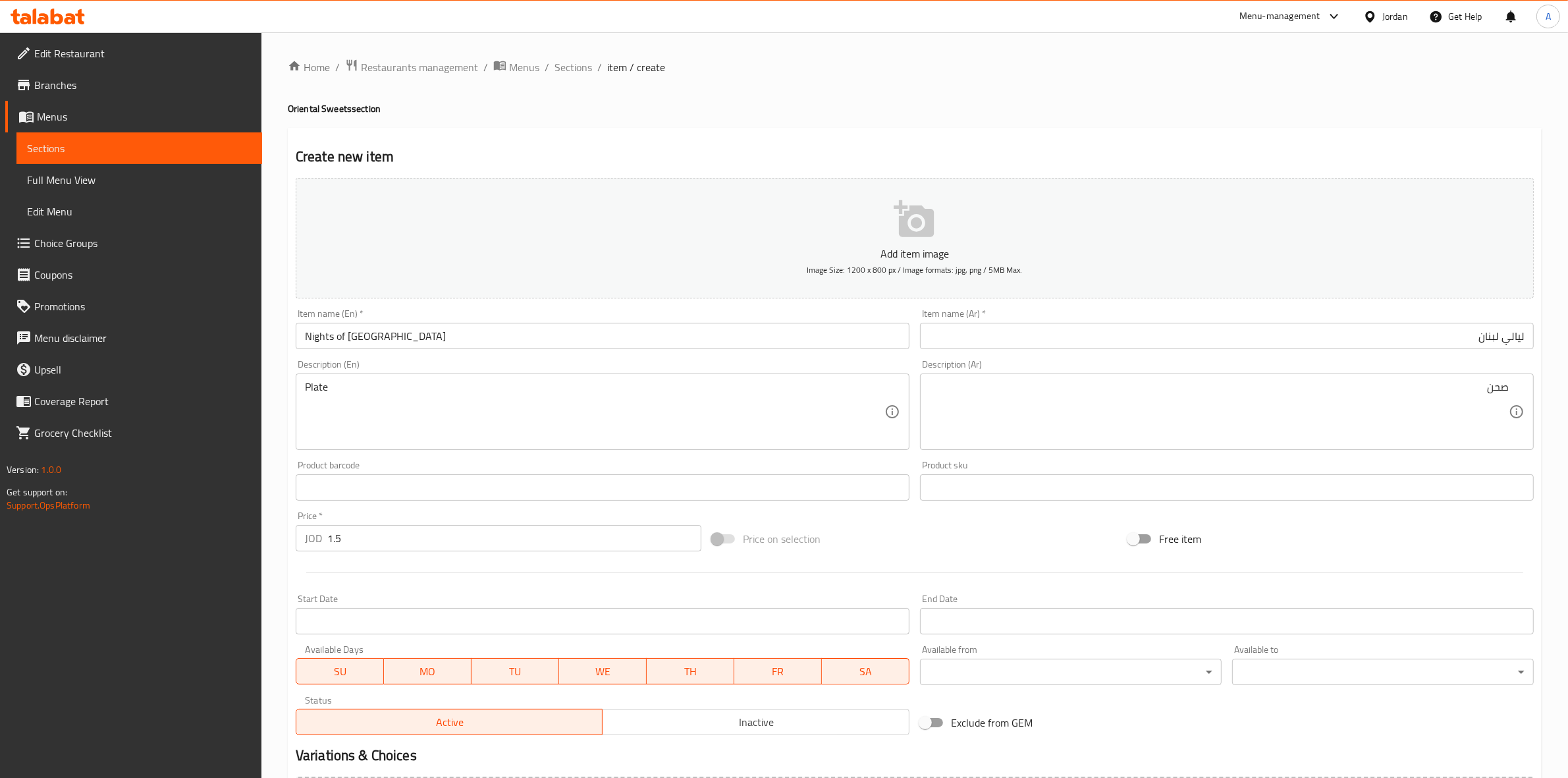
click at [258, 514] on footer "Version: 1.0.0 Get support on: Support.OpsPlatform" at bounding box center [130, 487] width 262 height 67
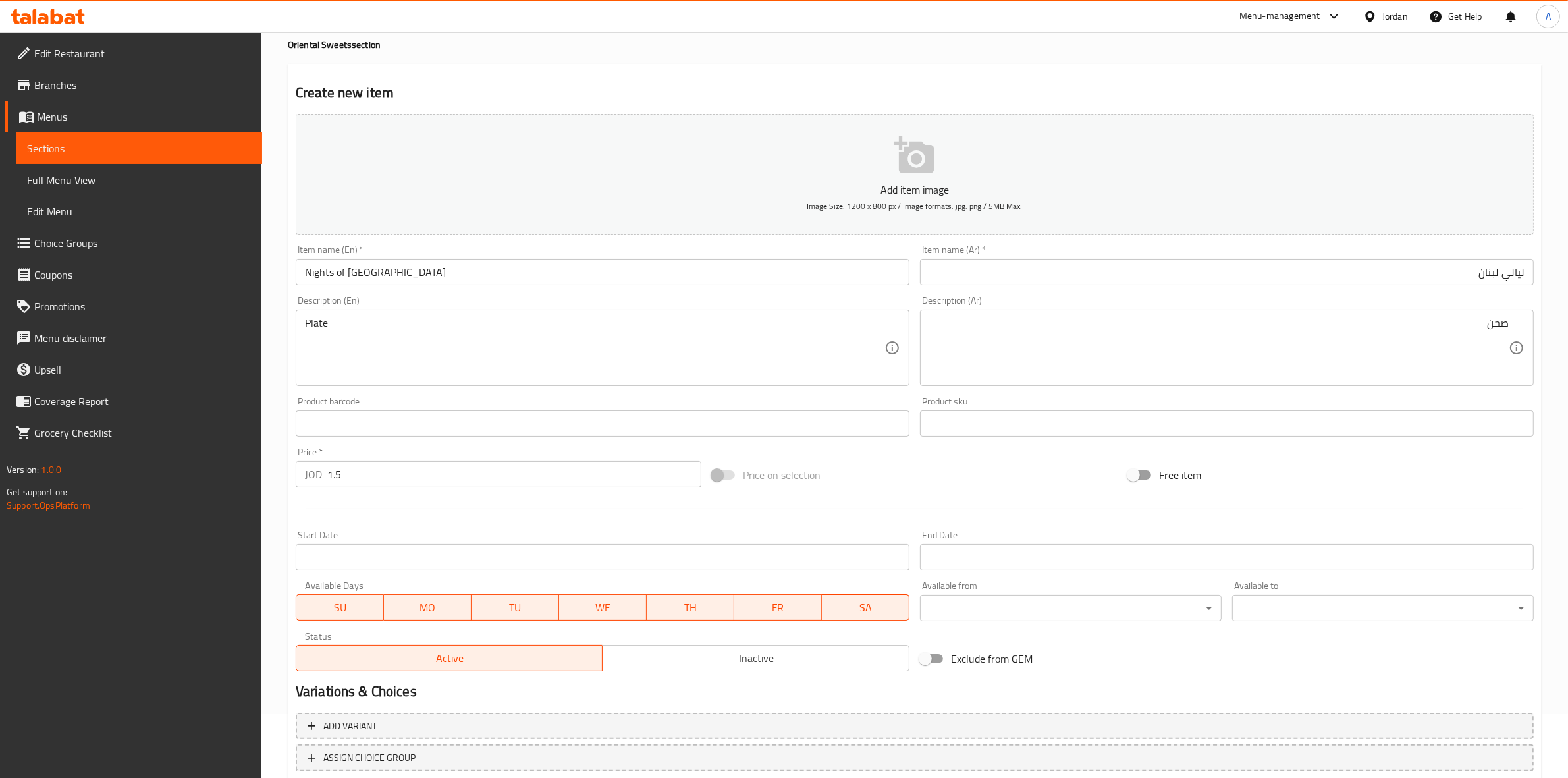
scroll to position [150, 0]
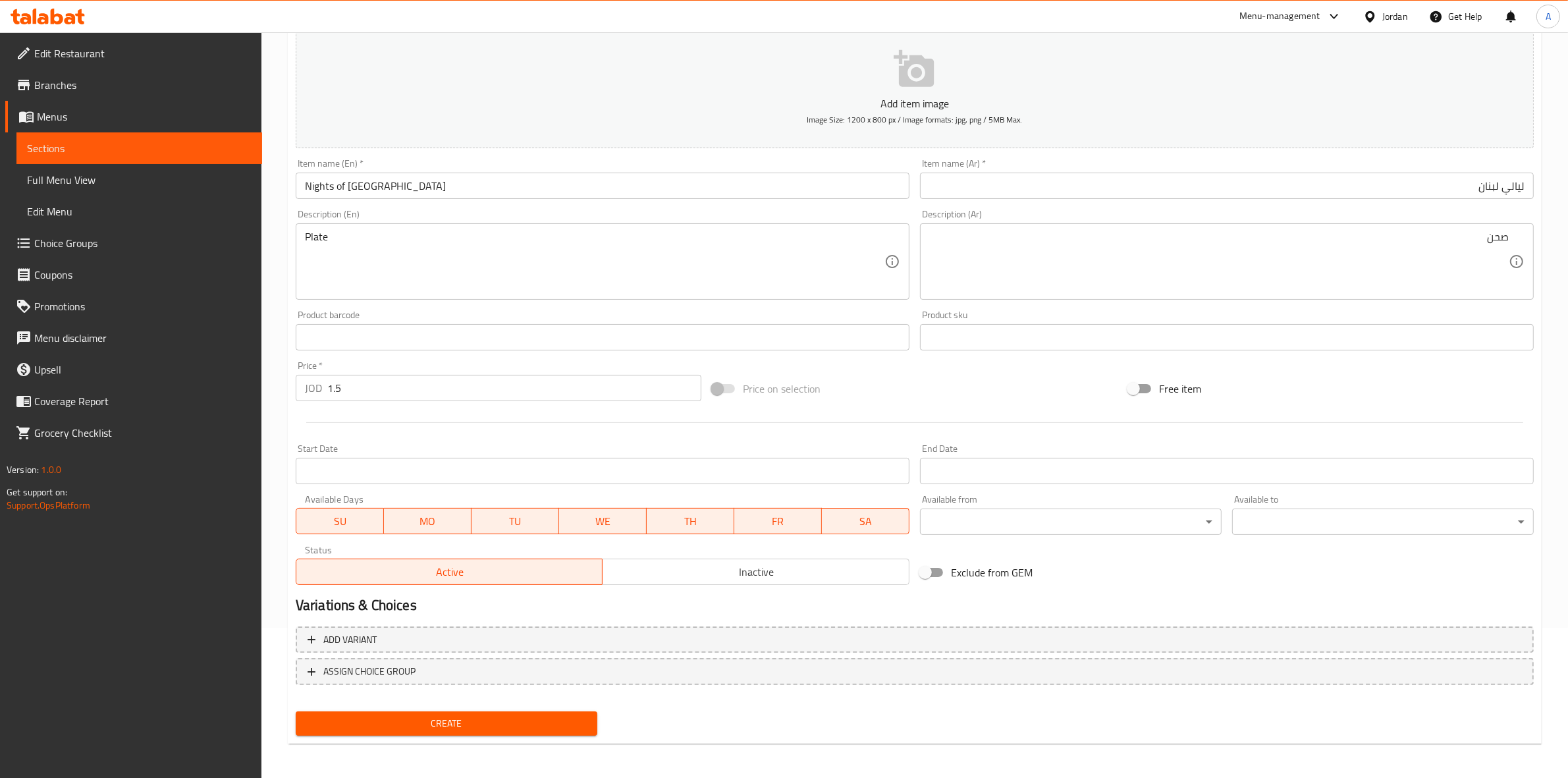
click at [457, 711] on button "Create" at bounding box center [446, 723] width 301 height 25
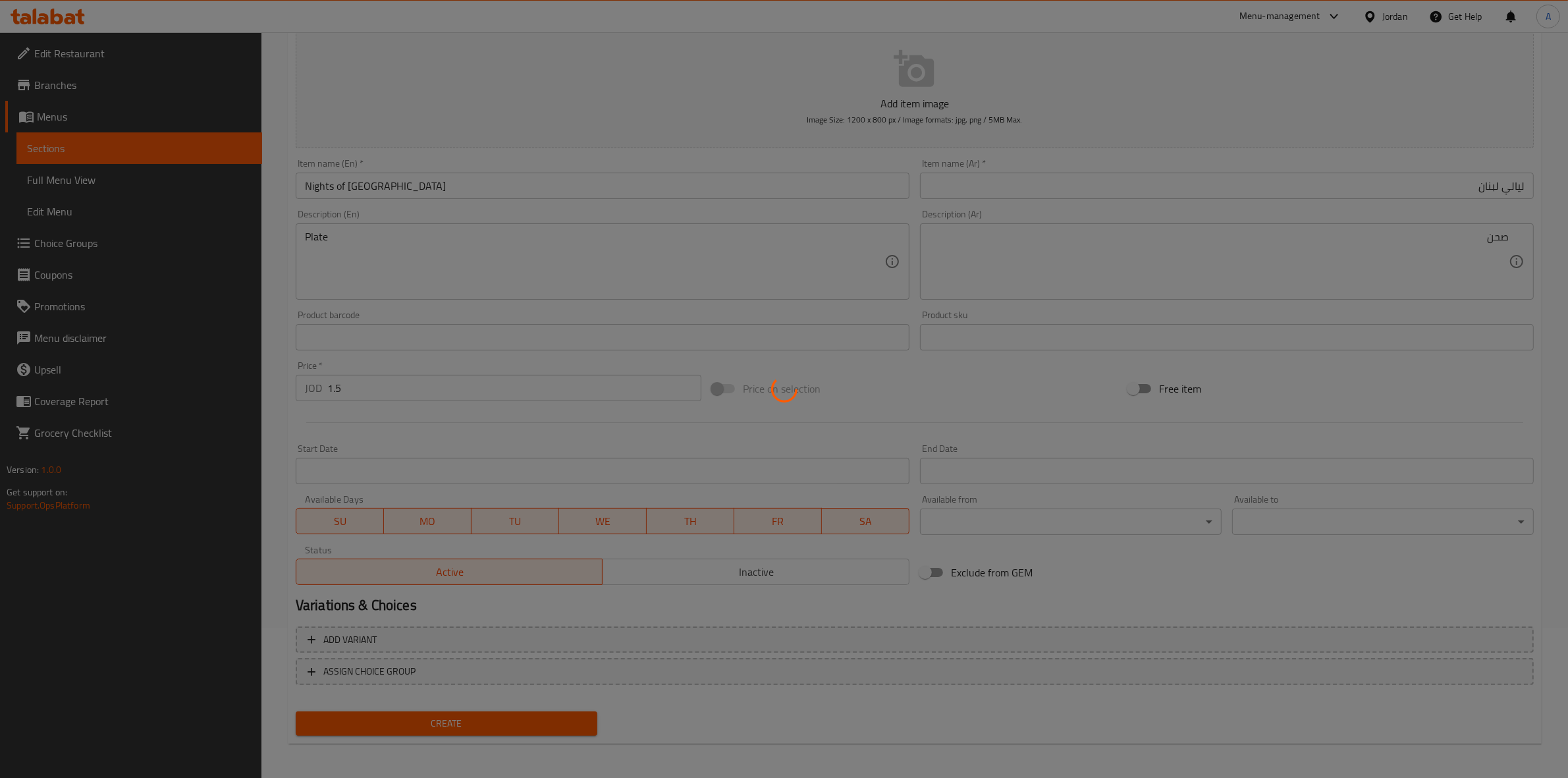
type input "0"
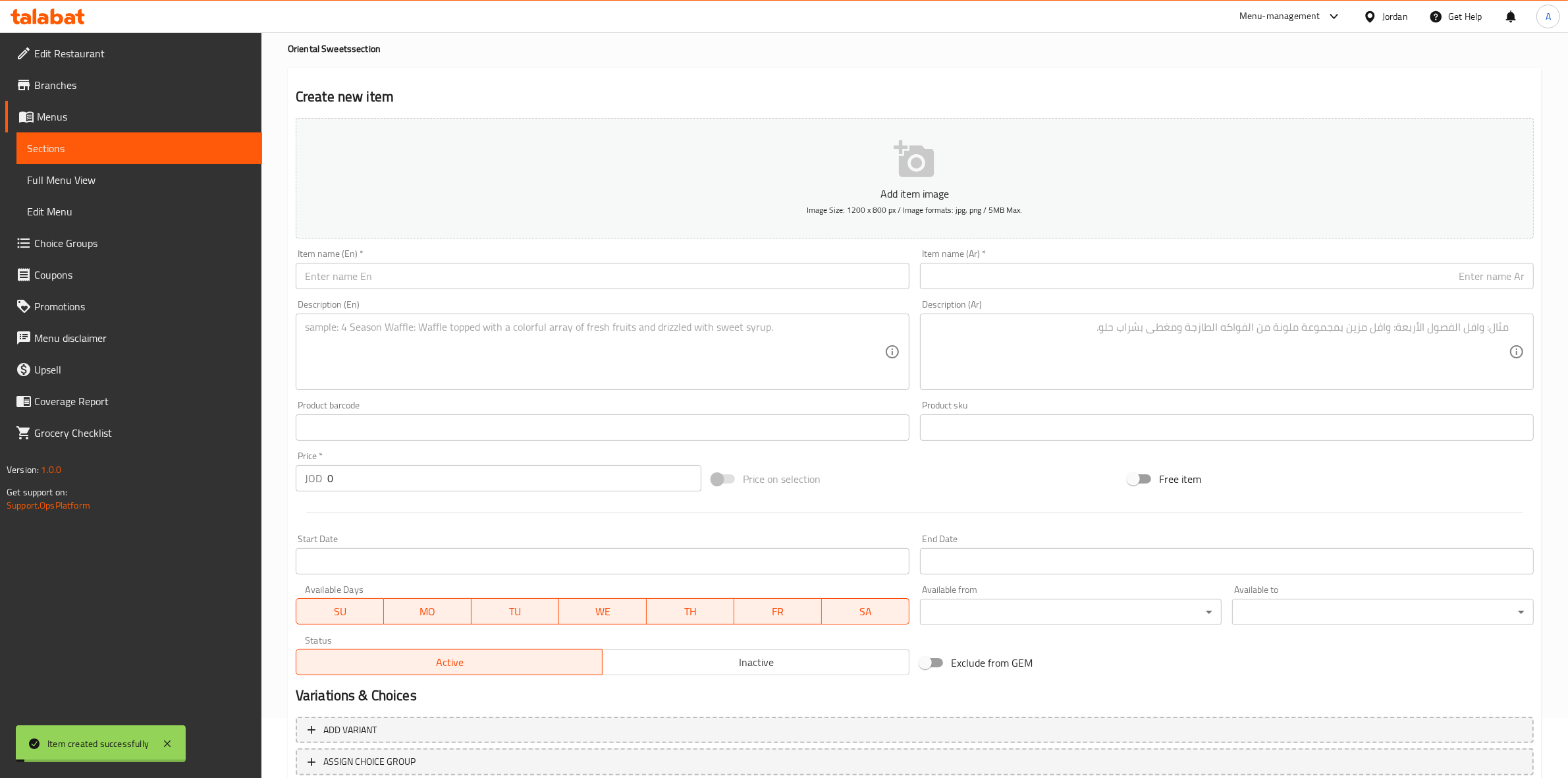
scroll to position [0, 0]
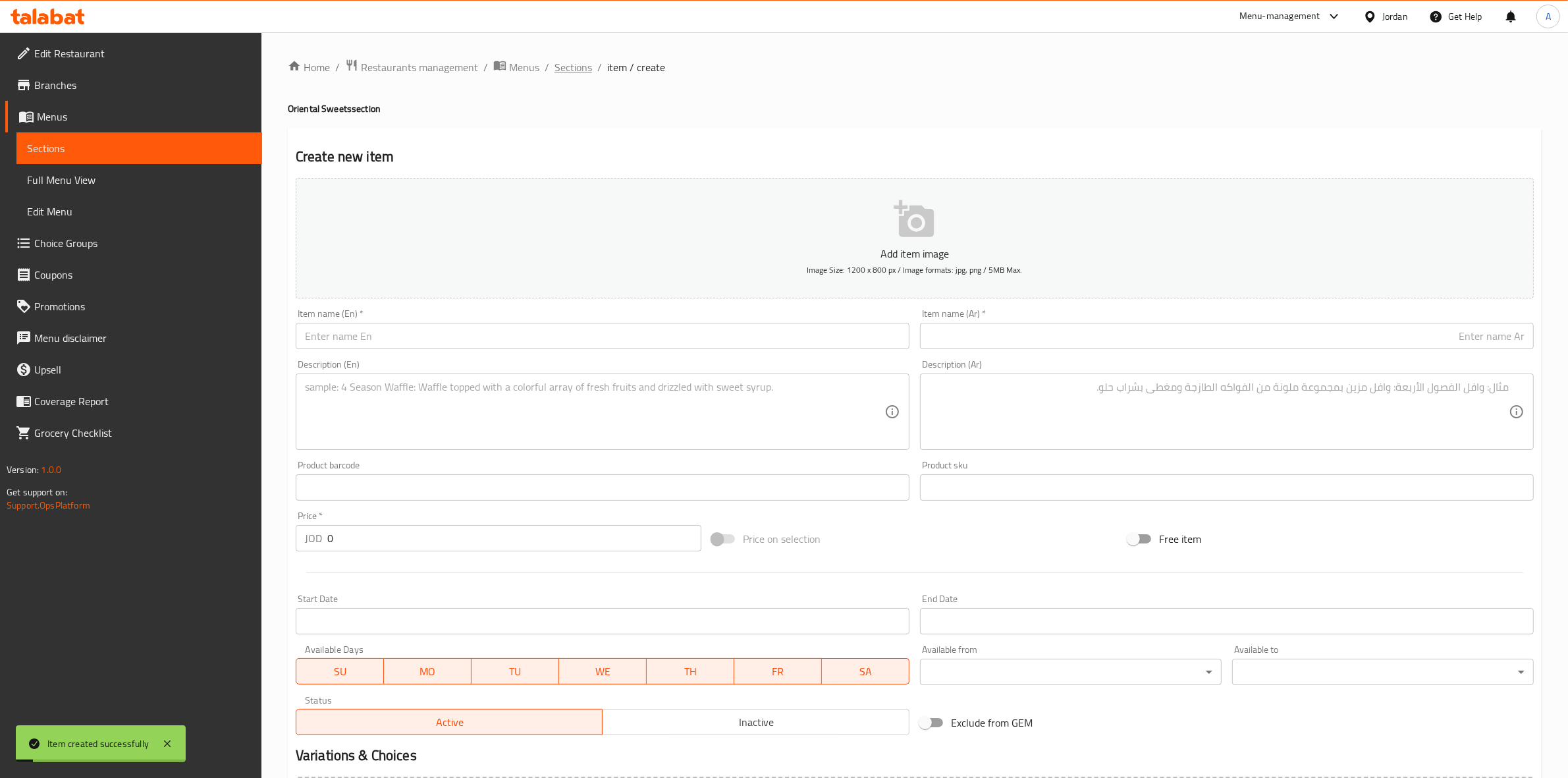
click at [576, 60] on span "Sections" at bounding box center [573, 67] width 38 height 16
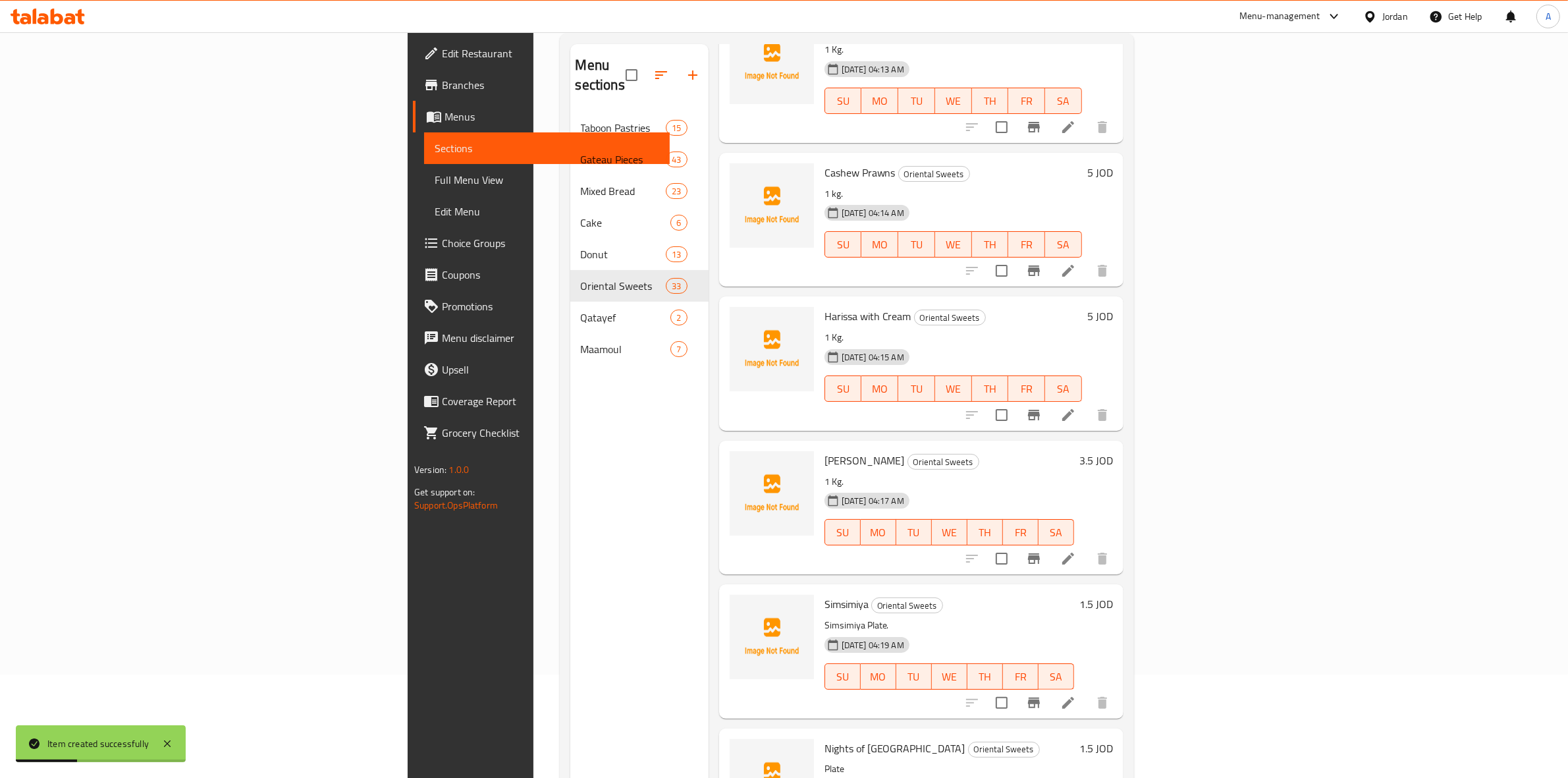
scroll to position [185, 0]
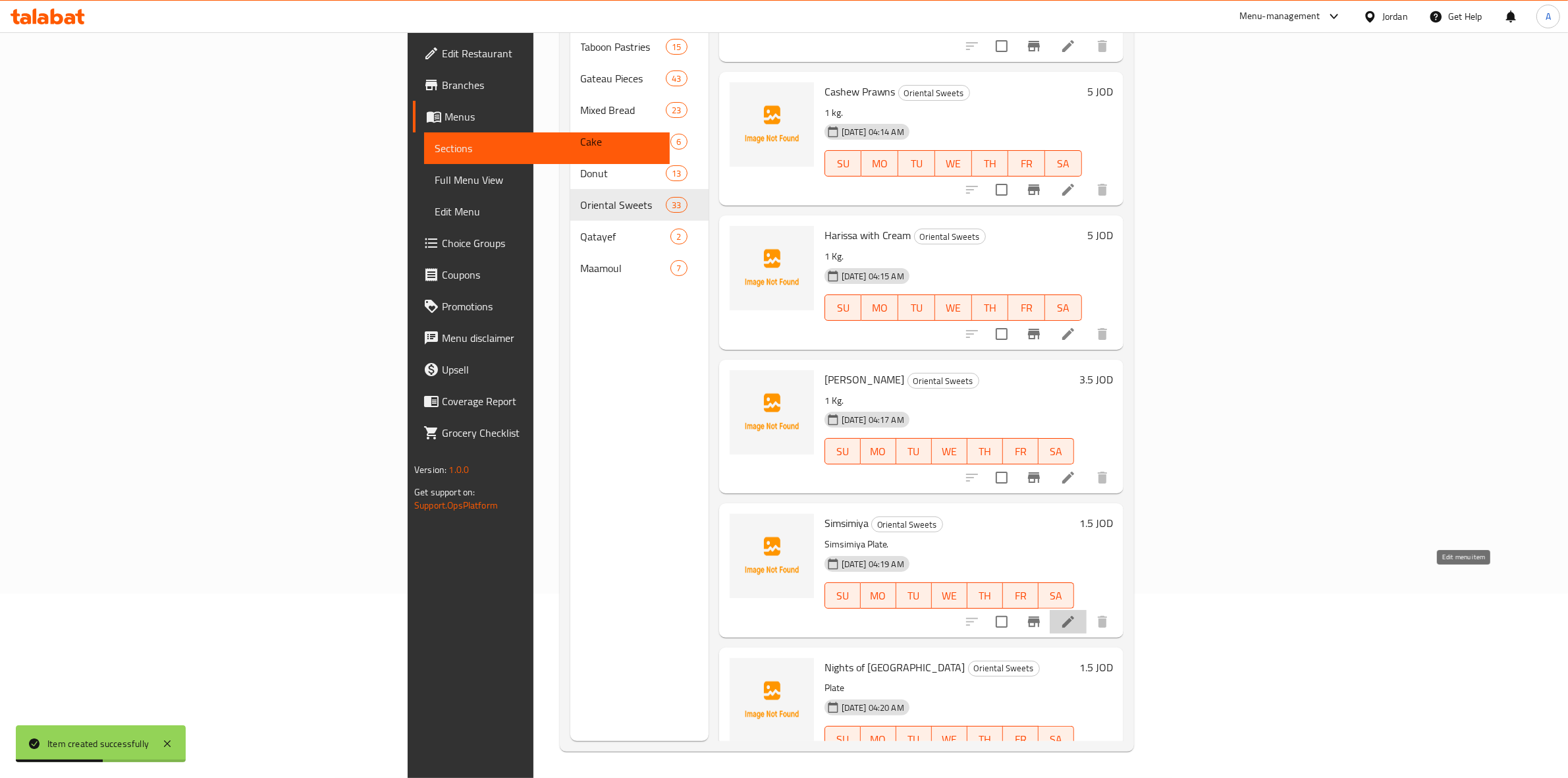
click at [1074, 615] on icon at bounding box center [1067, 621] width 12 height 12
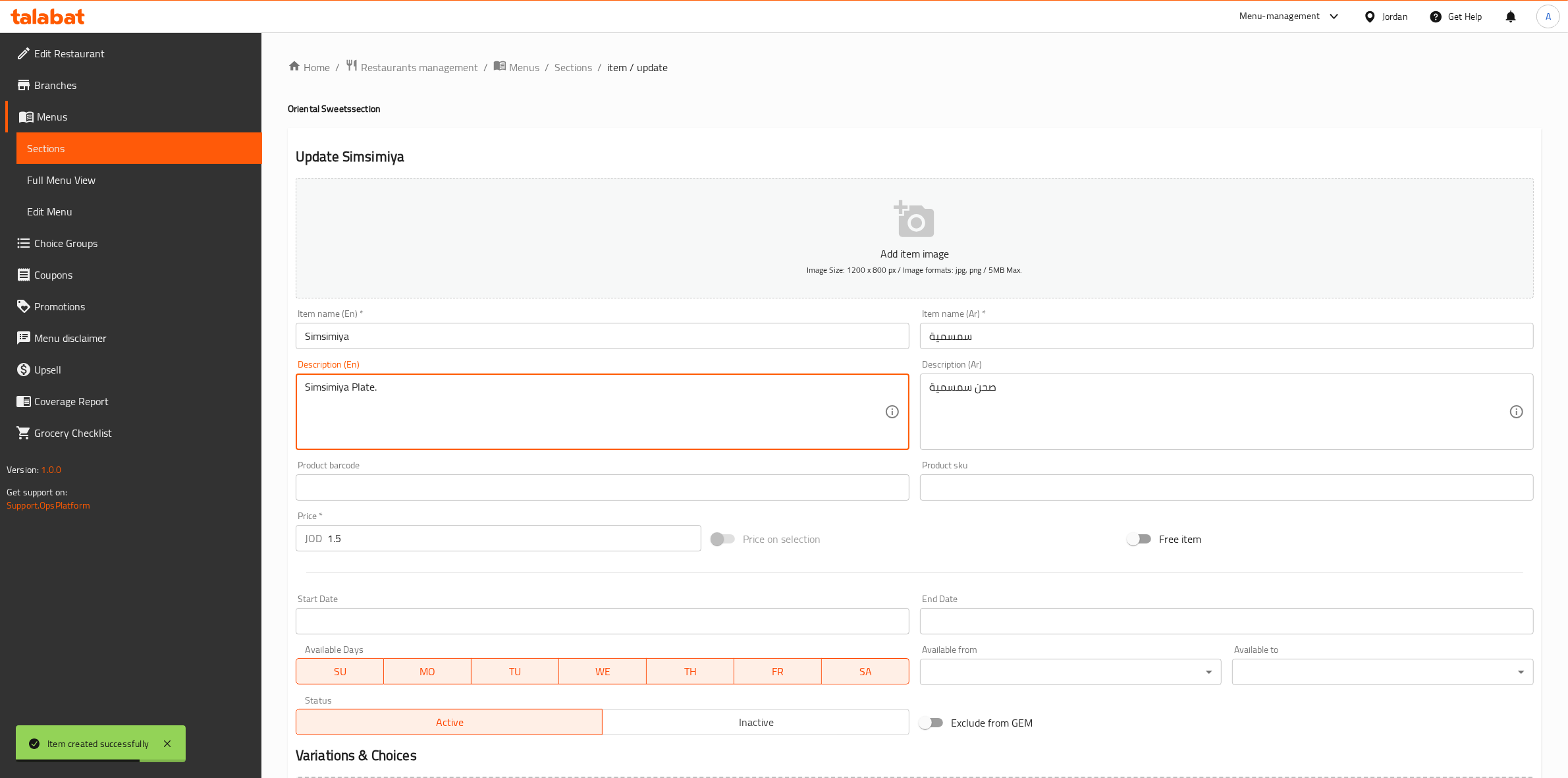
drag, startPoint x: 353, startPoint y: 388, endPoint x: 236, endPoint y: 371, distance: 118.2
type textarea "Plate."
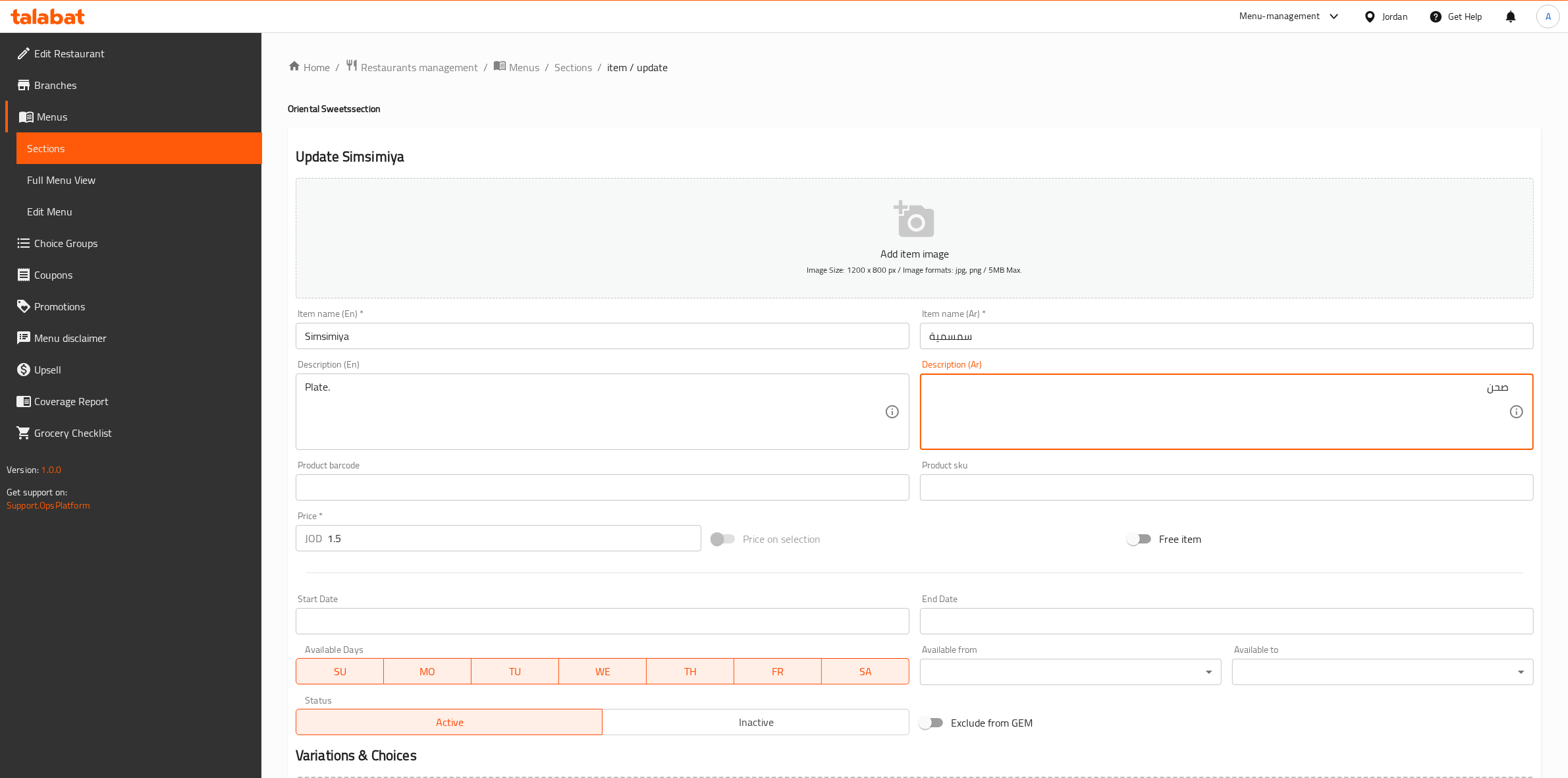
type textarea "صحن"
click at [1348, 130] on div "Update Simsimiya Add item image Image Size: 1200 x 800 px / Image formats: jpg,…" at bounding box center [914, 511] width 1254 height 766
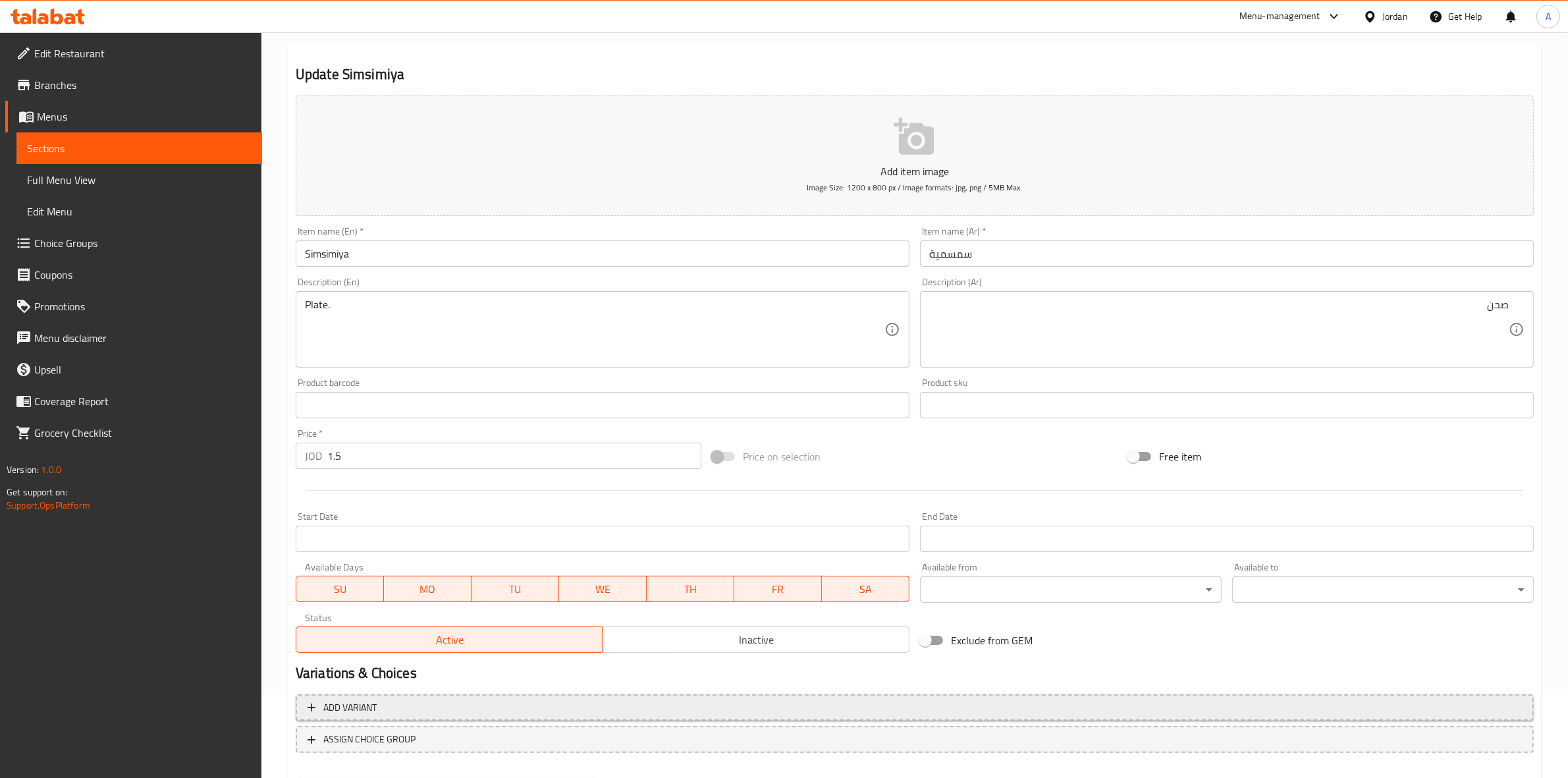
scroll to position [150, 0]
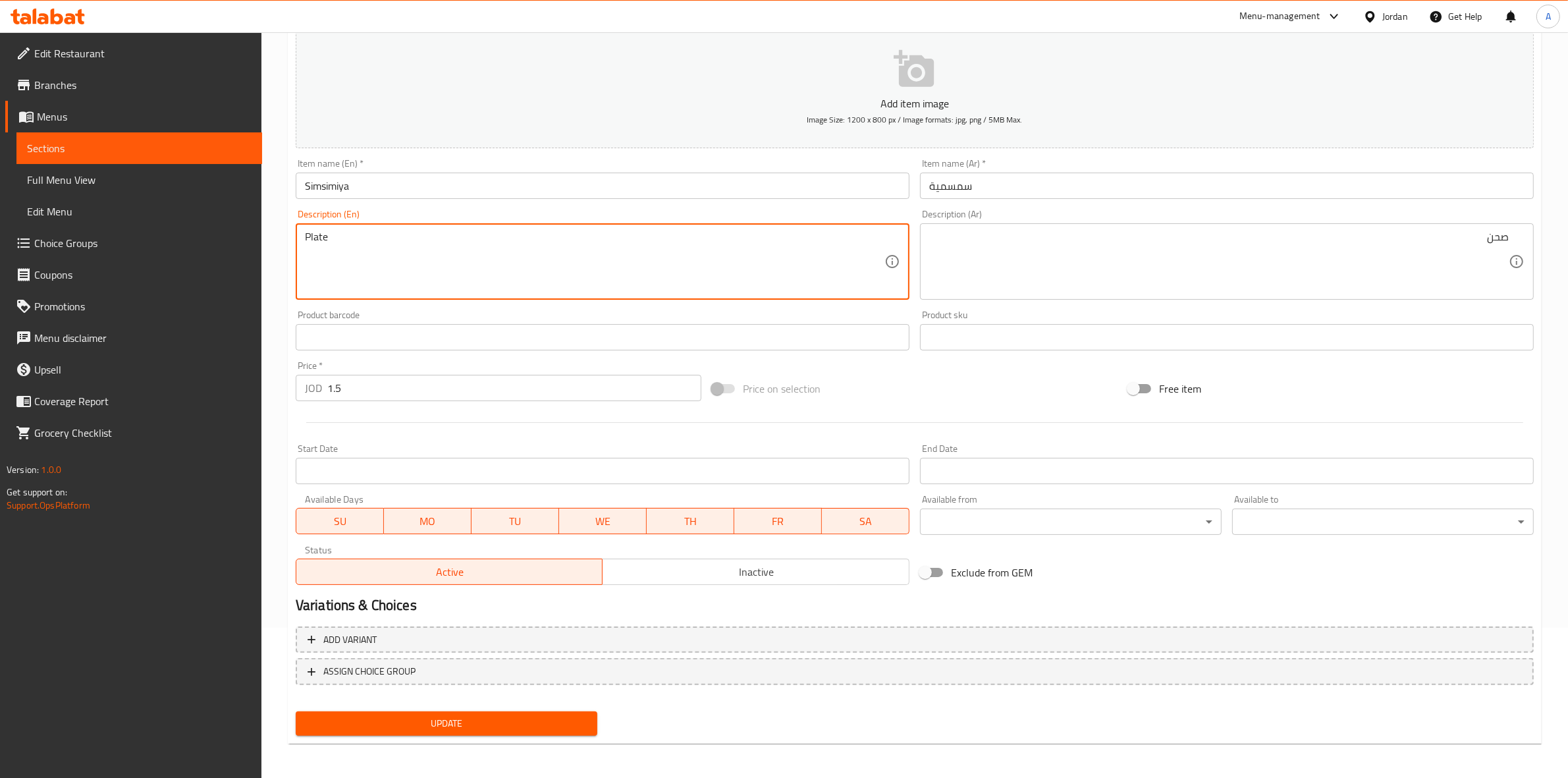
type textarea "Plate"
click at [276, 366] on div "Home / Restaurants management / Menus / Sections / item / update Oriental Sweet…" at bounding box center [915, 332] width 1306 height 898
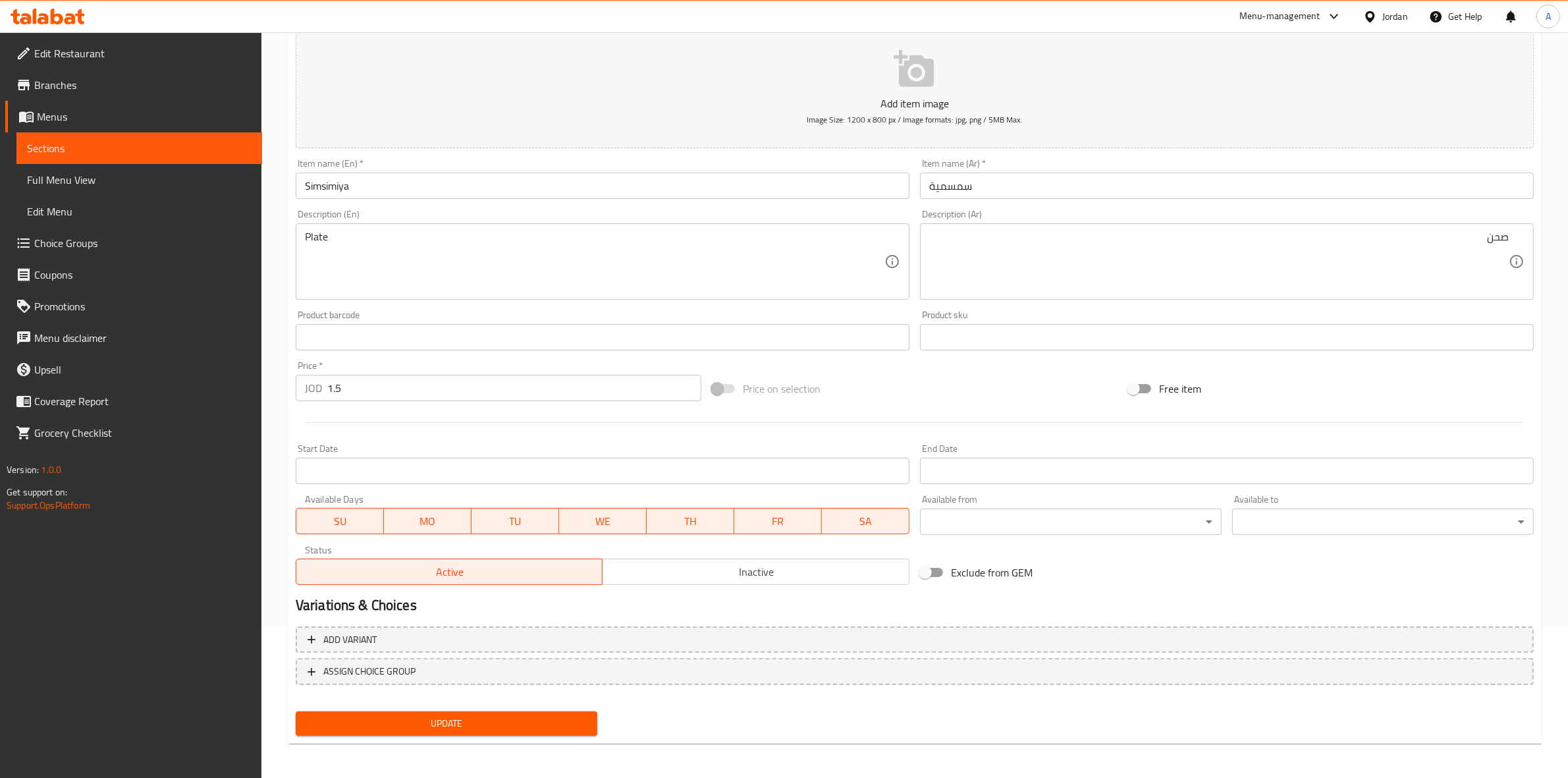
click at [459, 725] on span "Update" at bounding box center [446, 724] width 280 height 17
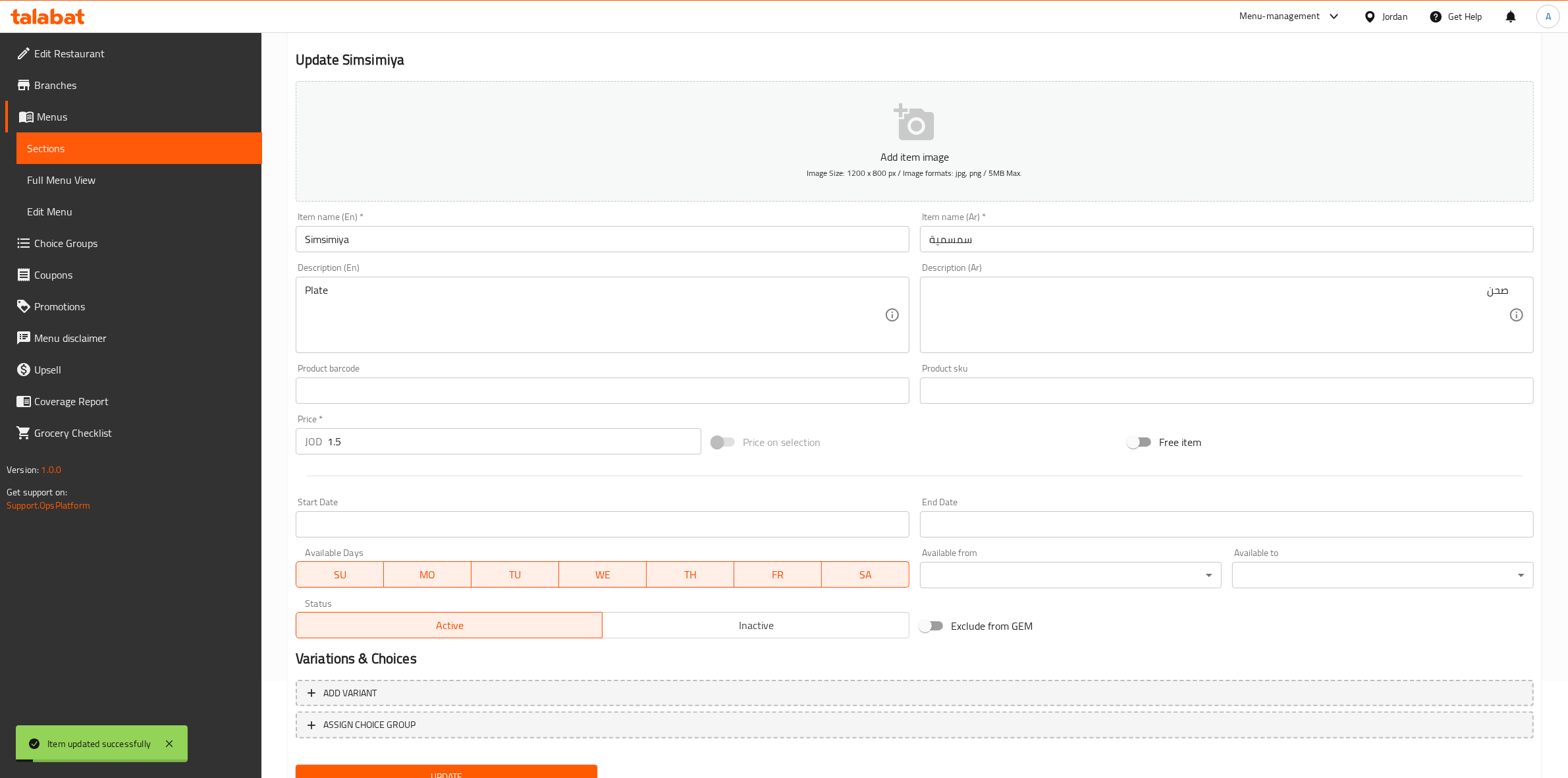
scroll to position [0, 0]
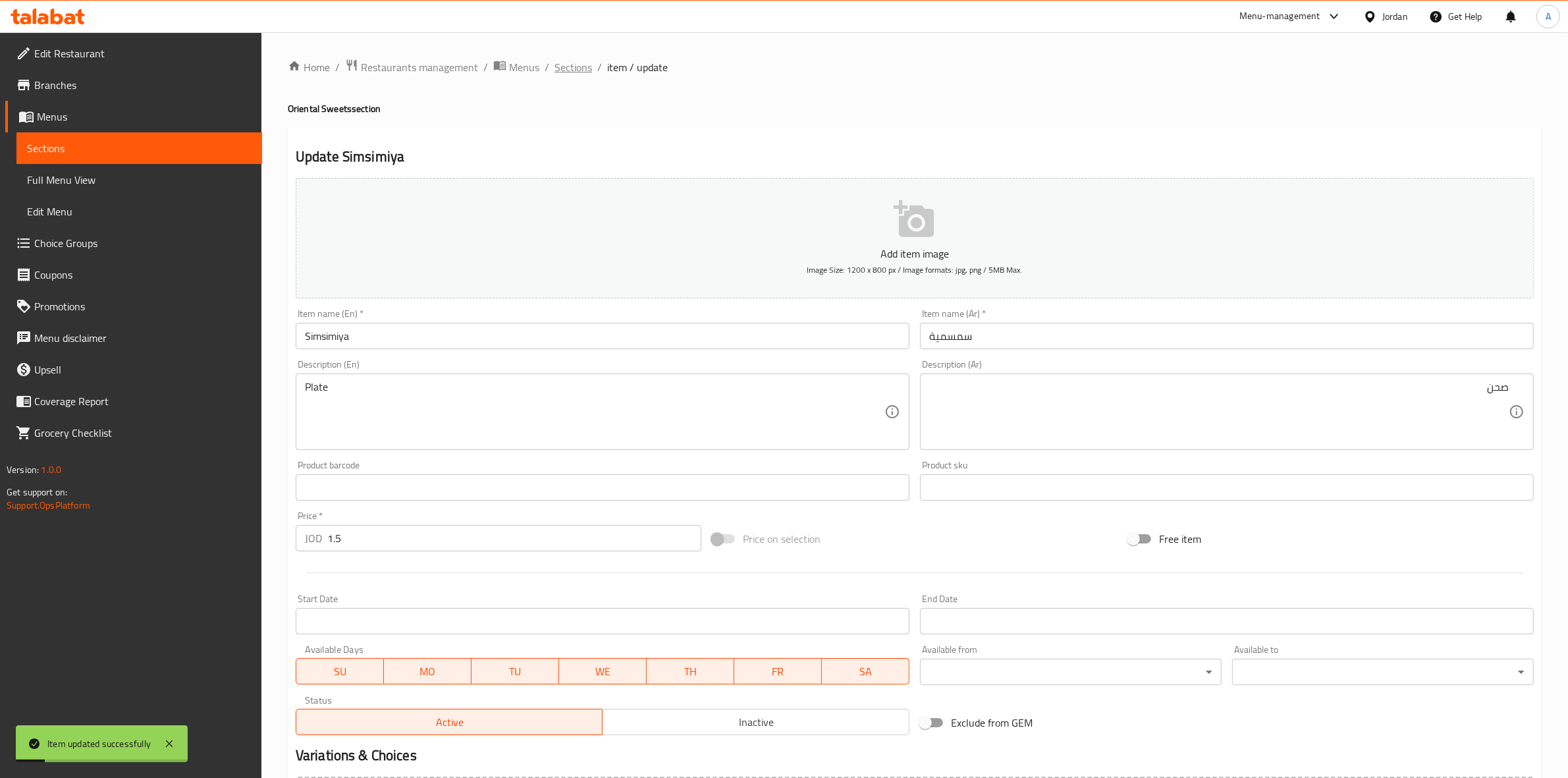
click at [583, 64] on span "Sections" at bounding box center [573, 67] width 38 height 16
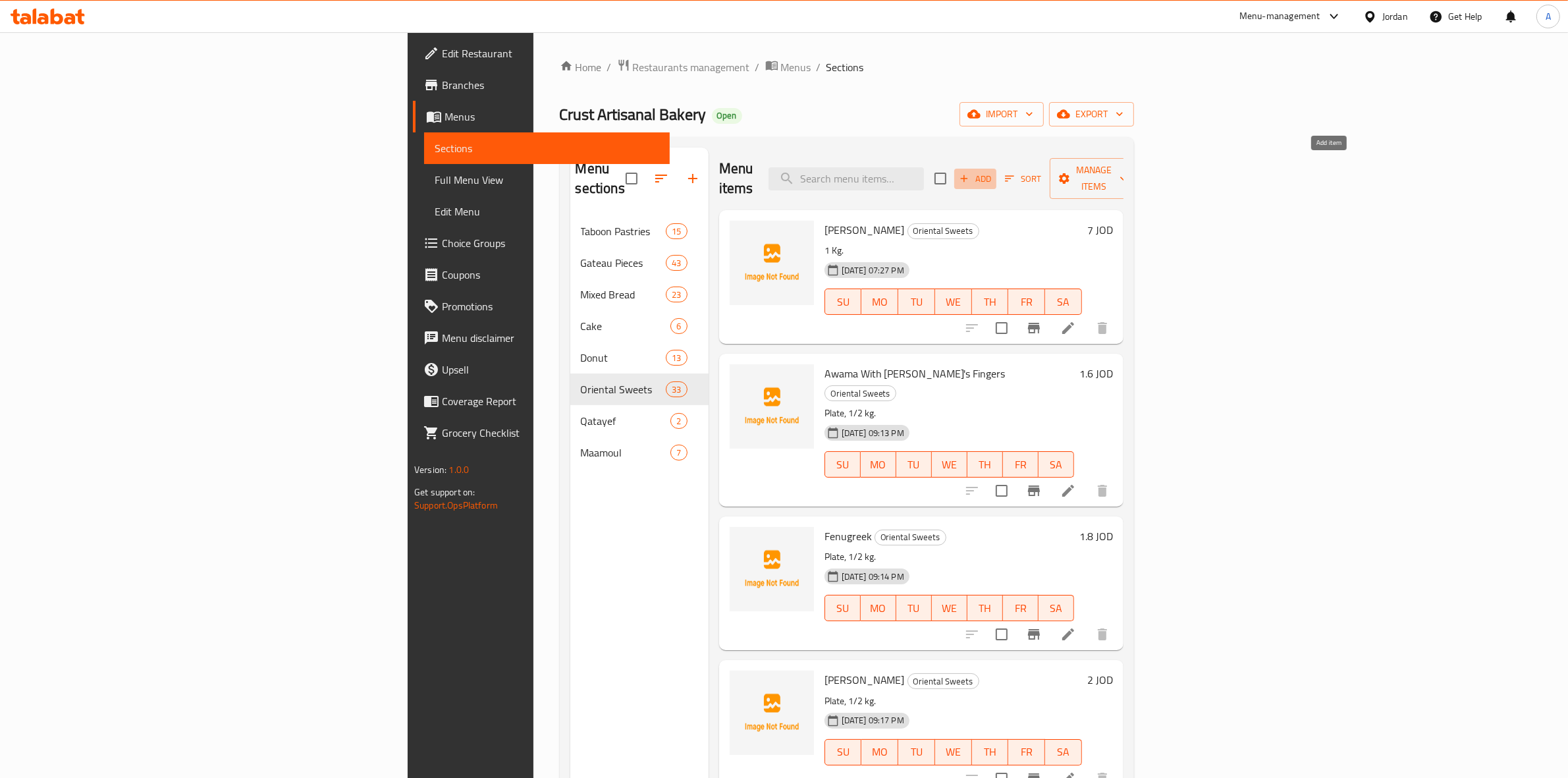
click at [997, 169] on button "Add" at bounding box center [976, 179] width 42 height 20
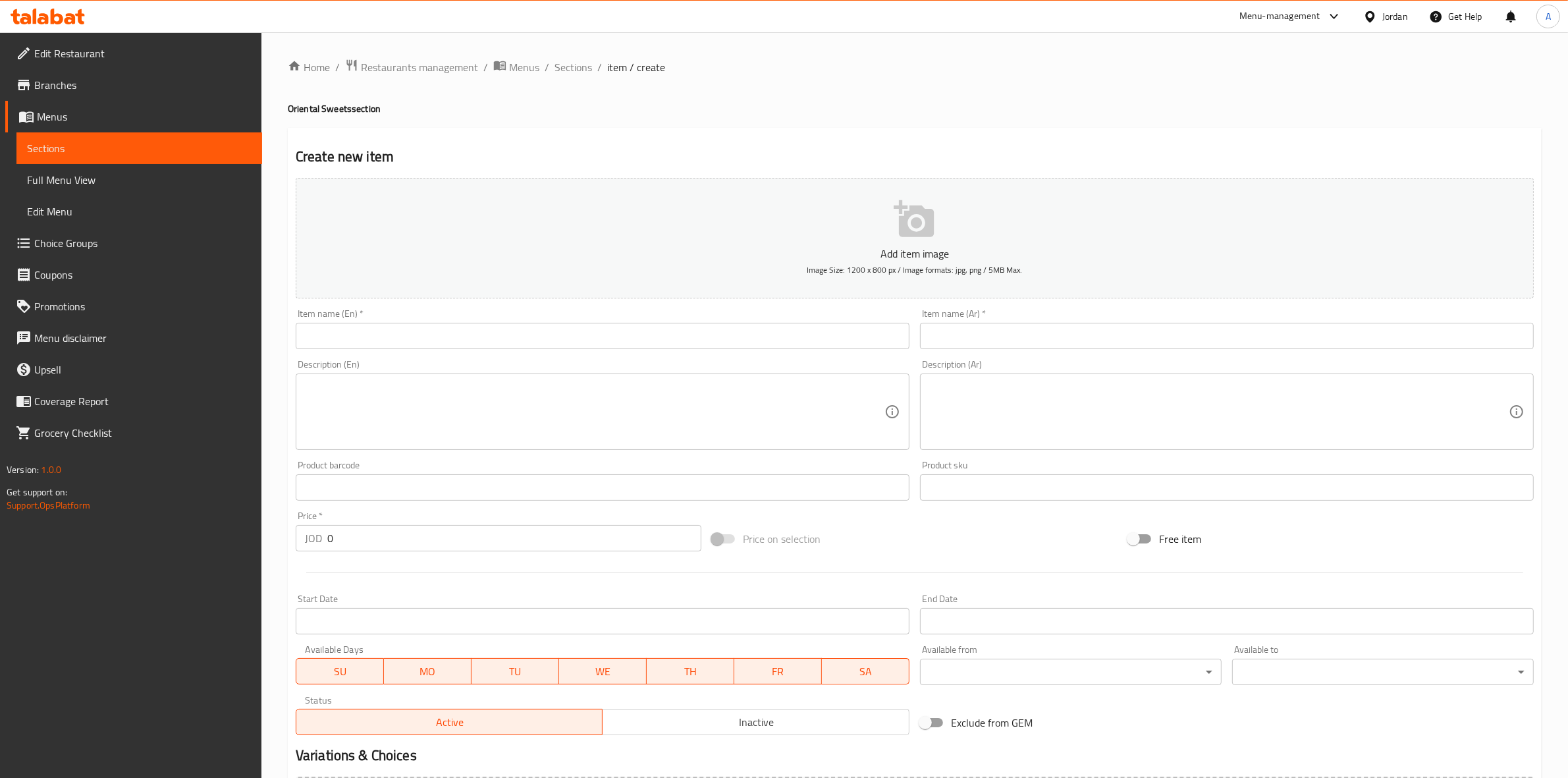
click at [73, 18] on icon at bounding box center [70, 18] width 11 height 11
click at [577, 64] on span "Sections" at bounding box center [573, 67] width 38 height 16
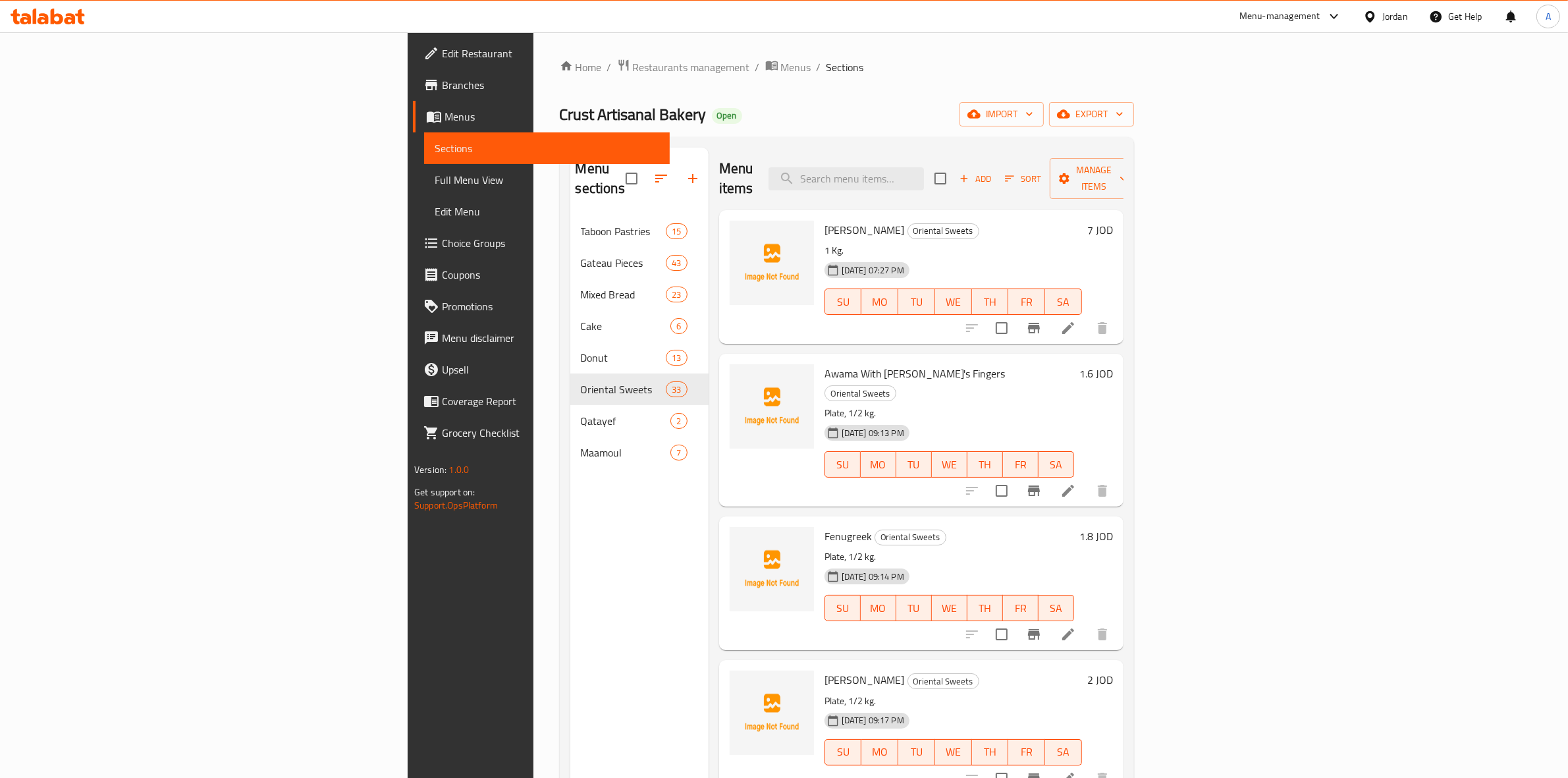
click at [685, 173] on icon "button" at bounding box center [693, 178] width 16 height 16
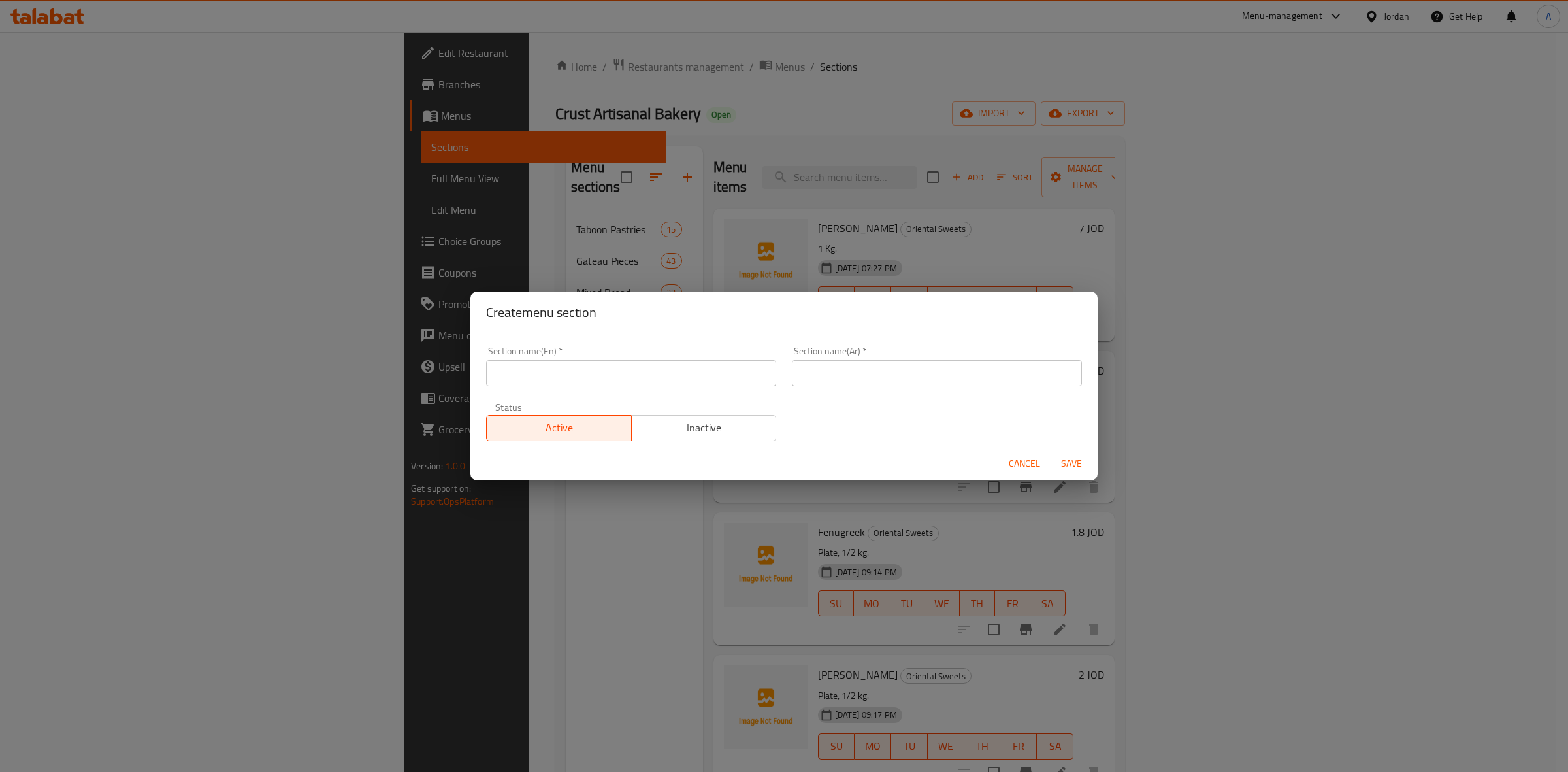
click at [614, 376] on input "text" at bounding box center [630, 373] width 290 height 26
paste input "منتجات المخبز"
type input "منتجات المخبز"
click at [951, 373] on input "text" at bounding box center [937, 373] width 290 height 26
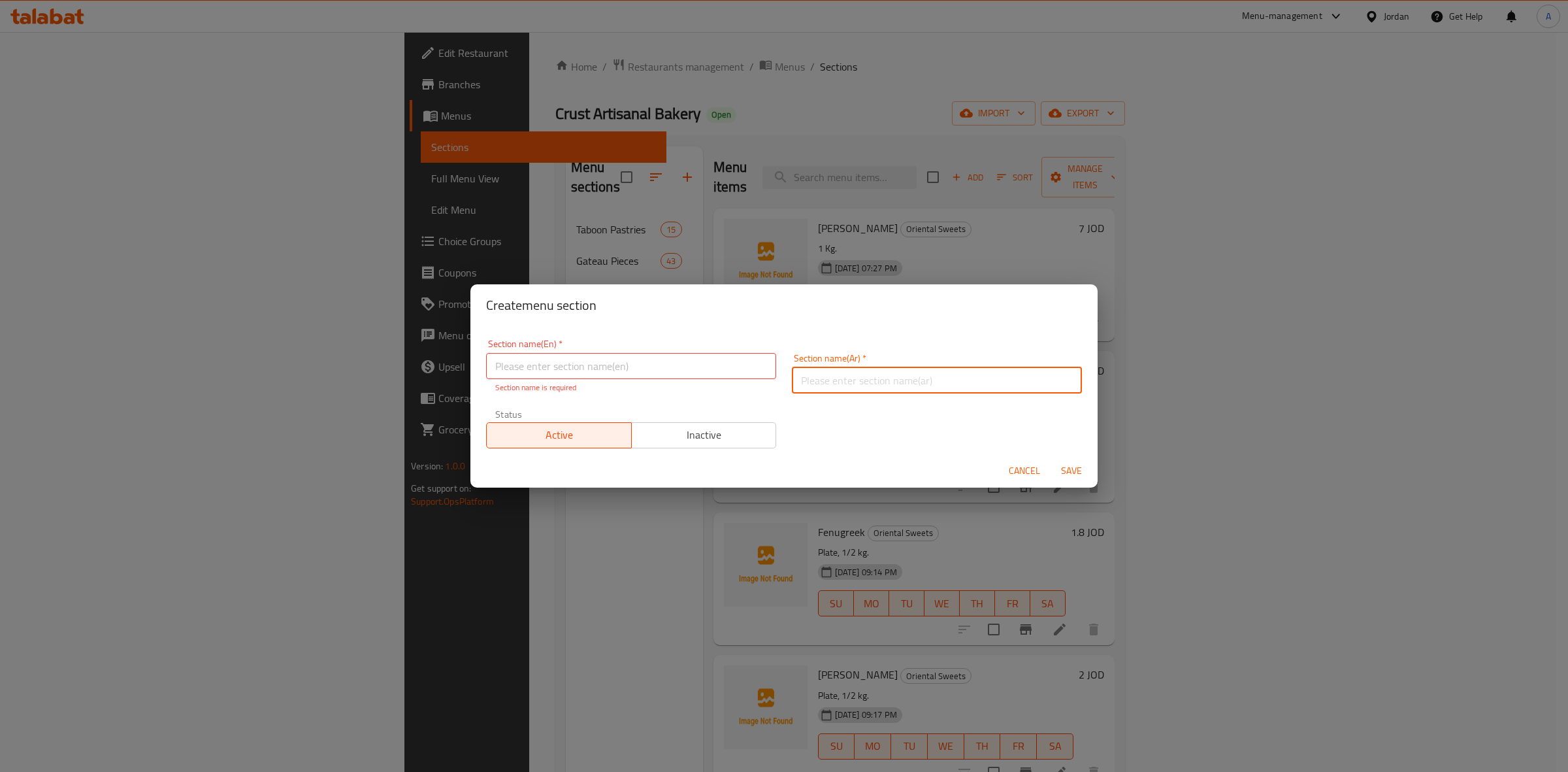
paste input "منتجات المخبز"
drag, startPoint x: 990, startPoint y: 386, endPoint x: 1141, endPoint y: 381, distance: 151.1
click at [1141, 381] on div "Create menu section Section name(En)   * Section name(En) * Section name is req…" at bounding box center [784, 386] width 1568 height 772
type input "منتجات المخبز"
click at [555, 367] on input "text" at bounding box center [630, 365] width 290 height 26
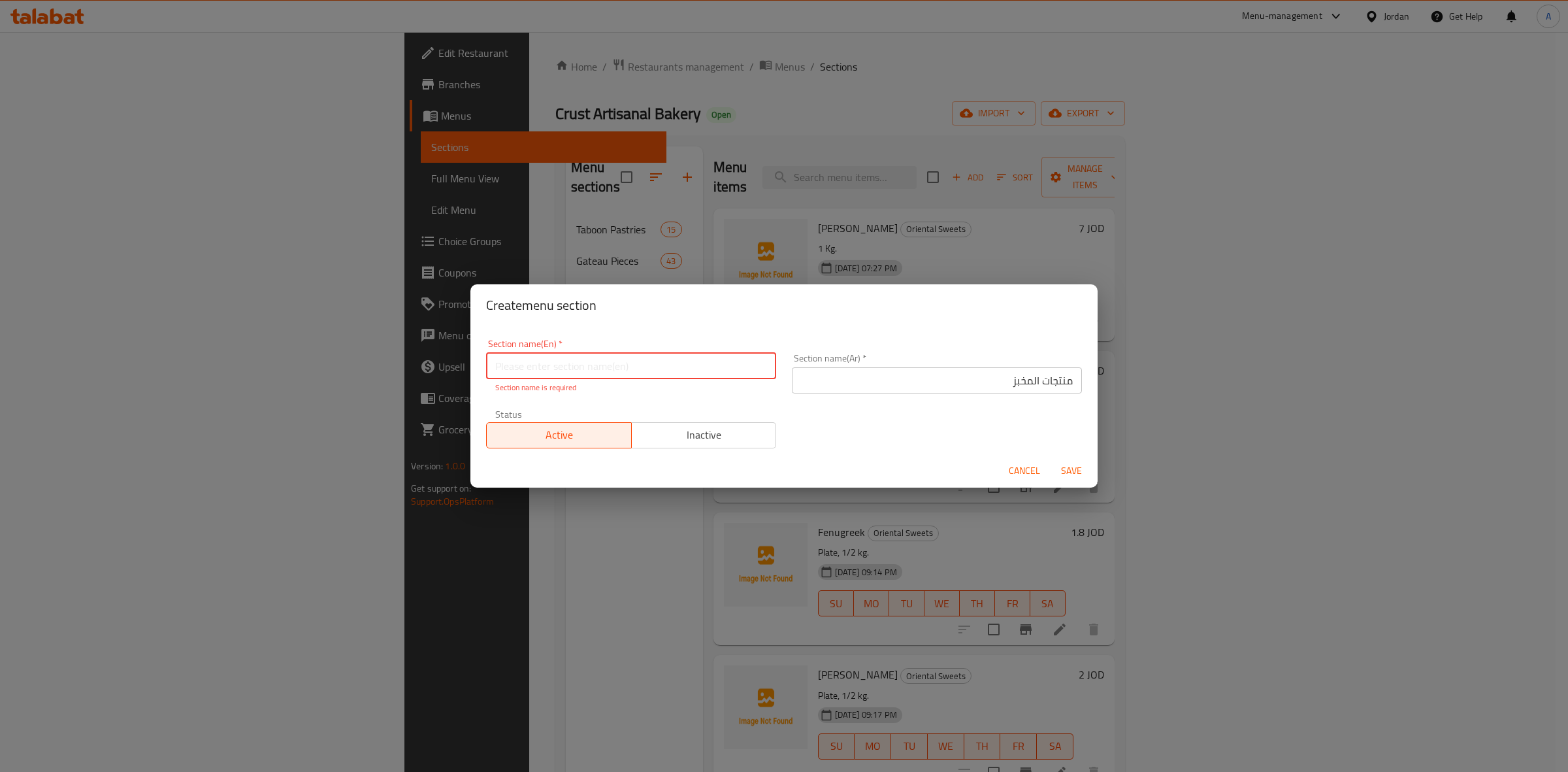
paste input "Bakery Products"
type input "Bakery Products"
click at [867, 428] on div "Section name(En)   * Bakery Products Section name(En) * Section name is require…" at bounding box center [784, 393] width 611 height 125
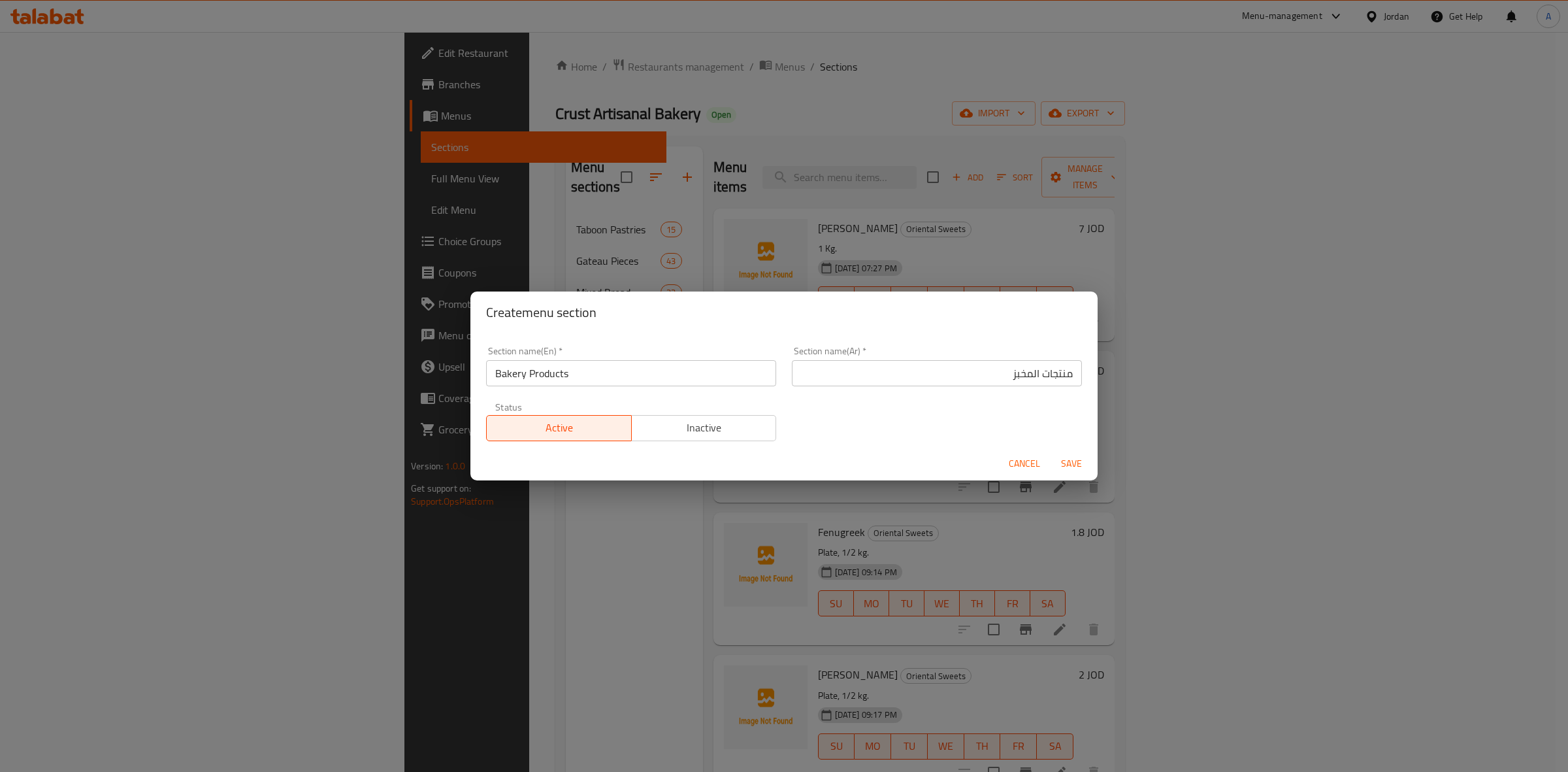
click at [1070, 459] on span "Save" at bounding box center [1071, 464] width 31 height 16
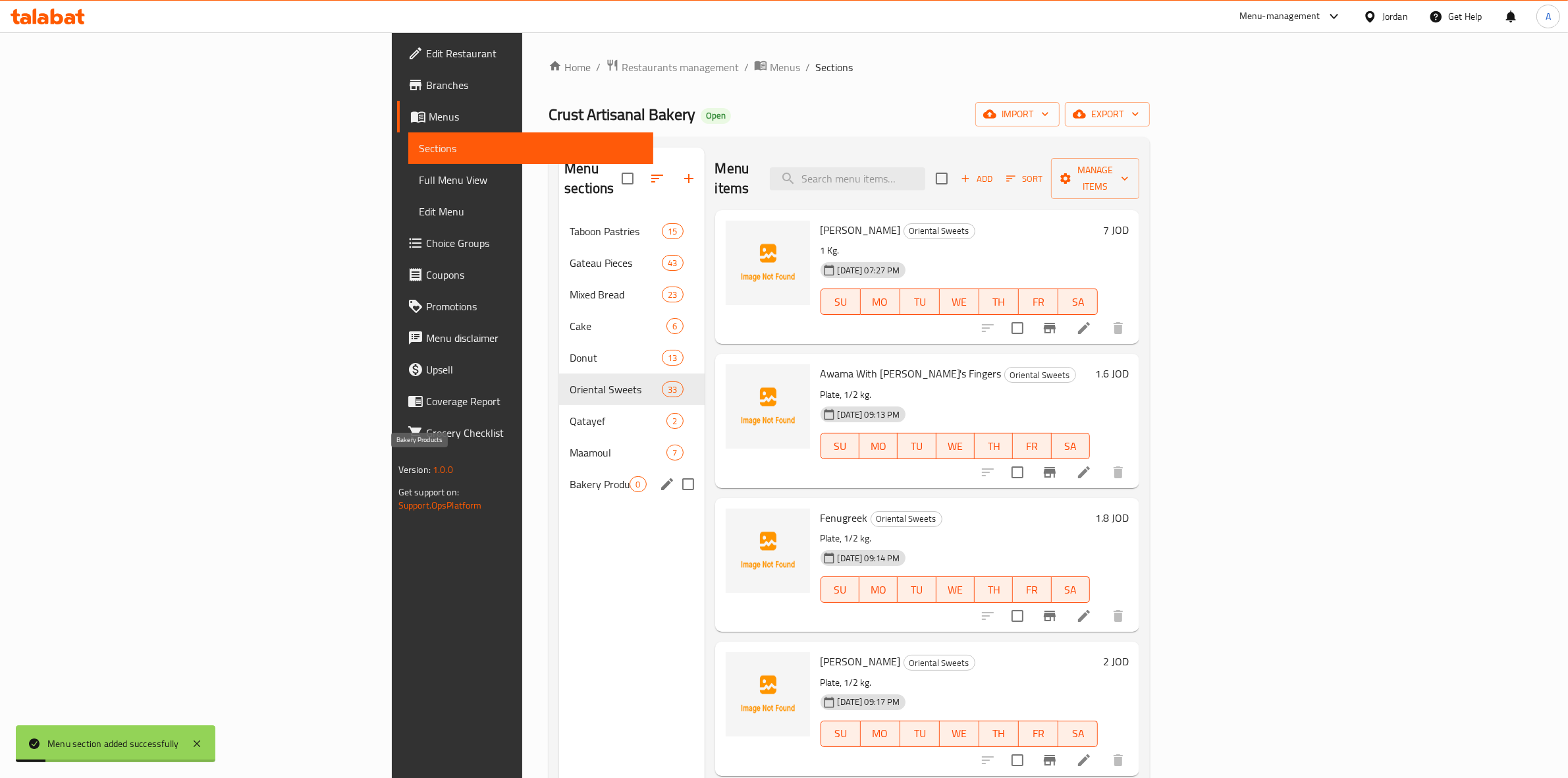
click at [570, 476] on span "Bakery Products" at bounding box center [599, 483] width 60 height 16
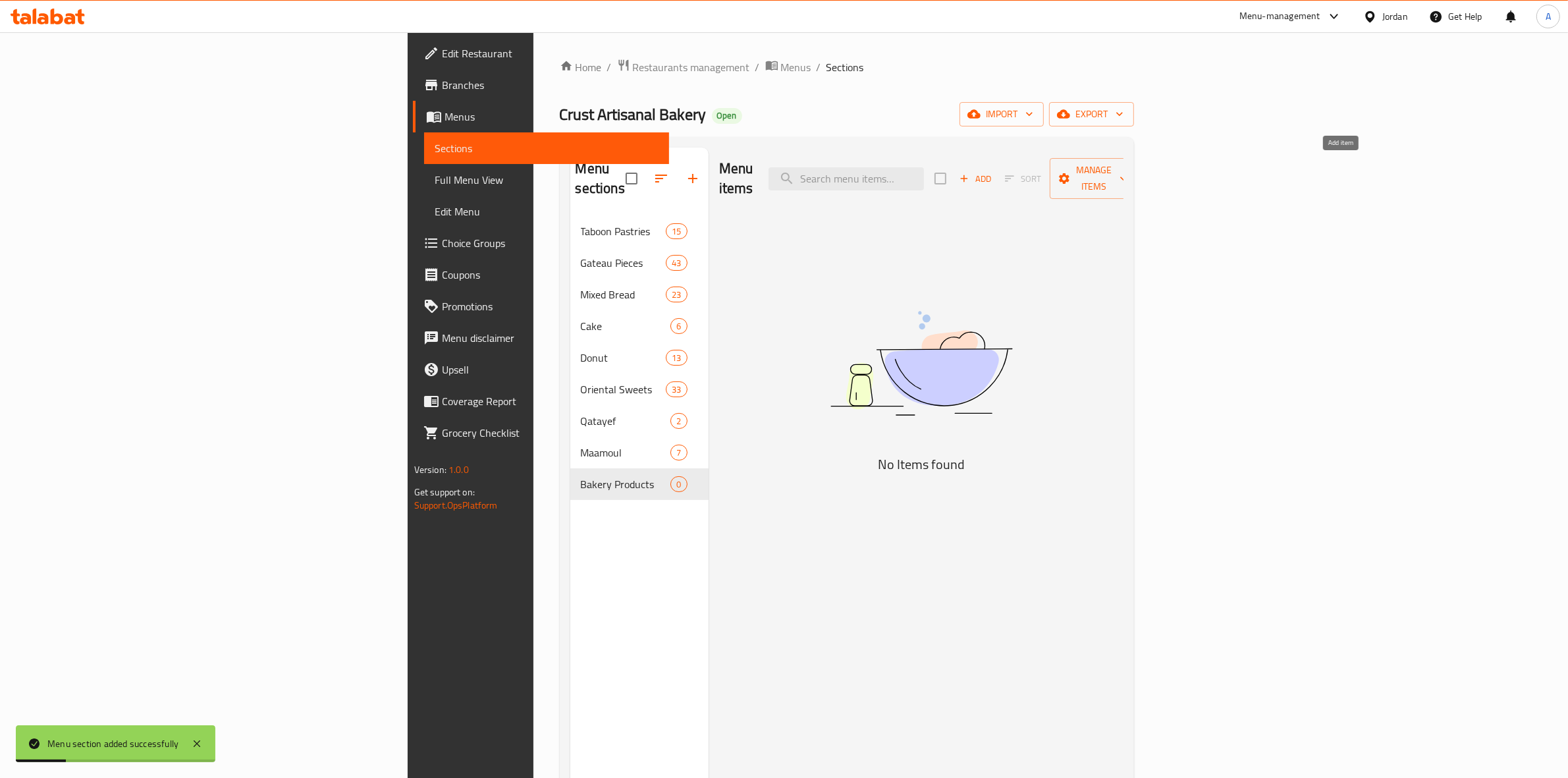
click at [993, 171] on span "Add" at bounding box center [975, 178] width 36 height 15
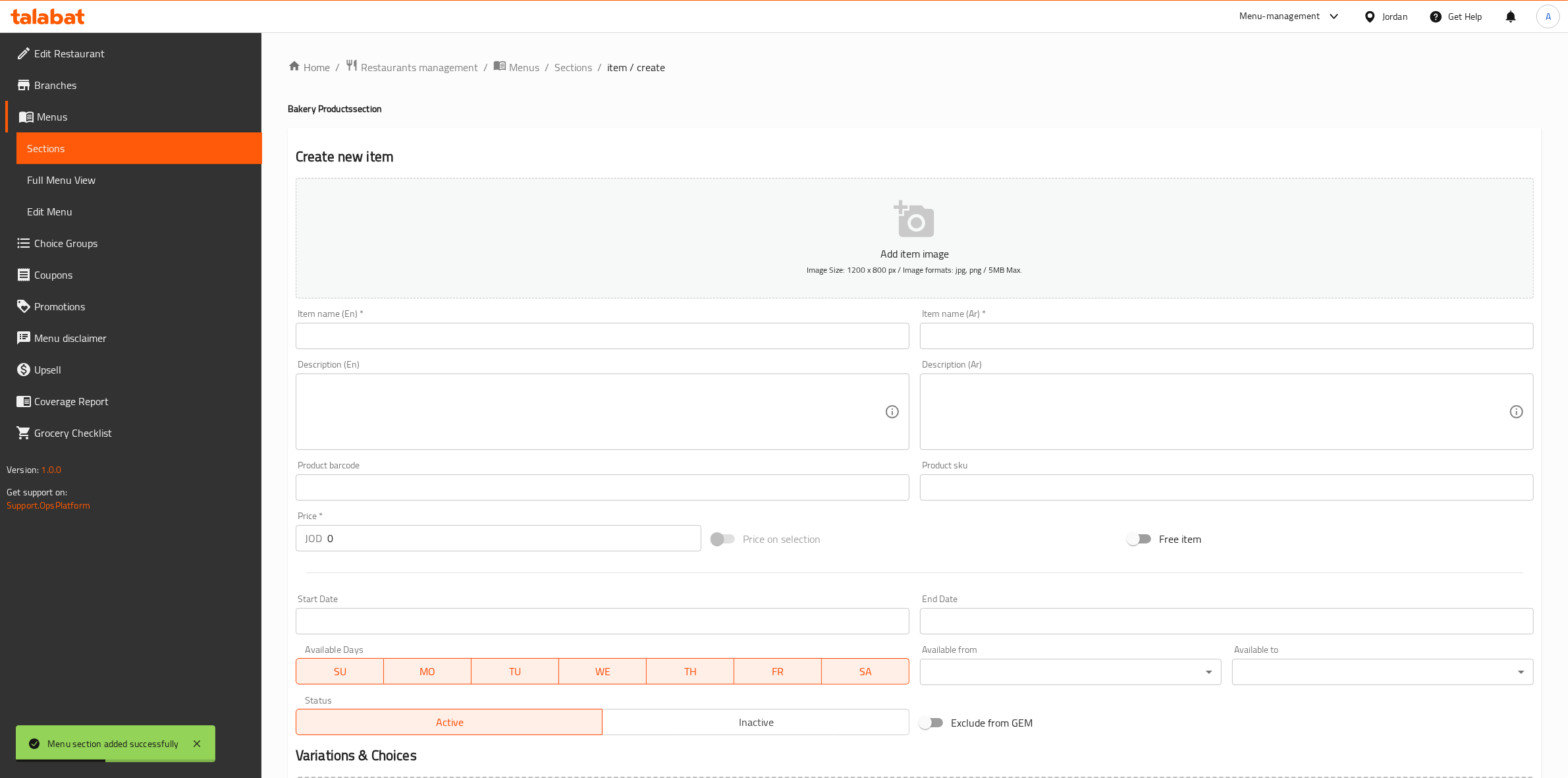
click at [1011, 328] on input "text" at bounding box center [1227, 335] width 614 height 27
paste input "خلية النحل نوتيلا"
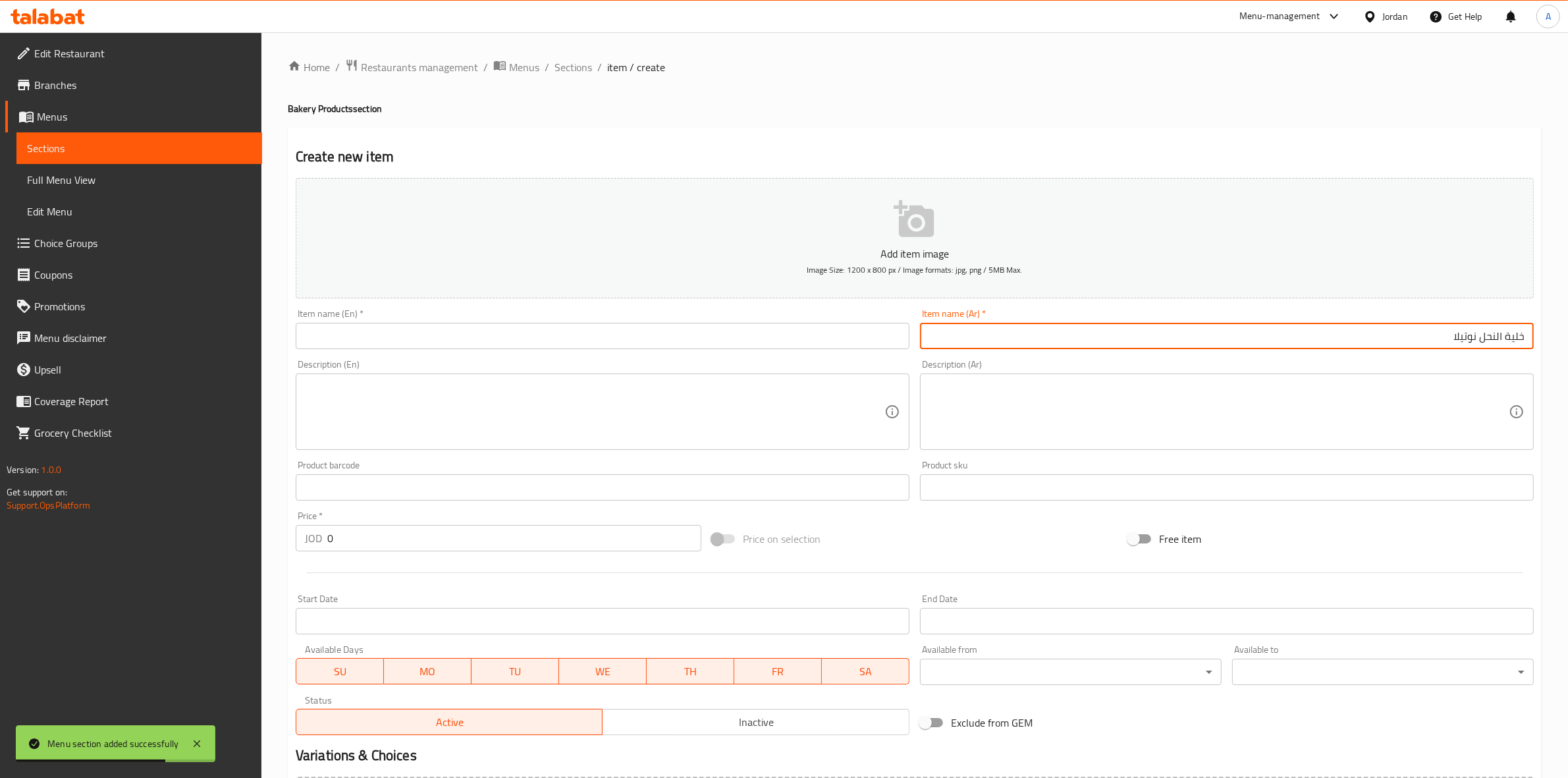
drag, startPoint x: 1447, startPoint y: 339, endPoint x: 1558, endPoint y: 339, distance: 111.0
click at [1558, 339] on div "Home / Restaurants management / Menus / Sections / item / create Bakery Product…" at bounding box center [915, 481] width 1306 height 898
type input "خلية النحل نوتيلا"
click at [357, 341] on input "text" at bounding box center [603, 335] width 614 height 27
paste input "Nutella Beehive"
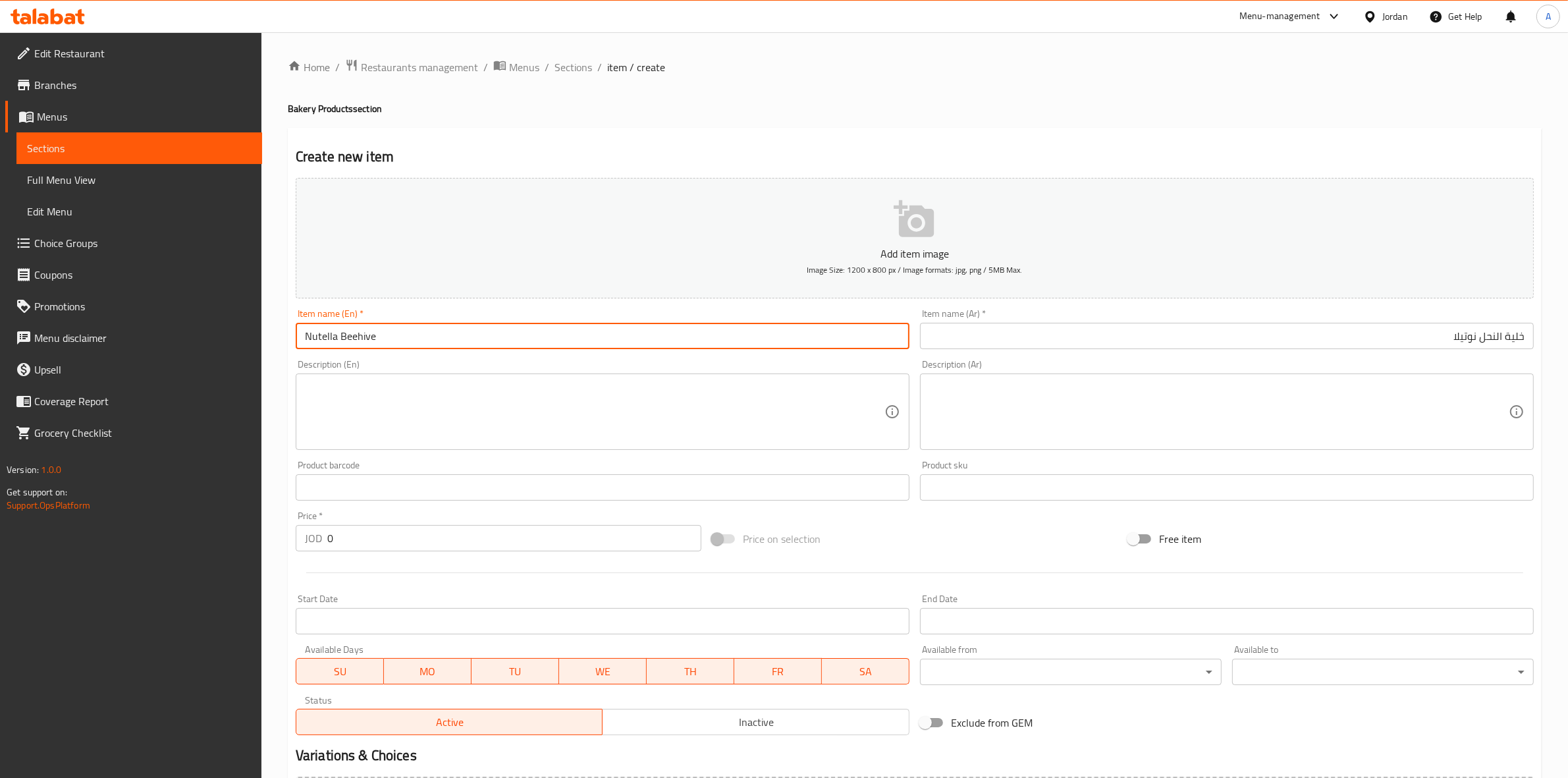
type input "Nutella Beehive"
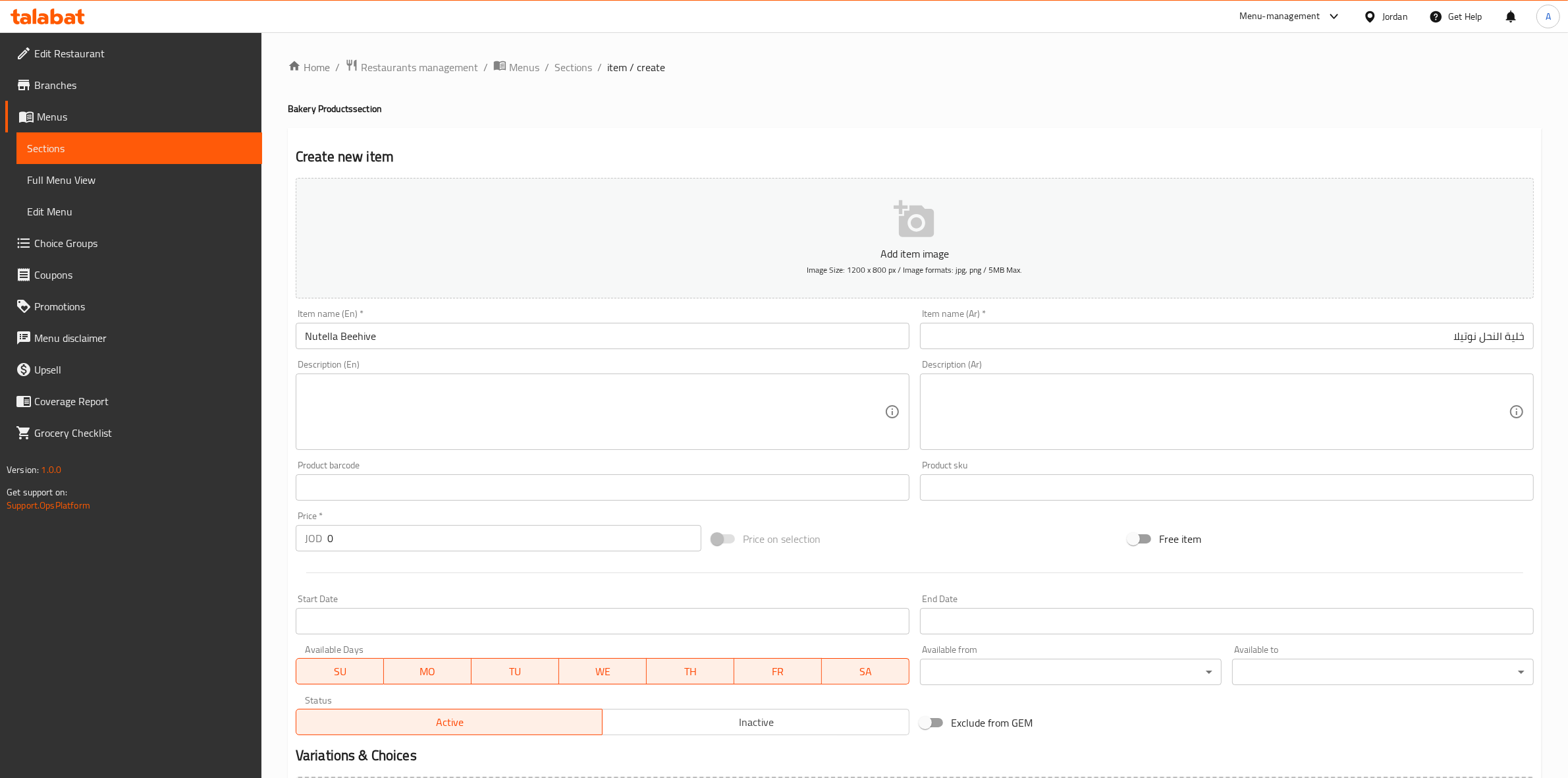
click at [277, 406] on div "Home / Restaurants management / Menus / Sections / item / create Bakery Product…" at bounding box center [915, 481] width 1306 height 898
click at [1018, 412] on textarea at bounding box center [1219, 412] width 580 height 62
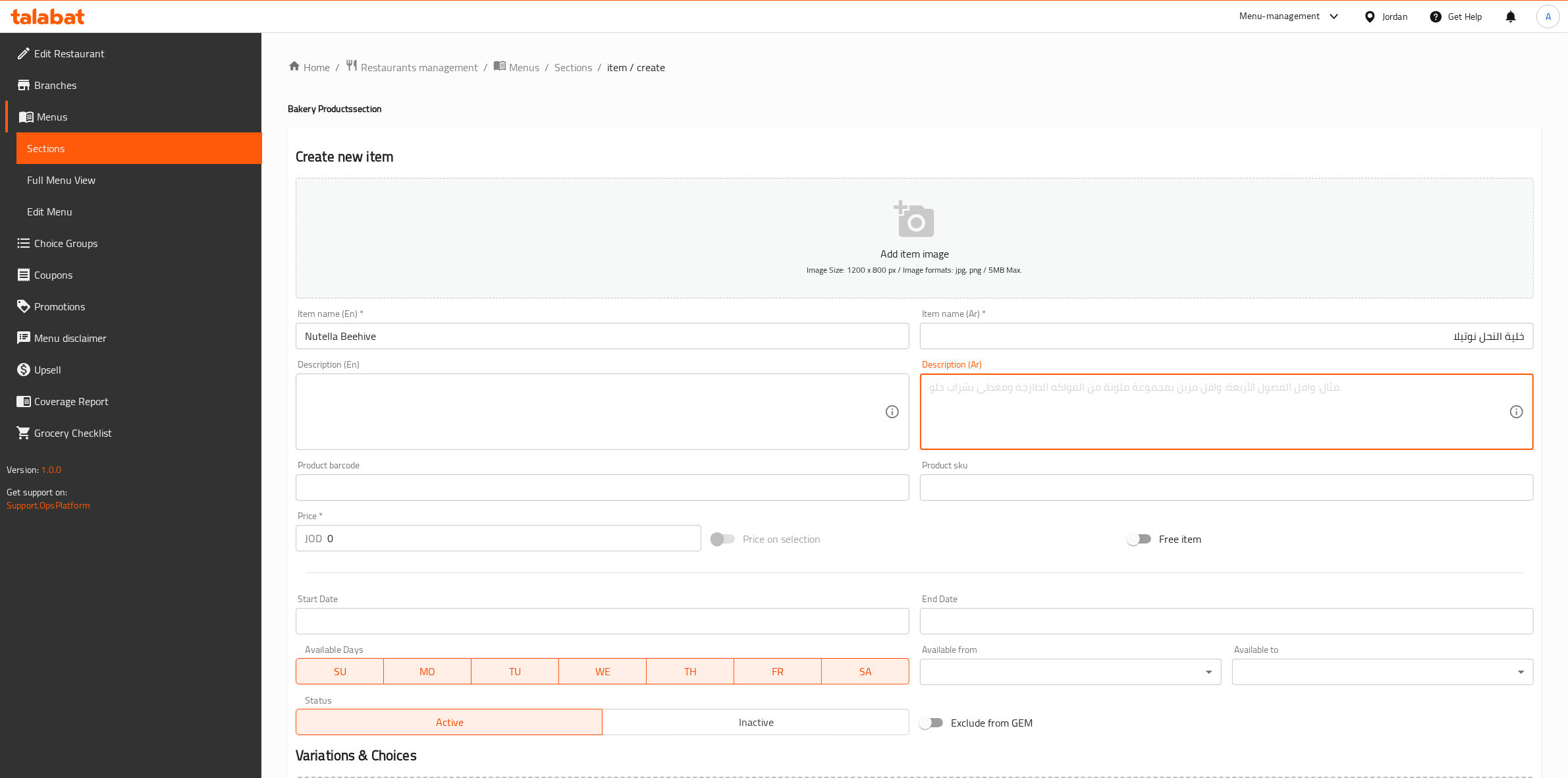
paste textarea "1 حبة"
drag, startPoint x: 1462, startPoint y: 388, endPoint x: 1579, endPoint y: 388, distance: 117.0
click at [1567, 388] on html "​ Menu-management Jordan Get Help A Edit Restaurant Branches Menus Sections Ful…" at bounding box center [784, 389] width 1568 height 778
type textarea "1 حبة"
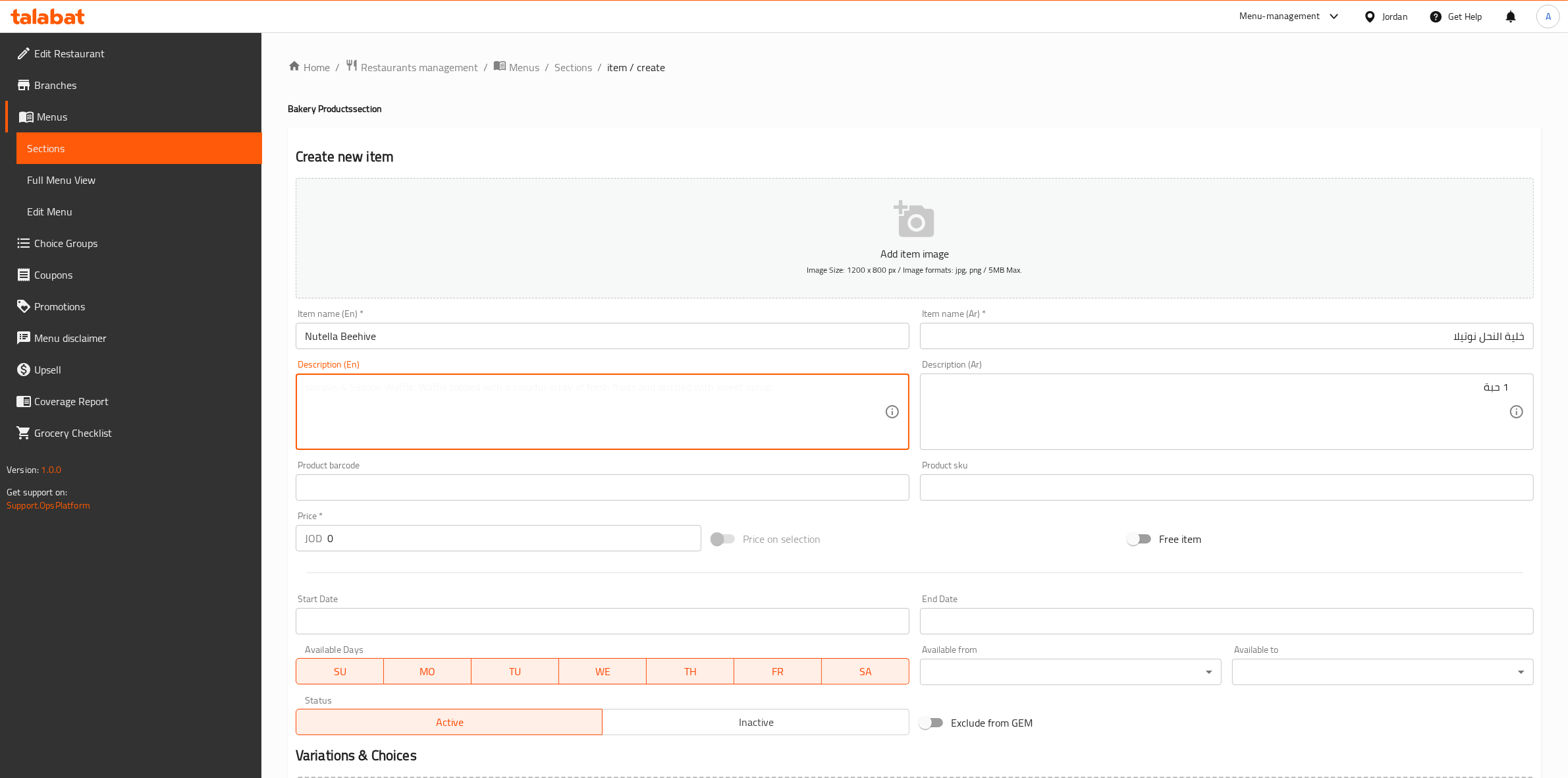
click at [399, 402] on textarea at bounding box center [594, 412] width 580 height 62
type textarea "1 Piece."
click at [274, 523] on div "Home / Restaurants management / Menus / Sections / item / create Bakery Product…" at bounding box center [915, 481] width 1306 height 898
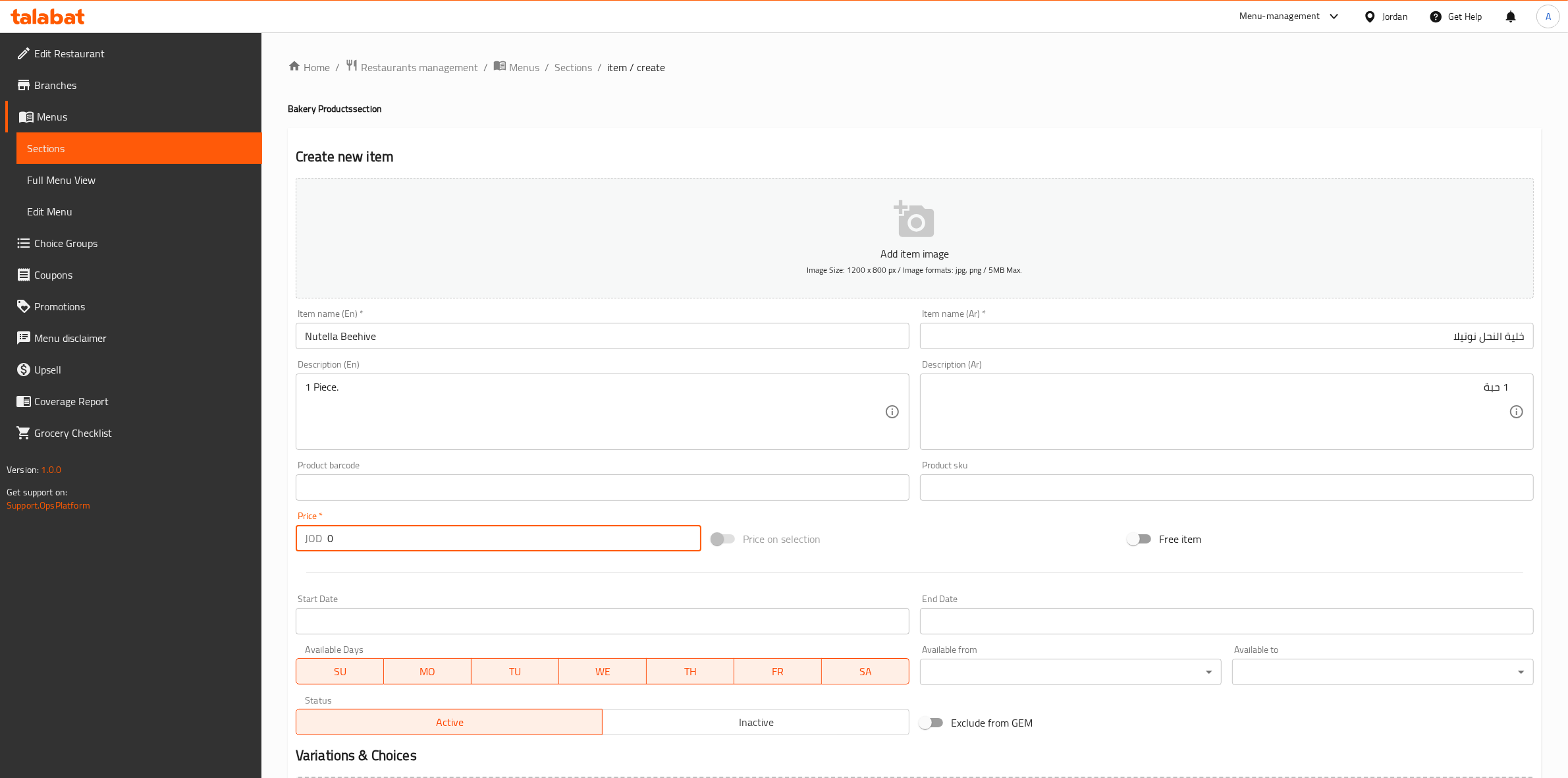
drag, startPoint x: 354, startPoint y: 546, endPoint x: 301, endPoint y: 534, distance: 54.3
click at [304, 535] on div "JOD 0 Price *" at bounding box center [499, 537] width 406 height 27
type input "1.25"
click at [278, 608] on div "Home / Restaurants management / Menus / Sections / item / create Bakery Product…" at bounding box center [915, 481] width 1306 height 898
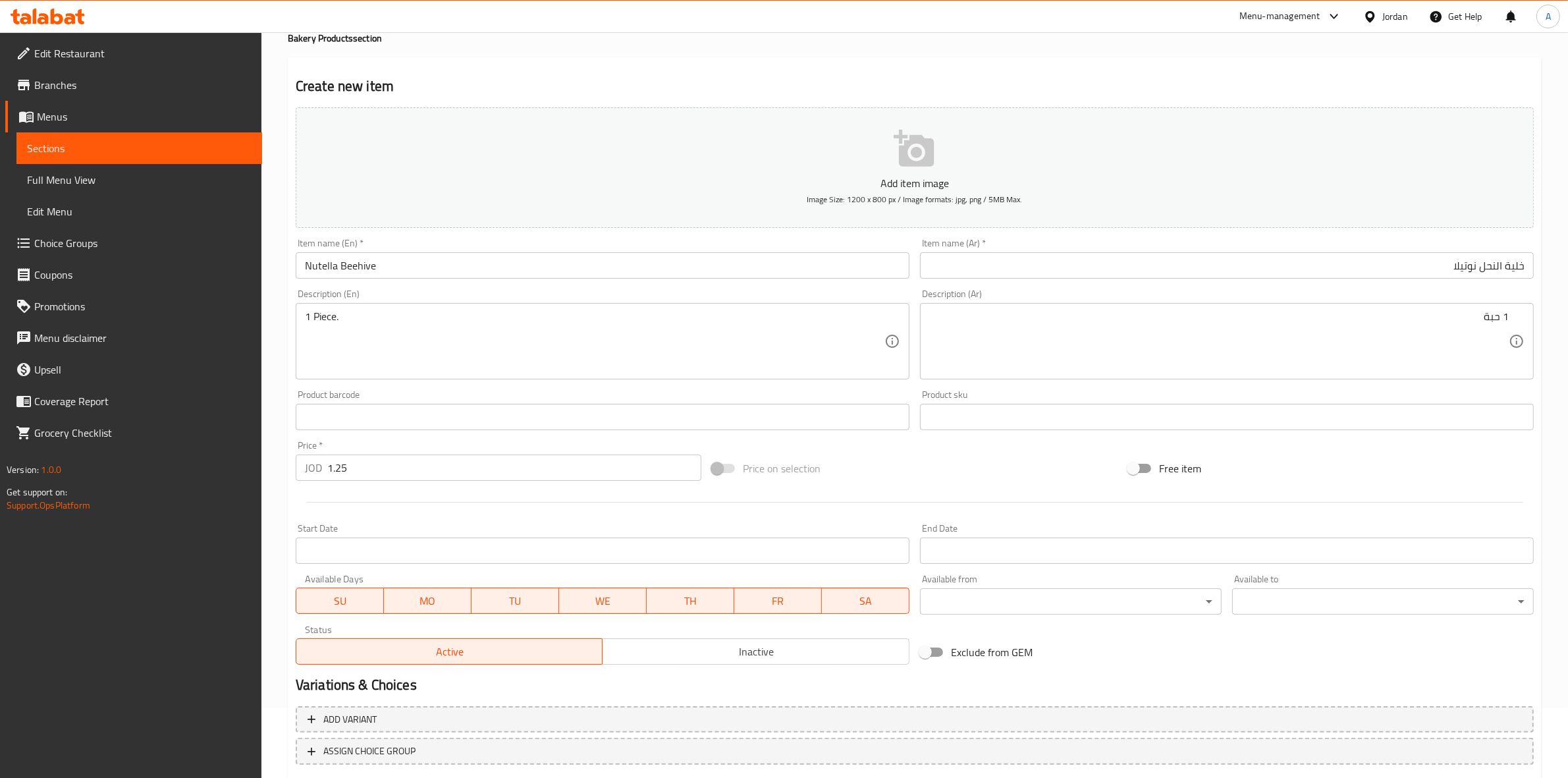
scroll to position [150, 0]
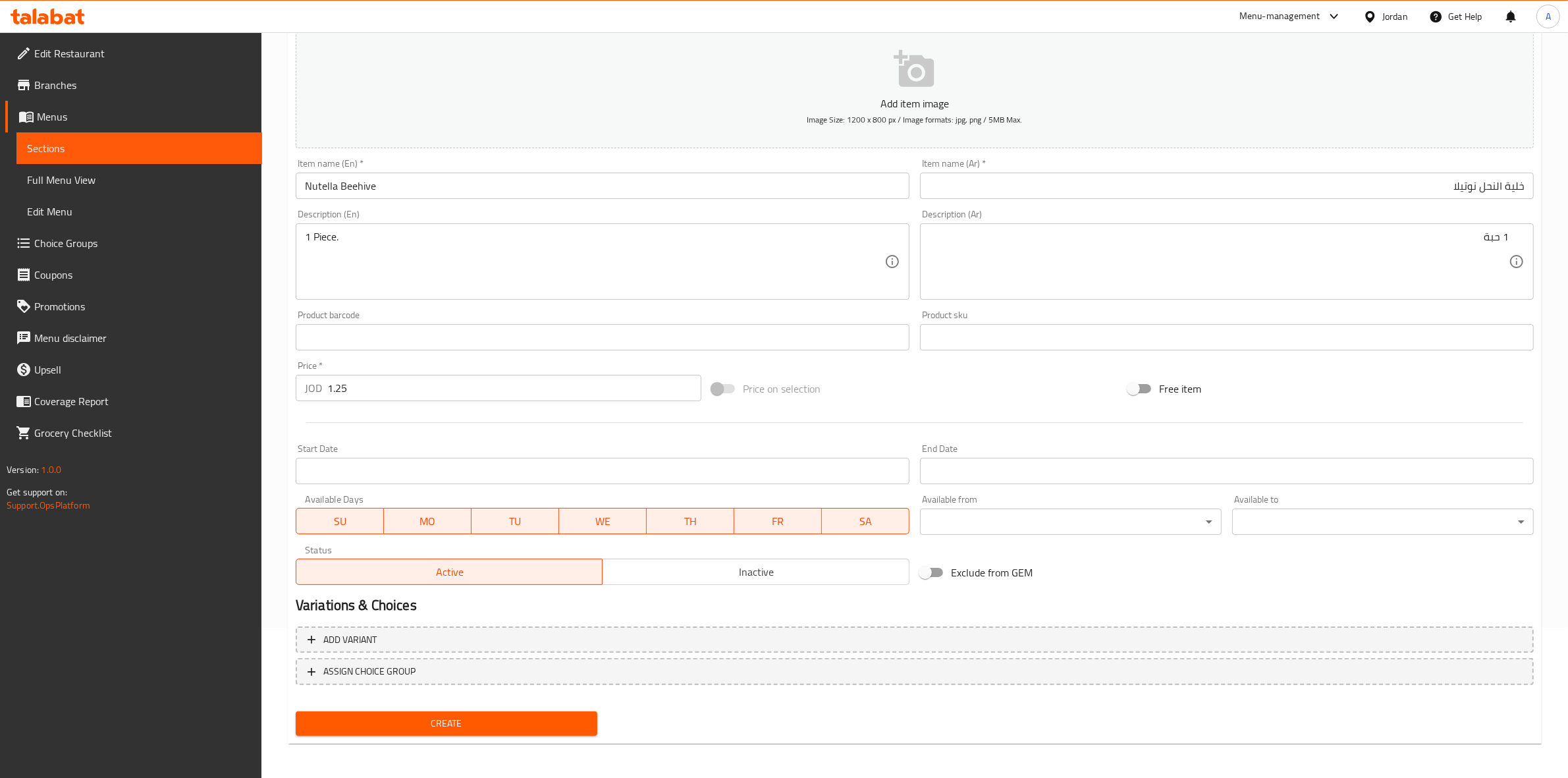
click at [449, 725] on span "Create" at bounding box center [446, 724] width 280 height 17
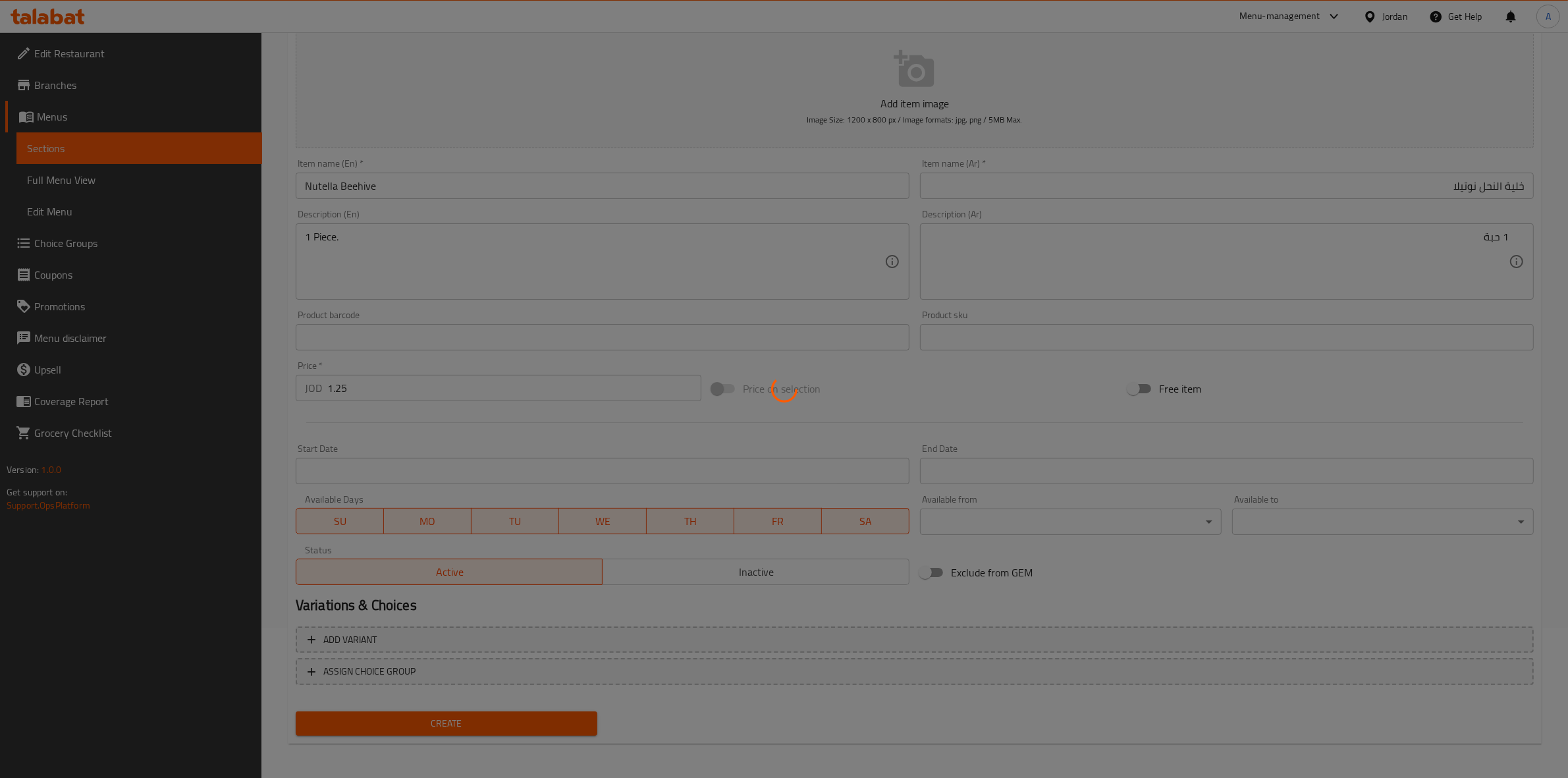
type input "0"
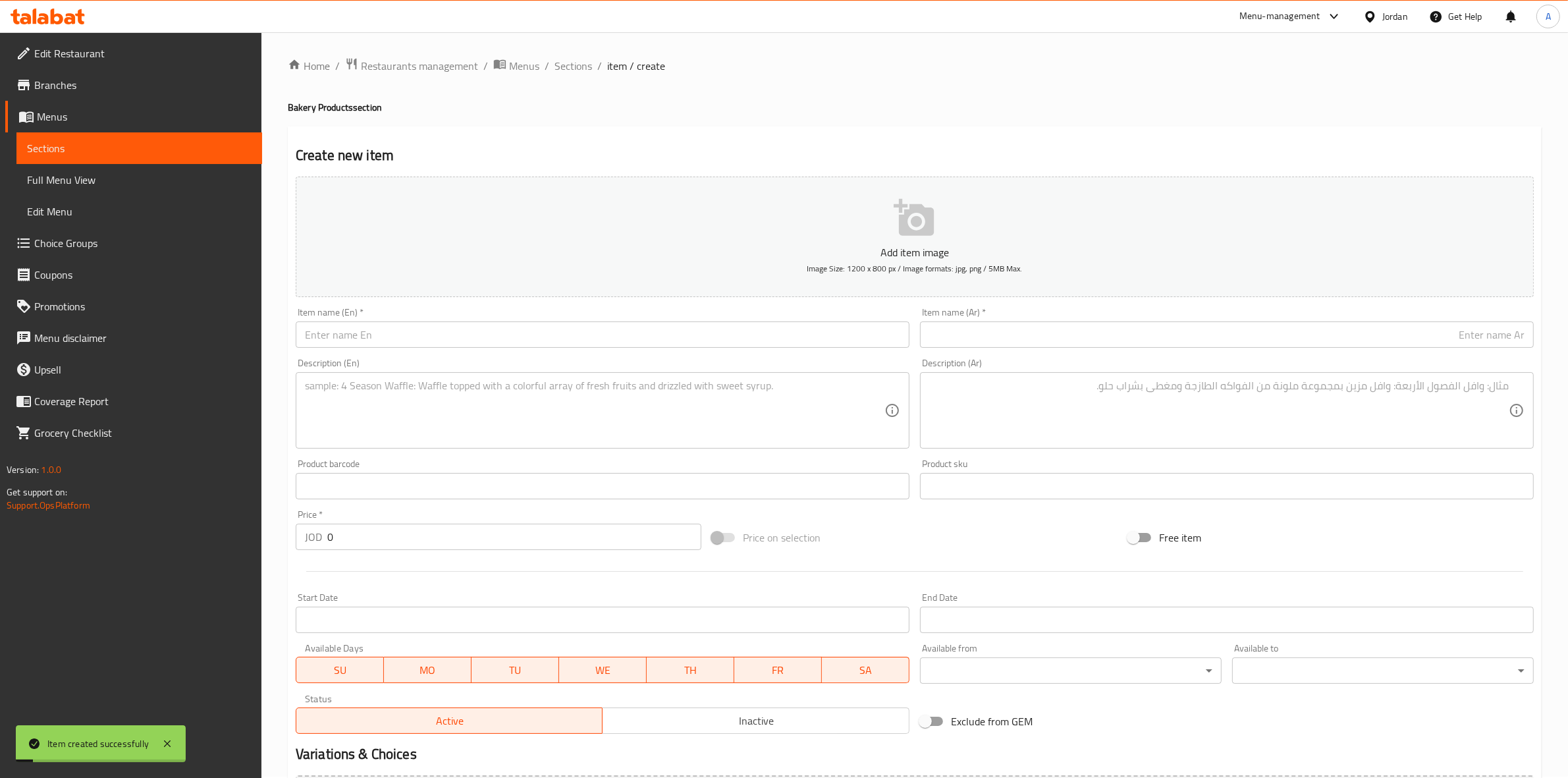
scroll to position [0, 0]
click at [1020, 343] on input "text" at bounding box center [1227, 335] width 614 height 27
paste input "خلية النحل مكس اجبان"
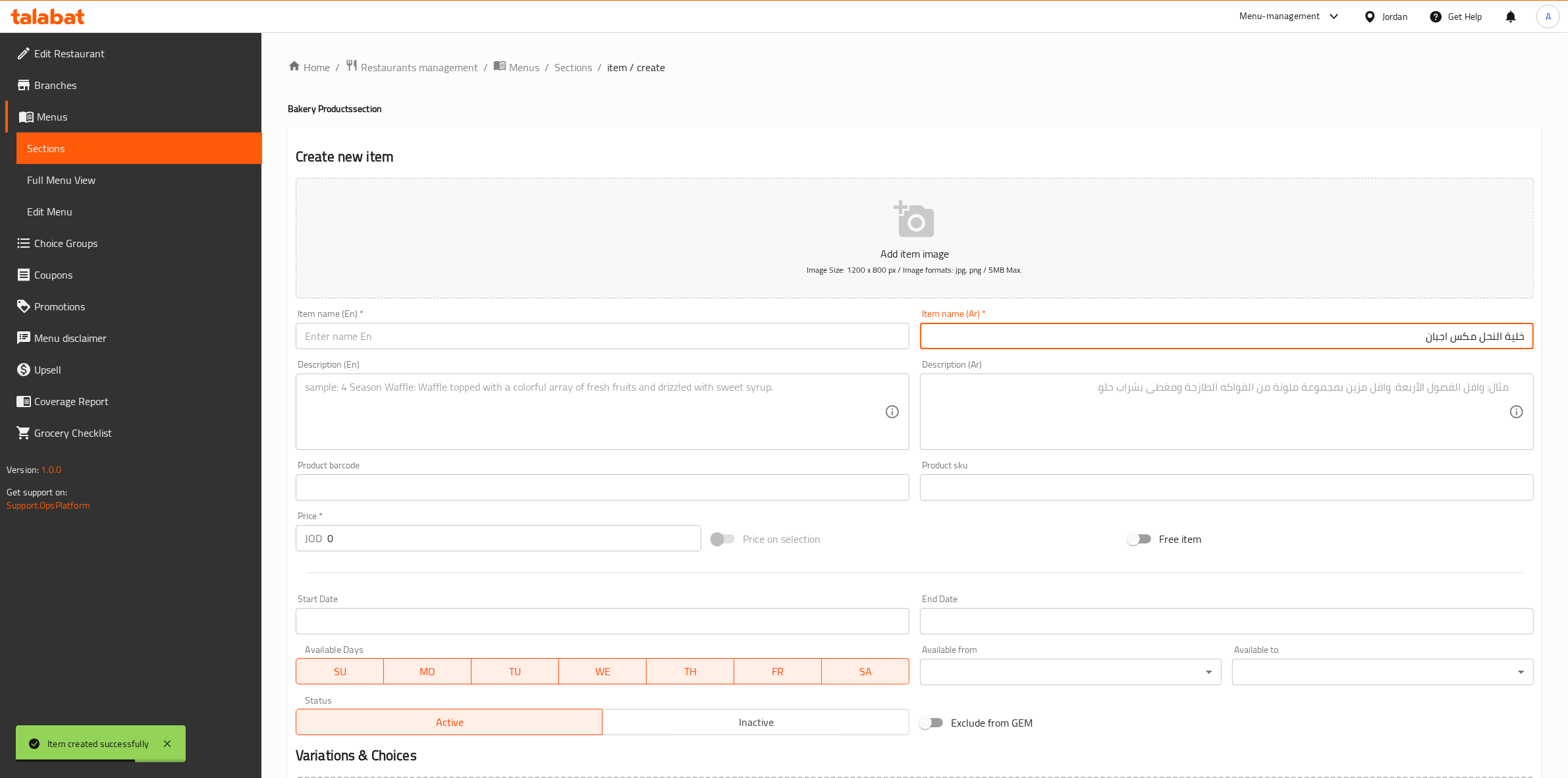
drag, startPoint x: 1423, startPoint y: 336, endPoint x: 1579, endPoint y: 324, distance: 156.5
click at [1567, 324] on html "Item created successfully ​ Menu-management Jordan Get Help A Edit Restaurant B…" at bounding box center [784, 389] width 1568 height 778
type input "خلية النحل مكس اجبان"
drag, startPoint x: 360, startPoint y: 535, endPoint x: 164, endPoint y: 531, distance: 196.0
click at [164, 531] on div "Edit Restaurant Branches Menus Sections Full Menu View Edit Menu Choice Groups …" at bounding box center [784, 481] width 1568 height 898
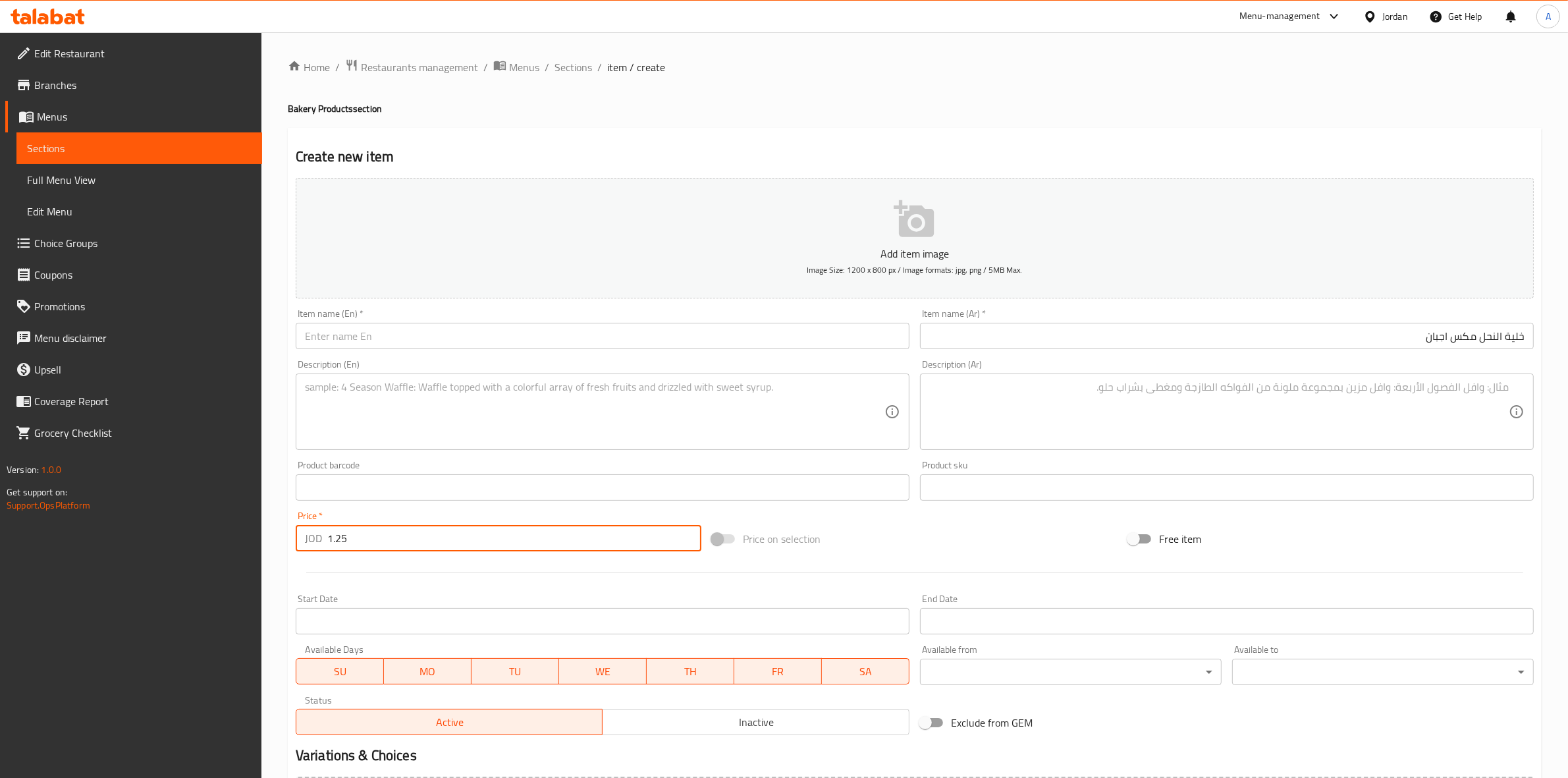
type input "1.25"
click at [282, 594] on div "Home / Restaurants management / Menus / Sections / item / create Bakery Product…" at bounding box center [915, 481] width 1306 height 898
click at [355, 329] on input "text" at bounding box center [603, 335] width 614 height 27
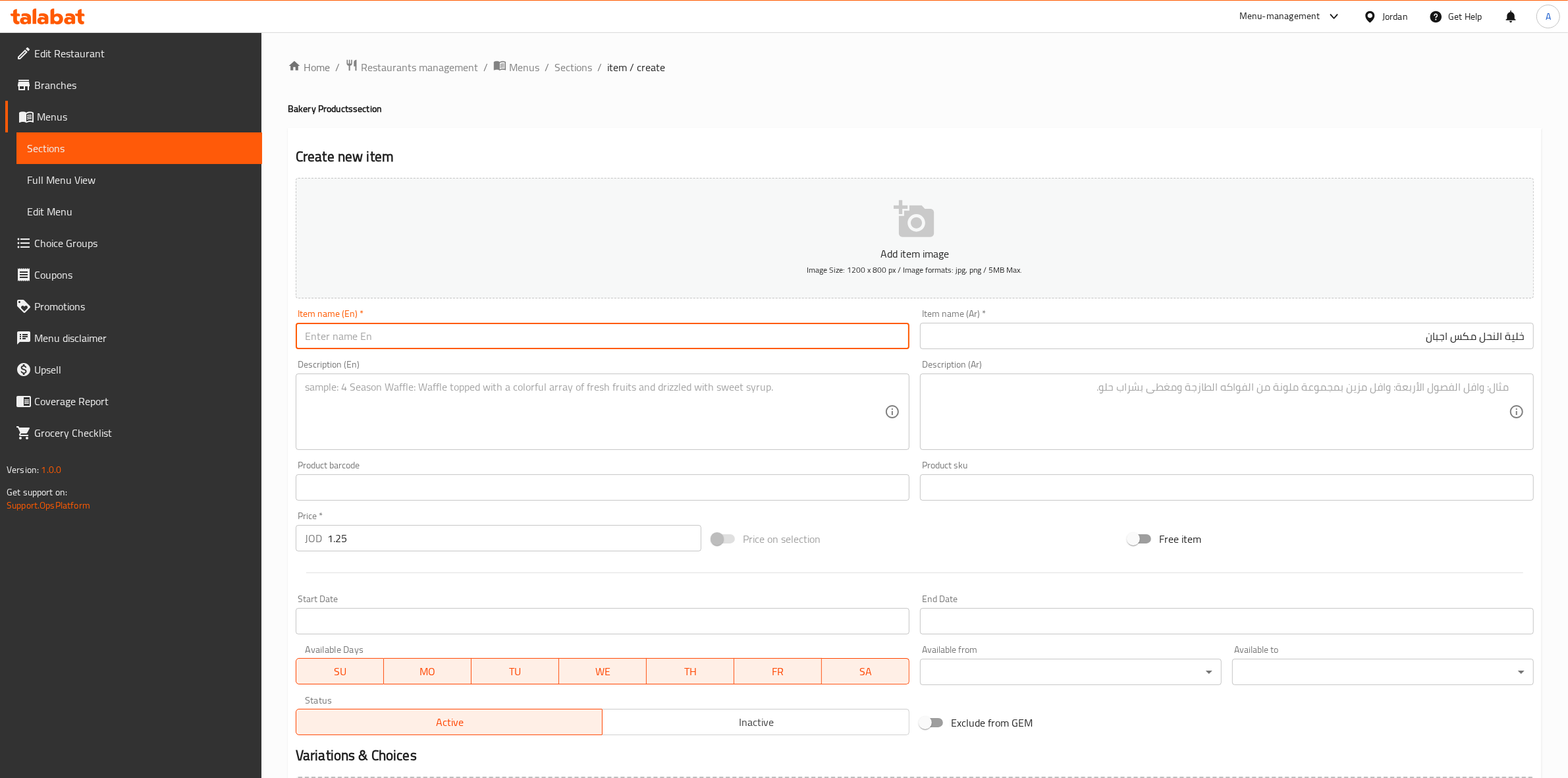
paste input "Mixed Cheese Beehive"
type input "Mixed Cheese Beehive"
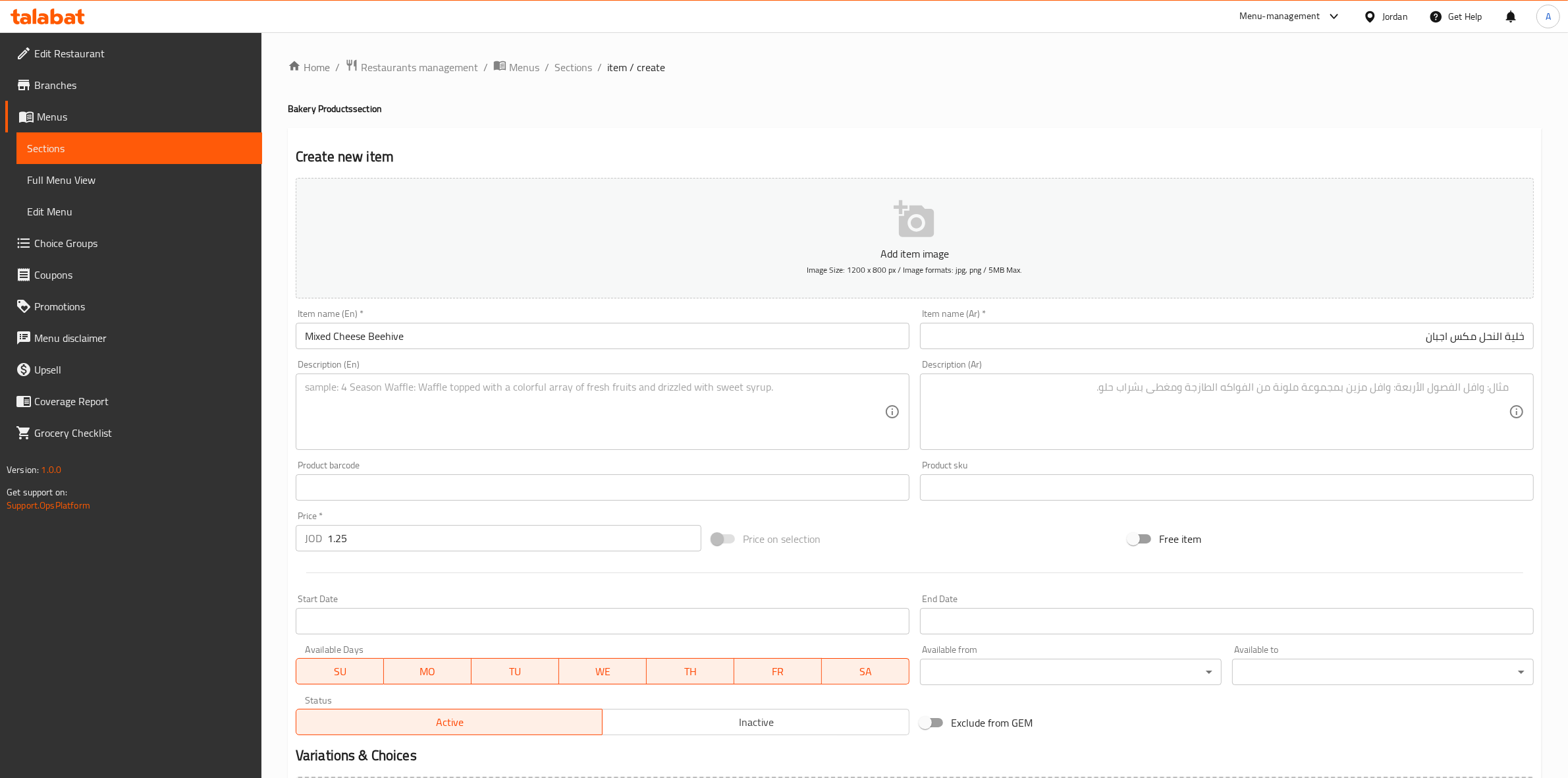
drag, startPoint x: 269, startPoint y: 438, endPoint x: 324, endPoint y: 400, distance: 66.9
click at [271, 438] on div "Home / Restaurants management / Menus / Sections / item / create Bakery Product…" at bounding box center [915, 481] width 1306 height 898
click at [344, 389] on textarea at bounding box center [594, 412] width 580 height 62
type textarea "1 Piece."
click at [271, 446] on div "Home / Restaurants management / Menus / Sections / item / create Bakery Product…" at bounding box center [915, 481] width 1306 height 898
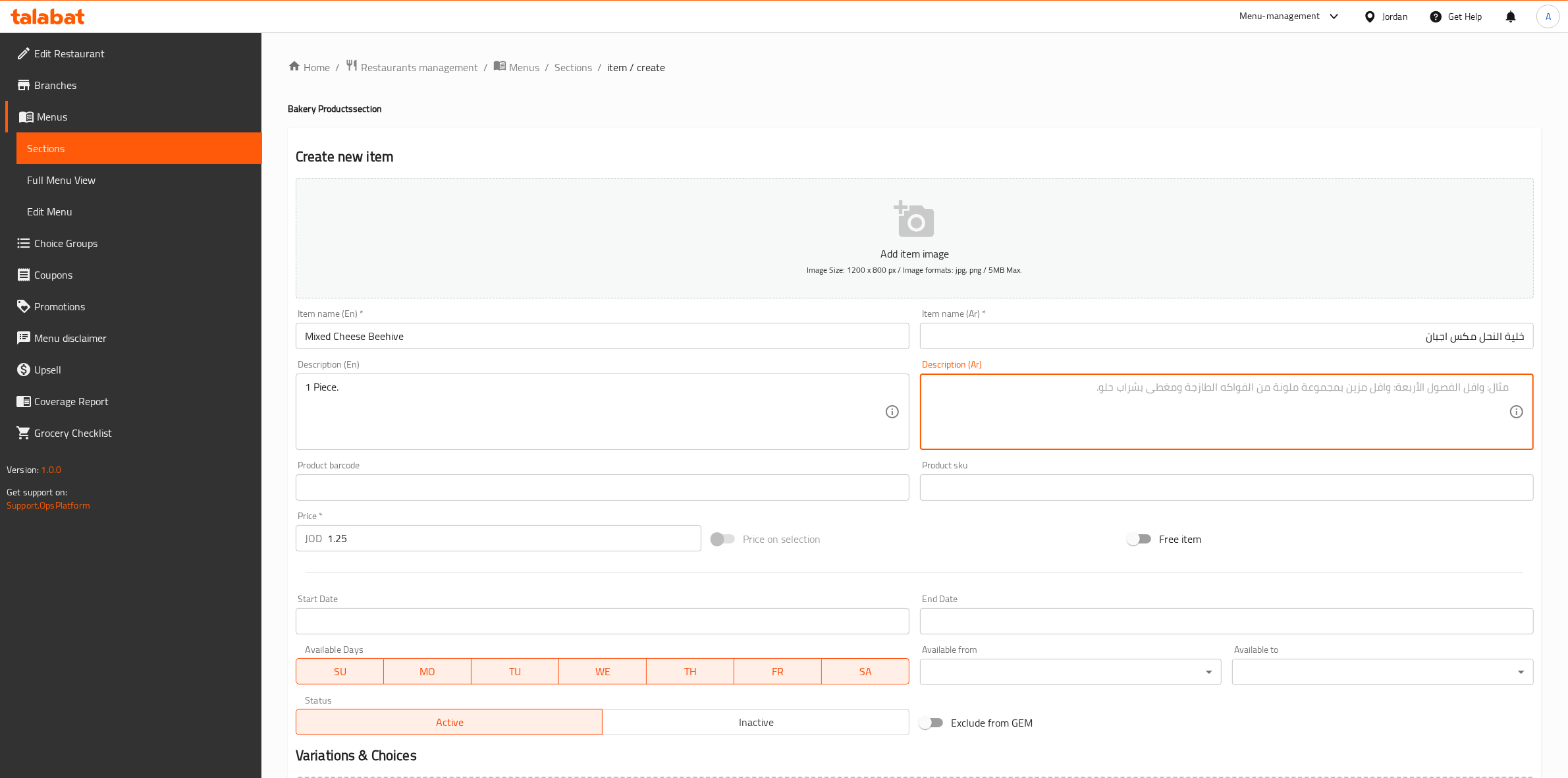
click at [1066, 413] on textarea at bounding box center [1219, 412] width 580 height 62
type textarea "1 حبة"
click at [1045, 115] on h4 "Bakery Products section" at bounding box center [914, 108] width 1254 height 13
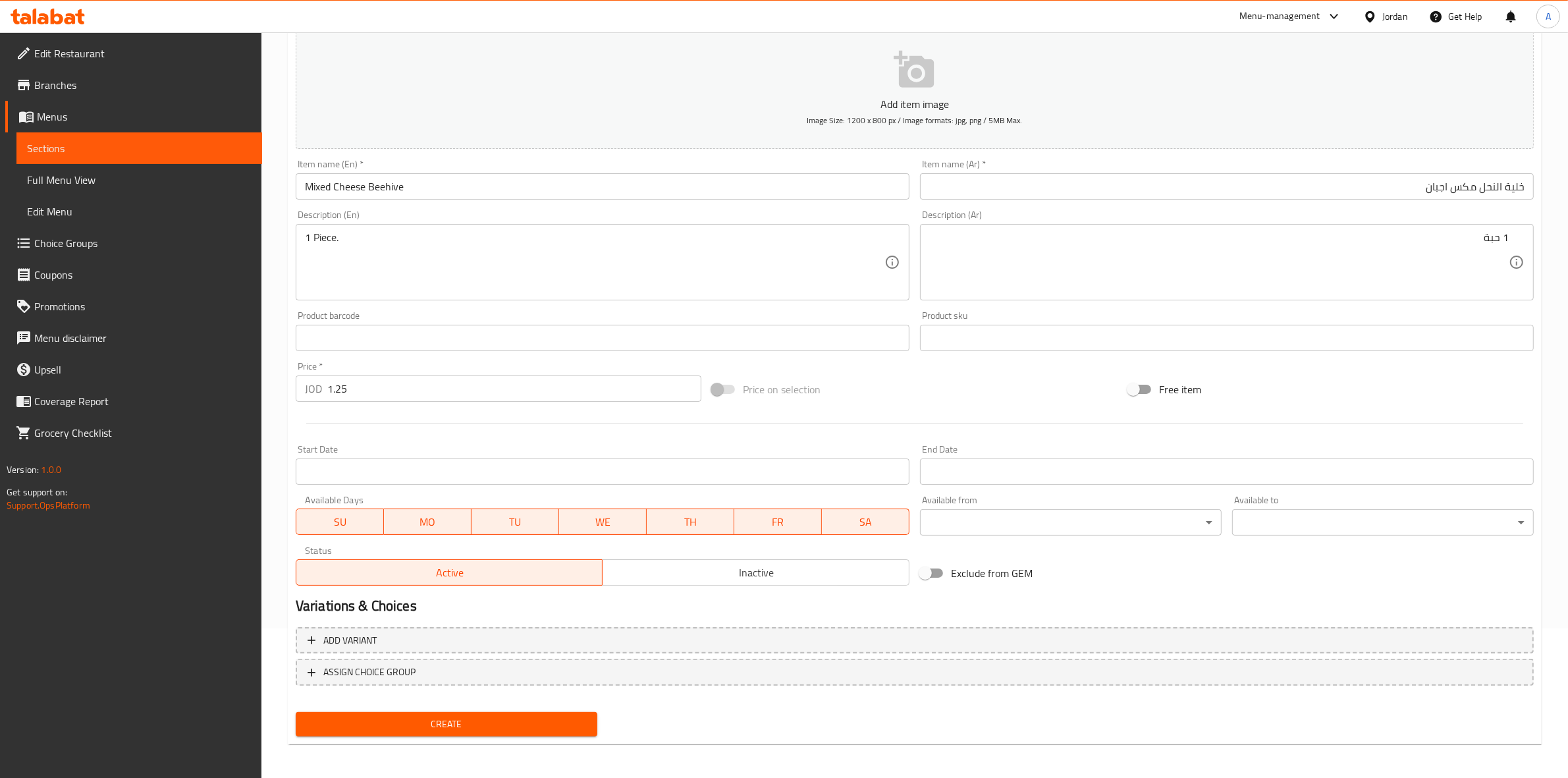
scroll to position [150, 0]
click at [455, 716] on span "Create" at bounding box center [446, 724] width 280 height 17
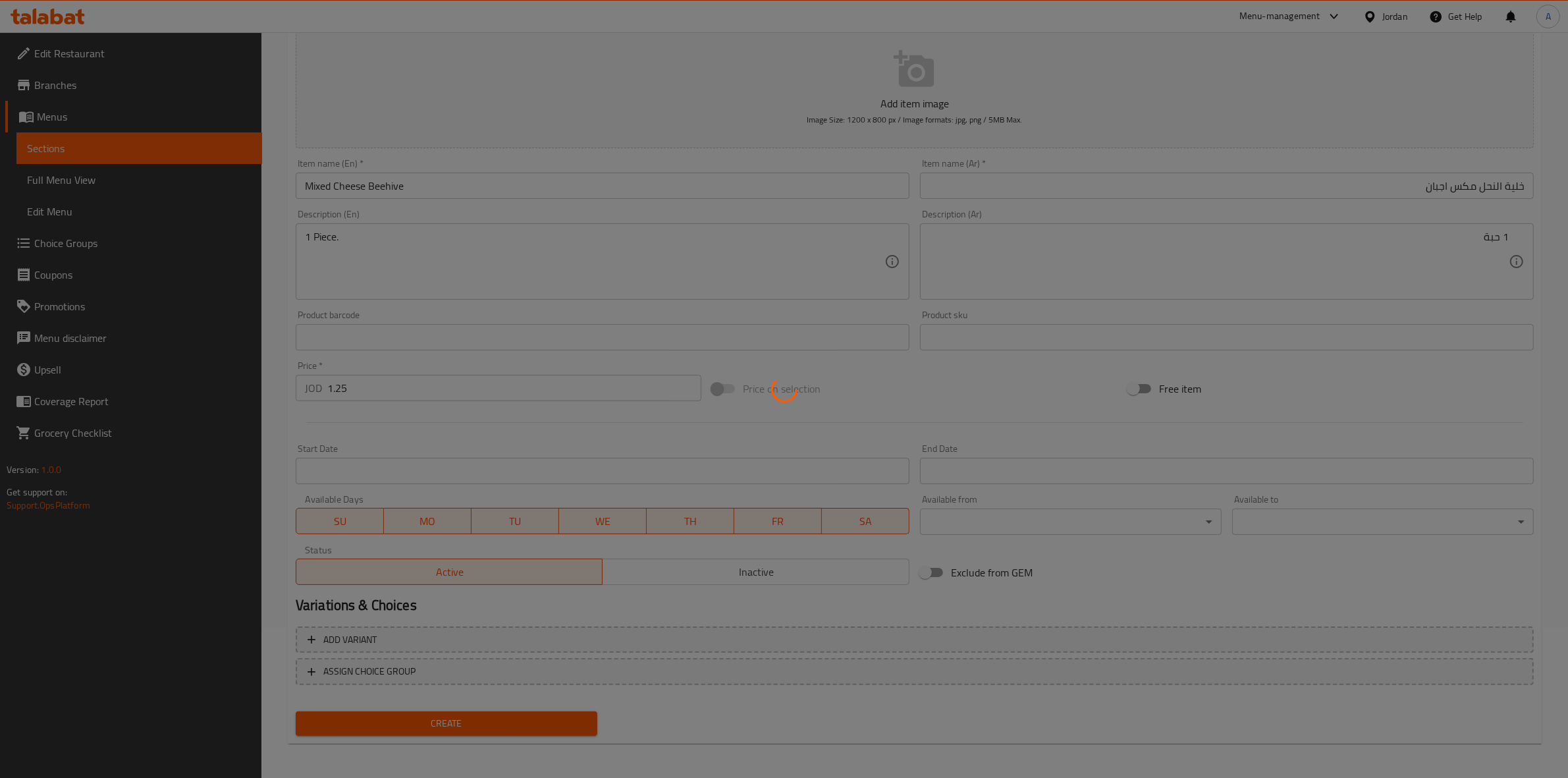
type input "0"
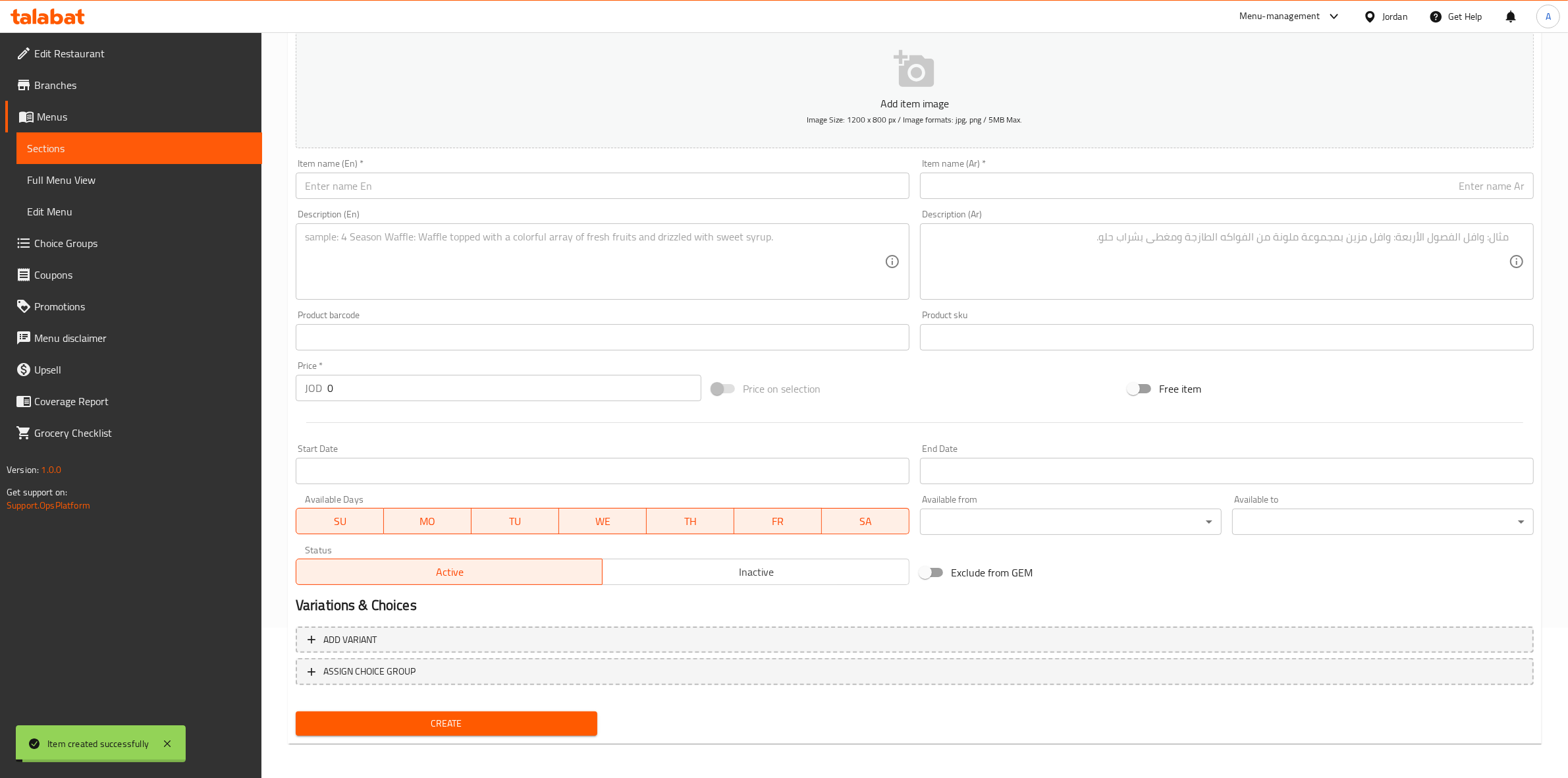
scroll to position [0, 0]
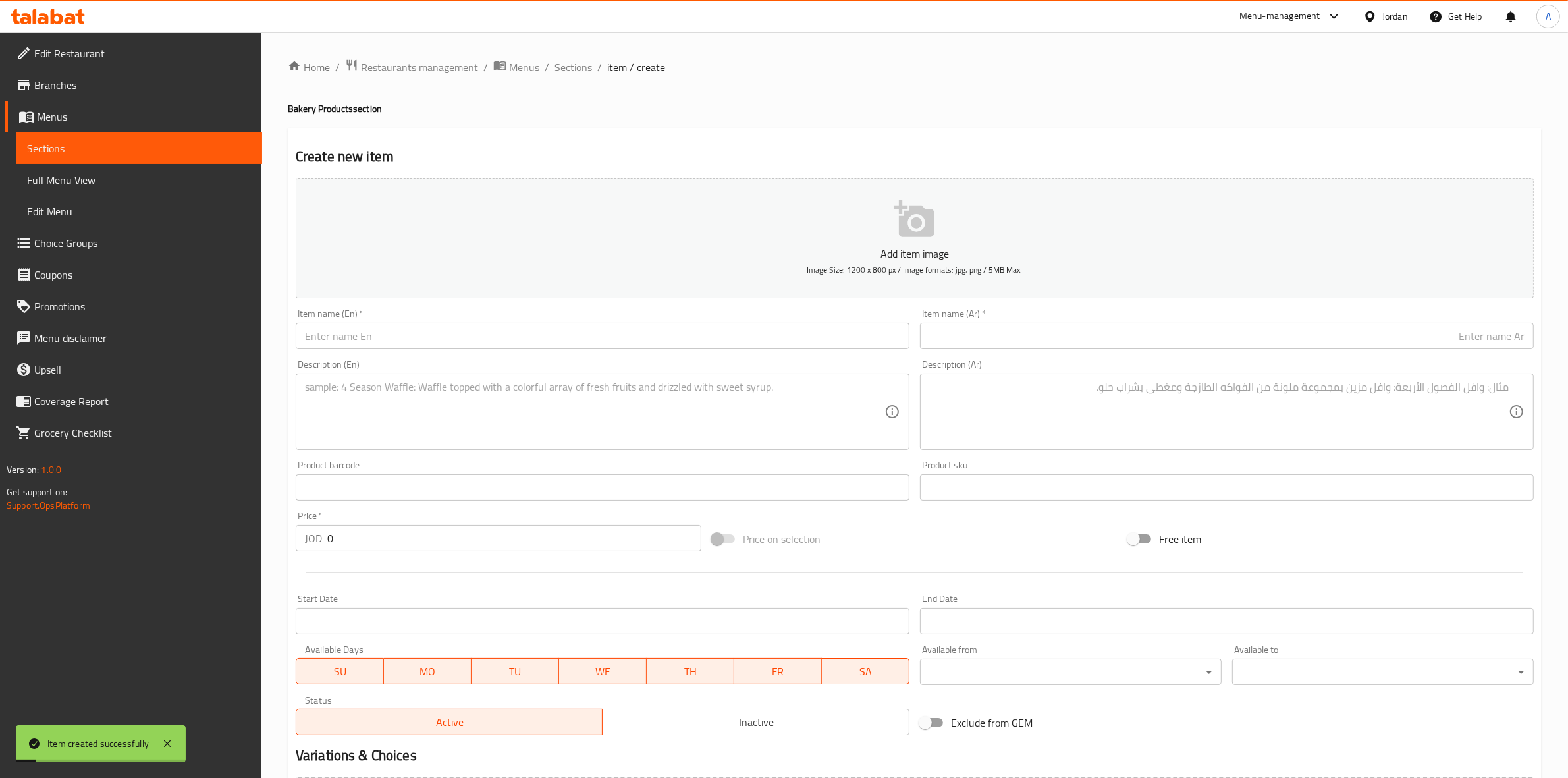
click at [571, 66] on span "Sections" at bounding box center [573, 67] width 38 height 16
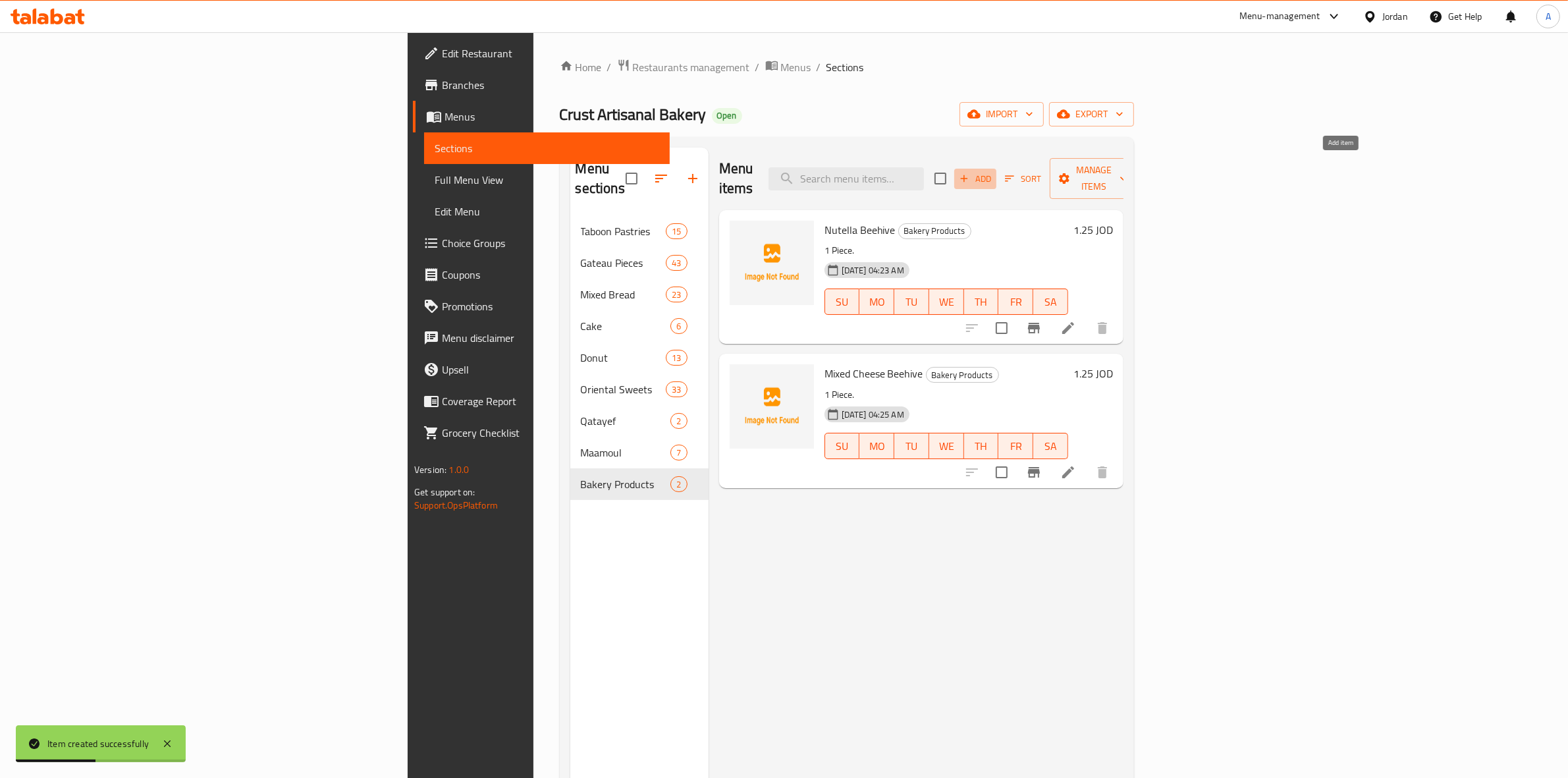
click at [993, 172] on span "Add" at bounding box center [975, 178] width 36 height 15
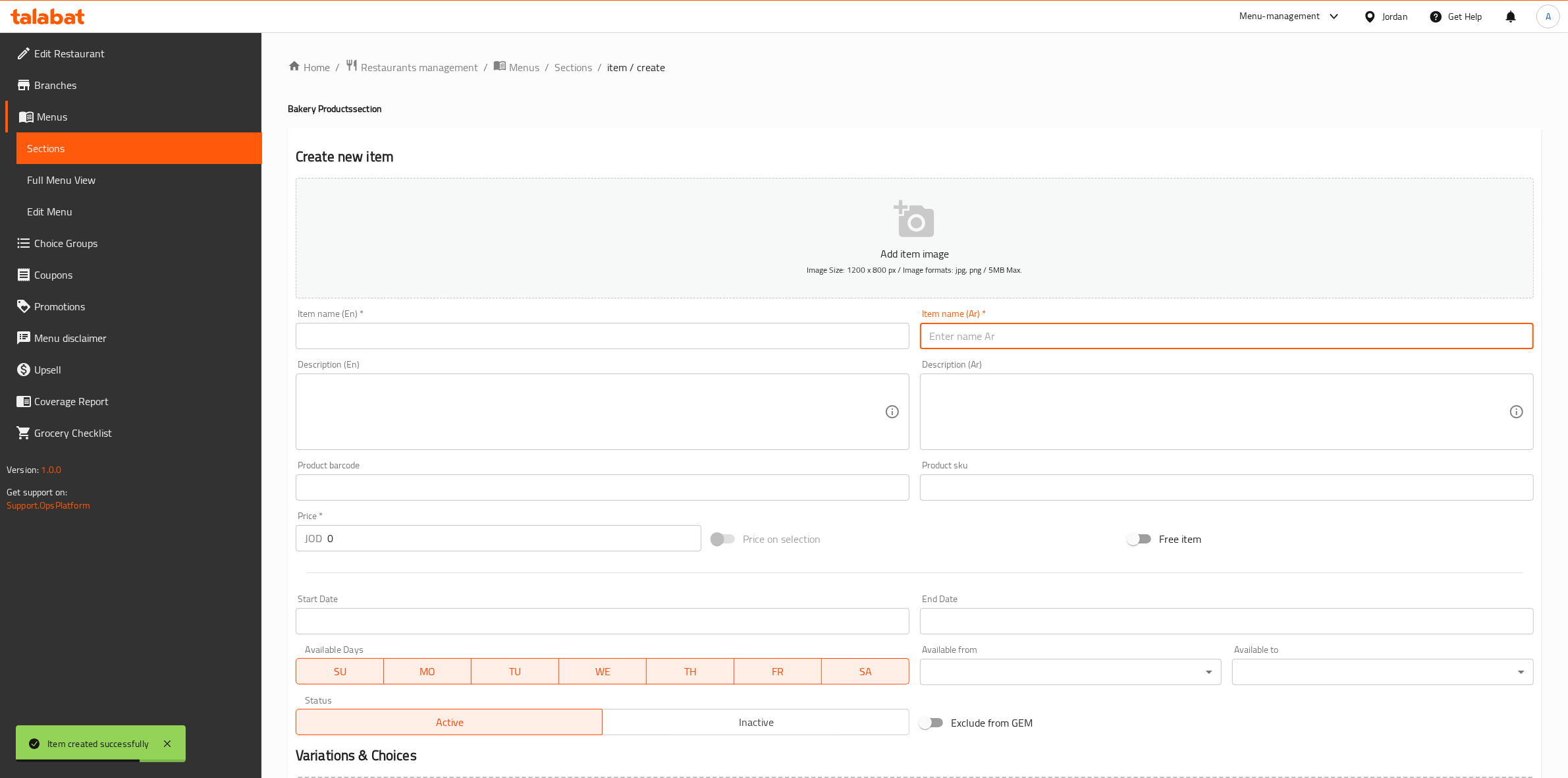
click at [1085, 331] on input "text" at bounding box center [1227, 335] width 614 height 27
paste input "مجدلة زبيب قطر"
drag, startPoint x: 1437, startPoint y: 338, endPoint x: 1579, endPoint y: 320, distance: 143.1
click at [1567, 320] on html "Item created successfully ​ Menu-management Jordan Get Help A Edit Restaurant B…" at bounding box center [784, 389] width 1568 height 778
type input "مجدلة زبيب قطر"
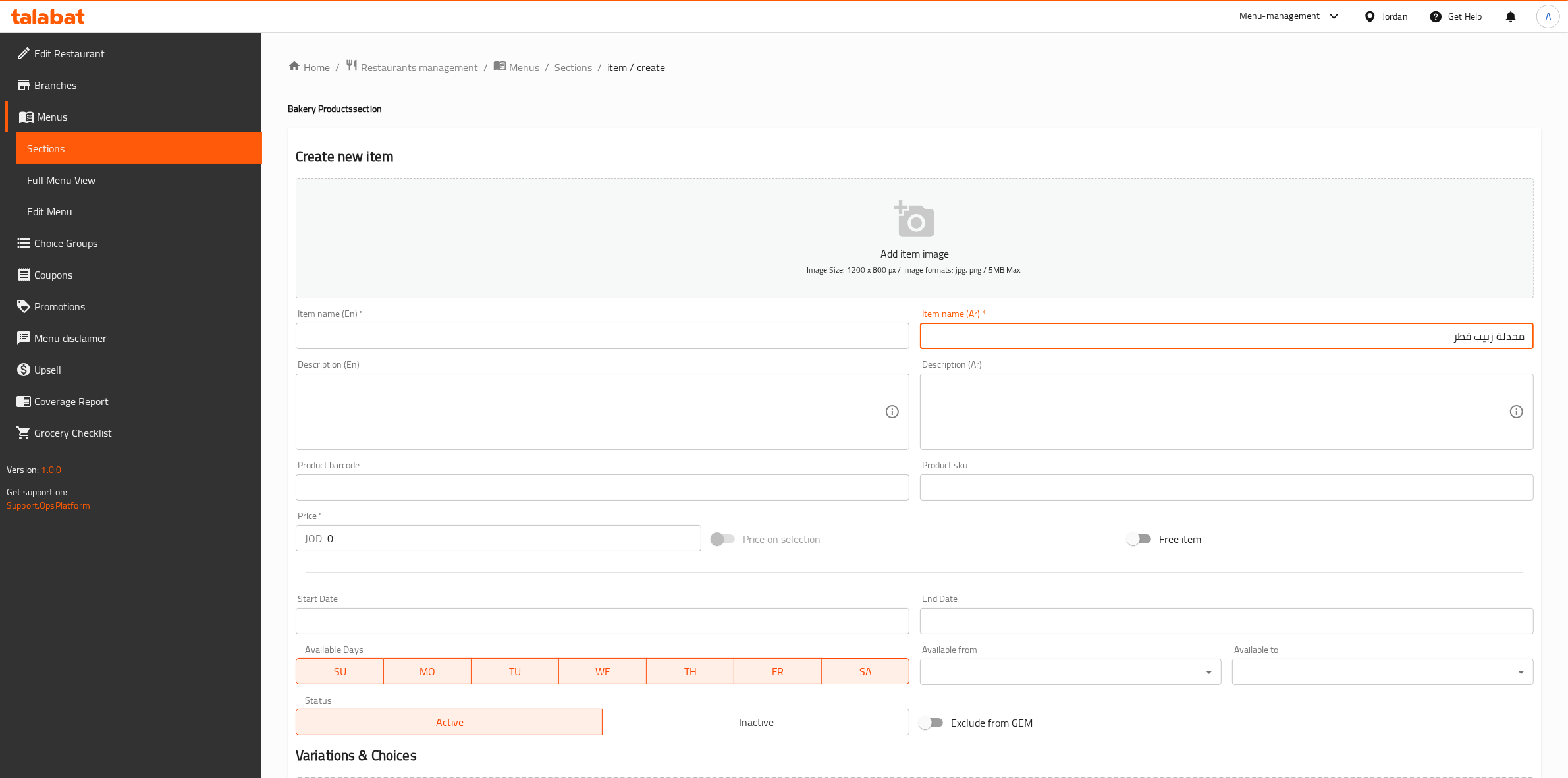
click at [350, 333] on input "text" at bounding box center [603, 335] width 614 height 27
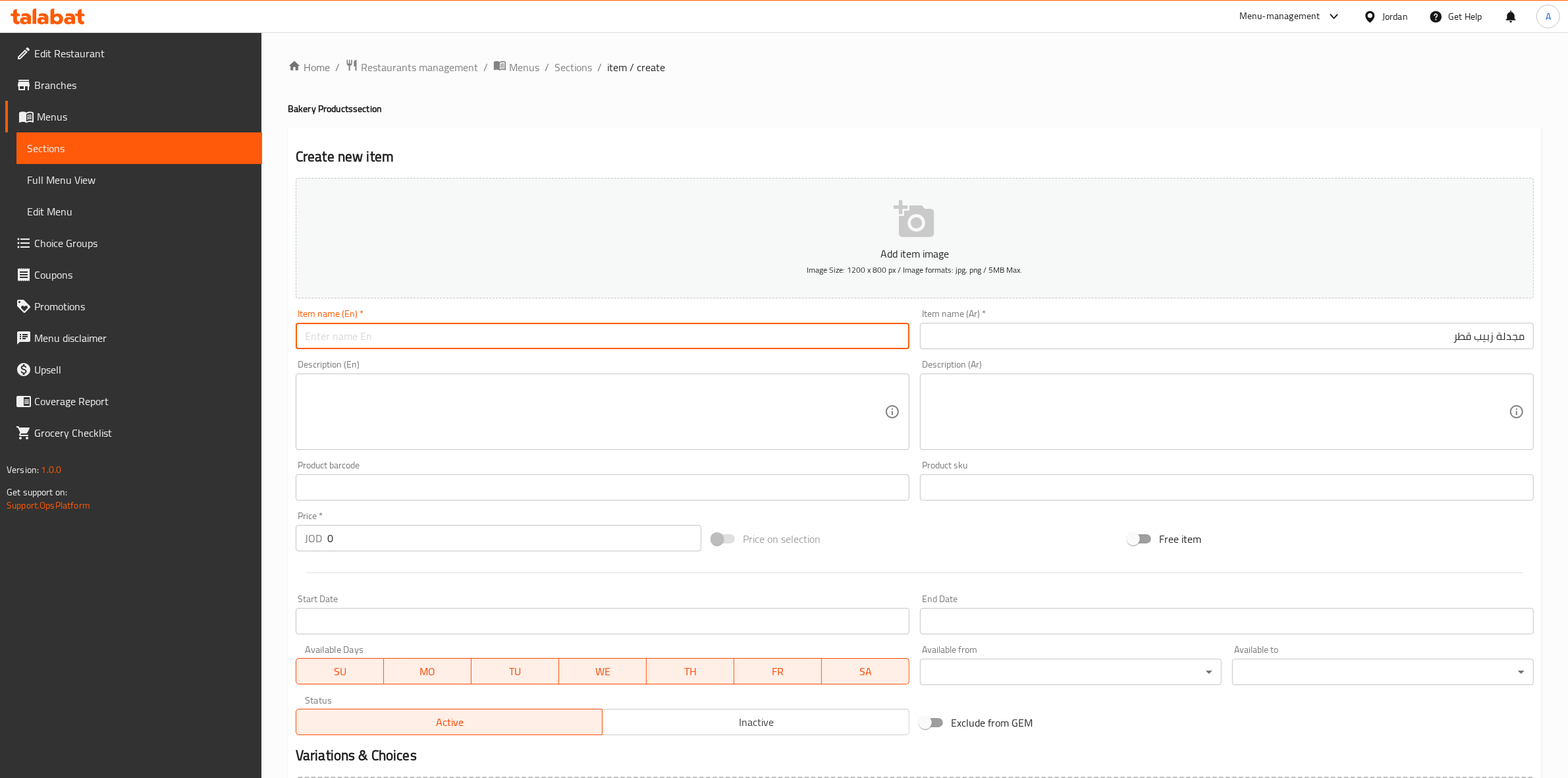
paste input "Majdala Zebeeb Qatar"
type input "Majdala Zebeeb Qatar"
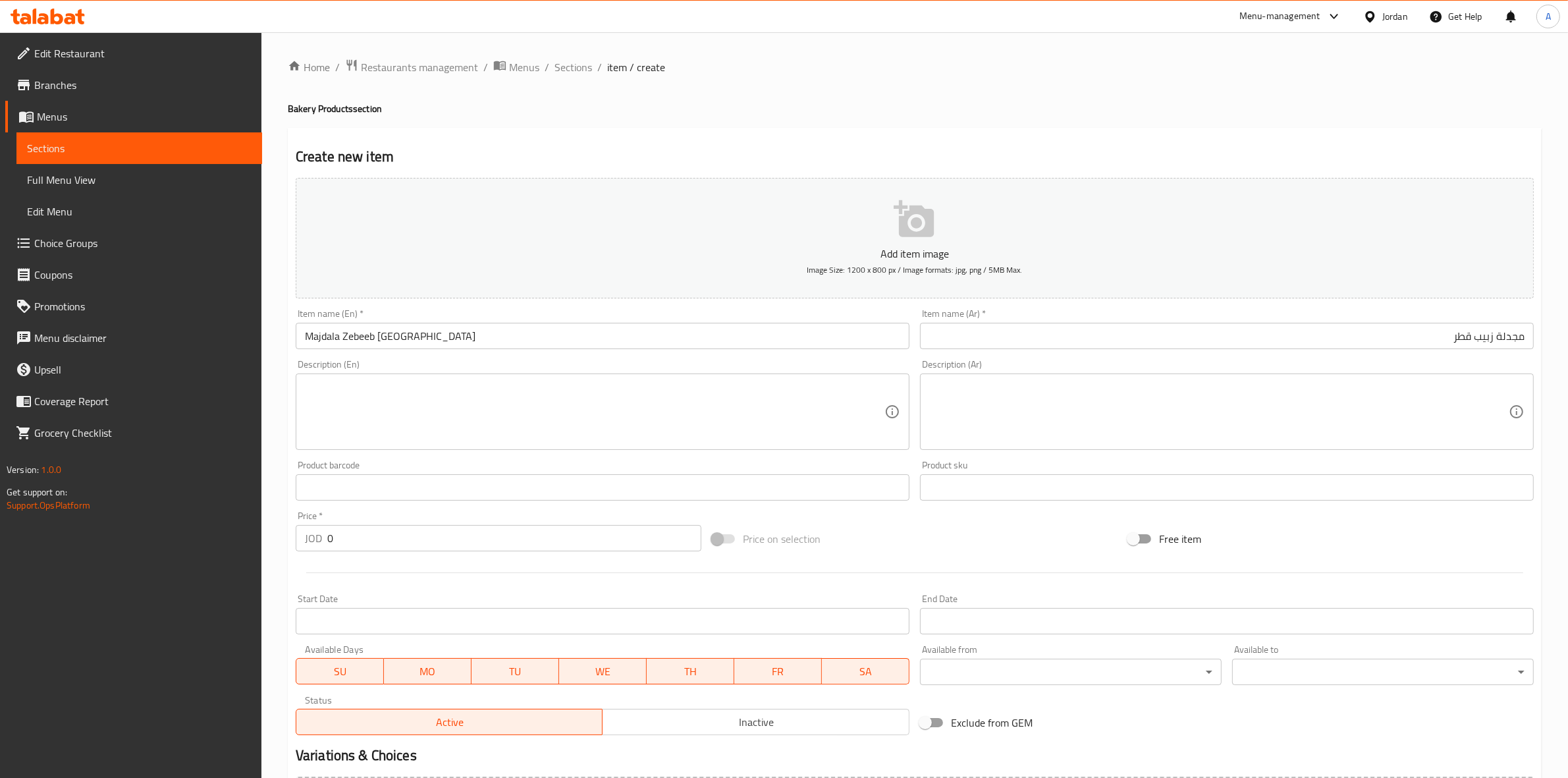
click at [290, 390] on div "Description (En) Description (En)" at bounding box center [603, 405] width 625 height 101
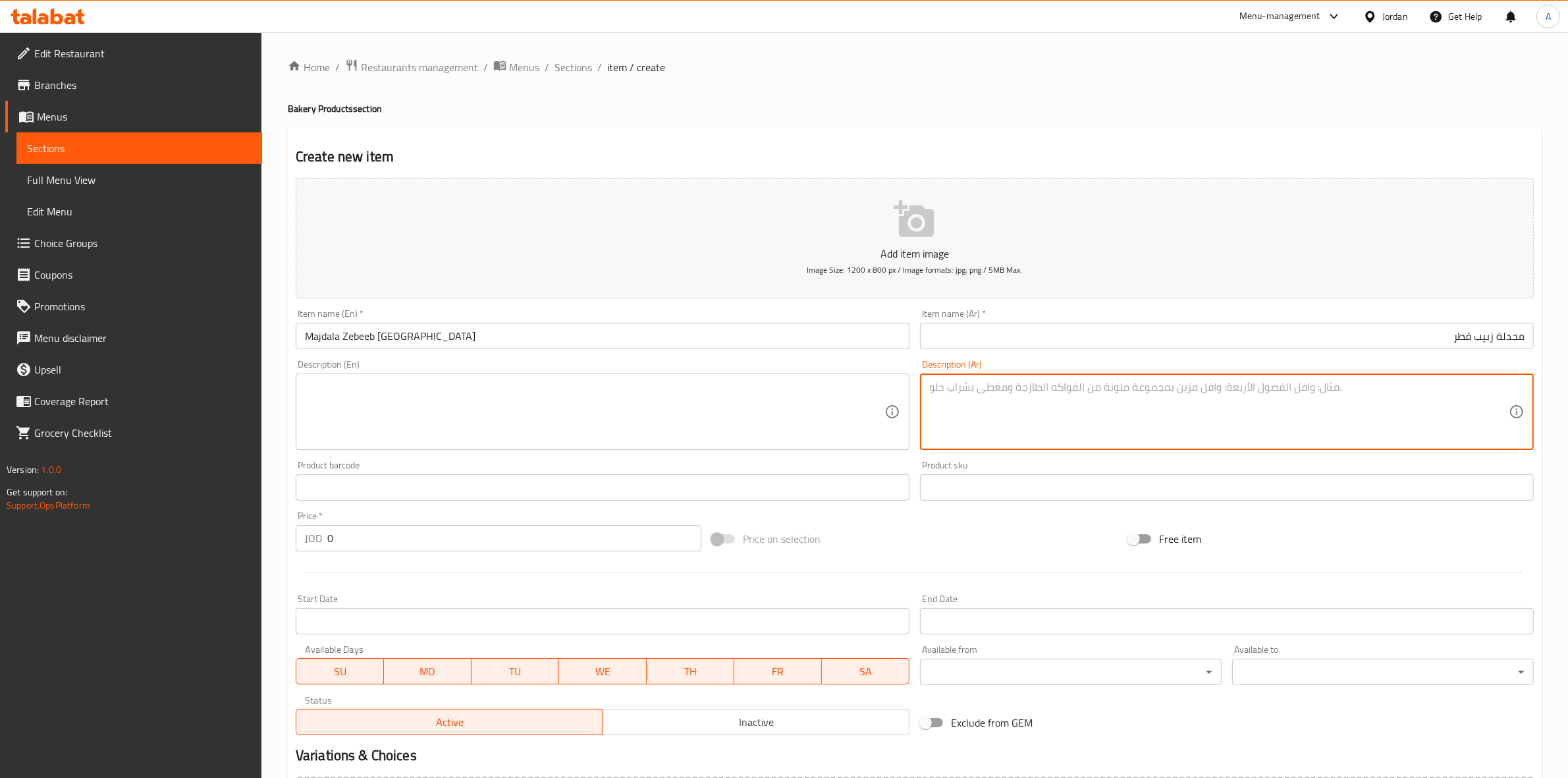
click at [1044, 406] on textarea at bounding box center [1219, 412] width 580 height 62
paste textarea "1 حبة"
type textarea "1 حبة"
click at [363, 550] on input "0" at bounding box center [513, 537] width 374 height 27
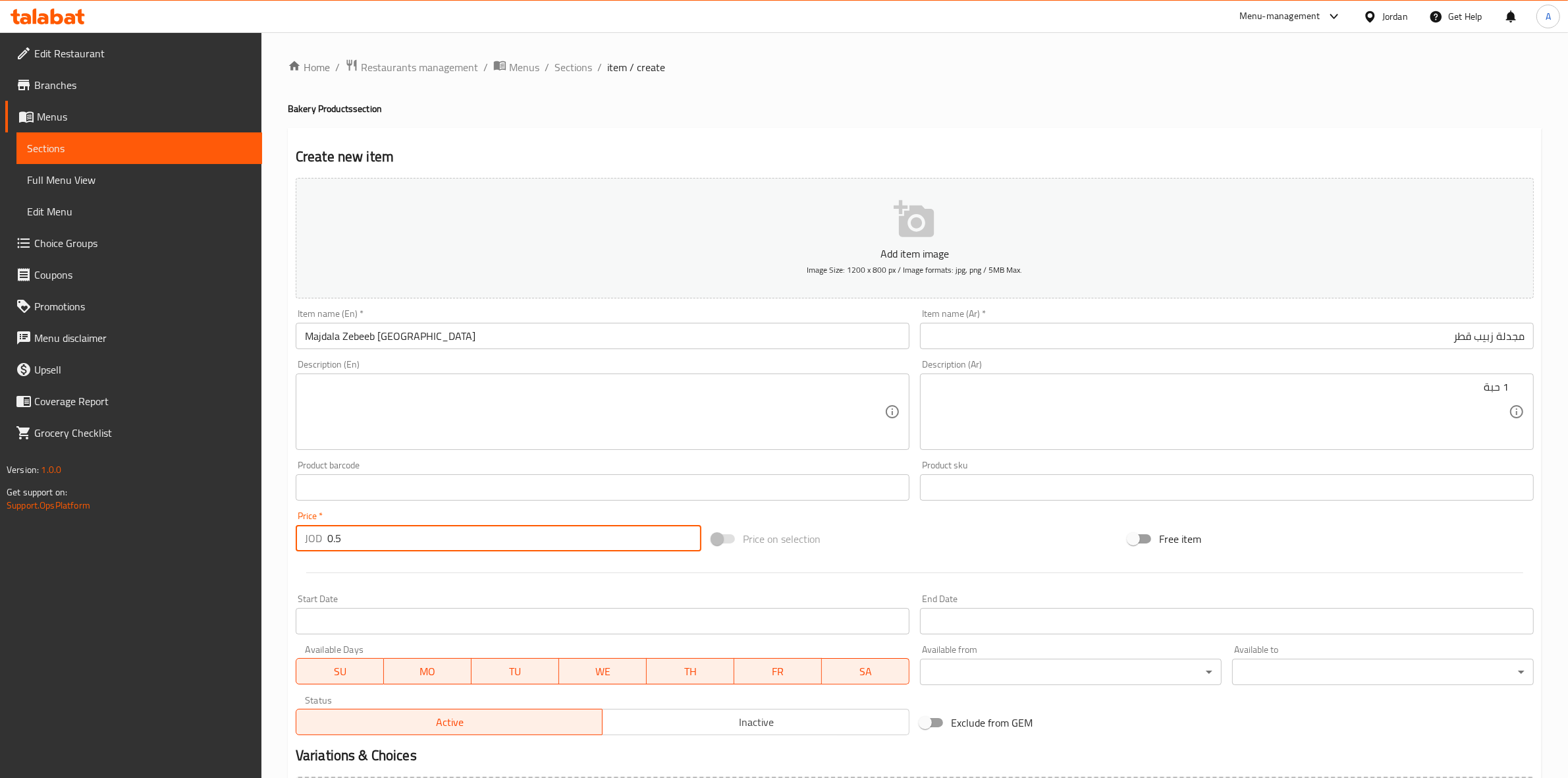
type input "0.5"
click at [403, 392] on textarea at bounding box center [594, 412] width 580 height 62
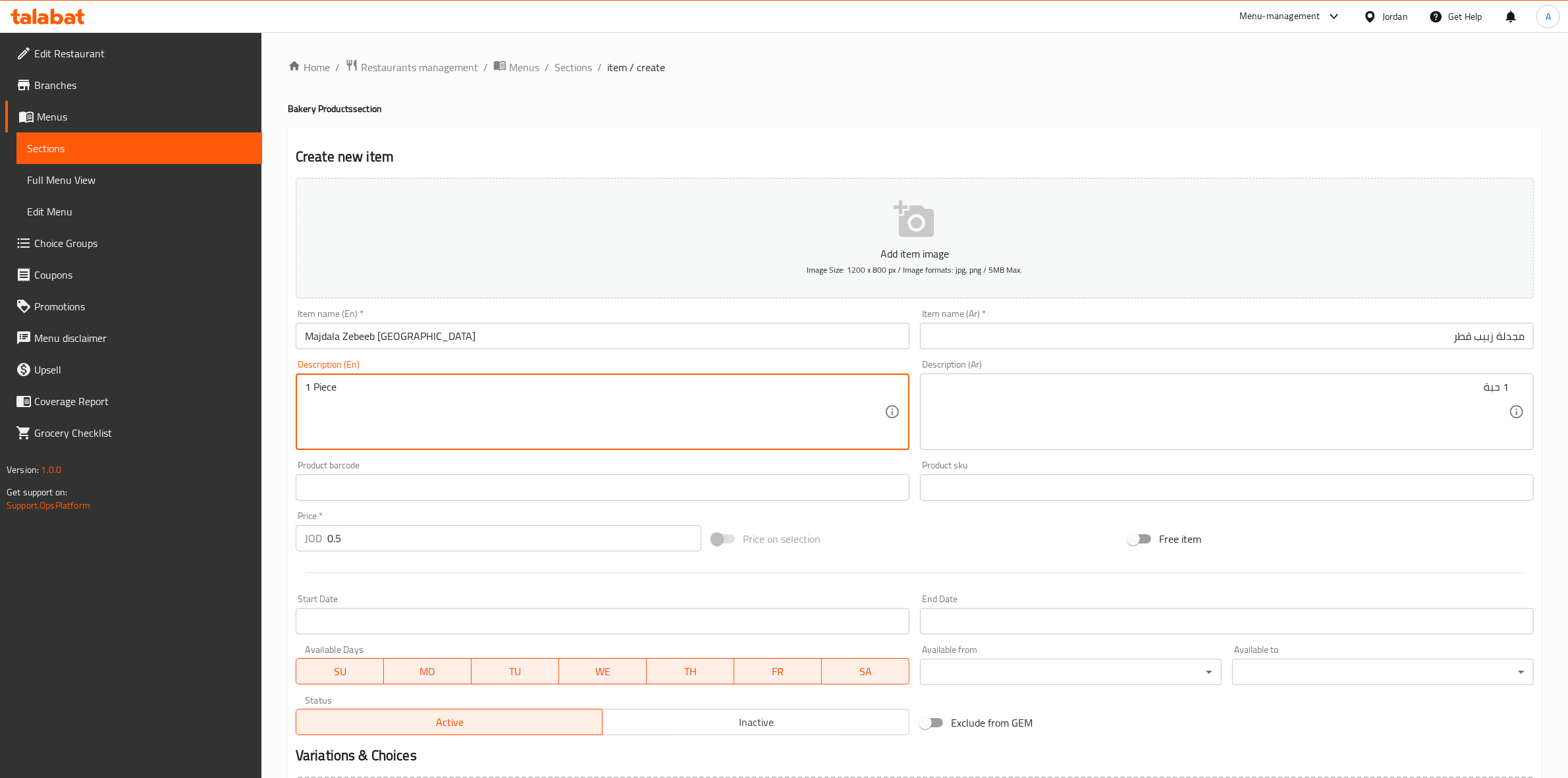
type textarea "1 Piece"
click at [272, 532] on div "Home / Restaurants management / Menus / Sections / item / create Bakery Product…" at bounding box center [915, 481] width 1306 height 898
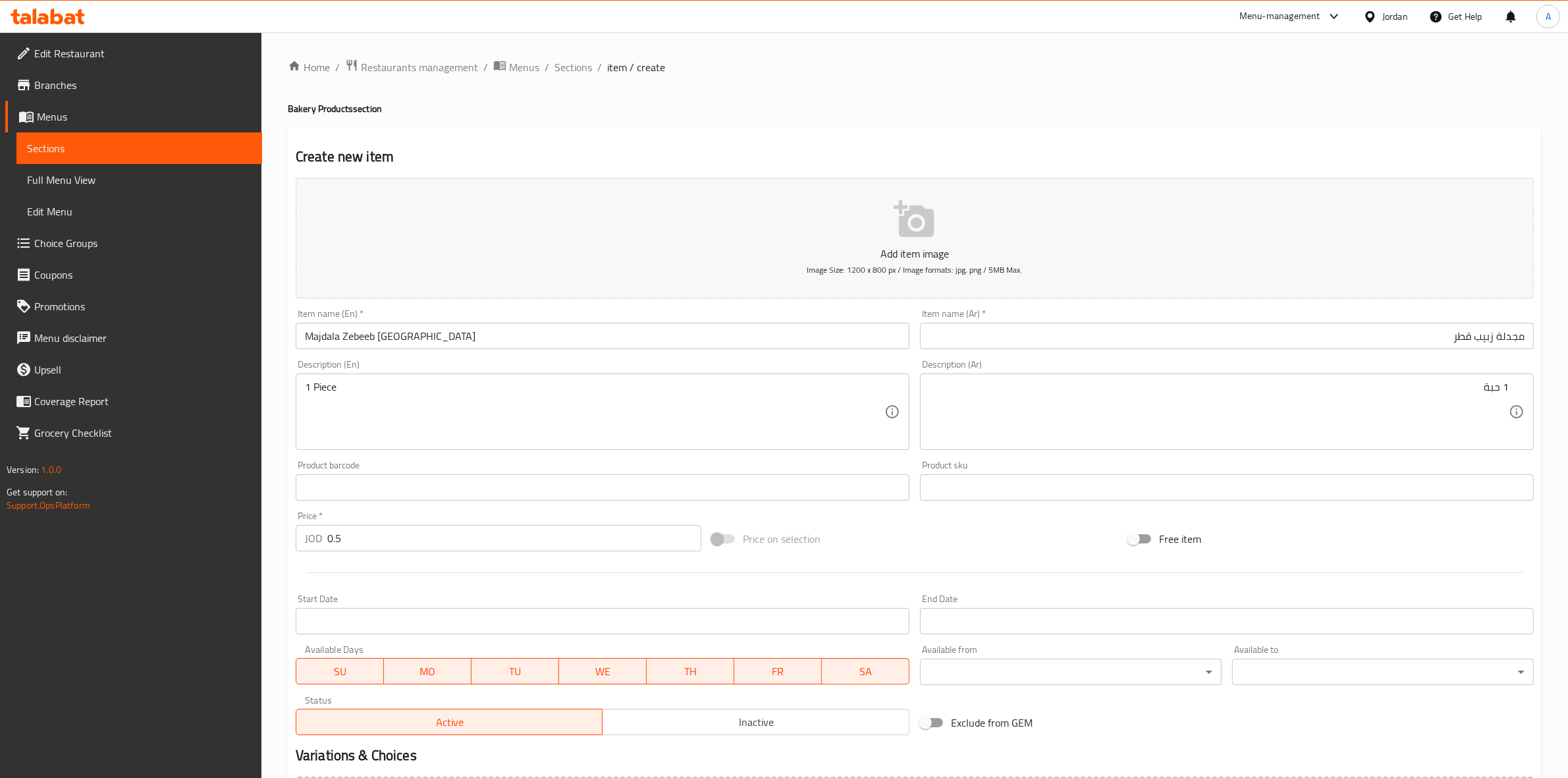
scroll to position [150, 0]
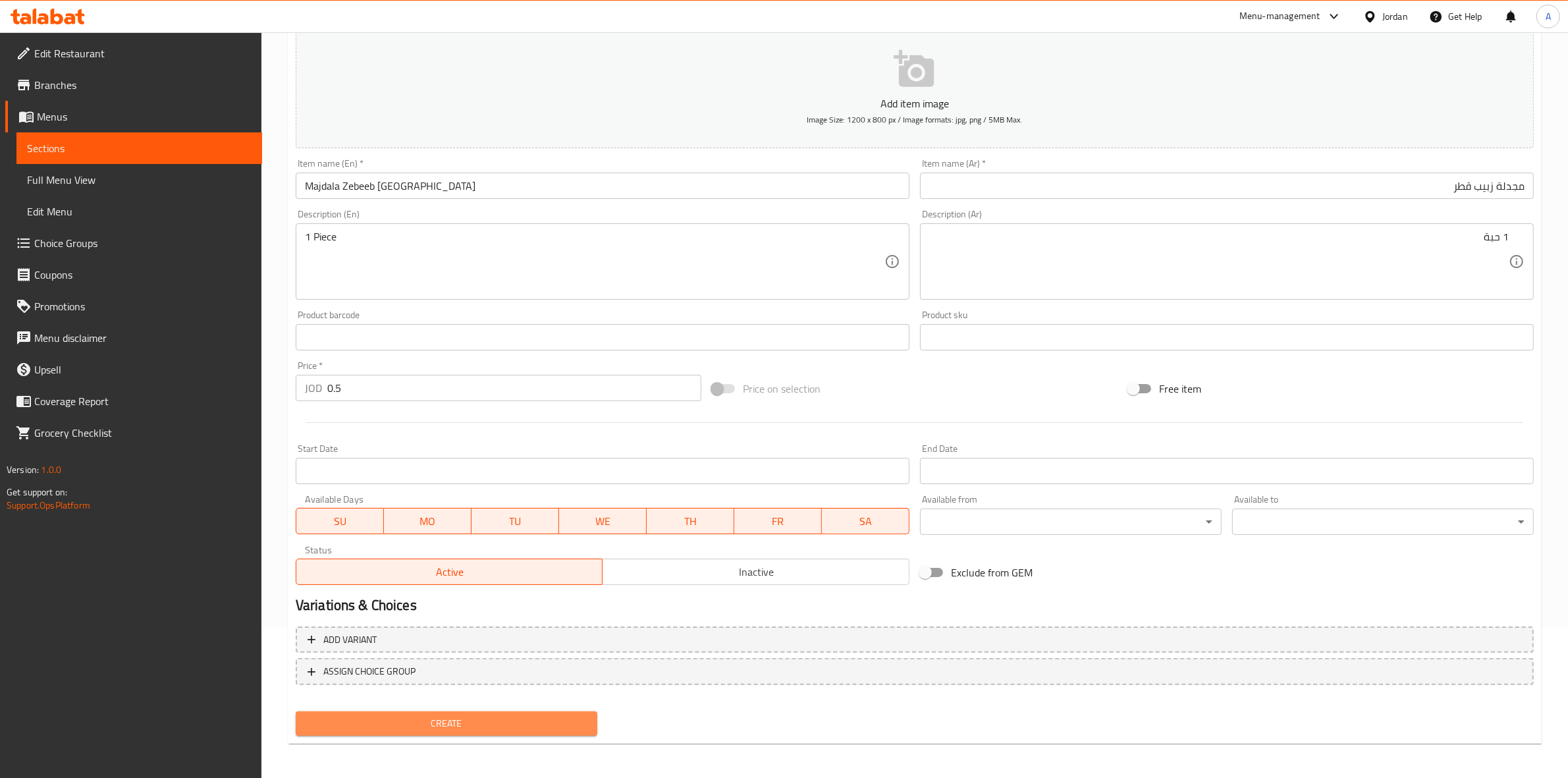
click at [478, 732] on button "Create" at bounding box center [446, 723] width 301 height 25
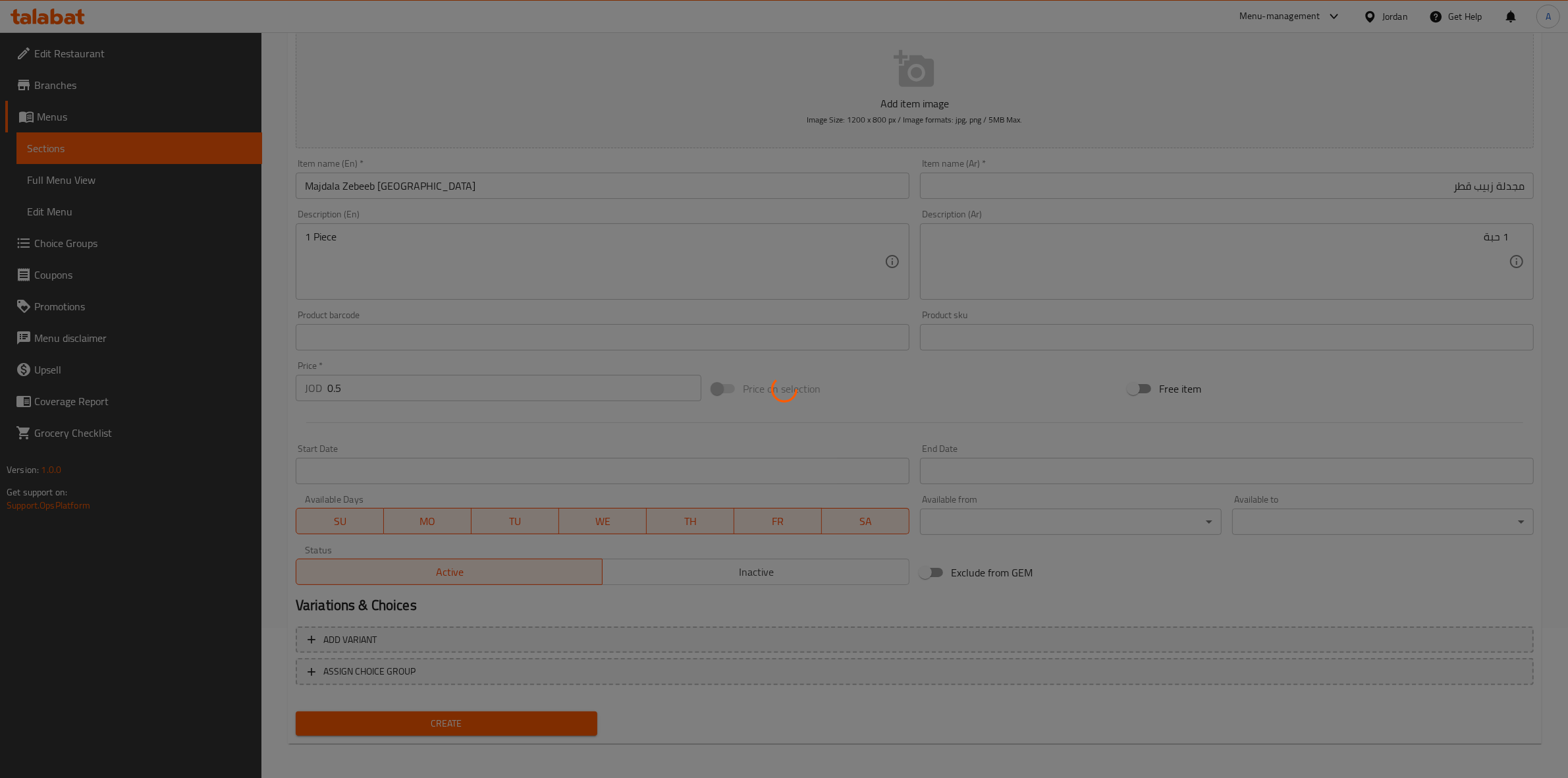
type input "0"
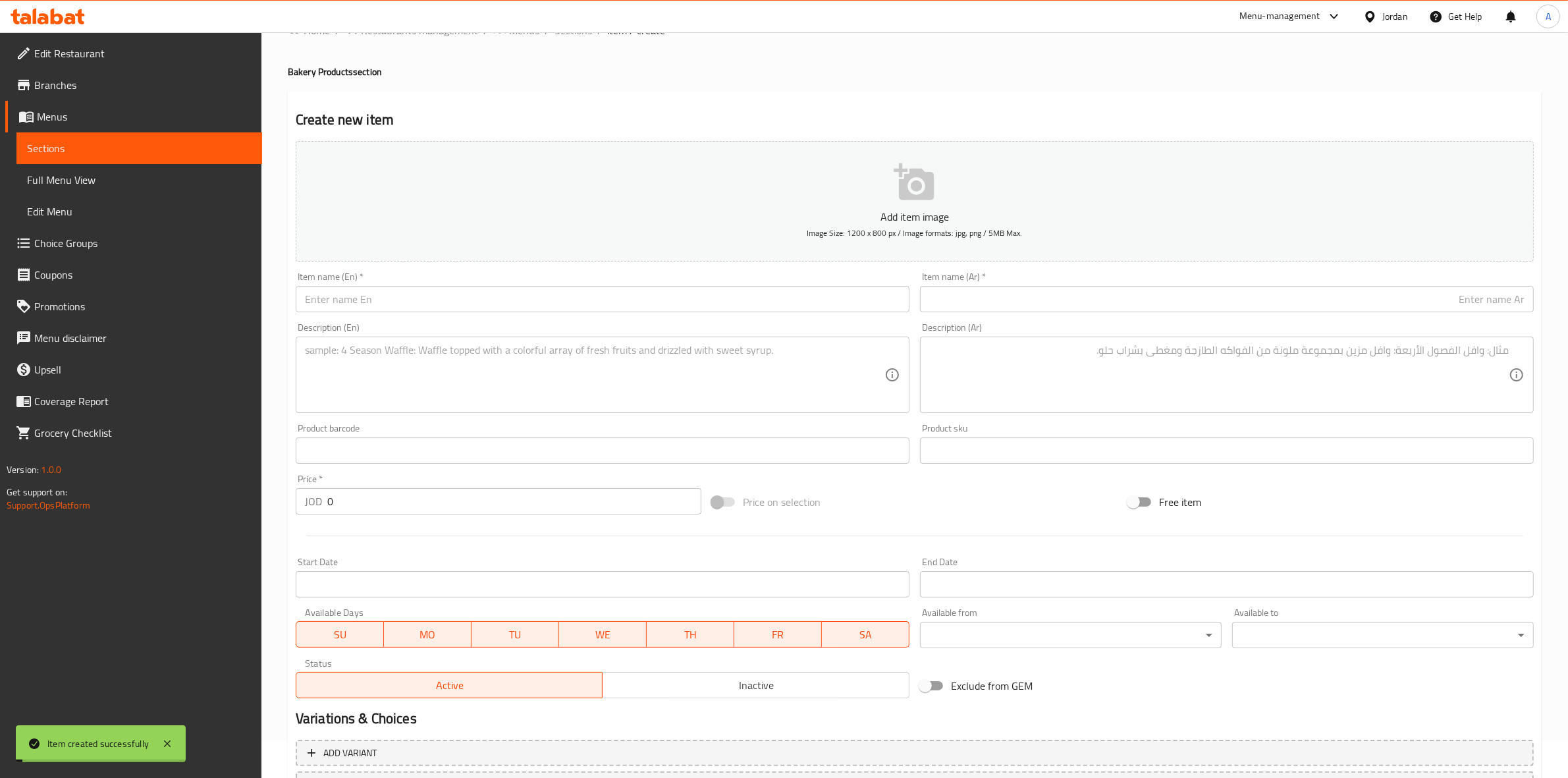
scroll to position [0, 0]
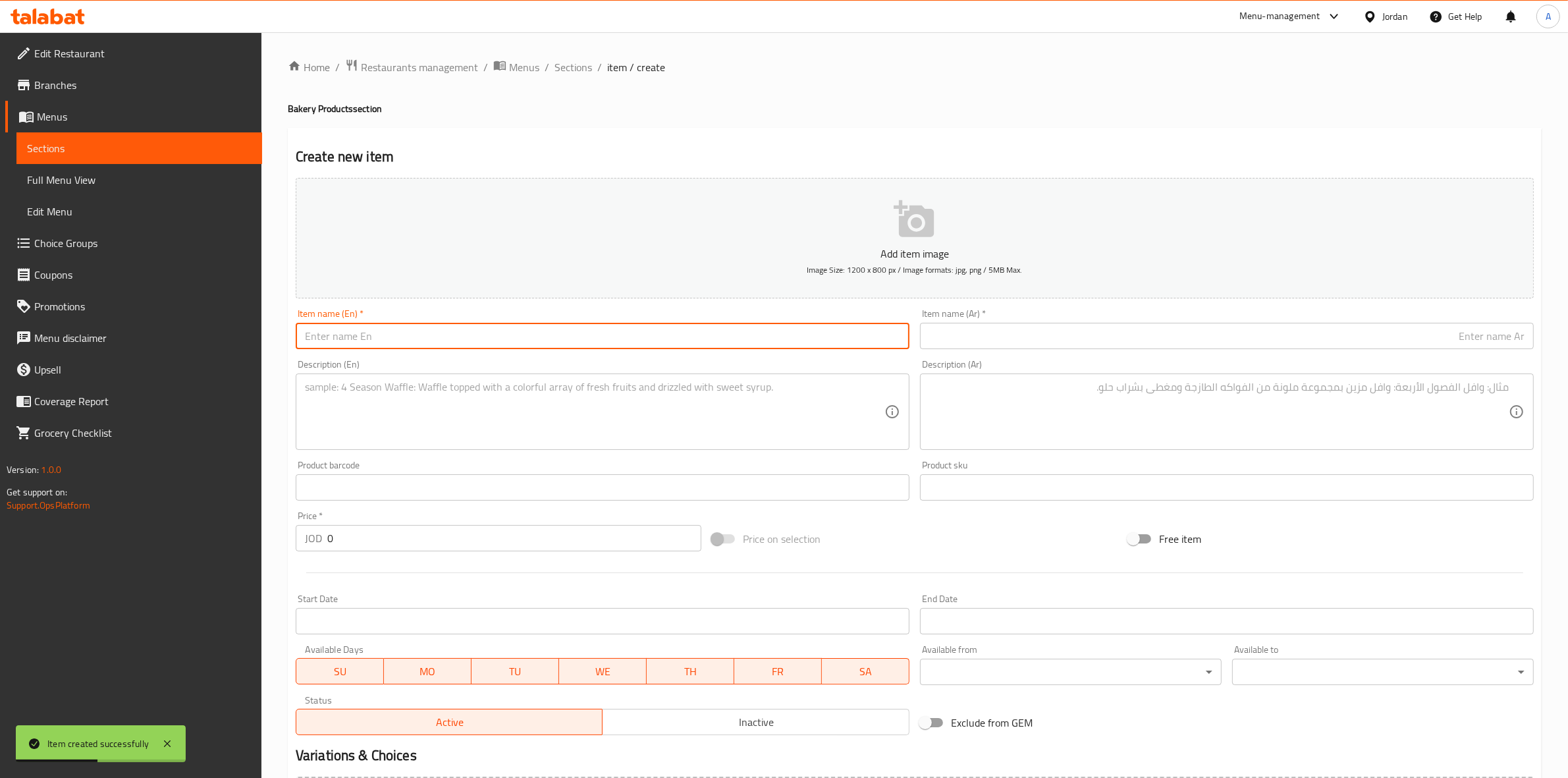
click at [520, 337] on input "text" at bounding box center [603, 335] width 614 height 27
paste input "Round Kaab Ghazal with Dates"
type input "Round Kaab Ghazal with Dates"
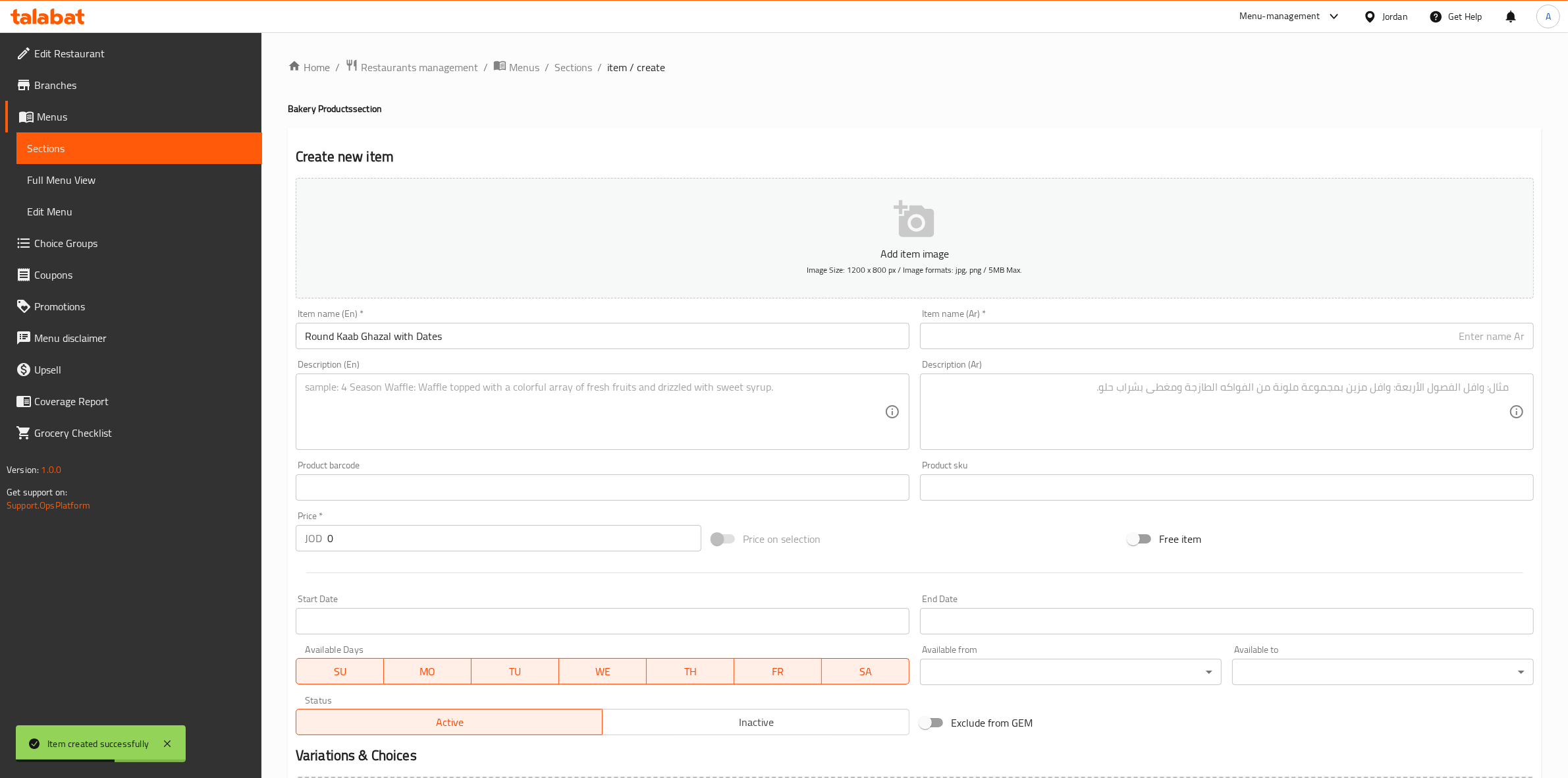
click at [276, 438] on div "Home / Restaurants management / Menus / Sections / item / create Bakery Product…" at bounding box center [915, 481] width 1306 height 898
click at [1024, 327] on input "text" at bounding box center [1227, 335] width 614 height 27
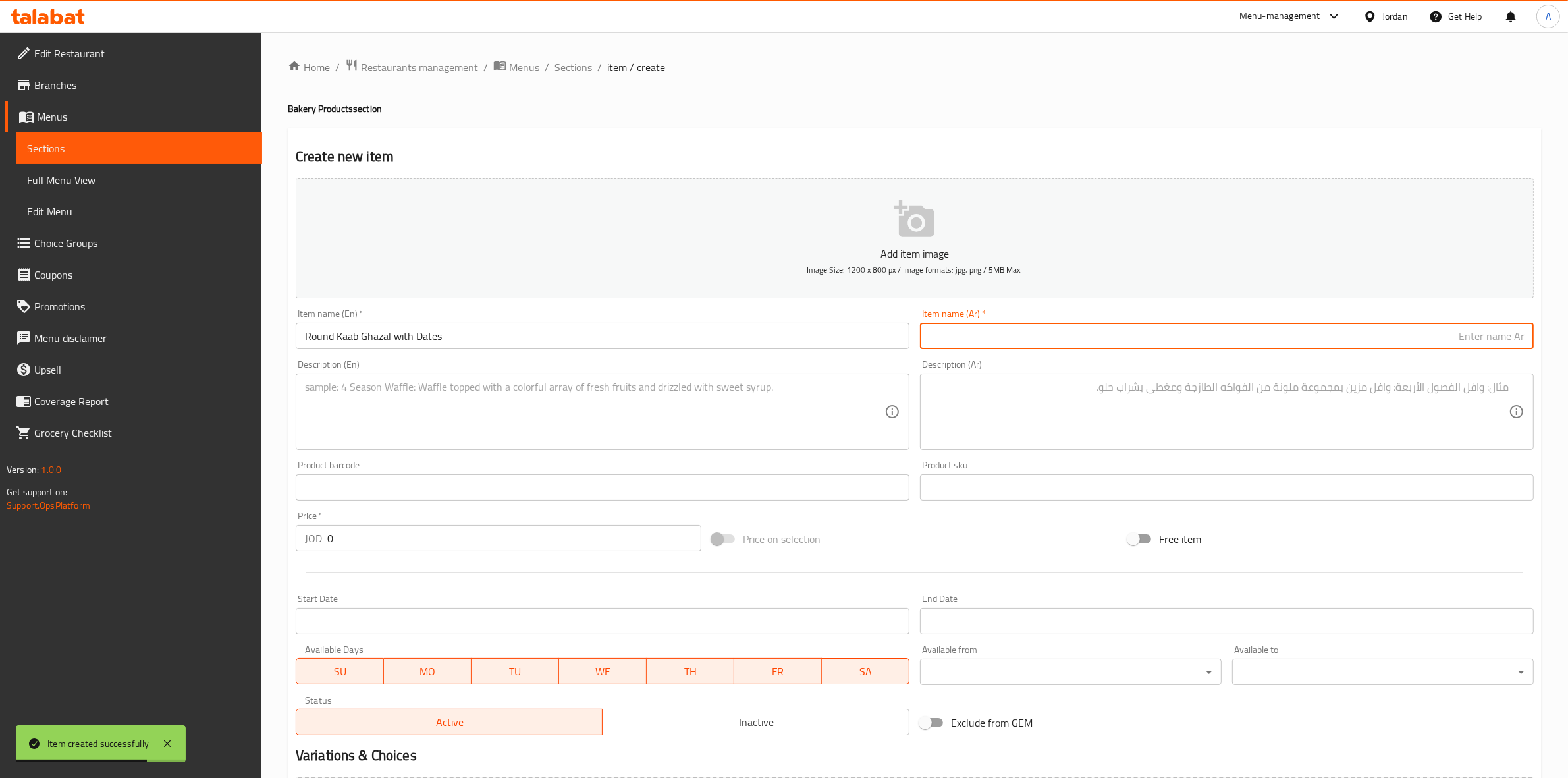
paste input "كعب غزال بالتمر مدور"
type input "كعب غزال بالتمر مدور"
click at [395, 424] on textarea at bounding box center [594, 412] width 580 height 62
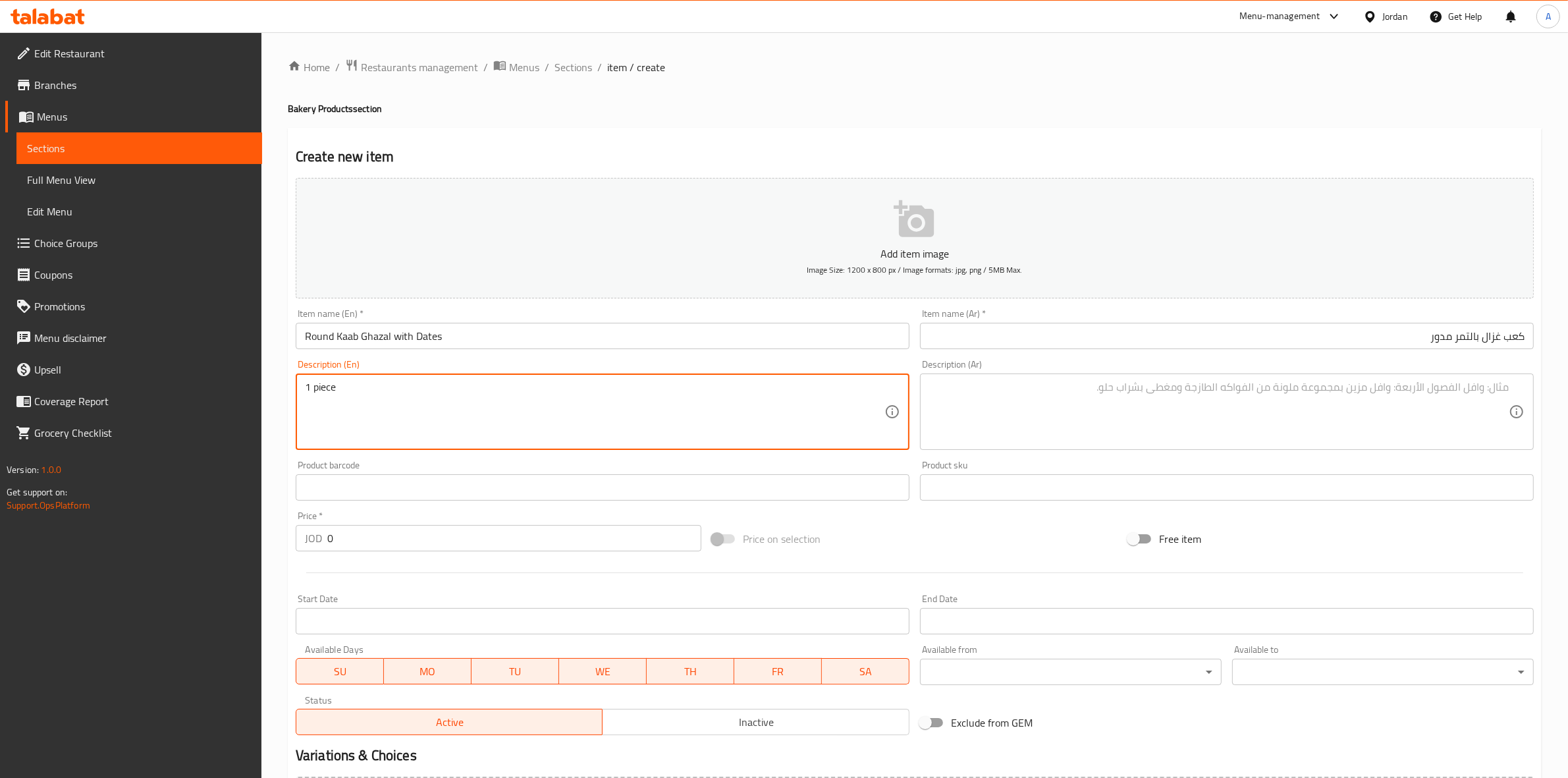
type textarea "1 piece"
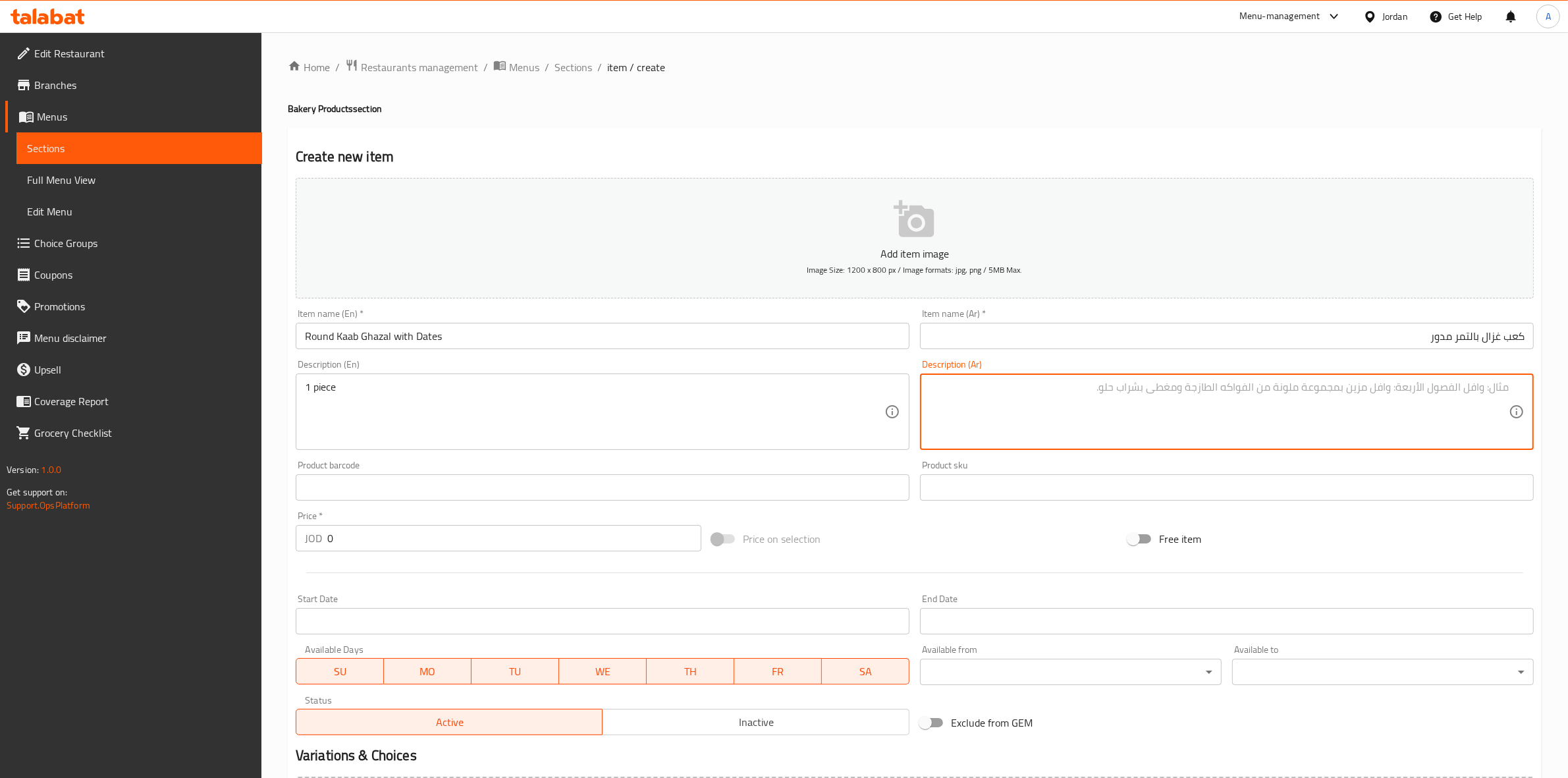
click at [1039, 385] on textarea at bounding box center [1219, 412] width 580 height 62
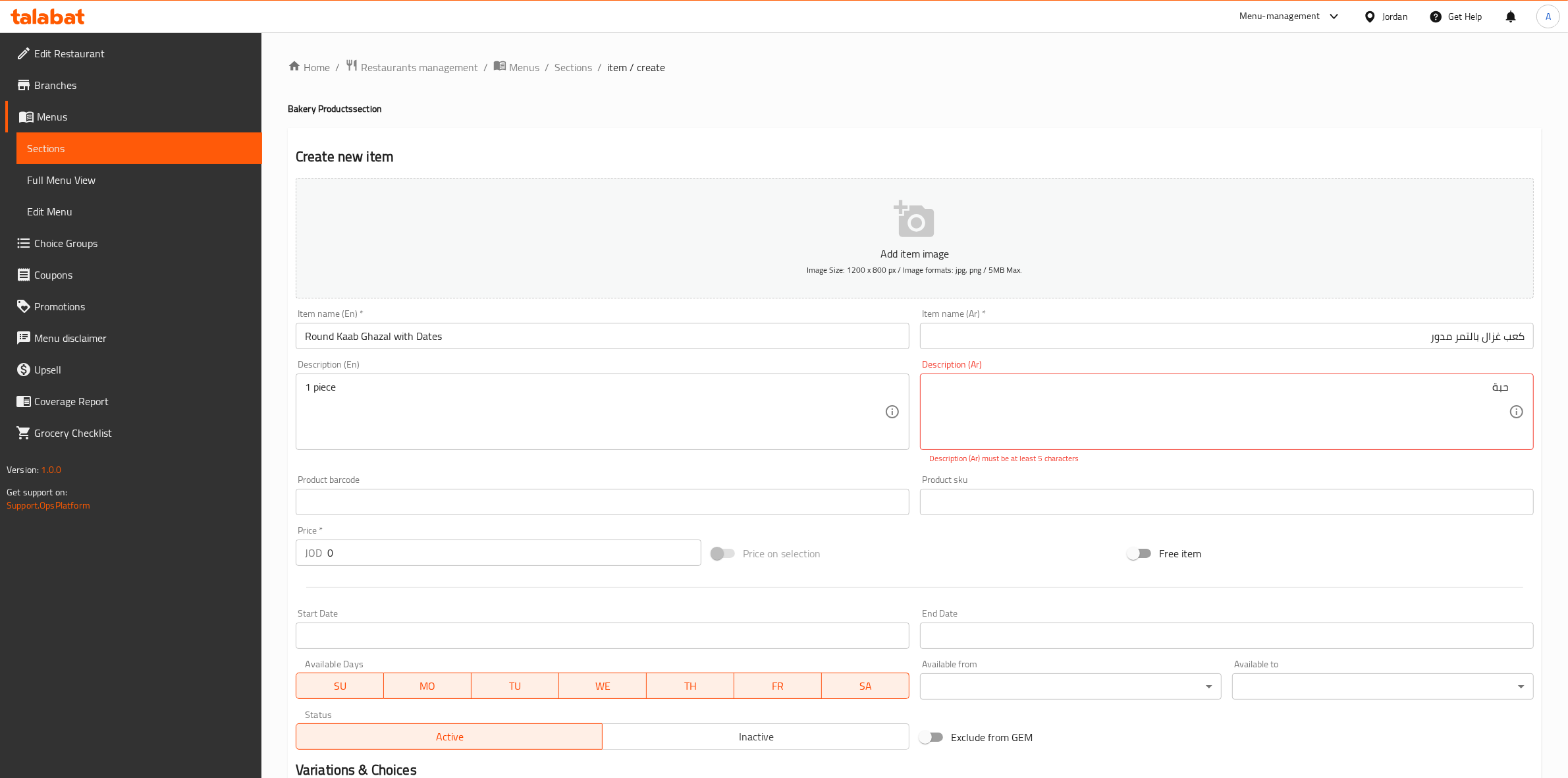
click at [1512, 392] on div "حبة Description (Ar)" at bounding box center [1227, 411] width 614 height 76
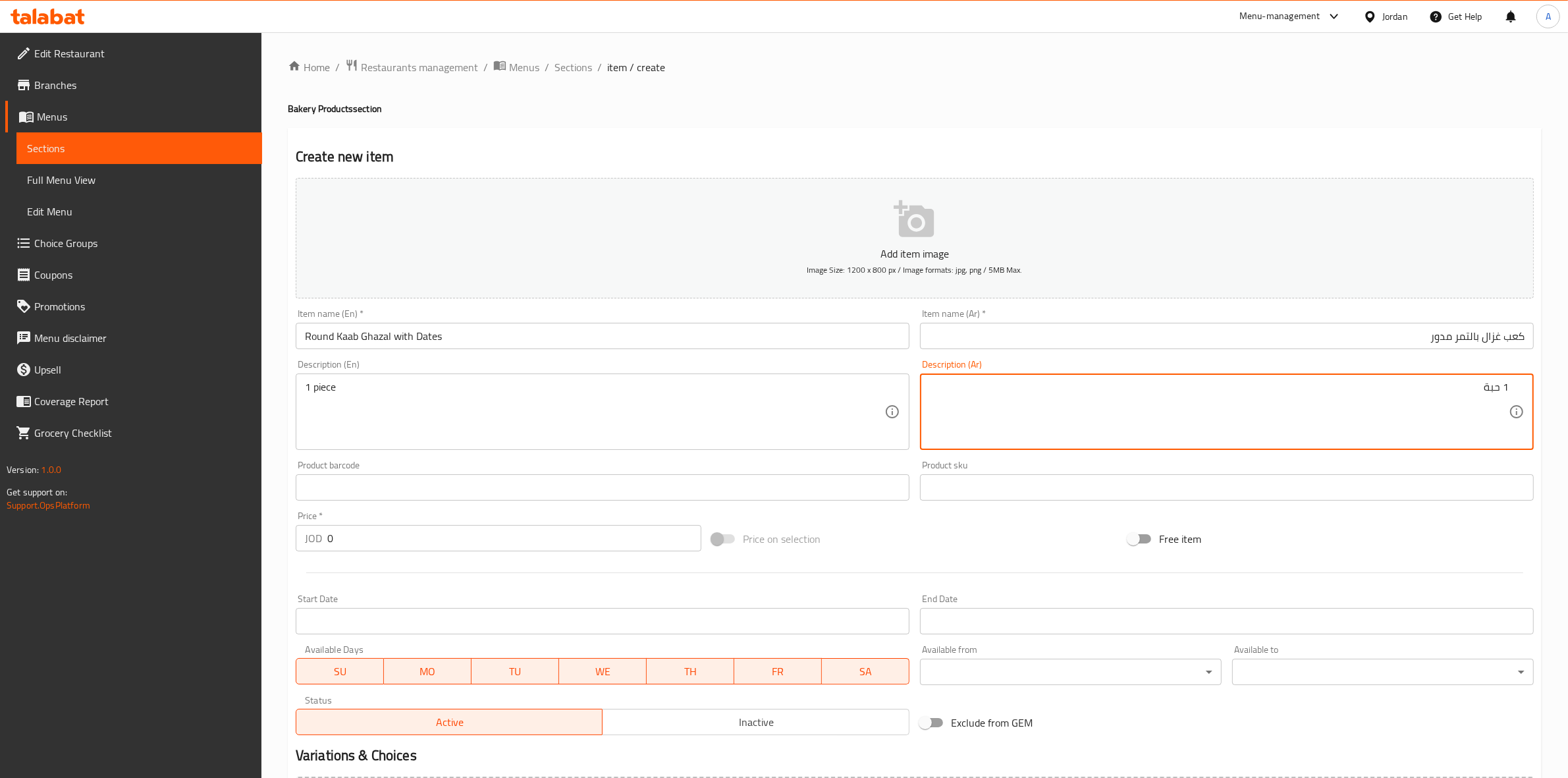
type textarea "1 حبة"
click at [1010, 132] on div "Create new item Add item image Image Size: 1200 x 800 px / Image formats: jpg, …" at bounding box center [914, 511] width 1254 height 766
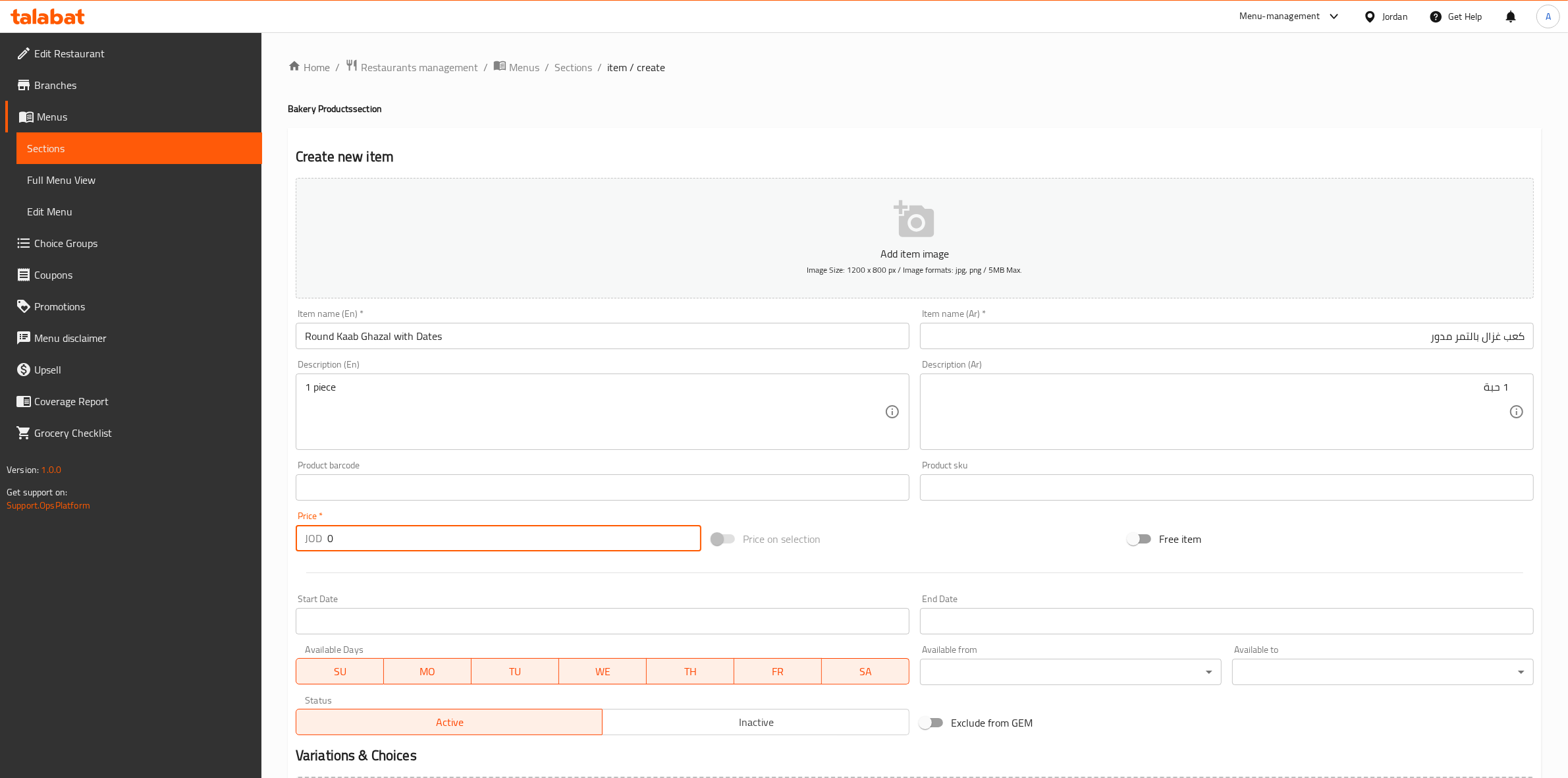
click at [354, 534] on input "0" at bounding box center [513, 537] width 374 height 27
type input "0.25"
click at [417, 578] on div at bounding box center [914, 572] width 1248 height 32
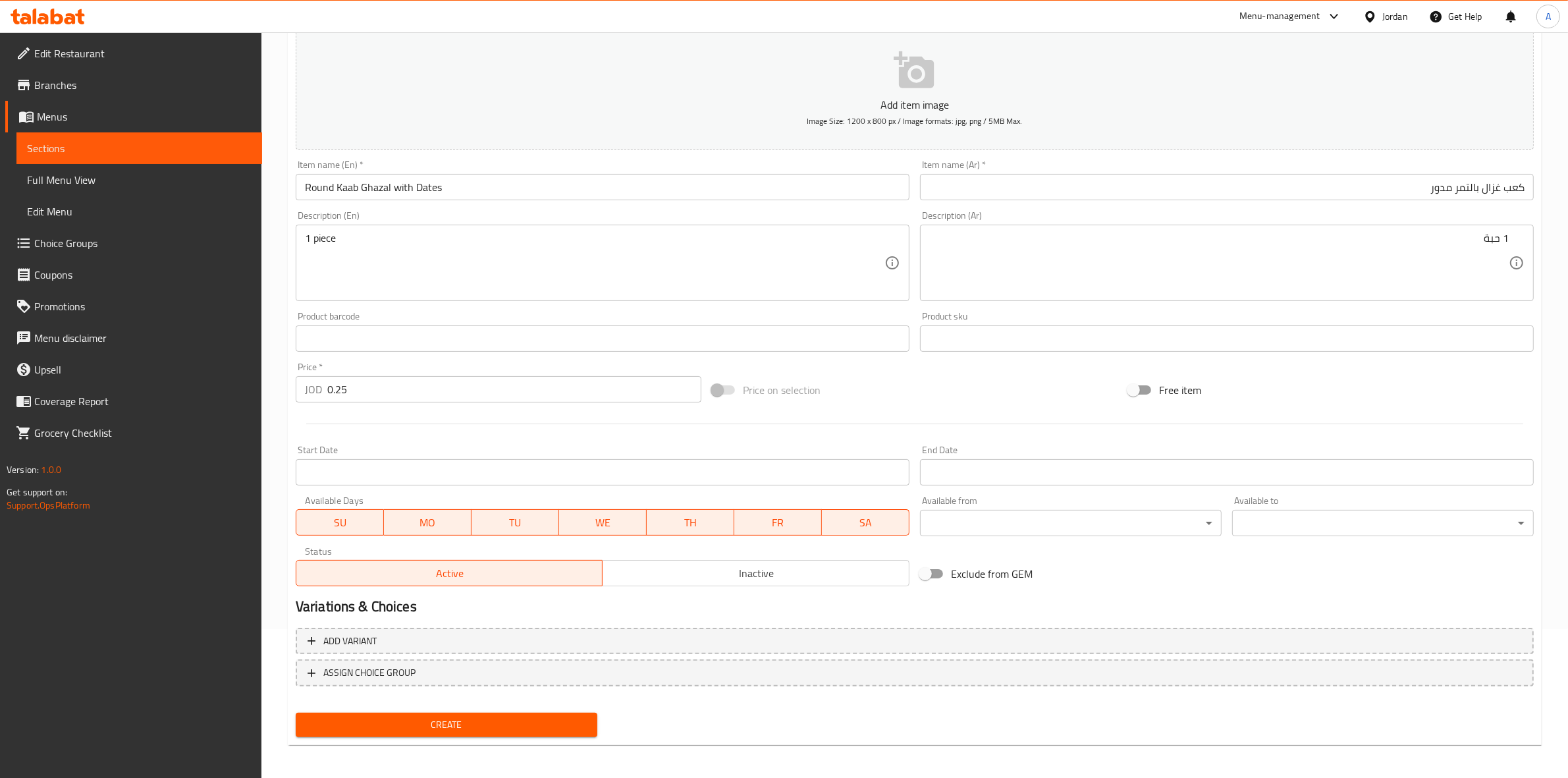
scroll to position [150, 0]
click at [440, 732] on button "Create" at bounding box center [446, 723] width 301 height 25
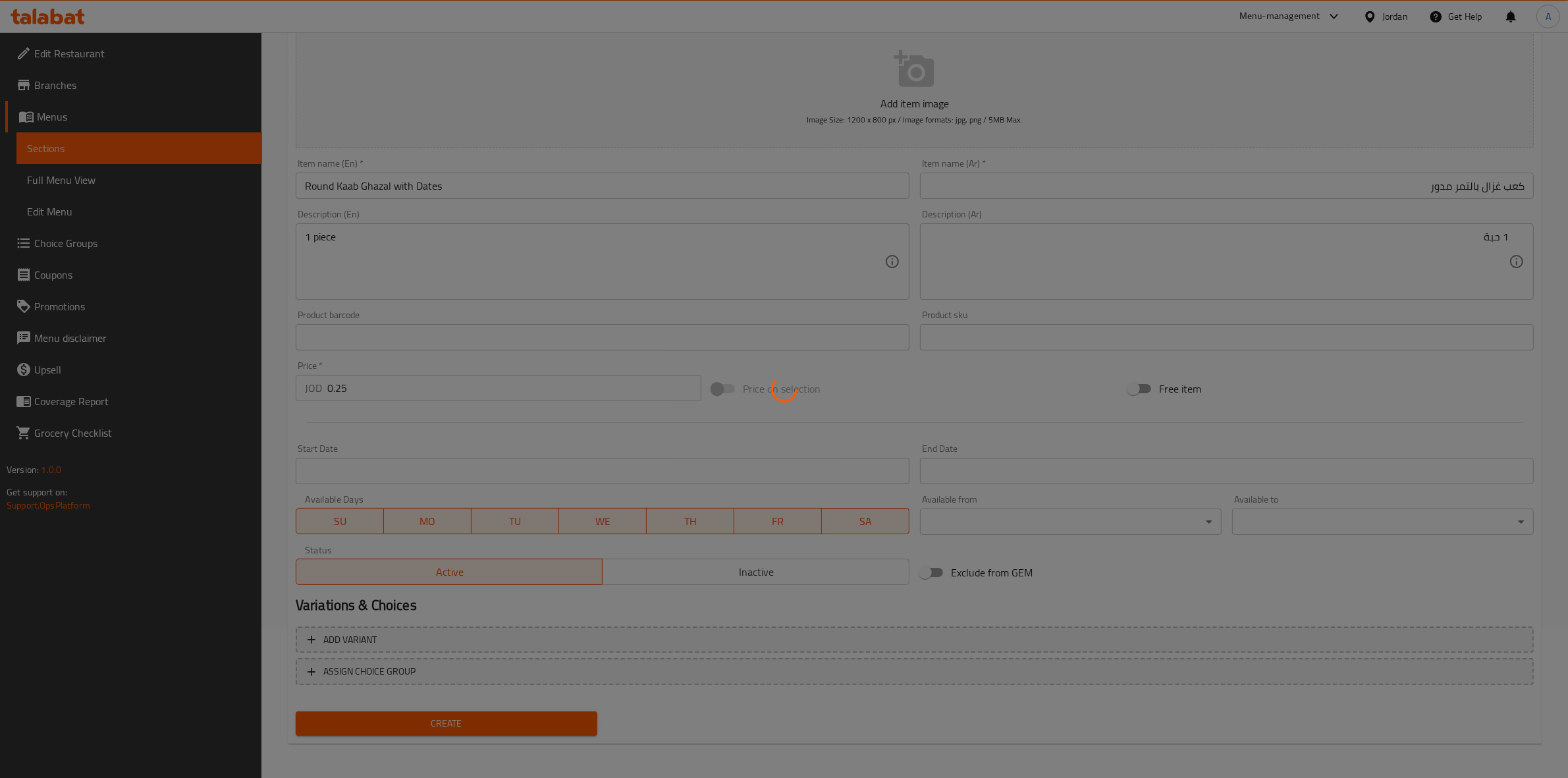
type input "0"
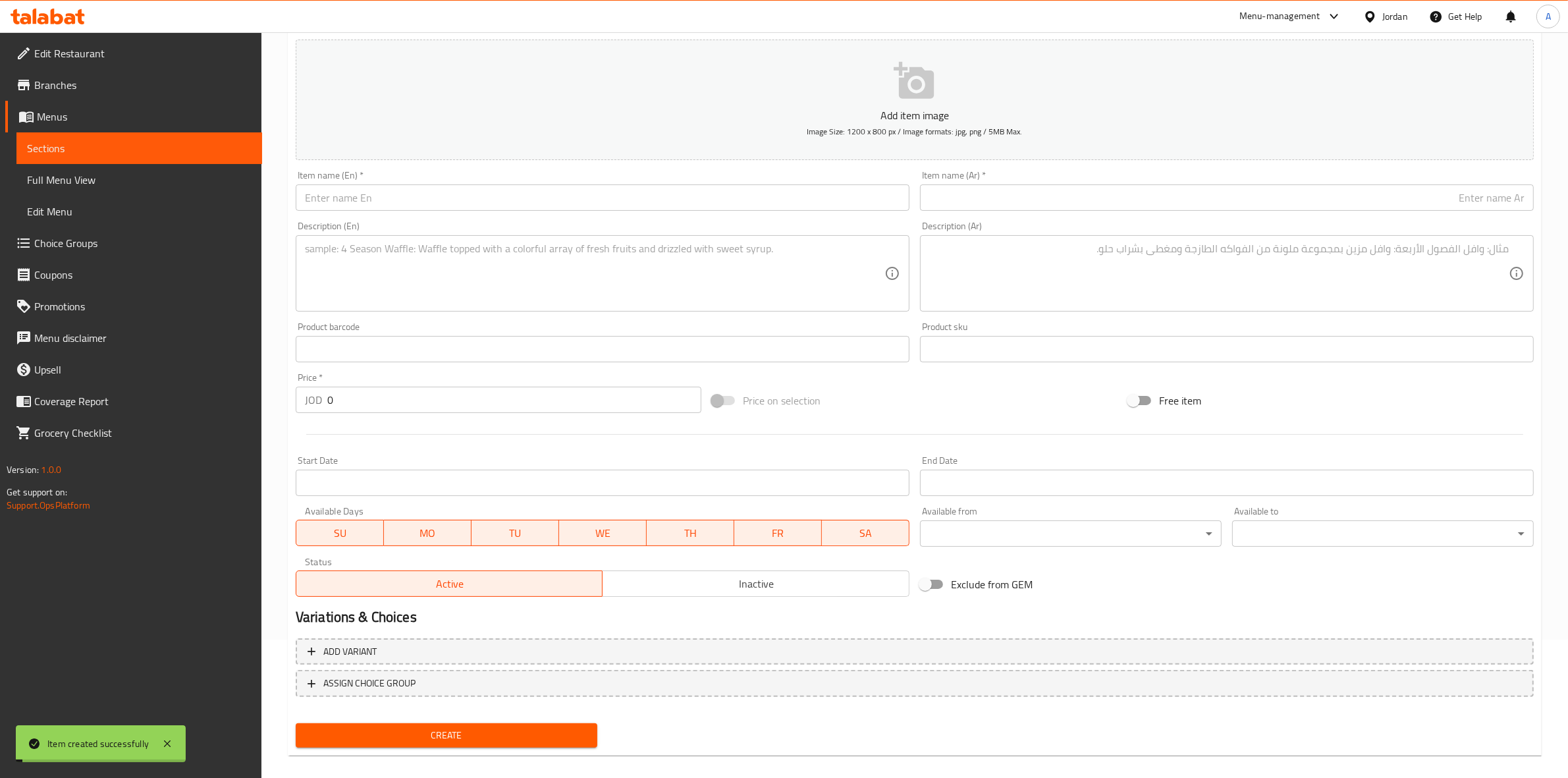
scroll to position [0, 0]
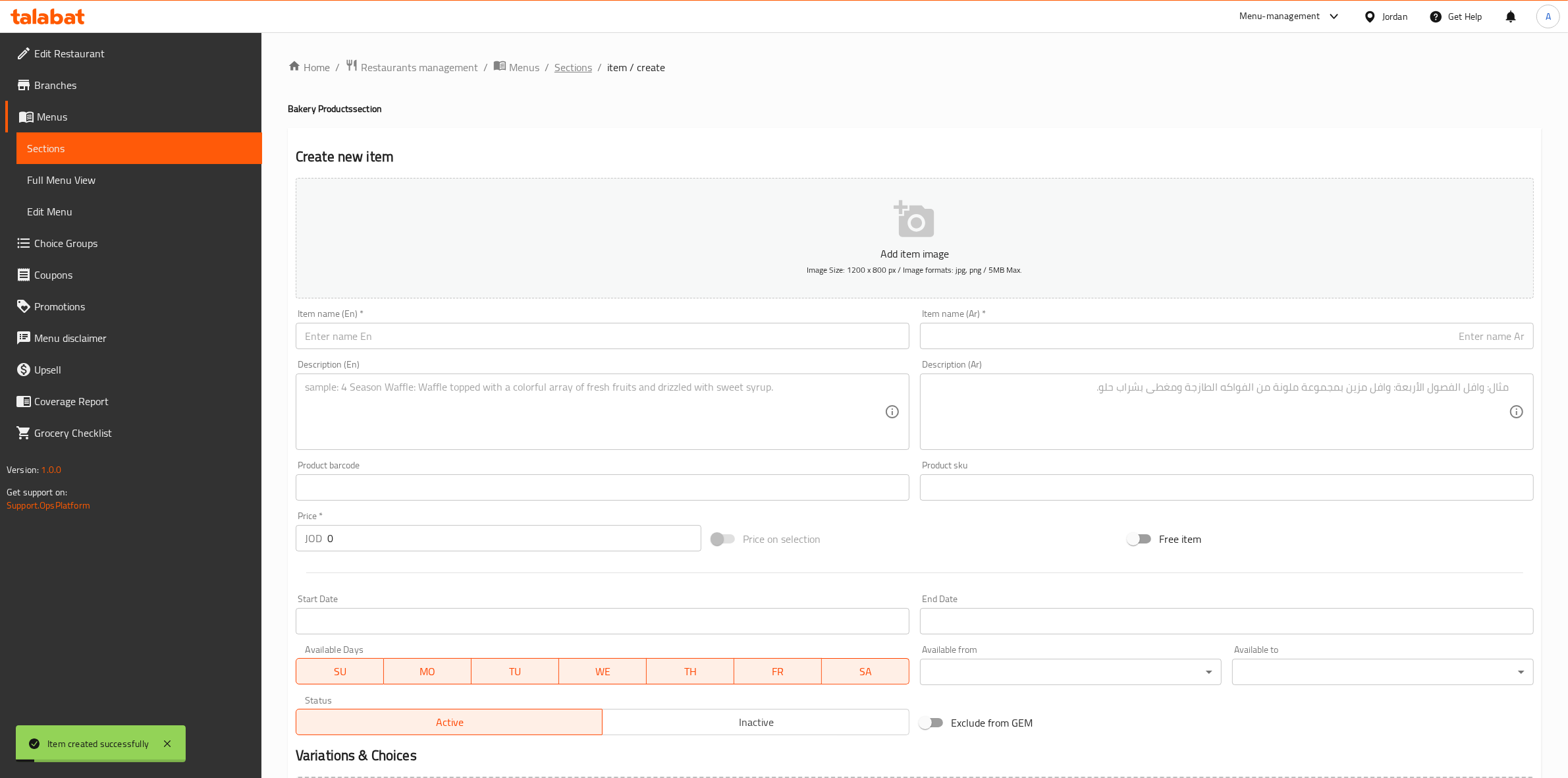
click at [574, 70] on span "Sections" at bounding box center [573, 67] width 38 height 16
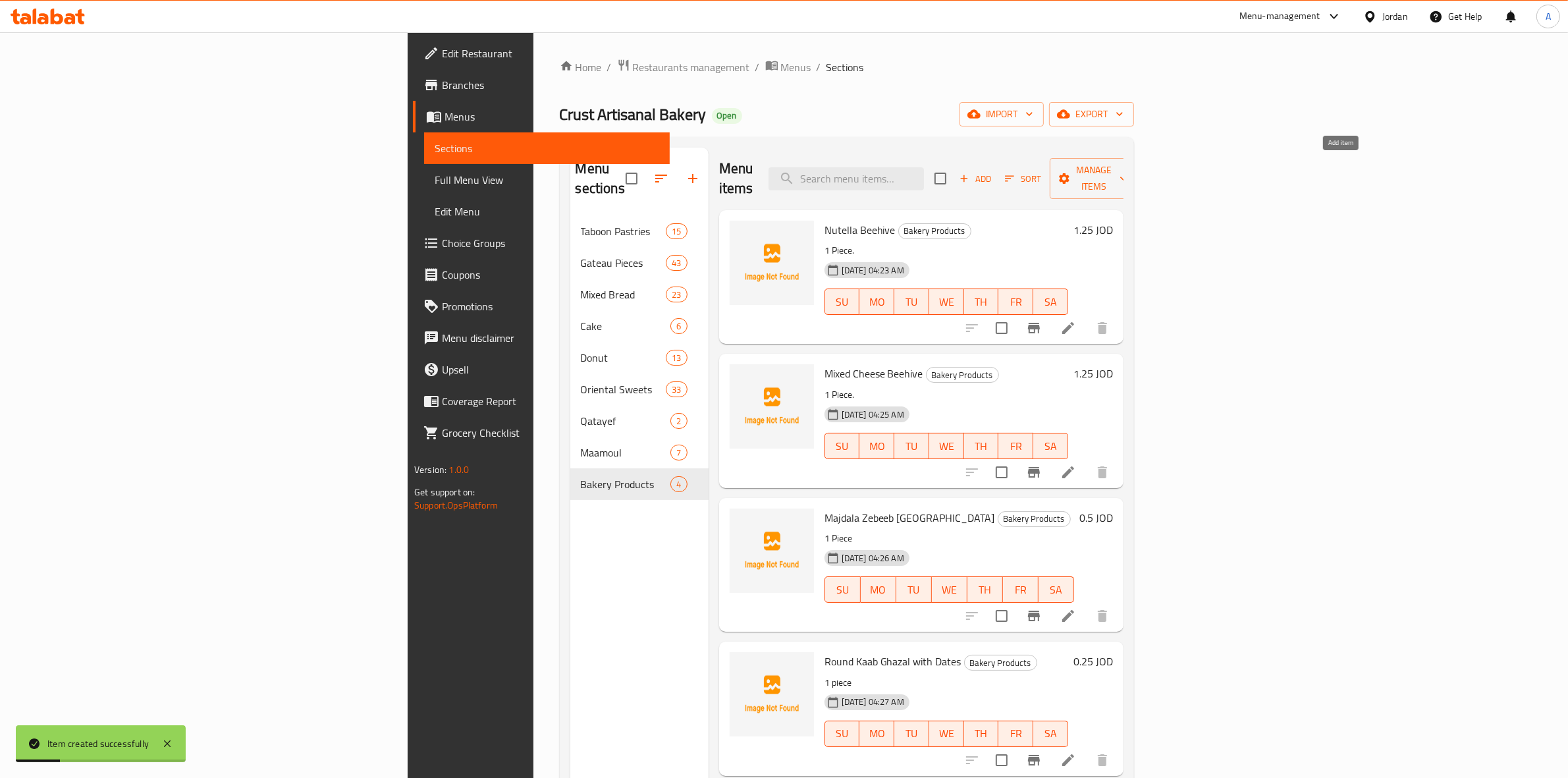
click at [993, 171] on span "Add" at bounding box center [975, 178] width 36 height 15
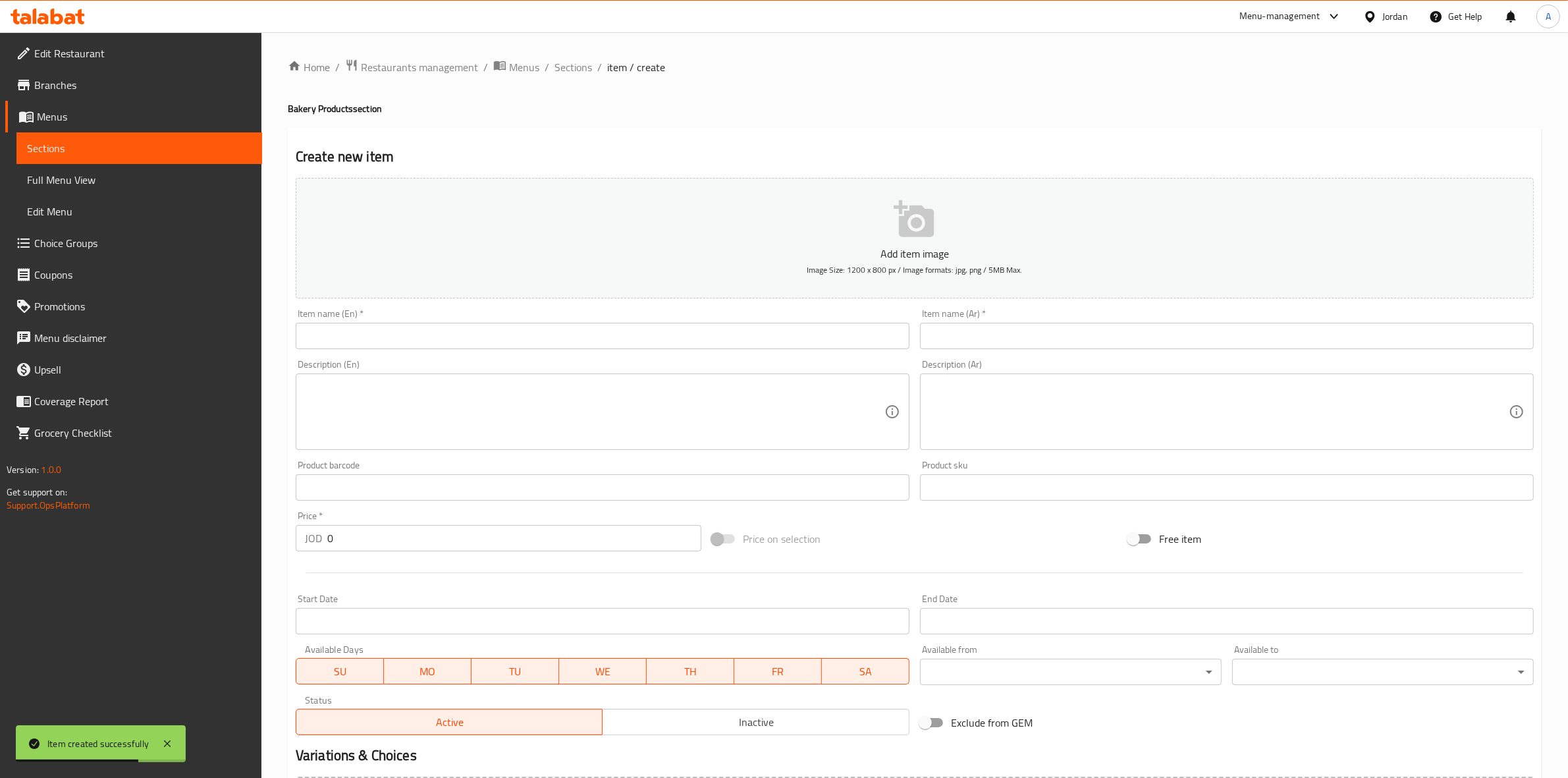
click at [1084, 338] on input "text" at bounding box center [1227, 335] width 614 height 27
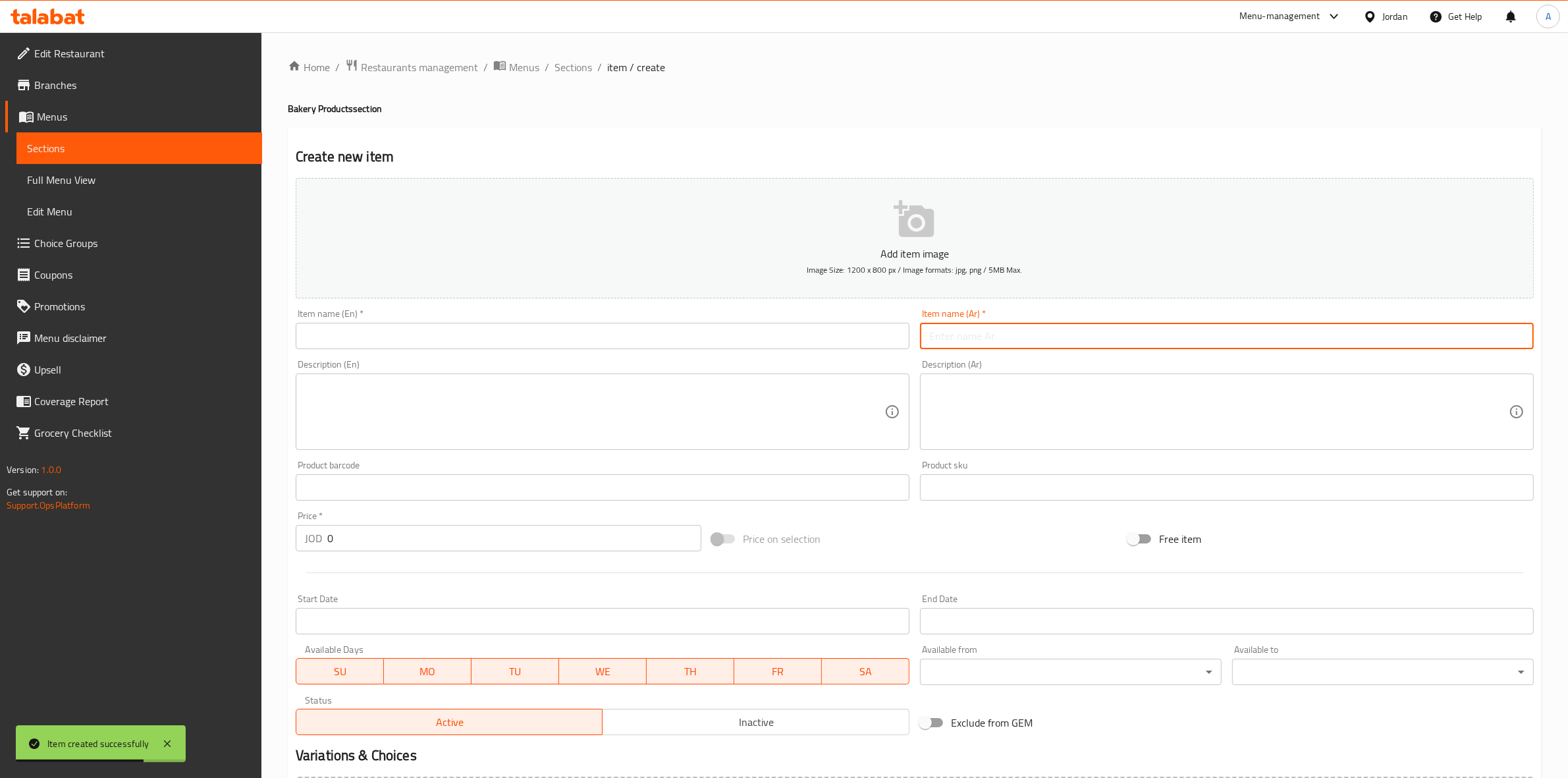
paste input "بيجلة سمسم"
drag, startPoint x: 1460, startPoint y: 339, endPoint x: 1555, endPoint y: 333, distance: 95.2
click at [1555, 333] on div "Home / Restaurants management / Menus / Sections / item / create Bakery Product…" at bounding box center [915, 481] width 1306 height 898
type input "بيجلة سمسم"
click at [392, 337] on input "text" at bounding box center [603, 335] width 614 height 27
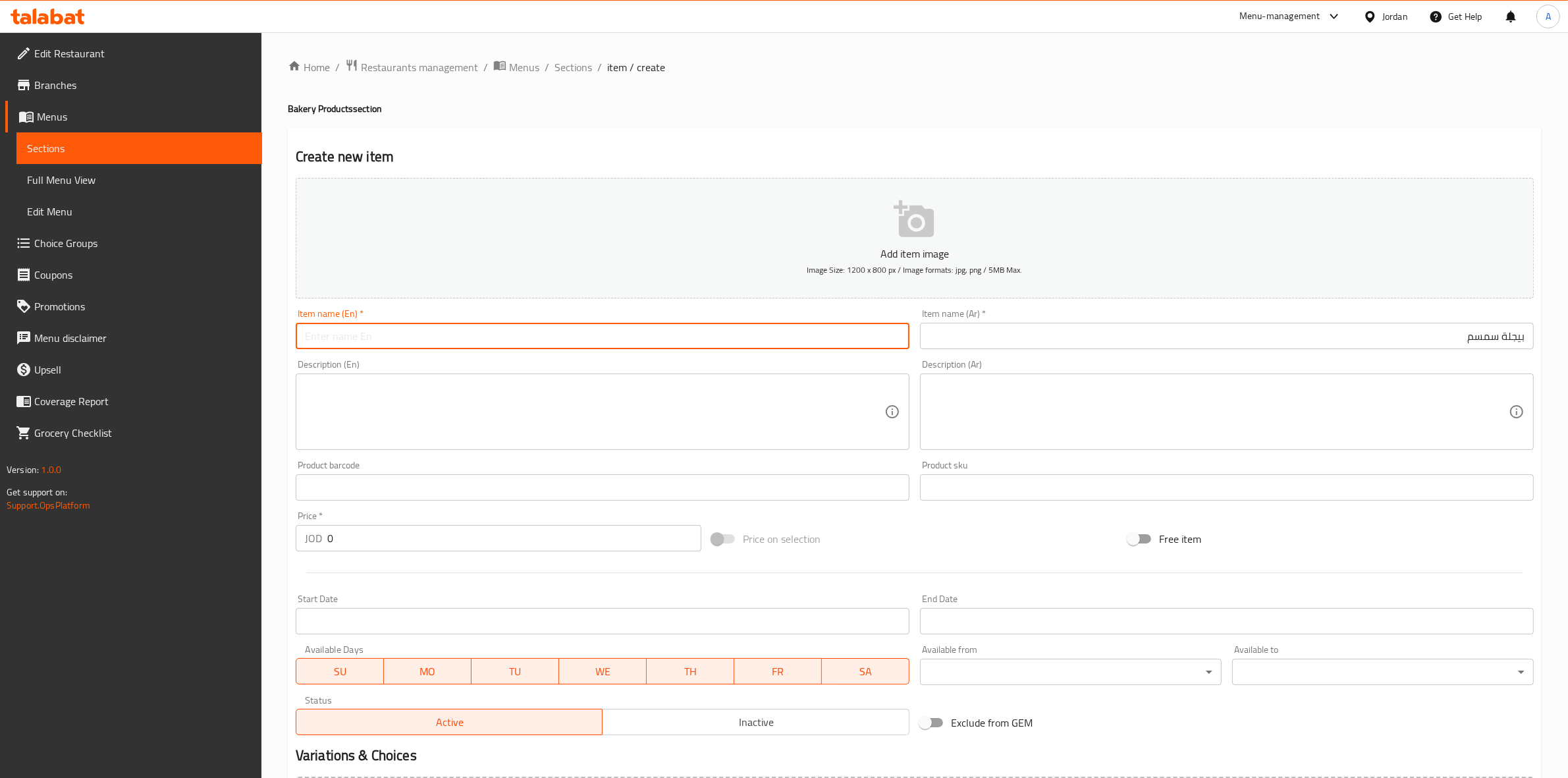
paste input "Sesame Bagel"
type input "Sesame Bagel"
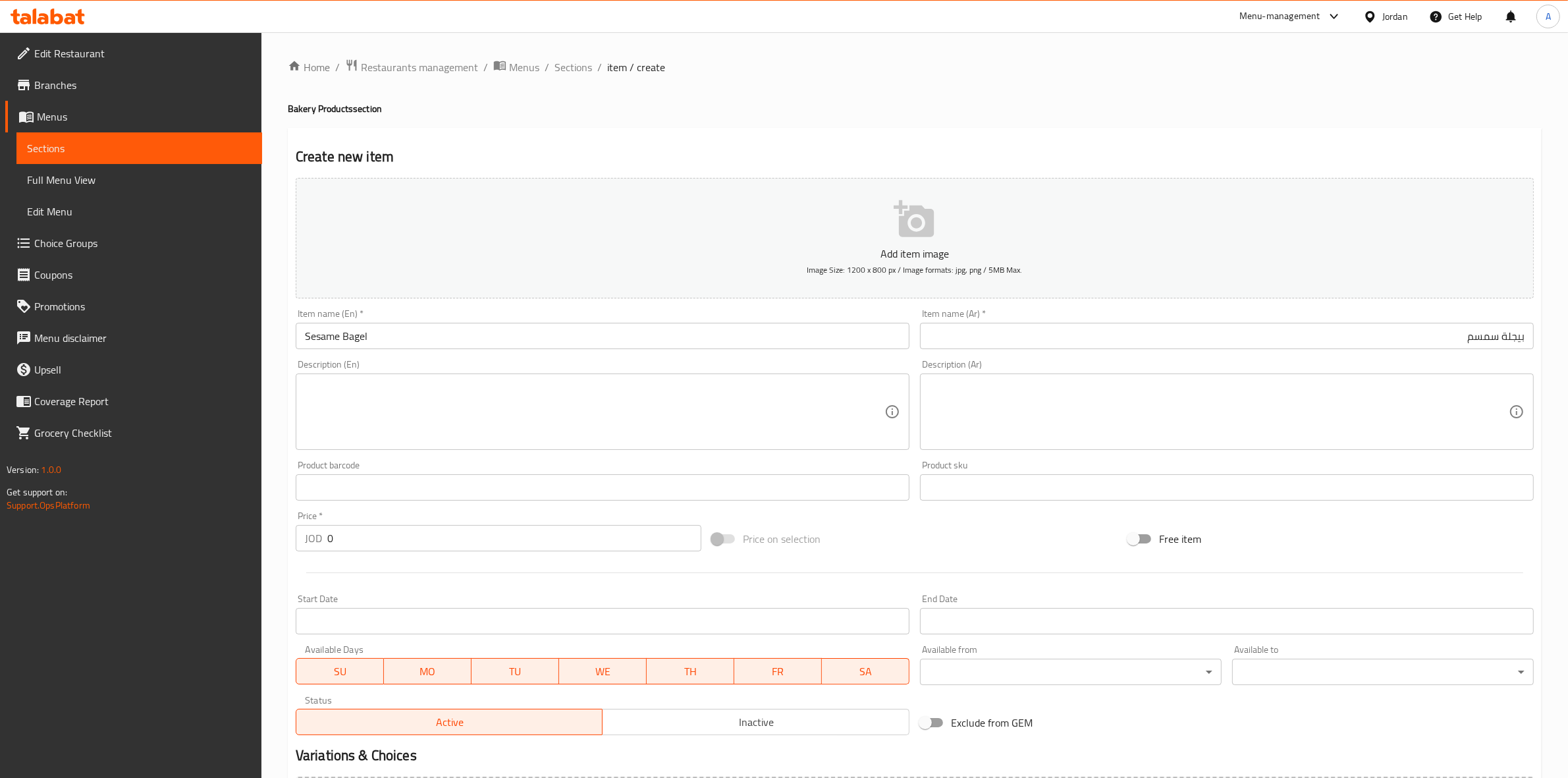
click at [281, 430] on div "Home / Restaurants management / Menus / Sections / item / create Bakery Product…" at bounding box center [915, 481] width 1306 height 898
click at [1154, 403] on textarea at bounding box center [1219, 412] width 580 height 62
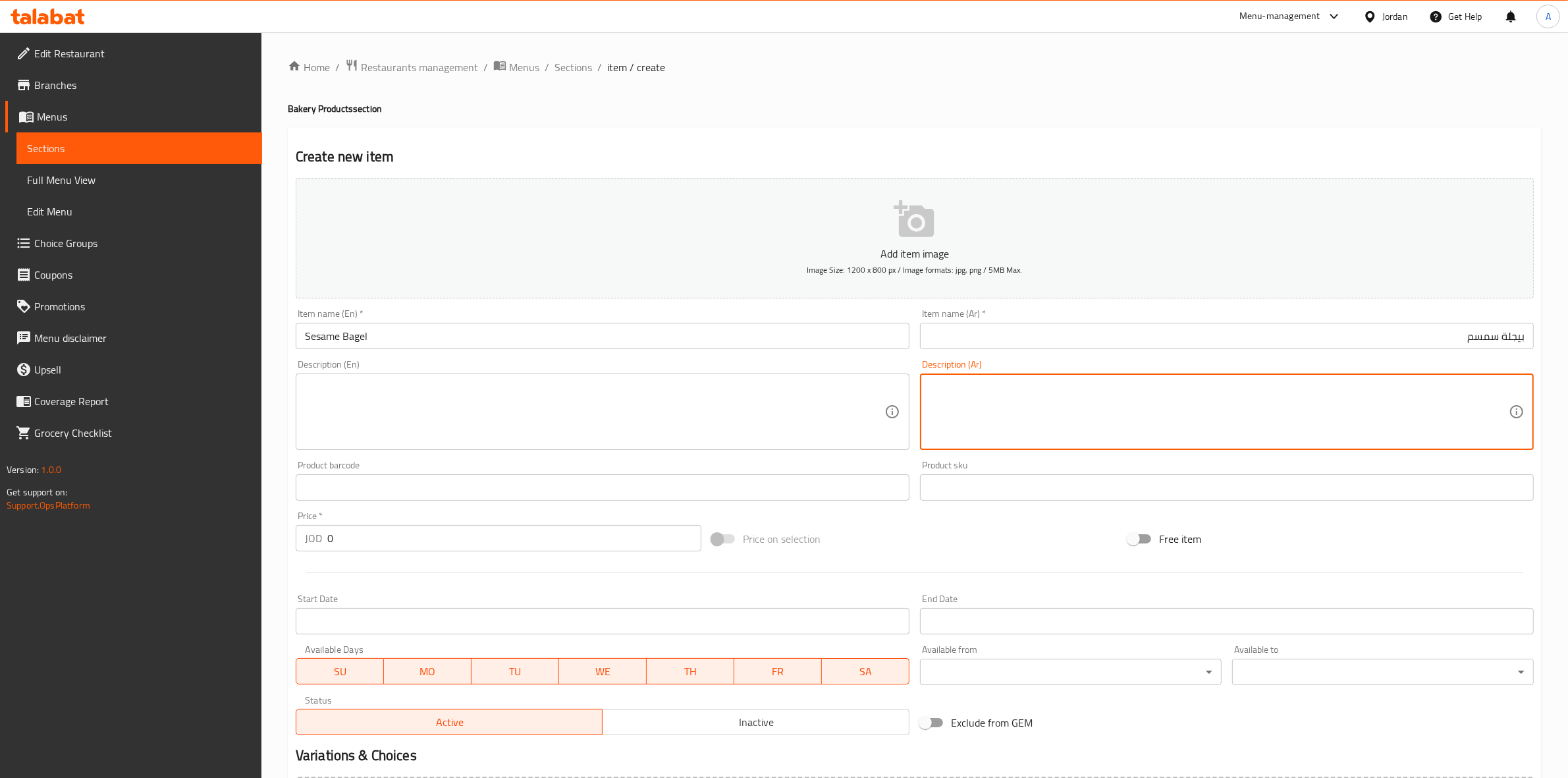
paste textarea "1 حبة"
type textarea "1 حبة"
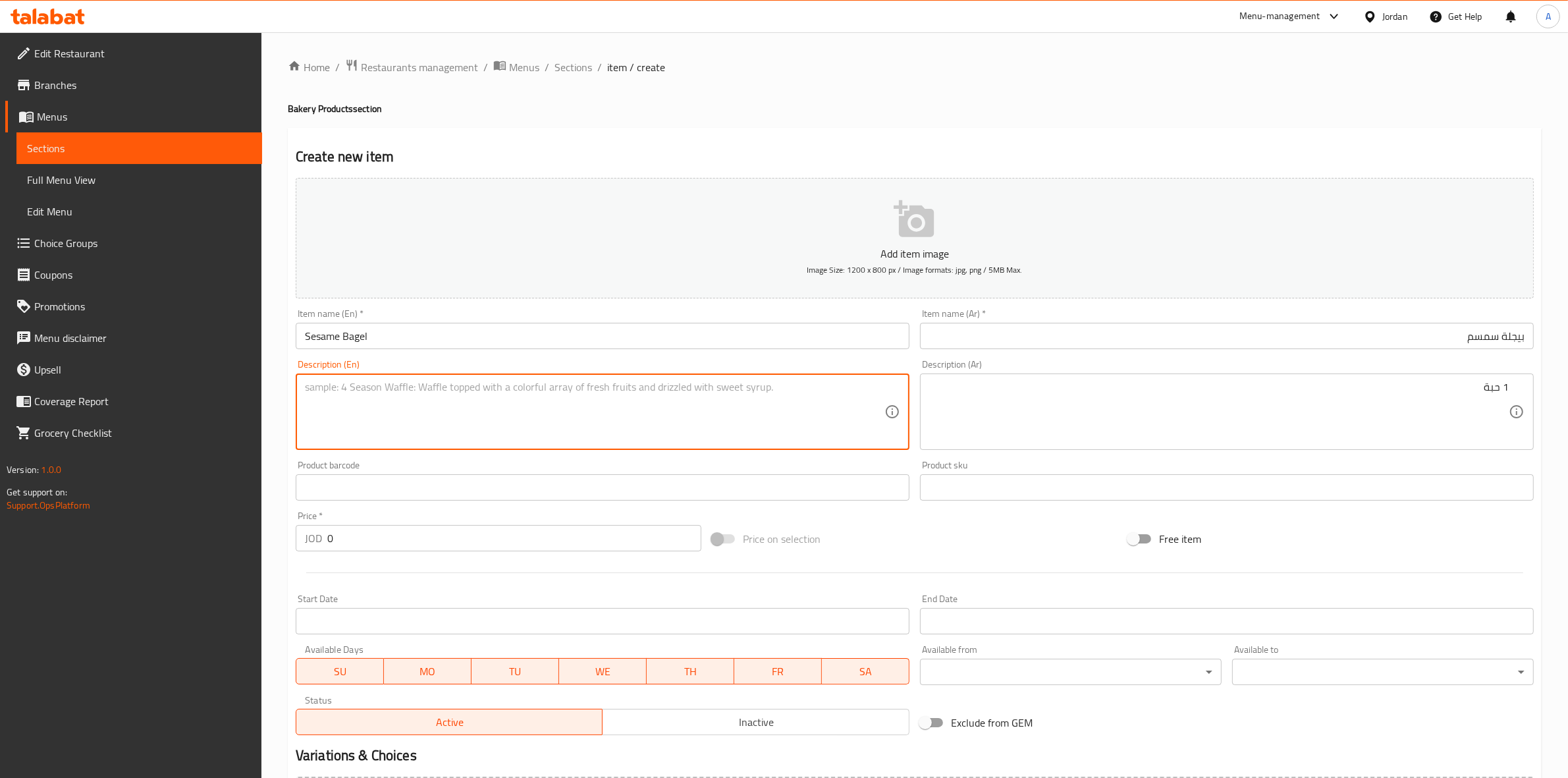
click at [485, 415] on textarea at bounding box center [594, 412] width 580 height 62
type textarea "1 Piece"
click at [367, 536] on input "0" at bounding box center [513, 537] width 374 height 27
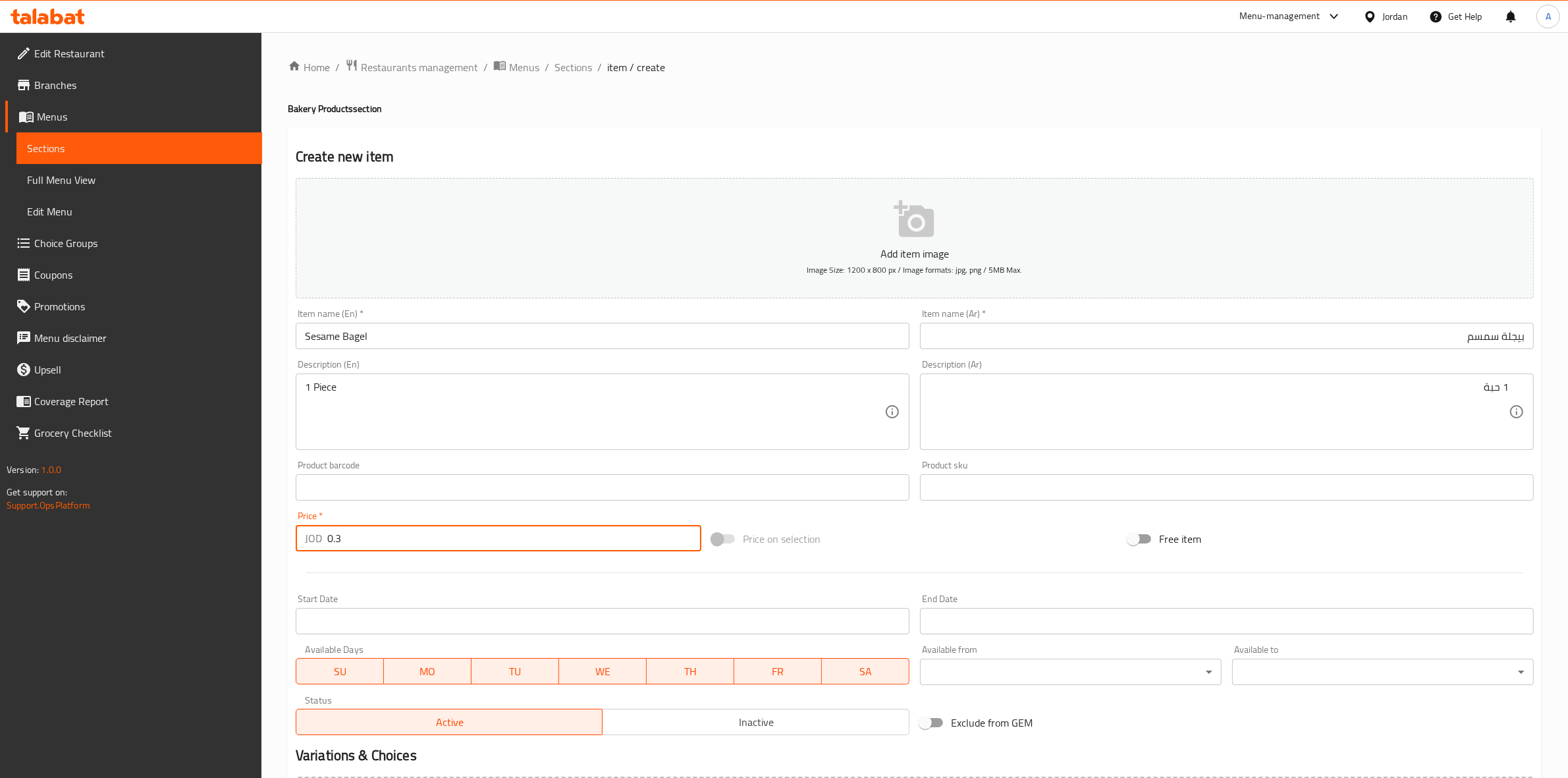
type input "0.3"
click at [406, 578] on div at bounding box center [914, 572] width 1248 height 32
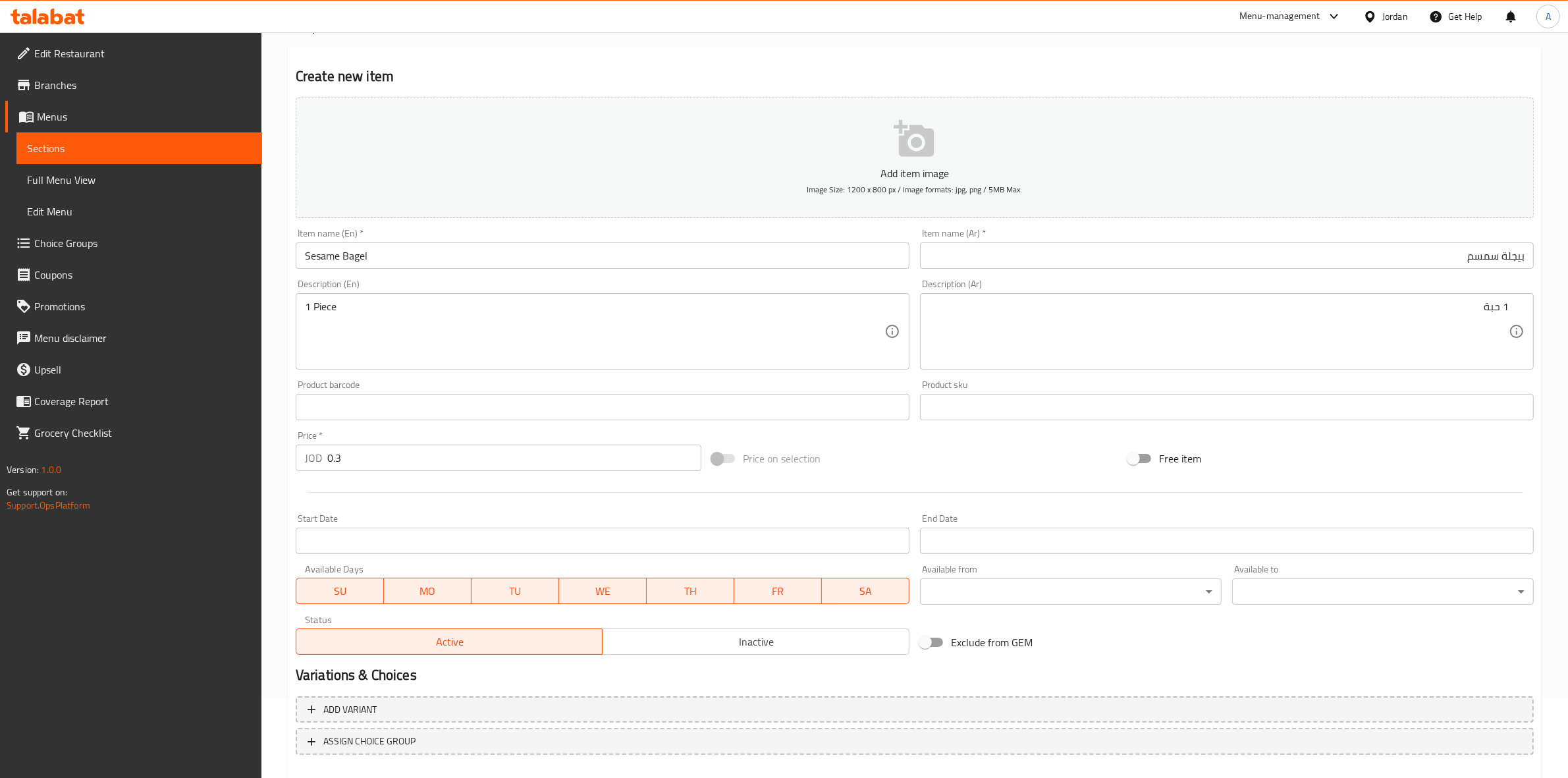
scroll to position [150, 0]
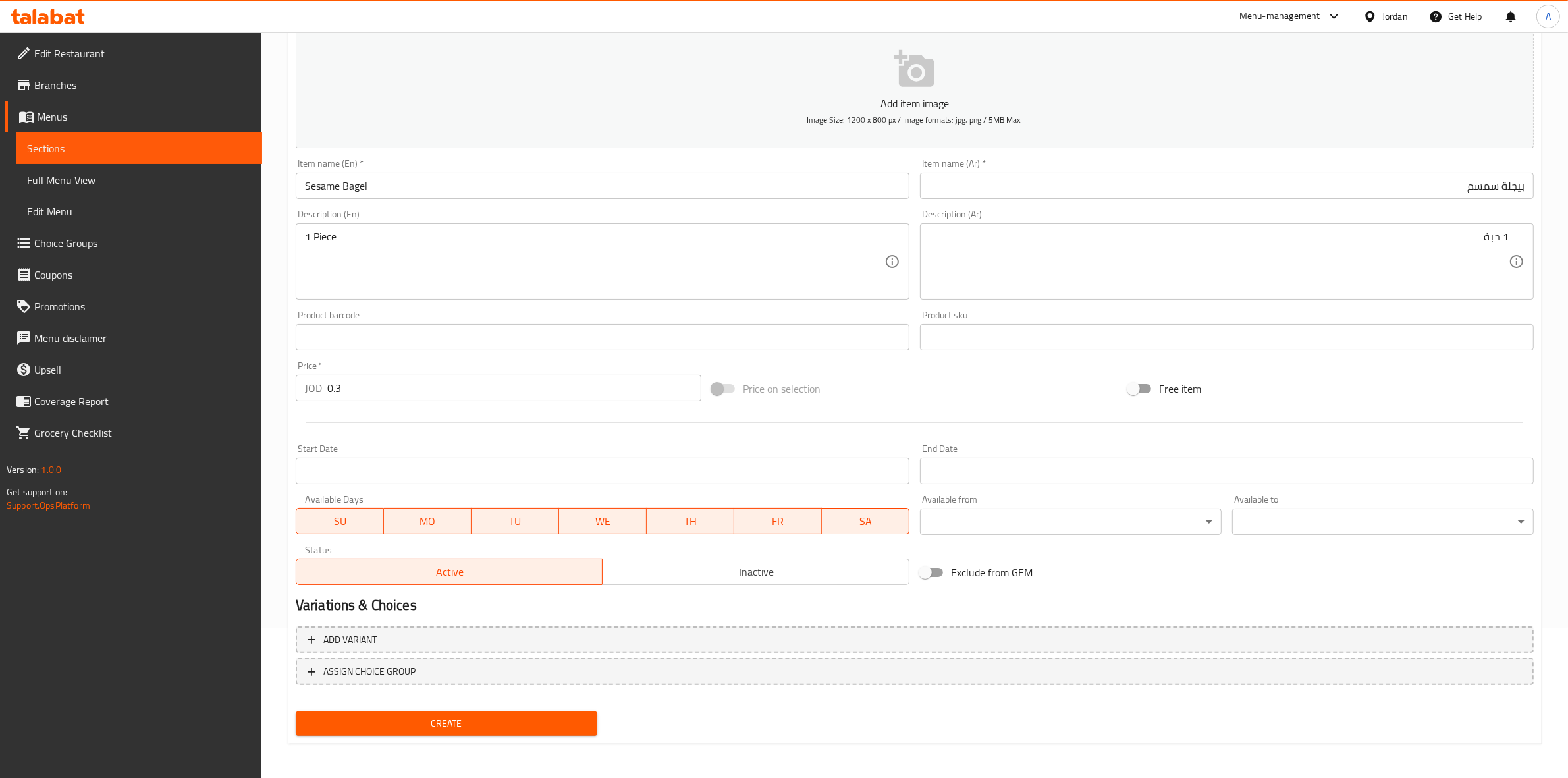
click at [448, 718] on span "Create" at bounding box center [446, 724] width 280 height 17
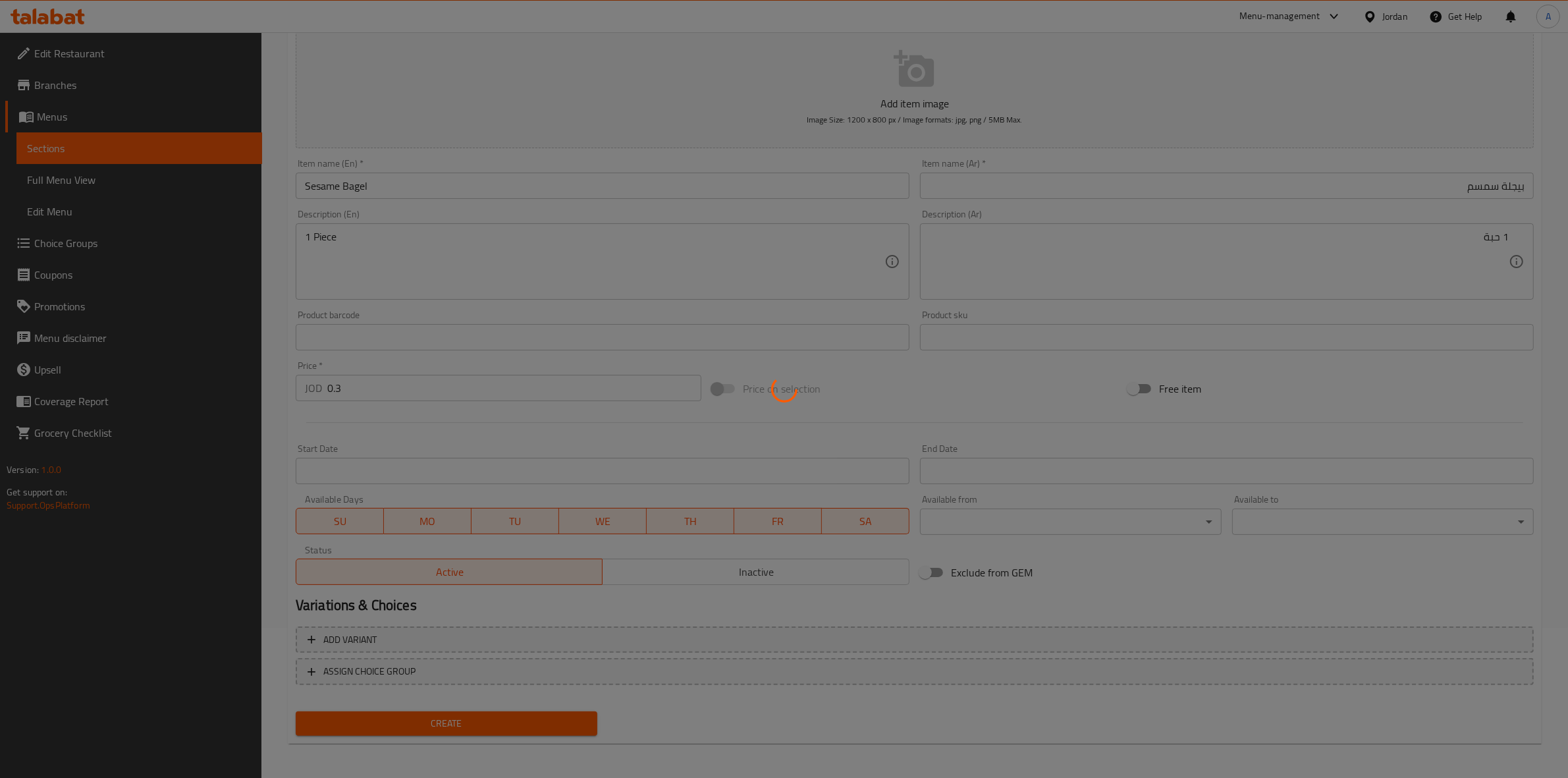
type input "0"
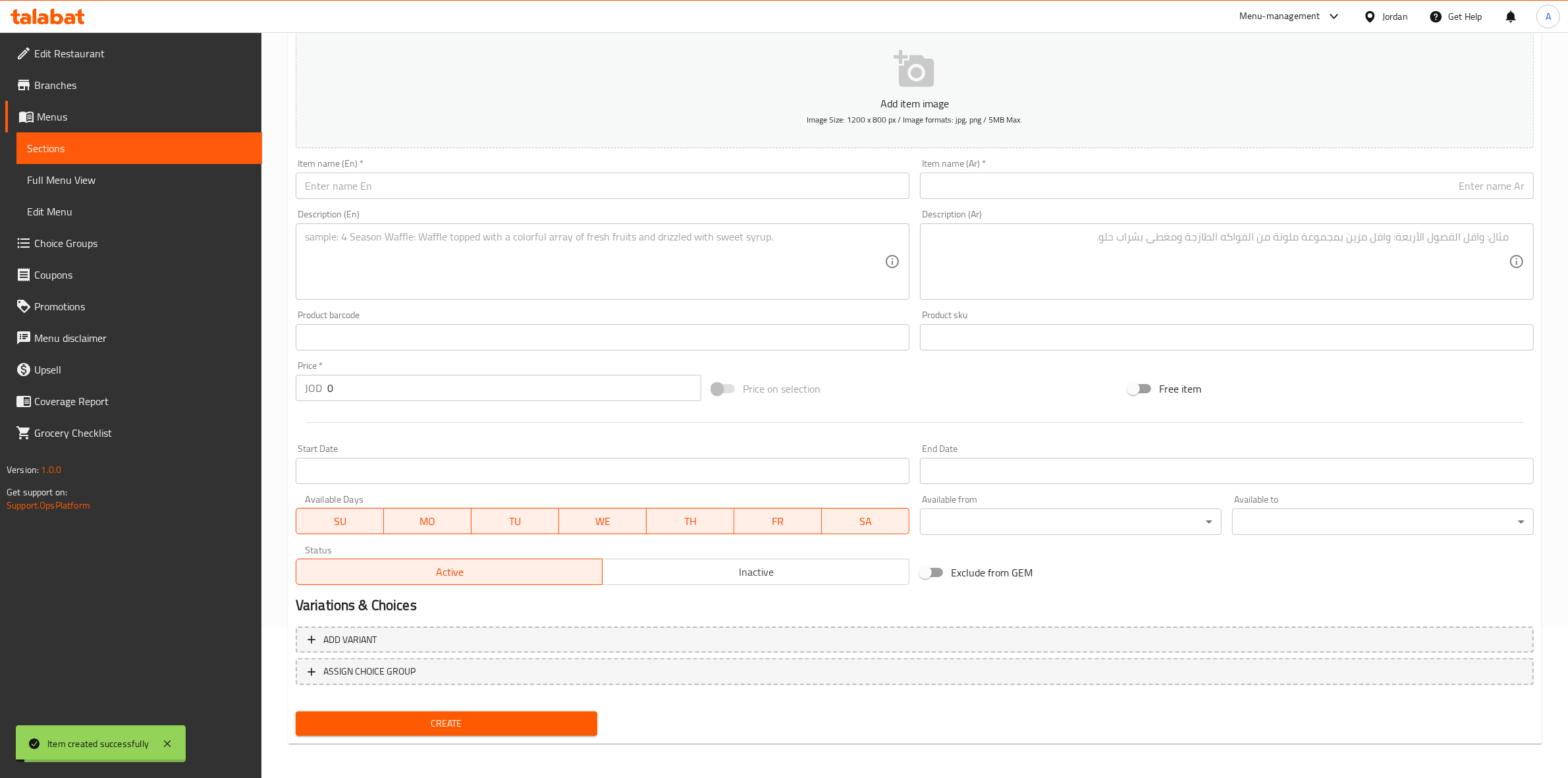
scroll to position [0, 0]
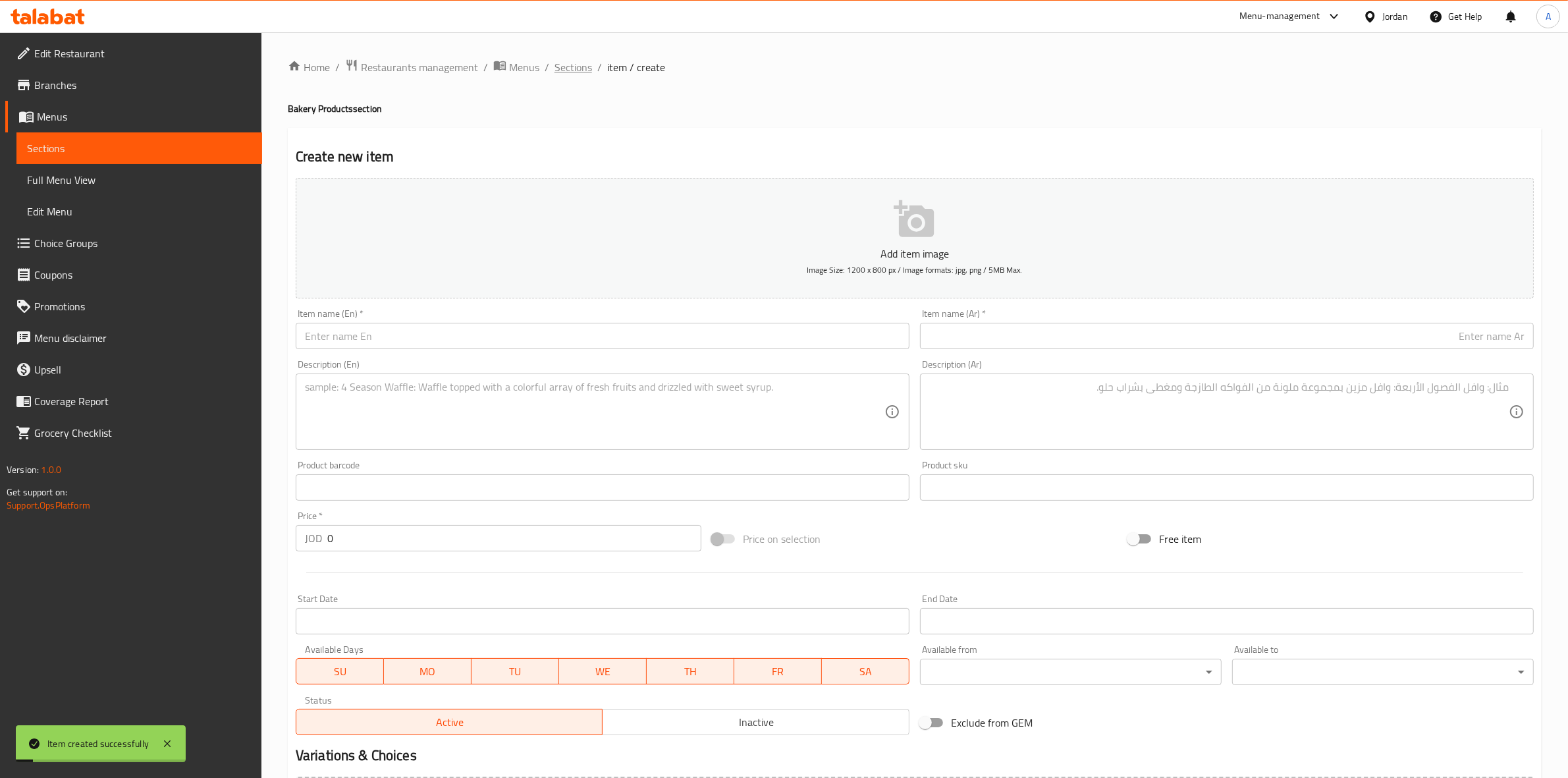
click at [578, 68] on span "Sections" at bounding box center [573, 67] width 38 height 16
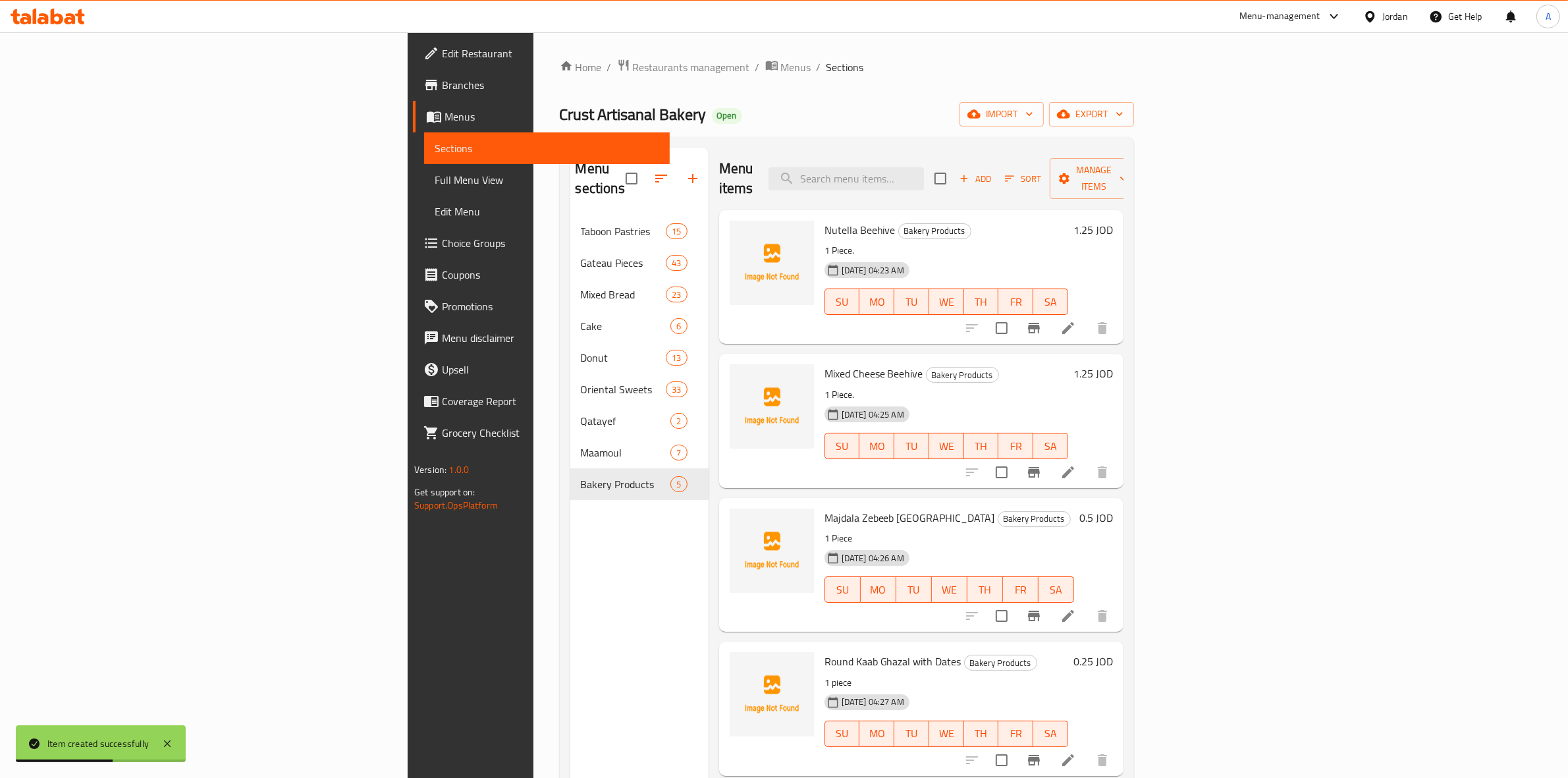
click at [1138, 158] on div "Add Sort Manage items" at bounding box center [1036, 178] width 204 height 40
click at [993, 171] on span "Add" at bounding box center [975, 178] width 36 height 15
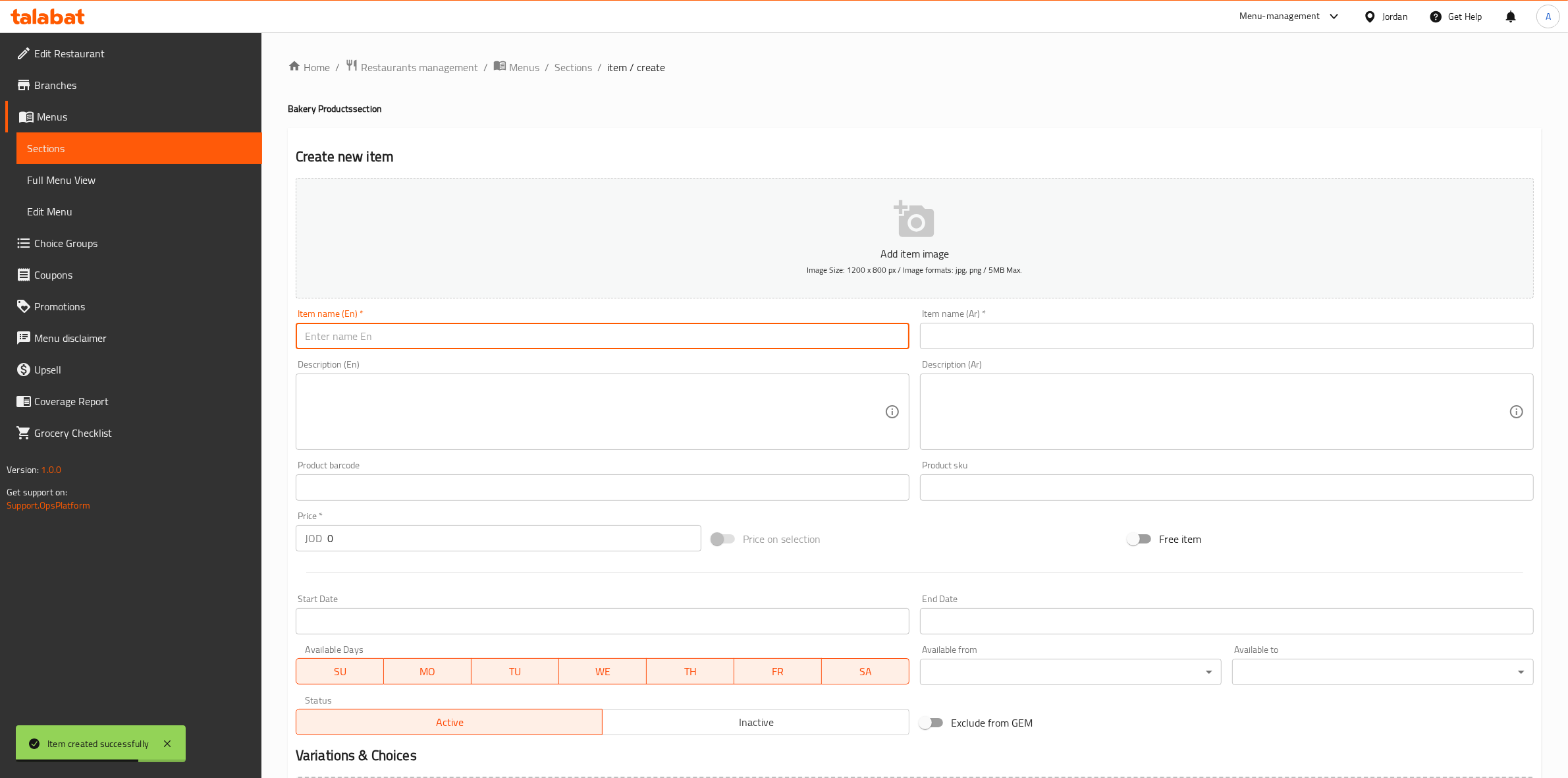
click at [346, 336] on input "text" at bounding box center [603, 335] width 614 height 27
paste input "Garagish"
type input "Garagish"
click at [1041, 332] on input "text" at bounding box center [1227, 335] width 614 height 27
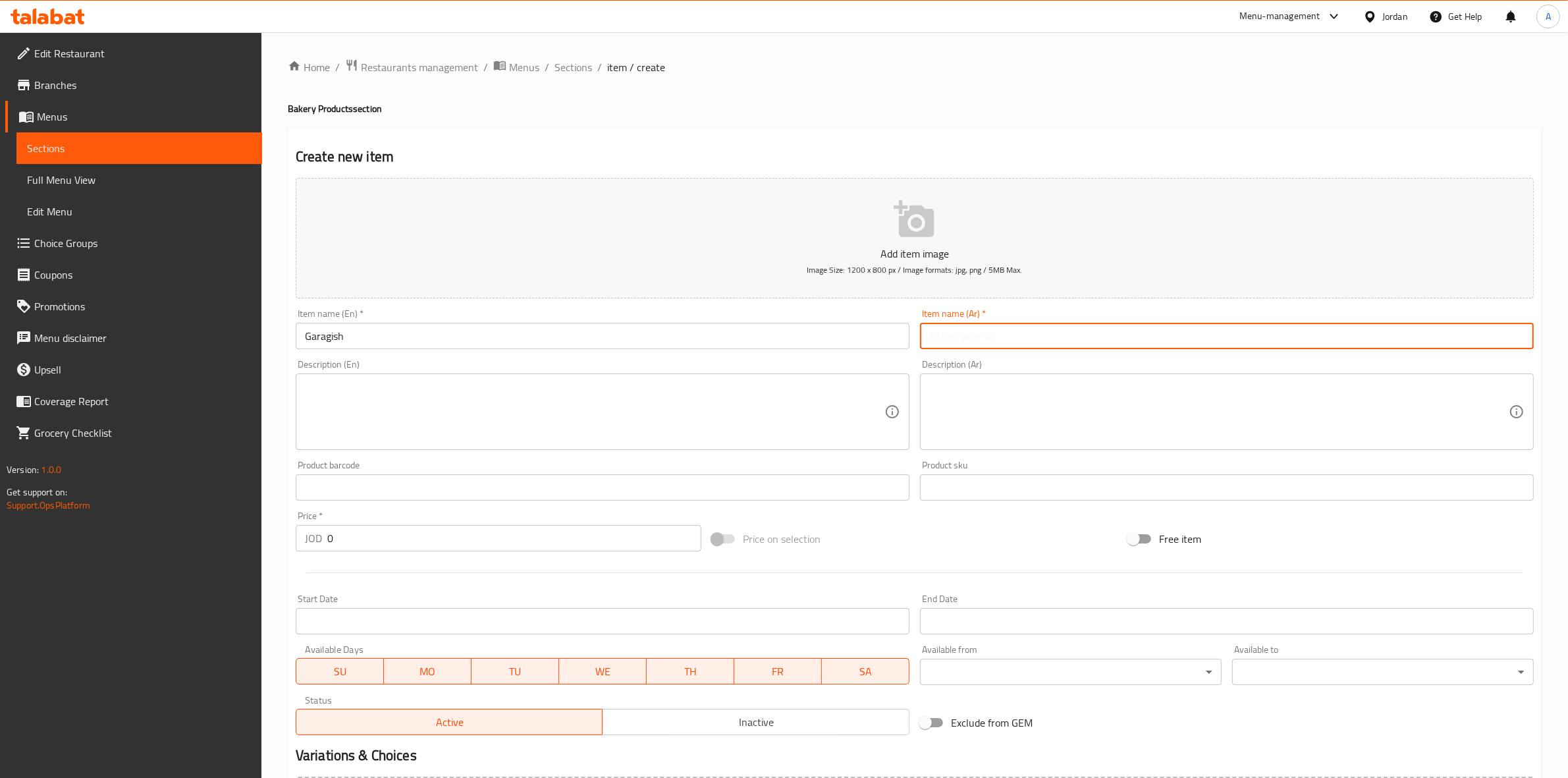
paste input "جراجيش"
type input "جراجيش"
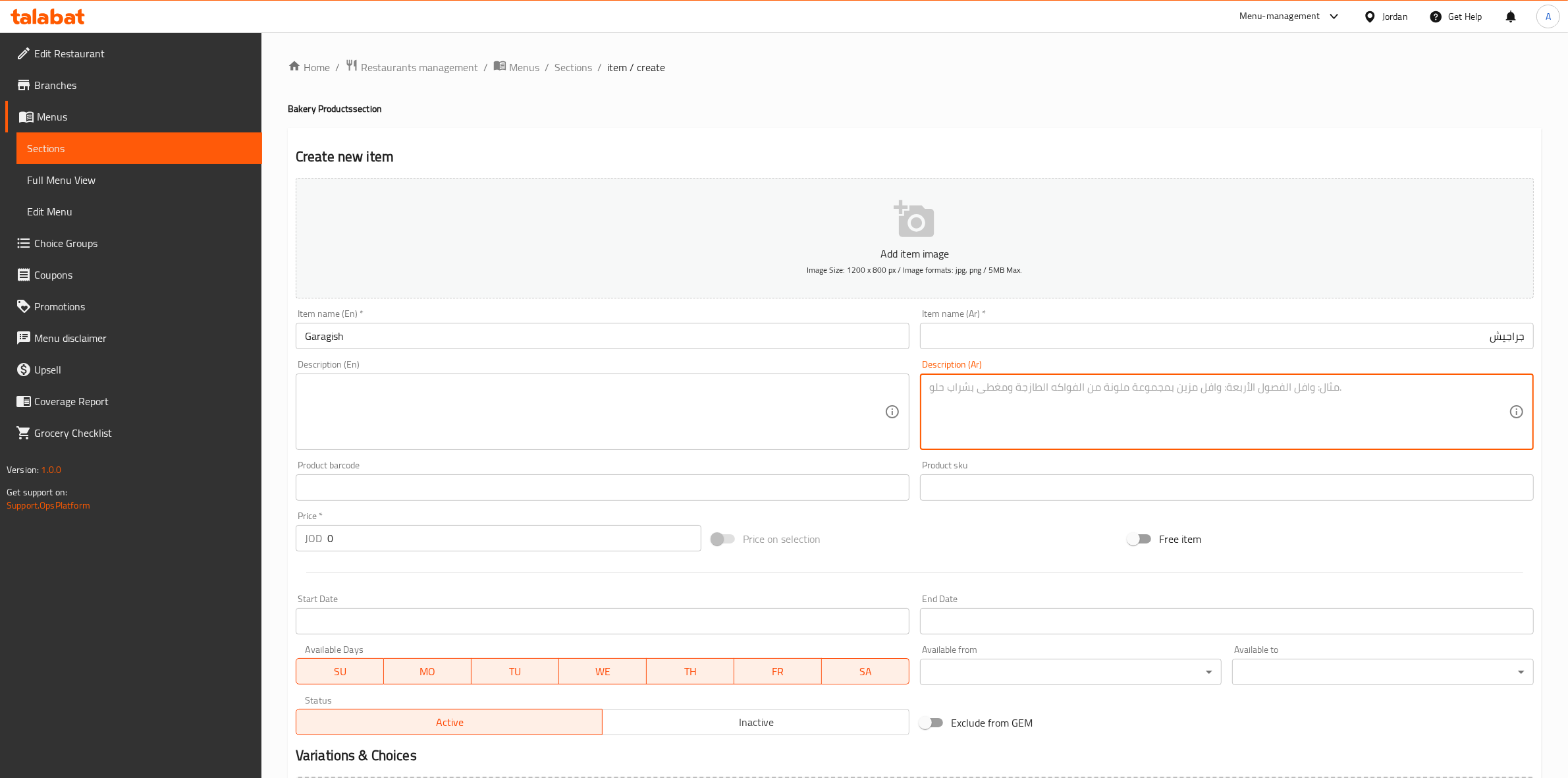
click at [1156, 412] on textarea at bounding box center [1219, 412] width 580 height 62
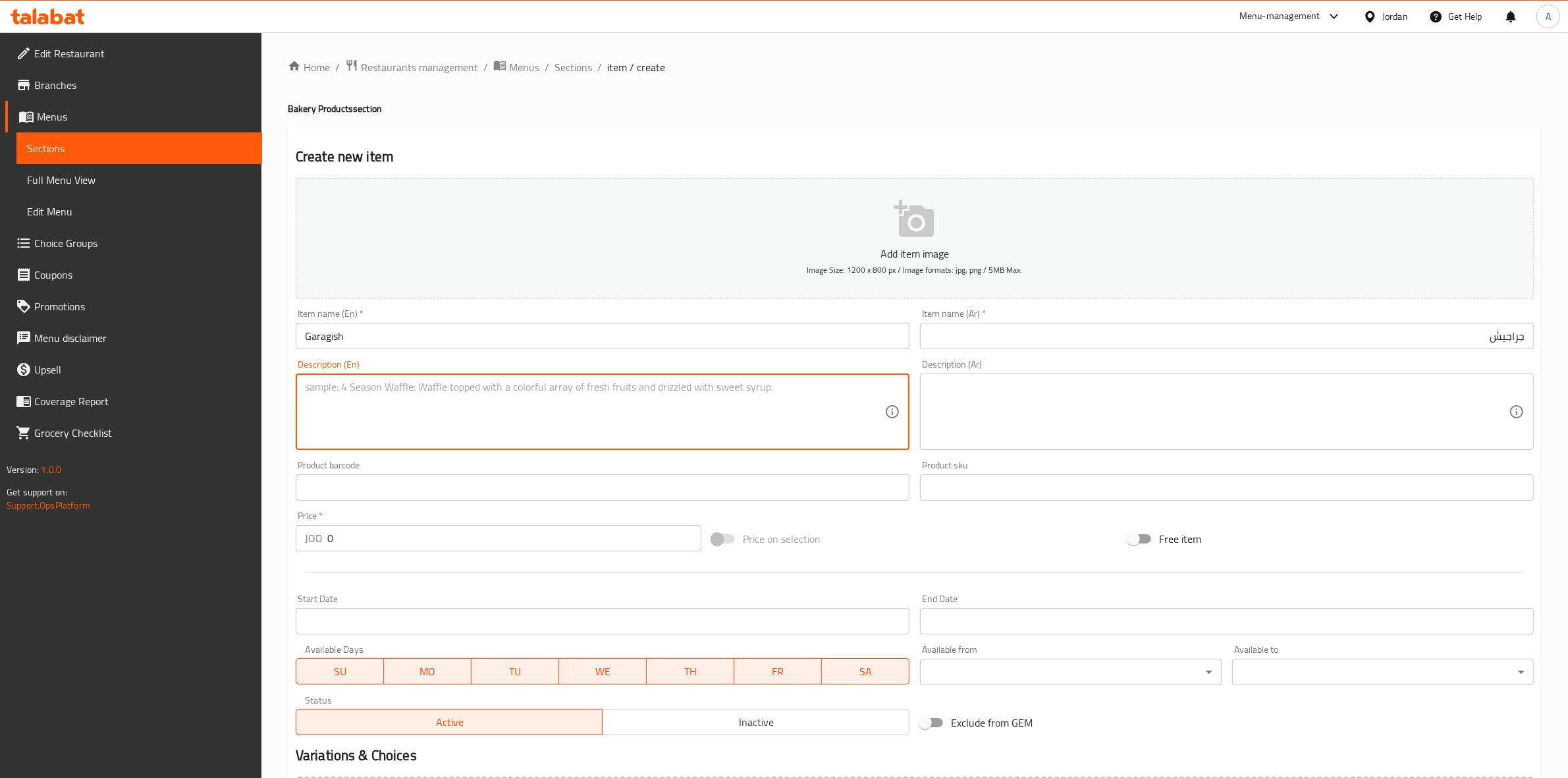
click at [575, 406] on textarea at bounding box center [594, 412] width 580 height 62
type textarea "Plate"
click at [277, 541] on div "Home / Restaurants management / Menus / Sections / item / create Bakery Product…" at bounding box center [915, 481] width 1306 height 898
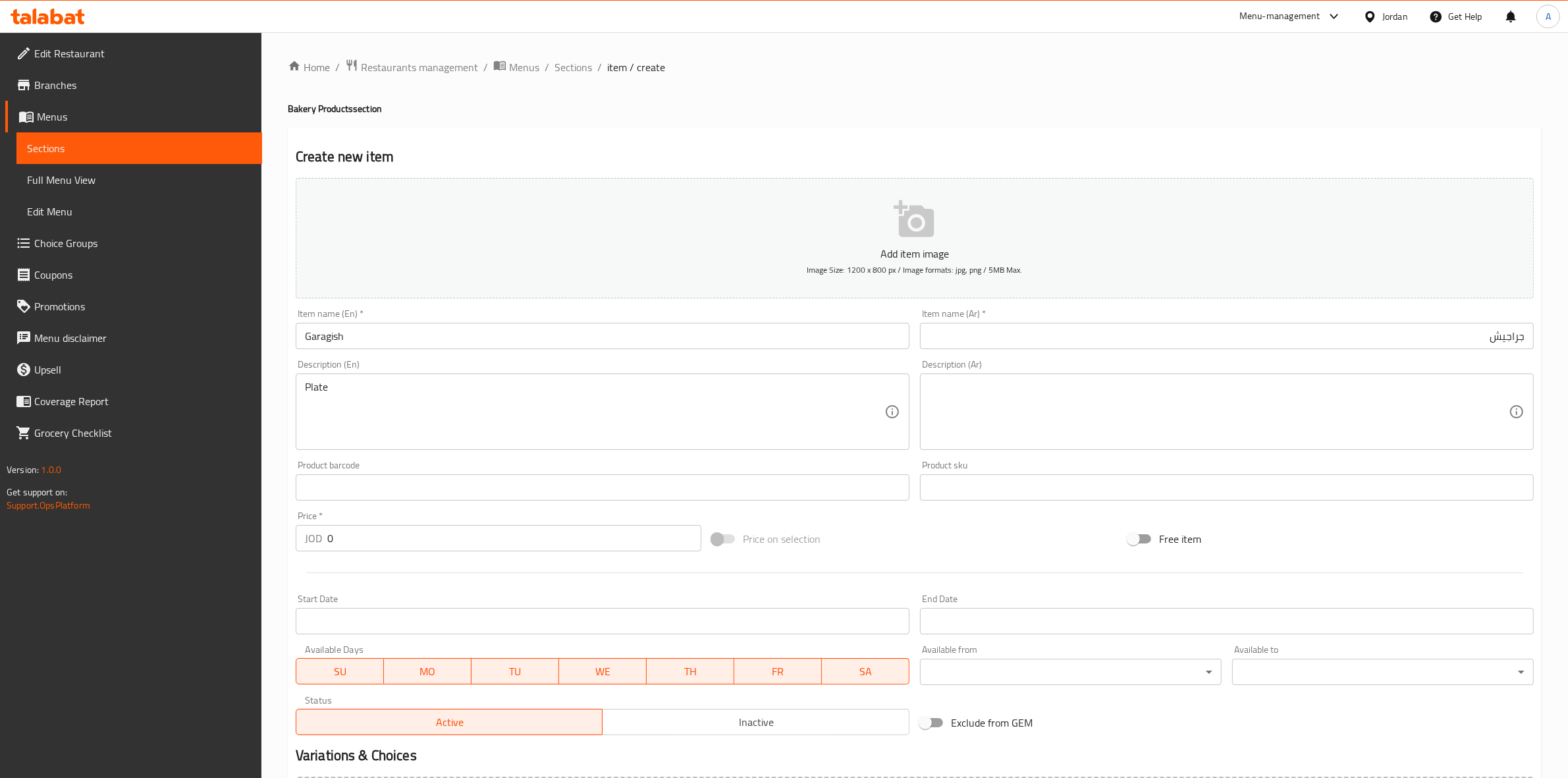
click at [367, 541] on input "0" at bounding box center [513, 537] width 374 height 27
type input "0.75"
click at [288, 585] on div "Create new item Add item image Image Size: 1200 x 800 px / Image formats: jpg, …" at bounding box center [914, 511] width 1254 height 766
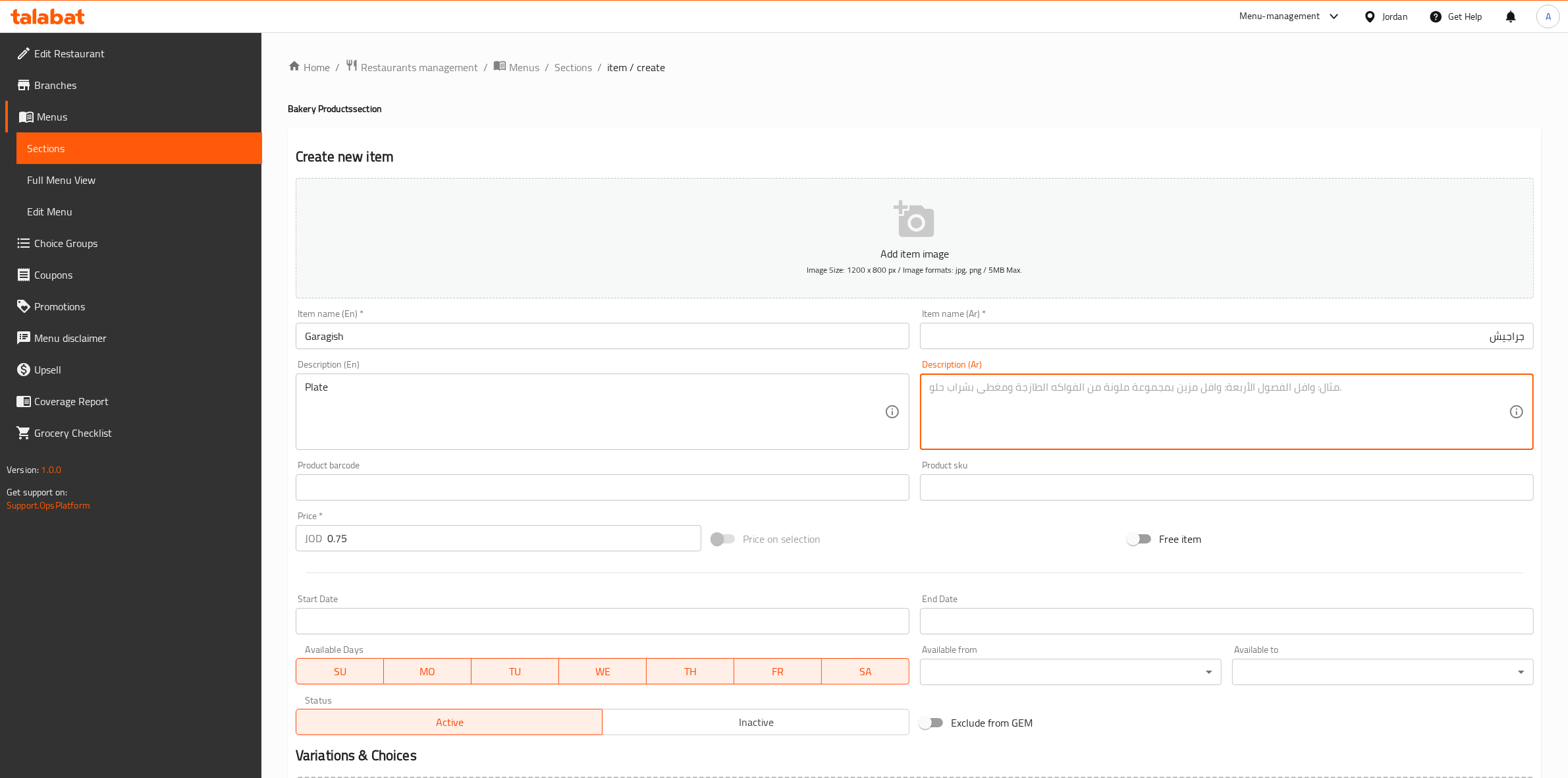
click at [1120, 403] on textarea at bounding box center [1219, 412] width 580 height 62
type textarea "صحن"
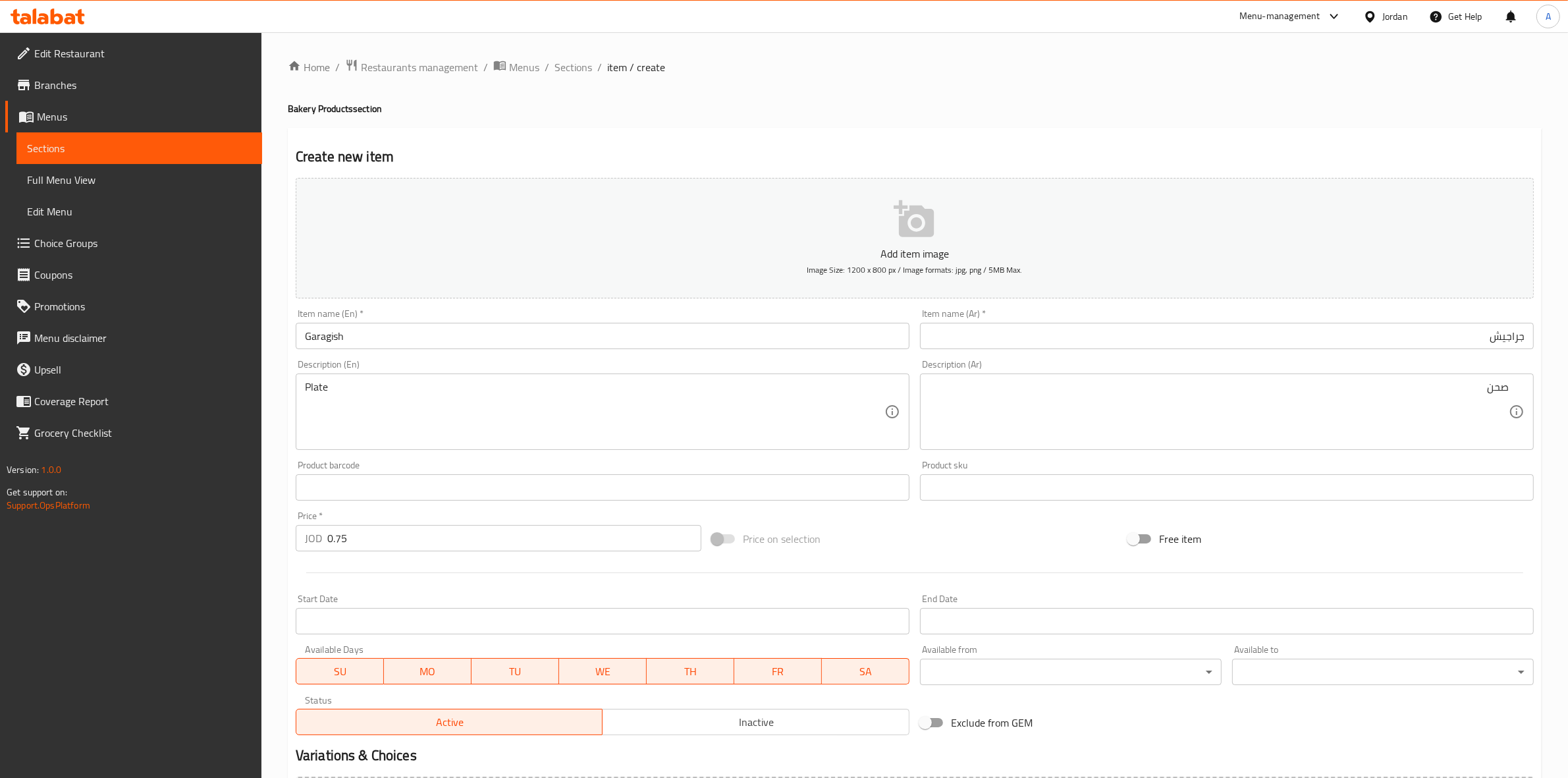
click at [979, 104] on h4 "Bakery Products section" at bounding box center [914, 108] width 1254 height 13
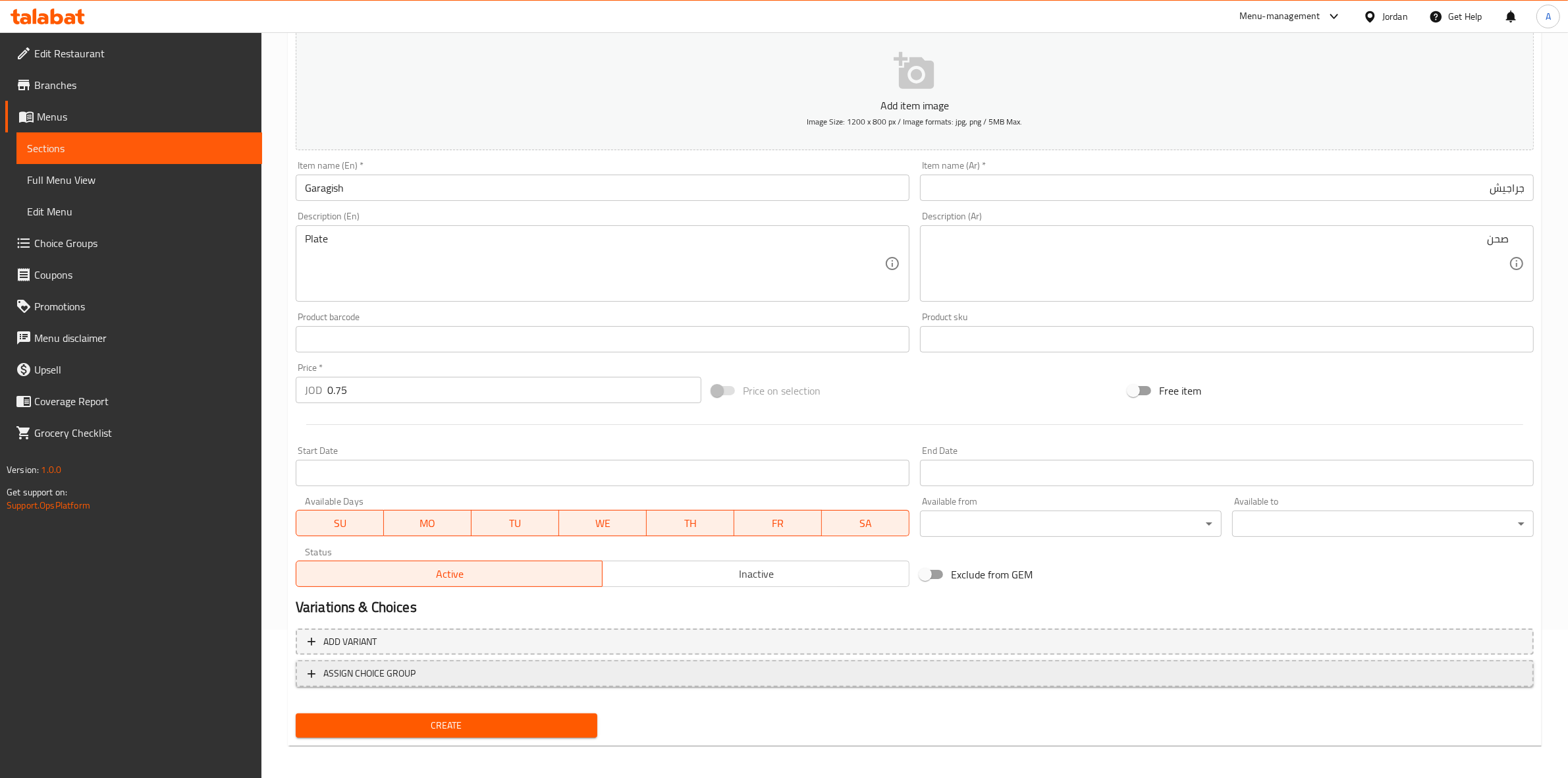
scroll to position [150, 0]
click at [435, 711] on button "Create" at bounding box center [446, 723] width 301 height 25
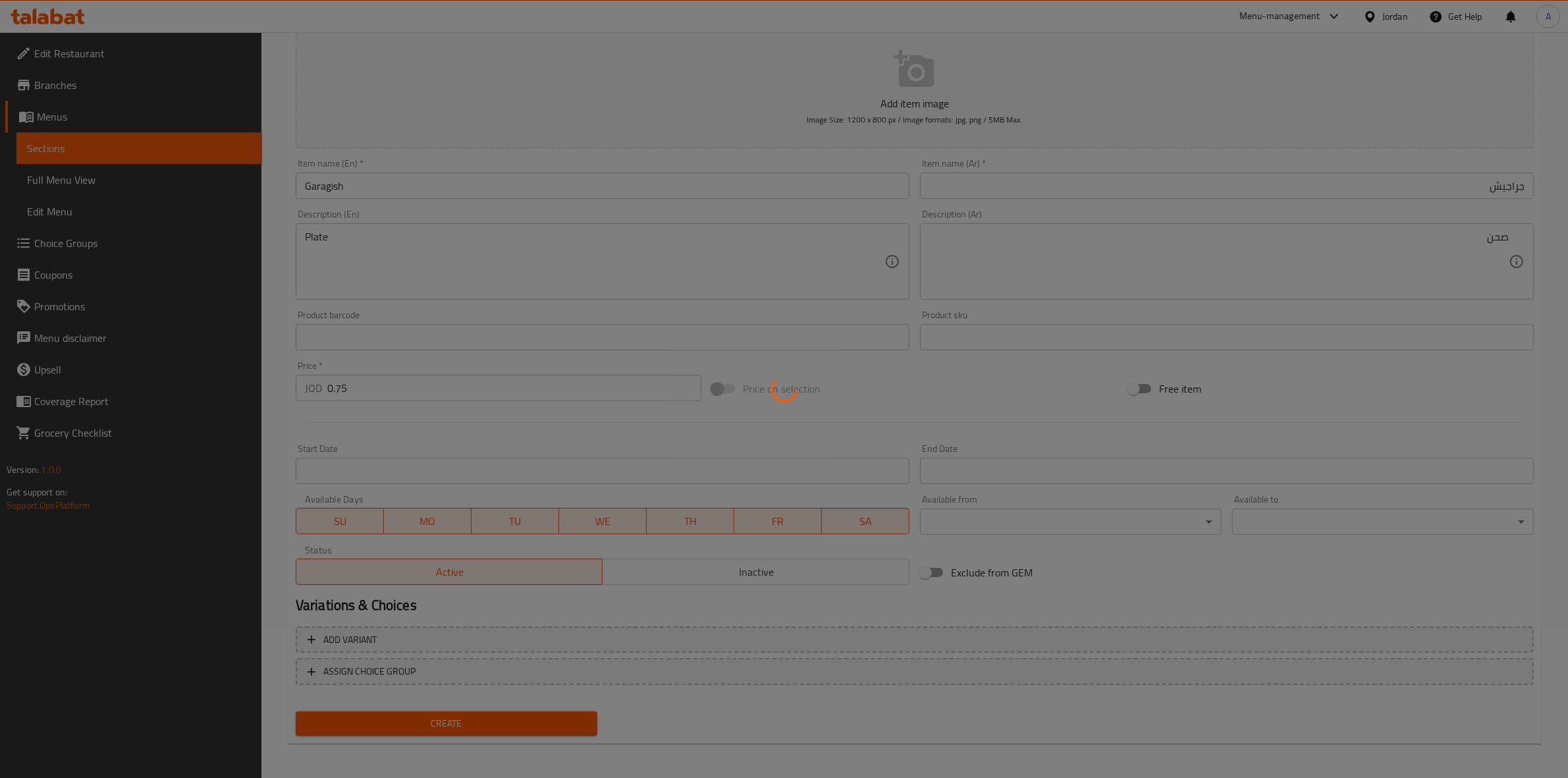
type input "0"
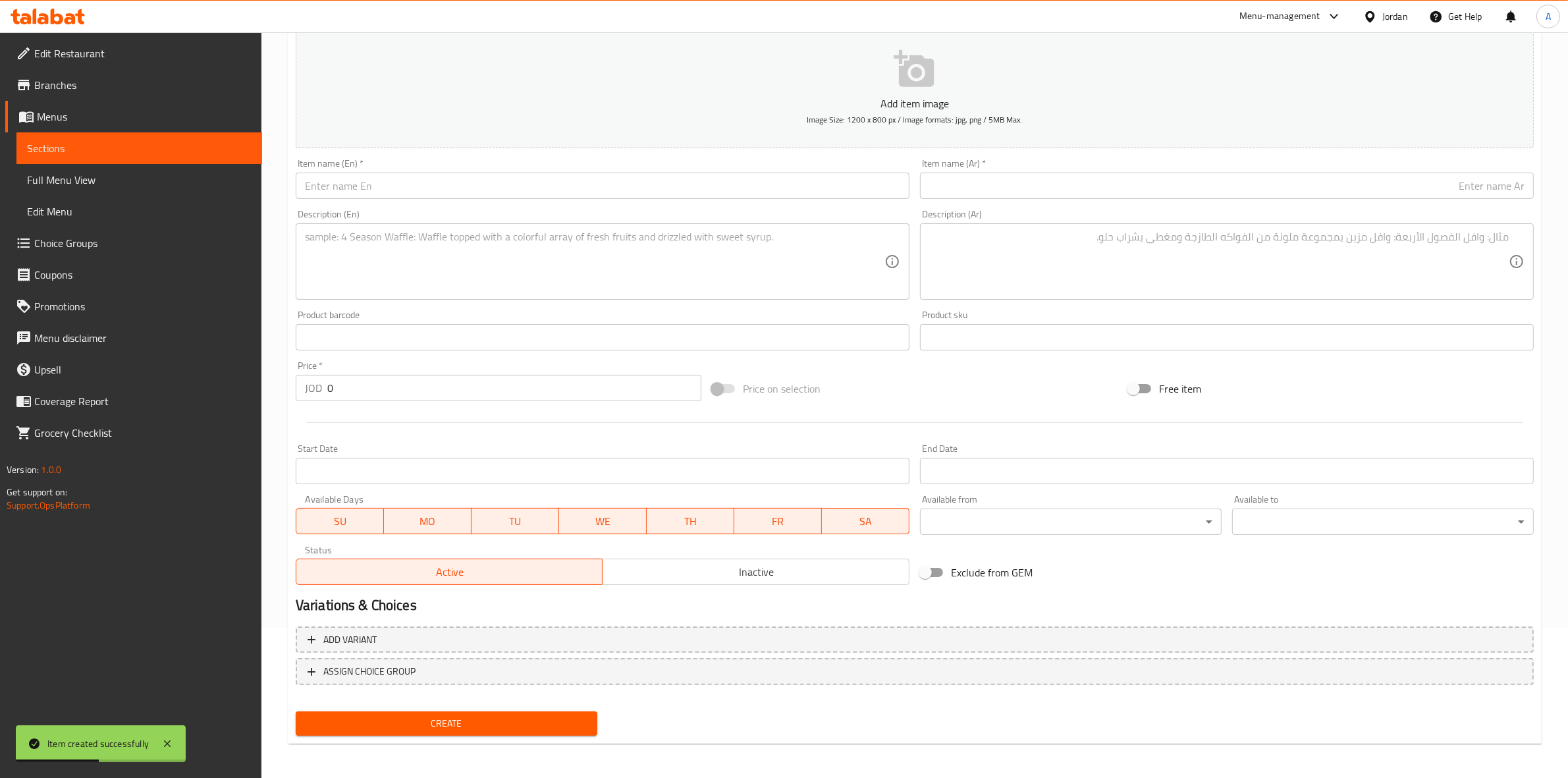
click at [359, 191] on input "text" at bounding box center [603, 186] width 614 height 27
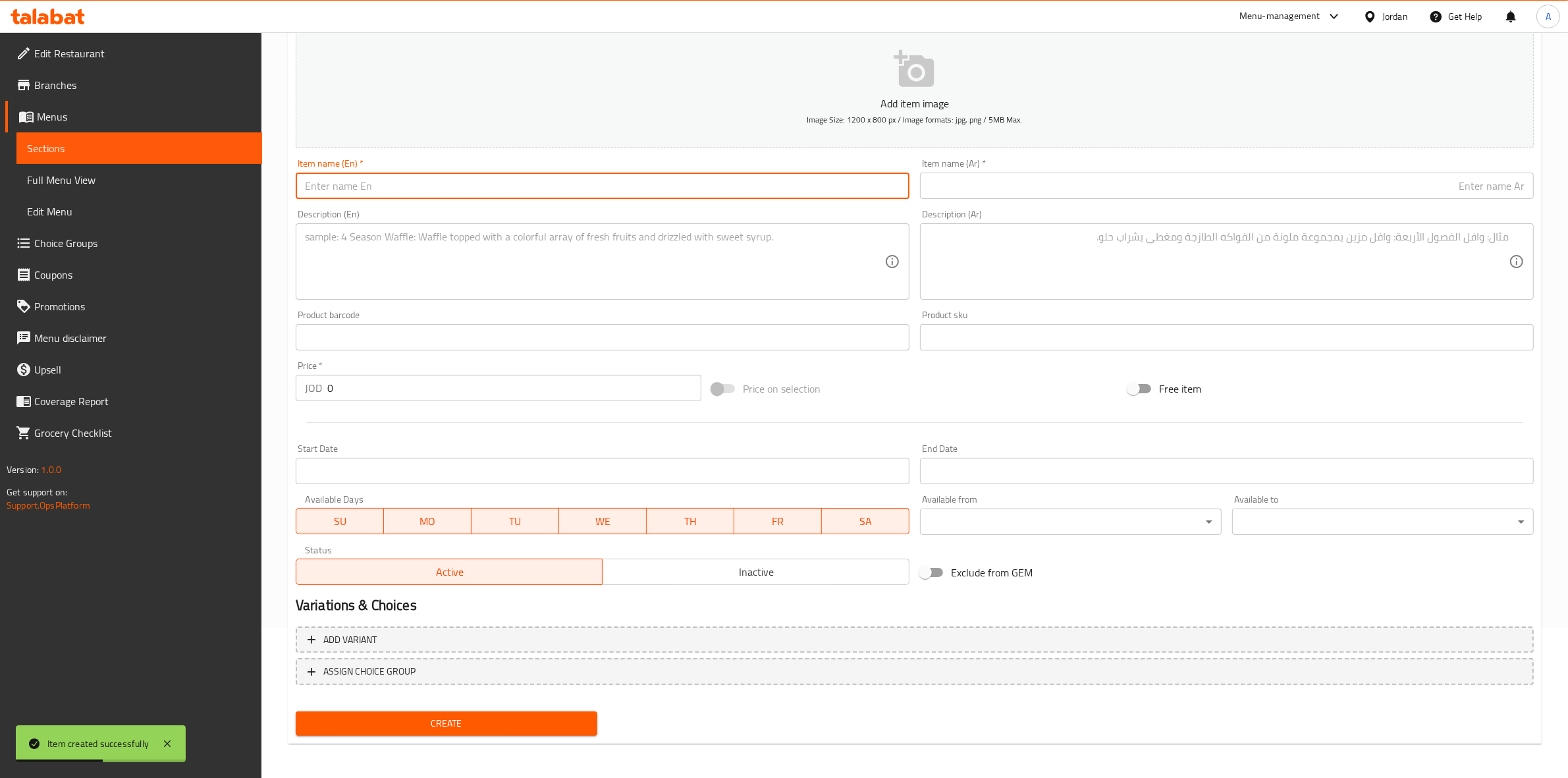
paste input "Mixed Cheese-Filled Cake"
click at [368, 192] on input "Mixed Cheese-Filled Cake" at bounding box center [603, 186] width 614 height 27
type input "Mixed Cheese Filled Cake"
click at [271, 285] on div "Home / Restaurants management / Menus / Sections / item / create Bakery Product…" at bounding box center [915, 332] width 1306 height 898
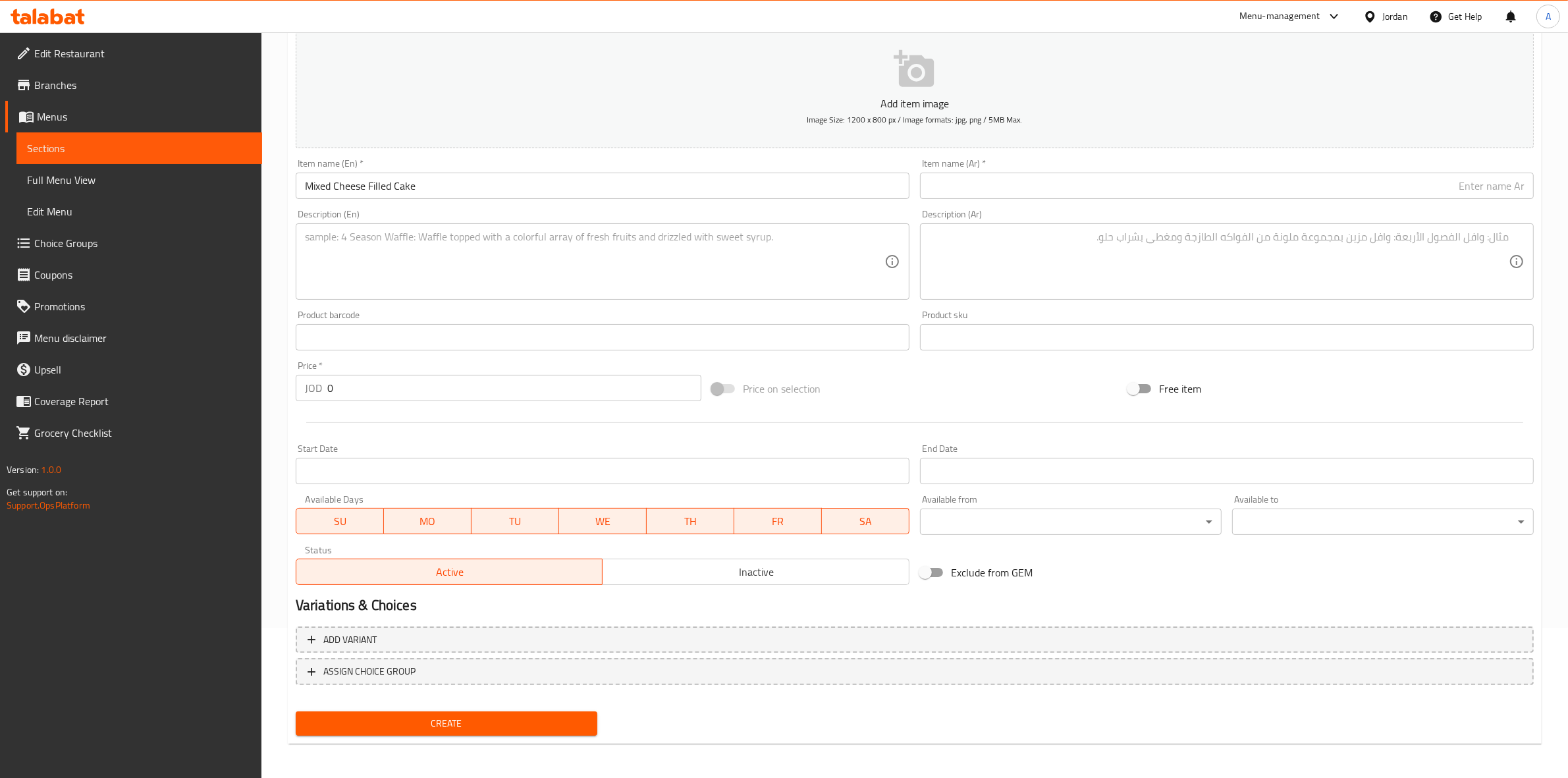
click at [1064, 185] on input "text" at bounding box center [1227, 186] width 614 height 27
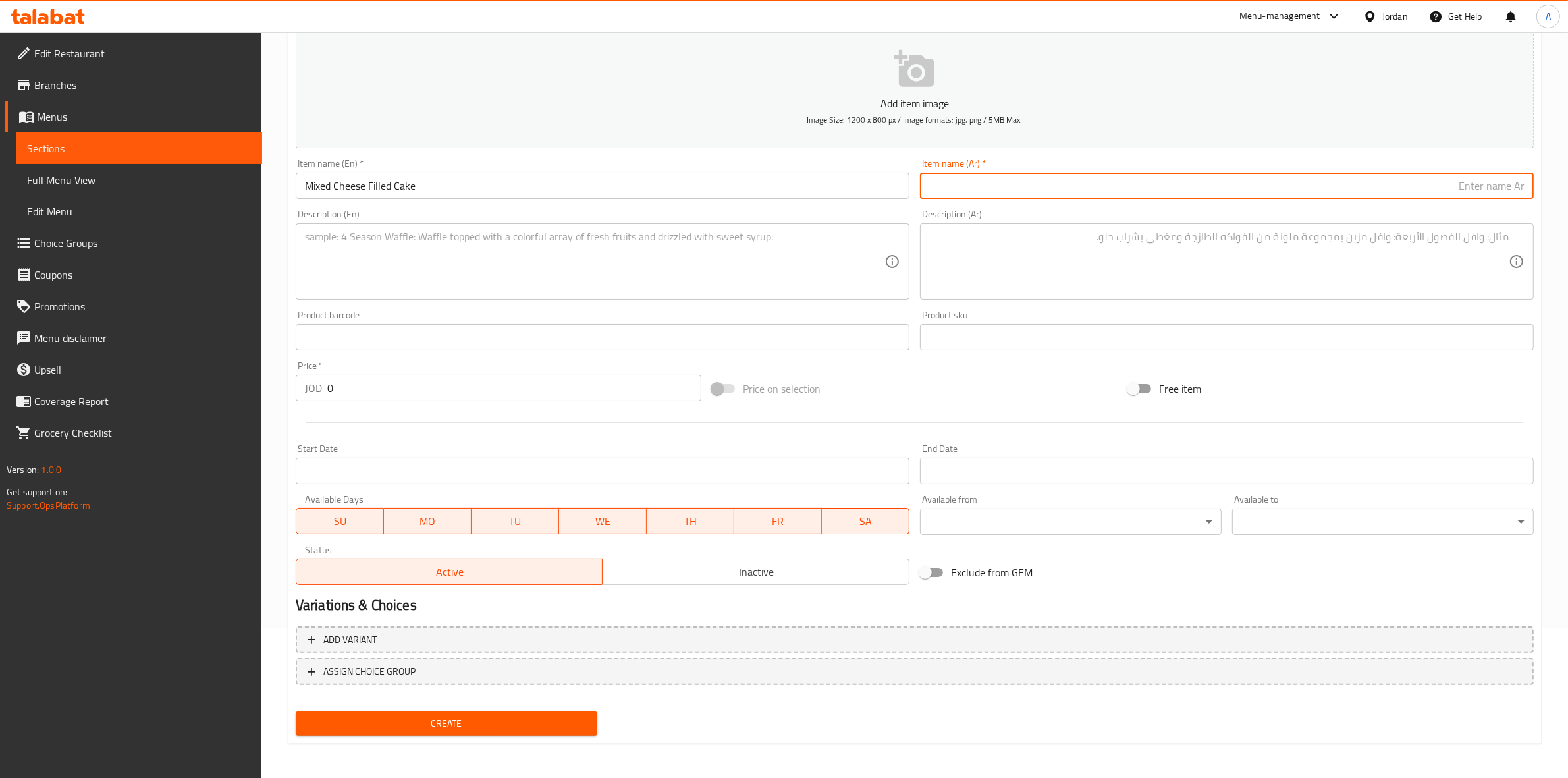
paste input "كعك محشي مكس اجبان"
type input "كعك محشي مكس اجبان"
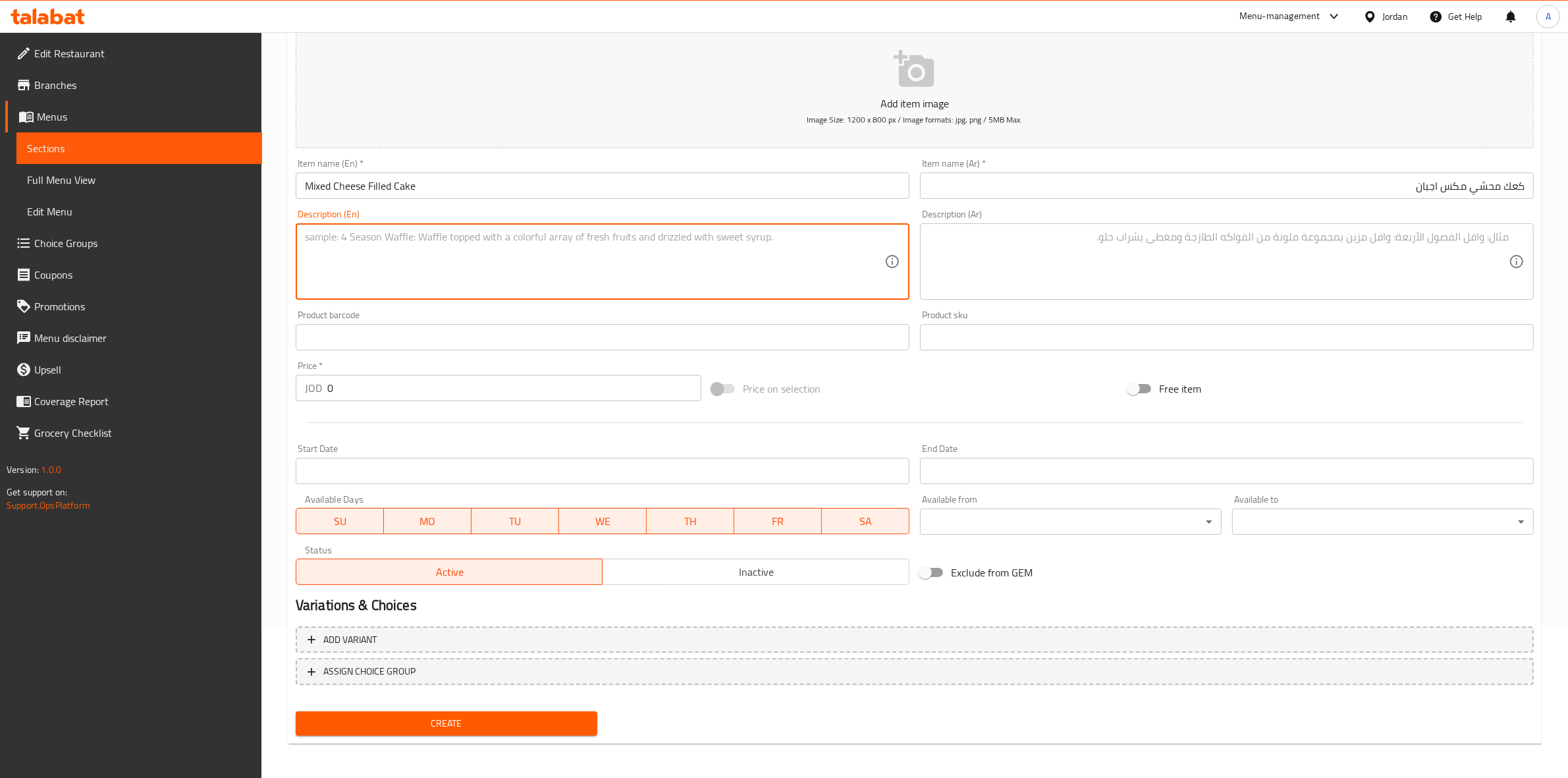
click at [364, 264] on textarea at bounding box center [594, 262] width 580 height 62
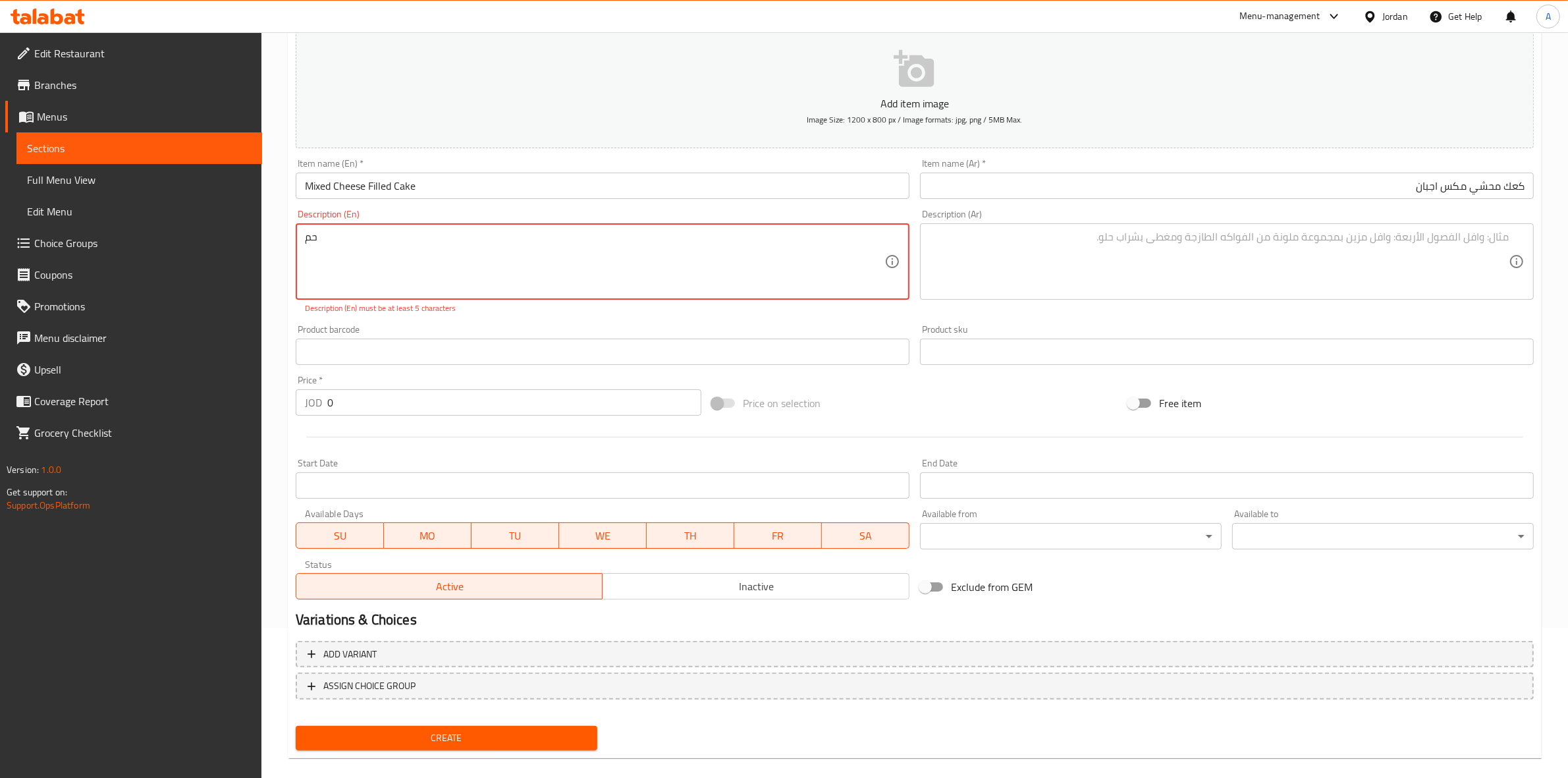
type textarea "ح"
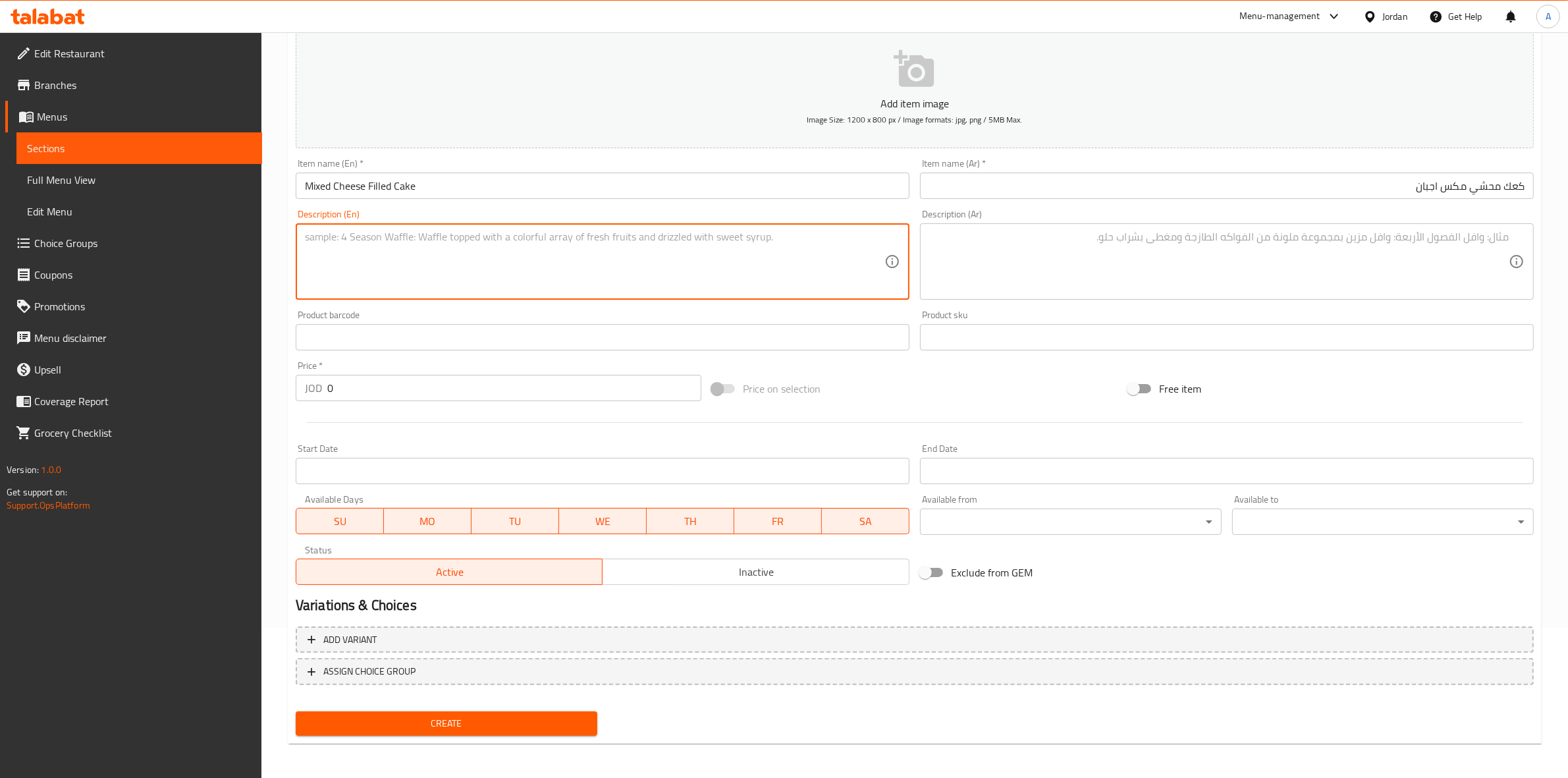
click at [1125, 258] on textarea at bounding box center [1219, 262] width 580 height 62
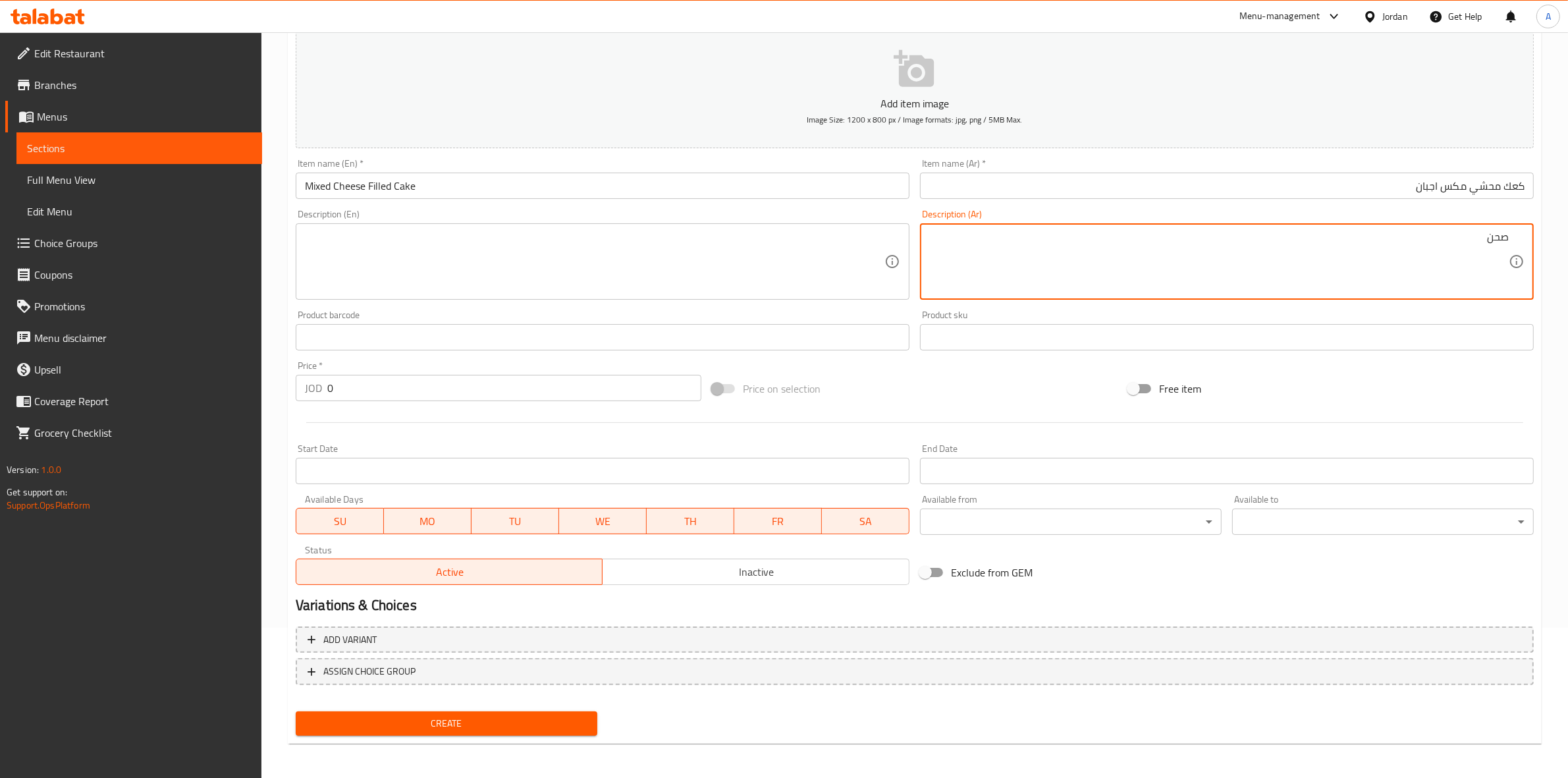
type textarea "صحن"
click at [271, 455] on div "Home / Restaurants management / Menus / Sections / item / create Bakery Product…" at bounding box center [915, 332] width 1306 height 898
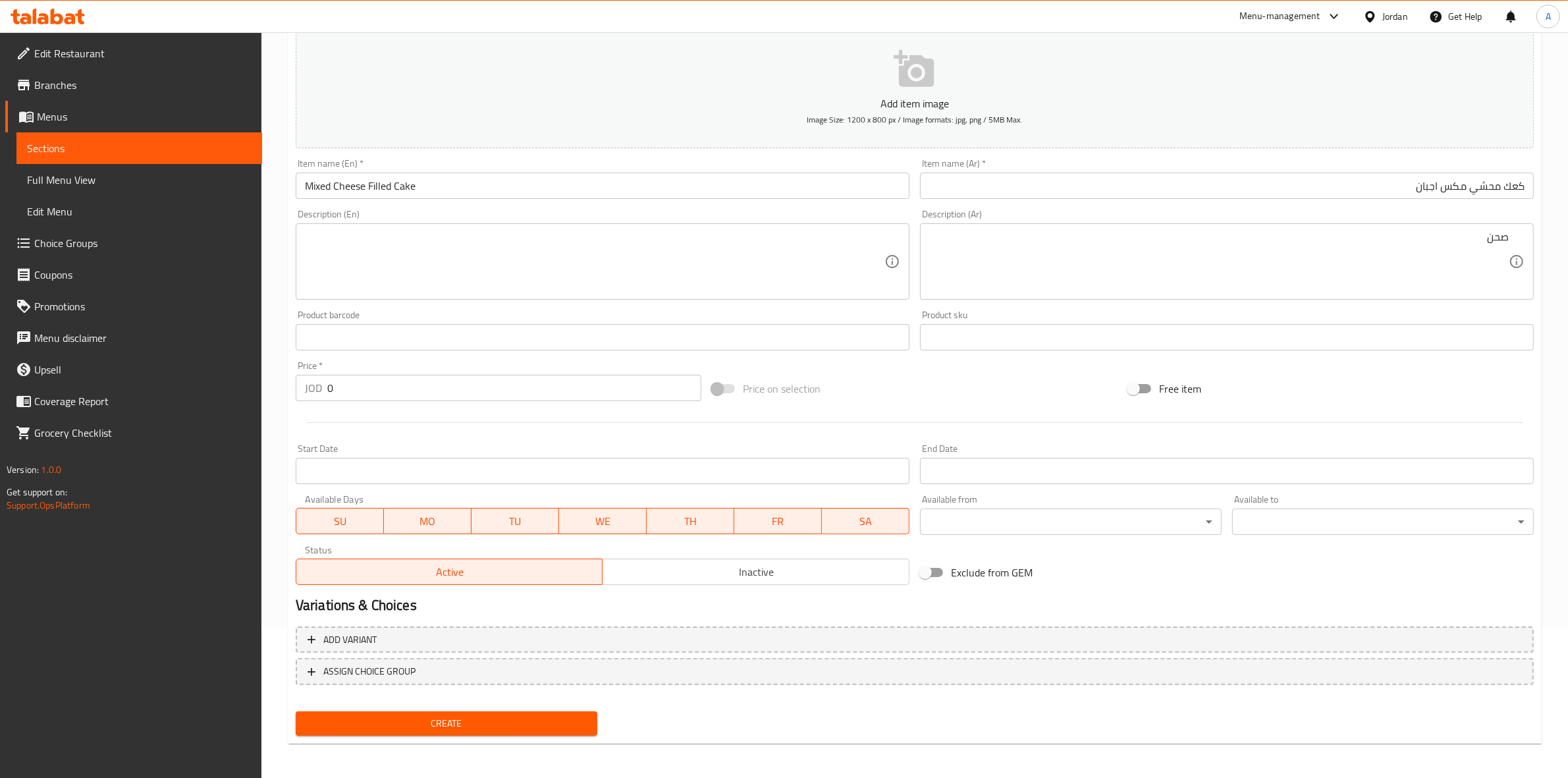
click at [353, 396] on input "0" at bounding box center [513, 388] width 374 height 27
type input "0.5"
click at [412, 254] on textarea at bounding box center [594, 262] width 580 height 62
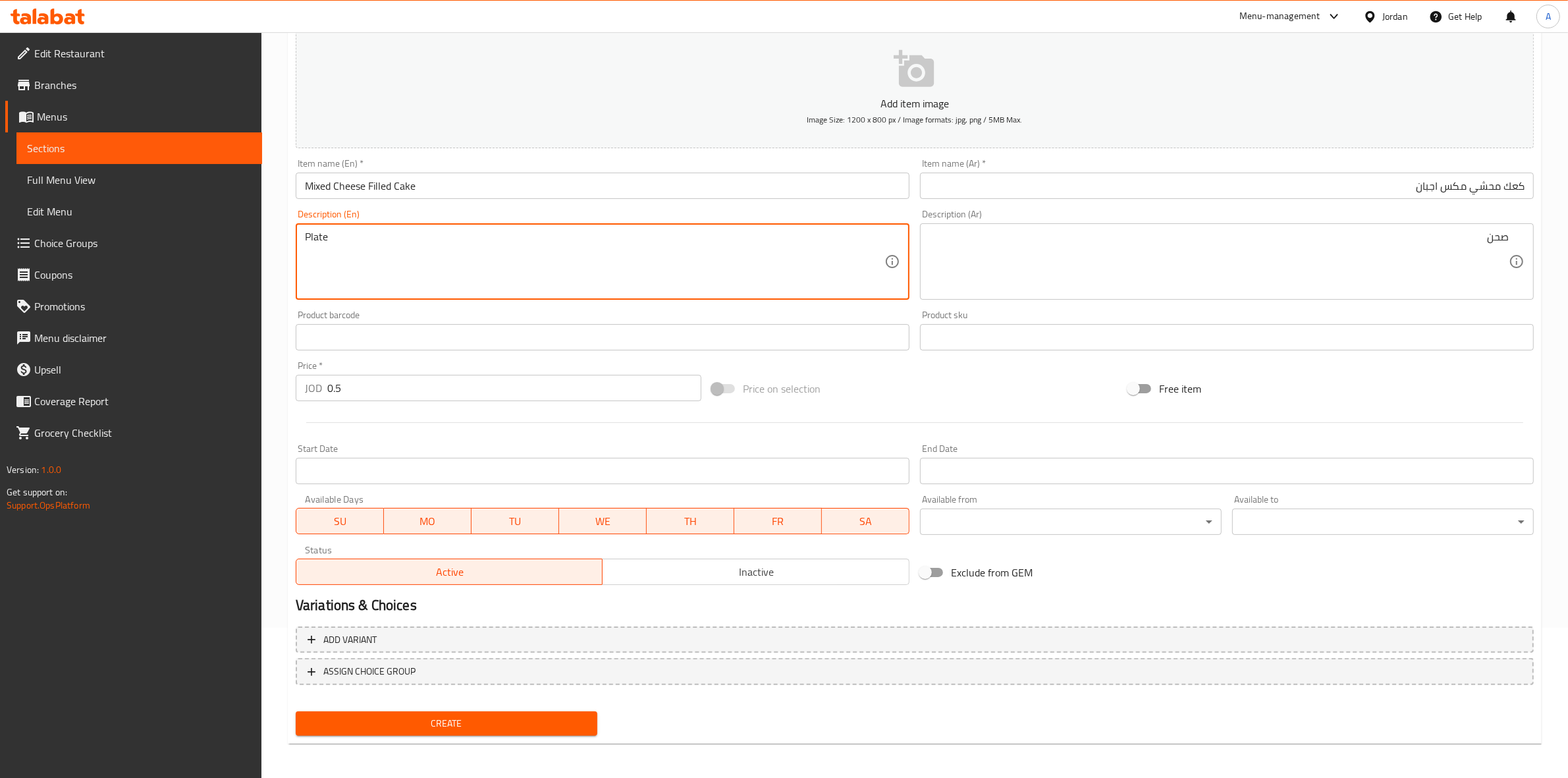
type textarea "Plate"
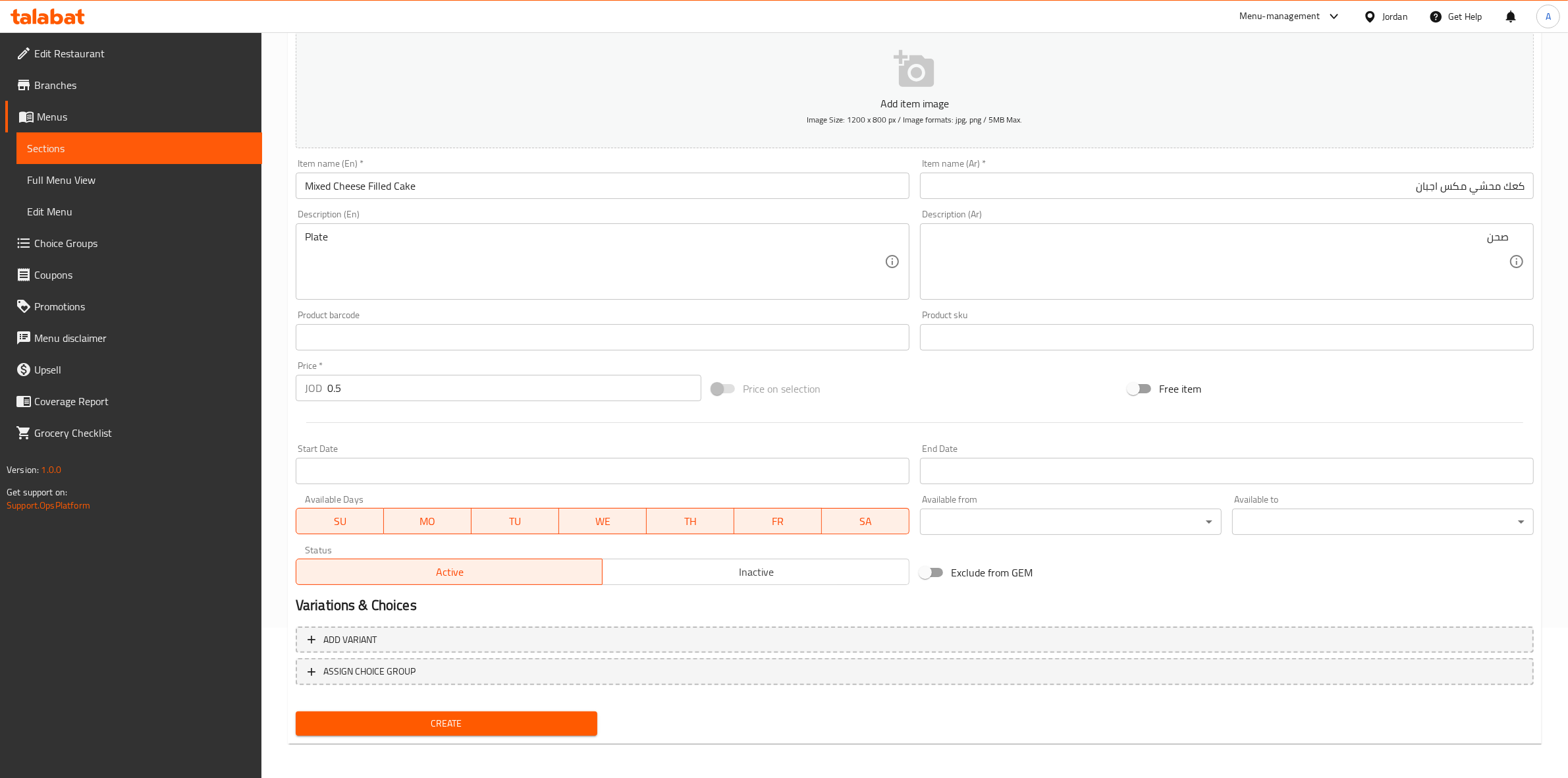
click at [275, 426] on div "Home / Restaurants management / Menus / Sections / item / create Bakery Product…" at bounding box center [915, 332] width 1306 height 898
click at [479, 727] on span "Create" at bounding box center [446, 724] width 280 height 17
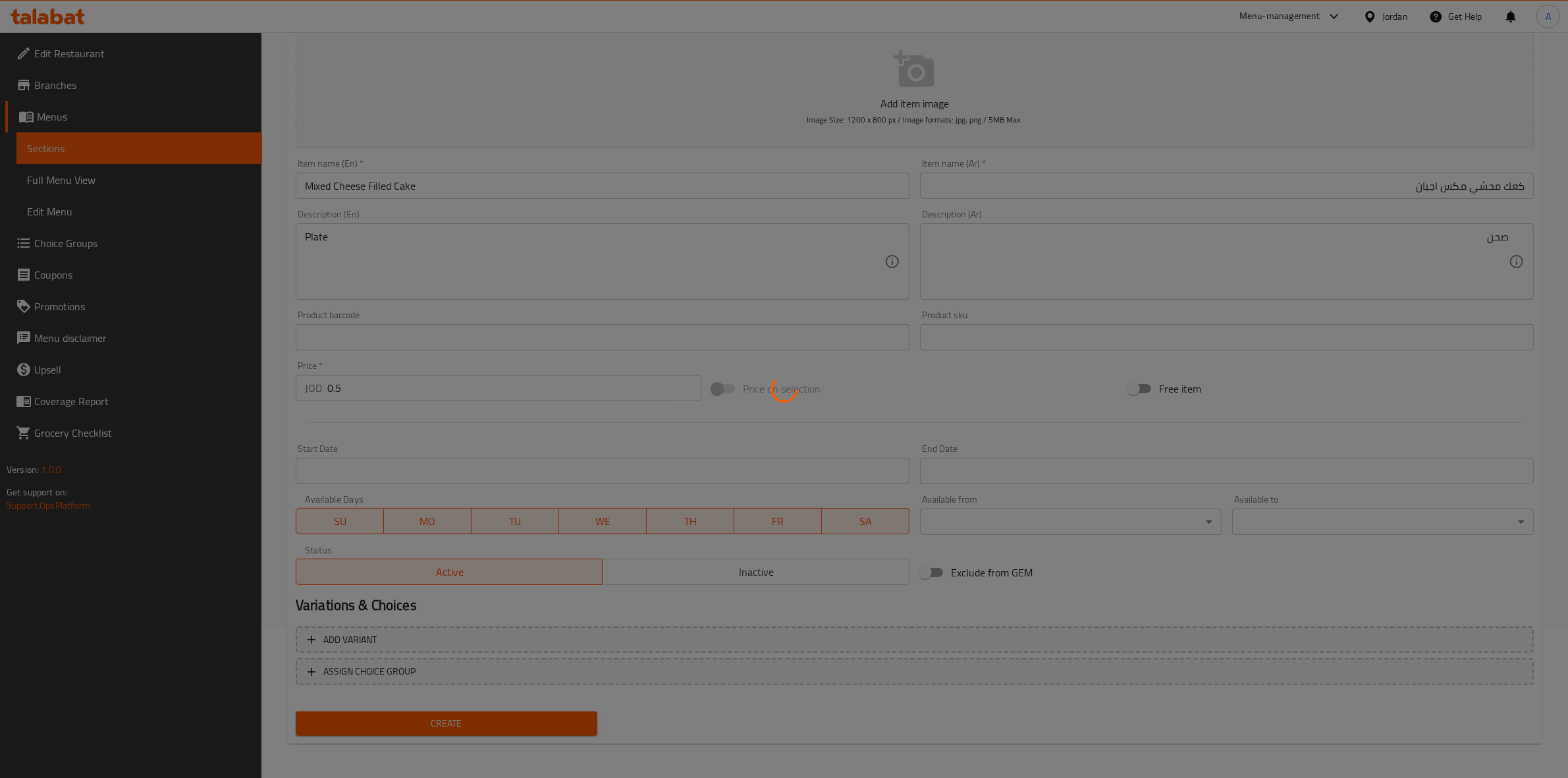
type input "0"
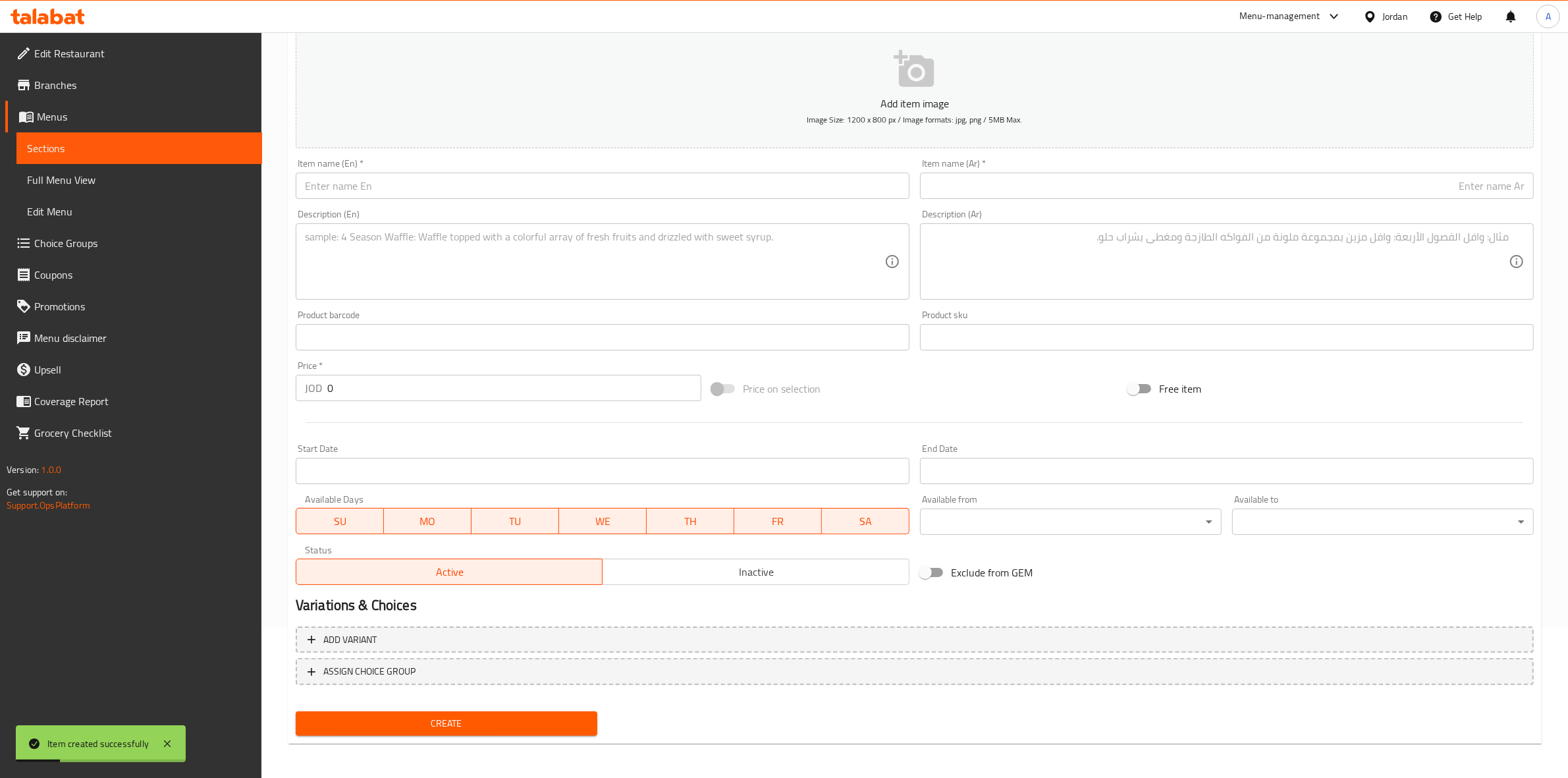
click at [1028, 191] on input "text" at bounding box center [1227, 186] width 614 height 27
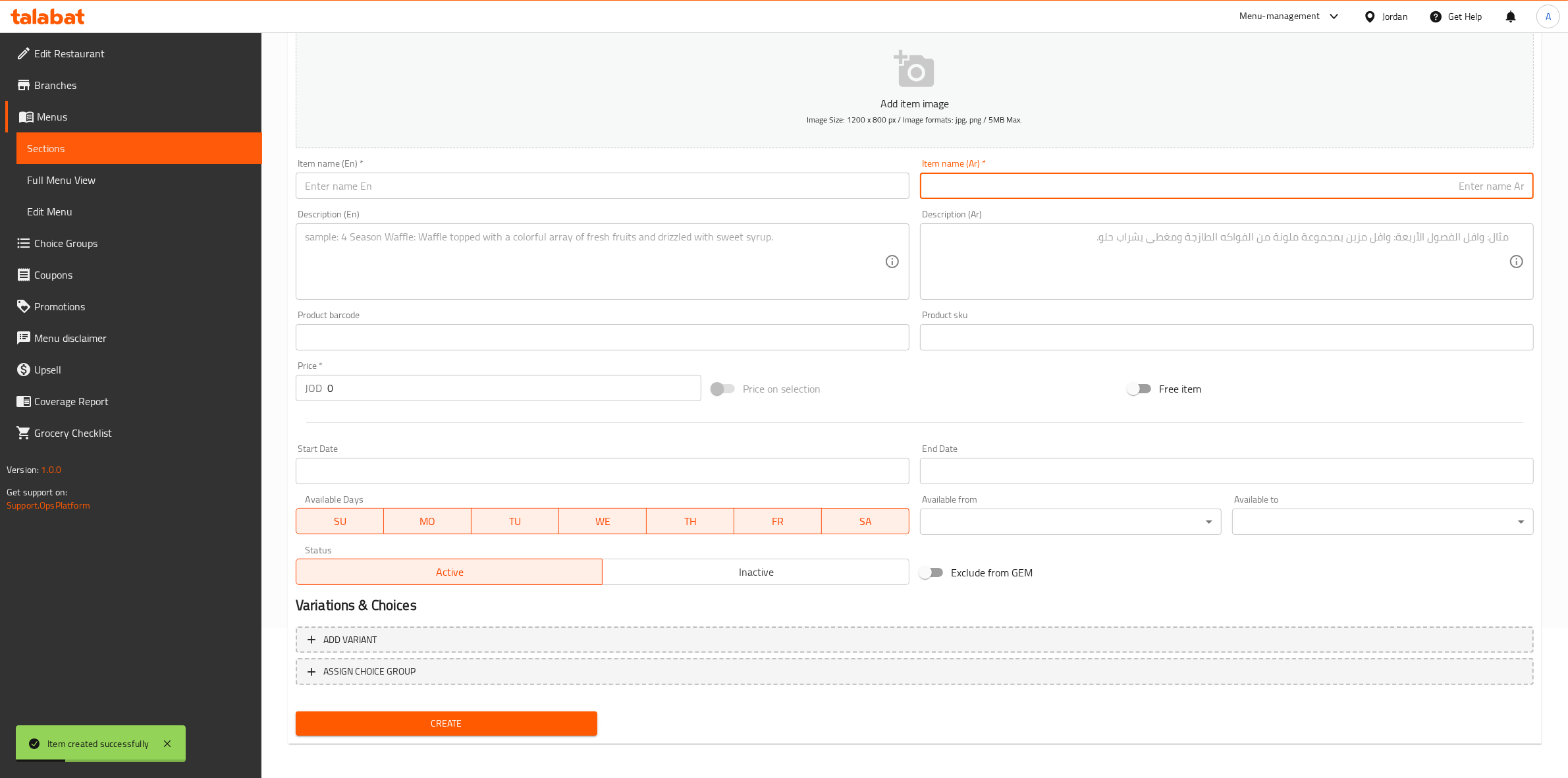
paste input "منقوشة نوتيلا"
drag, startPoint x: 1416, startPoint y: 195, endPoint x: 1579, endPoint y: 192, distance: 163.0
click at [1567, 192] on html "Item created successfully ​ Menu-management Jordan Get Help A Edit Restaurant B…" at bounding box center [784, 239] width 1568 height 778
type input "منقوشة نوتيلا"
click at [448, 192] on input "text" at bounding box center [603, 186] width 614 height 27
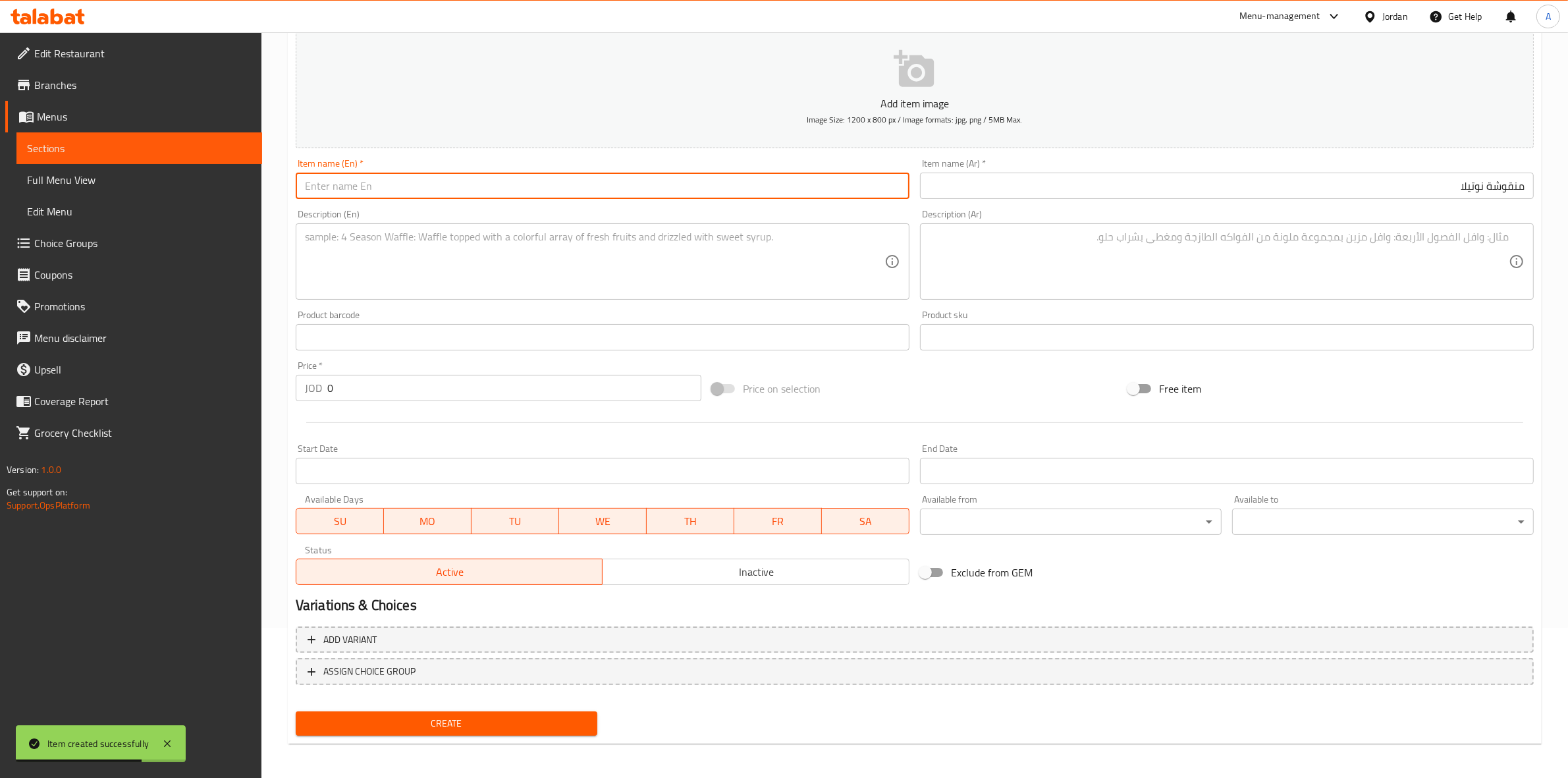
paste input "Nutella Manousheh"
type input "Nutella Manousheh"
click at [274, 333] on div "Home / Restaurants management / Menus / Sections / item / create Bakery Product…" at bounding box center [915, 332] width 1306 height 898
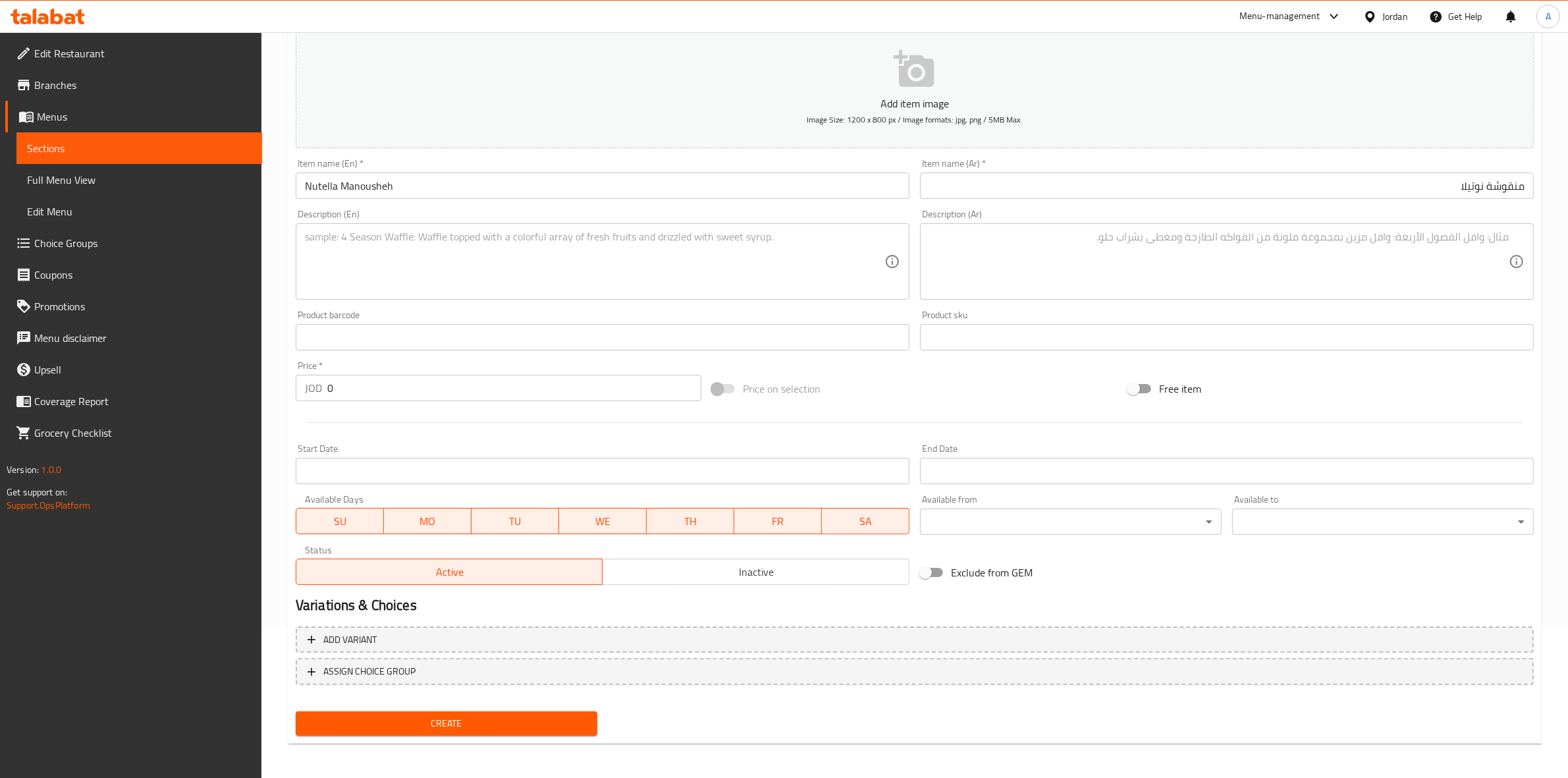
drag, startPoint x: 341, startPoint y: 385, endPoint x: 321, endPoint y: 388, distance: 20.2
click at [321, 388] on div "JOD 0 Price *" at bounding box center [499, 388] width 406 height 27
type input "1"
click at [357, 423] on hr at bounding box center [914, 423] width 1217 height 1
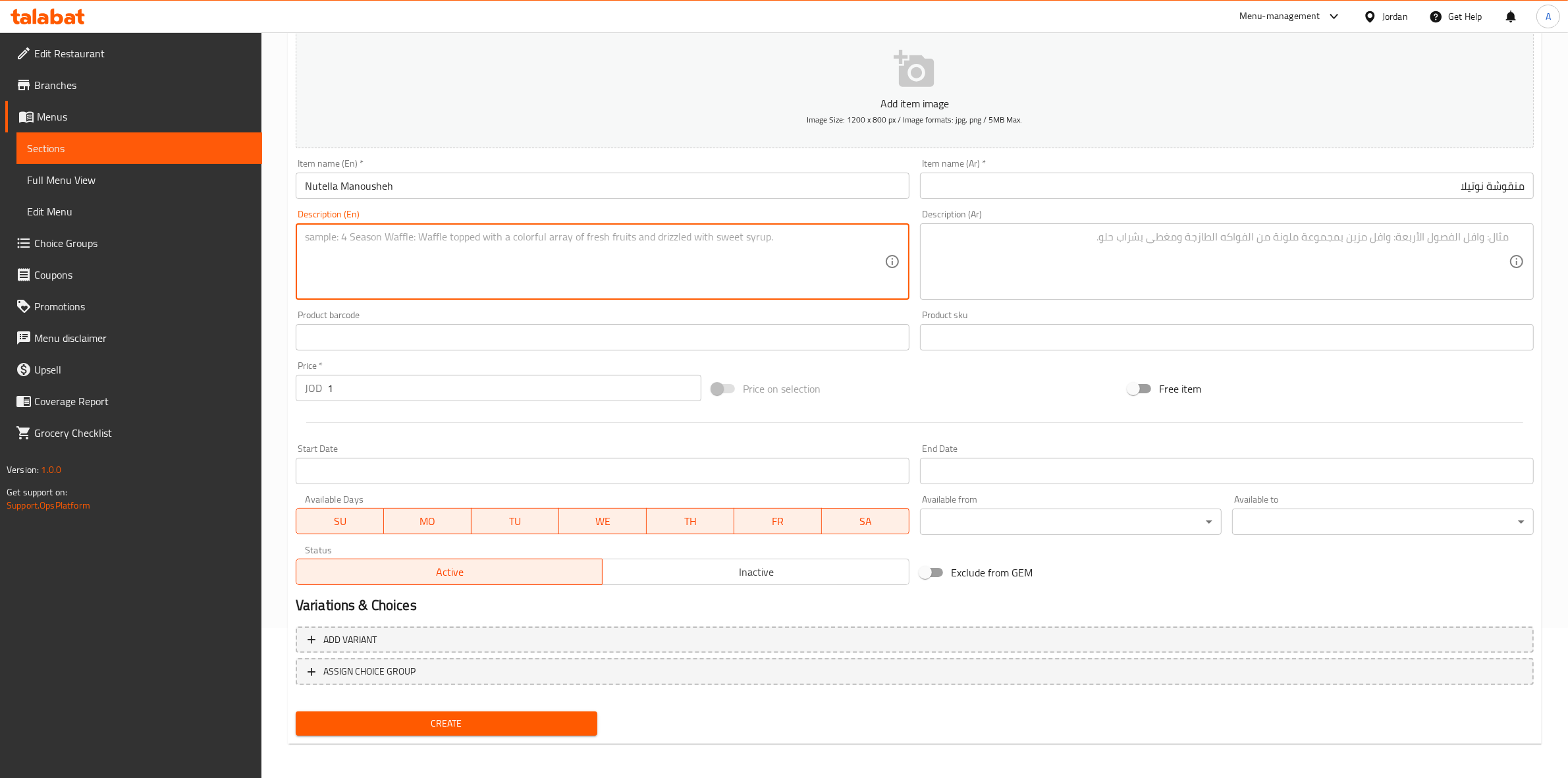
click at [336, 236] on textarea at bounding box center [594, 262] width 580 height 62
type textarea "1 Piece"
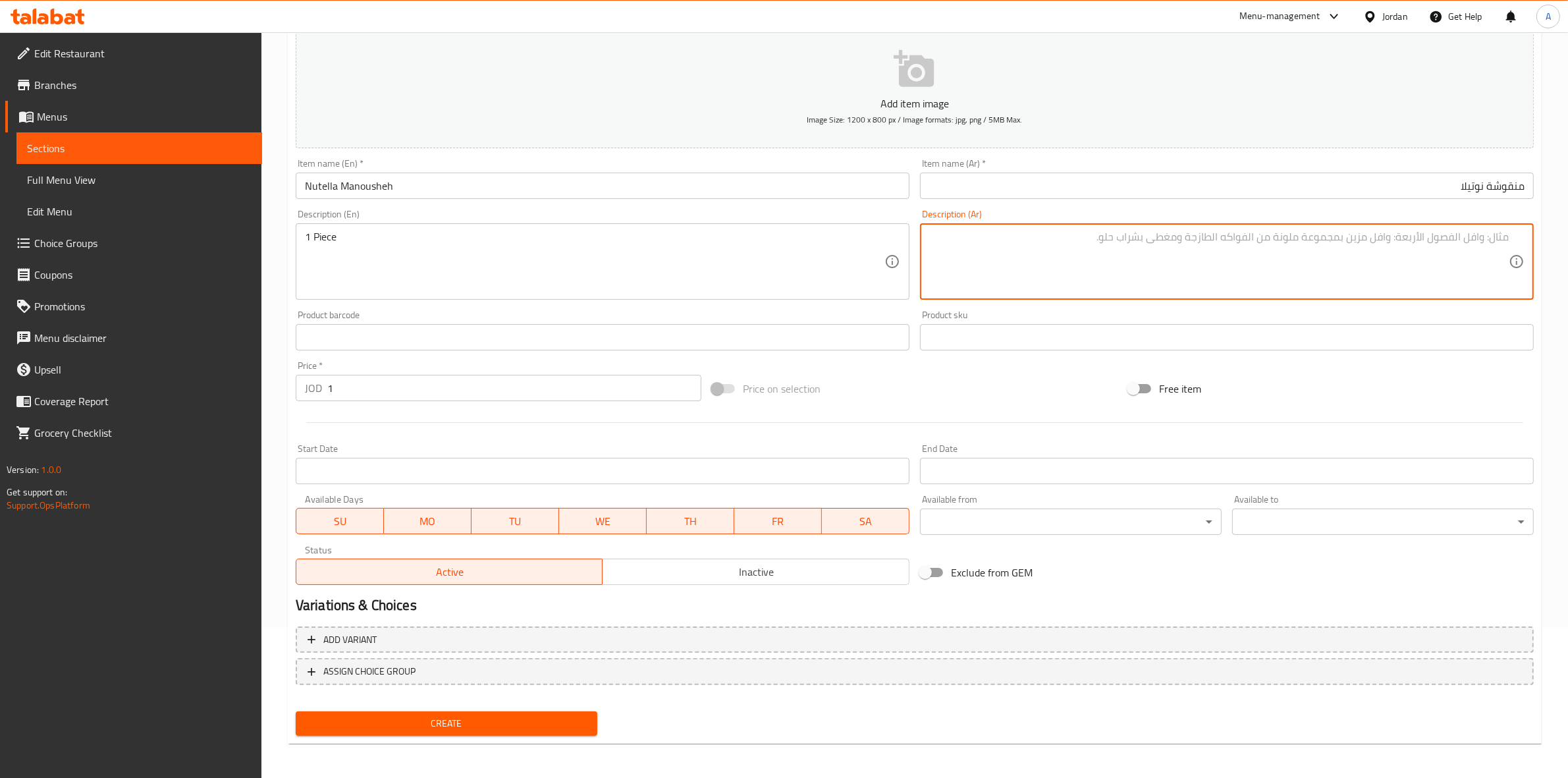
click at [1043, 245] on textarea at bounding box center [1219, 262] width 580 height 62
type textarea "1 حبة"
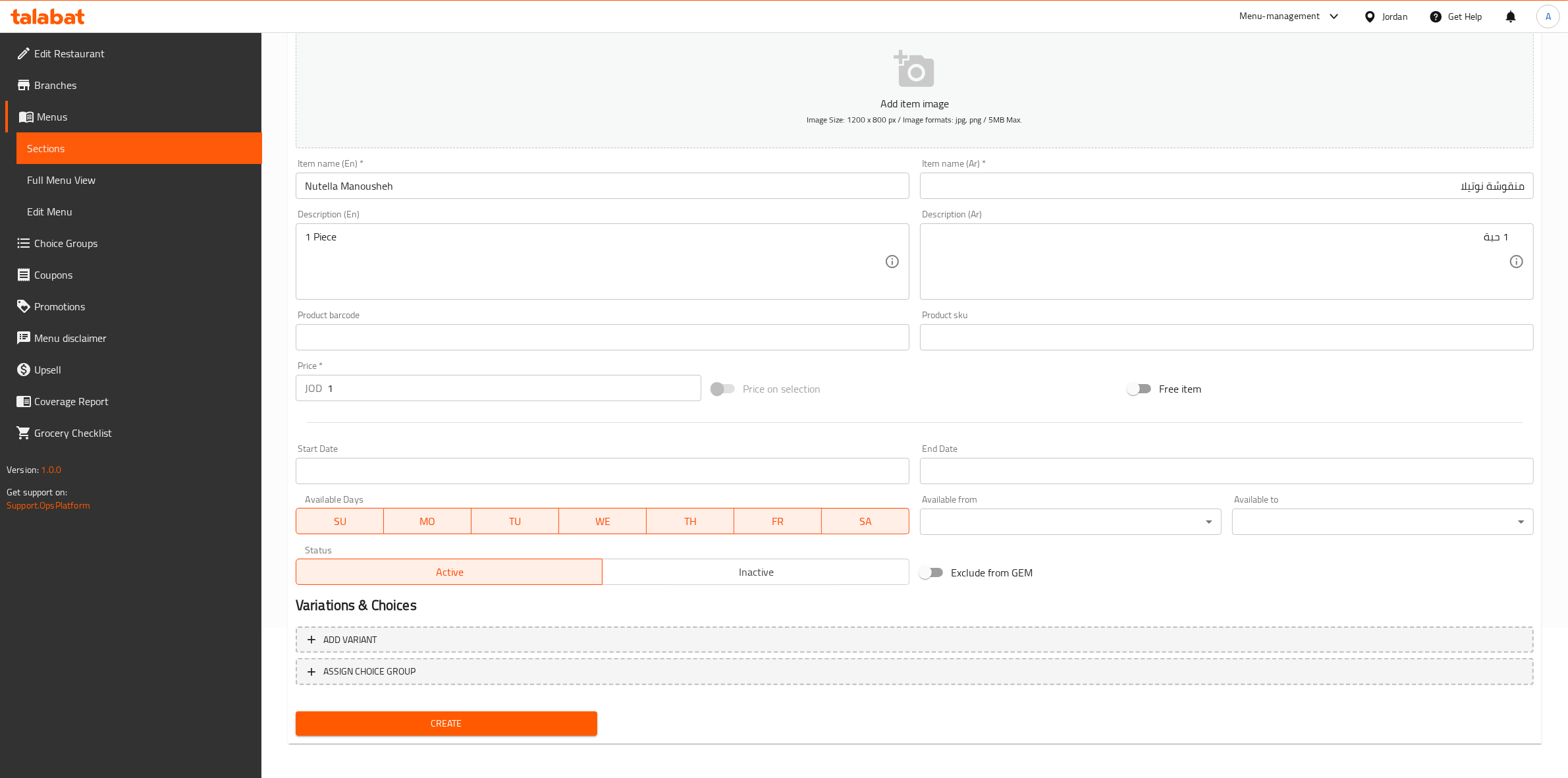
click at [1291, 389] on div "Free item" at bounding box center [1330, 389] width 416 height 36
click at [439, 721] on span "Create" at bounding box center [446, 724] width 280 height 17
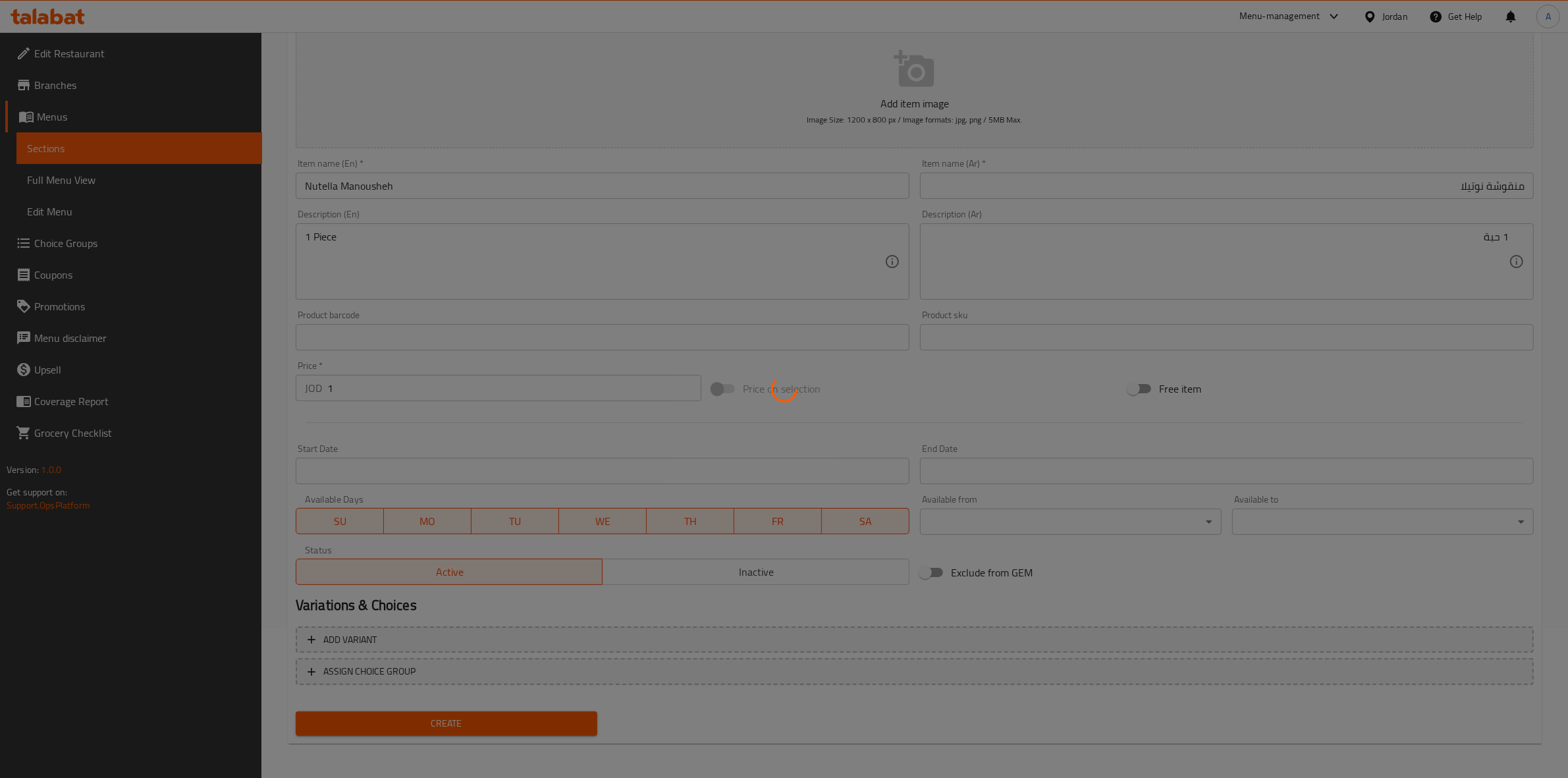
type input "0"
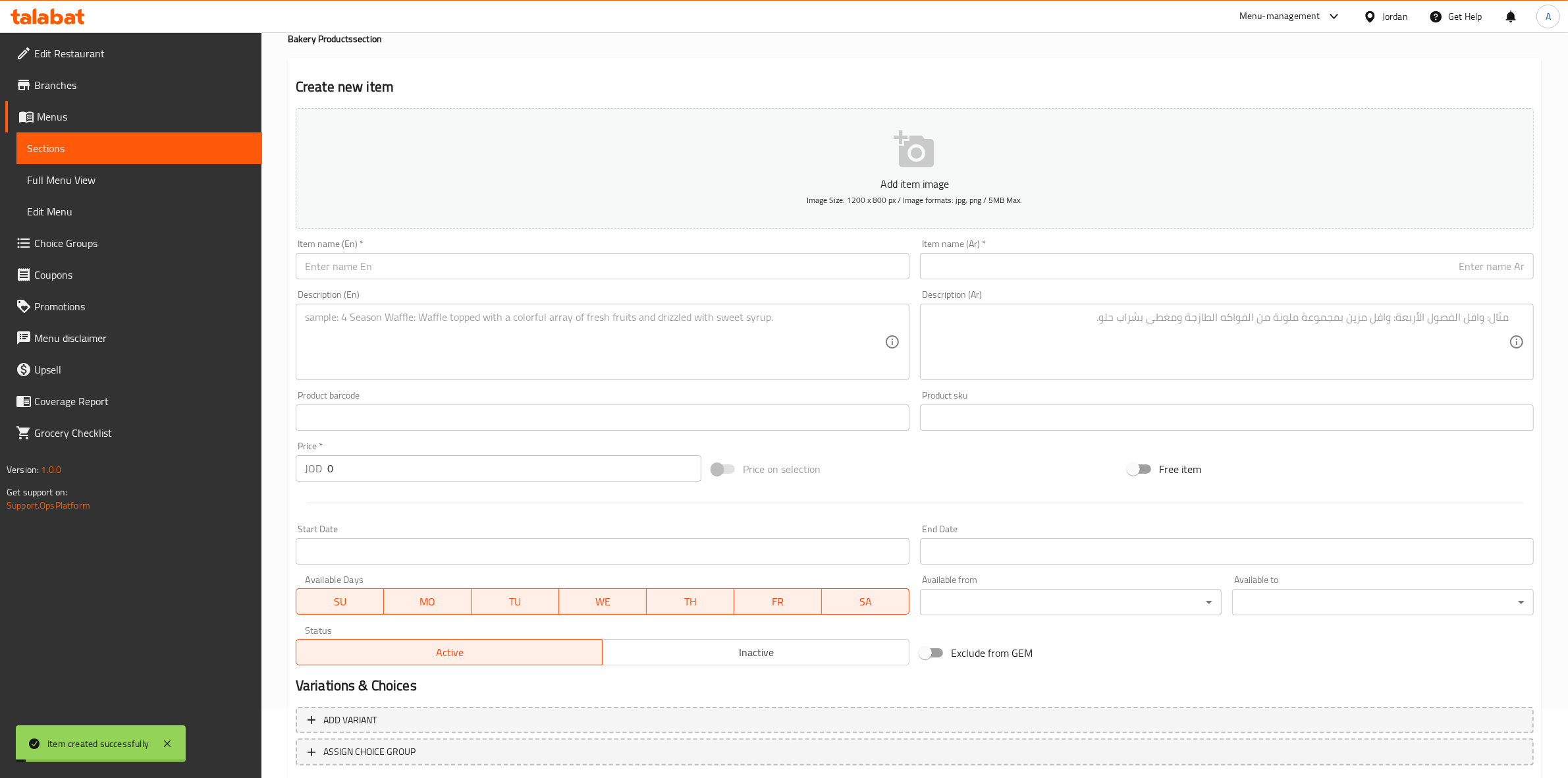
scroll to position [0, 0]
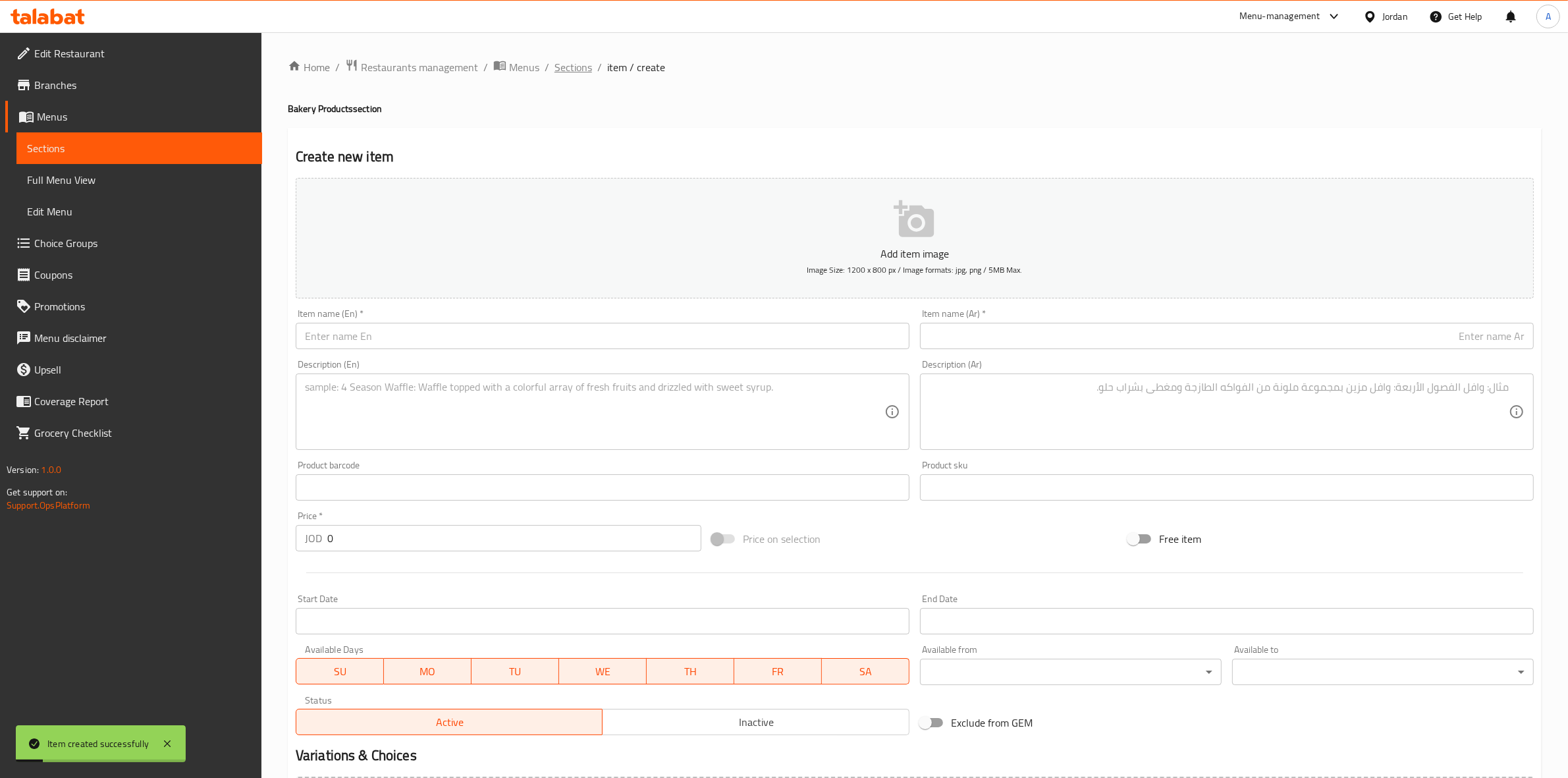
click at [578, 73] on span "Sections" at bounding box center [573, 67] width 38 height 16
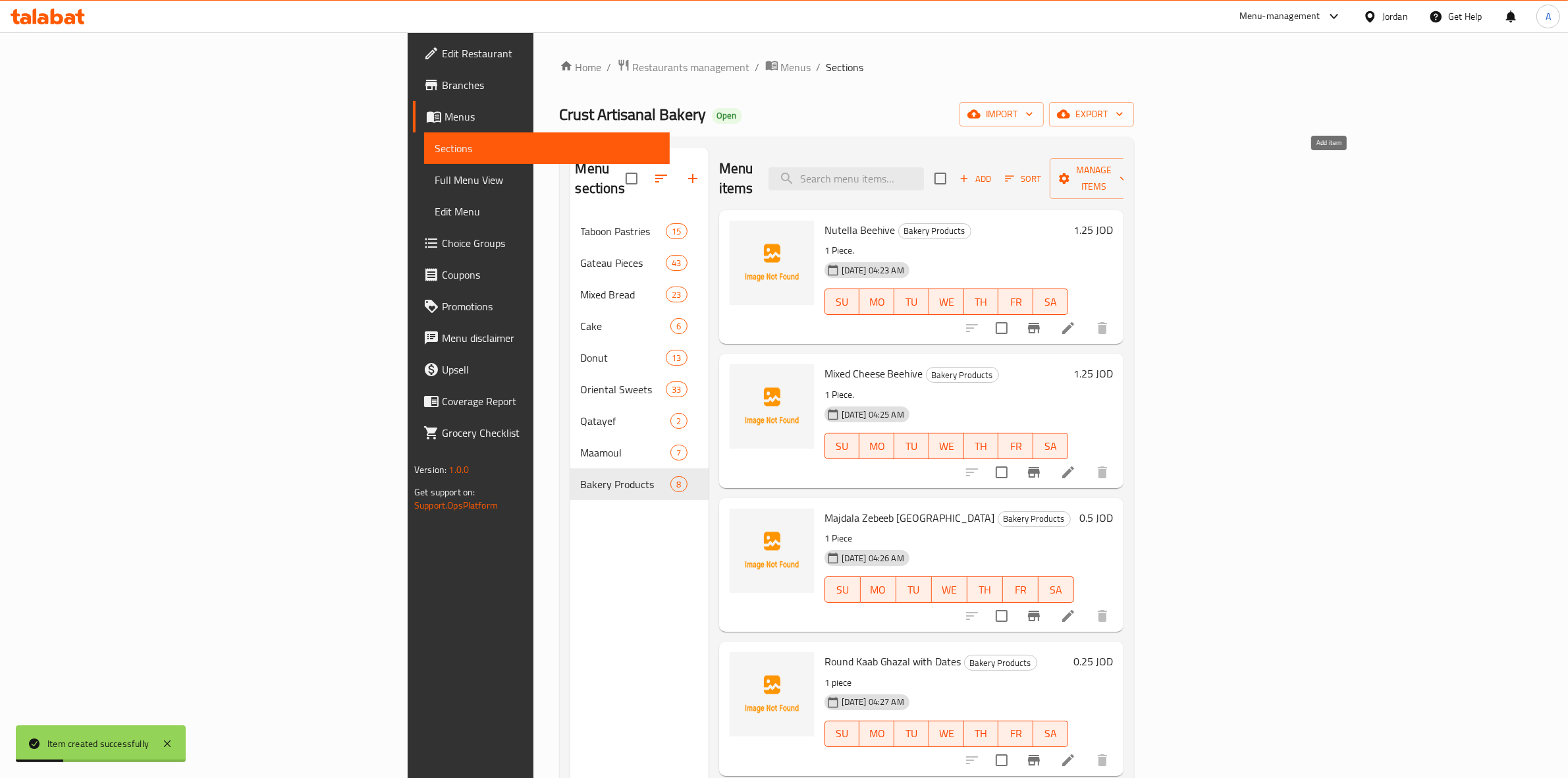
click at [993, 171] on span "Add" at bounding box center [975, 178] width 36 height 15
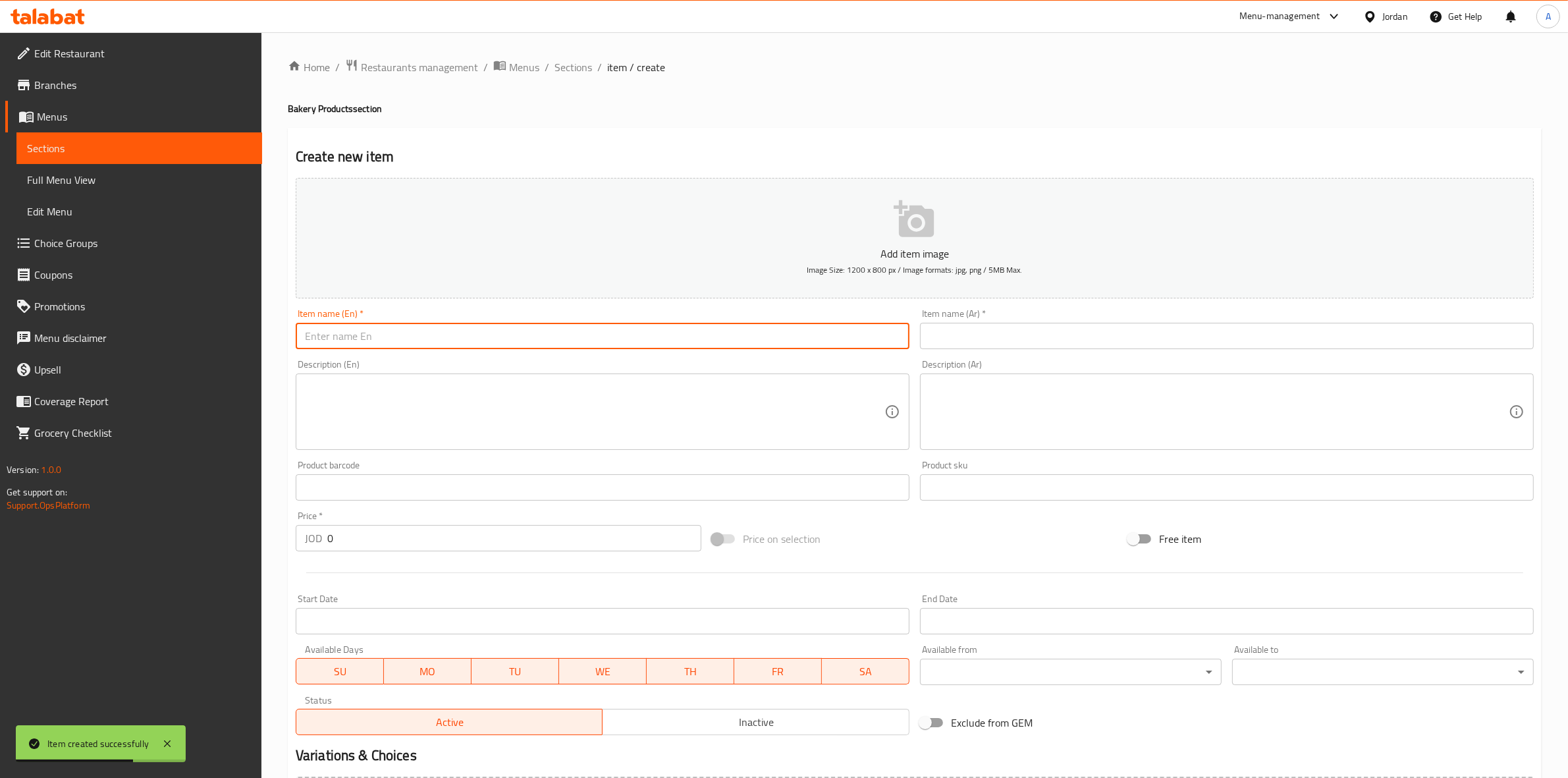
click at [450, 339] on input "text" at bounding box center [603, 335] width 614 height 27
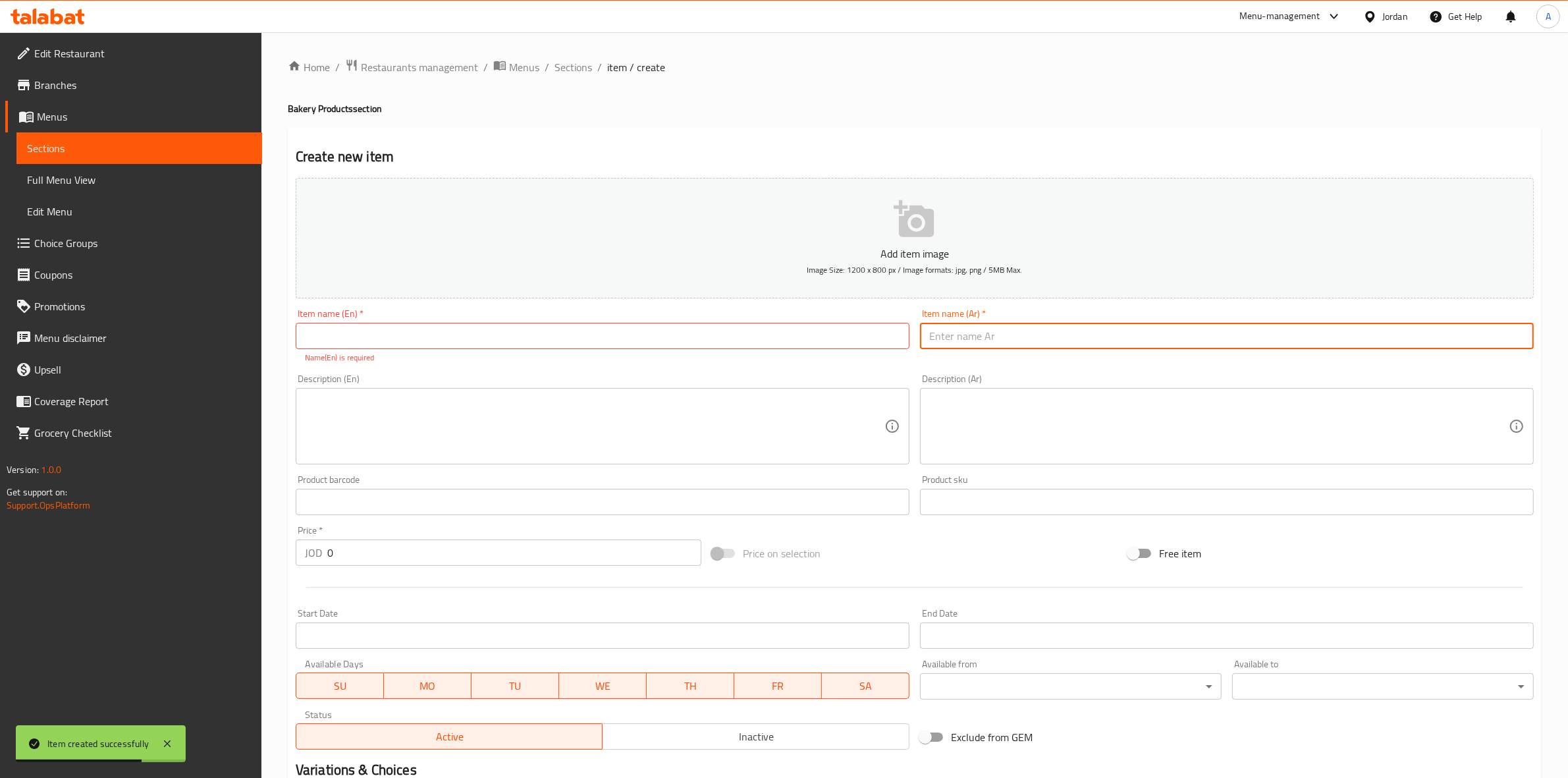
click at [1013, 323] on input "text" at bounding box center [1227, 335] width 614 height 27
paste input "منقوشة جبنة بيضاء"
drag, startPoint x: 1037, startPoint y: 346, endPoint x: 923, endPoint y: 347, distance: 114.0
click at [923, 347] on input "منقوشة جبنة بيضاء" at bounding box center [1227, 335] width 614 height 27
type input "منقوشة جبنة بيضاء"
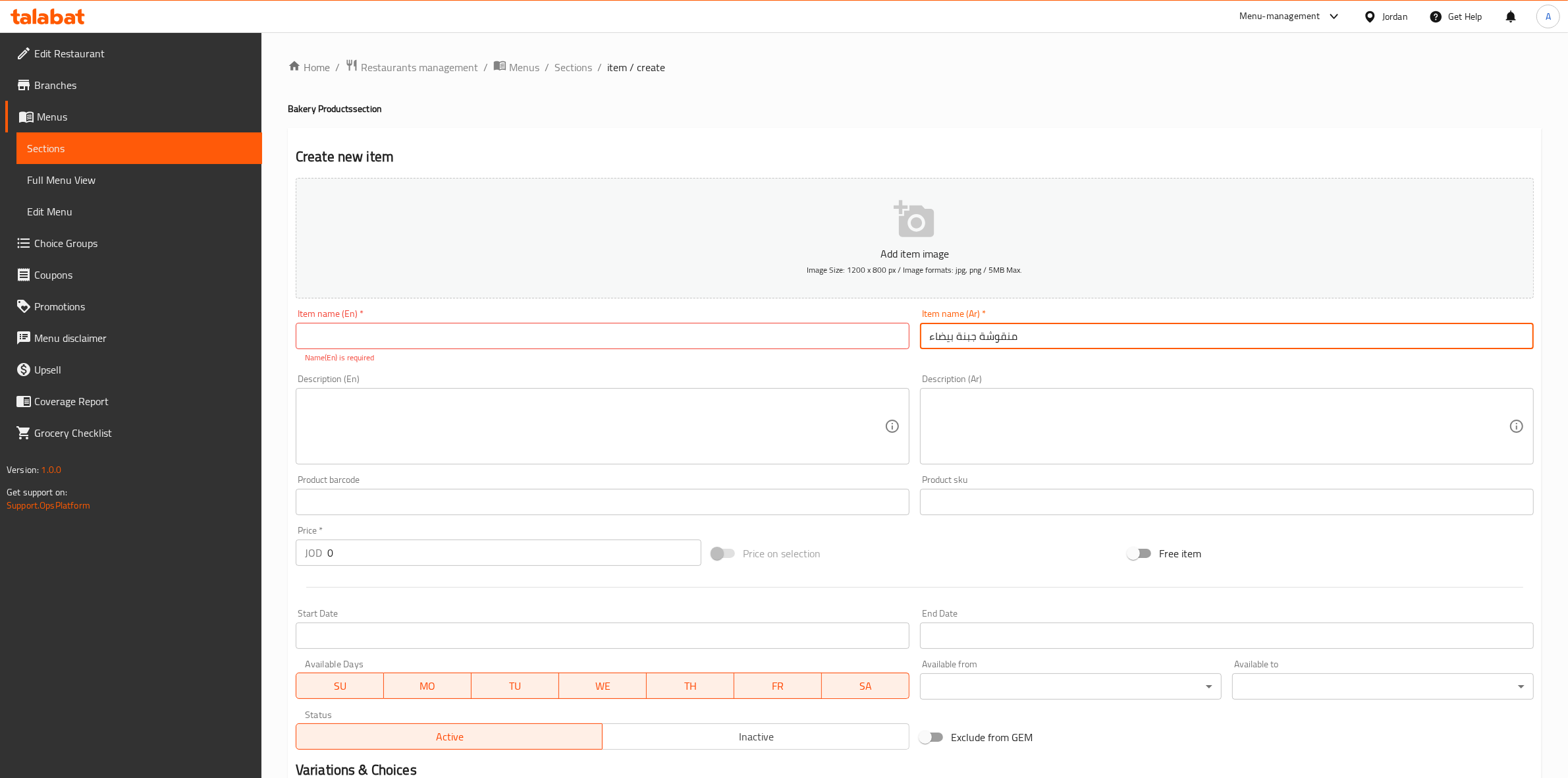
click at [321, 333] on input "text" at bounding box center [603, 335] width 614 height 27
paste input "White Cheese Manousheh"
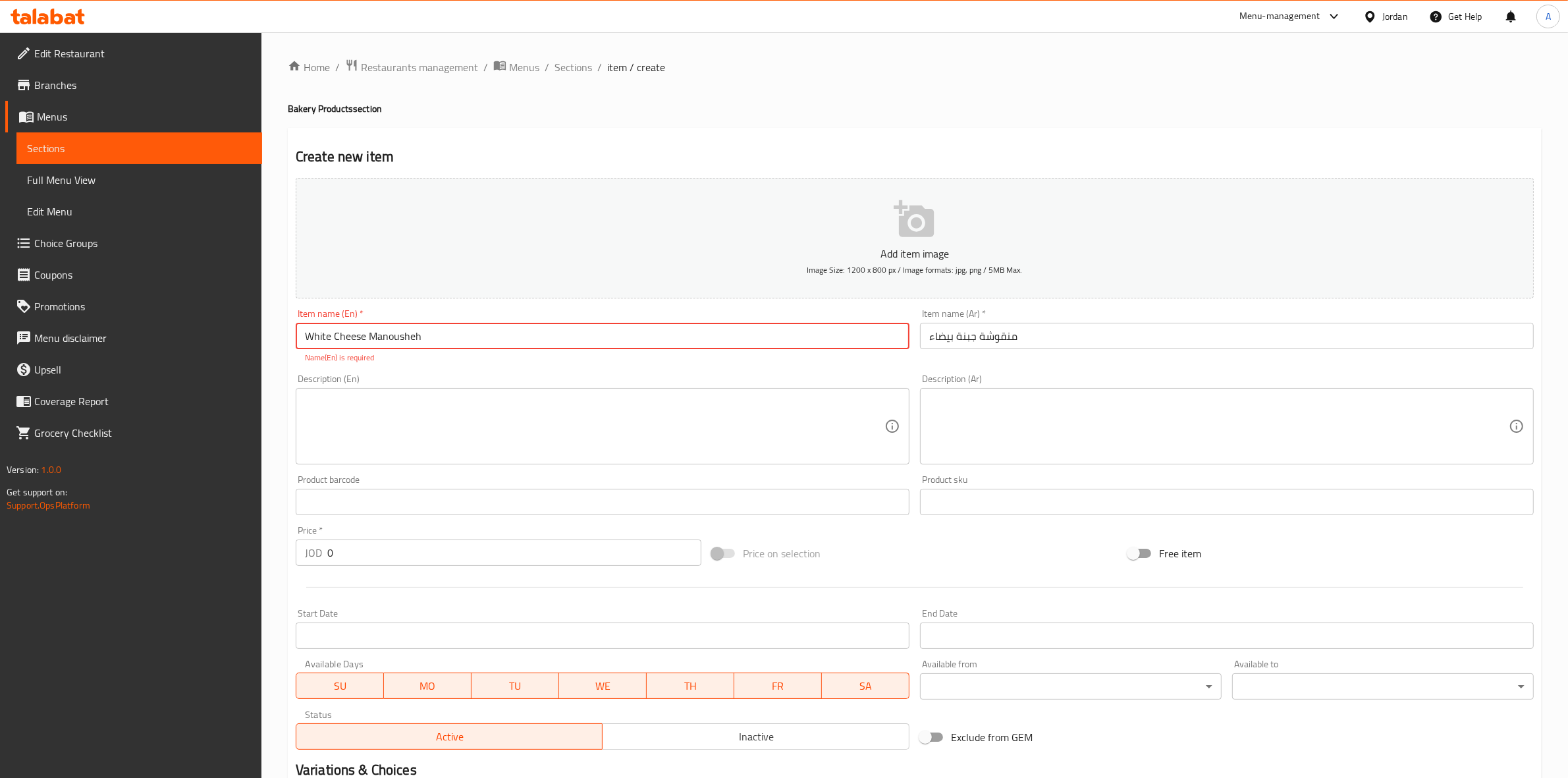
type input "White Cheese Manousheh"
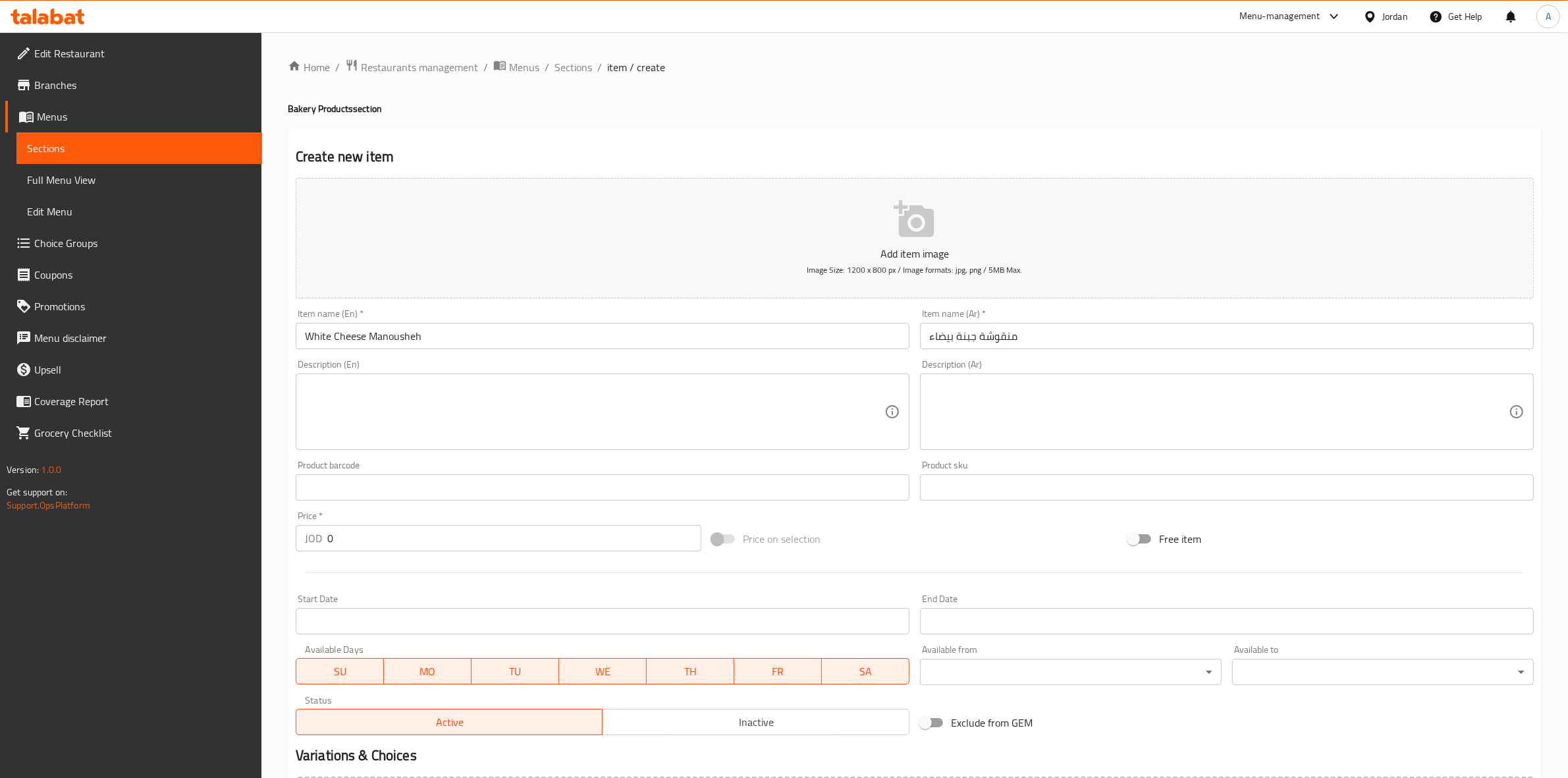
click at [331, 376] on div "Description (En) Description (En)" at bounding box center [603, 404] width 614 height 90
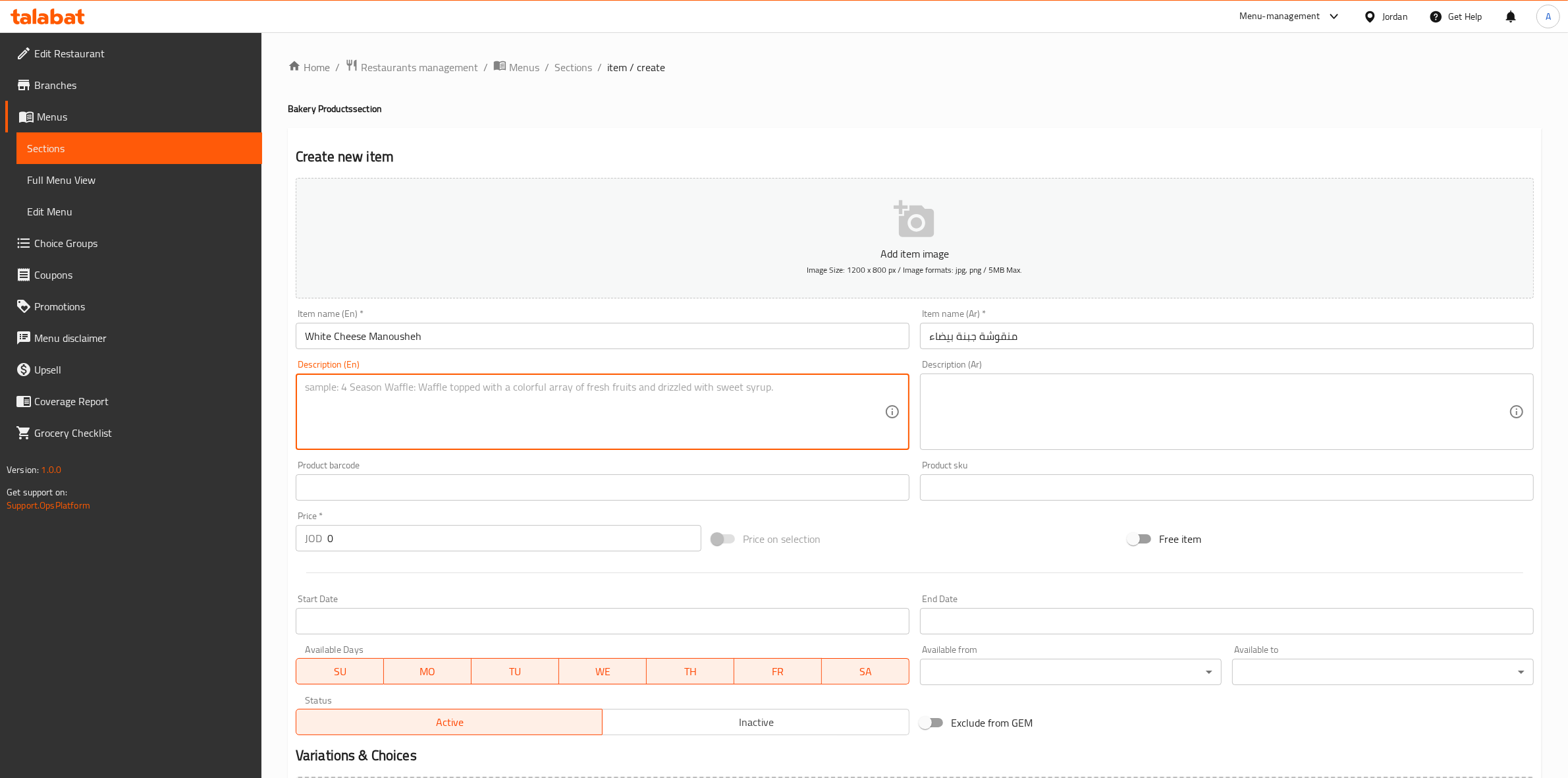
click at [310, 412] on textarea at bounding box center [594, 412] width 580 height 62
paste textarea "1 حبة"
type textarea "1 حبة"
click at [1180, 385] on textarea at bounding box center [1219, 412] width 580 height 62
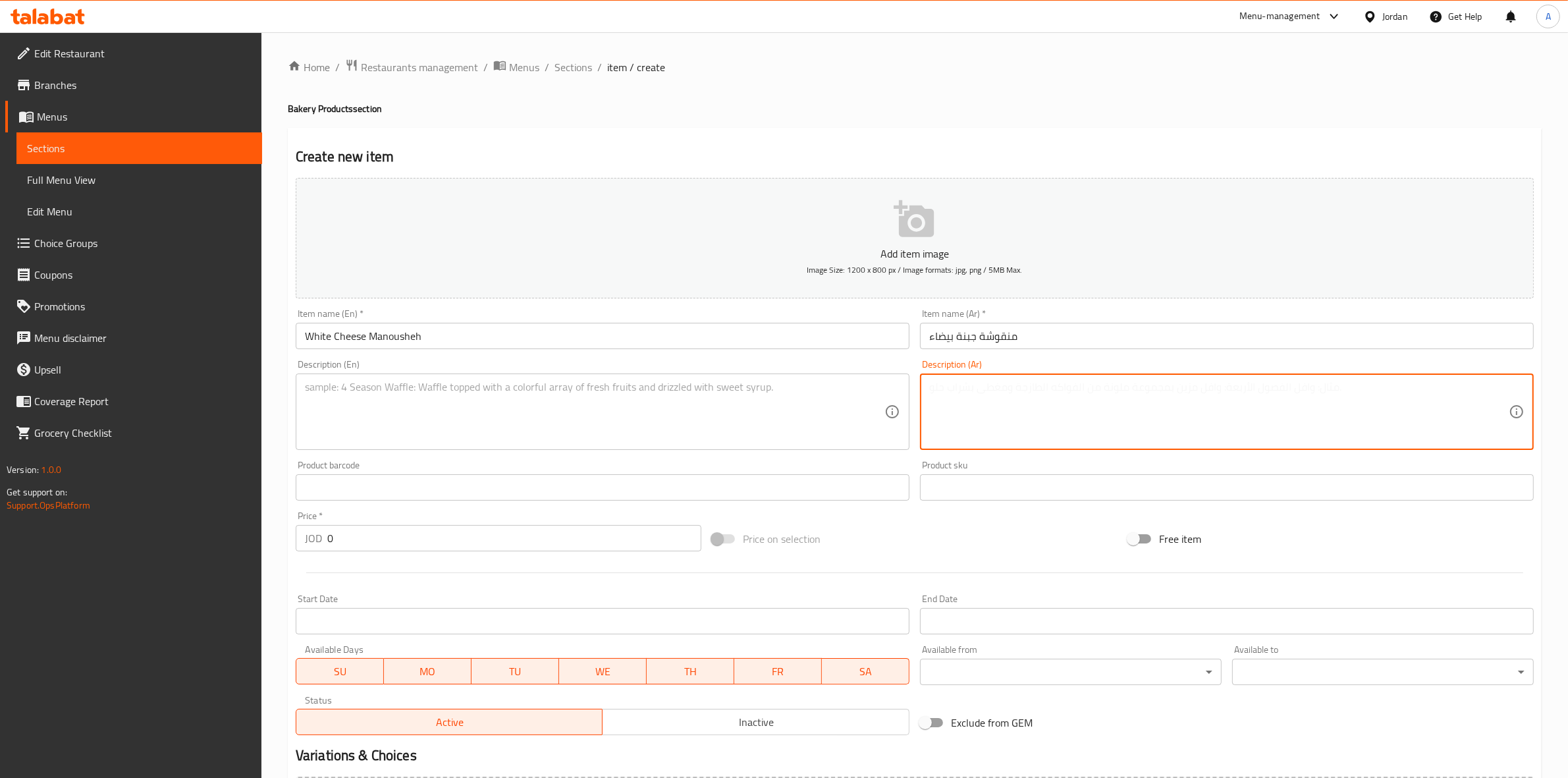
paste textarea "1 حبة"
type textarea "1 حبة"
click at [1111, 150] on h2 "Create new item" at bounding box center [915, 157] width 1238 height 20
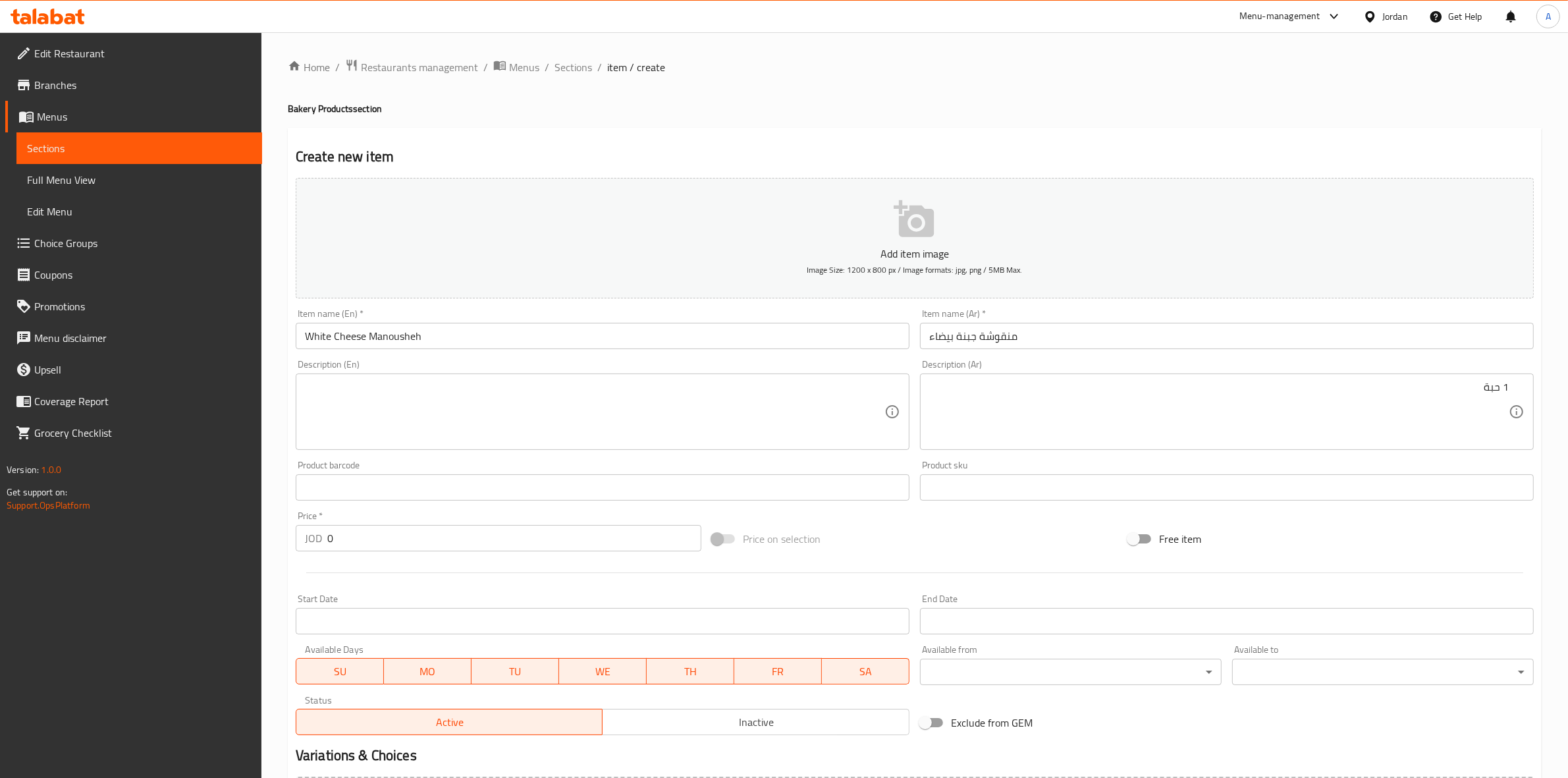
click at [1034, 344] on input "منقوشة جبنة بيضاء" at bounding box center [1227, 335] width 614 height 27
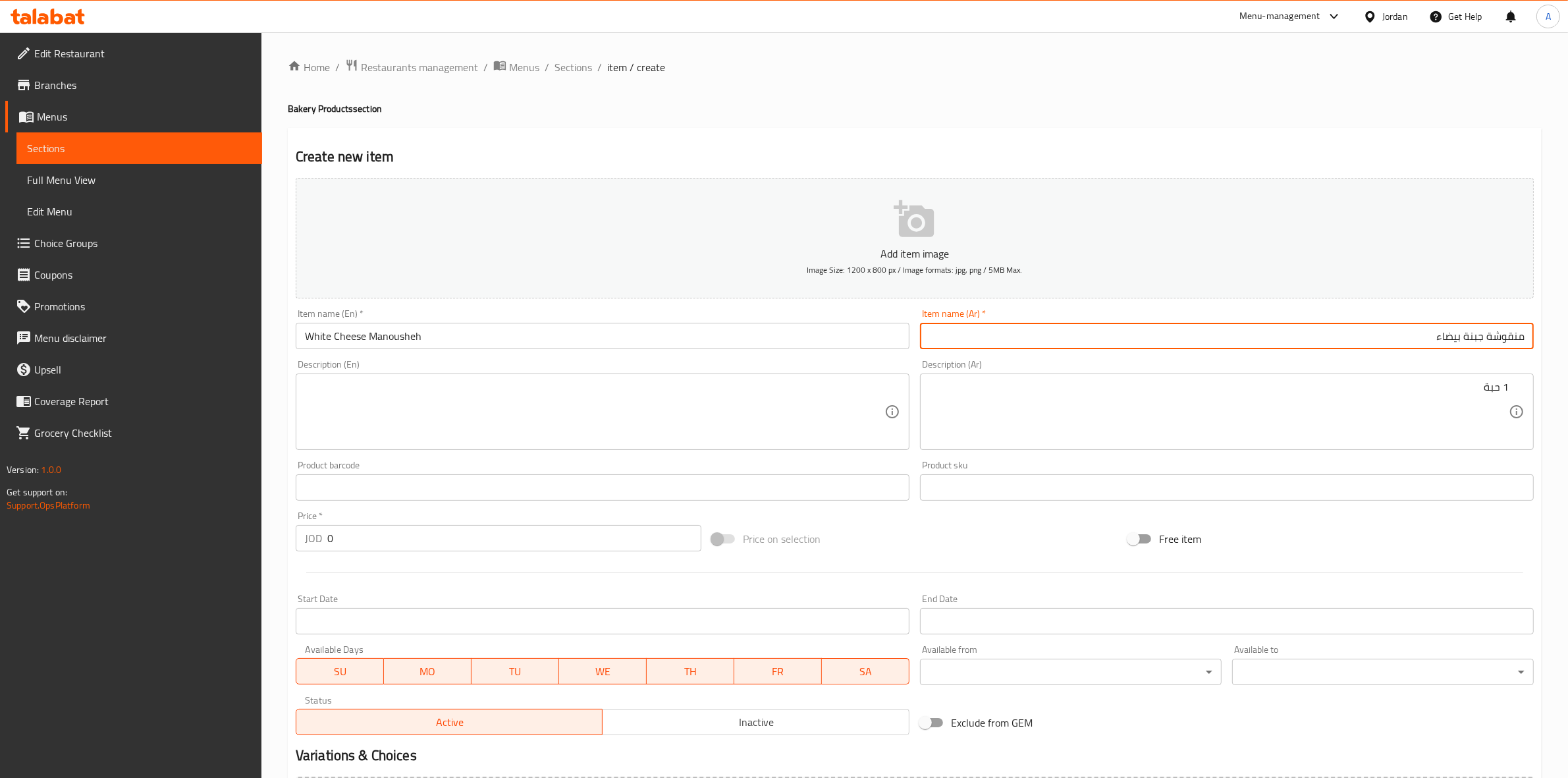
click at [548, 139] on div "Create new item Add item image Image Size: 1200 x 800 px / Image formats: jpg, …" at bounding box center [914, 511] width 1254 height 766
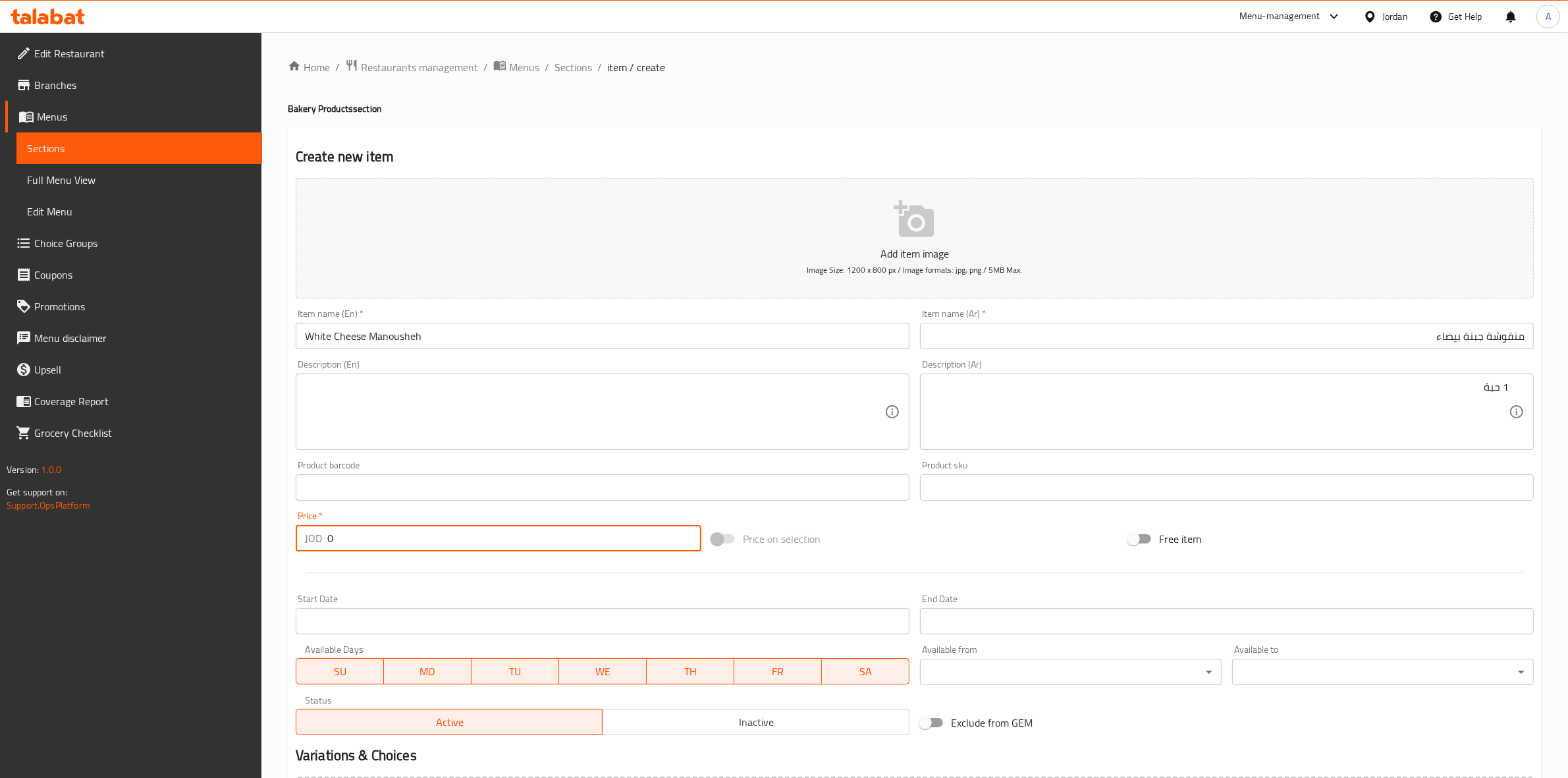
click at [307, 545] on div "JOD 0 Price *" at bounding box center [499, 537] width 406 height 27
type input "1"
click at [285, 583] on div "Home / Restaurants management / Menus / Sections / item / create Bakery Product…" at bounding box center [915, 481] width 1306 height 898
click at [382, 417] on textarea at bounding box center [594, 412] width 580 height 62
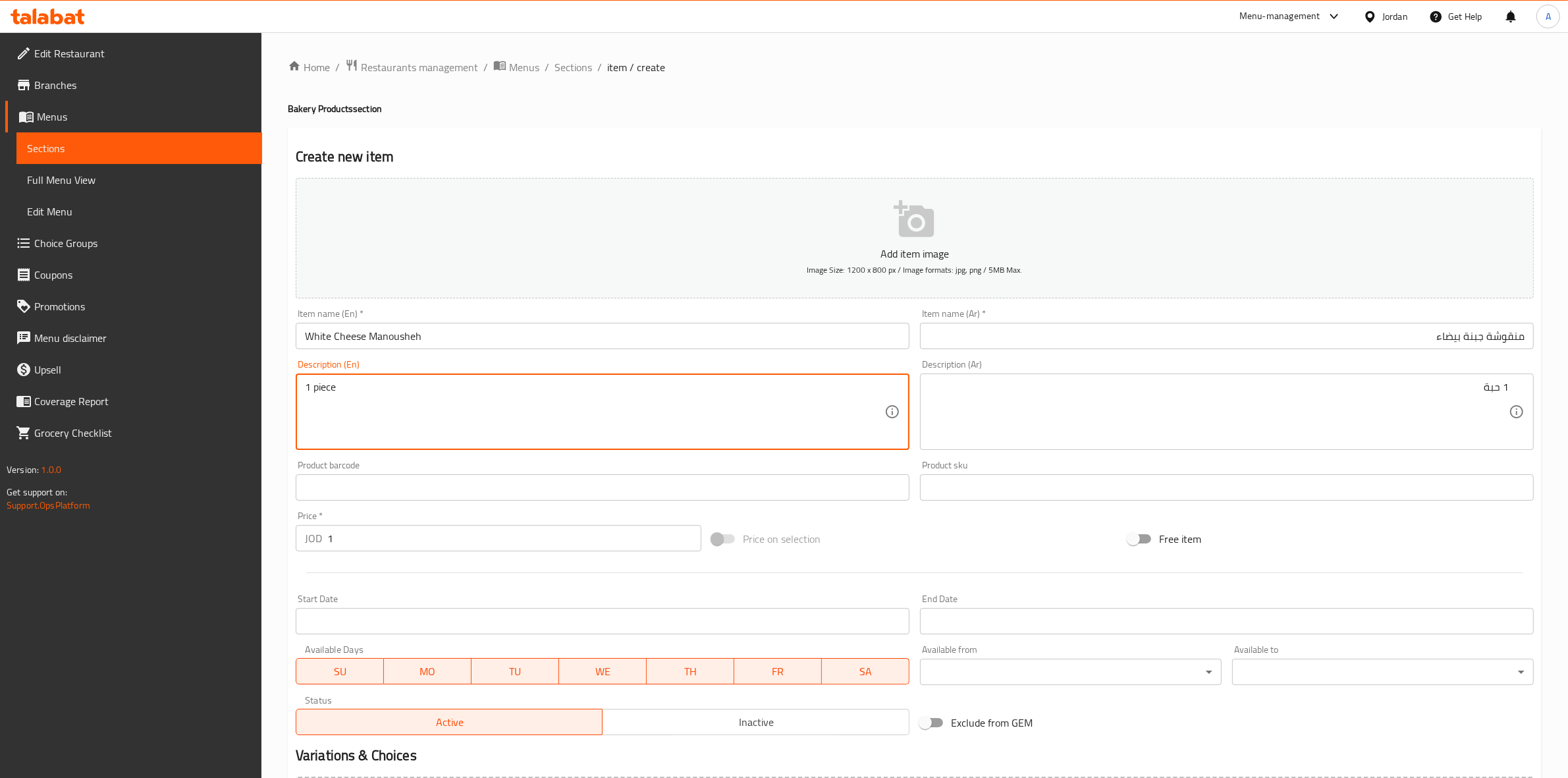
drag, startPoint x: 357, startPoint y: 388, endPoint x: 315, endPoint y: 389, distance: 42.0
click at [315, 389] on textarea "1 piece" at bounding box center [594, 412] width 580 height 62
type textarea "1 Piece"
click at [280, 494] on div "Home / Restaurants management / Menus / Sections / item / create Bakery Product…" at bounding box center [915, 481] width 1306 height 898
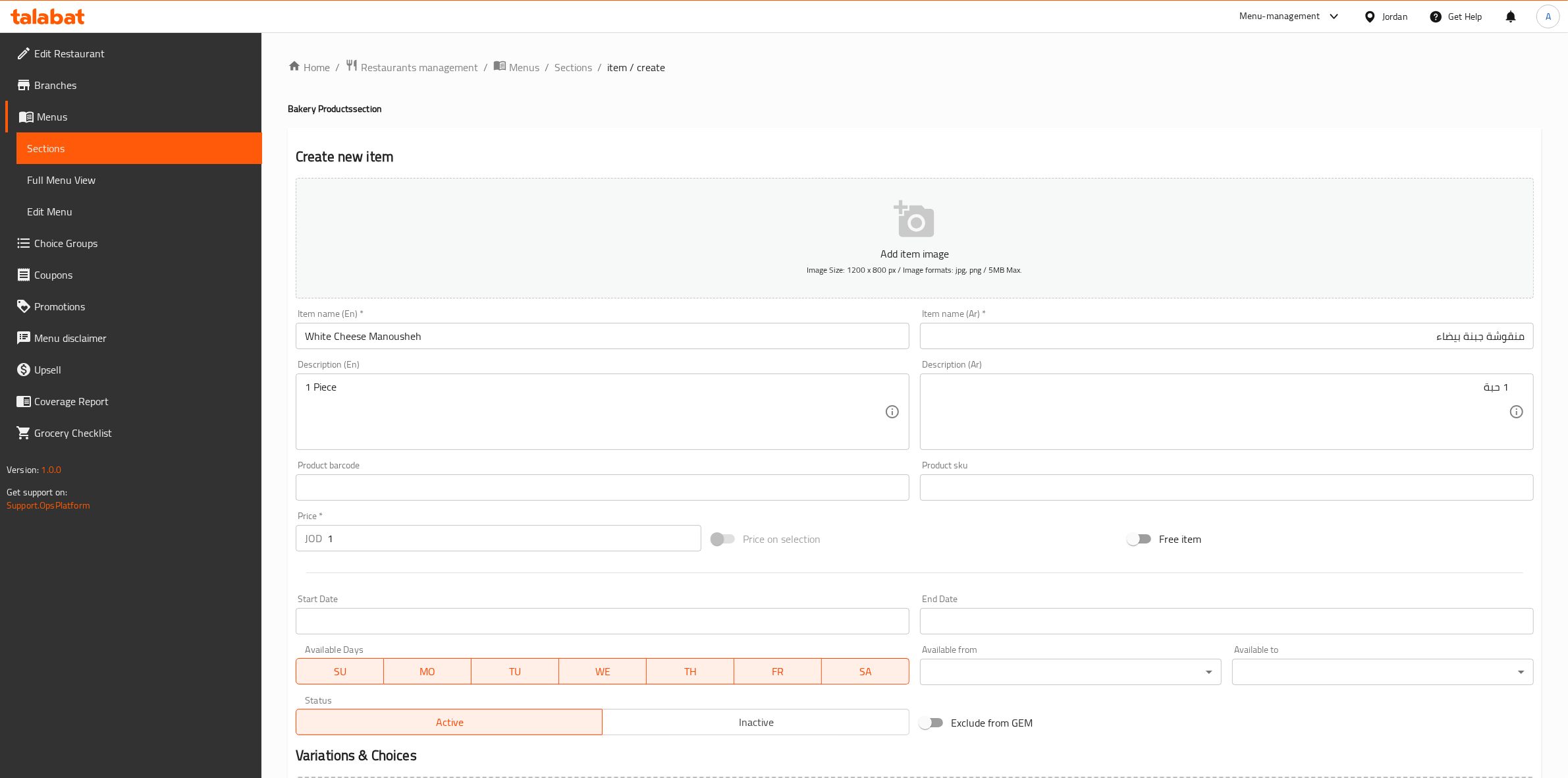
click at [275, 671] on div "Home / Restaurants management / Menus / Sections / item / create Bakery Product…" at bounding box center [915, 481] width 1306 height 898
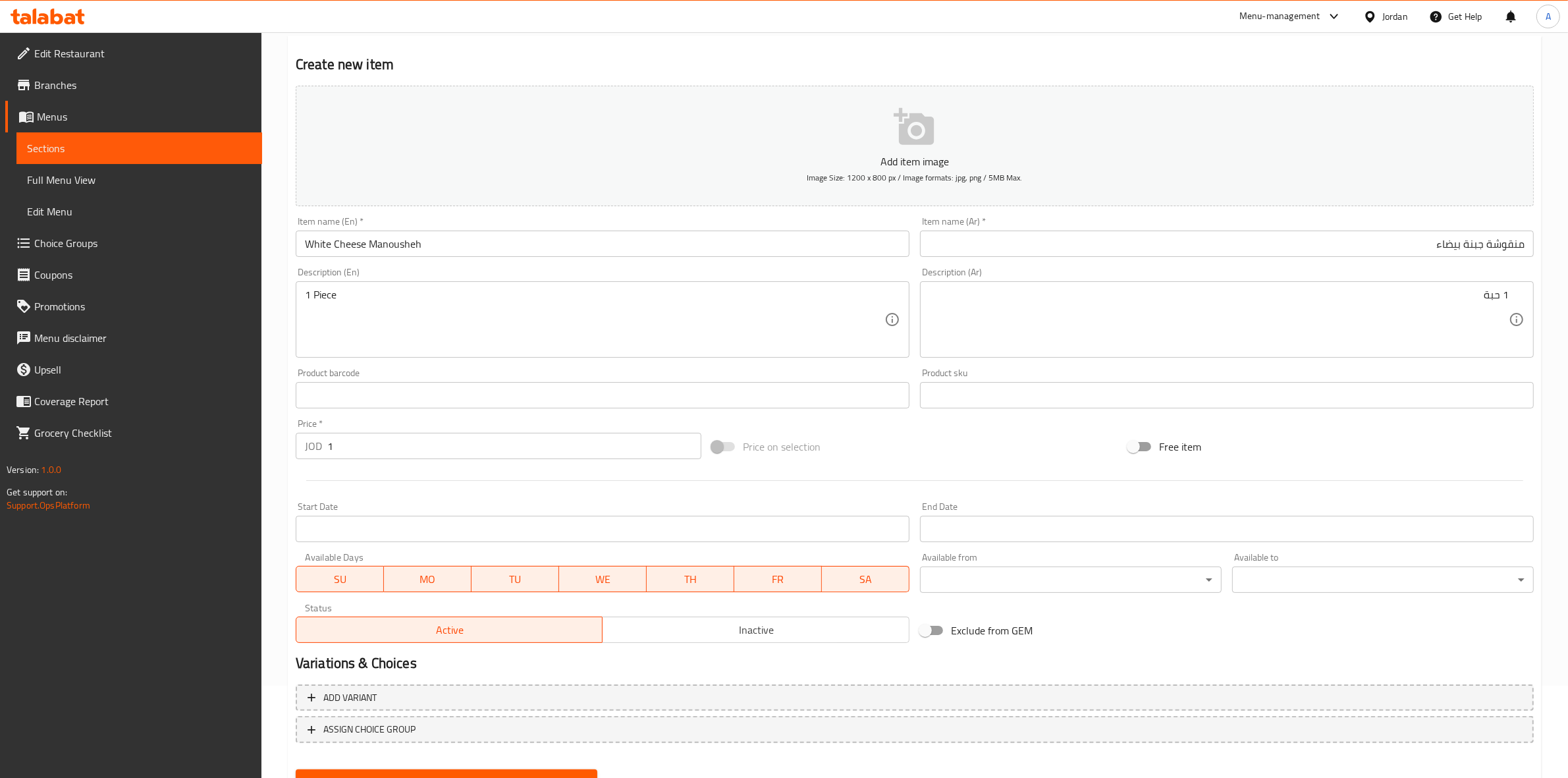
scroll to position [150, 0]
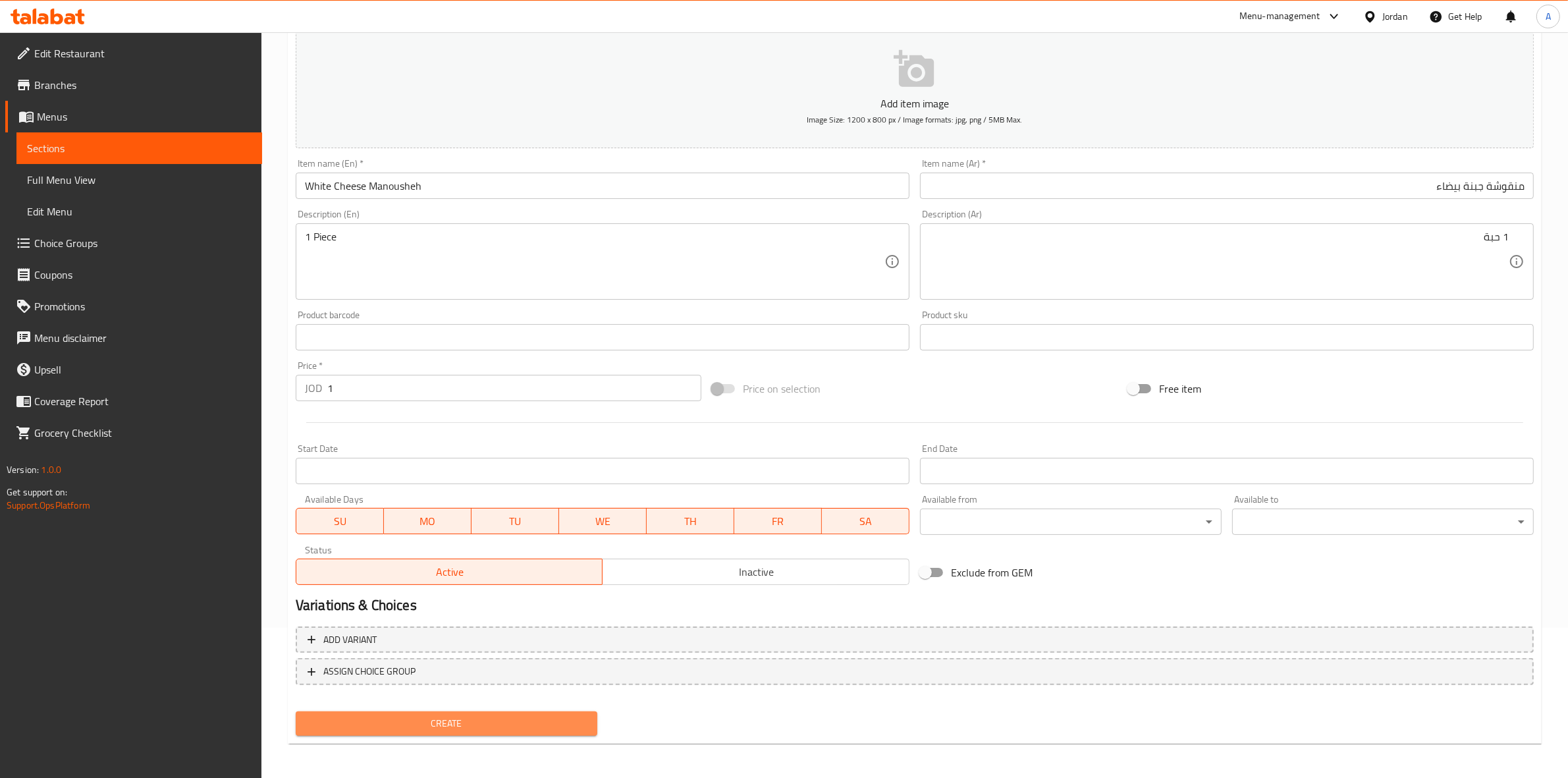
click at [476, 716] on span "Create" at bounding box center [446, 724] width 280 height 17
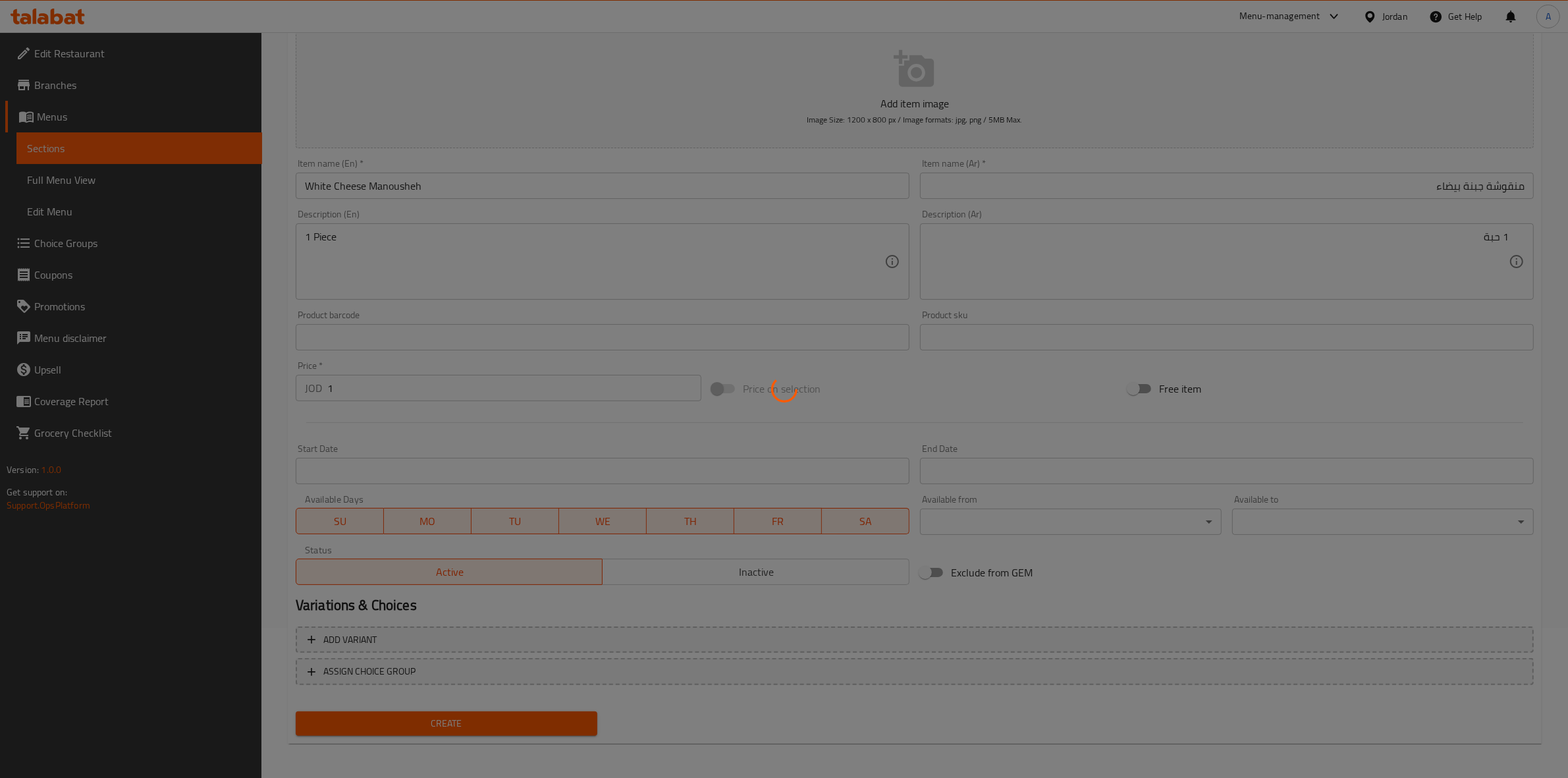
type input "0"
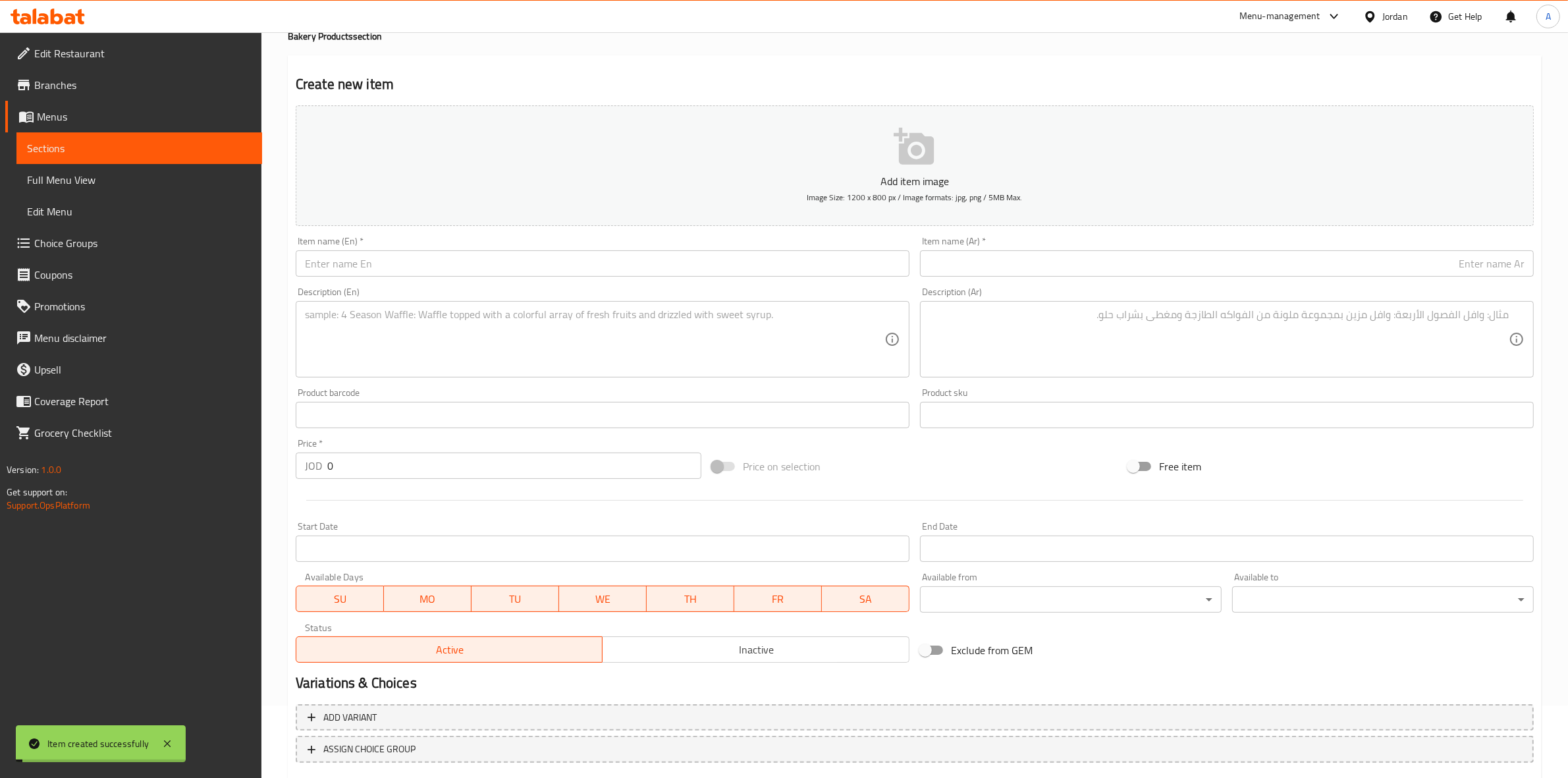
scroll to position [0, 0]
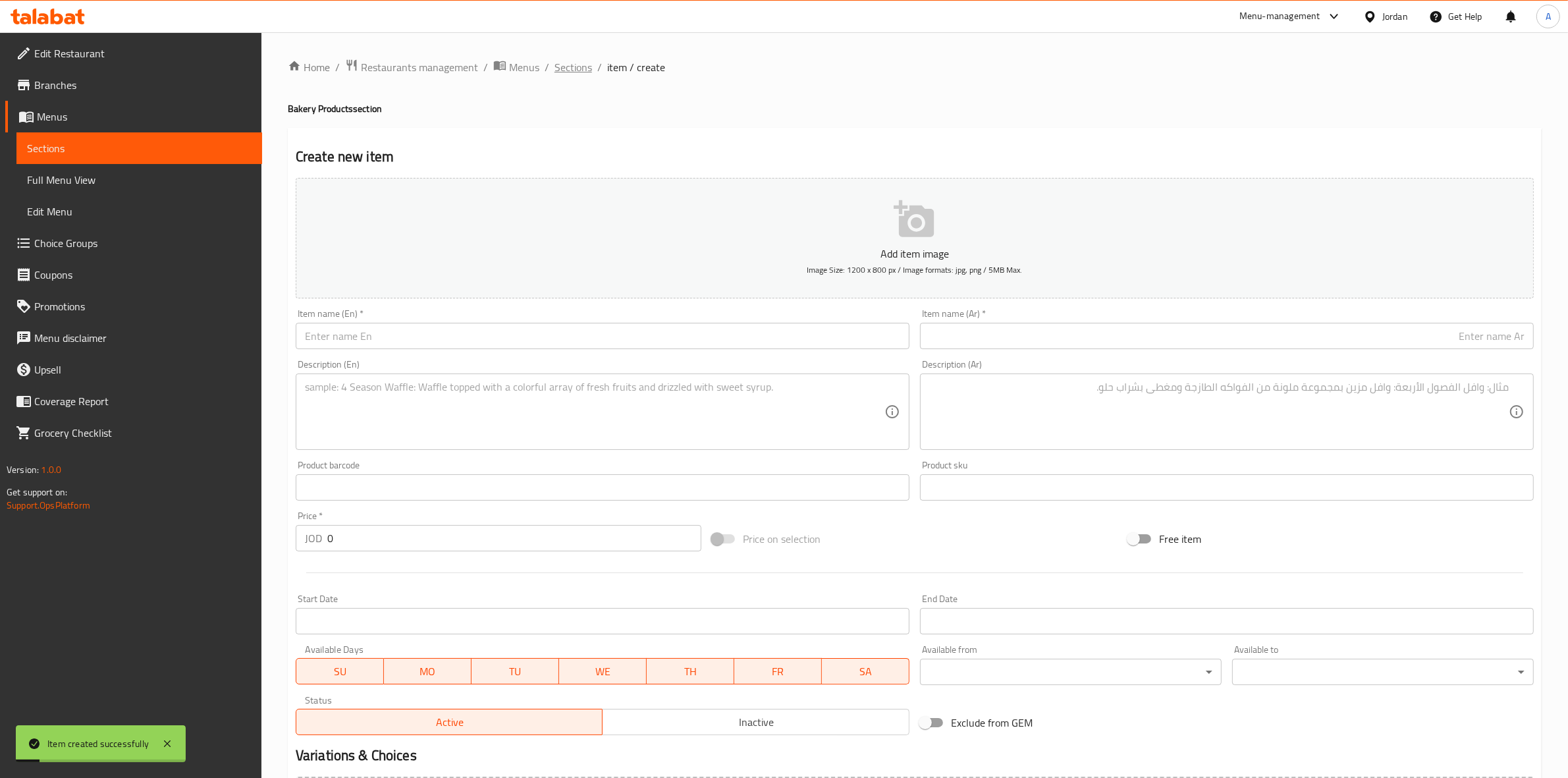
click at [577, 73] on span "Sections" at bounding box center [573, 67] width 38 height 16
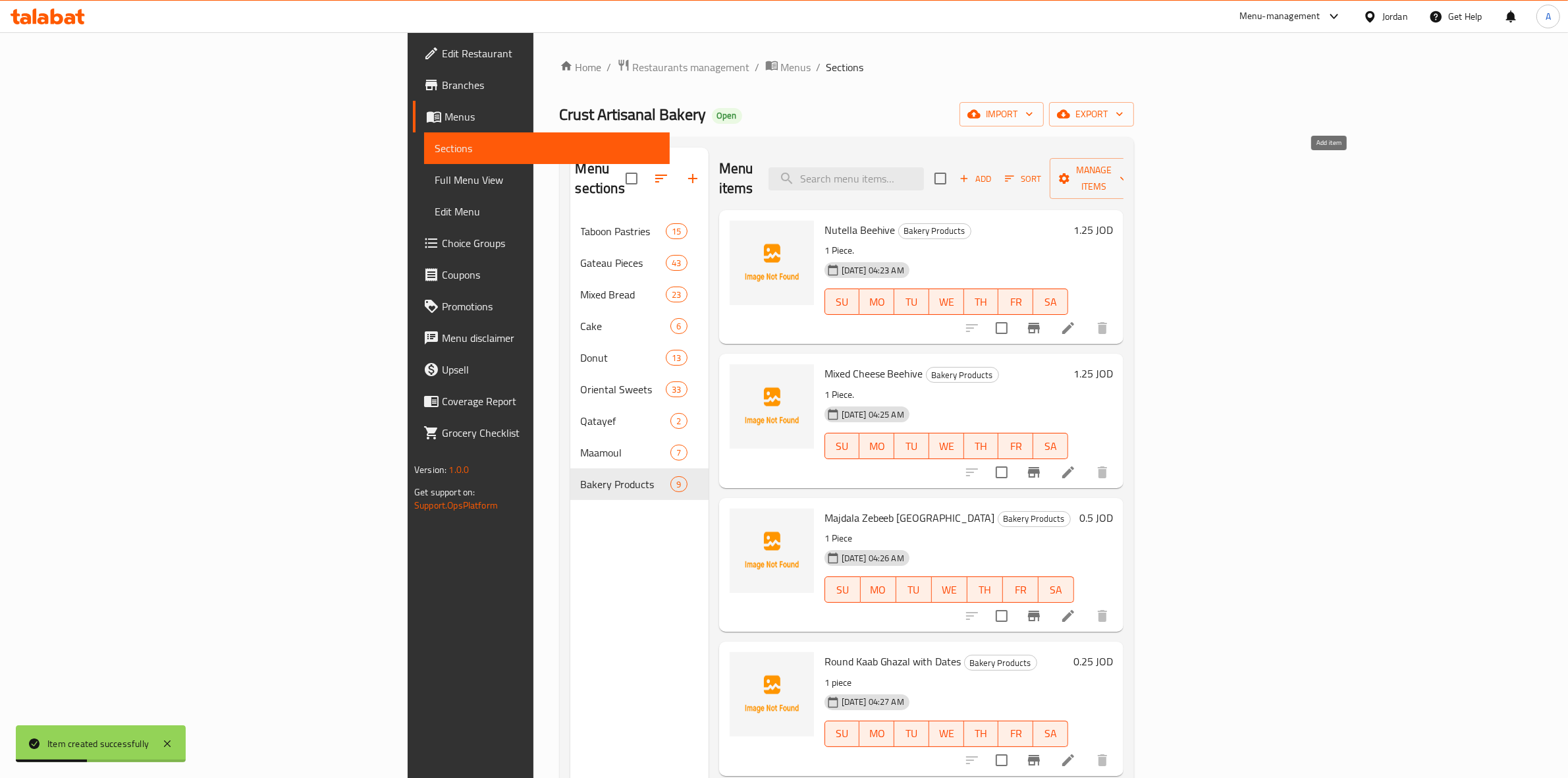
click at [970, 175] on icon "button" at bounding box center [964, 178] width 12 height 12
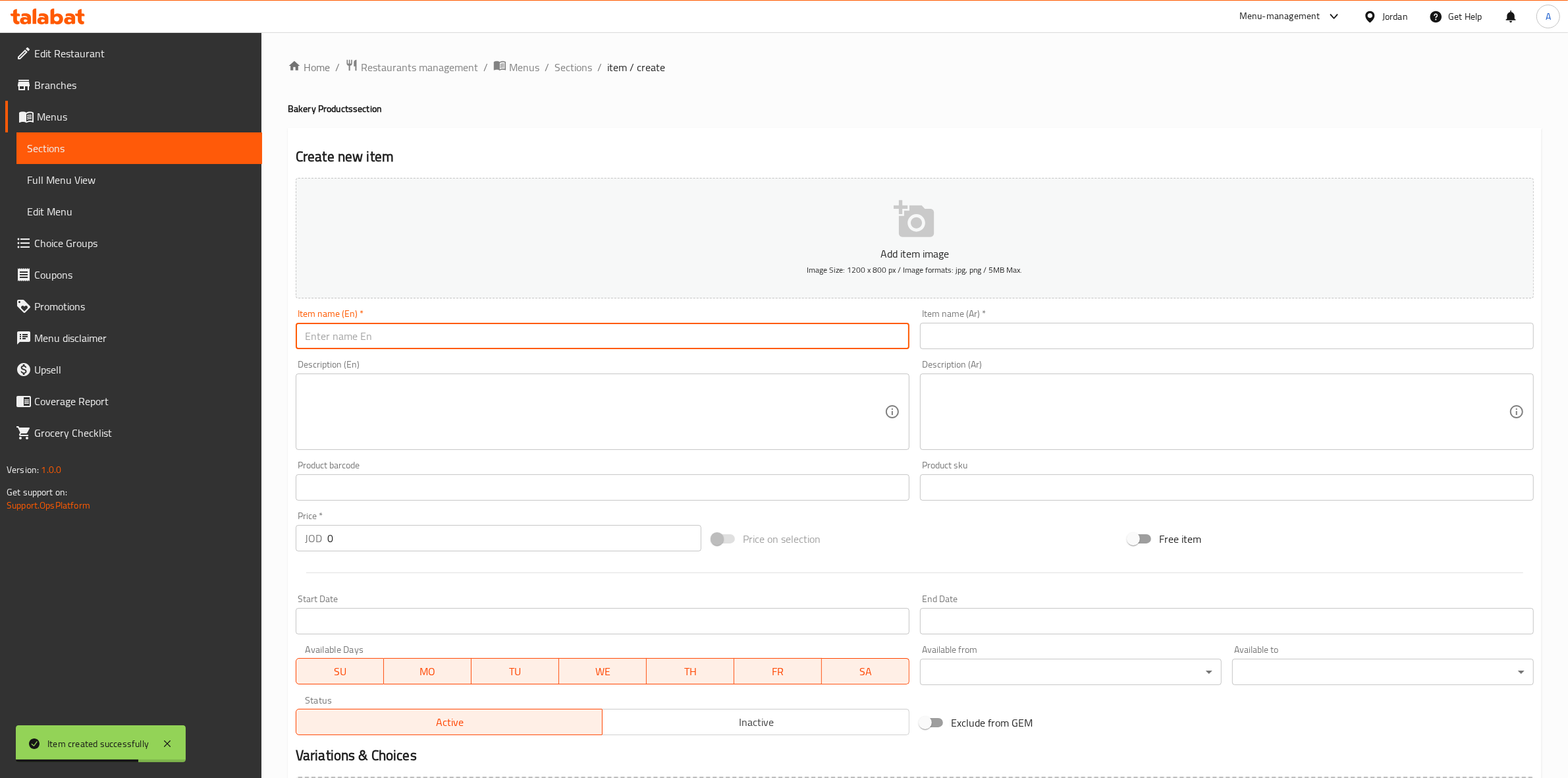
click at [484, 333] on input "text" at bounding box center [603, 335] width 614 height 27
paste input "خبز شوربة"
type input "خبز شوربة"
drag, startPoint x: 413, startPoint y: 344, endPoint x: 130, endPoint y: 321, distance: 283.9
click at [130, 322] on div "Edit Restaurant Branches Menus Sections Full Menu View Edit Menu Choice Groups …" at bounding box center [784, 481] width 1568 height 898
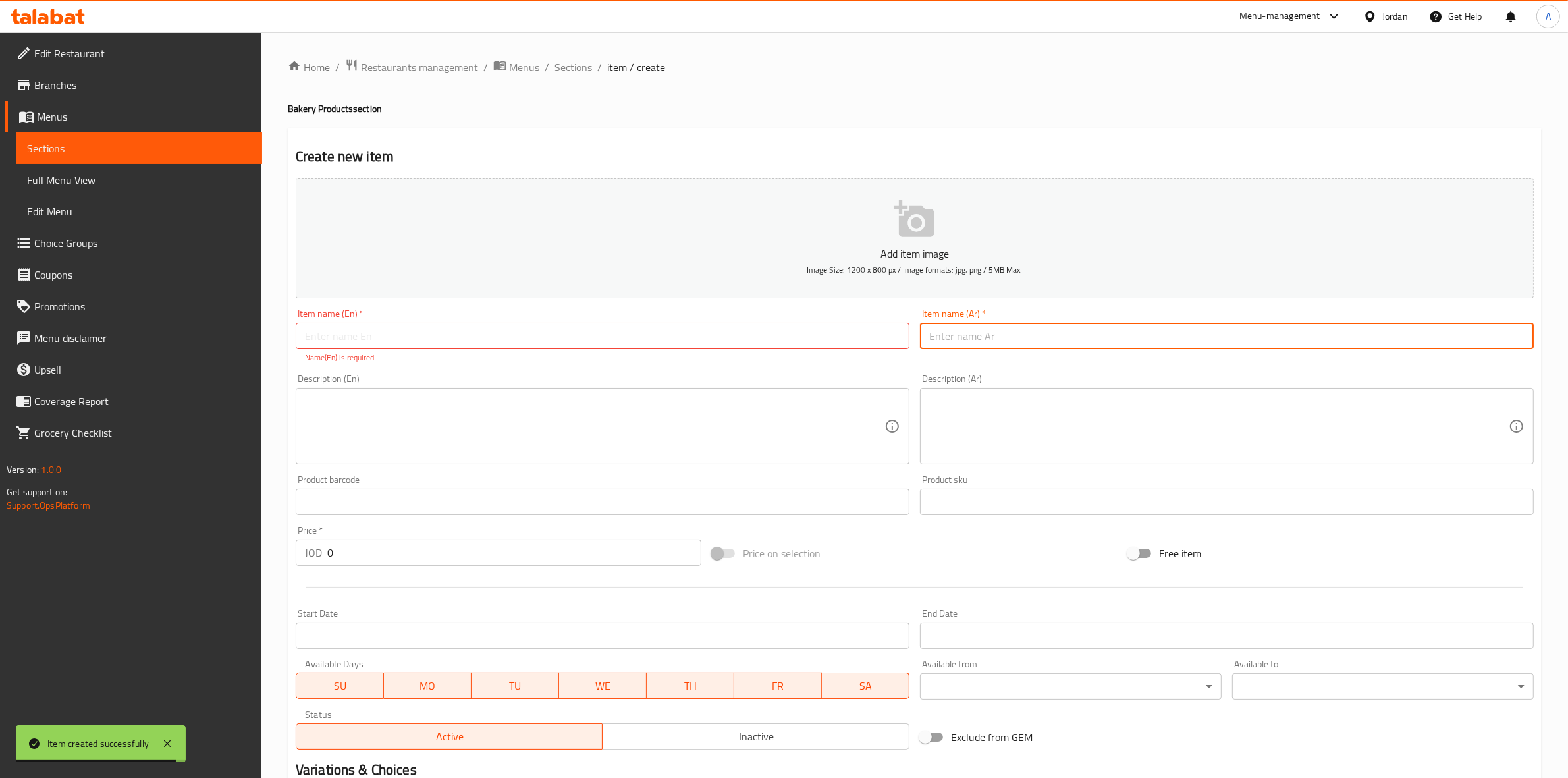
click at [1021, 344] on input "text" at bounding box center [1227, 335] width 614 height 27
paste input "خبز شوربة"
type input "خبز شوربة"
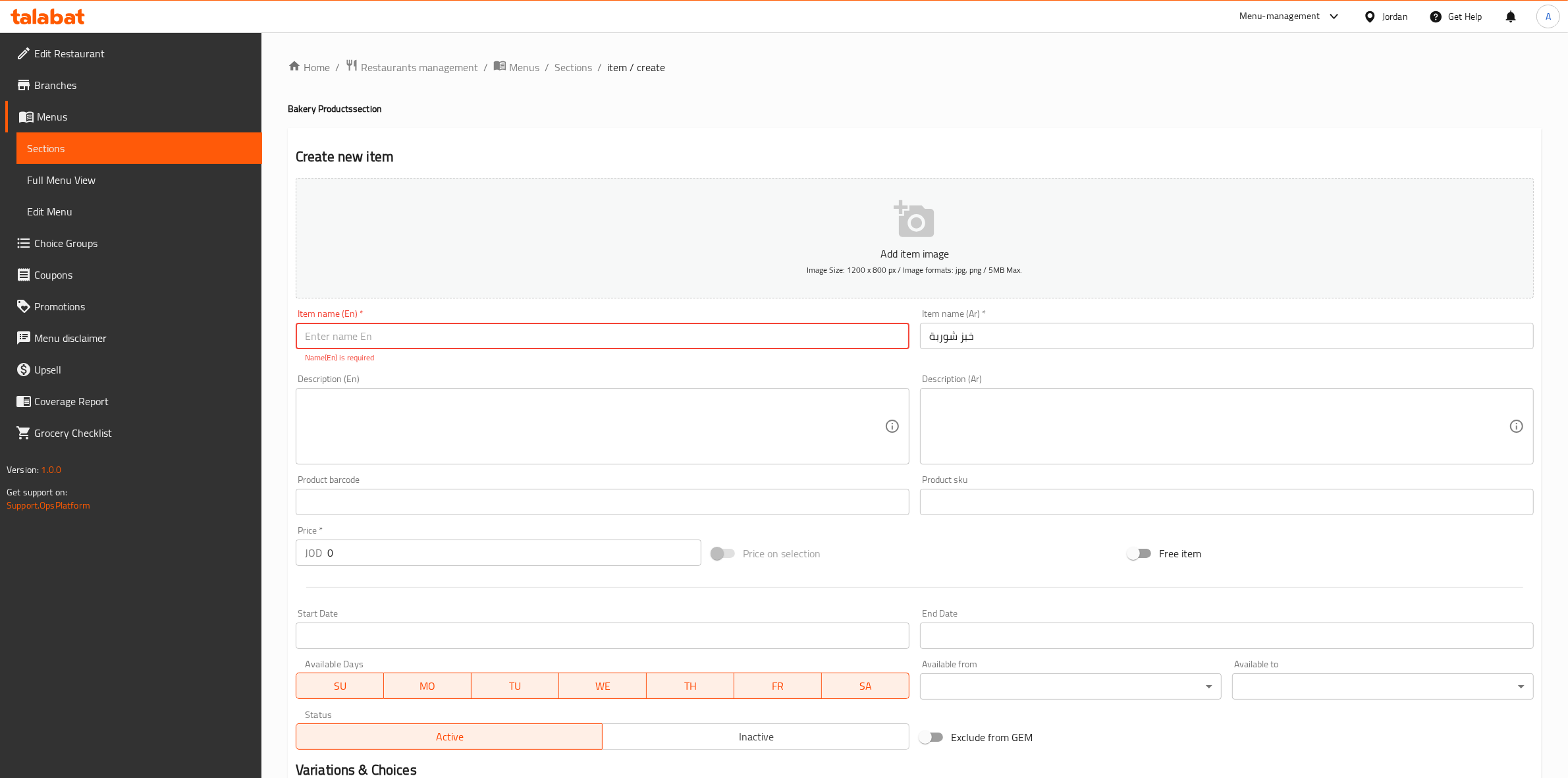
click at [476, 333] on input "text" at bounding box center [603, 335] width 614 height 27
type input "Soup's Bread"
click at [280, 371] on div "Home / Restaurants management / Menus / Sections / item / create Bakery Product…" at bounding box center [915, 489] width 1306 height 913
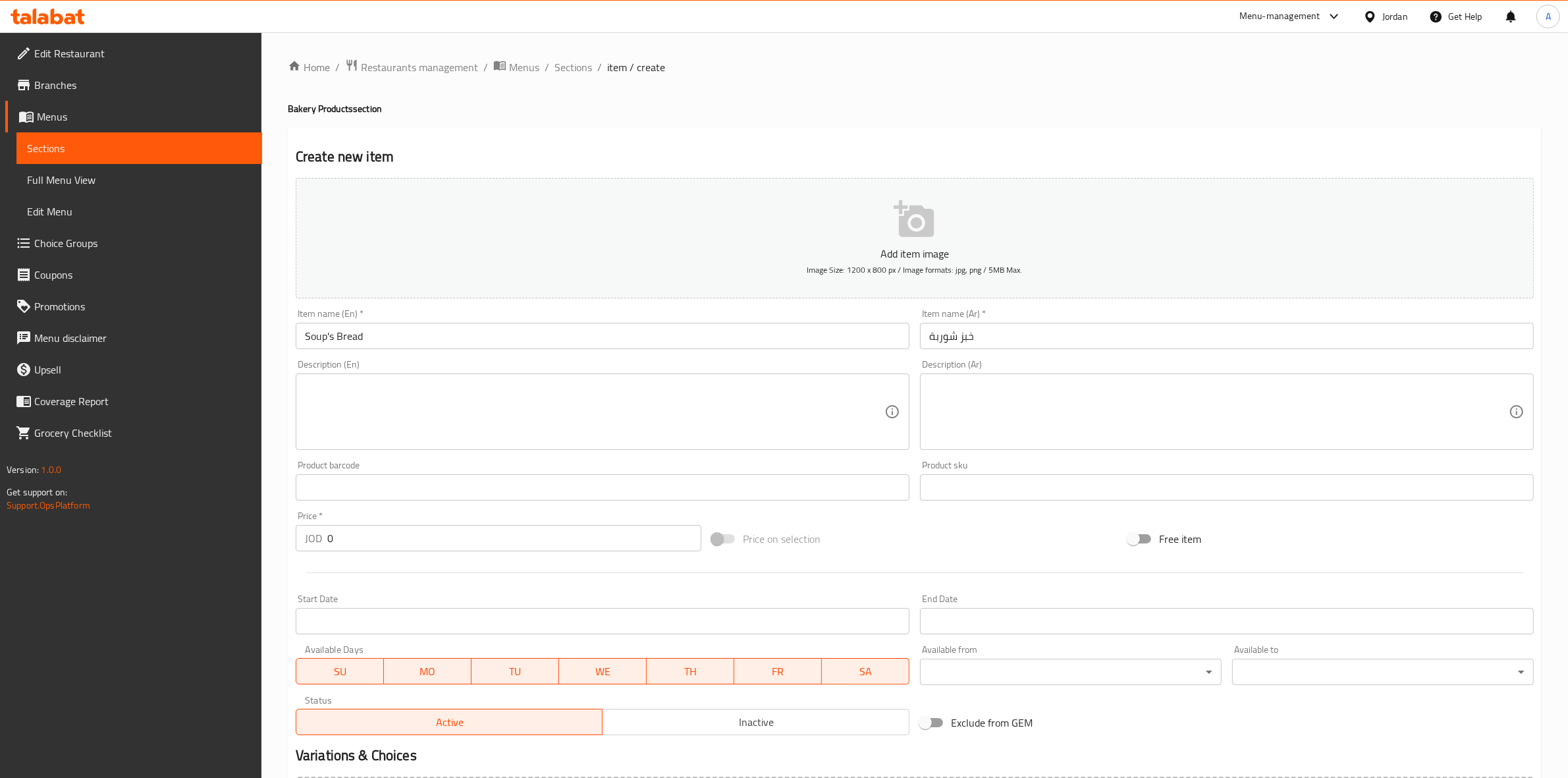
click at [998, 334] on input "خبز شوربة" at bounding box center [1227, 335] width 614 height 27
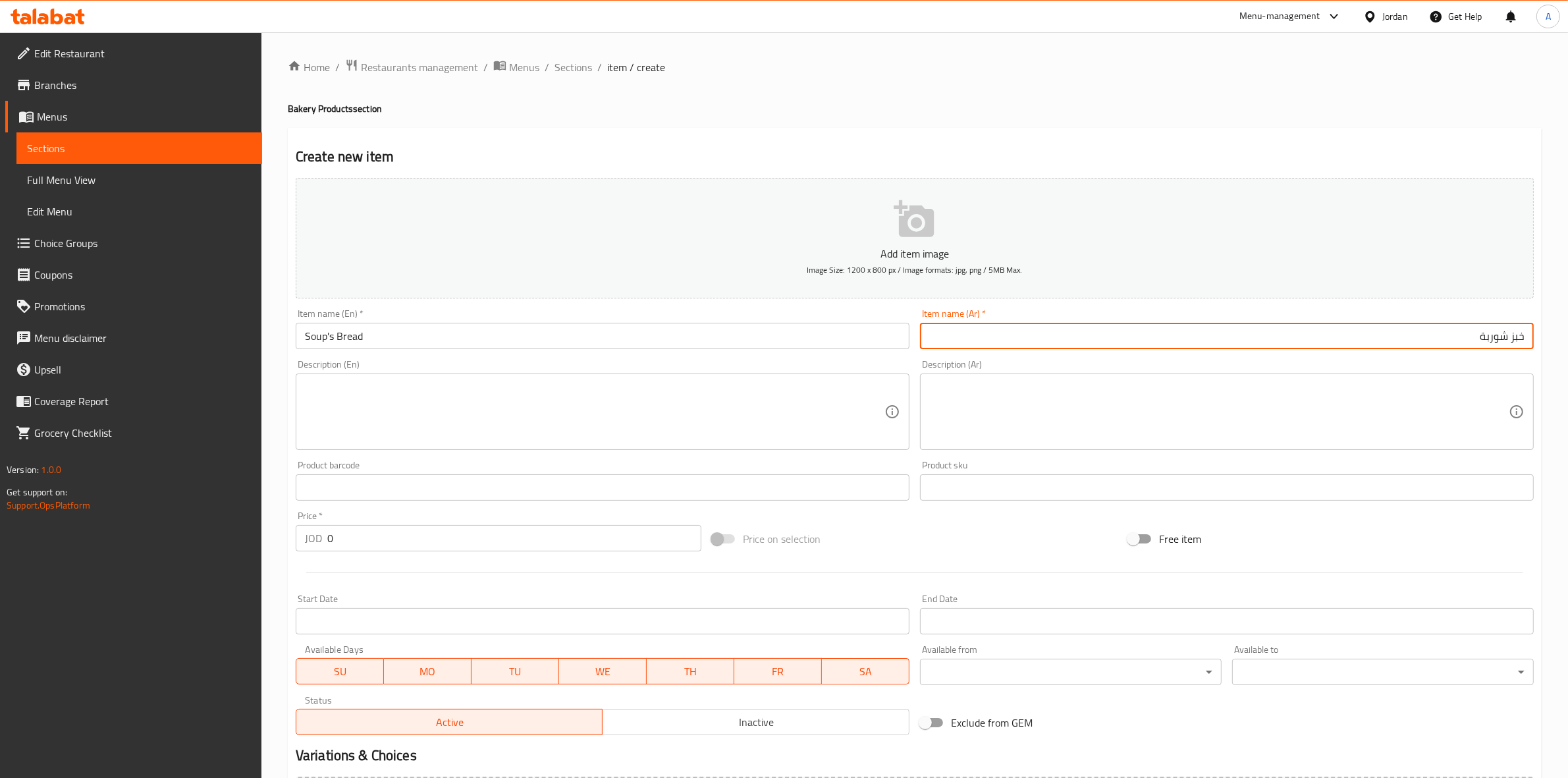
click at [278, 459] on div "Home / Restaurants management / Menus / Sections / item / create Bakery Product…" at bounding box center [915, 481] width 1306 height 898
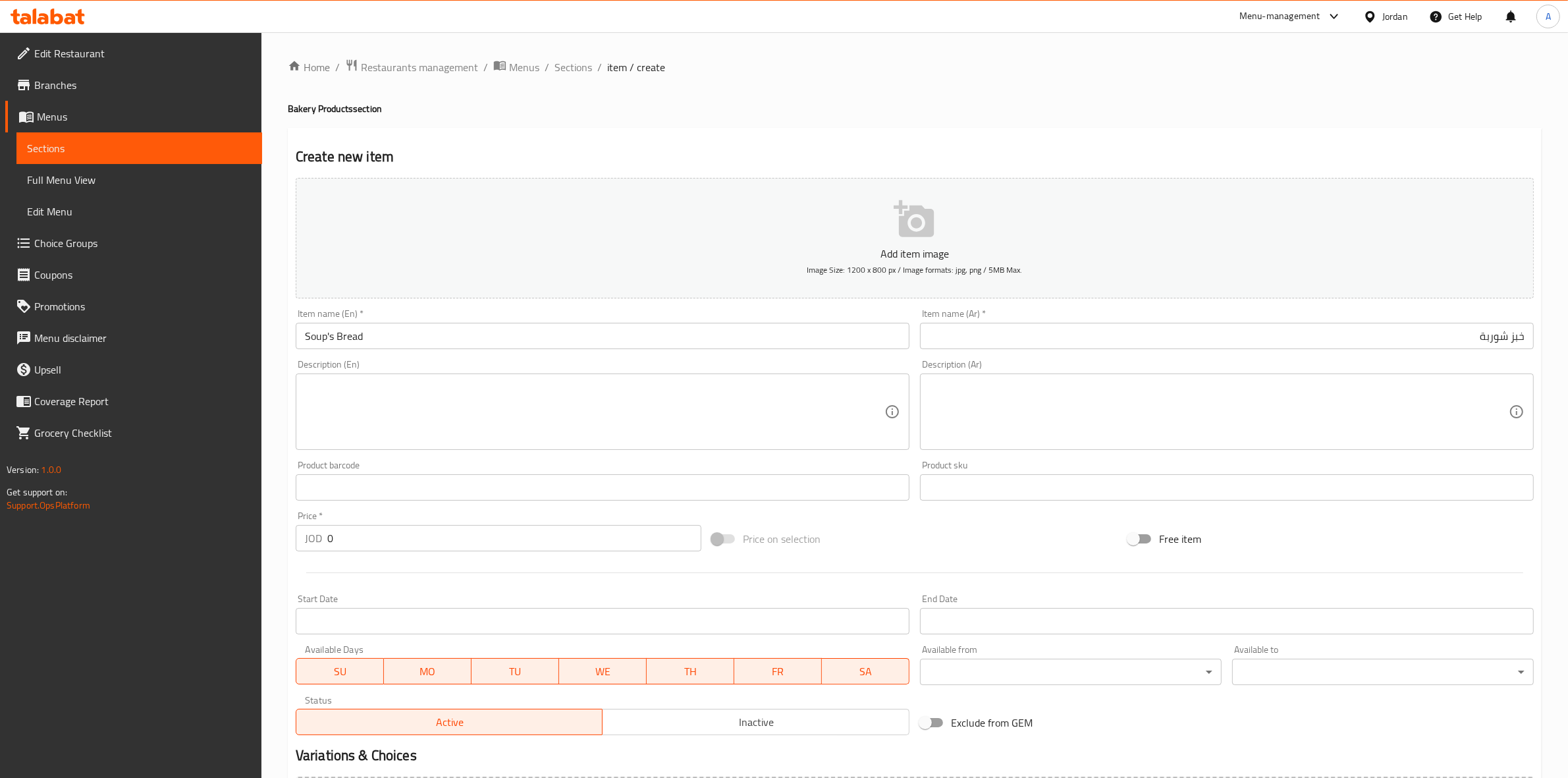
click at [1028, 368] on div "Description (Ar) Description (Ar)" at bounding box center [1227, 404] width 614 height 90
click at [1031, 399] on textarea at bounding box center [1219, 412] width 580 height 62
paste textarea "1 حبة"
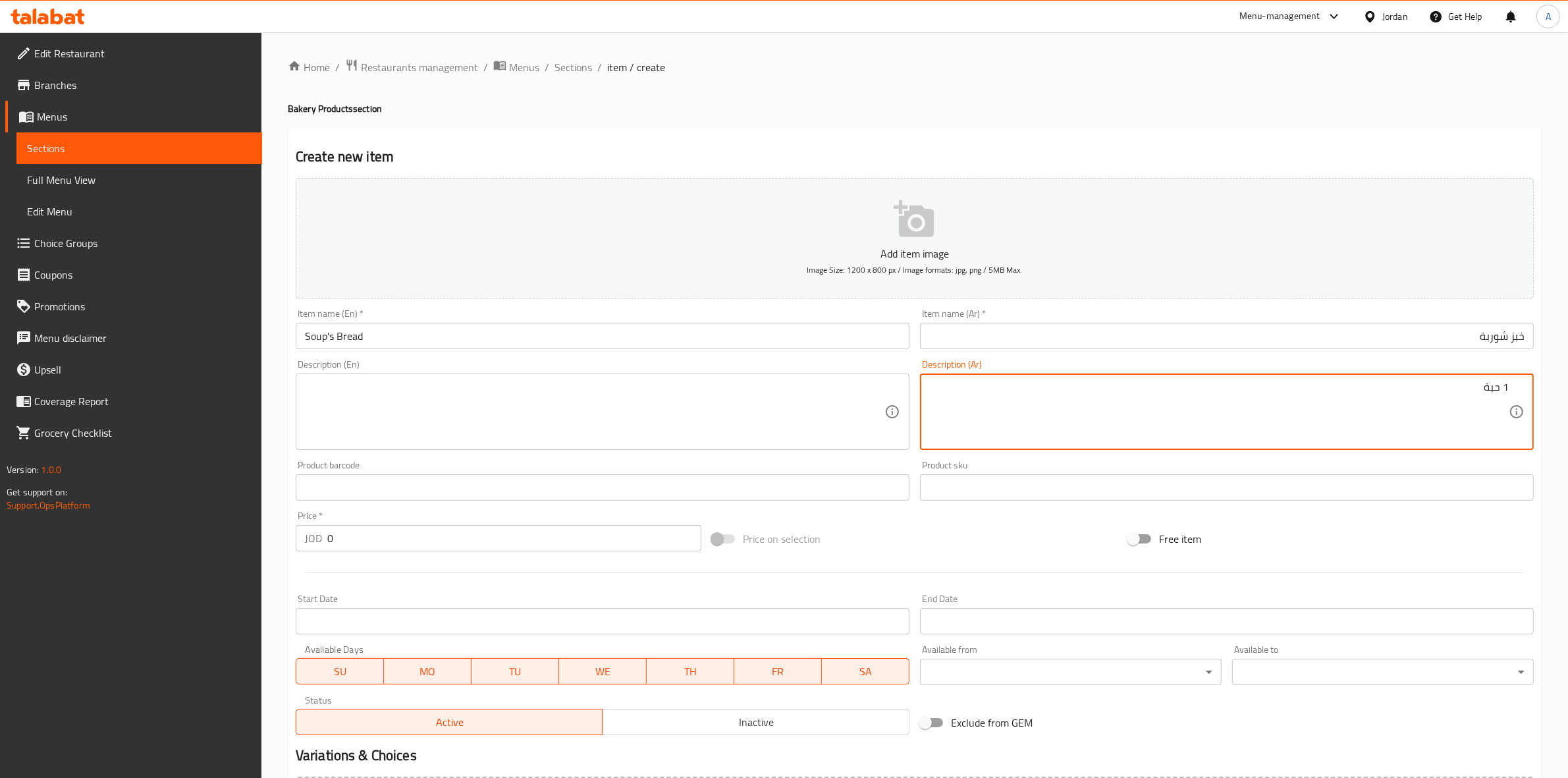
type textarea "1 حبة"
click at [519, 420] on textarea at bounding box center [594, 412] width 580 height 62
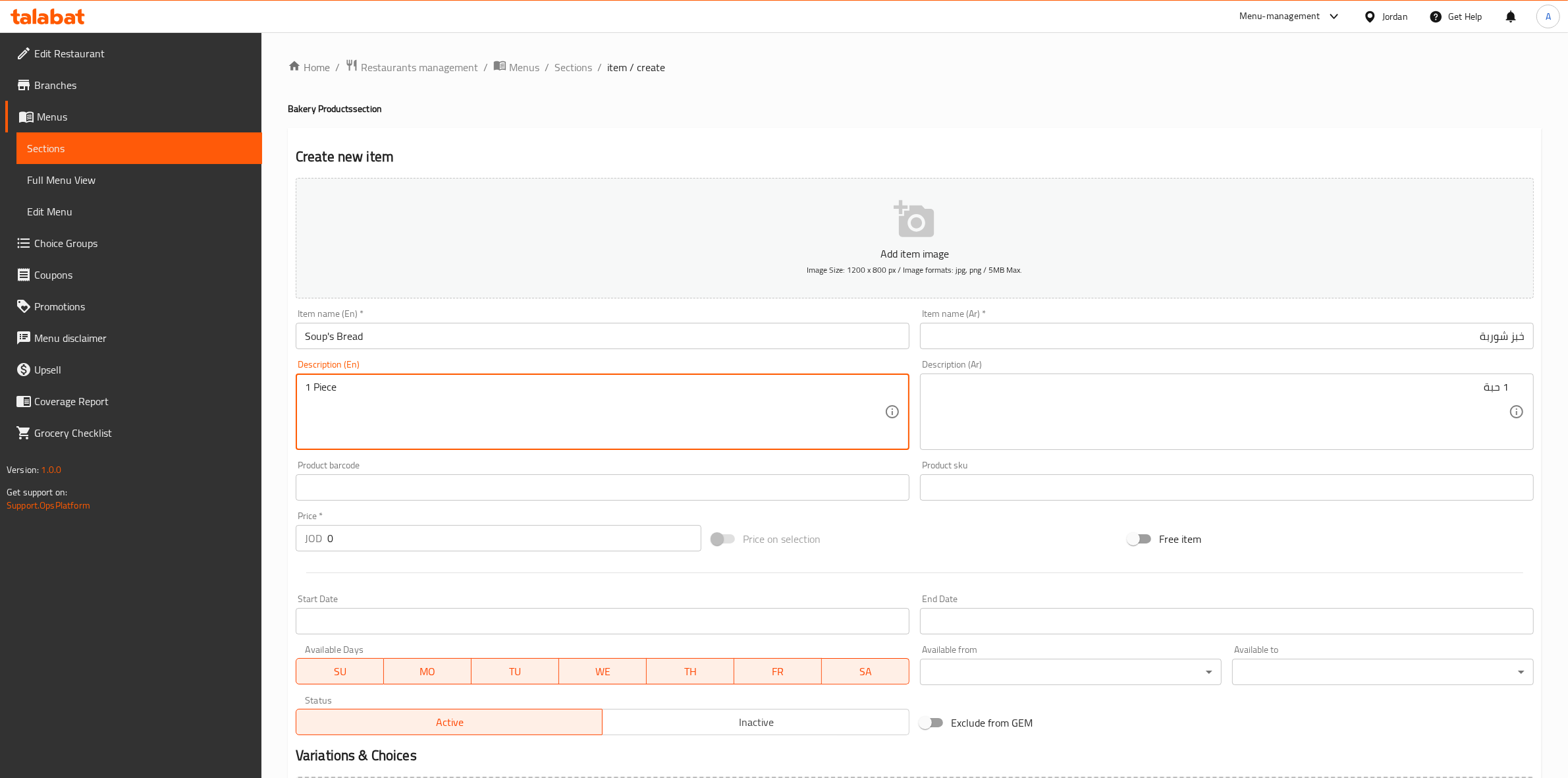
type textarea "1 Piece"
click at [357, 536] on input "0" at bounding box center [513, 537] width 374 height 27
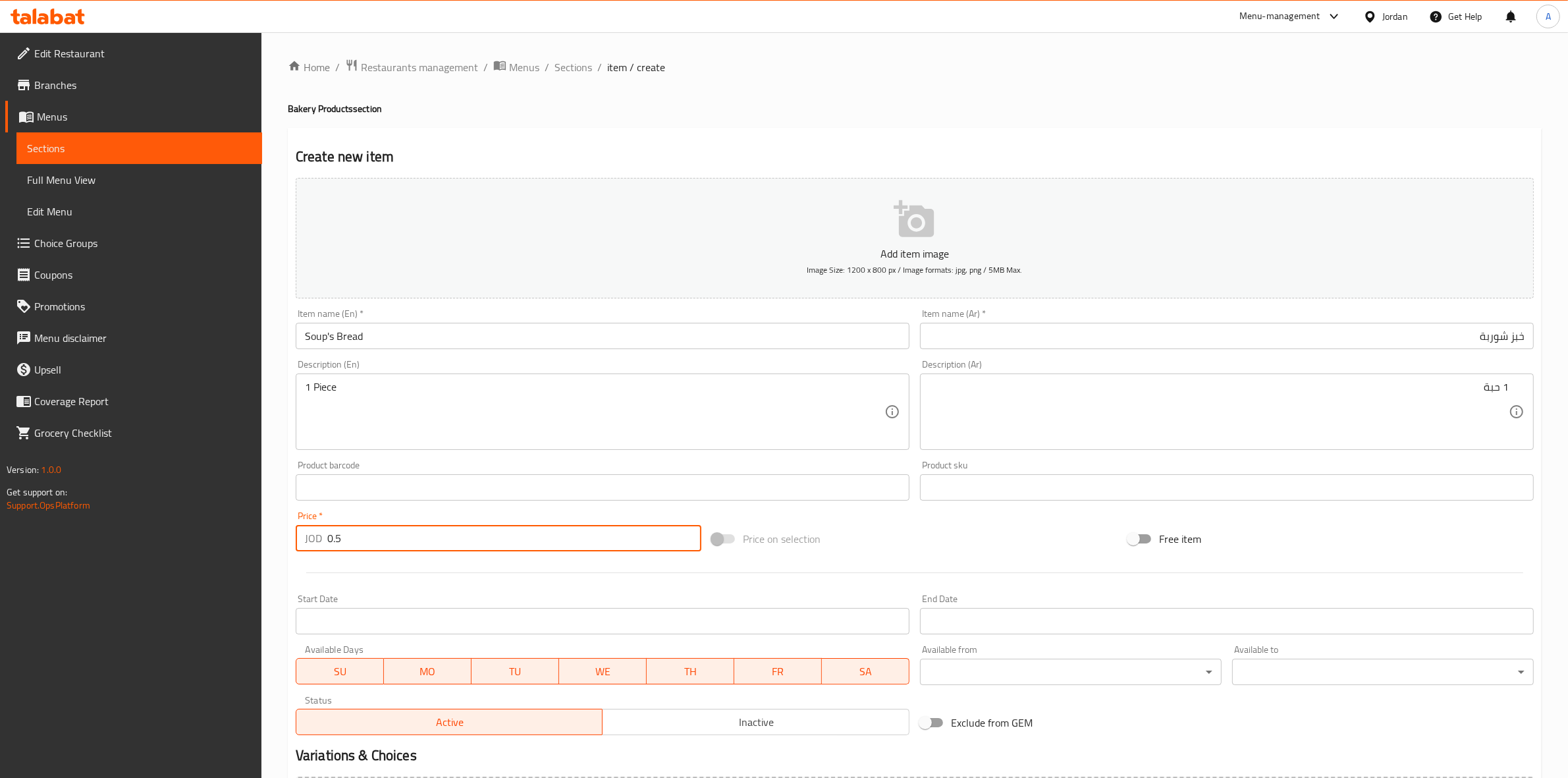
type input "0.5"
click at [410, 578] on div at bounding box center [914, 572] width 1248 height 32
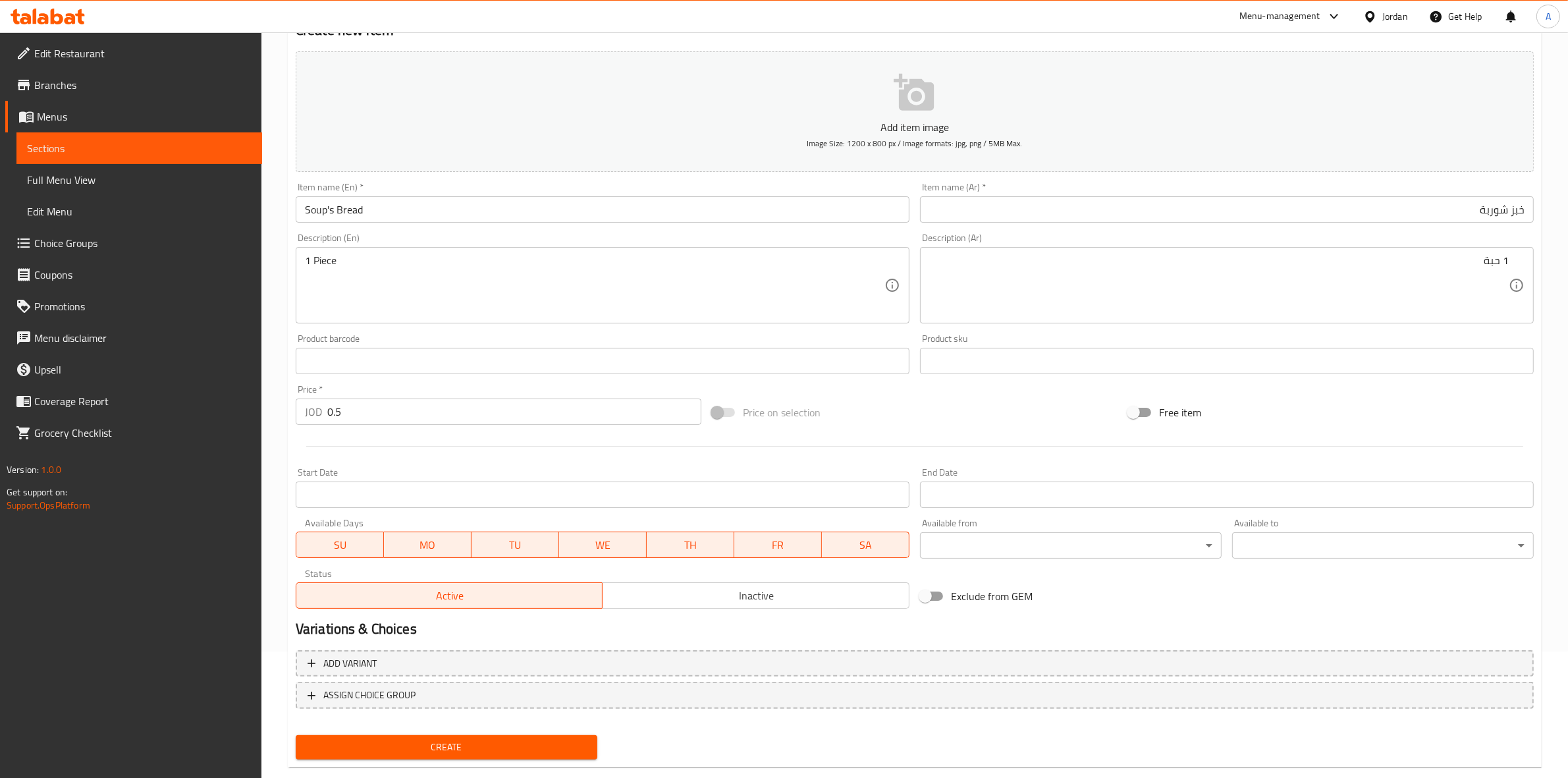
scroll to position [150, 0]
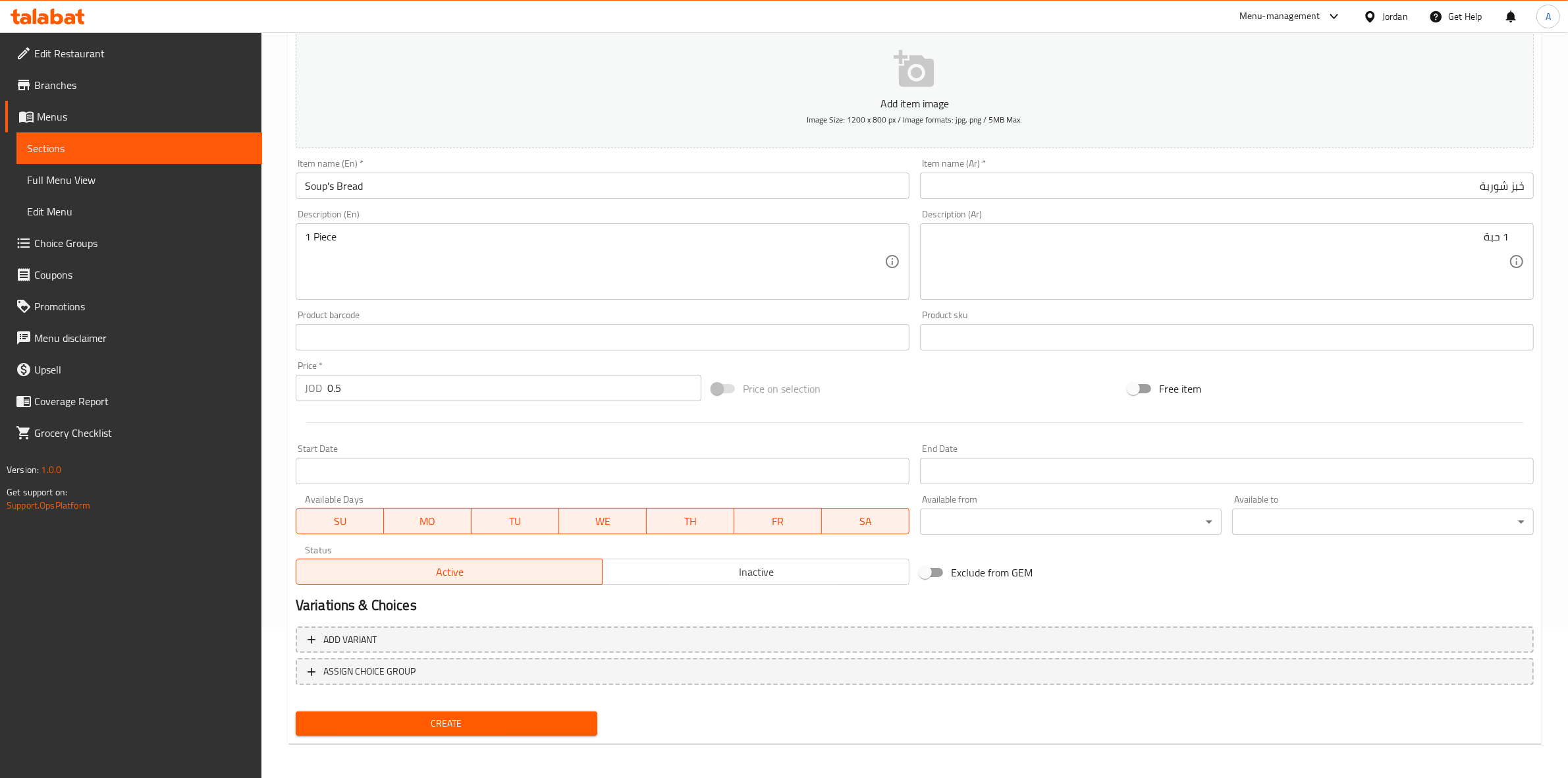
click at [411, 718] on span "Create" at bounding box center [446, 724] width 280 height 17
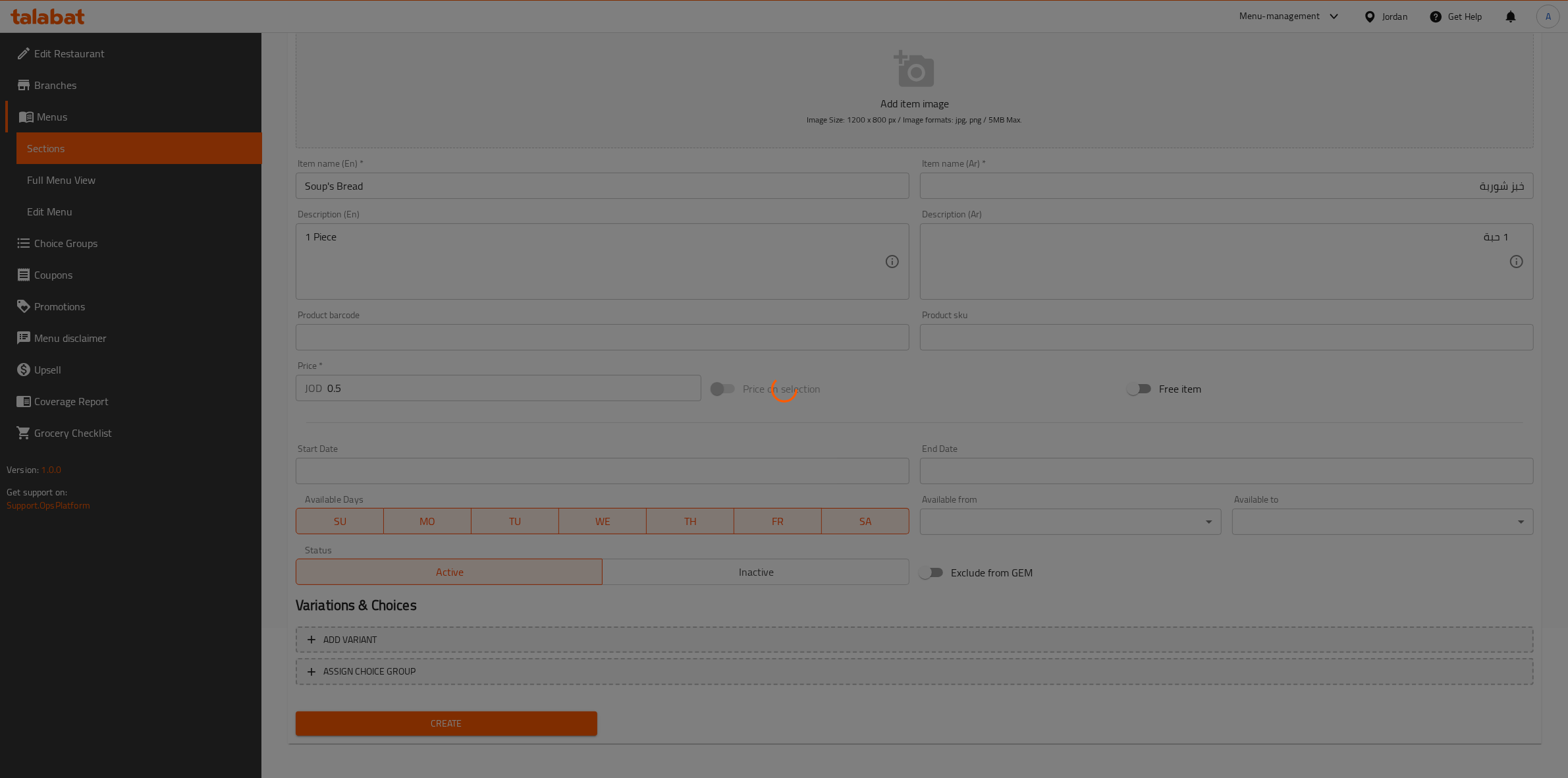
type input "0"
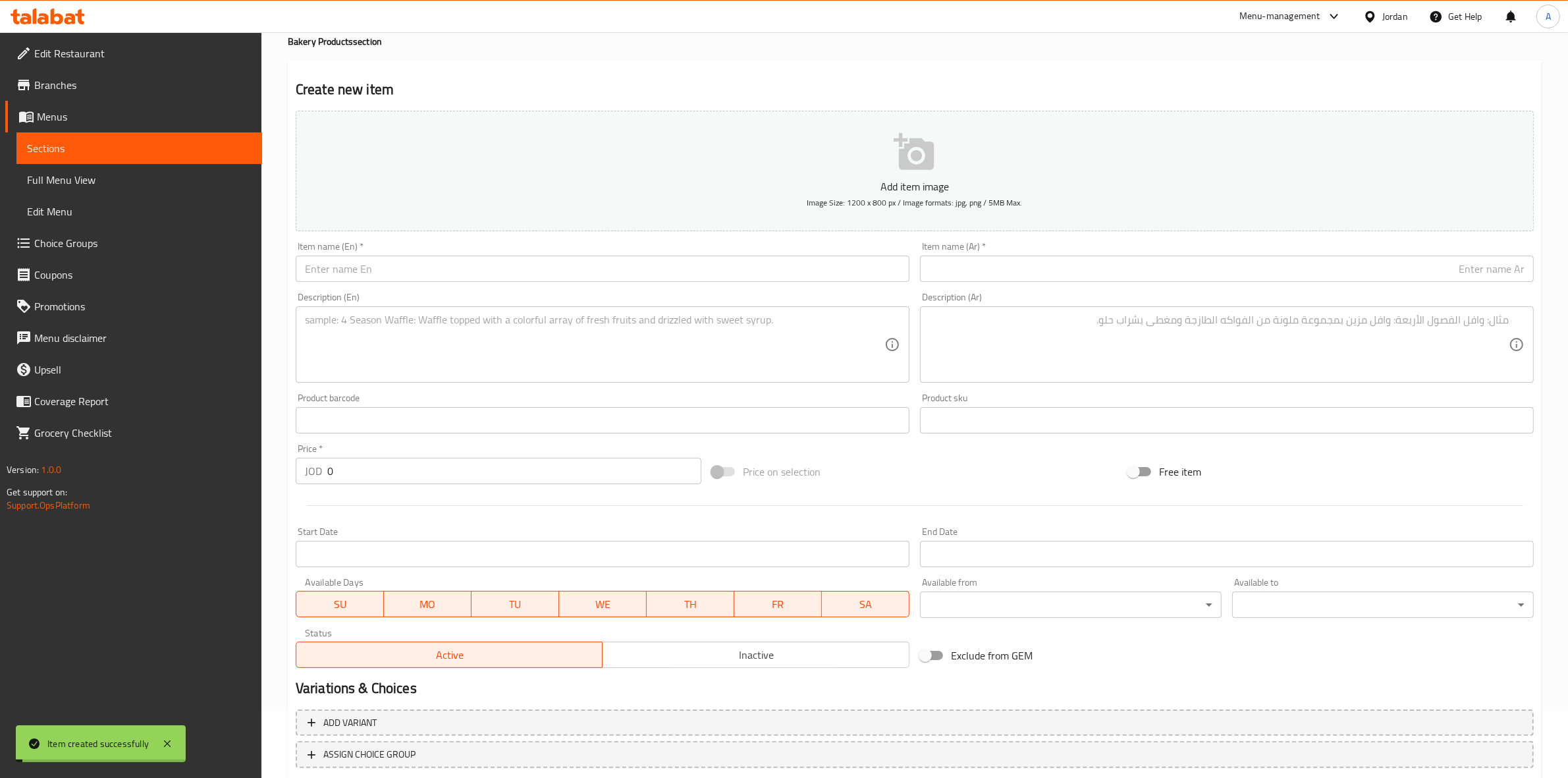
scroll to position [0, 0]
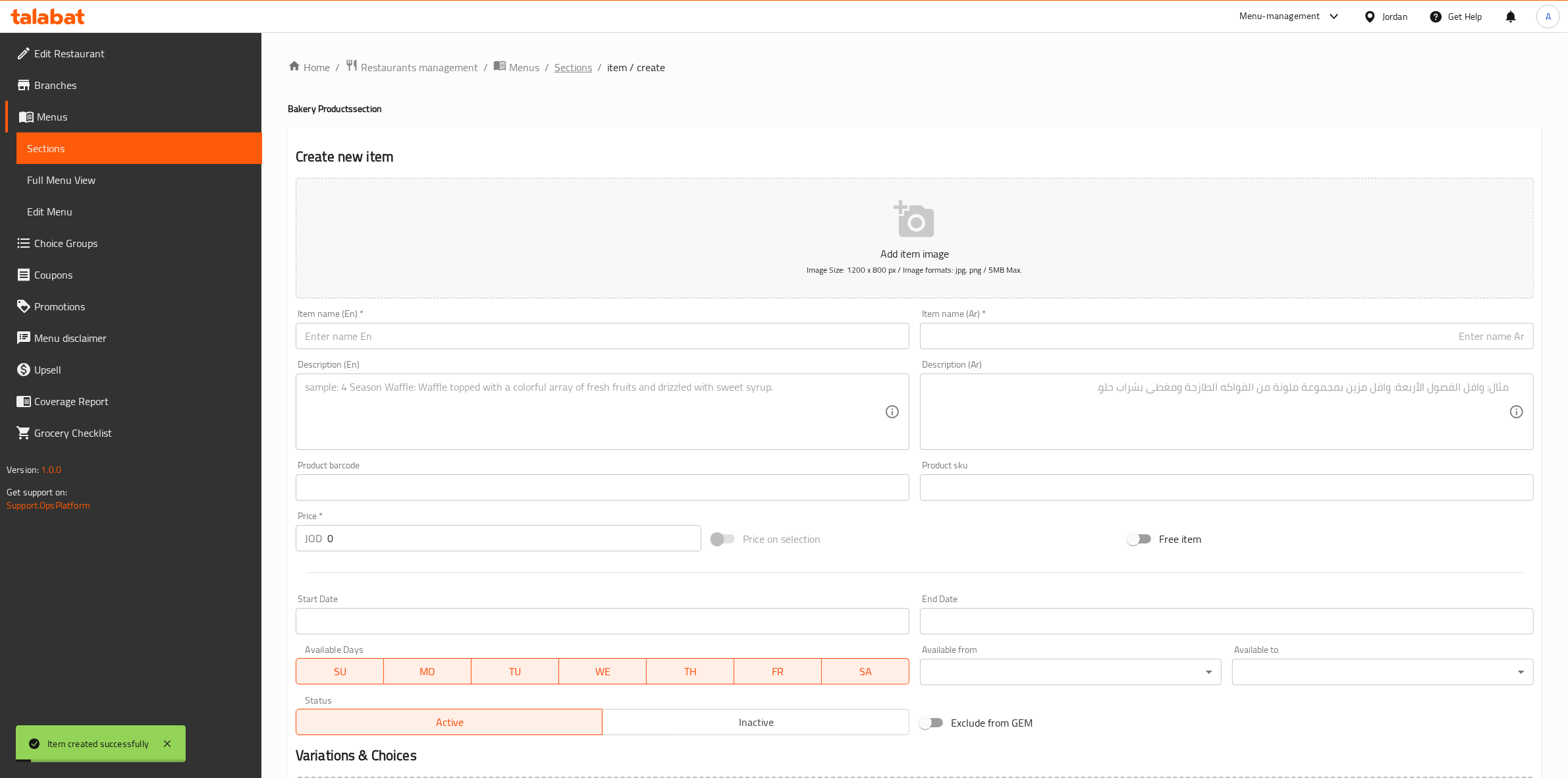
click at [576, 70] on span "Sections" at bounding box center [573, 67] width 38 height 16
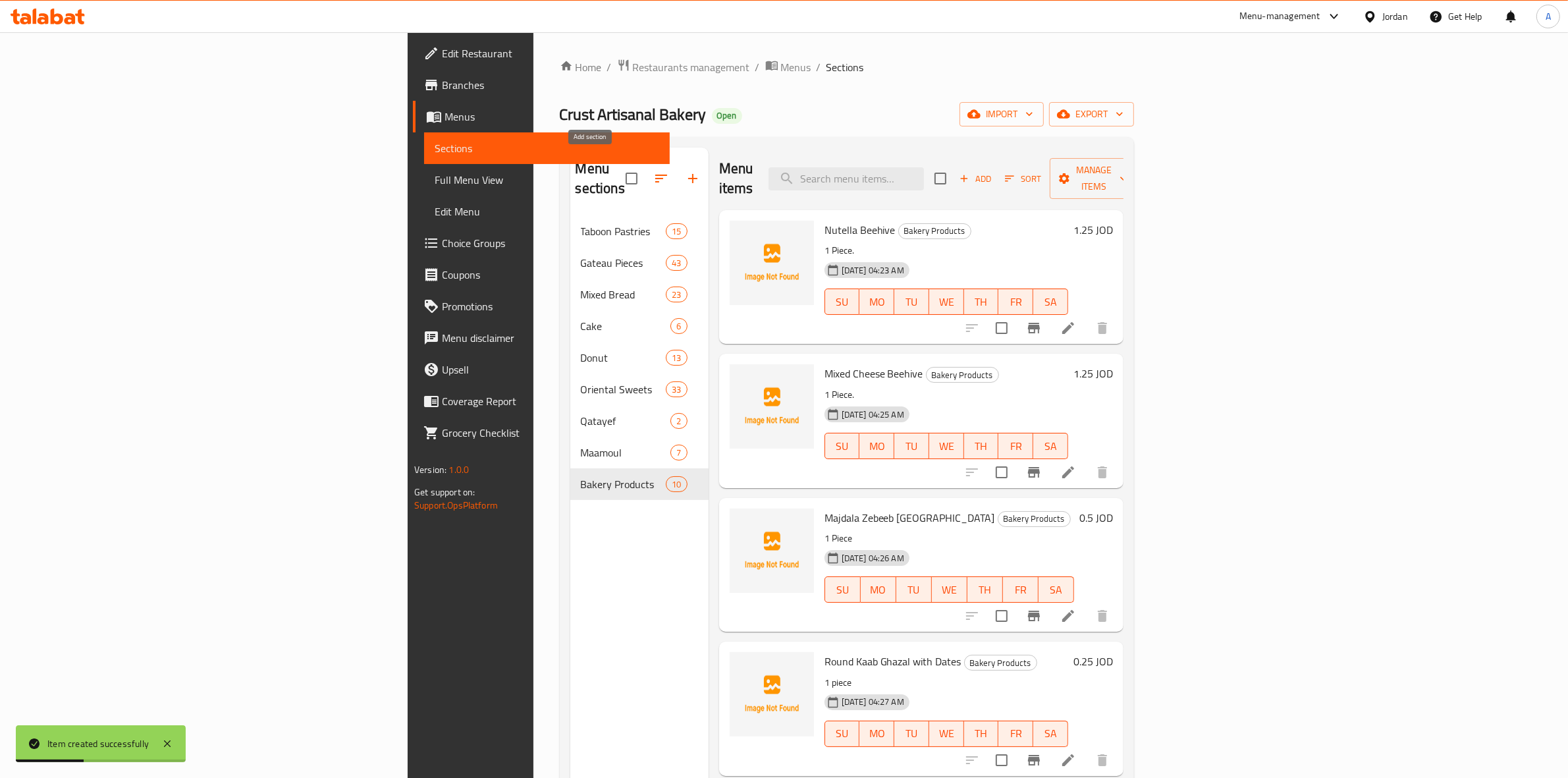
click at [685, 171] on icon "button" at bounding box center [693, 178] width 16 height 16
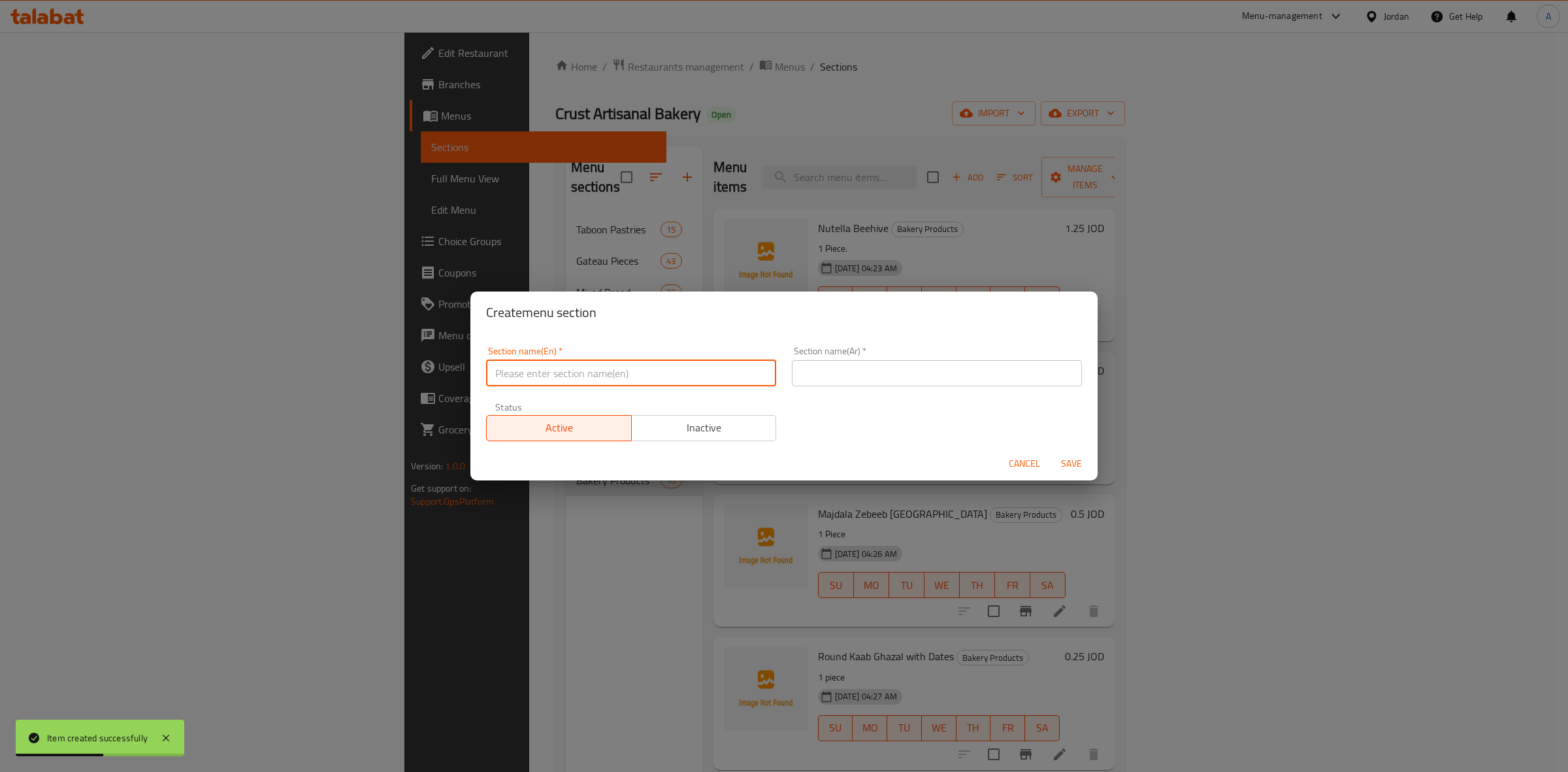
click at [575, 371] on input "text" at bounding box center [630, 373] width 290 height 26
click at [897, 367] on input "text" at bounding box center [937, 373] width 290 height 26
paste input "كيك"
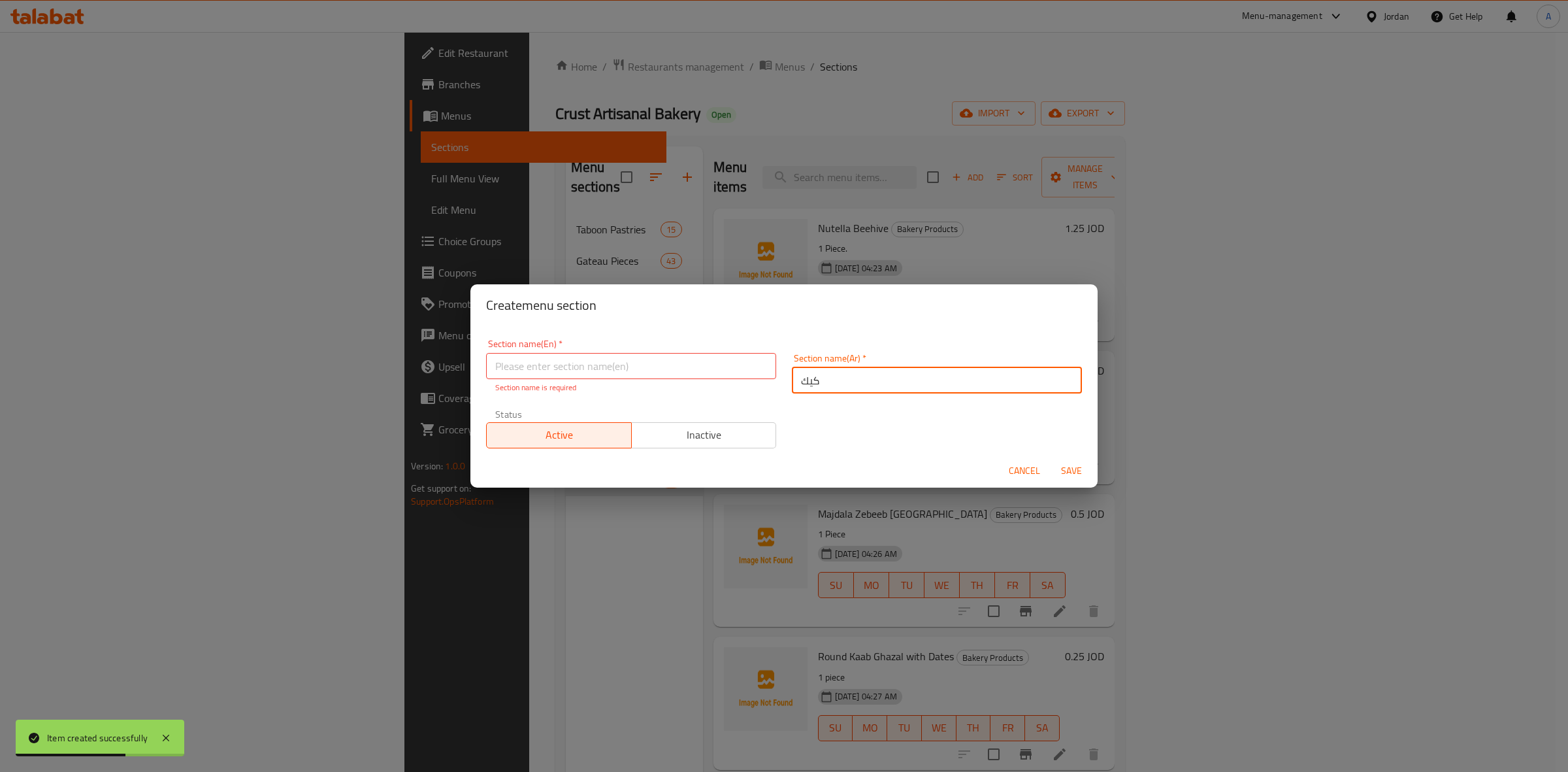
drag, startPoint x: 879, startPoint y: 377, endPoint x: 767, endPoint y: 376, distance: 112.0
click at [703, 379] on div "Section name(En)   * Section name(En) * Section name is required Section name(A…" at bounding box center [784, 393] width 611 height 125
type input "كيك"
click at [604, 374] on input "text" at bounding box center [630, 365] width 290 height 26
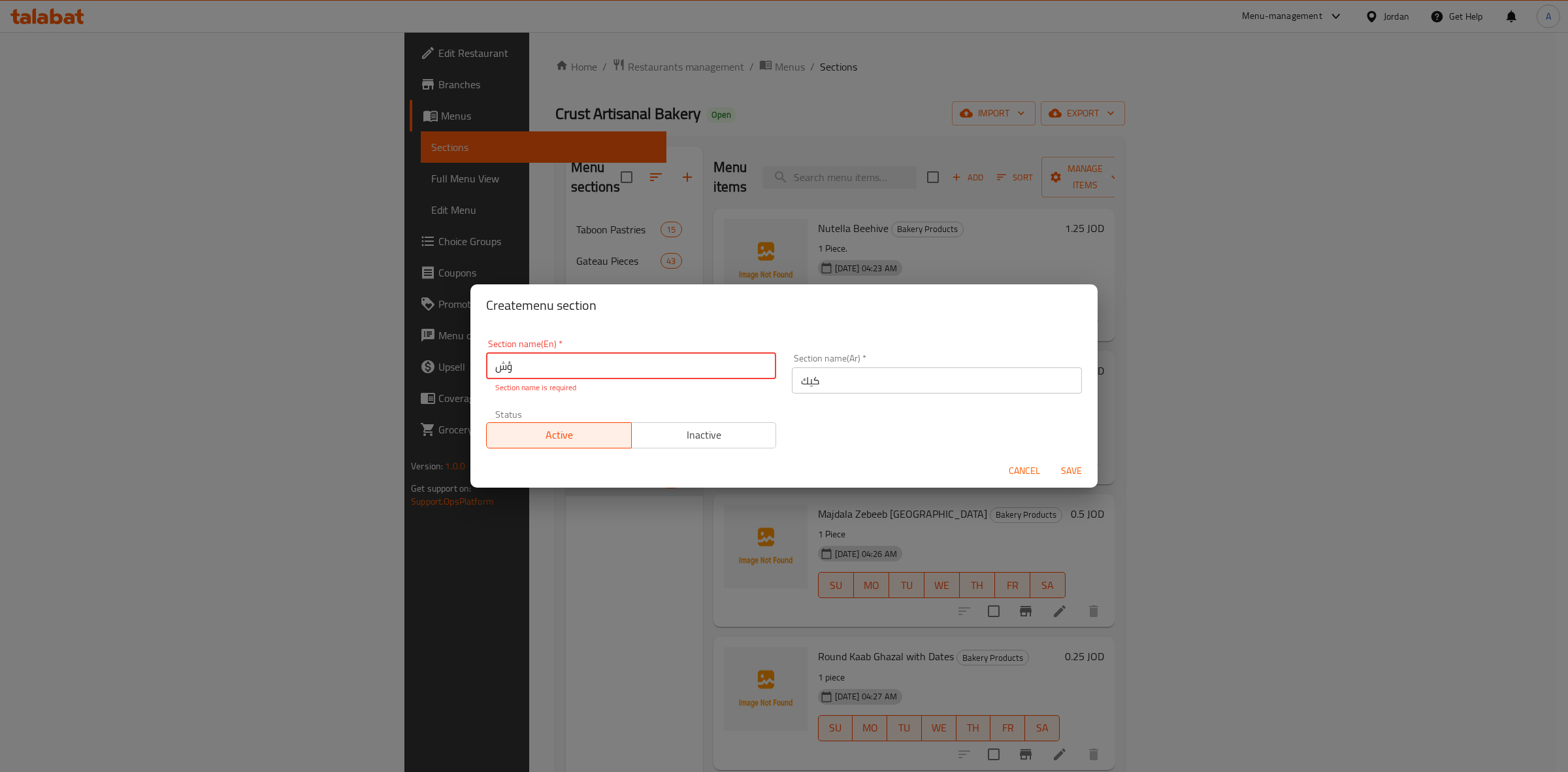
type input "ؤ"
type input "Cake"
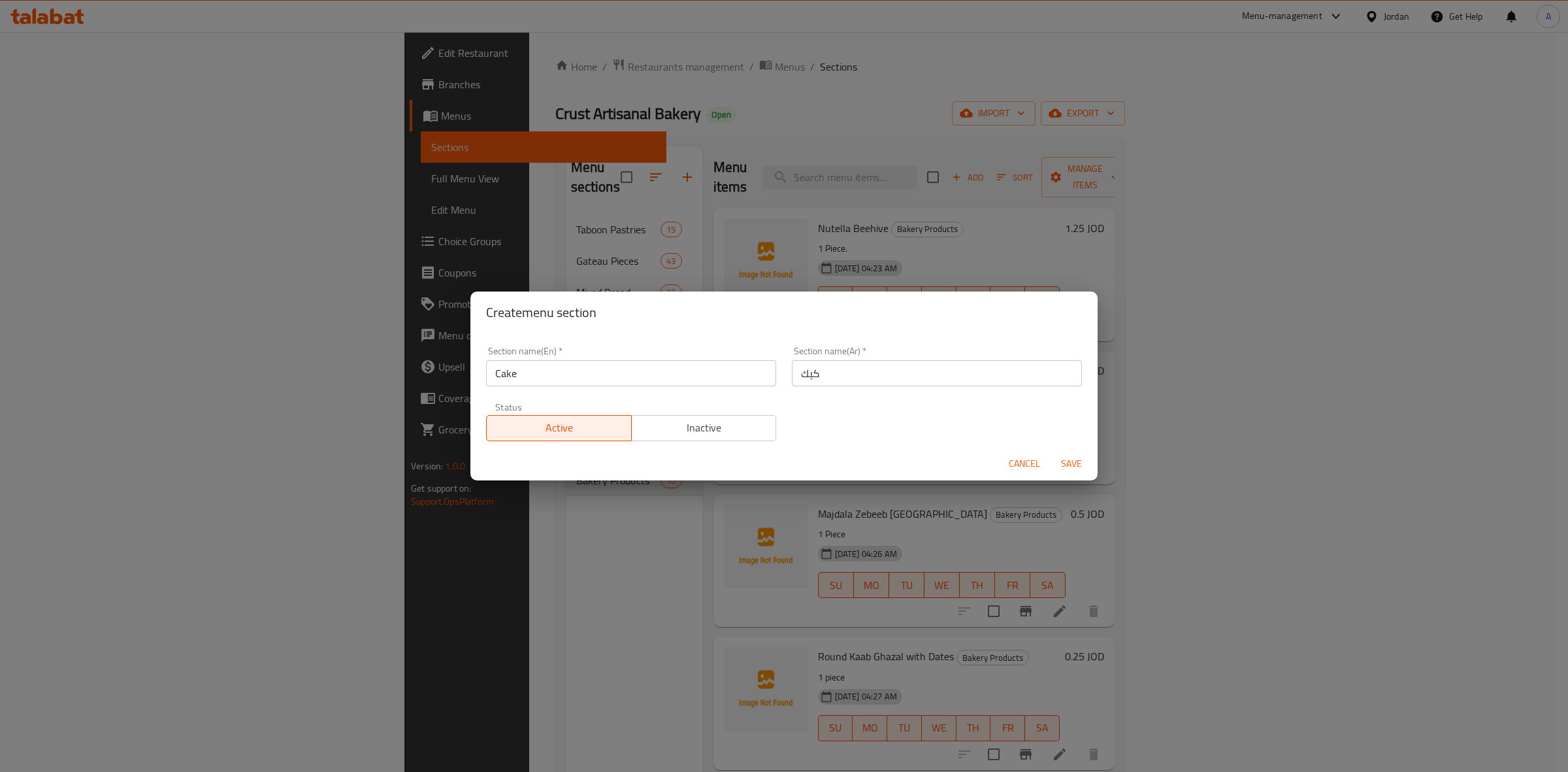
click at [880, 435] on div "Section name(En)   * Cake Section name(En) * Section name(Ar)   * كيك Section n…" at bounding box center [784, 393] width 611 height 110
click at [1073, 461] on span "Save" at bounding box center [1071, 464] width 31 height 16
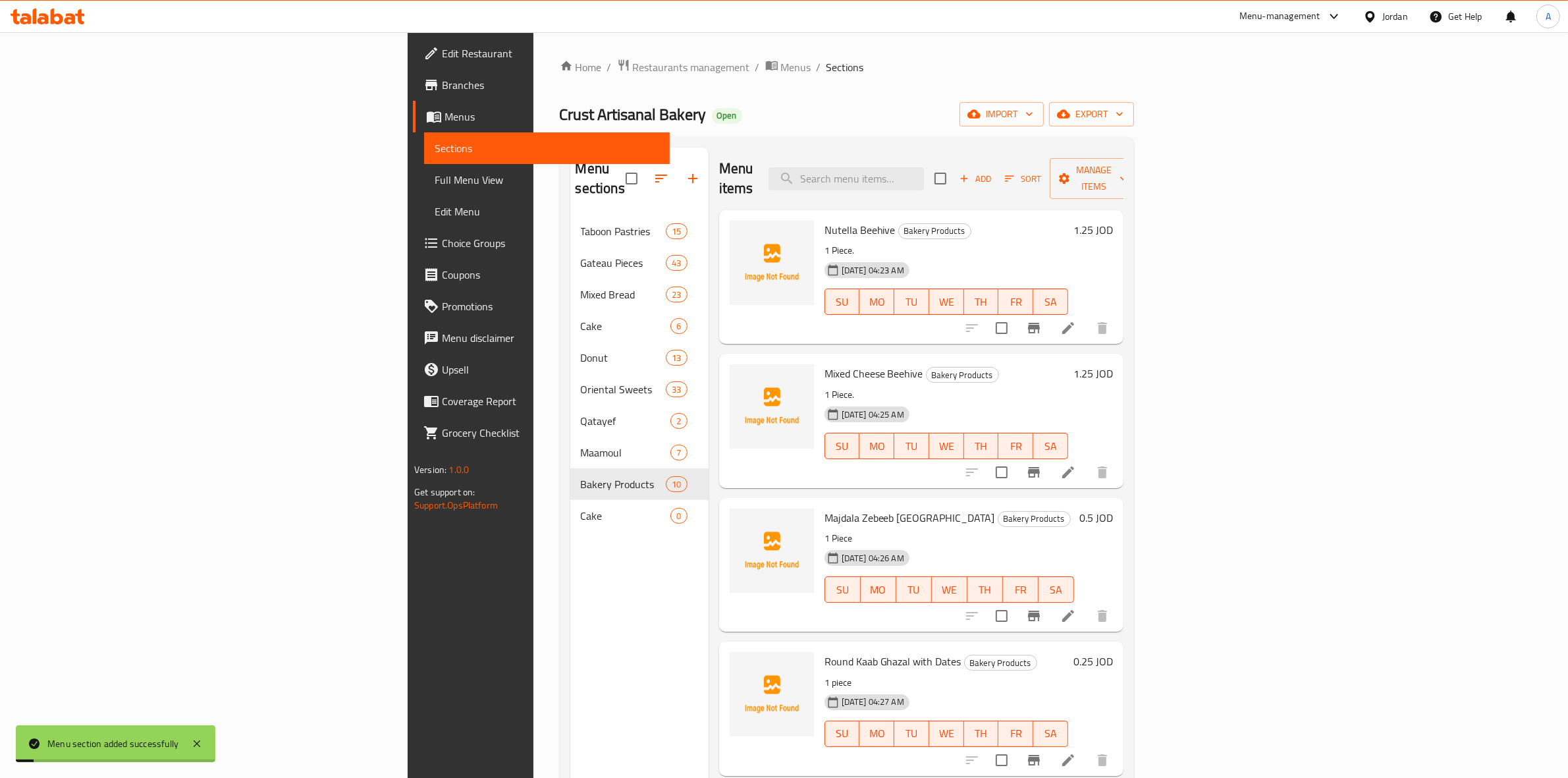
click at [570, 550] on div "Menu sections Taboon Pastries 15 Gateau Pieces 43 Mixed Bread 23 Cake 6 Donut 1…" at bounding box center [639, 536] width 139 height 778
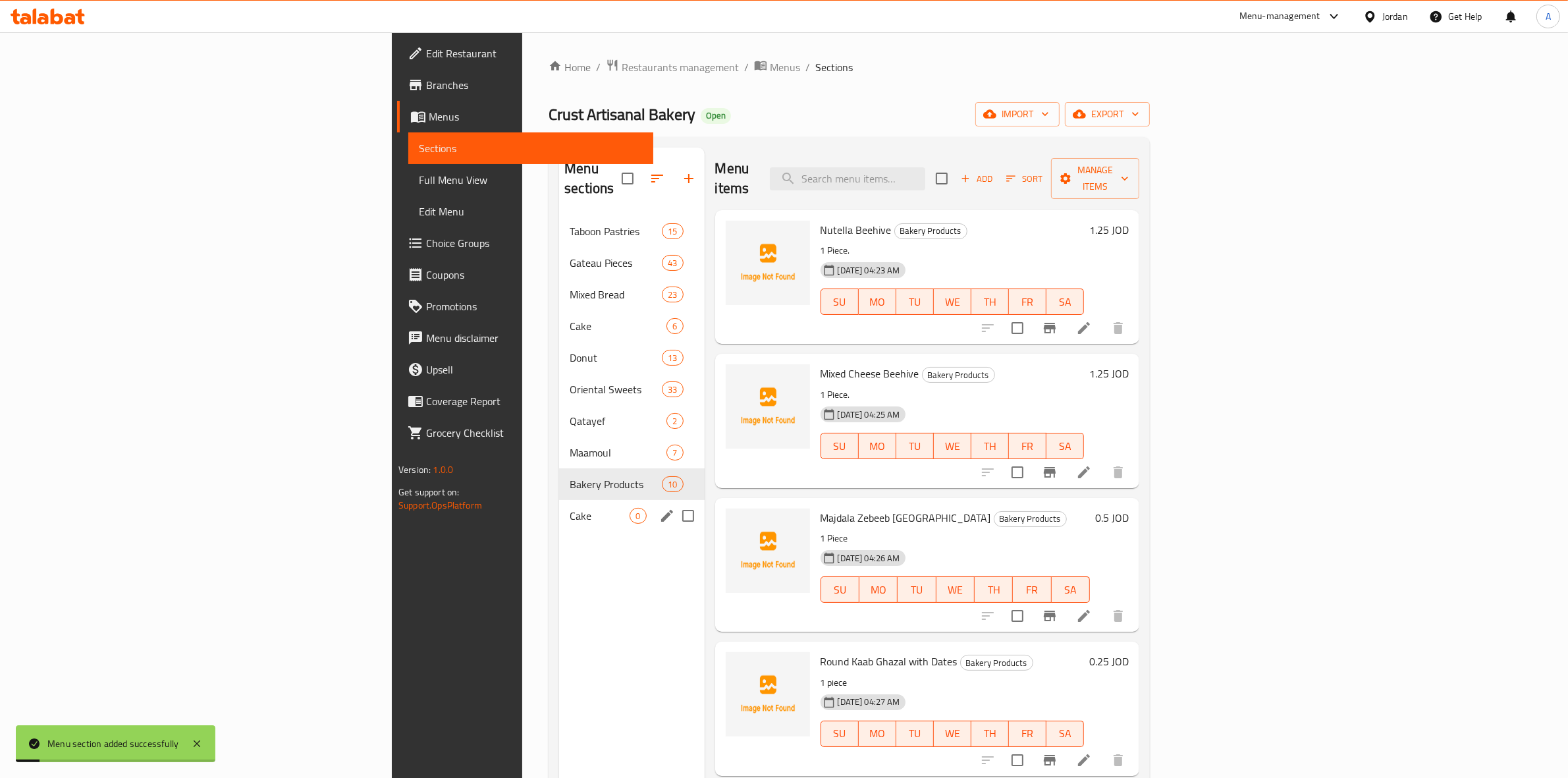
click at [570, 508] on span "Cake" at bounding box center [599, 515] width 60 height 16
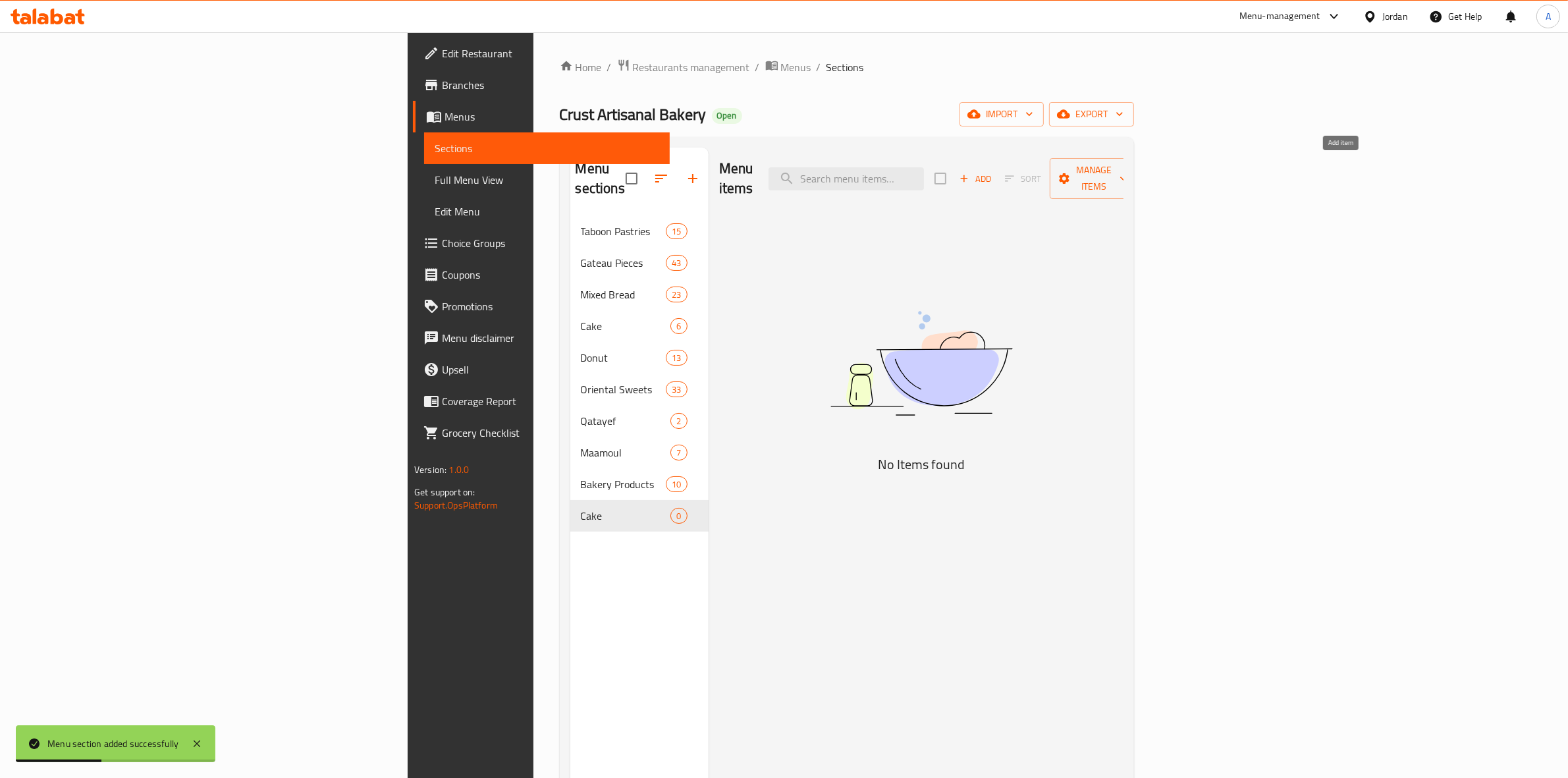
click at [993, 171] on span "Add" at bounding box center [975, 178] width 36 height 15
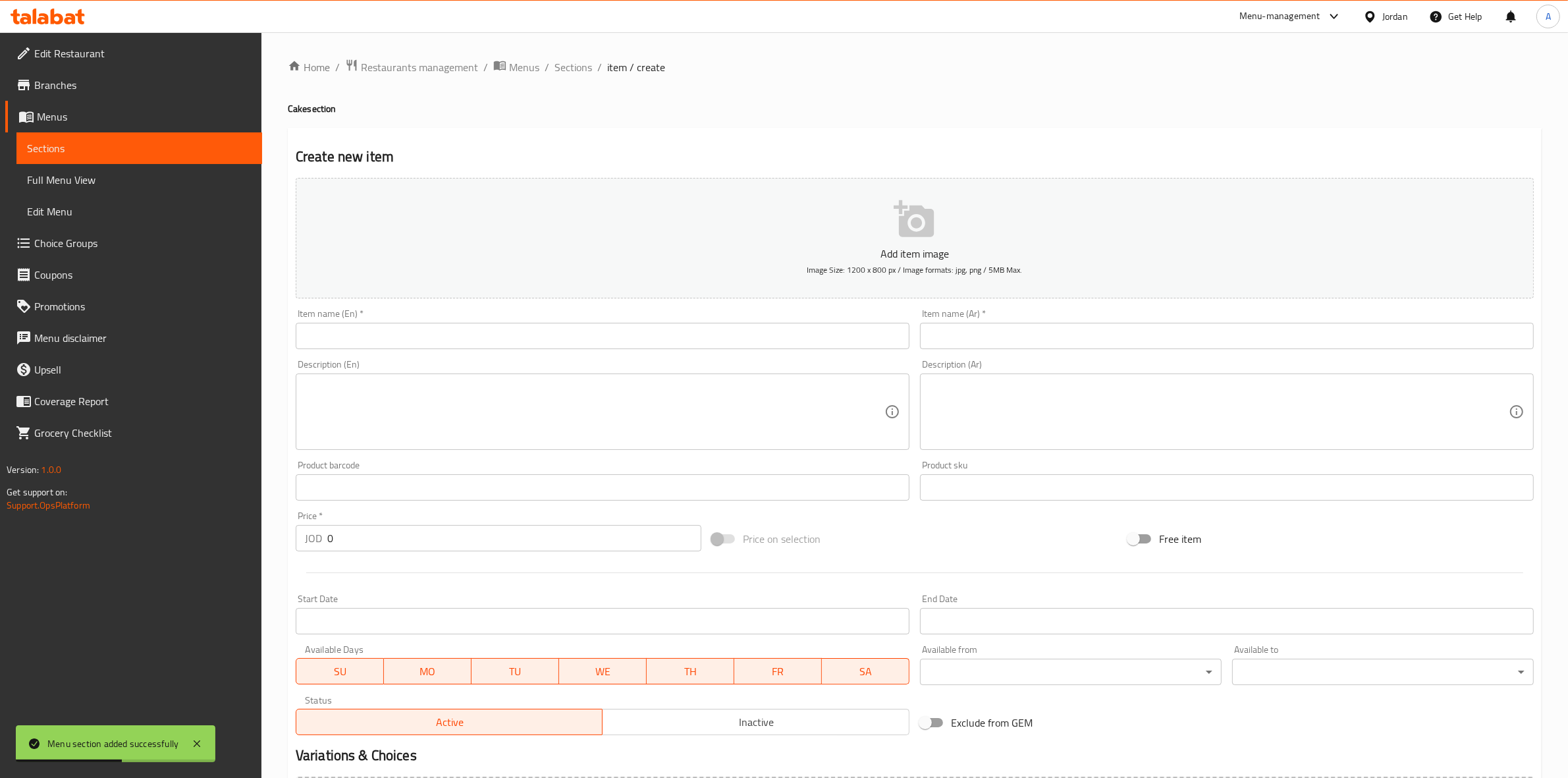
click at [613, 324] on input "text" at bounding box center [603, 335] width 614 height 27
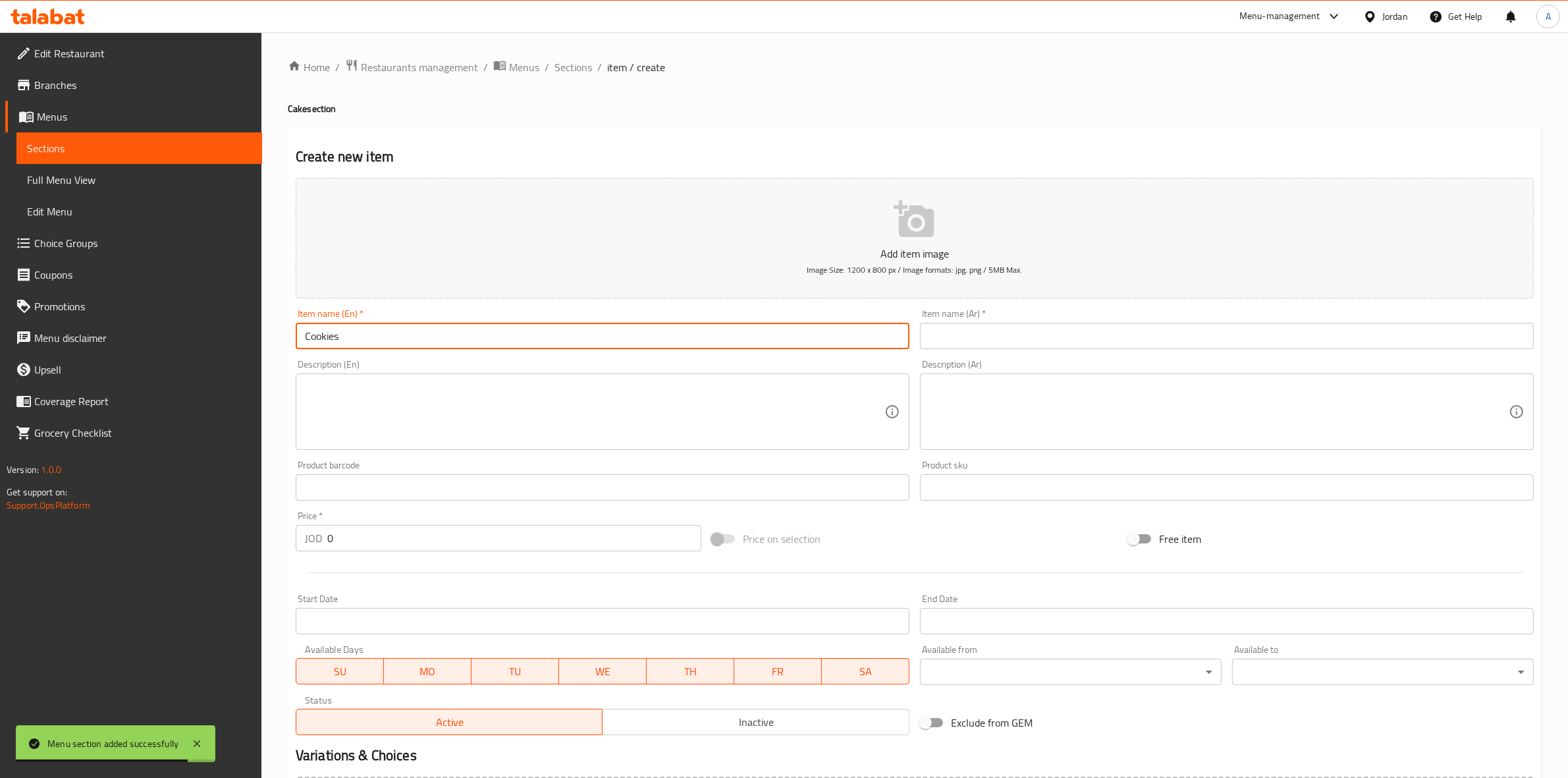
type input "Cookies"
click at [1035, 334] on input "text" at bounding box center [1227, 335] width 614 height 27
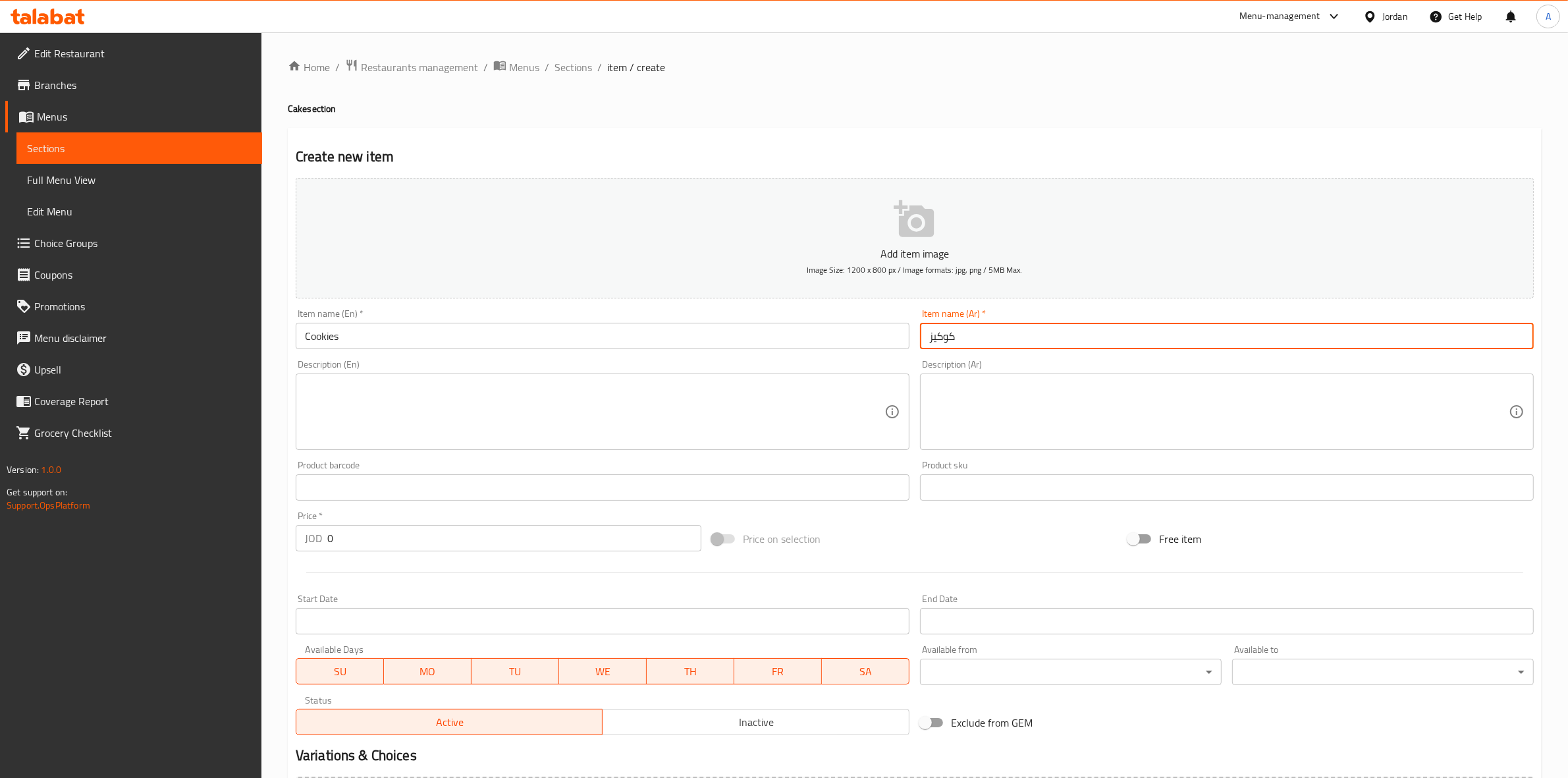
type input "كوكيز"
click at [1105, 415] on textarea at bounding box center [1219, 412] width 580 height 62
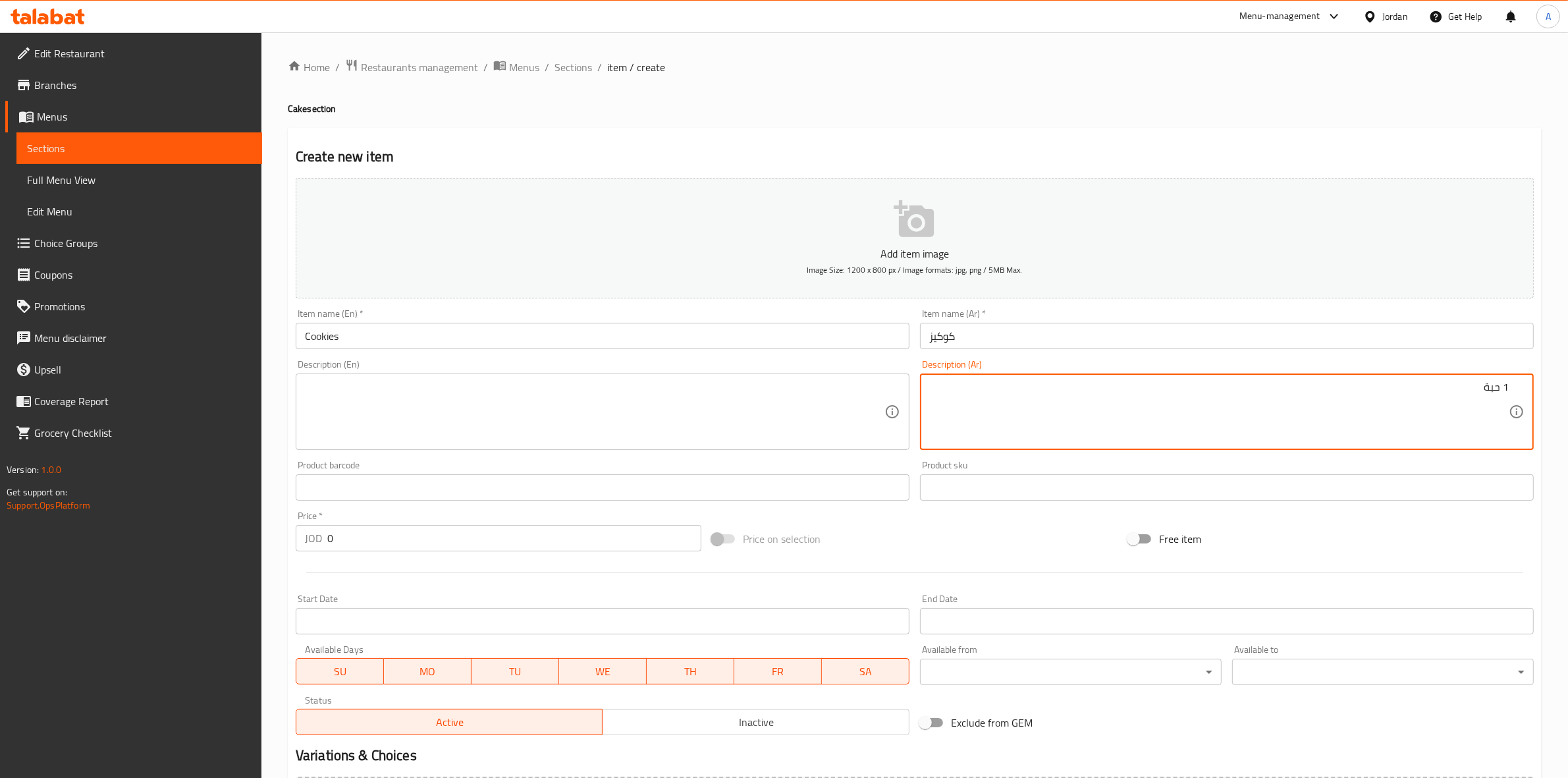
type textarea "1 حبة"
click at [374, 403] on textarea at bounding box center [594, 412] width 580 height 62
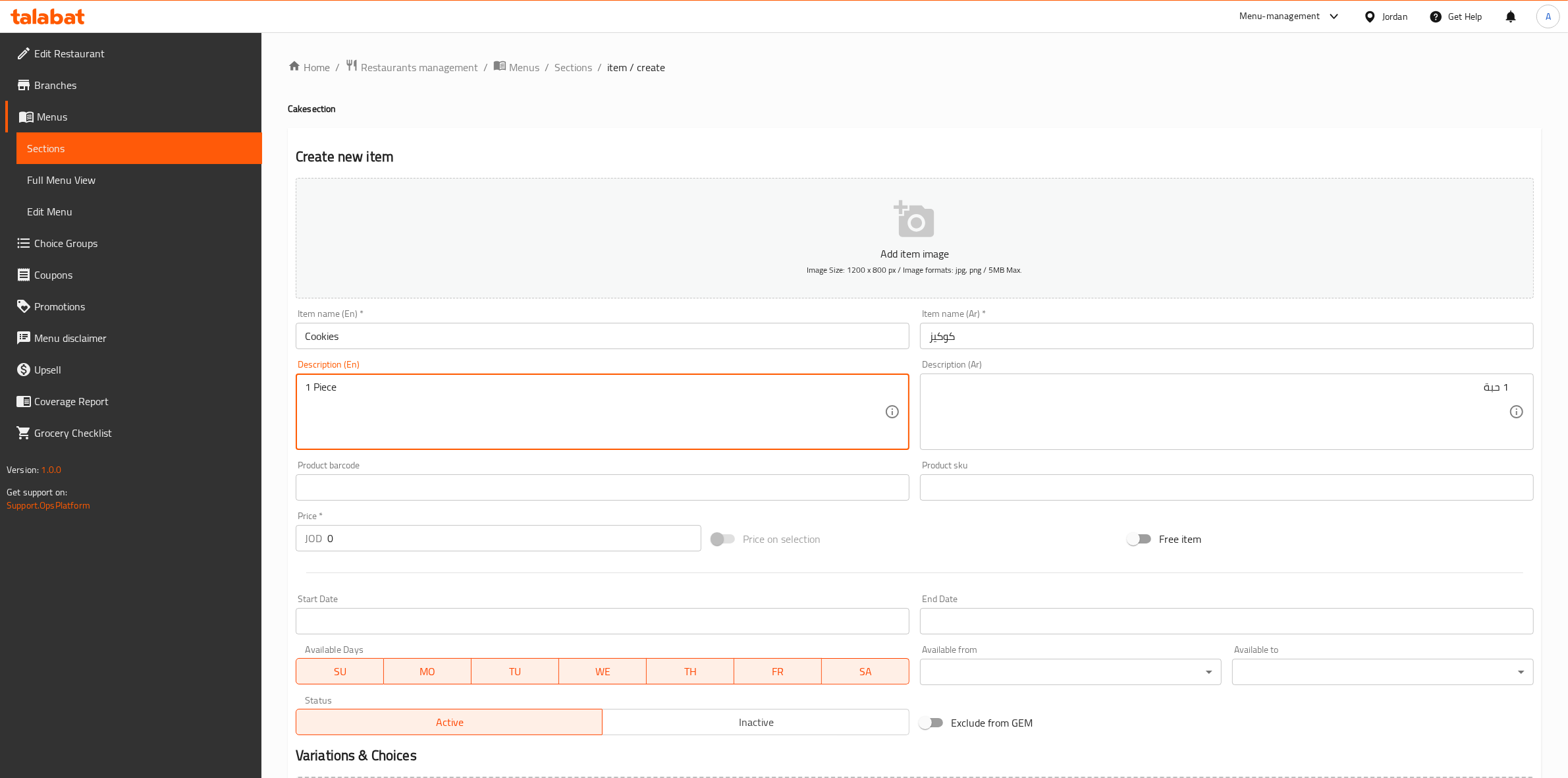
type textarea "1 Piece"
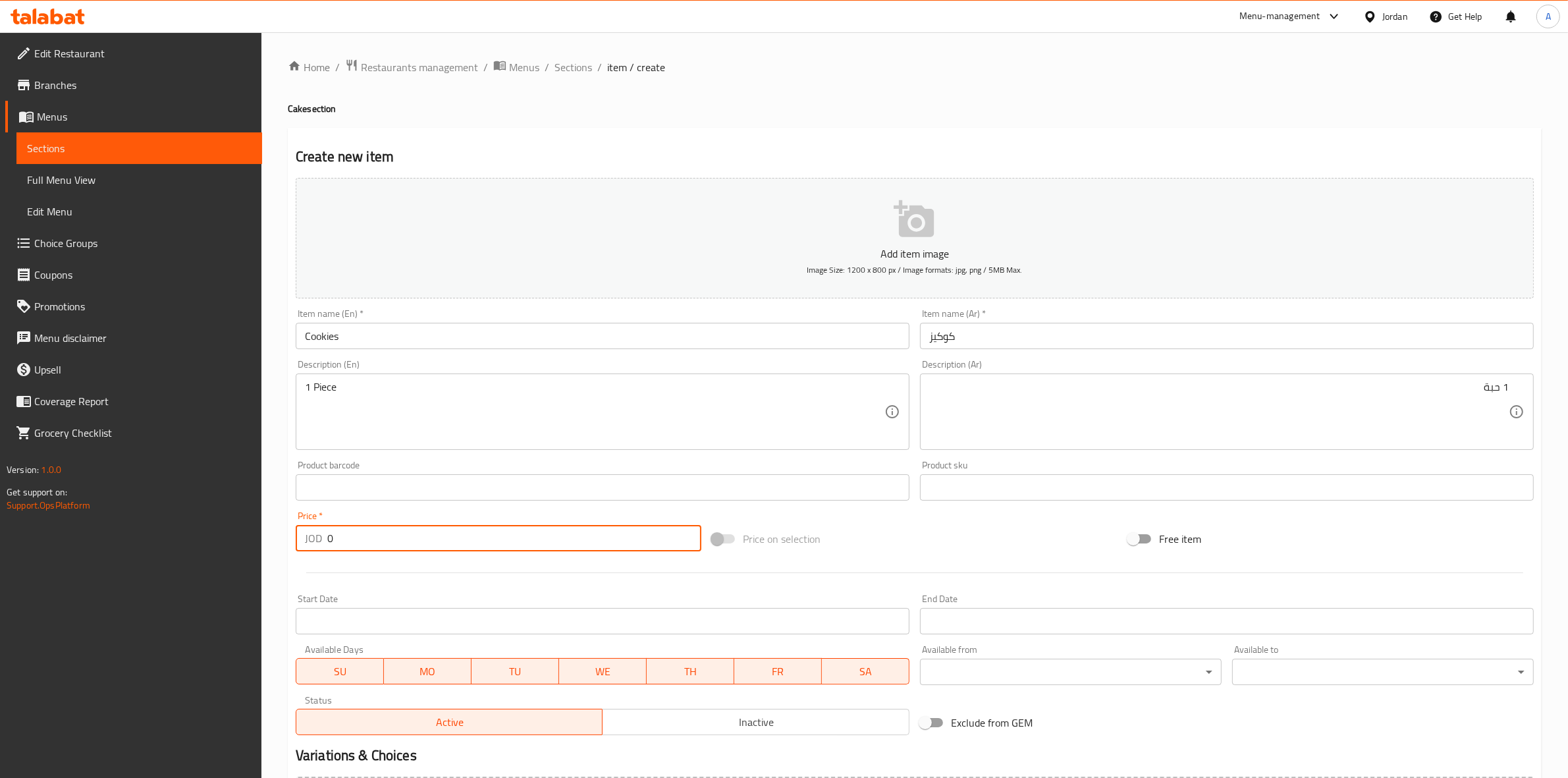
click at [367, 543] on input "0" at bounding box center [513, 537] width 374 height 27
type input "0.6"
click at [393, 581] on div at bounding box center [914, 572] width 1248 height 32
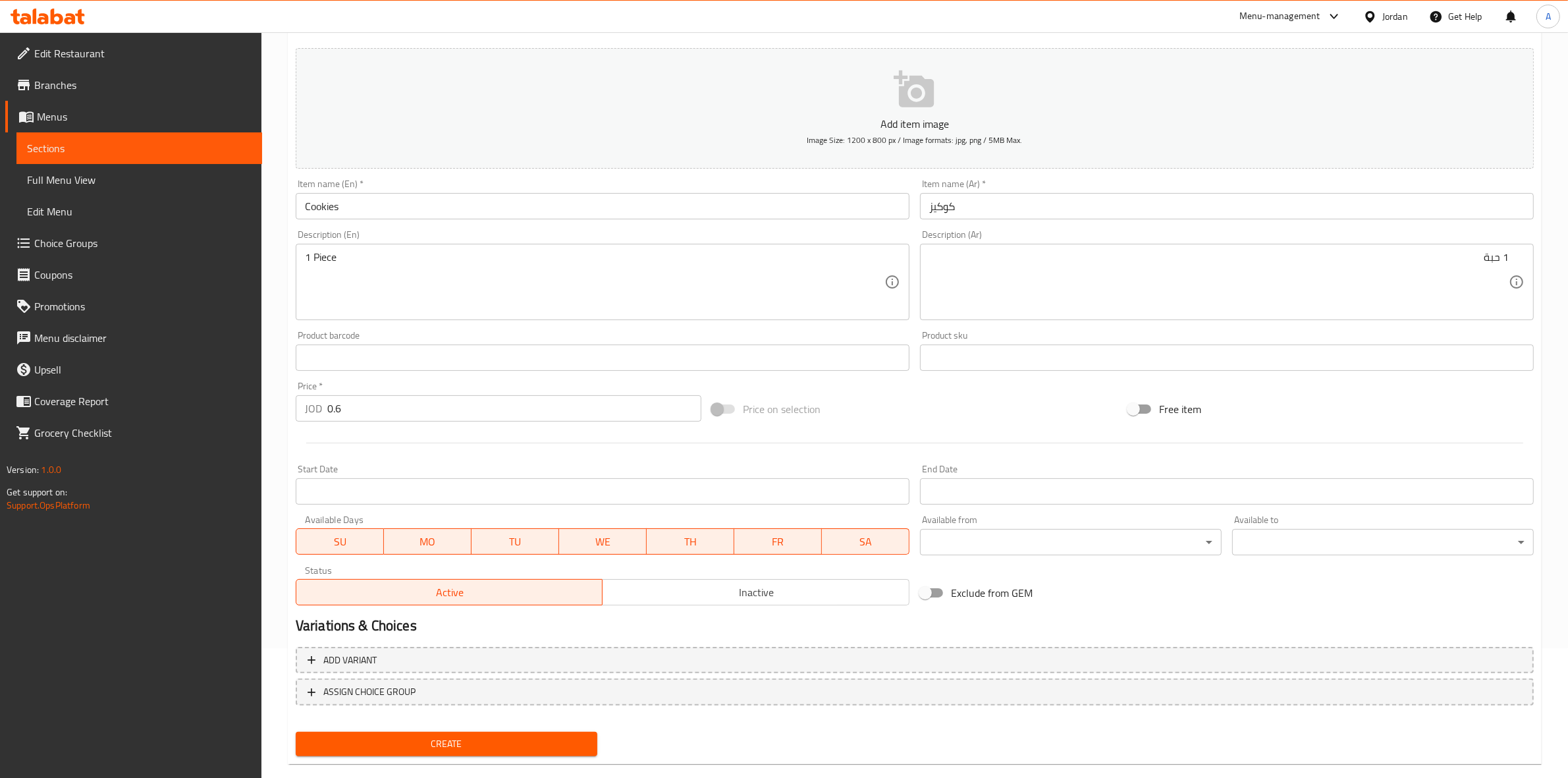
scroll to position [150, 0]
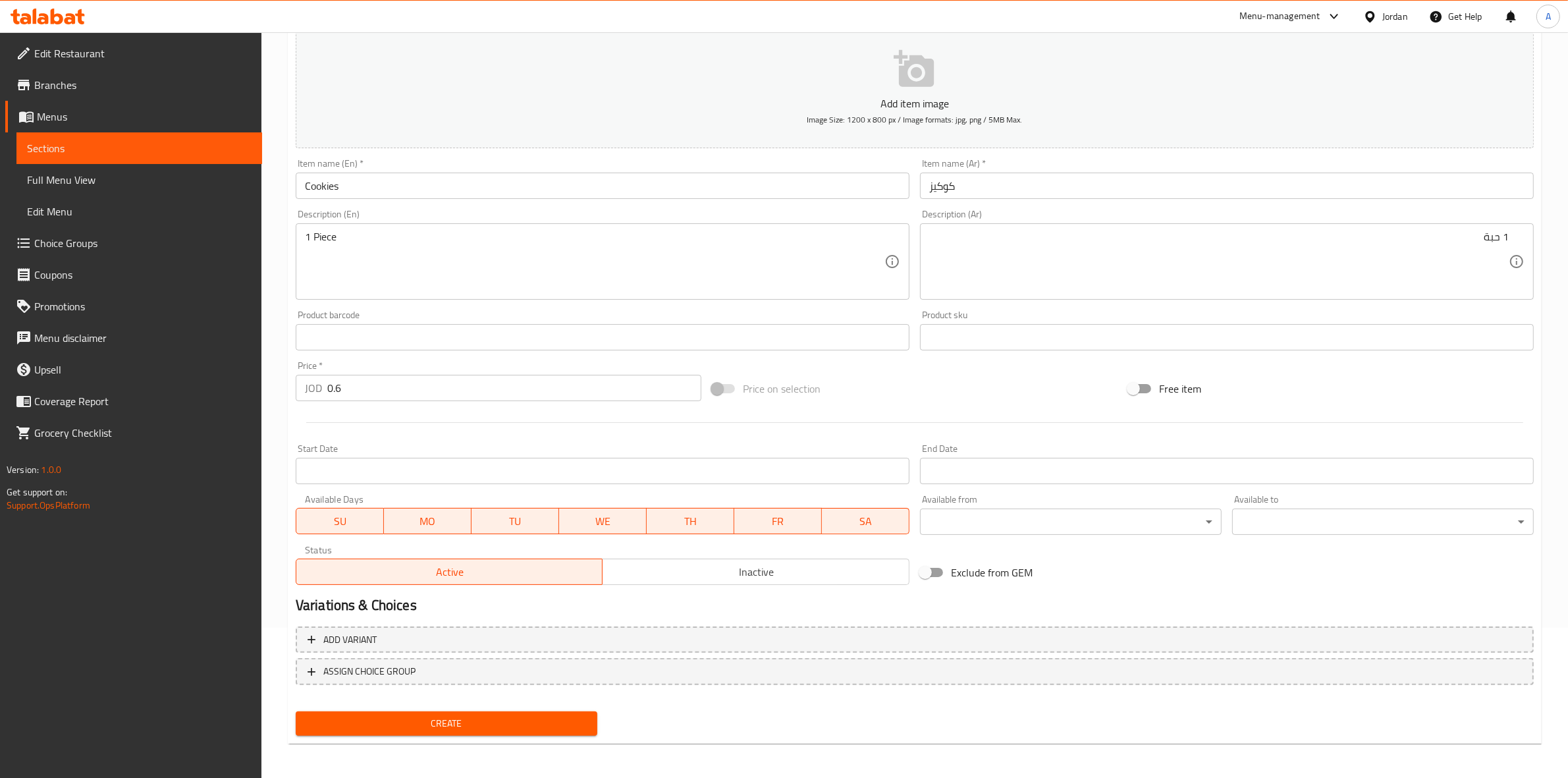
click at [482, 727] on span "Create" at bounding box center [446, 724] width 280 height 17
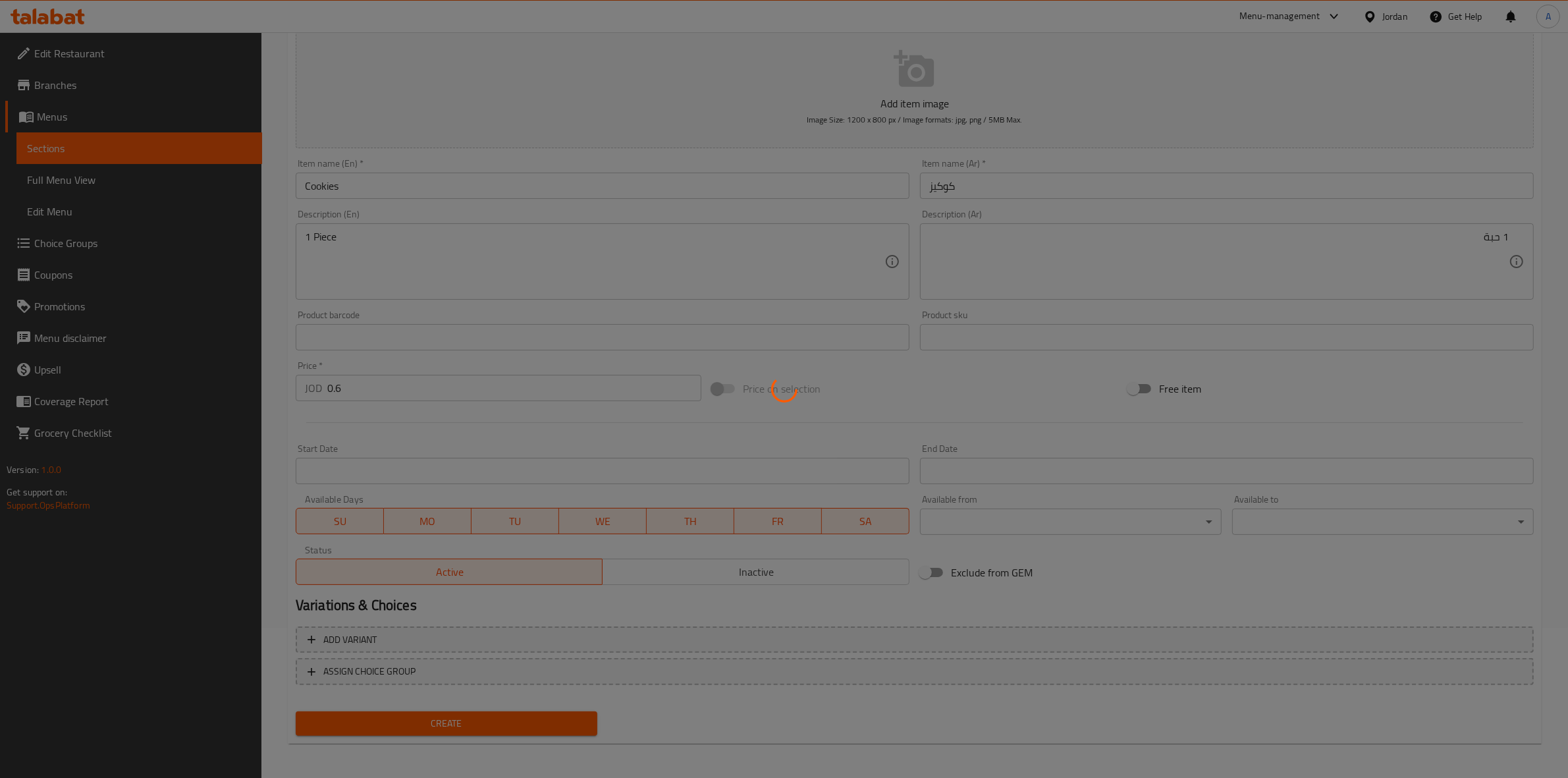
type input "0"
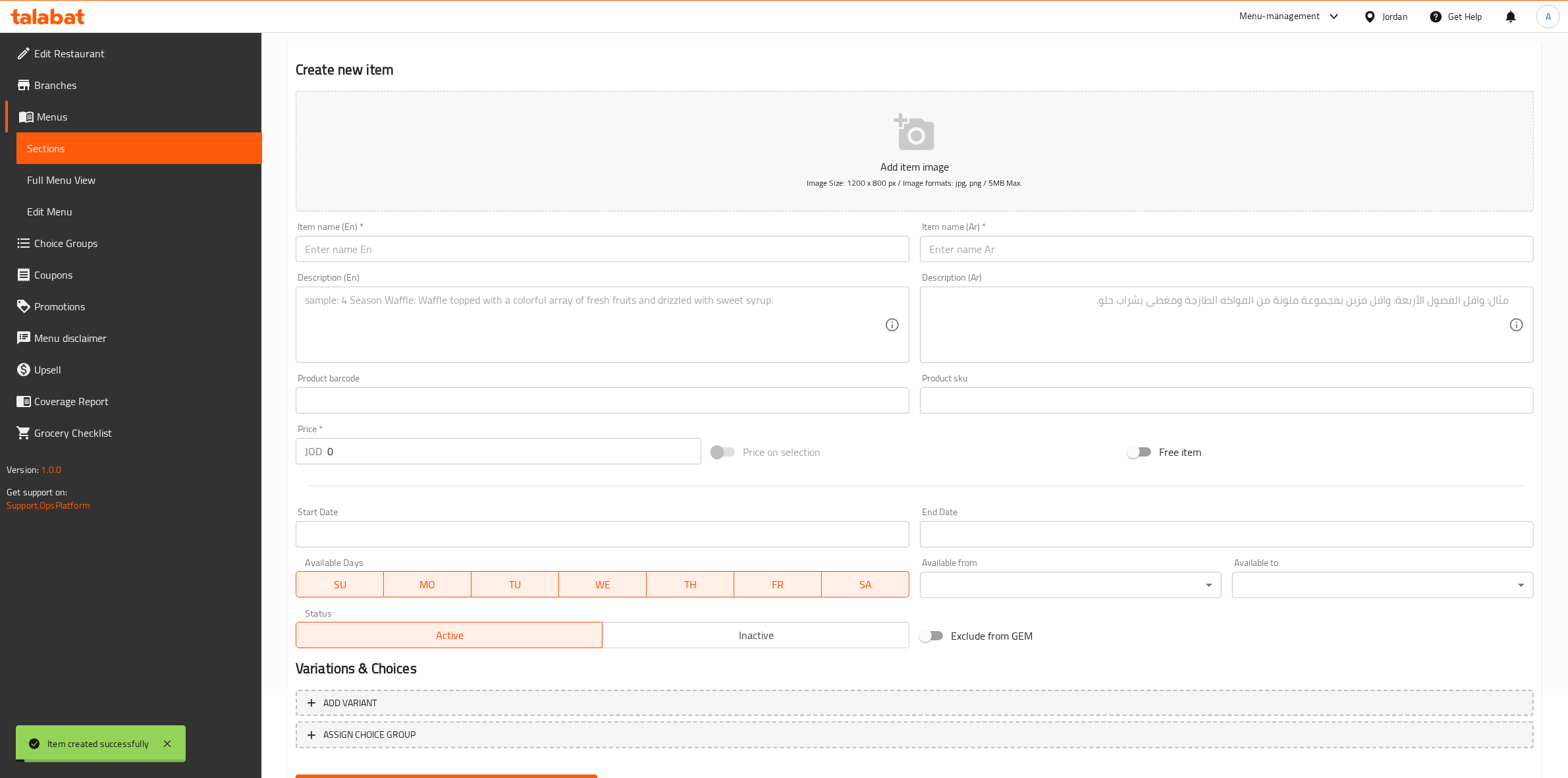
scroll to position [0, 0]
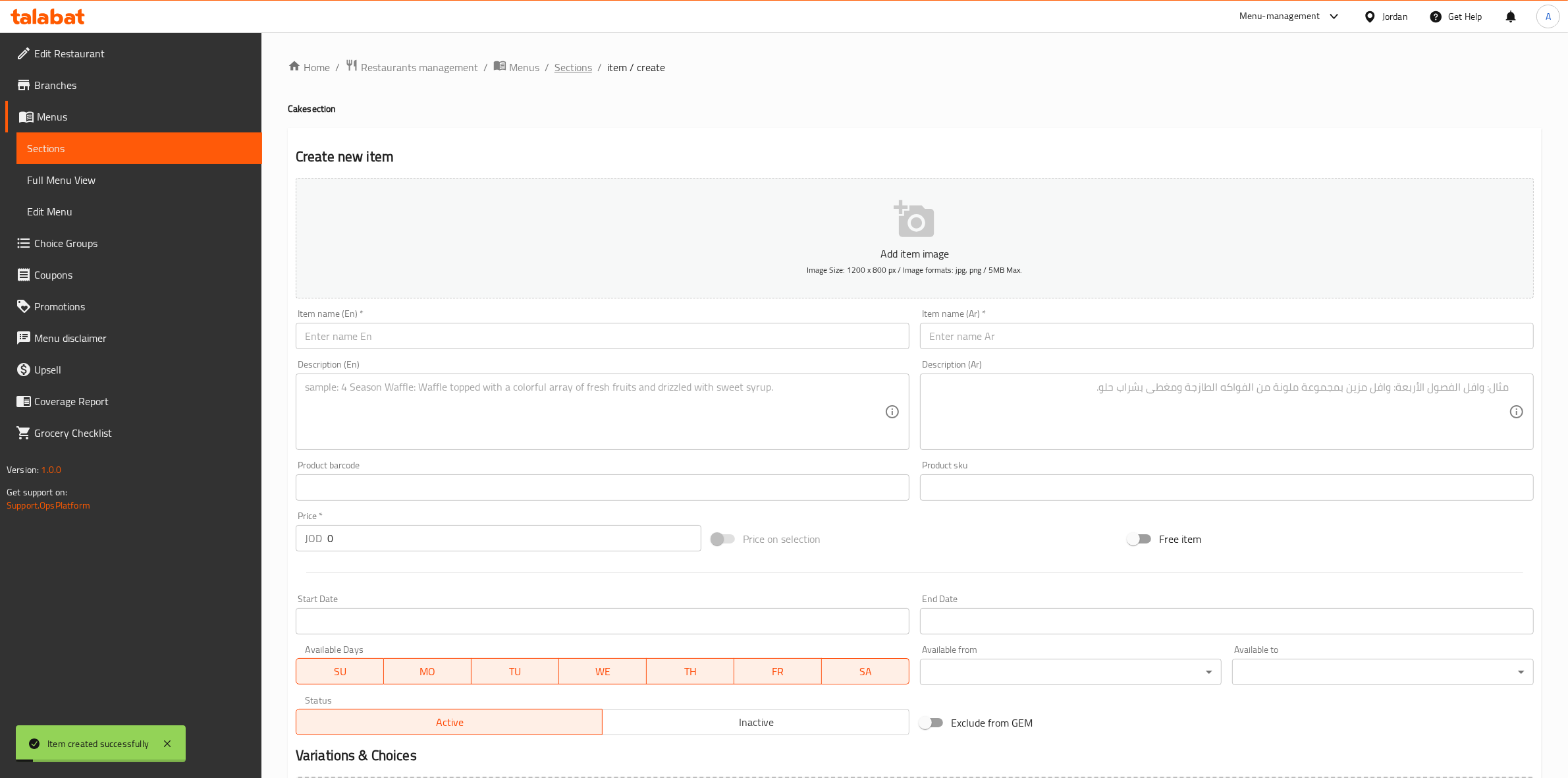
click at [555, 62] on span "Sections" at bounding box center [573, 67] width 38 height 16
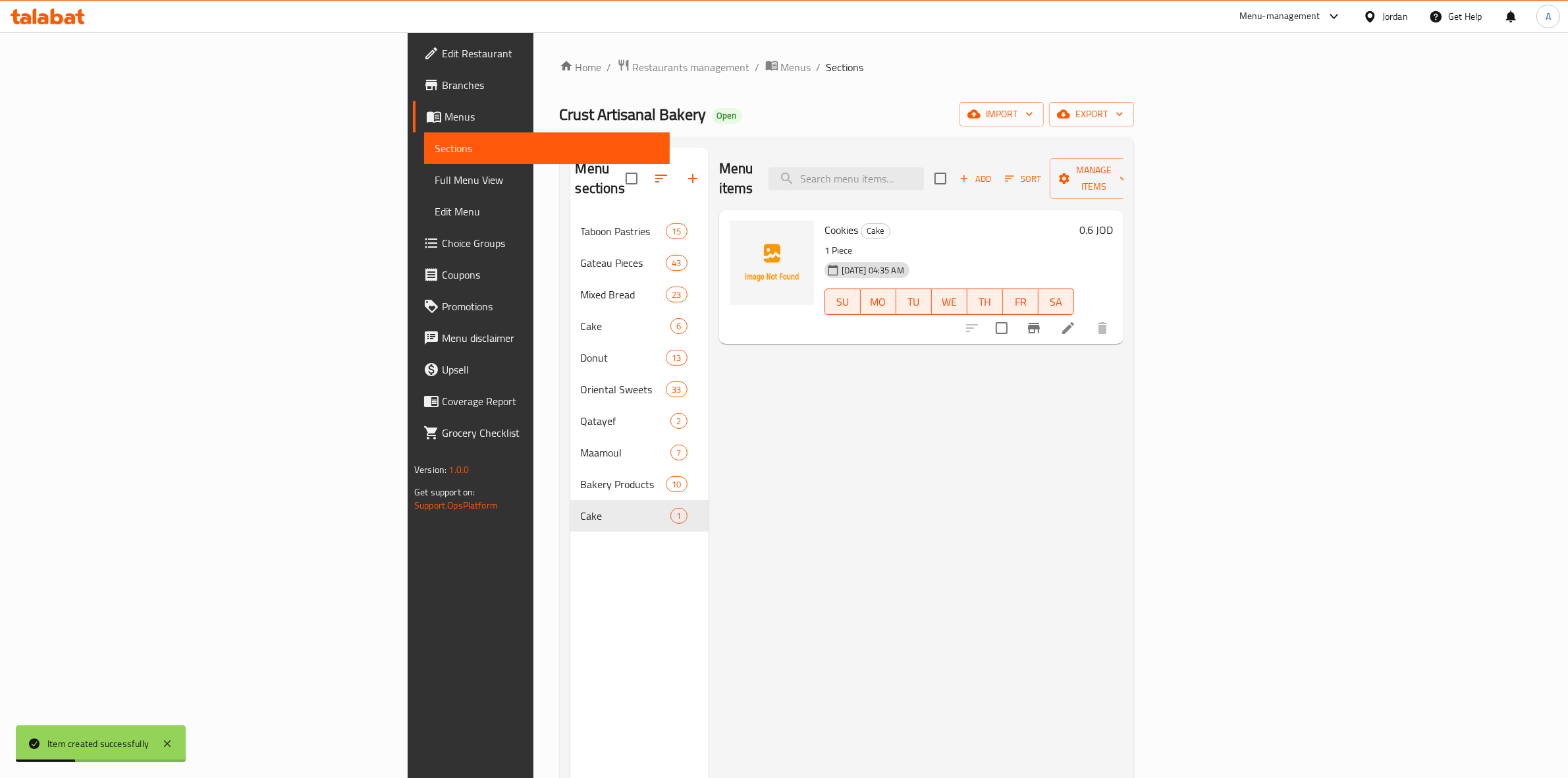
click at [970, 173] on icon "button" at bounding box center [964, 178] width 12 height 12
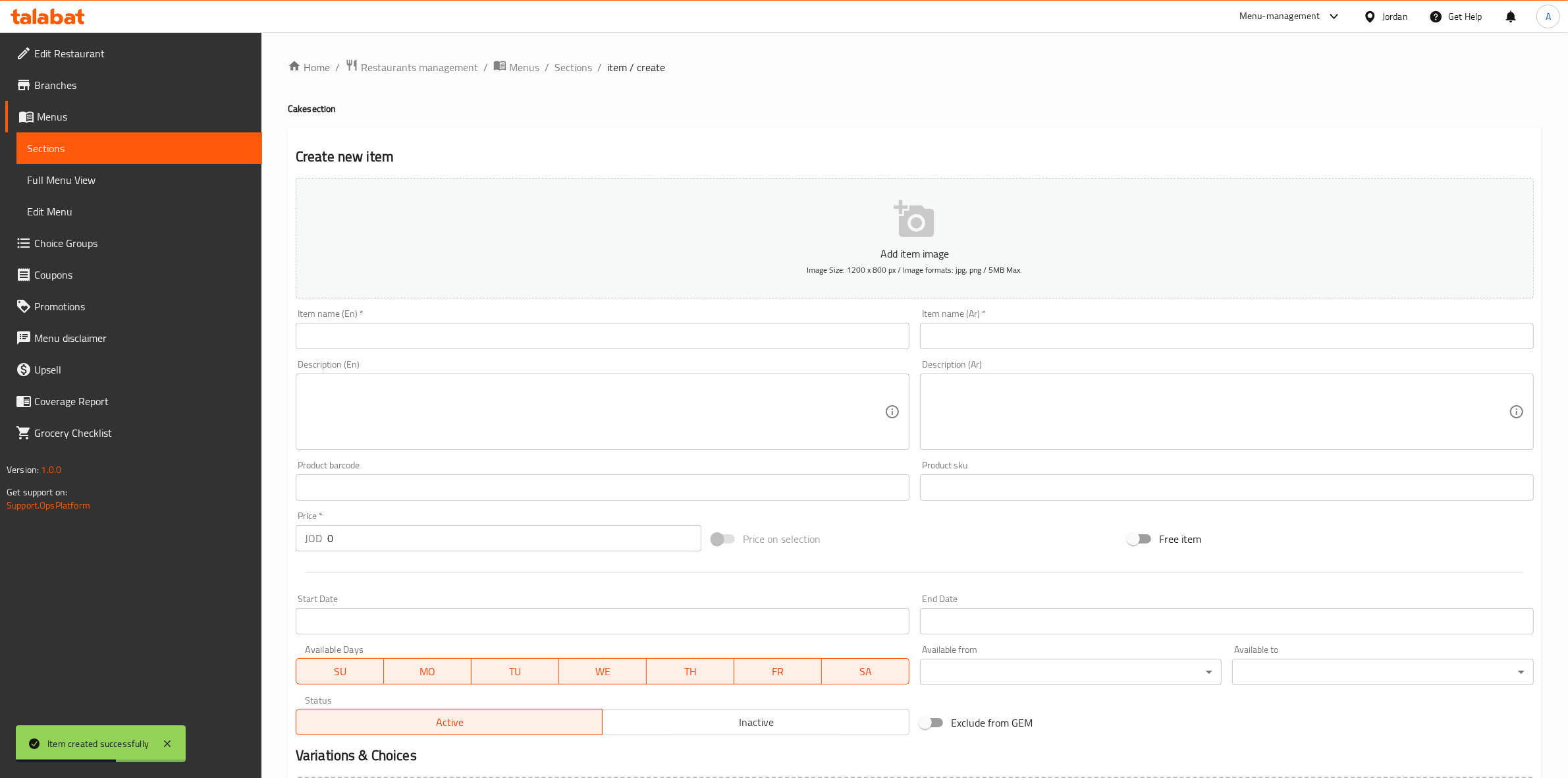
click at [1076, 328] on input "text" at bounding box center [1227, 335] width 614 height 27
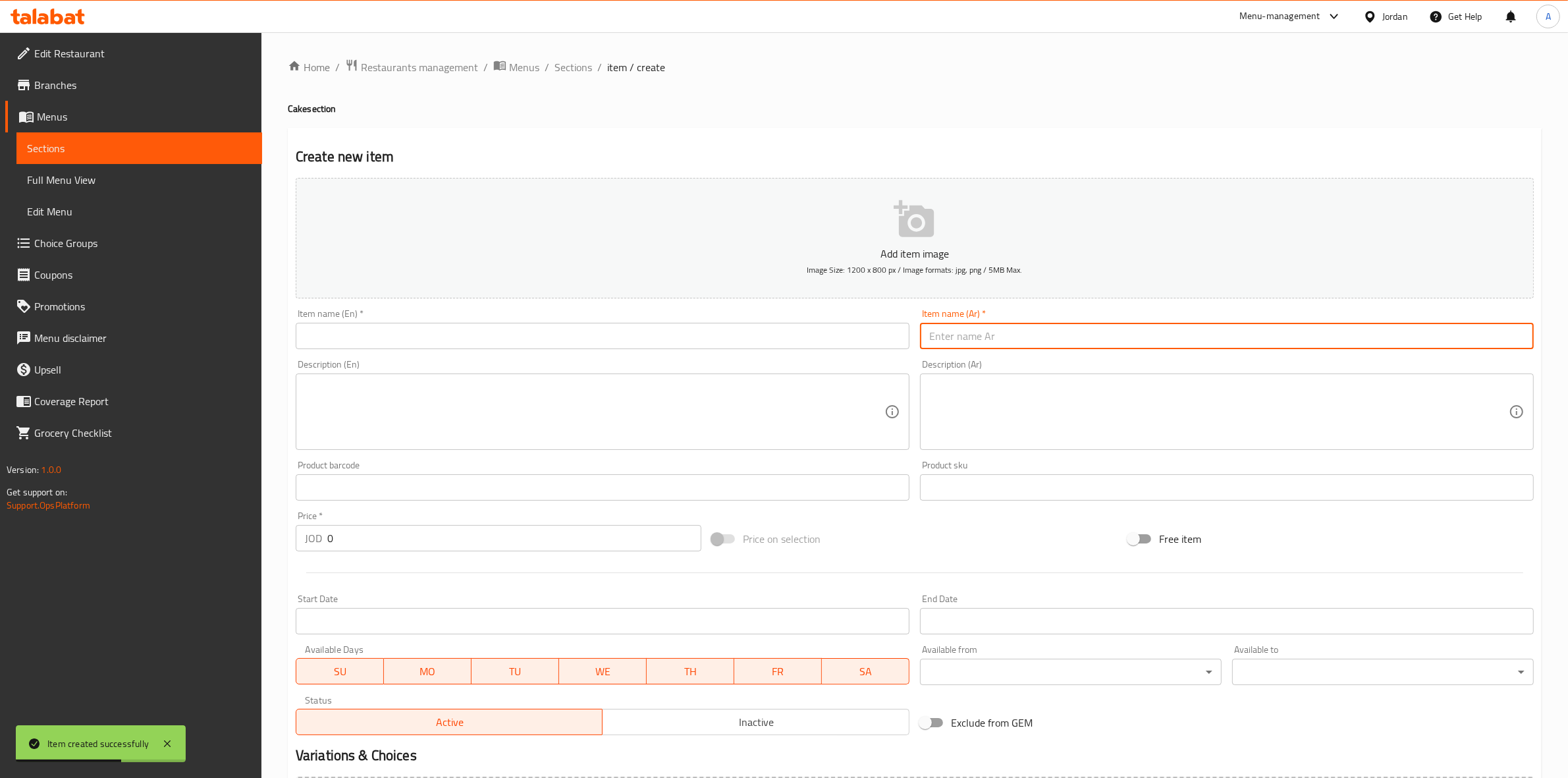
paste input "ماسية بدون سكر سادة"
drag, startPoint x: 1411, startPoint y: 336, endPoint x: 1575, endPoint y: 322, distance: 164.6
click at [1567, 323] on html "Item created successfully ​ Menu-management Jordan Get Help A Edit Restaurant B…" at bounding box center [784, 389] width 1568 height 778
type input "ماسية بدون سكر سادة"
click at [364, 331] on input "text" at bounding box center [603, 335] width 614 height 27
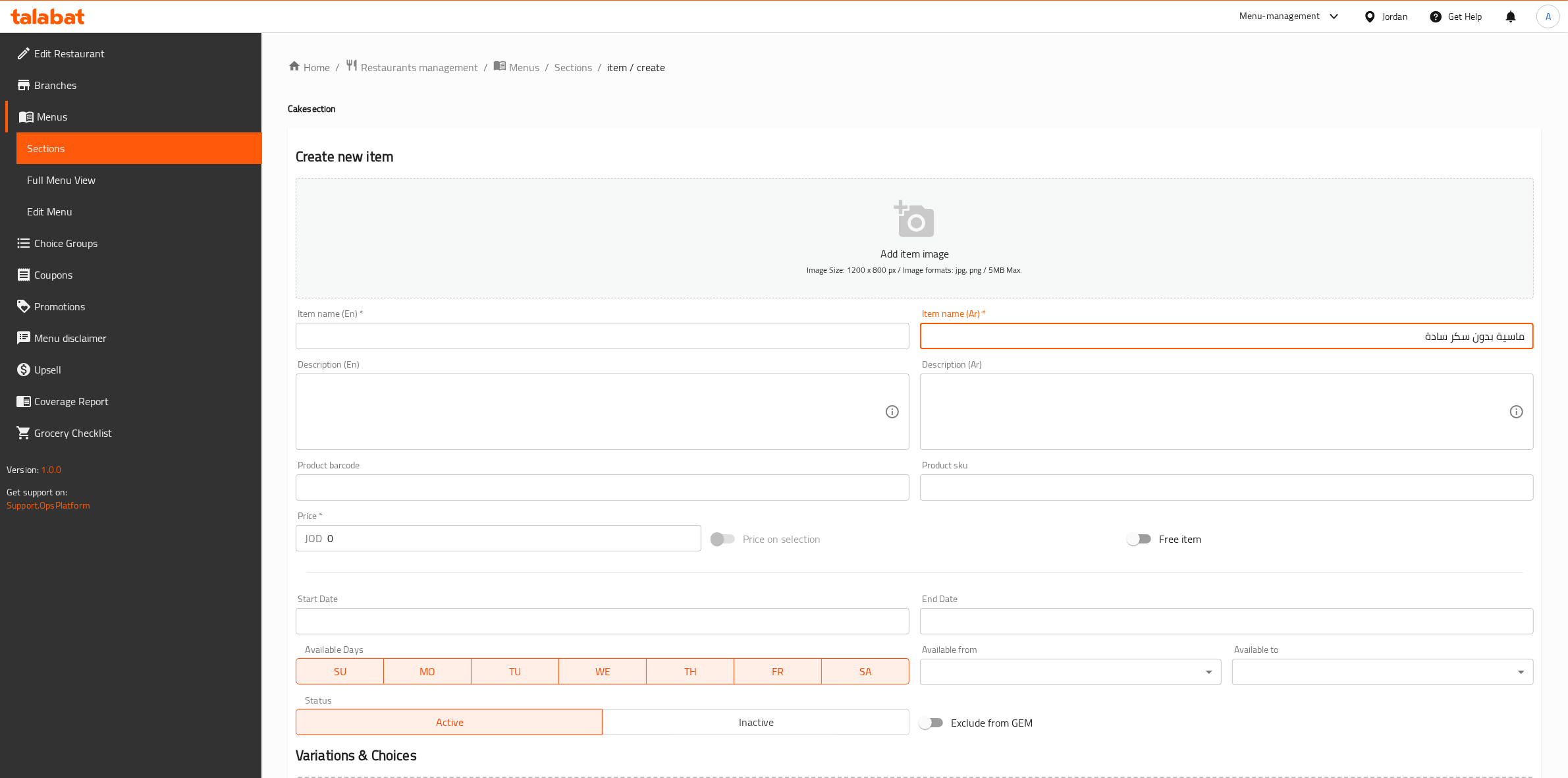
paste input "Plain Sugar-Free Masiya"
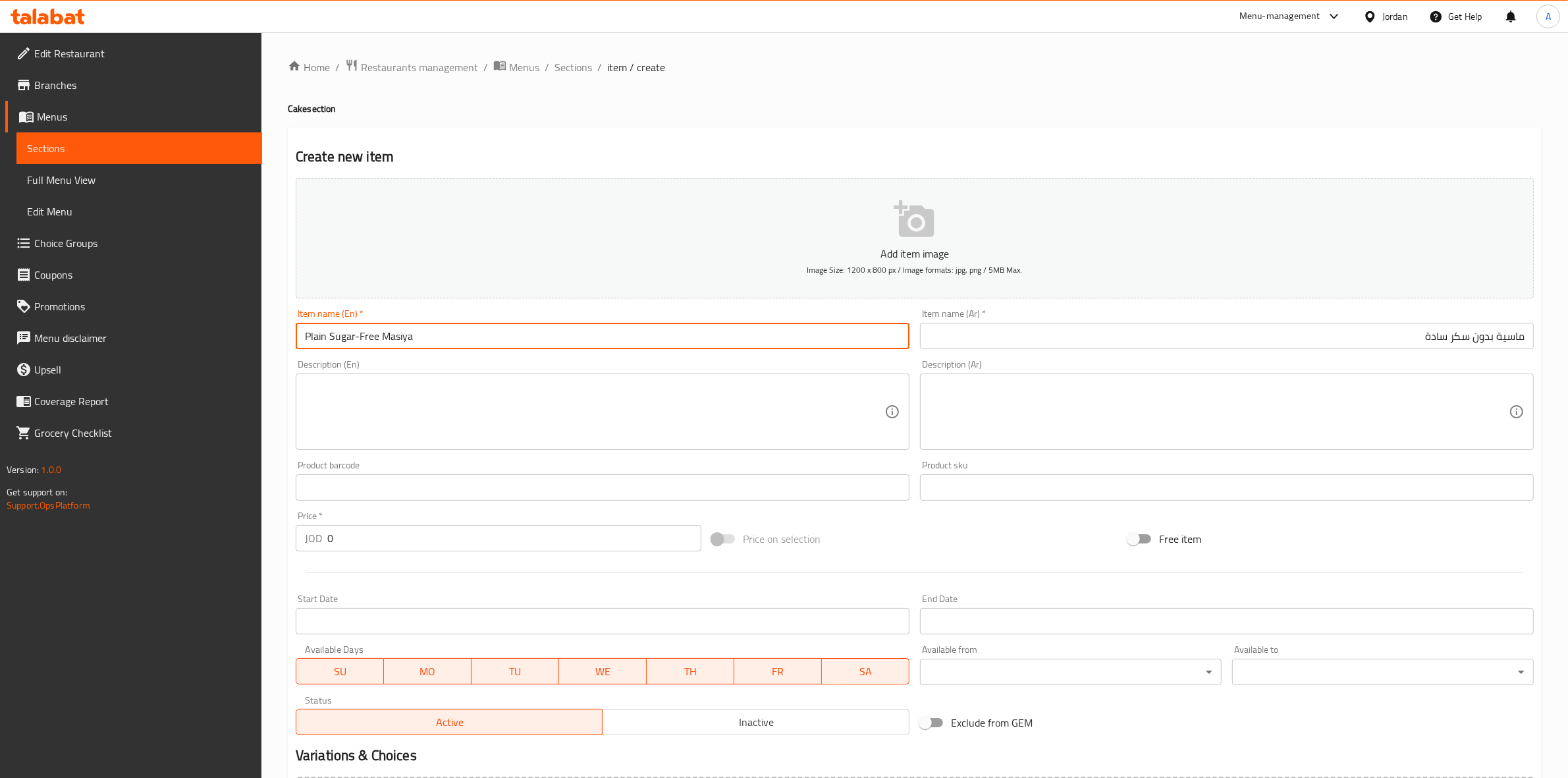
type input "Plain Sugar-Free Masiya"
click at [268, 440] on div "Home / Restaurants management / Menus / Sections / item / create Cake section C…" at bounding box center [915, 481] width 1306 height 898
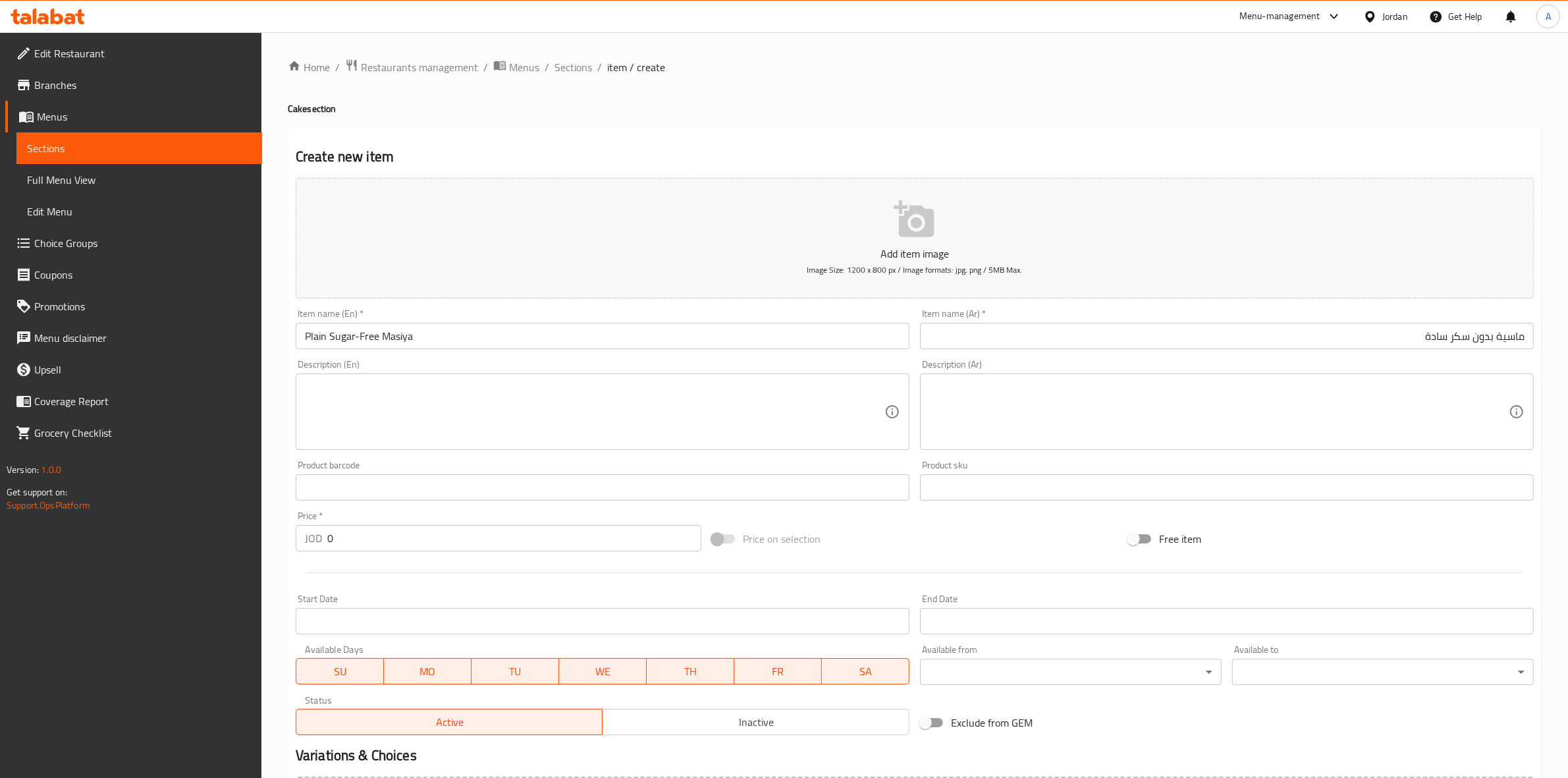
click at [947, 396] on textarea at bounding box center [1219, 412] width 580 height 62
type textarea "f"
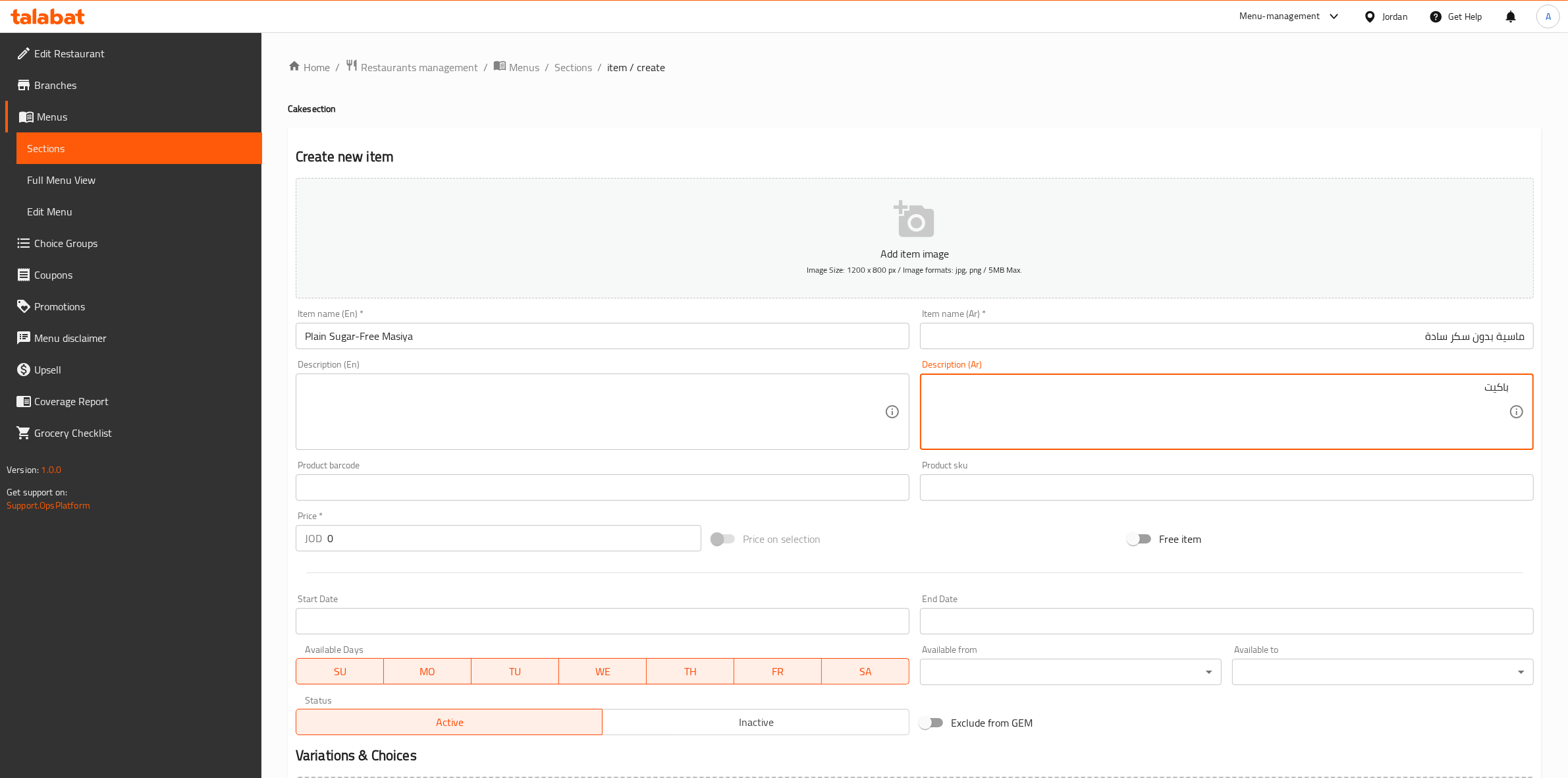
type textarea "باكيت"
click at [450, 423] on textarea at bounding box center [594, 412] width 580 height 62
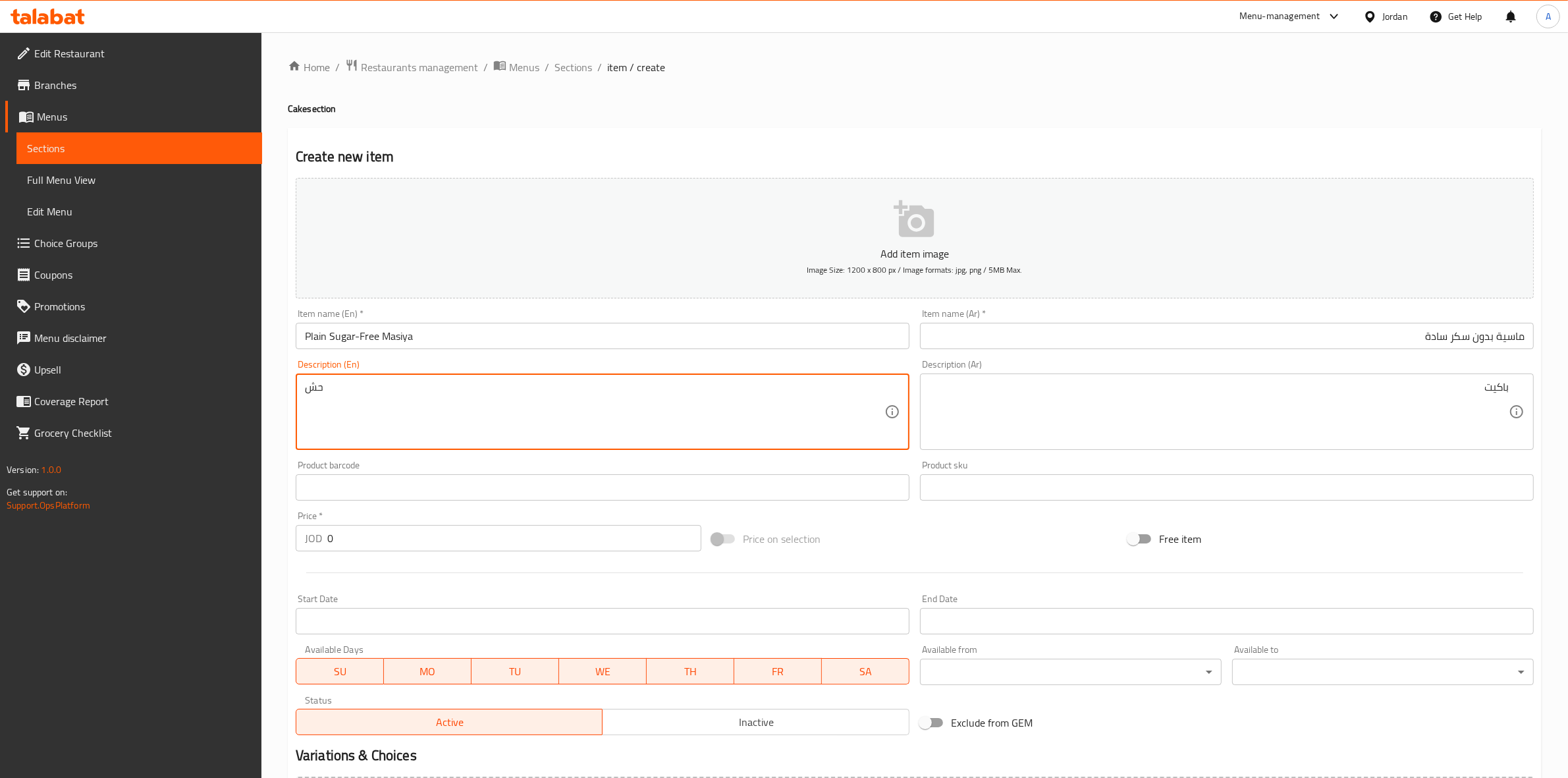
type textarea "ح"
type textarea "Packet"
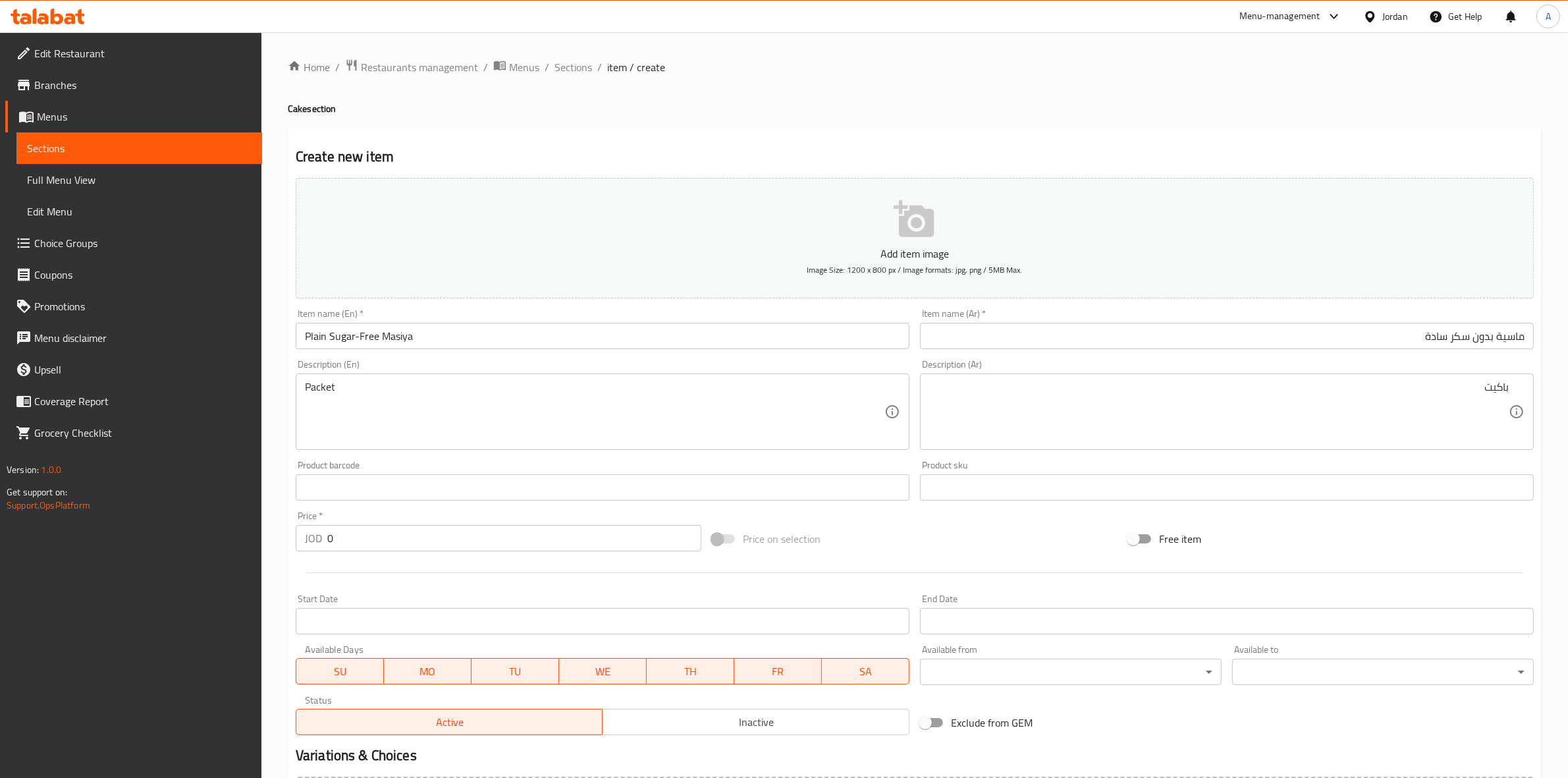
click at [278, 449] on div "Home / Restaurants management / Menus / Sections / item / create Cake section C…" at bounding box center [915, 481] width 1306 height 898
drag, startPoint x: 346, startPoint y: 536, endPoint x: 294, endPoint y: 534, distance: 52.0
click at [288, 532] on div "Create new item Add item image Image Size: 1200 x 800 px / Image formats: jpg, …" at bounding box center [914, 511] width 1254 height 766
type input "1"
click at [294, 581] on div at bounding box center [914, 572] width 1248 height 32
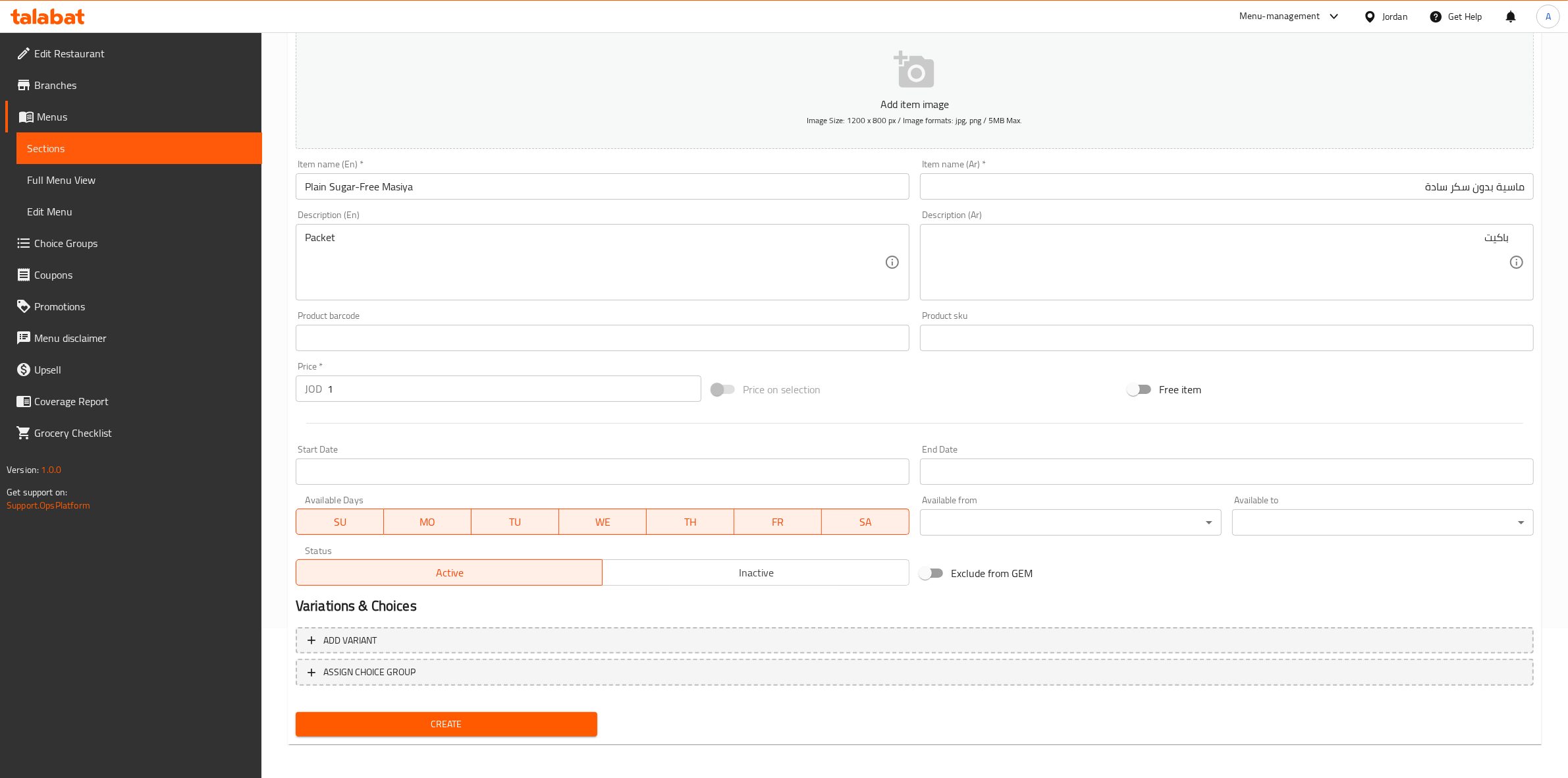
scroll to position [150, 0]
click at [491, 716] on span "Create" at bounding box center [446, 724] width 280 height 17
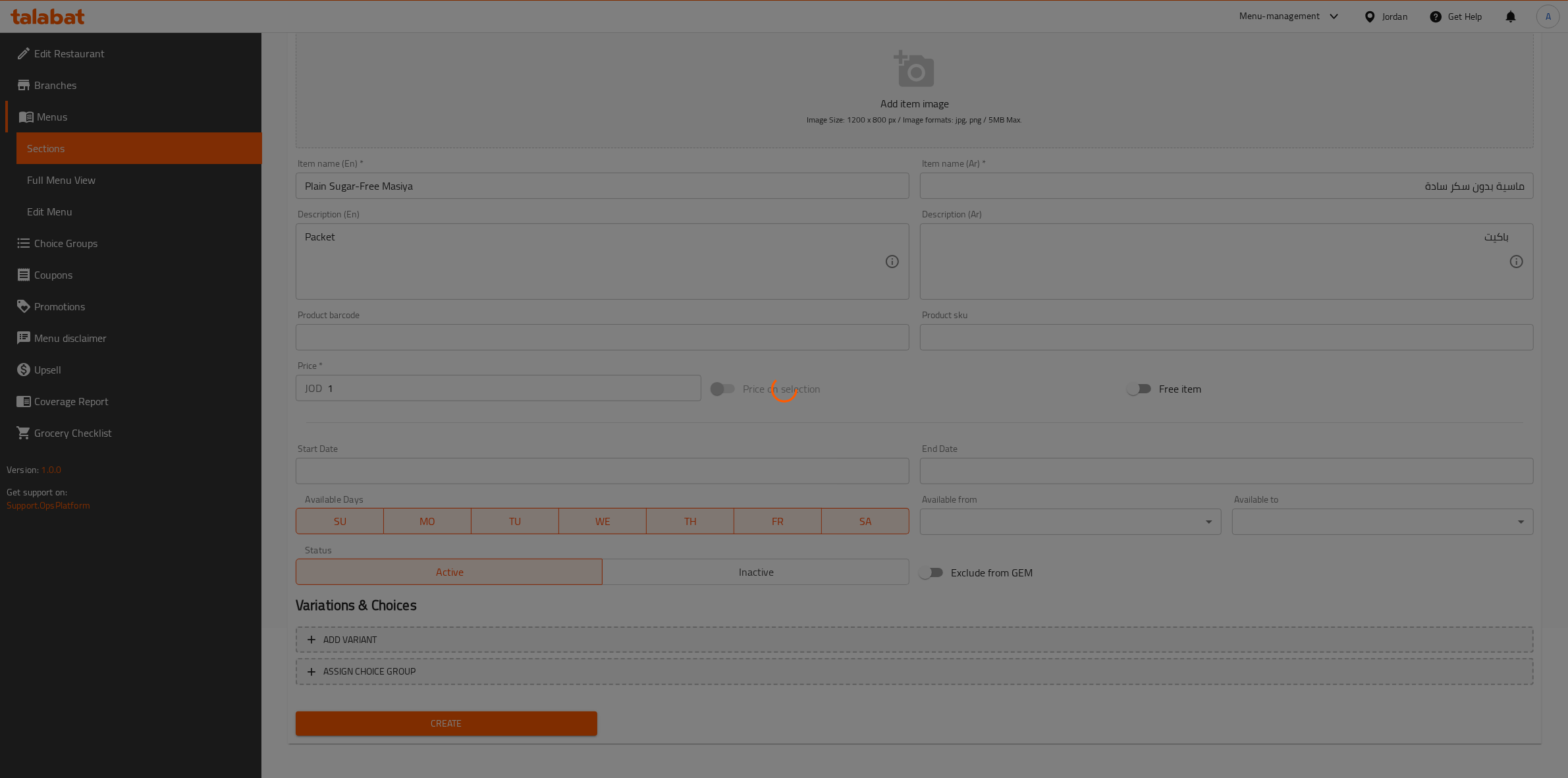
type input "0"
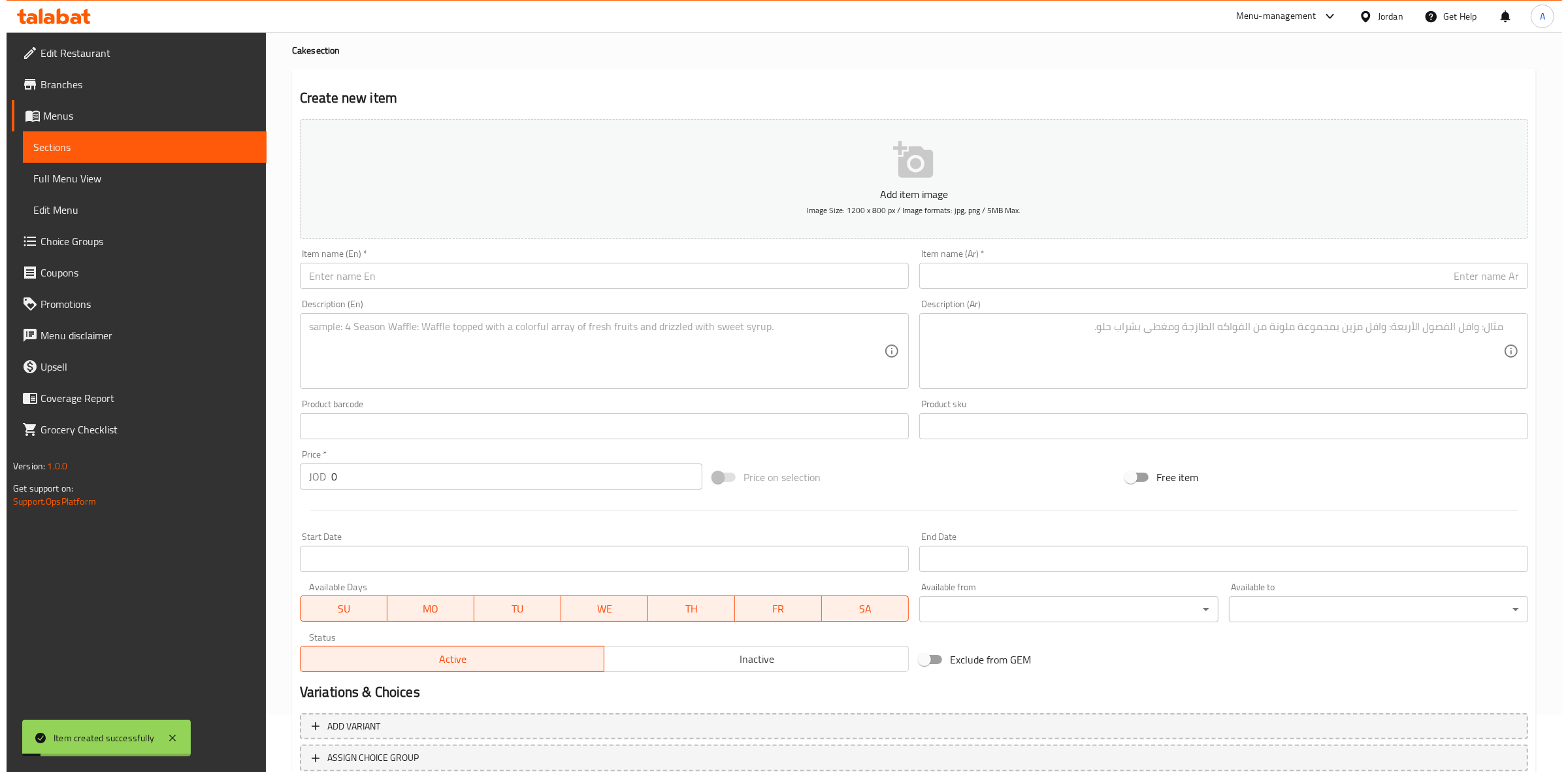
scroll to position [0, 0]
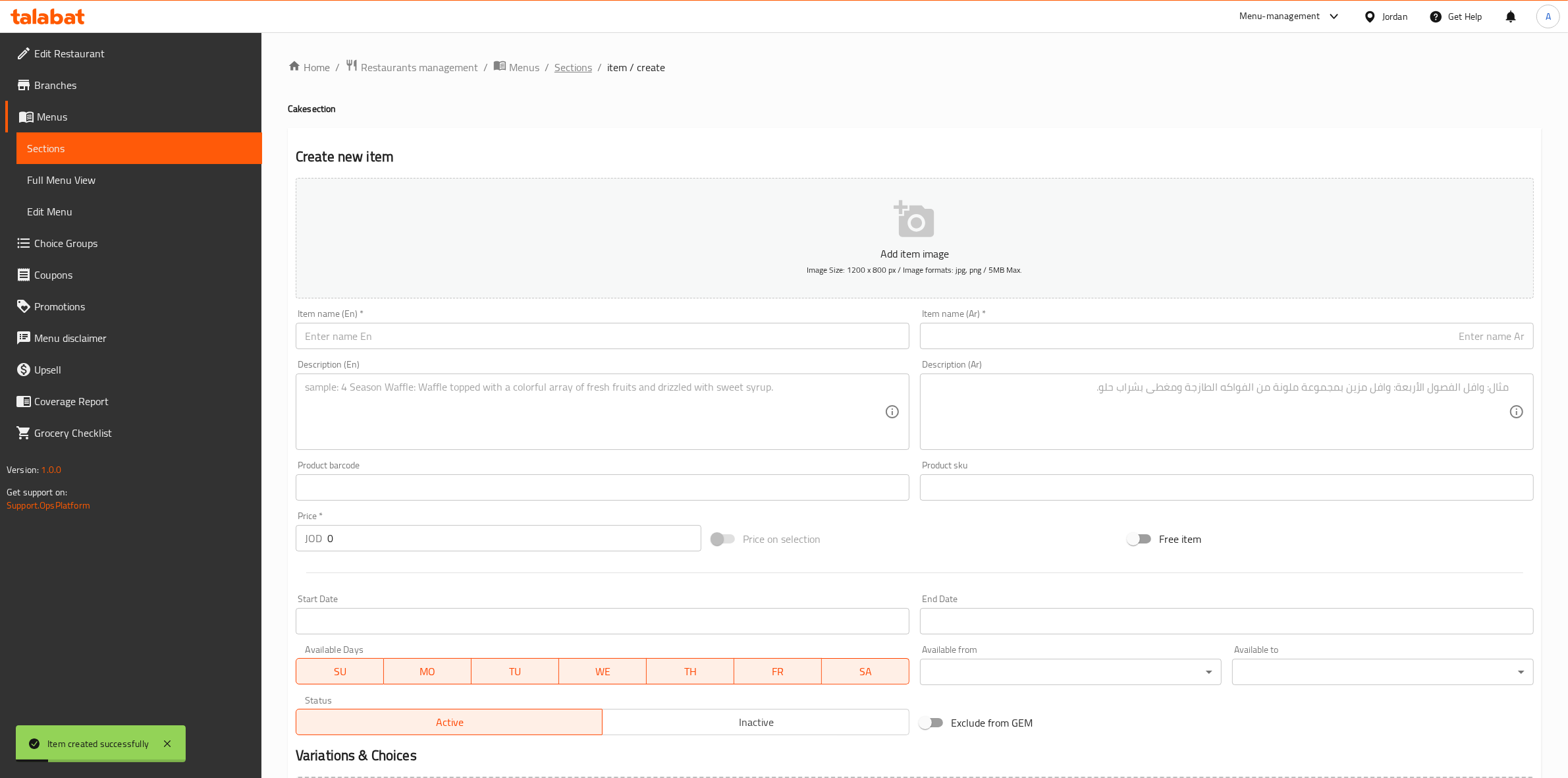
click at [574, 66] on span "Sections" at bounding box center [573, 67] width 38 height 16
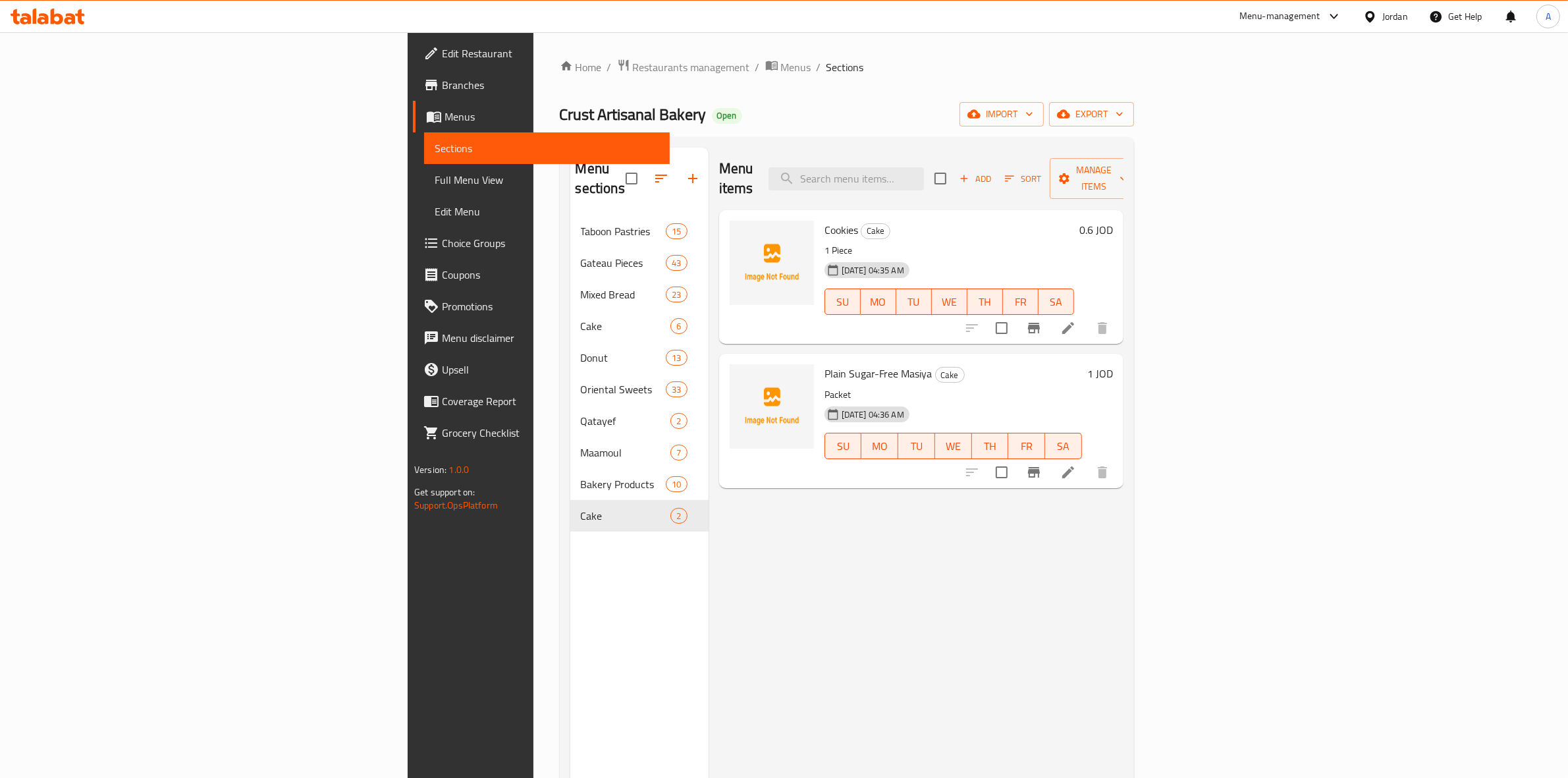
click at [1011, 623] on div "Menu items Add Sort Manage items Cookies Cake 1 Piece 29-08-2025 04:35 AM SU MO…" at bounding box center [916, 536] width 415 height 778
click at [1134, 61] on ol "Home / Restaurants management / Menus / Sections" at bounding box center [846, 67] width 574 height 17
click at [1134, 123] on button "export" at bounding box center [1091, 114] width 85 height 25
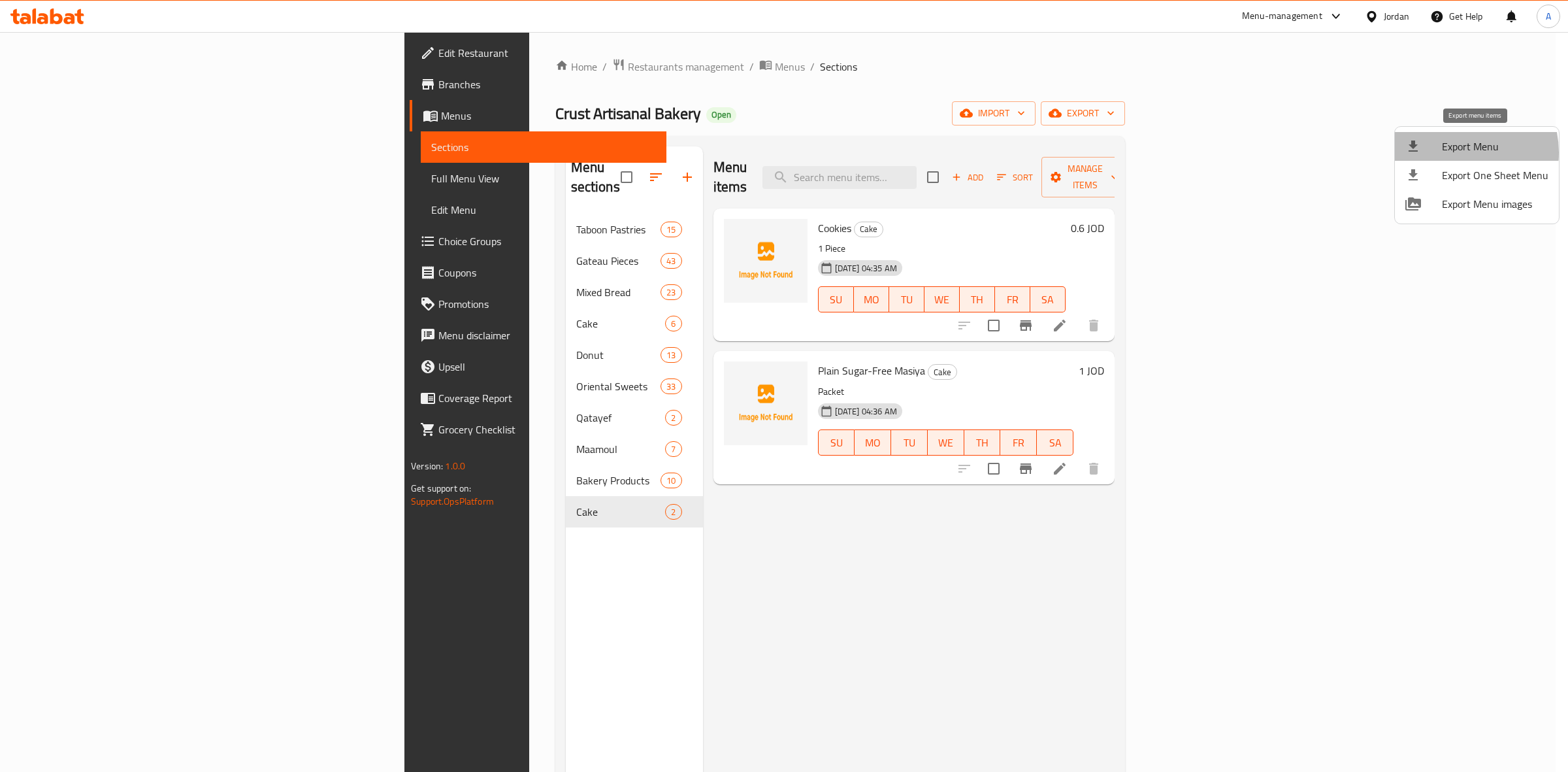
click at [1454, 152] on span "Export Menu" at bounding box center [1494, 146] width 107 height 15
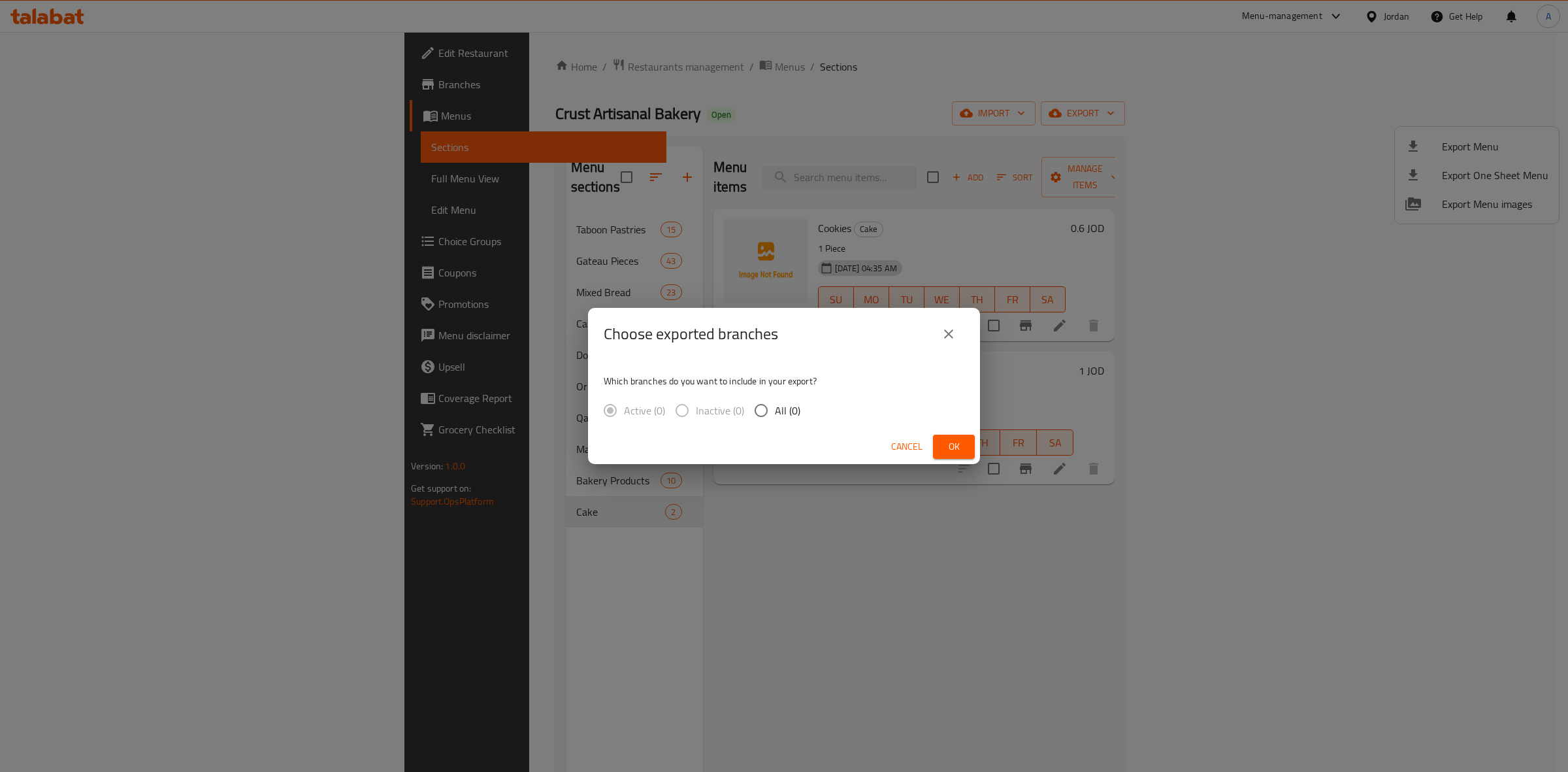
click at [949, 331] on icon "close" at bounding box center [948, 334] width 15 height 15
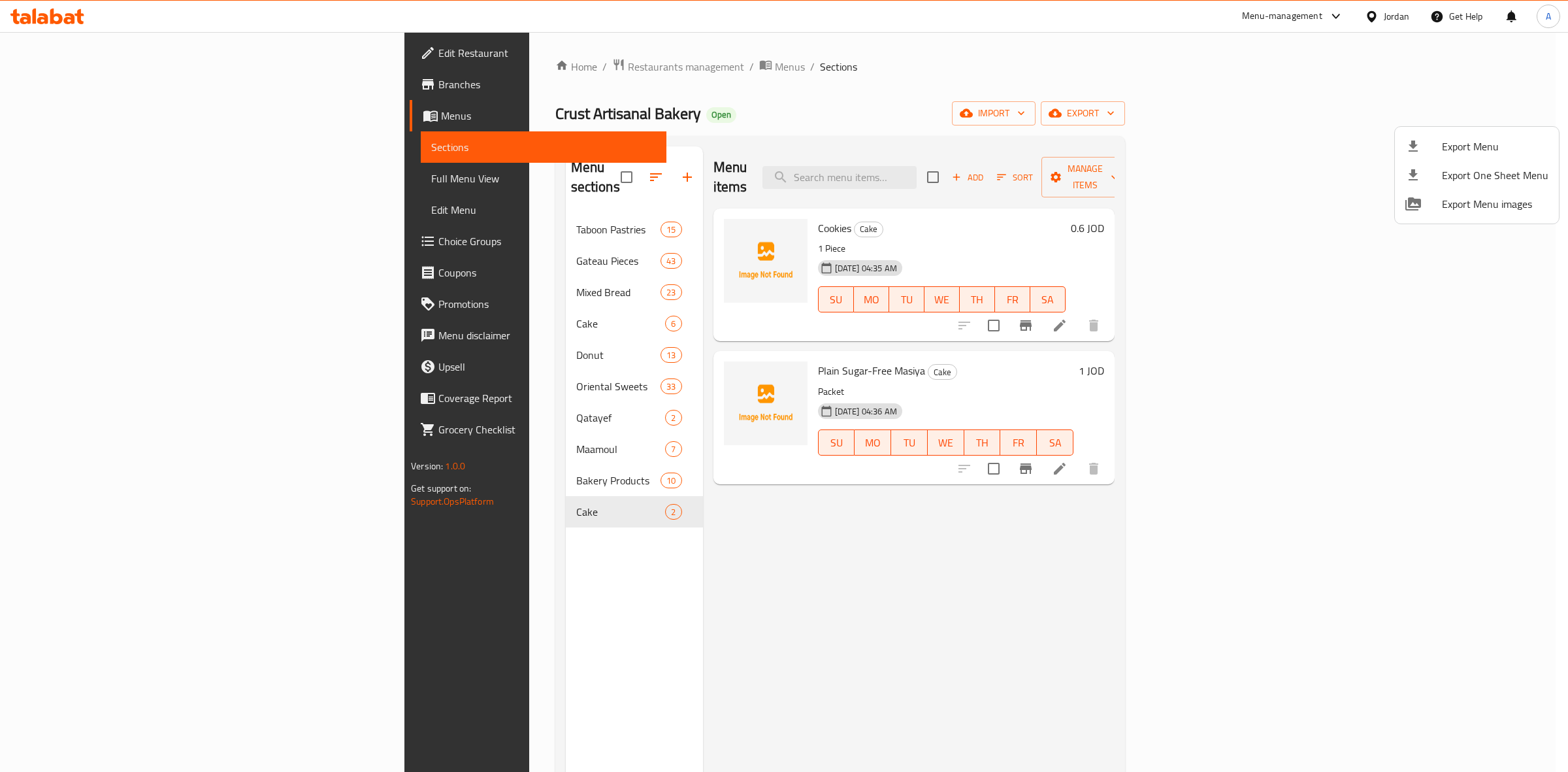
click at [1194, 133] on div at bounding box center [784, 386] width 1568 height 772
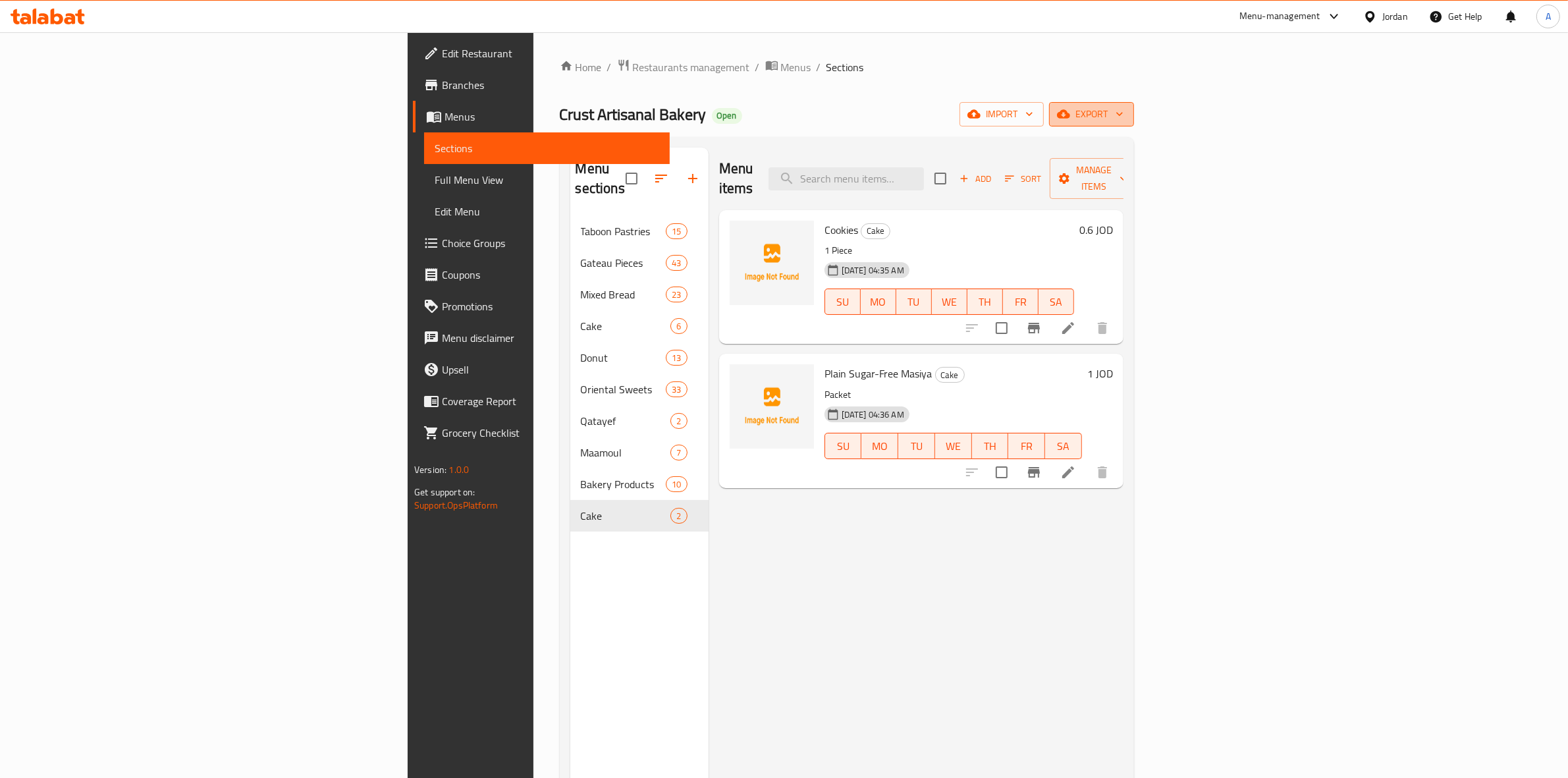
click at [1123, 110] on span "export" at bounding box center [1092, 114] width 64 height 17
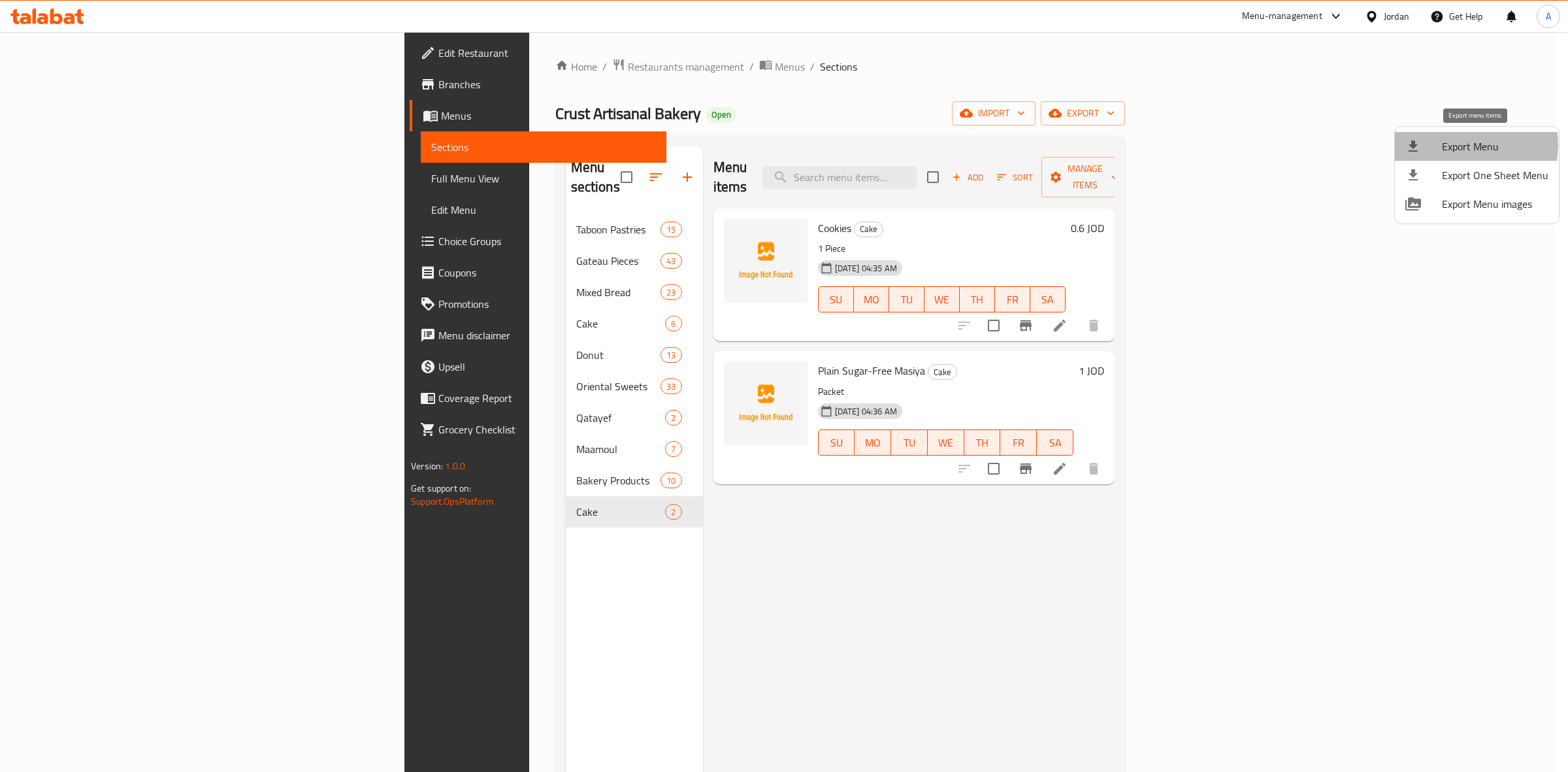
click at [1466, 145] on span "Export Menu" at bounding box center [1494, 146] width 107 height 15
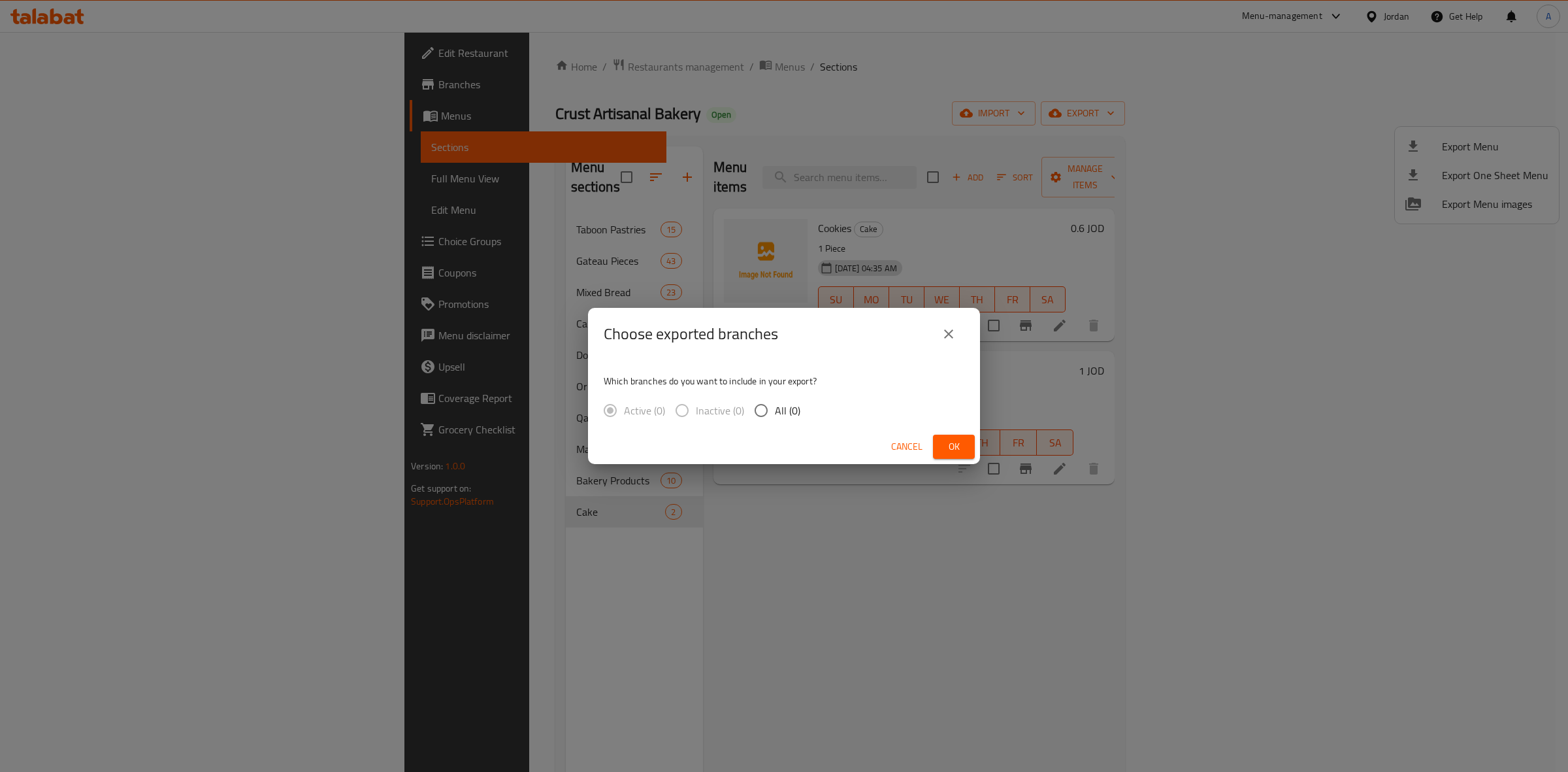
click at [915, 446] on span "Cancel" at bounding box center [907, 447] width 31 height 16
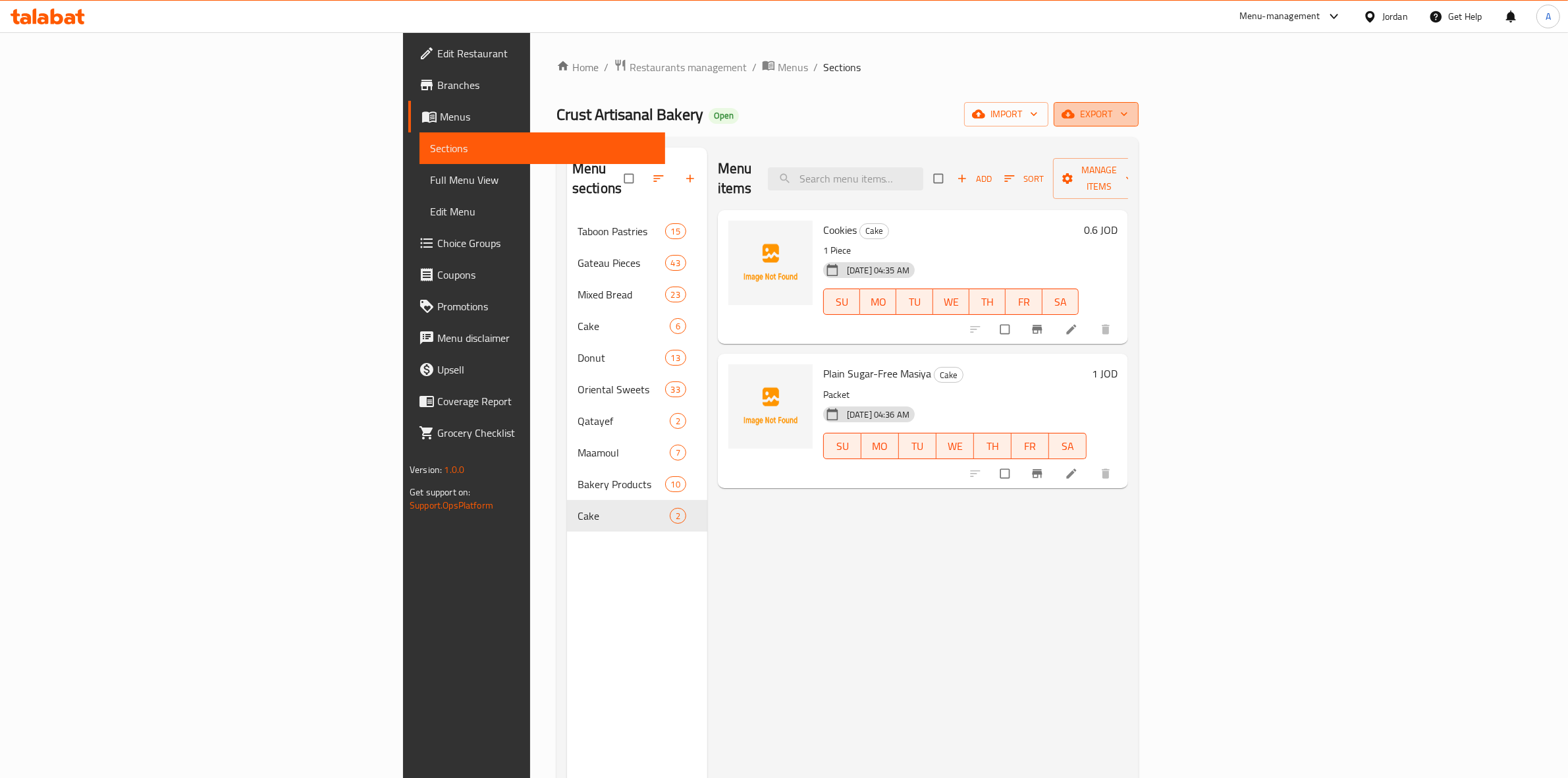
click at [1128, 122] on span "export" at bounding box center [1097, 114] width 64 height 17
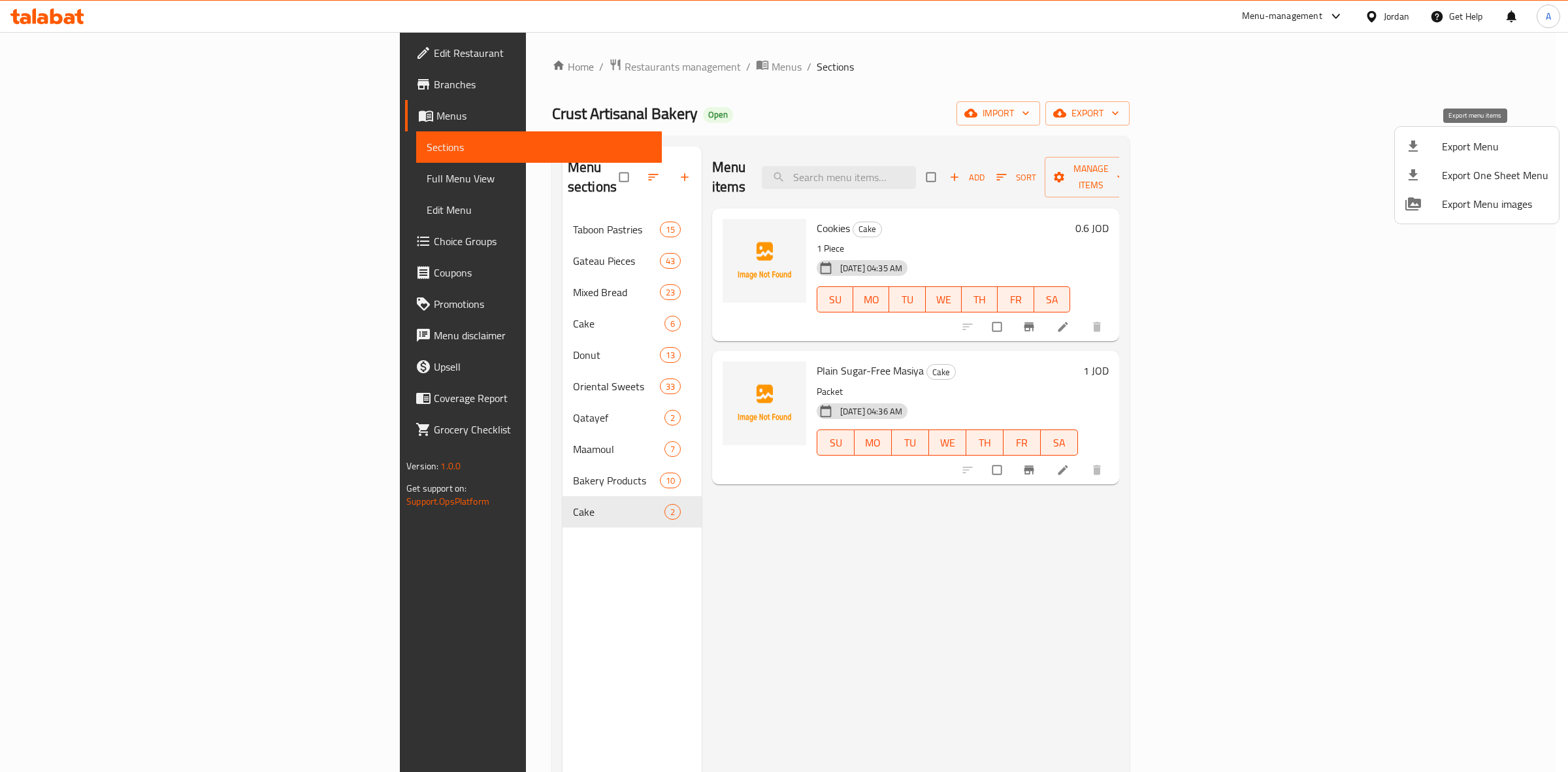
click at [1473, 149] on span "Export Menu" at bounding box center [1494, 146] width 107 height 15
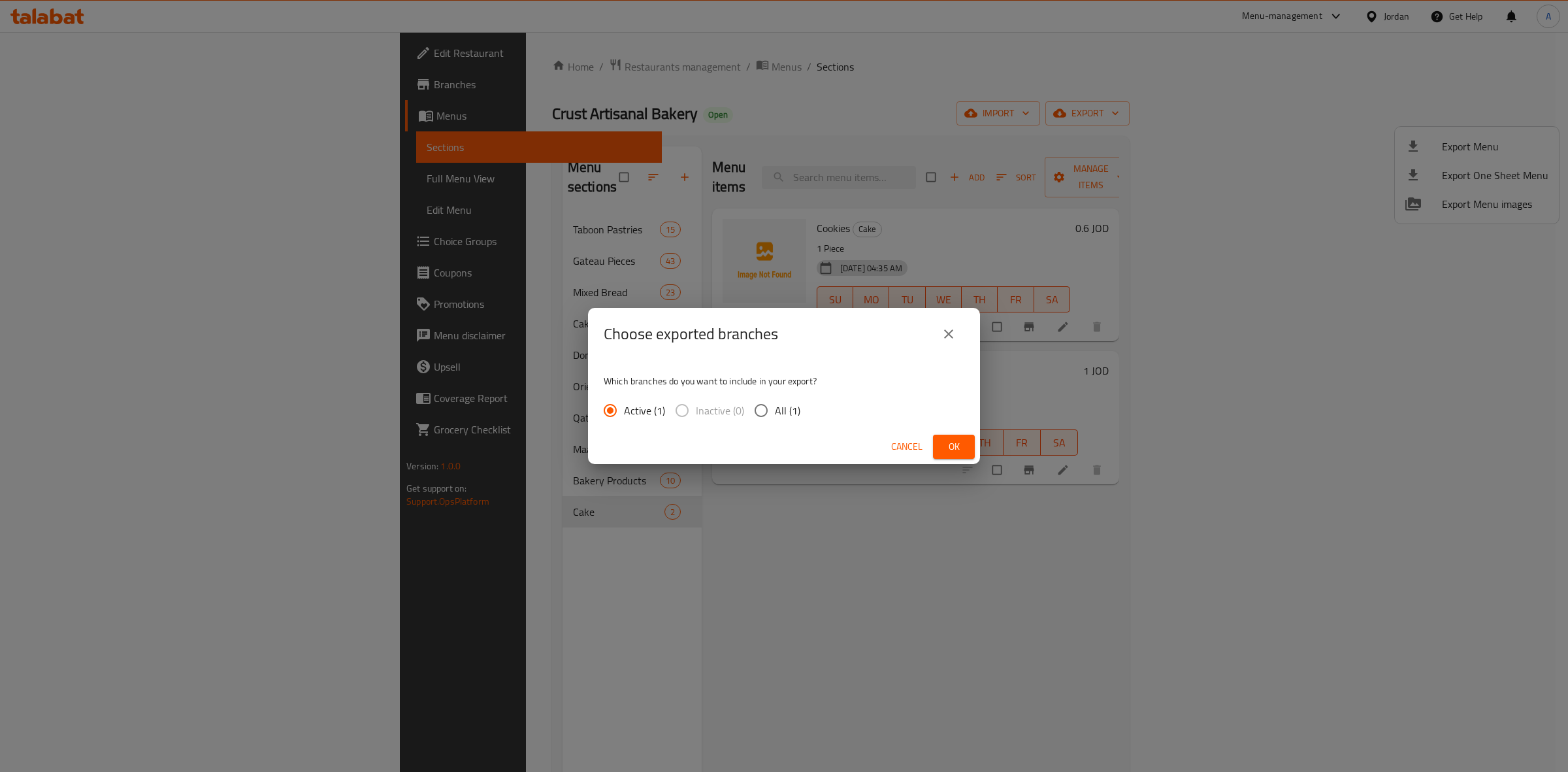
click at [781, 412] on span "All (1)" at bounding box center [787, 410] width 26 height 15
click at [765, 412] on input "All (1)" at bounding box center [761, 410] width 27 height 27
radio input "true"
click at [945, 442] on span "Ok" at bounding box center [953, 447] width 21 height 16
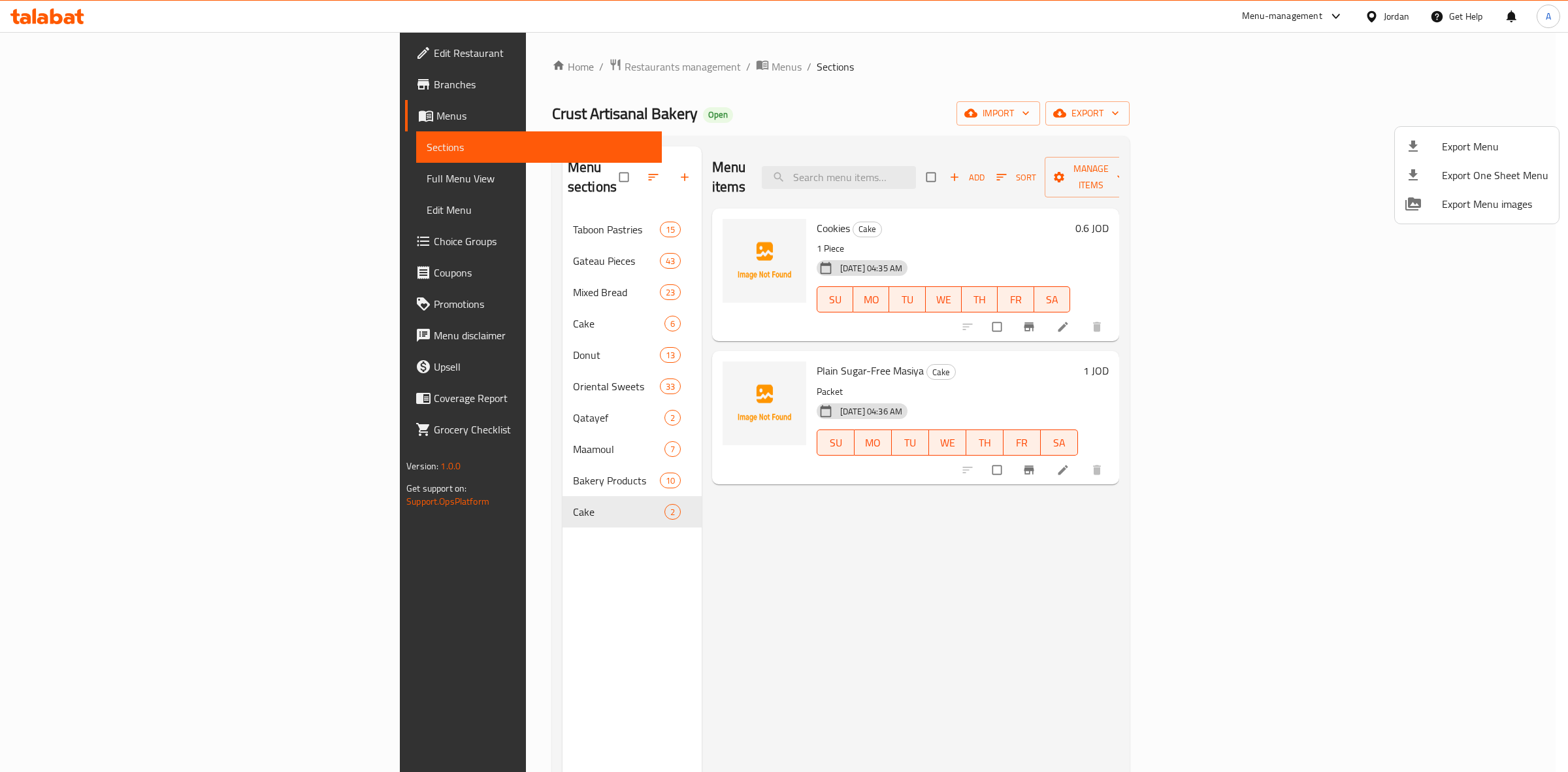
click at [779, 605] on div at bounding box center [784, 386] width 1568 height 772
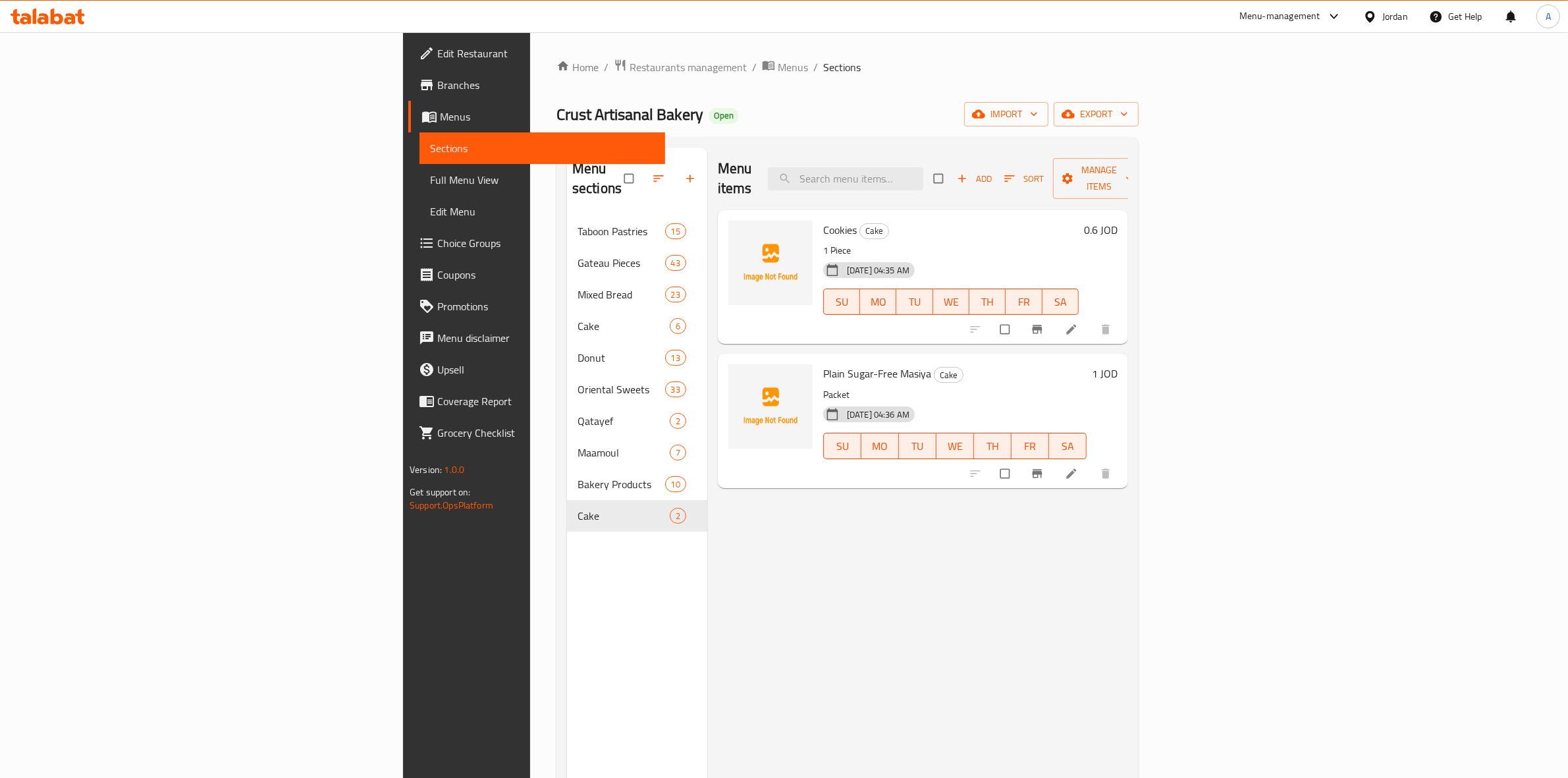
click at [437, 90] on span "Branches" at bounding box center [546, 85] width 218 height 16
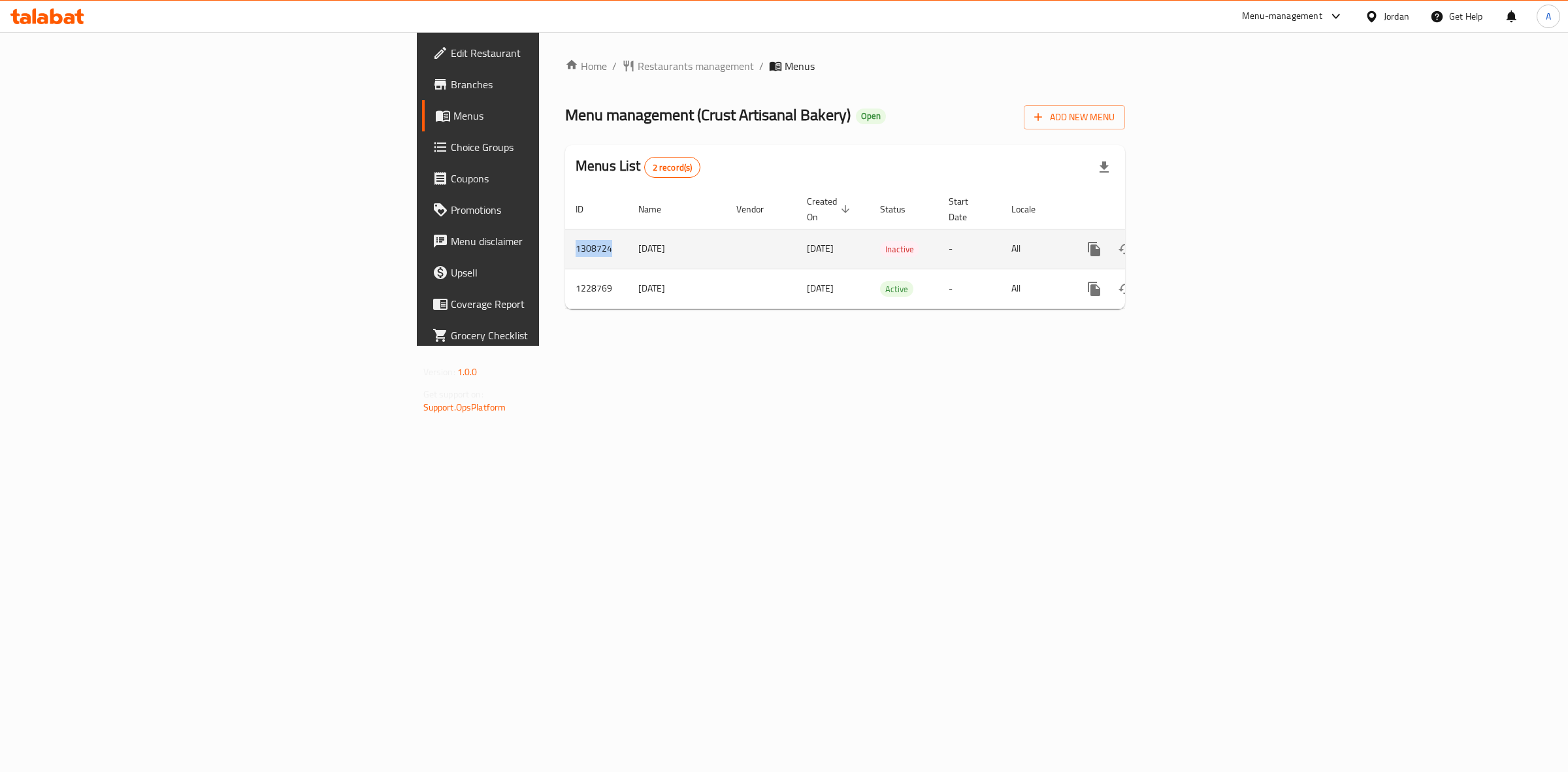
drag, startPoint x: 337, startPoint y: 237, endPoint x: 288, endPoint y: 237, distance: 49.0
click at [565, 237] on td "1308724" at bounding box center [596, 249] width 63 height 40
copy td "1308724"
